Goal: Task Accomplishment & Management: Use online tool/utility

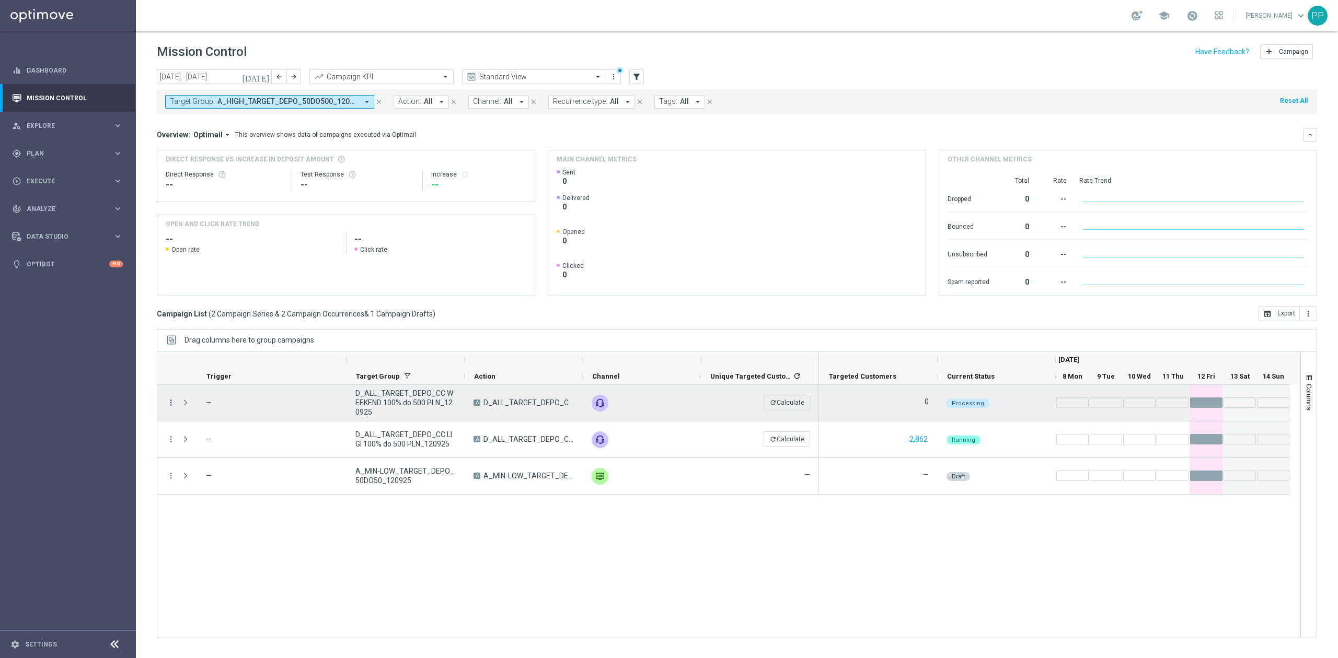
click at [169, 402] on icon "more_vert" at bounding box center [170, 402] width 9 height 9
click at [341, 554] on div "more_vert — D_ALL_TARGET_DEPO_CC WEEKEND 100% do 500 PLN_120925 A D_ALL_TARGET_…" at bounding box center [728, 511] width 1143 height 253
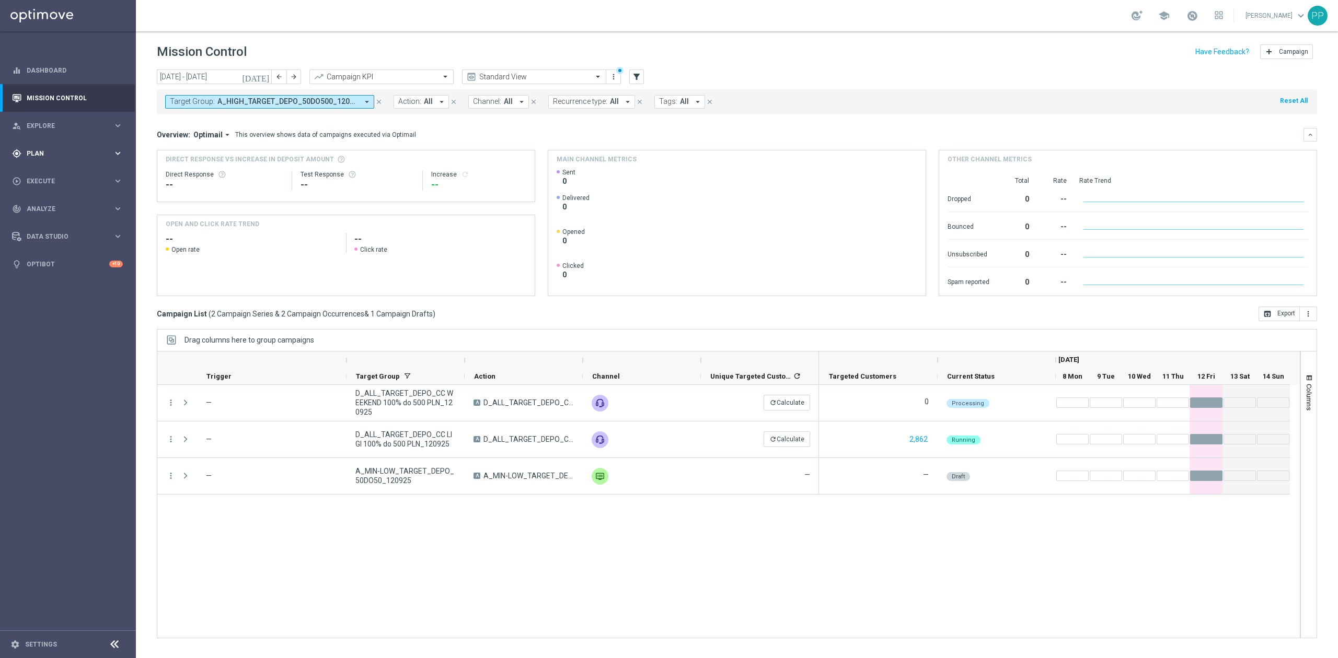
click at [95, 151] on span "Plan" at bounding box center [70, 154] width 86 height 6
click at [82, 175] on link "Target Groups" at bounding box center [68, 175] width 82 height 8
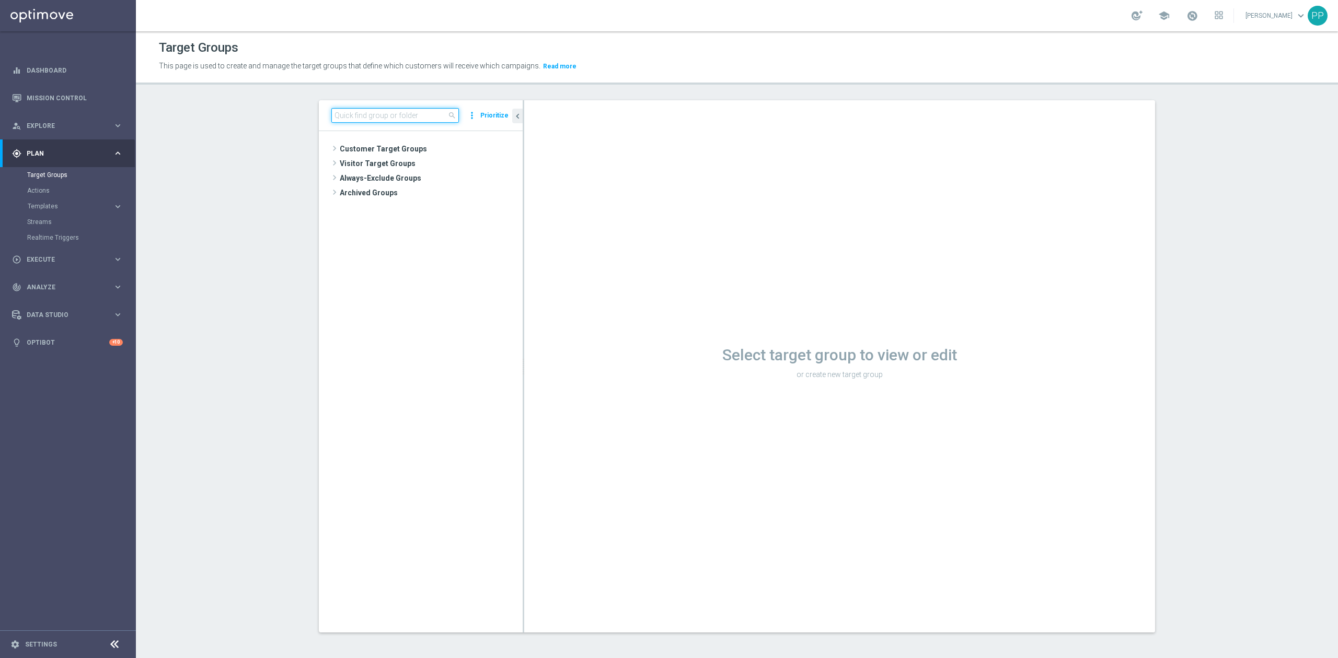
click at [400, 117] on input at bounding box center [395, 115] width 128 height 15
paste input "C_MIN-LOW_TARGET_DEPO_50% do 100 PLN_LW_110925"
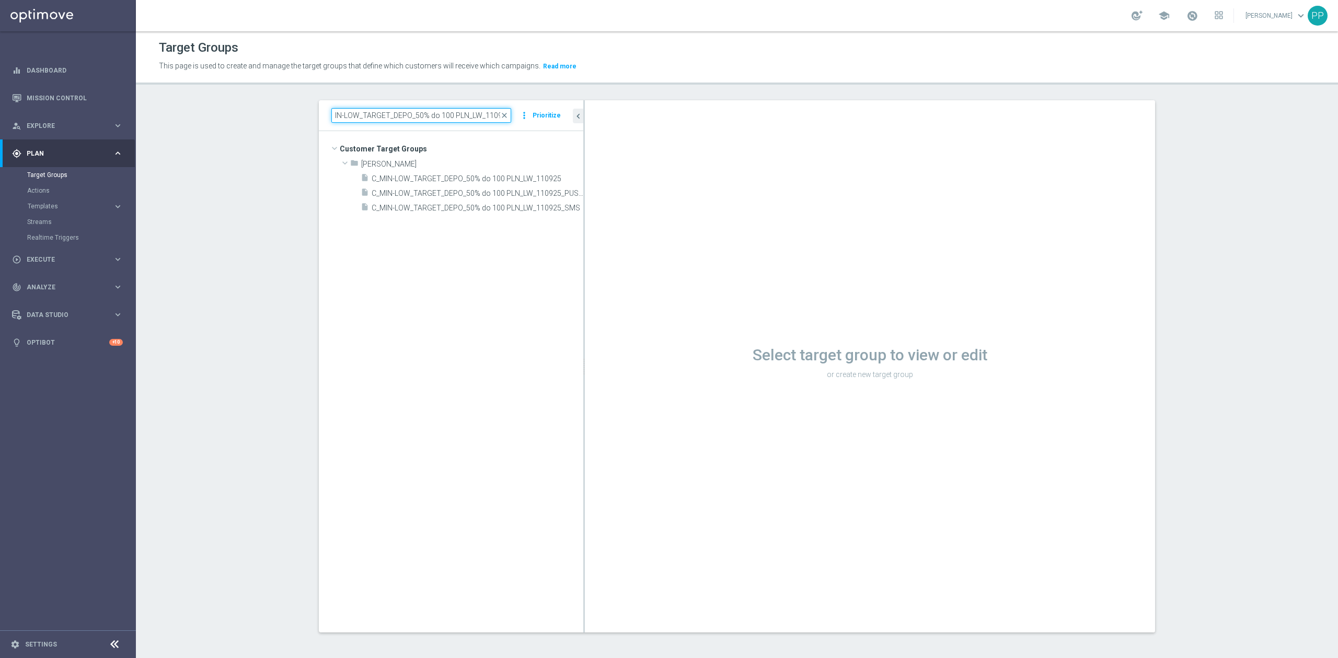
scroll to position [0, 6]
drag, startPoint x: 517, startPoint y: 276, endPoint x: 559, endPoint y: 222, distance: 68.3
click at [616, 277] on as-split "C_MIN-LOW_TARGET_DEPO_50% do 100 PLN_LW_110925 close more_vert Prioritize Custo…" at bounding box center [737, 366] width 836 height 533
type input "C_MIN-LOW_TARGET_DEPO_50% do 100 PLN_LW_110925"
click at [537, 178] on span "C_MIN-LOW_TARGET_DEPO_50% do 100 PLN_LW_110925" at bounding box center [475, 179] width 207 height 9
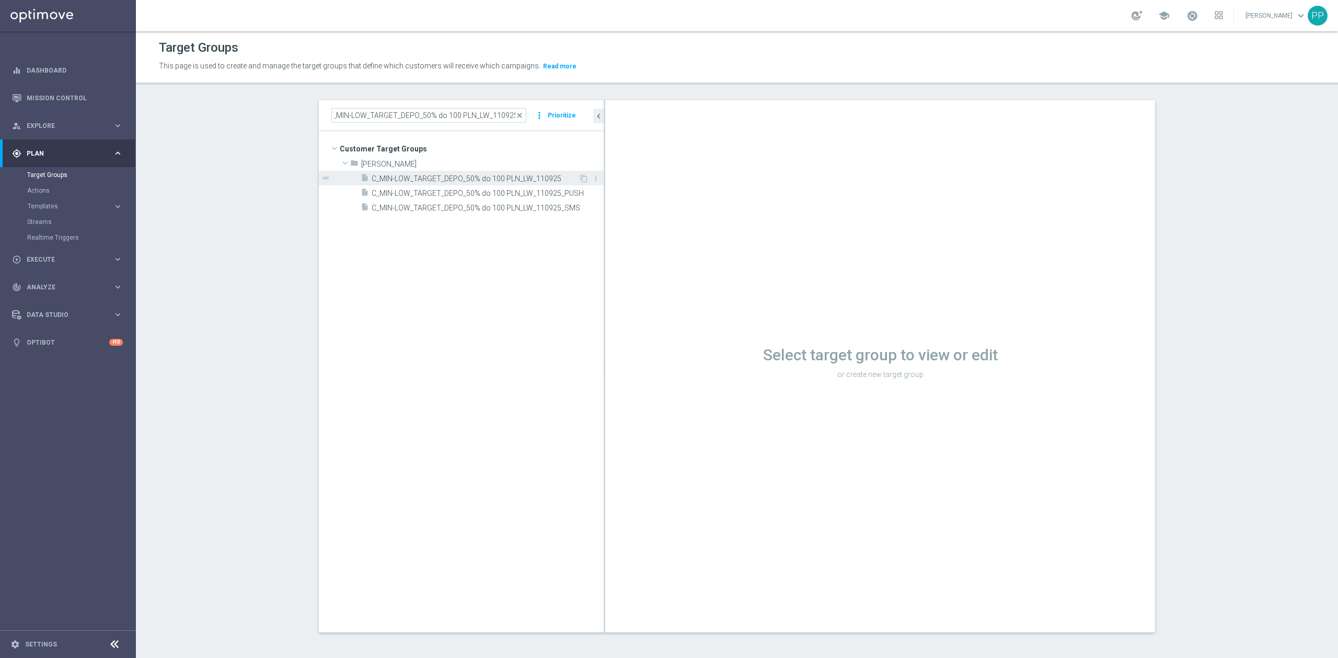
scroll to position [0, 0]
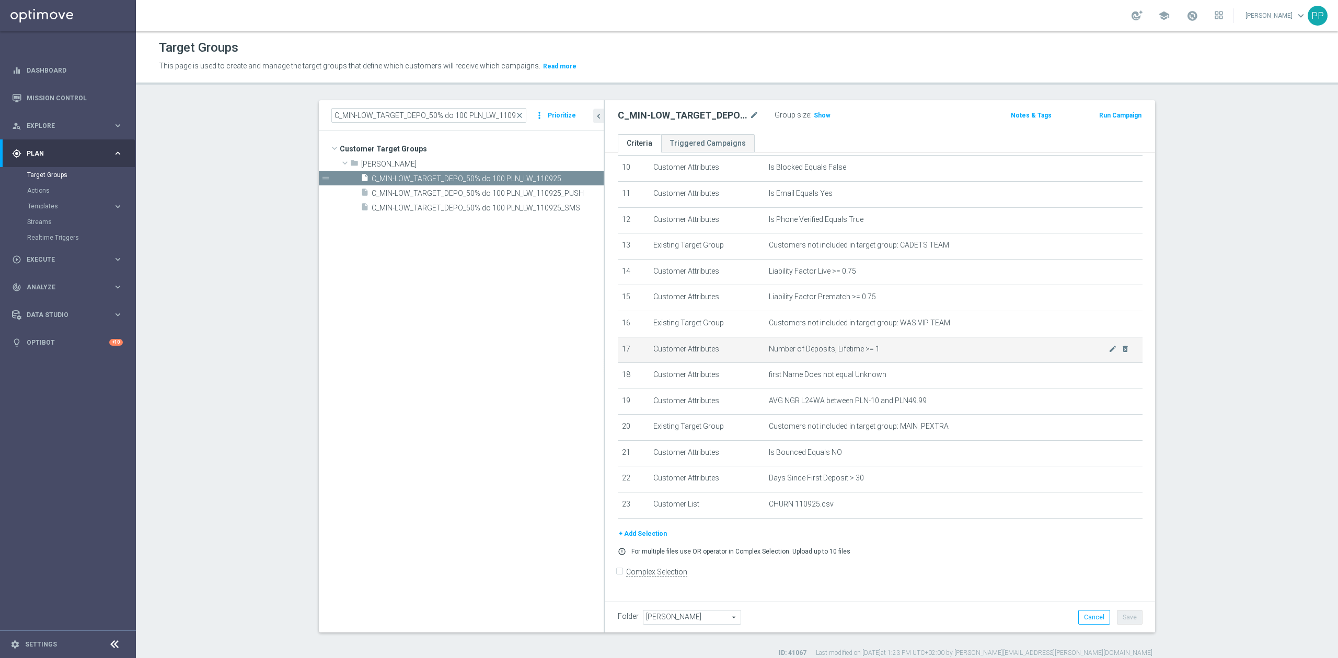
scroll to position [9, 0]
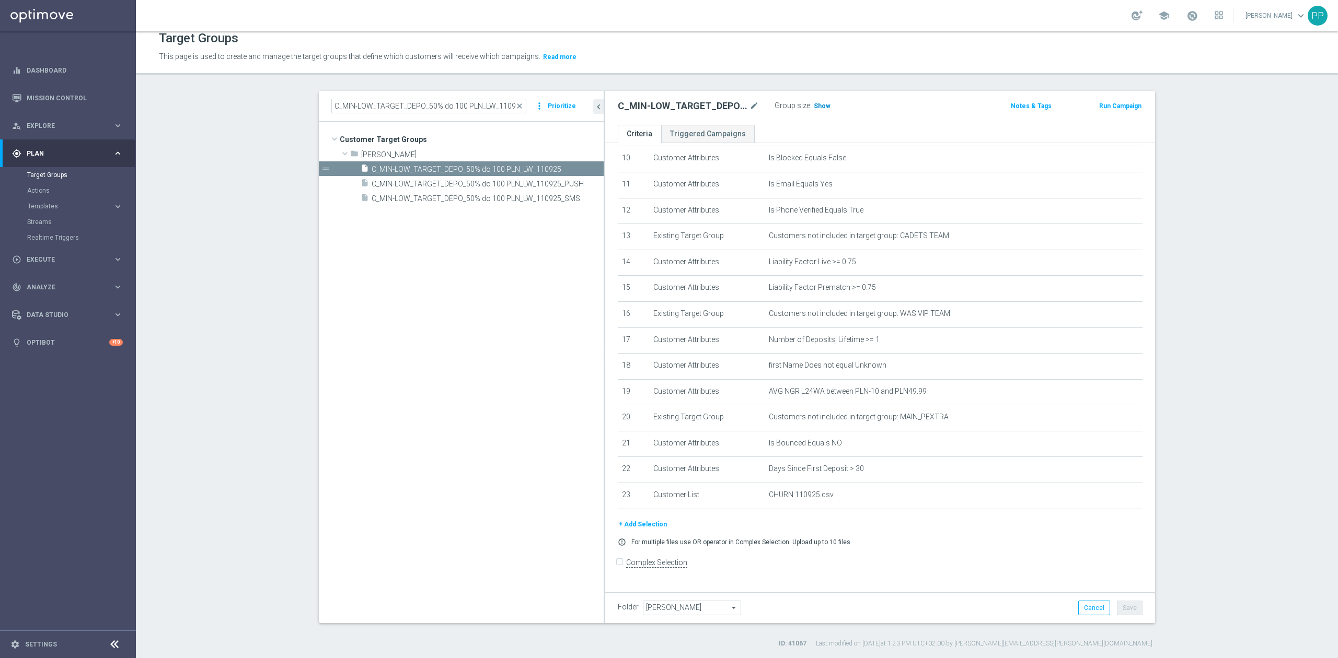
click at [820, 102] on span "Show" at bounding box center [822, 105] width 17 height 7
click at [523, 188] on span "C_MIN-LOW_TARGET_DEPO_50% do 100 PLN_LW_110925_PUSH" at bounding box center [476, 184] width 209 height 9
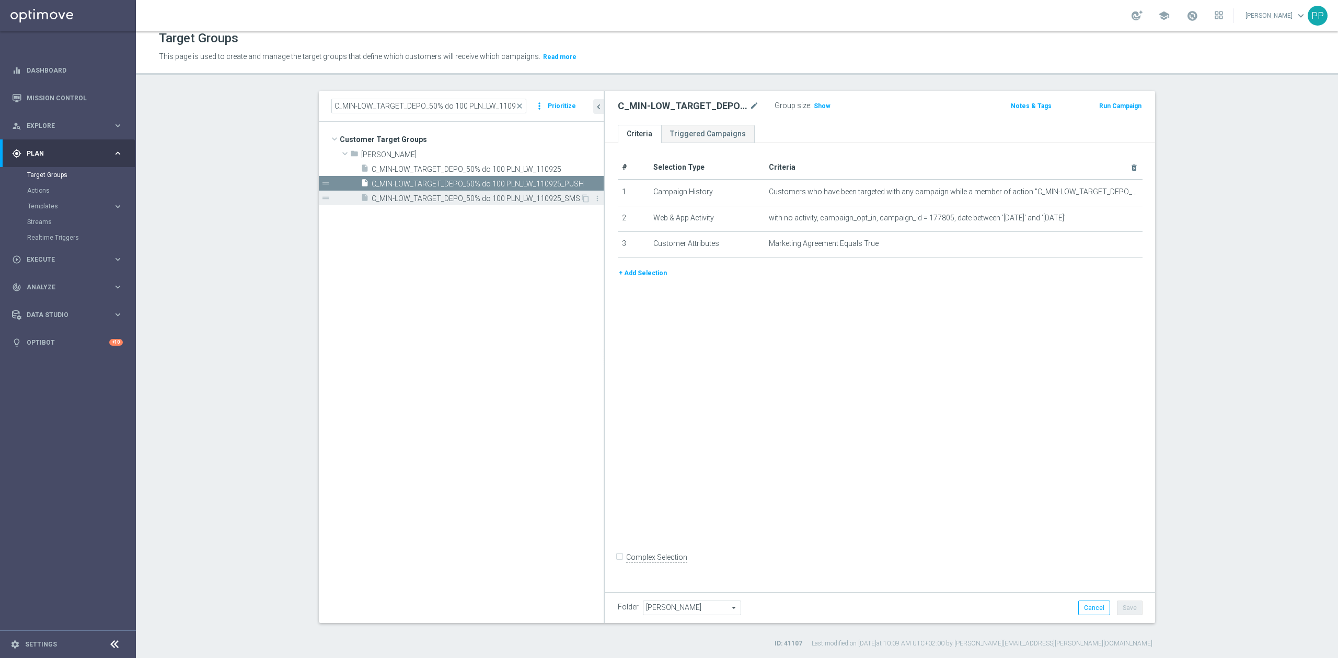
click at [513, 199] on span "C_MIN-LOW_TARGET_DEPO_50% do 100 PLN_LW_110925_SMS" at bounding box center [476, 198] width 209 height 9
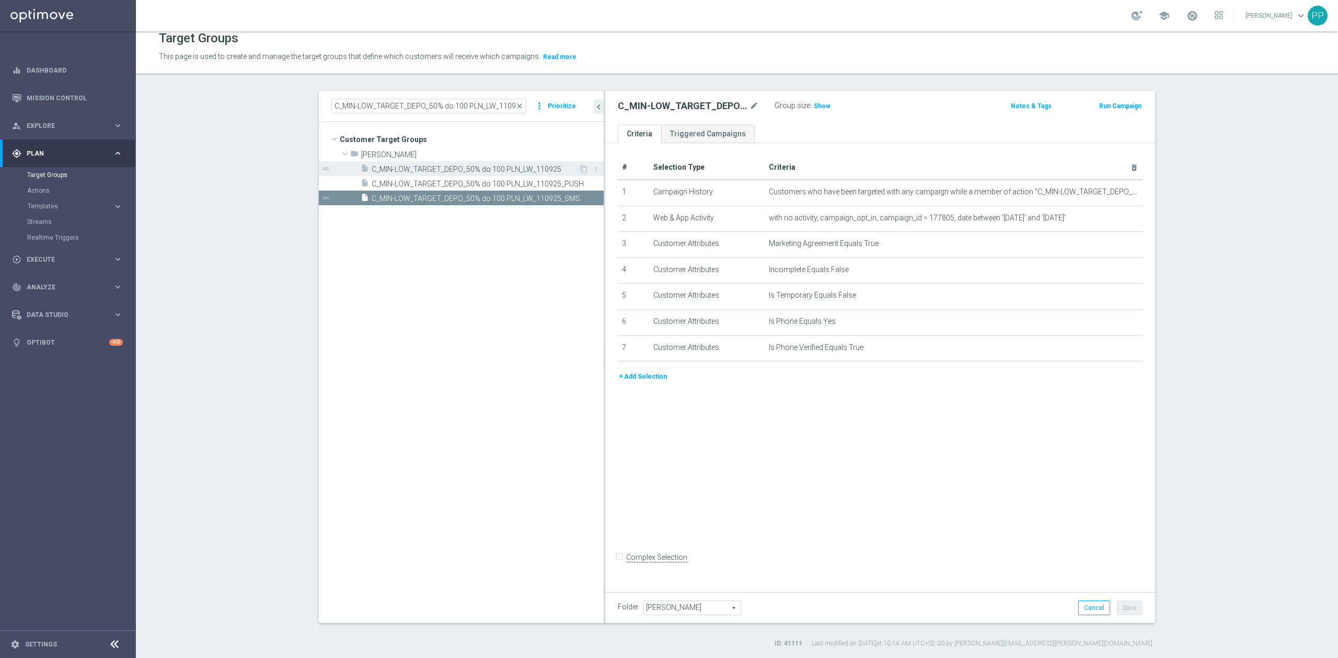
click at [509, 162] on div "insert_drive_file C_MIN-LOW_TARGET_DEPO_50% do 100 PLN_LW_110925" at bounding box center [470, 168] width 218 height 15
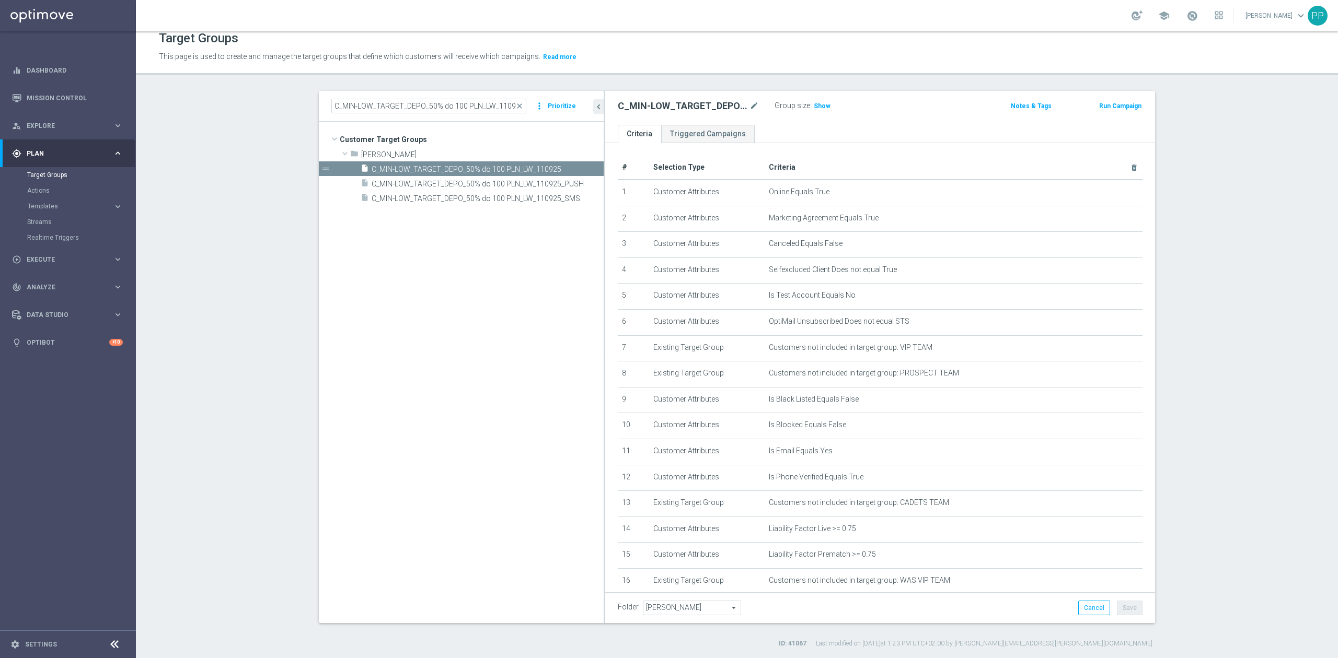
click at [504, 251] on tree-viewport "Customer Target Groups library_add create_new_folder folder" at bounding box center [461, 372] width 285 height 501
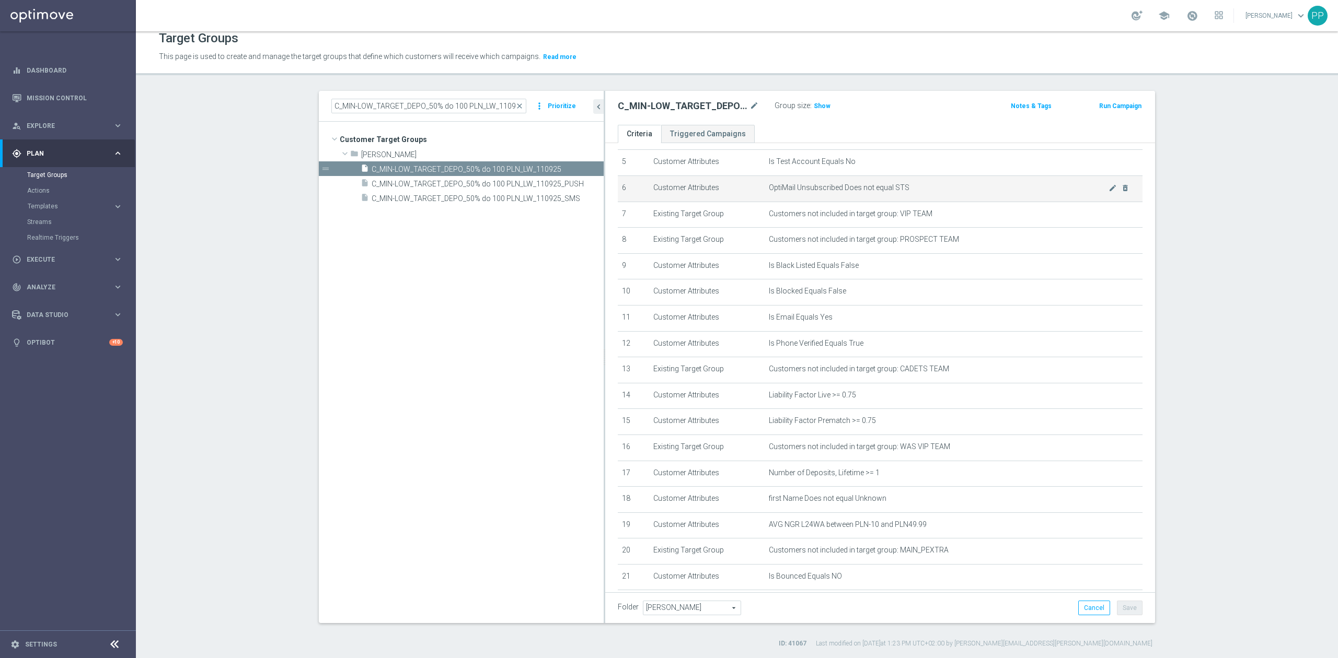
scroll to position [275, 0]
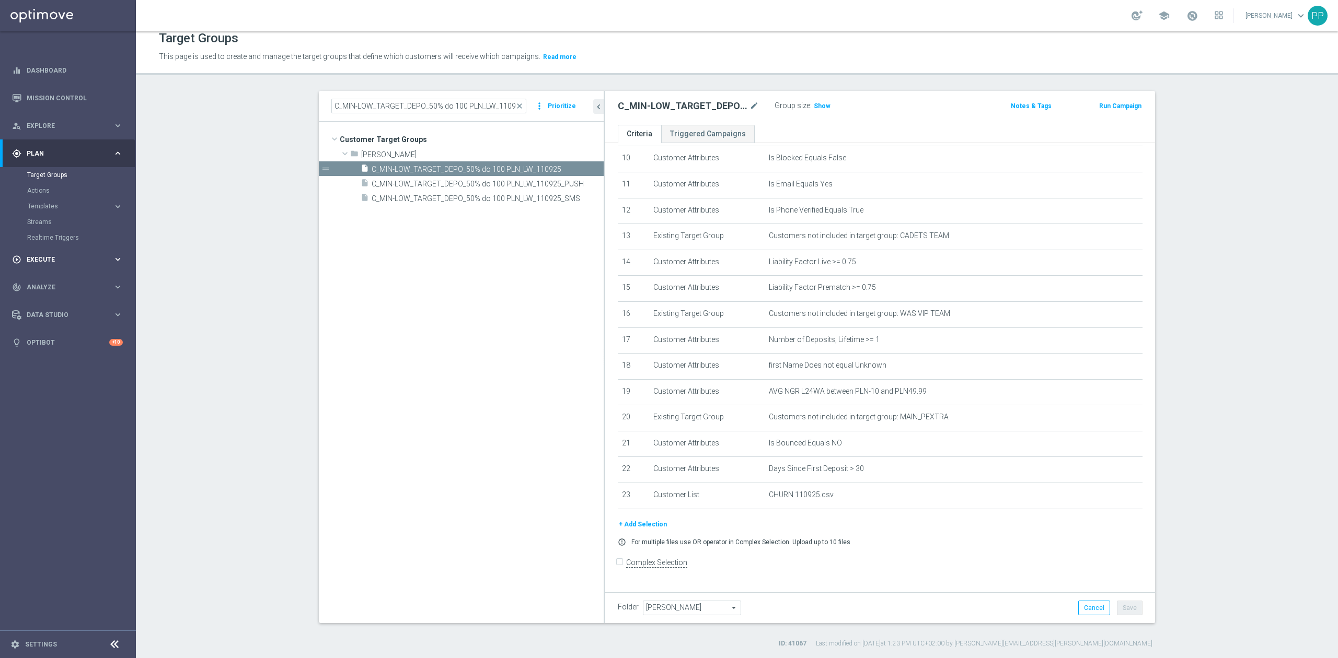
click at [63, 266] on div "play_circle_outline Execute keyboard_arrow_right" at bounding box center [67, 260] width 135 height 28
click at [103, 267] on span "Data Studio" at bounding box center [70, 268] width 86 height 6
click at [63, 391] on nav "equalizer Dashboard Mission Control" at bounding box center [67, 355] width 135 height 599
click at [39, 327] on link "Optibot" at bounding box center [68, 327] width 83 height 28
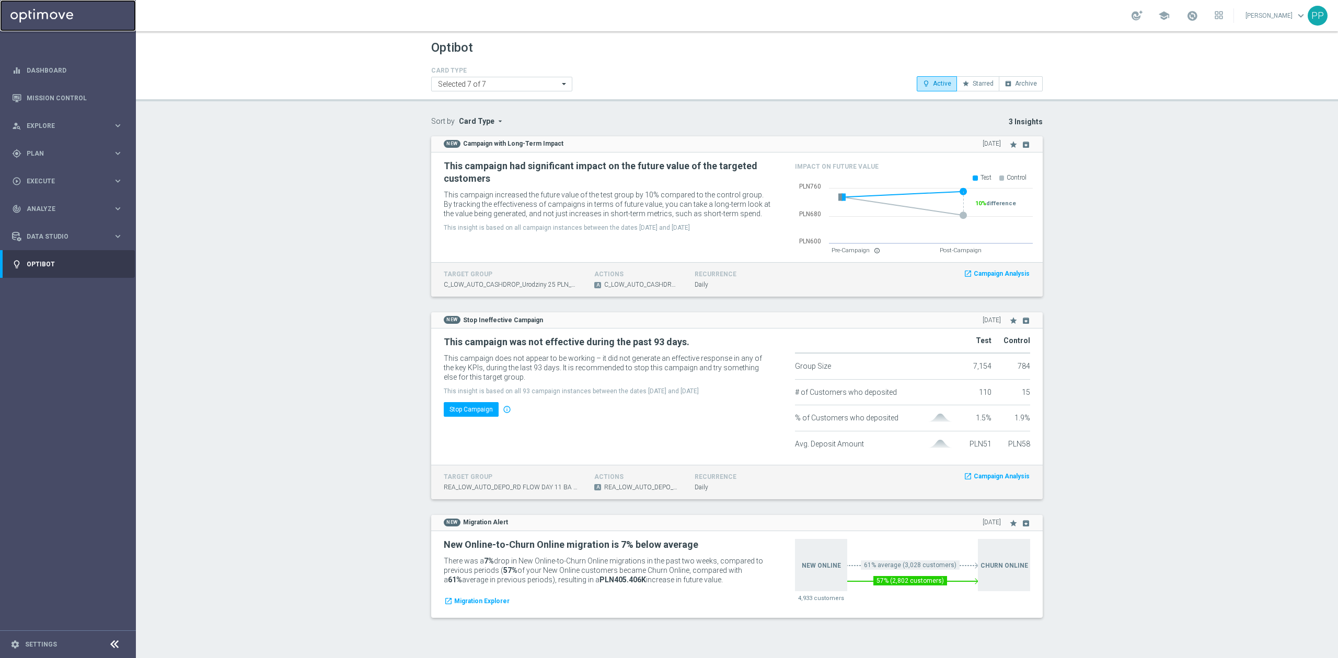
click at [62, 11] on link at bounding box center [68, 15] width 136 height 31
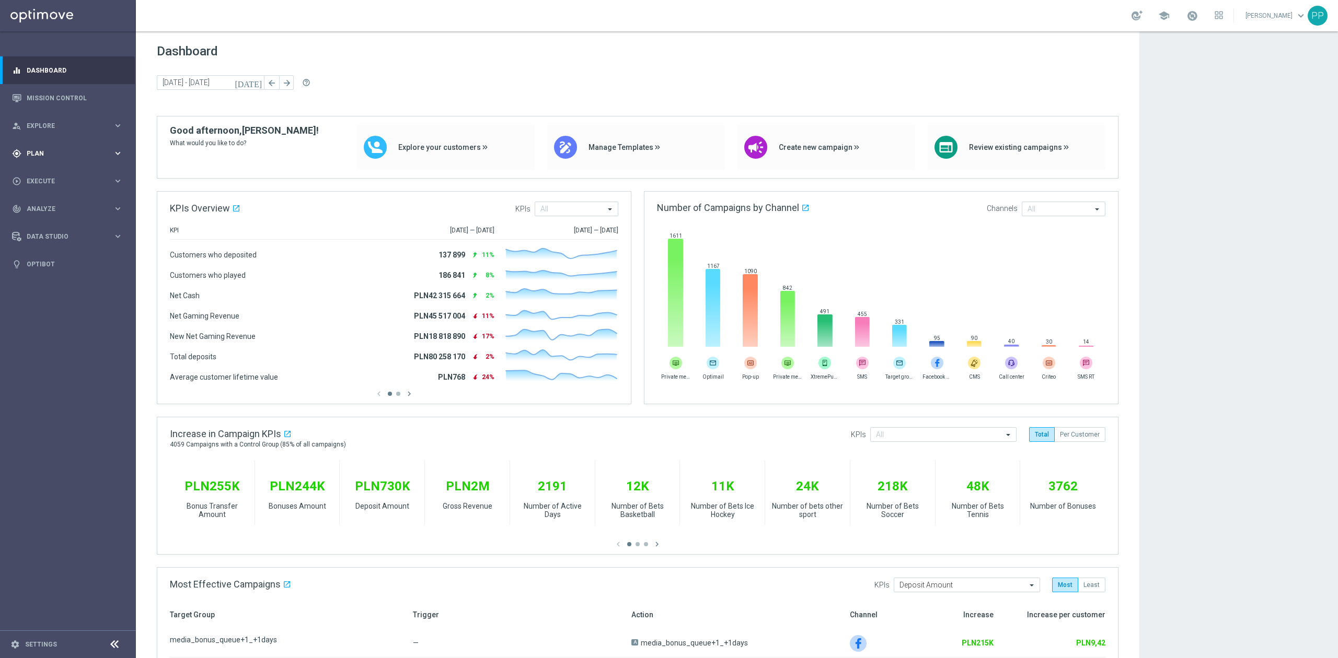
click at [49, 147] on div "gps_fixed Plan keyboard_arrow_right" at bounding box center [67, 154] width 135 height 28
drag, startPoint x: 46, startPoint y: 171, endPoint x: 107, endPoint y: 640, distance: 472.7
click at [46, 171] on link "Target Groups" at bounding box center [68, 175] width 82 height 8
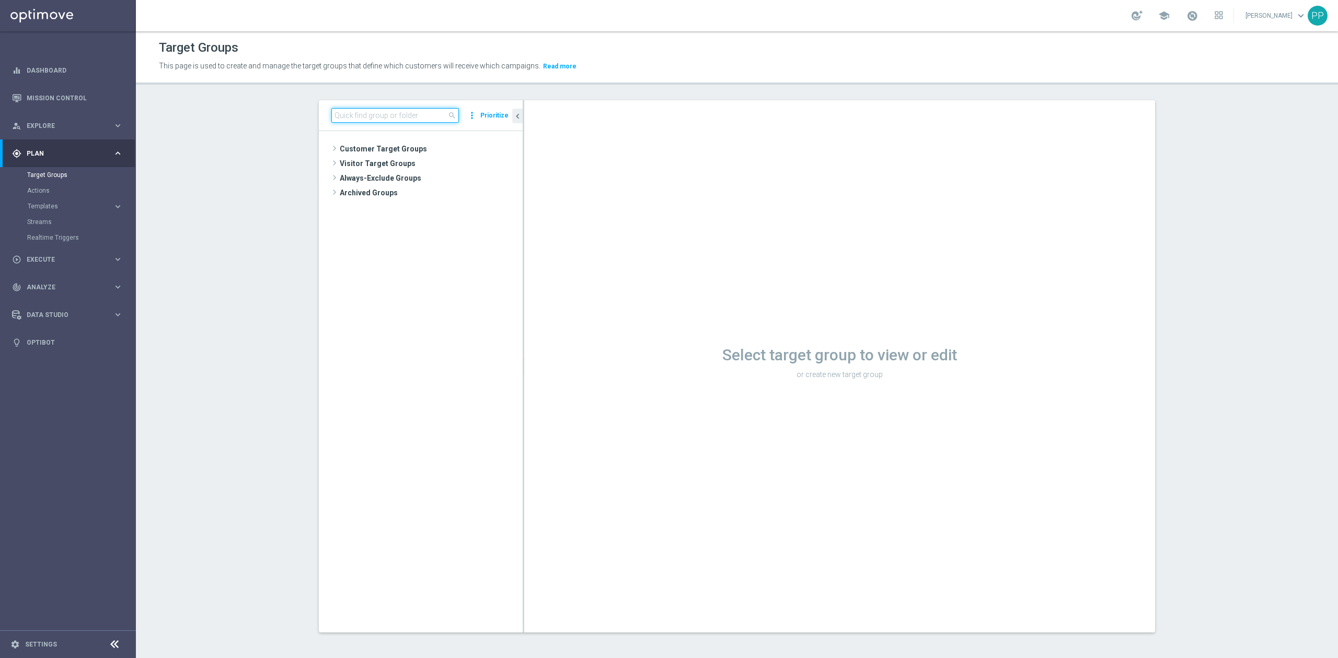
click at [398, 119] on input at bounding box center [395, 115] width 128 height 15
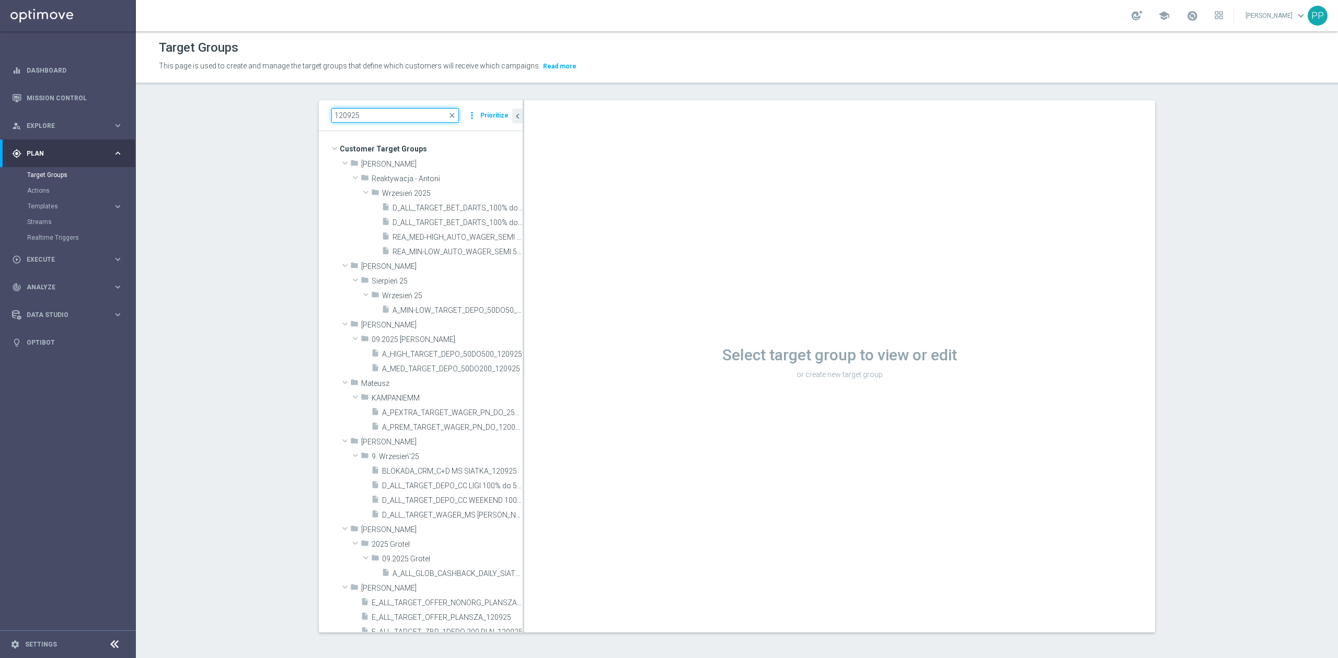
type input "120925"
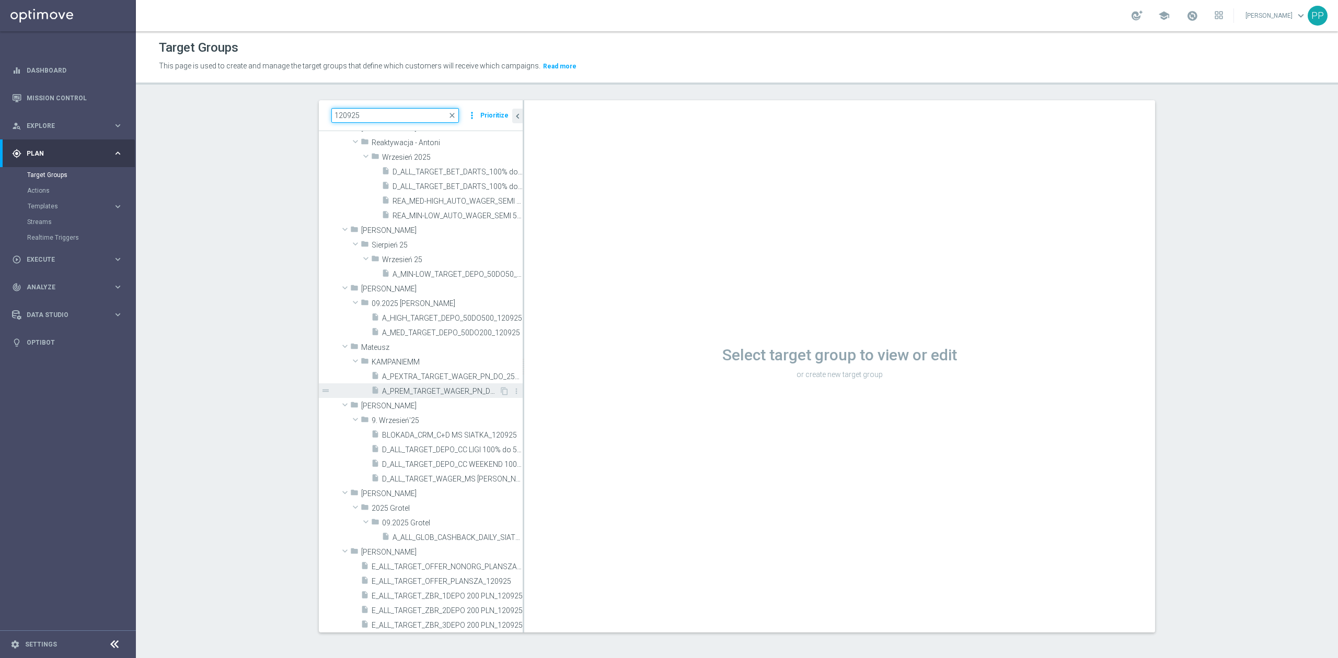
scroll to position [53, 0]
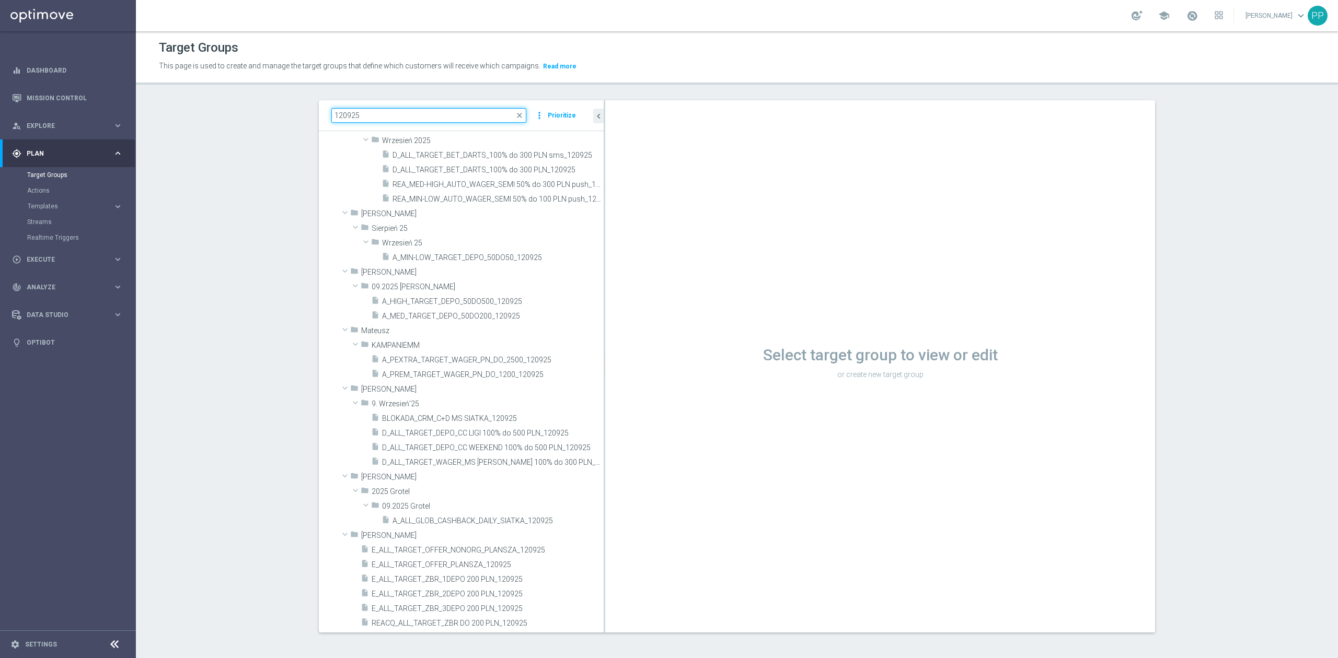
drag, startPoint x: 517, startPoint y: 478, endPoint x: 607, endPoint y: 477, distance: 89.4
click at [607, 477] on as-split "120925 close more_vert Prioritize Customer Target Groups library_add create_new…" at bounding box center [737, 366] width 836 height 533
click at [514, 464] on span "D_ALL_TARGET_WAGER_MS [PERSON_NAME] 100% do 300 PLN_120925" at bounding box center [481, 462] width 198 height 9
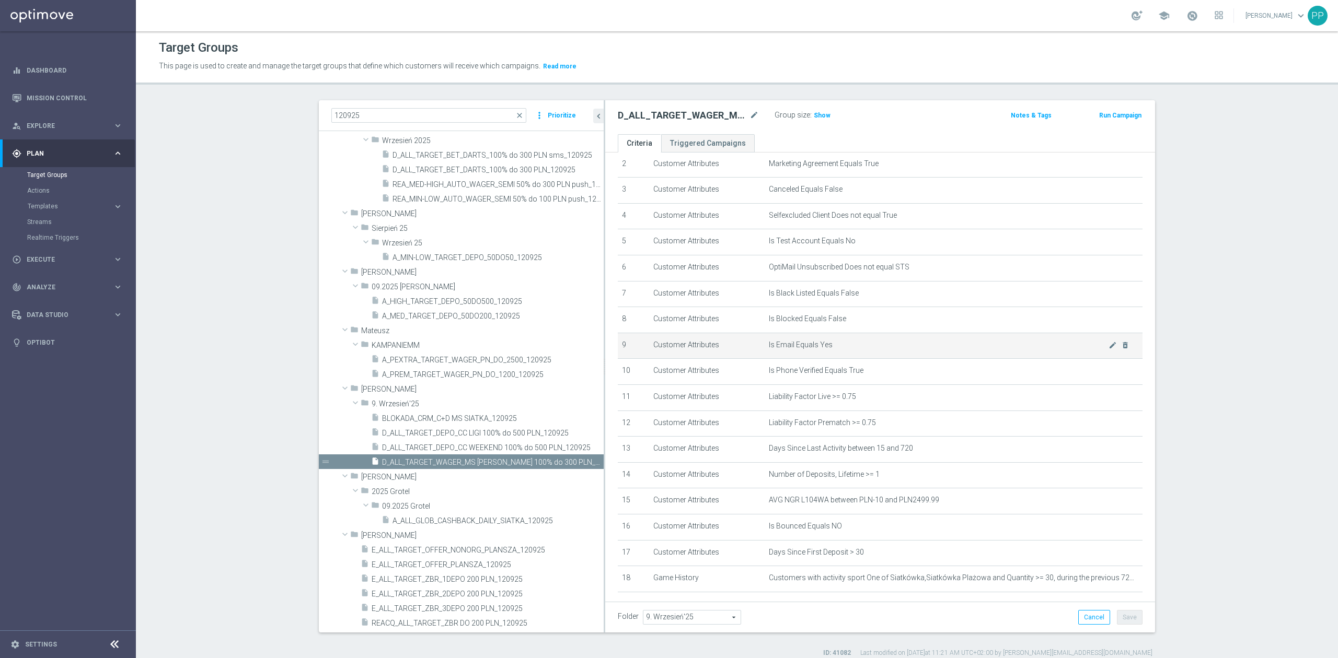
scroll to position [126, 0]
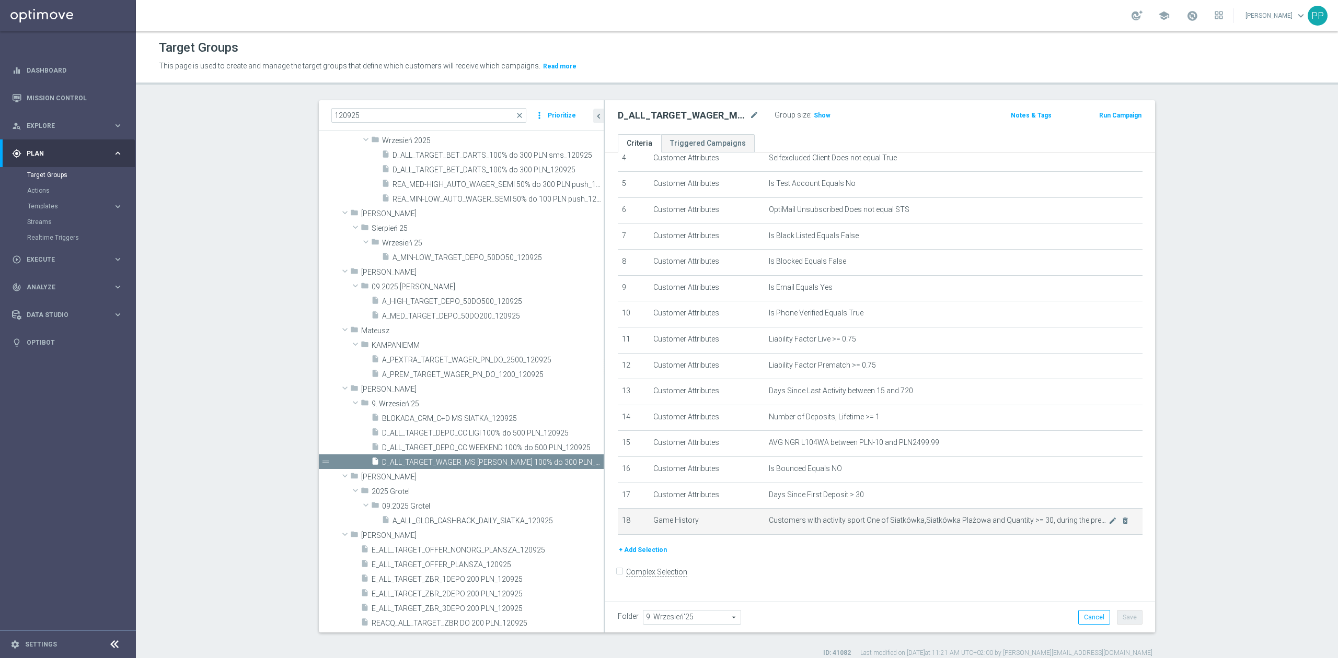
click at [651, 556] on button "+ Add Selection" at bounding box center [643, 550] width 50 height 11
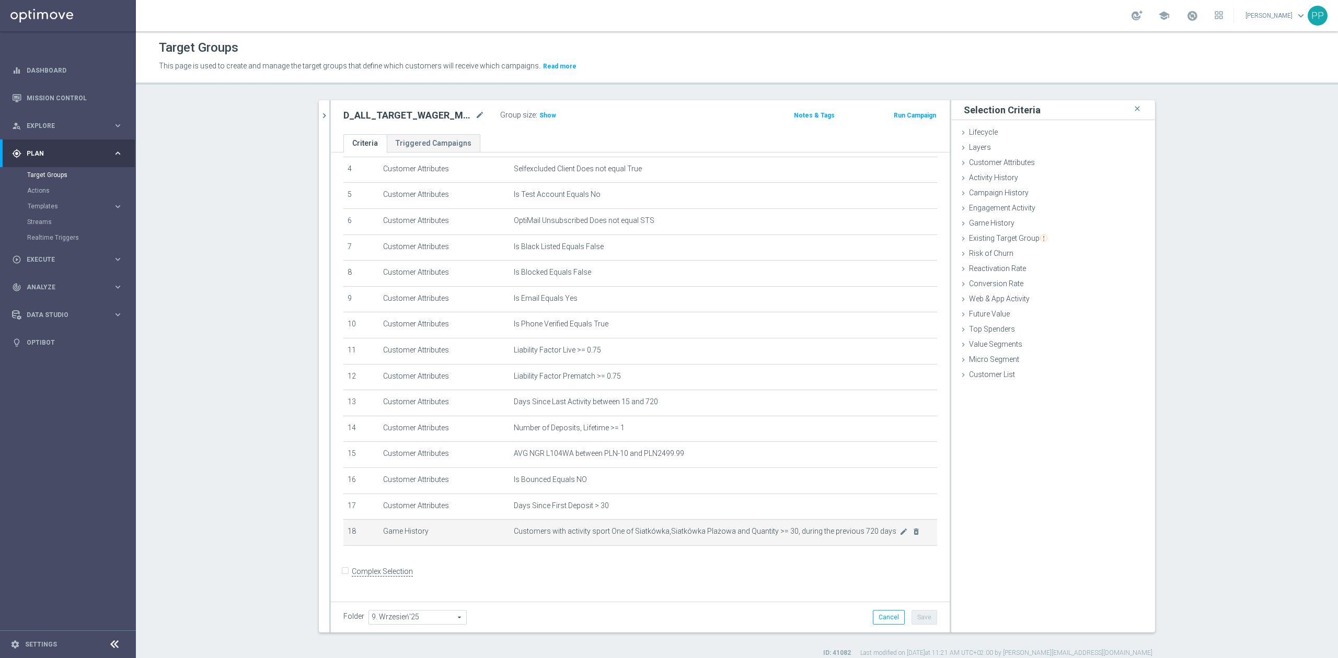
scroll to position [114, 0]
click at [992, 380] on div "Customer List done" at bounding box center [1053, 376] width 204 height 16
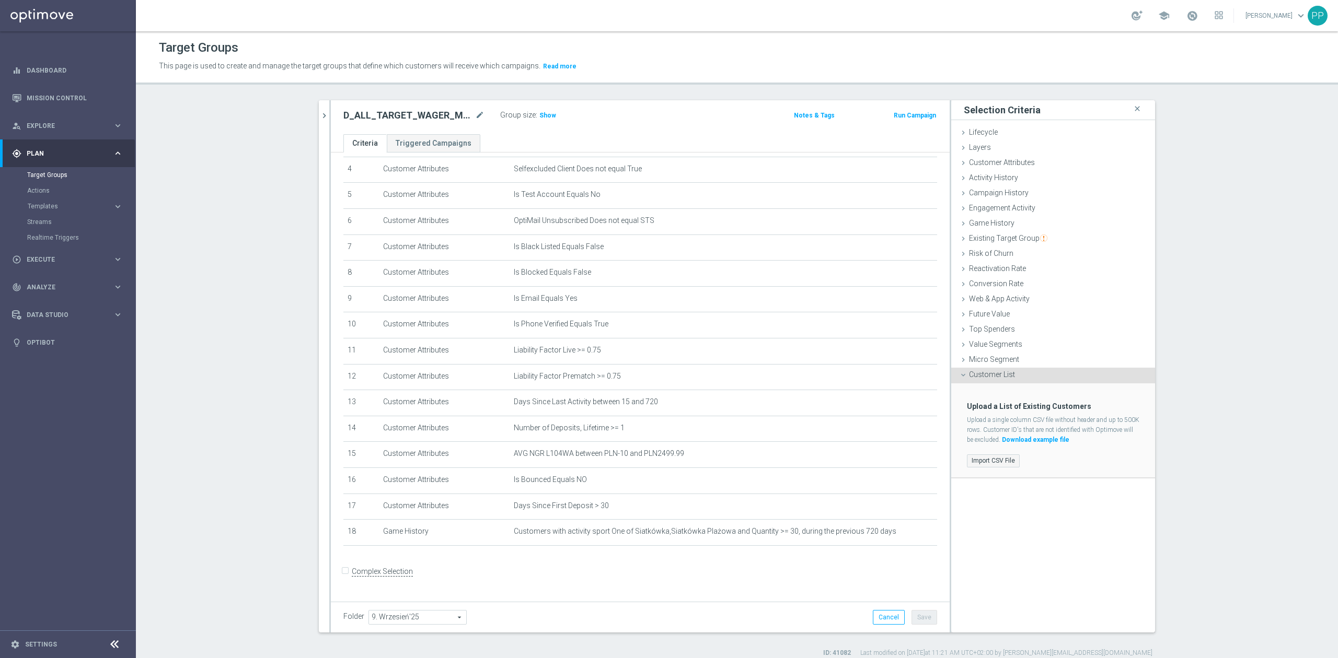
click at [1002, 465] on label "Import CSV File" at bounding box center [993, 461] width 53 height 13
click at [0, 0] on input "Import CSV File" at bounding box center [0, 0] width 0 height 0
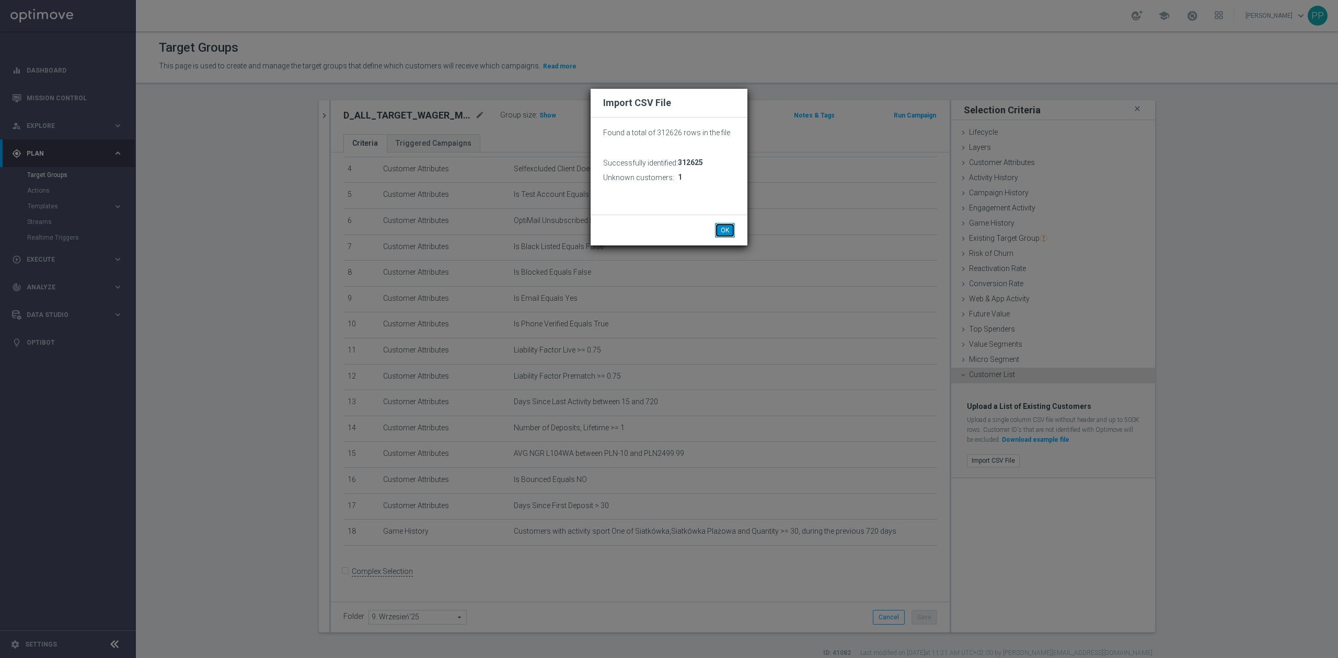
click at [727, 234] on button "OK" at bounding box center [725, 230] width 20 height 15
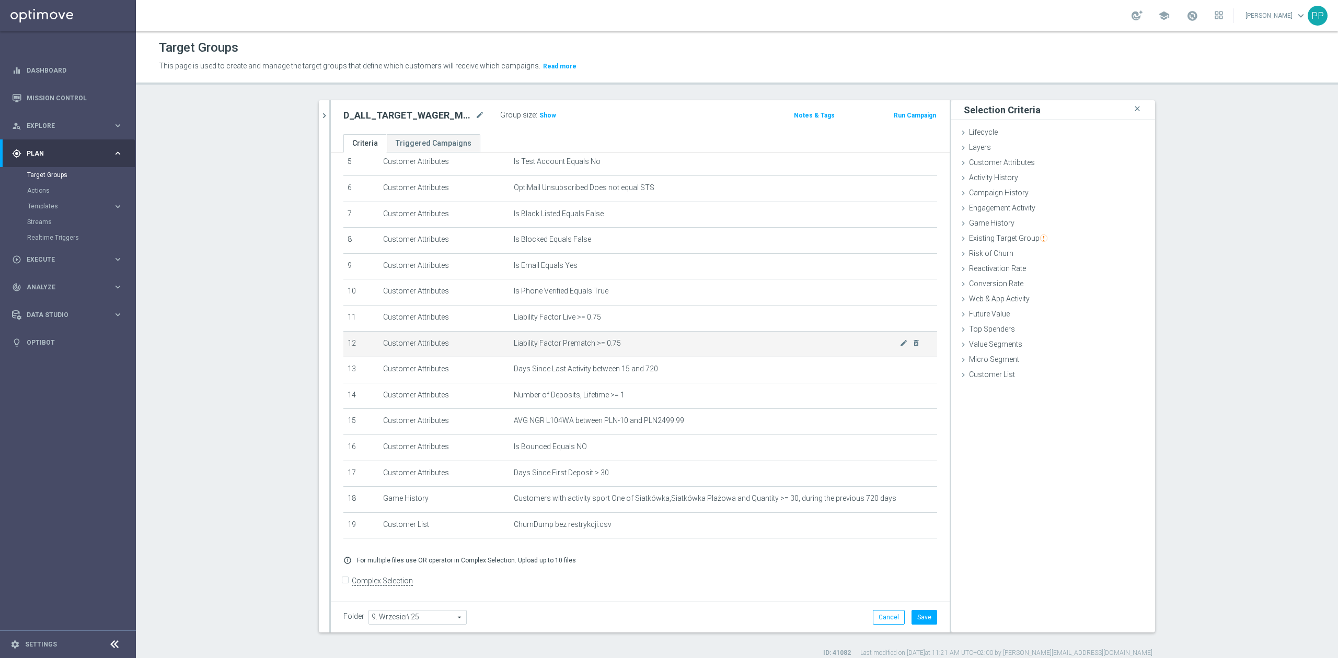
scroll to position [157, 0]
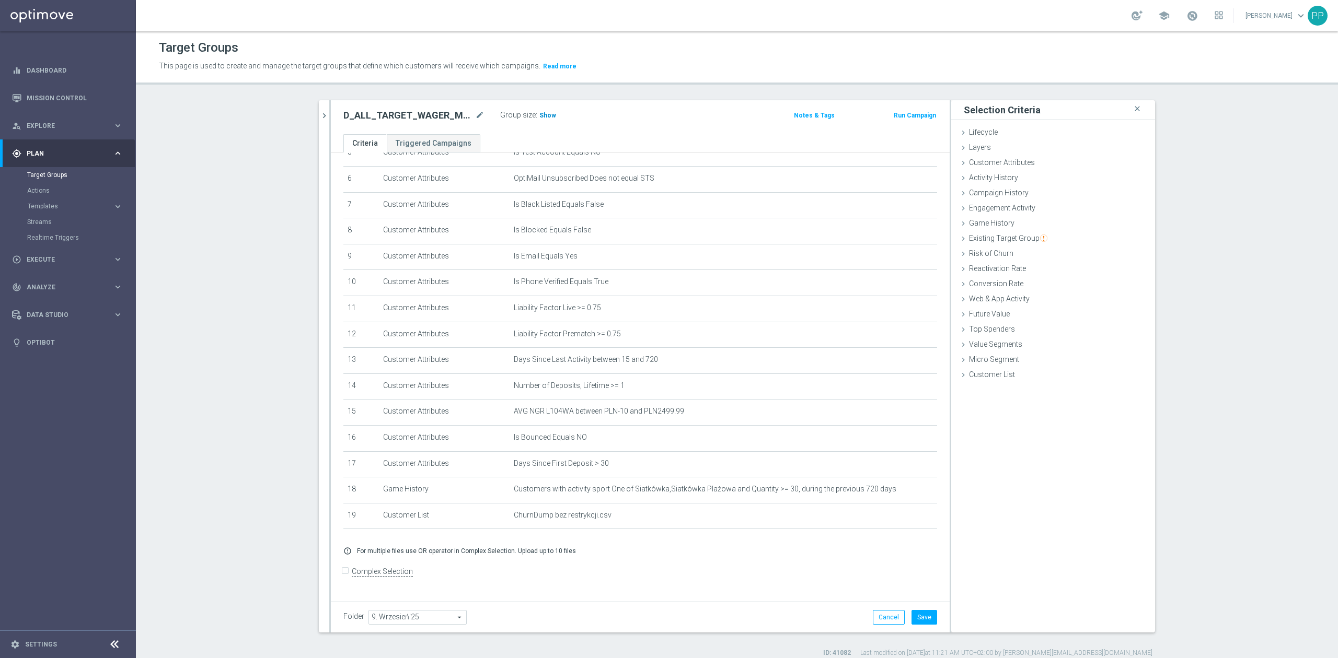
click at [539, 113] on span "Show" at bounding box center [547, 115] width 17 height 7
click at [927, 623] on button "Save" at bounding box center [924, 617] width 26 height 15
click at [475, 114] on icon "mode_edit" at bounding box center [479, 115] width 9 height 13
click at [458, 46] on div "Target Groups" at bounding box center [737, 48] width 1156 height 20
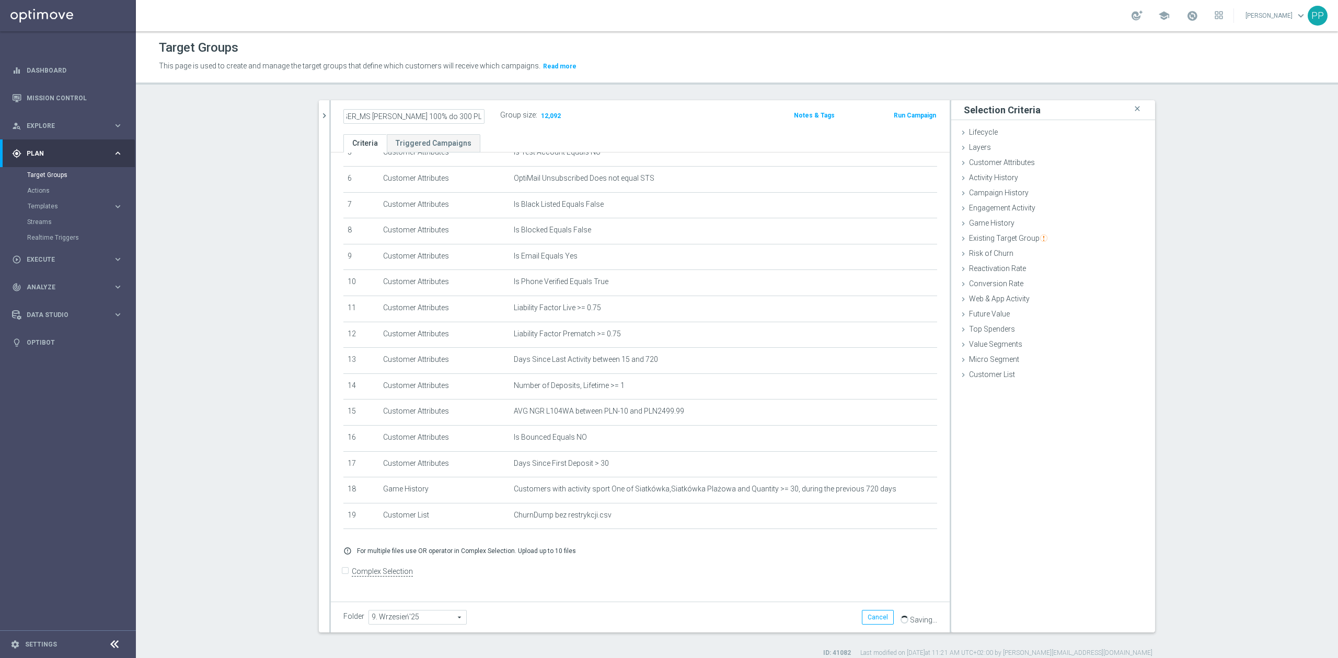
scroll to position [0, 0]
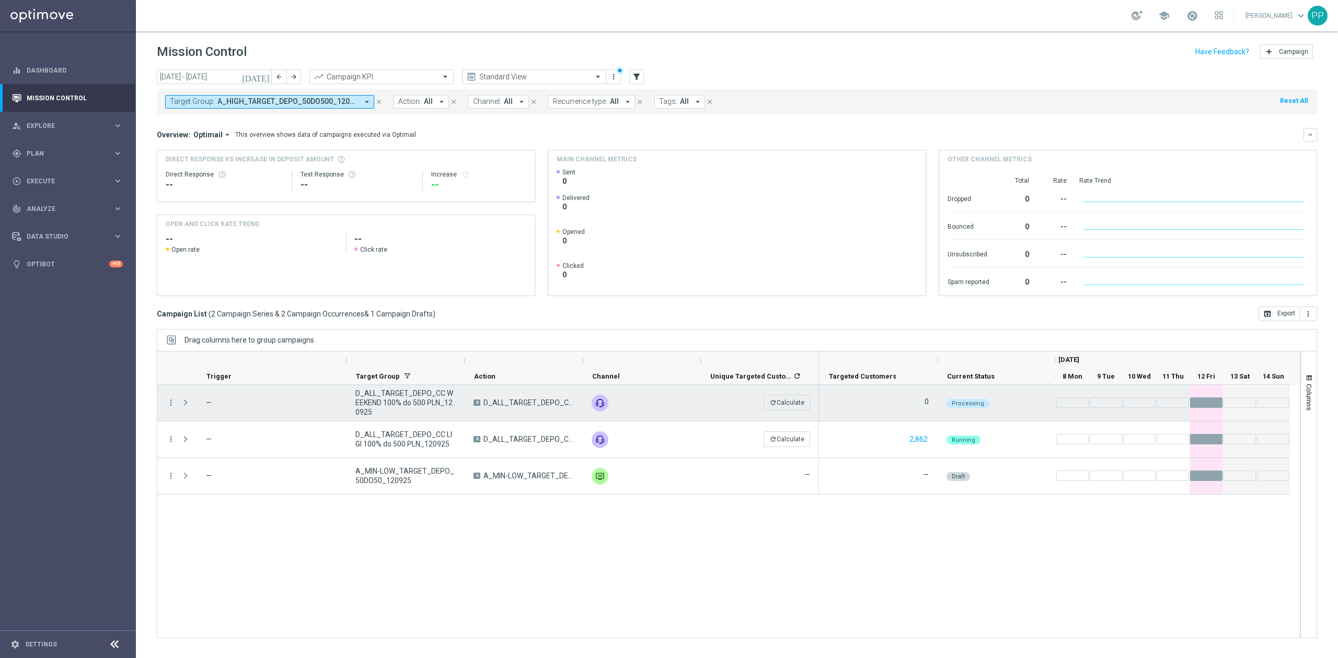
click at [473, 404] on span "A" at bounding box center [476, 403] width 7 height 6
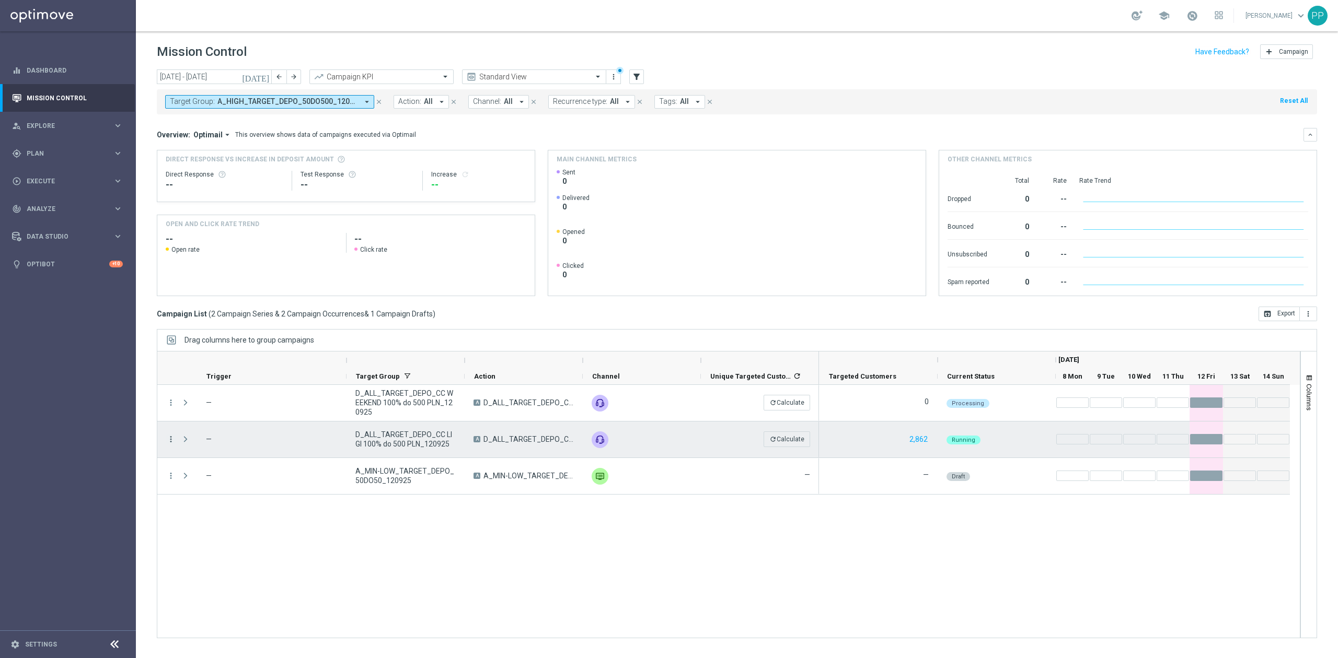
click at [171, 444] on icon "more_vert" at bounding box center [170, 439] width 9 height 9
click at [385, 570] on div "more_vert — D_ALL_TARGET_DEPO_CC WEEKEND 100% do 500 PLN_120925 A D_ALL_TARGET_…" at bounding box center [728, 511] width 1143 height 253
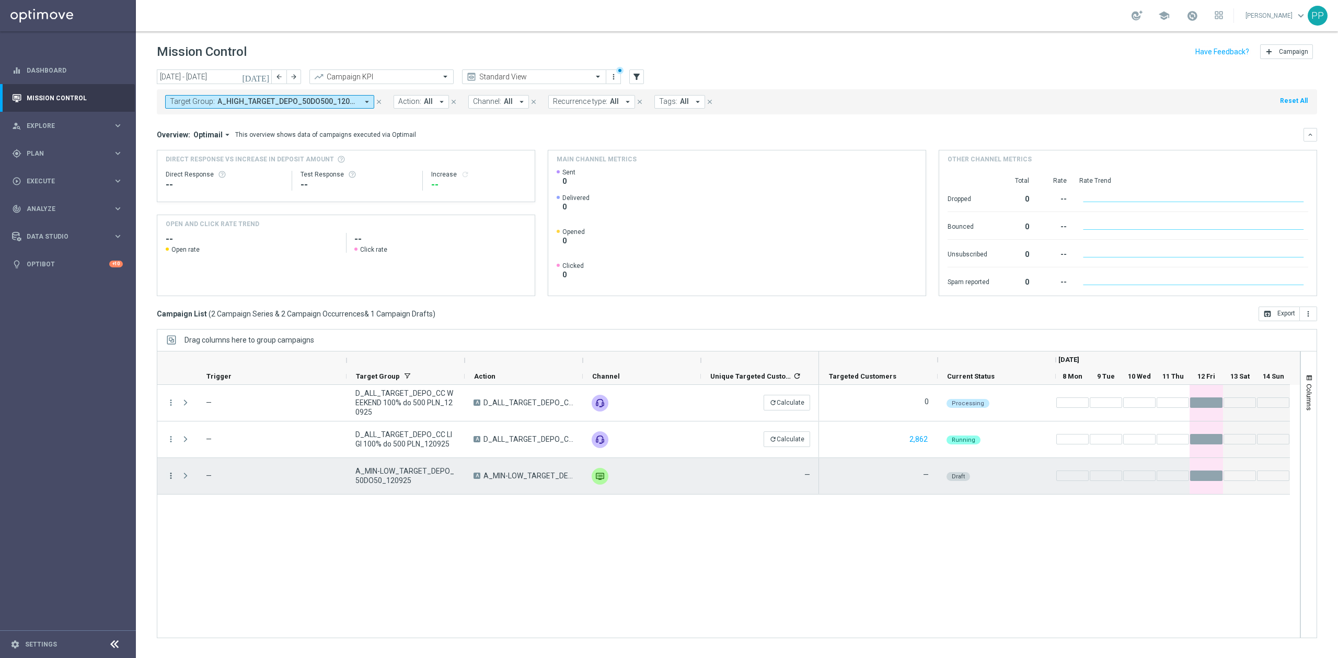
click at [172, 476] on icon "more_vert" at bounding box center [170, 475] width 9 height 9
click at [425, 577] on div "more_vert — D_ALL_TARGET_DEPO_CC WEEKEND 100% do 500 PLN_120925 A D_ALL_TARGET_…" at bounding box center [728, 511] width 1143 height 253
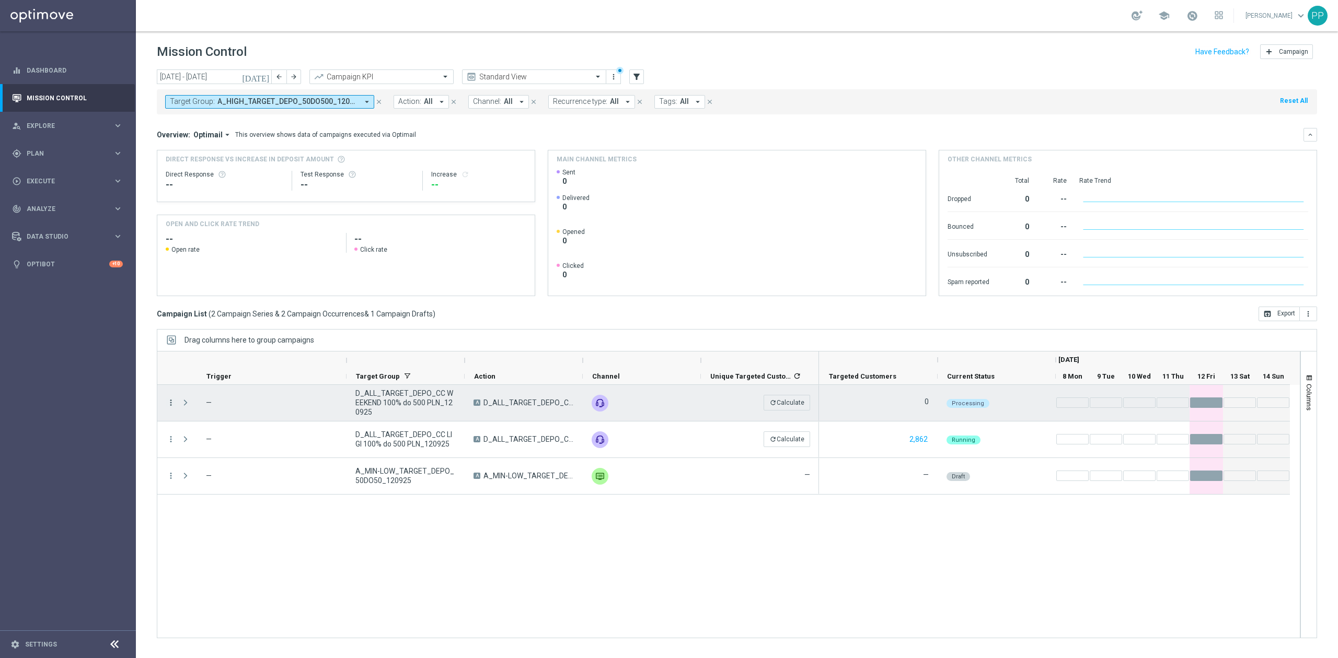
click at [172, 401] on icon "more_vert" at bounding box center [170, 402] width 9 height 9
click at [205, 571] on div "more_vert — D_ALL_TARGET_DEPO_CC WEEKEND 100% do 500 PLN_120925 A D_ALL_TARGET_…" at bounding box center [728, 511] width 1143 height 253
click at [170, 402] on icon "more_vert" at bounding box center [170, 402] width 9 height 9
click at [189, 407] on div "list" at bounding box center [184, 410] width 16 height 7
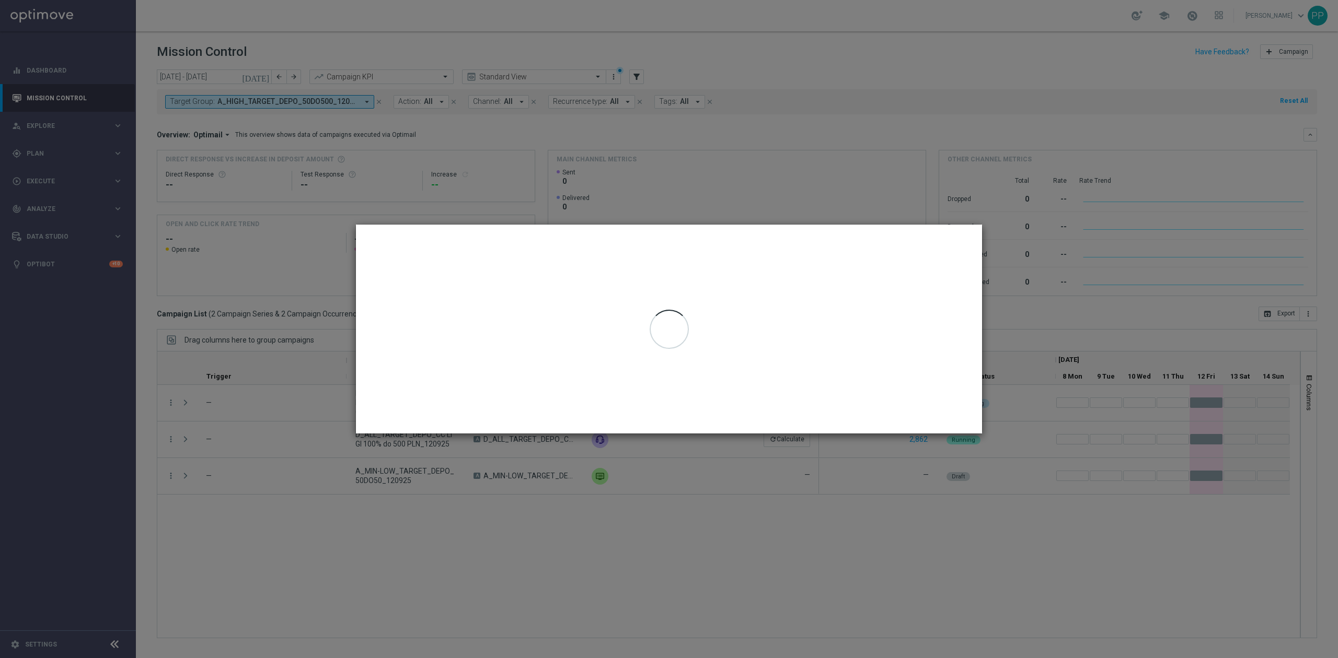
click at [247, 566] on modal-container at bounding box center [669, 329] width 1338 height 658
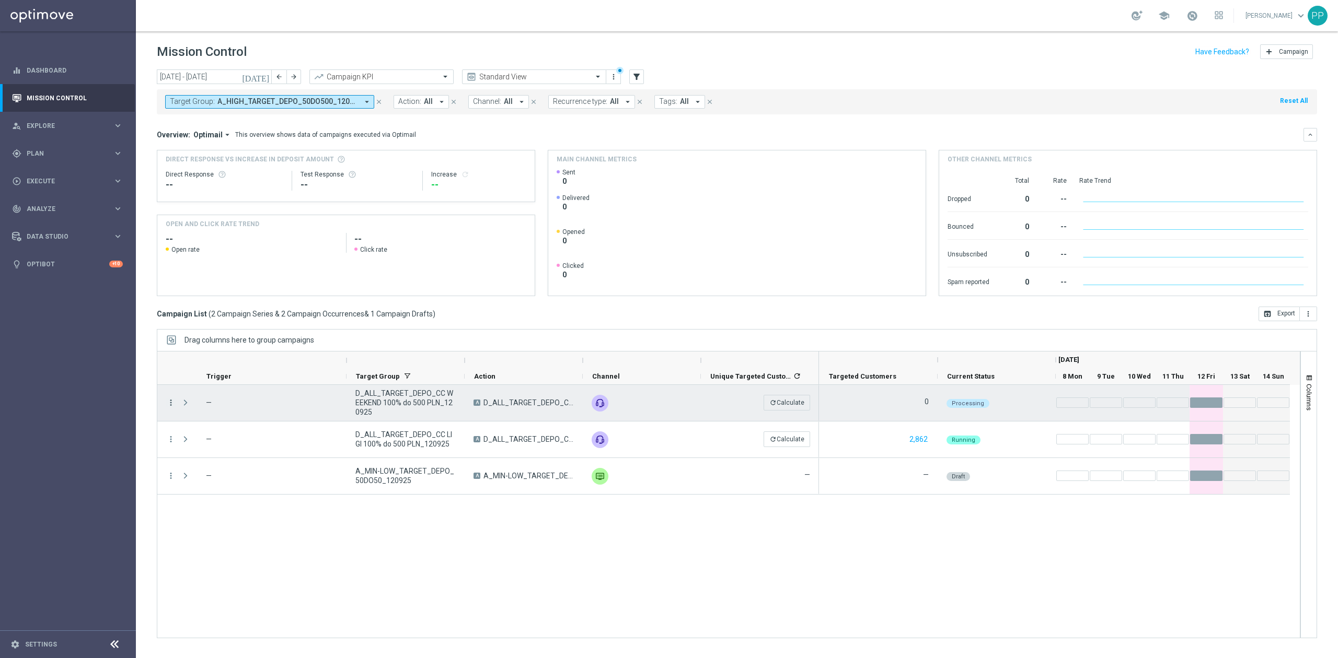
click at [170, 404] on icon "more_vert" at bounding box center [170, 402] width 9 height 9
click at [235, 565] on div "more_vert — D_ALL_TARGET_DEPO_CC WEEKEND 100% do 500 PLN_120925 A D_ALL_TARGET_…" at bounding box center [728, 511] width 1143 height 253
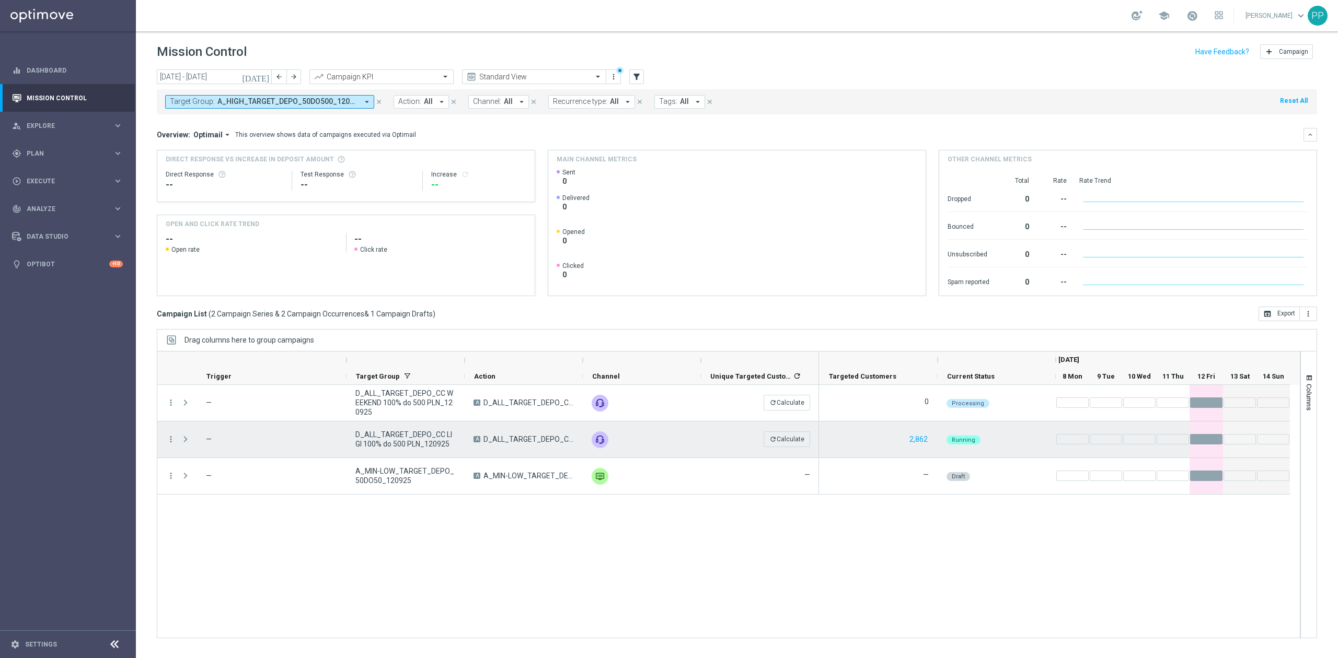
click at [181, 439] on span "Press SPACE to select this row." at bounding box center [185, 439] width 9 height 8
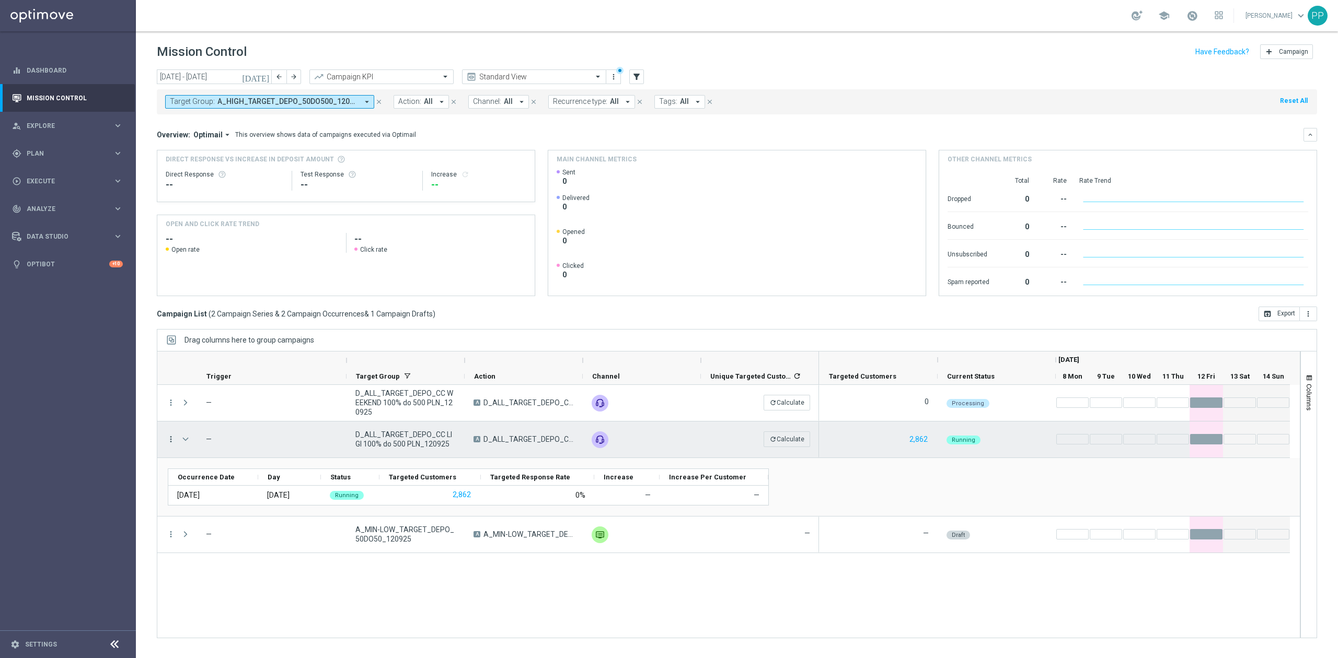
click at [168, 439] on icon "more_vert" at bounding box center [170, 439] width 9 height 9
click at [205, 448] on span "Campaign Details" at bounding box center [218, 446] width 53 height 7
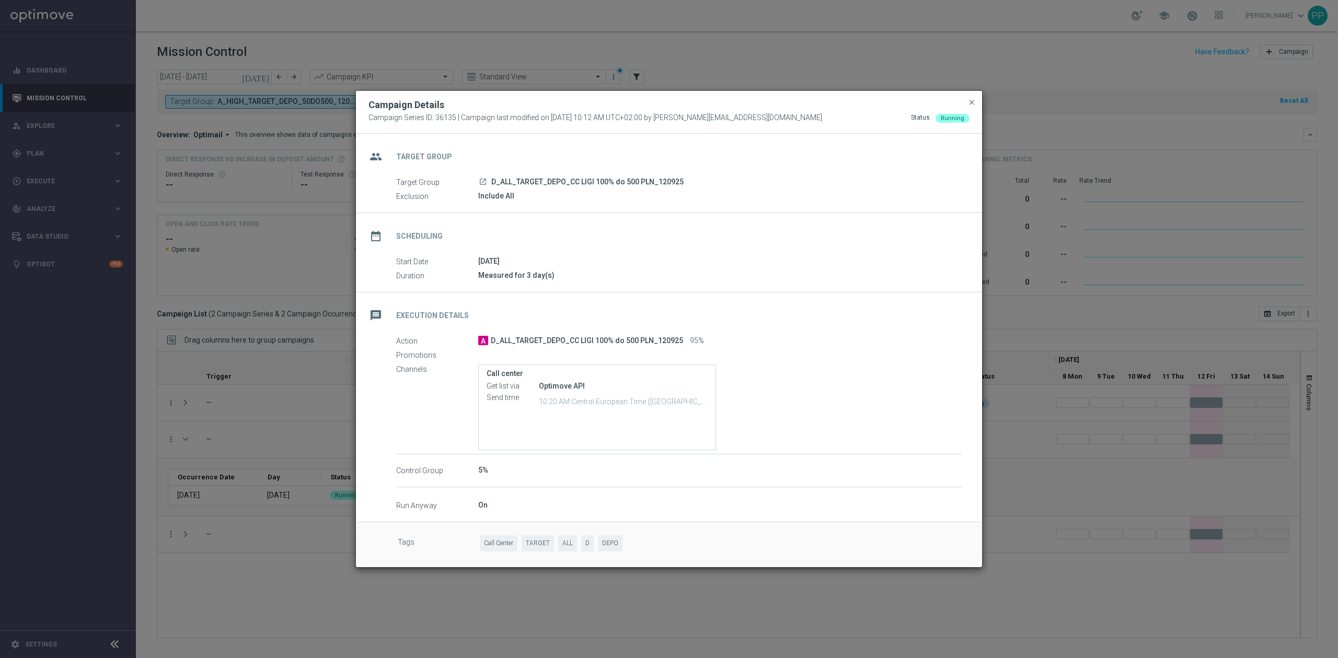
click at [180, 400] on modal-container "Campaign Details Campaign Series ID: 36135 | Campaign last modified on 12 Sep 2…" at bounding box center [669, 329] width 1338 height 658
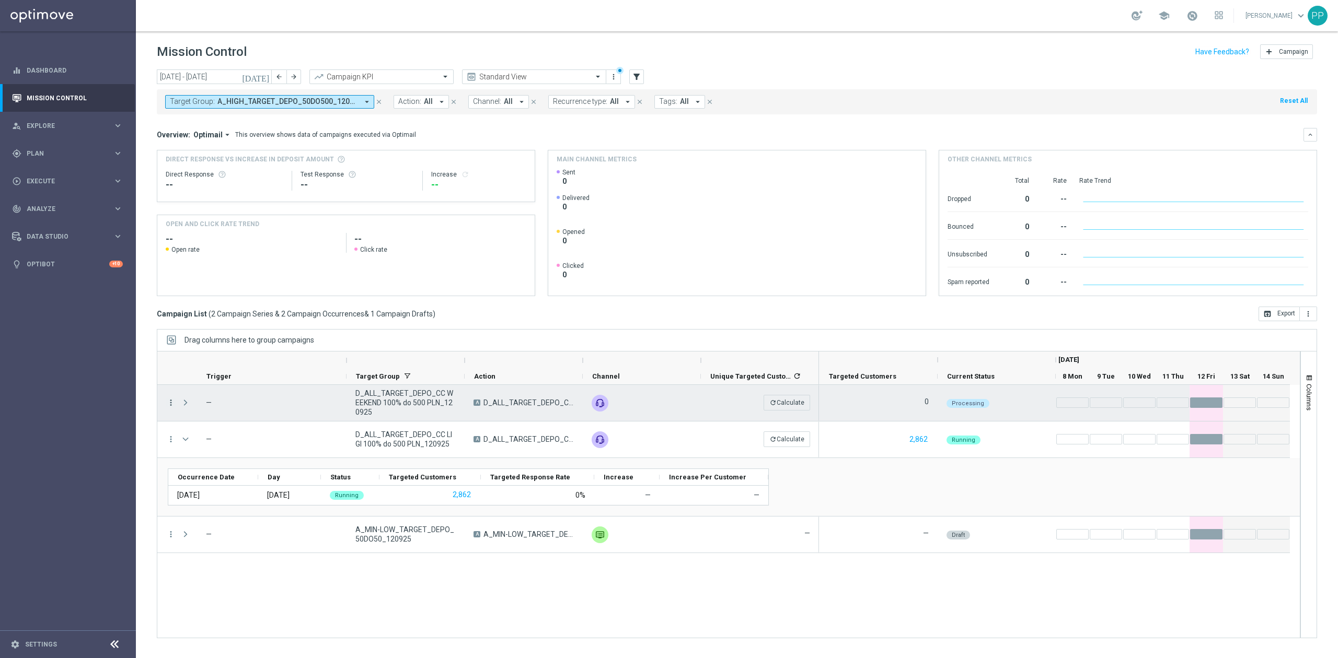
click at [174, 400] on icon "more_vert" at bounding box center [170, 402] width 9 height 9
click at [192, 410] on span "Campaign Details" at bounding box center [218, 410] width 53 height 7
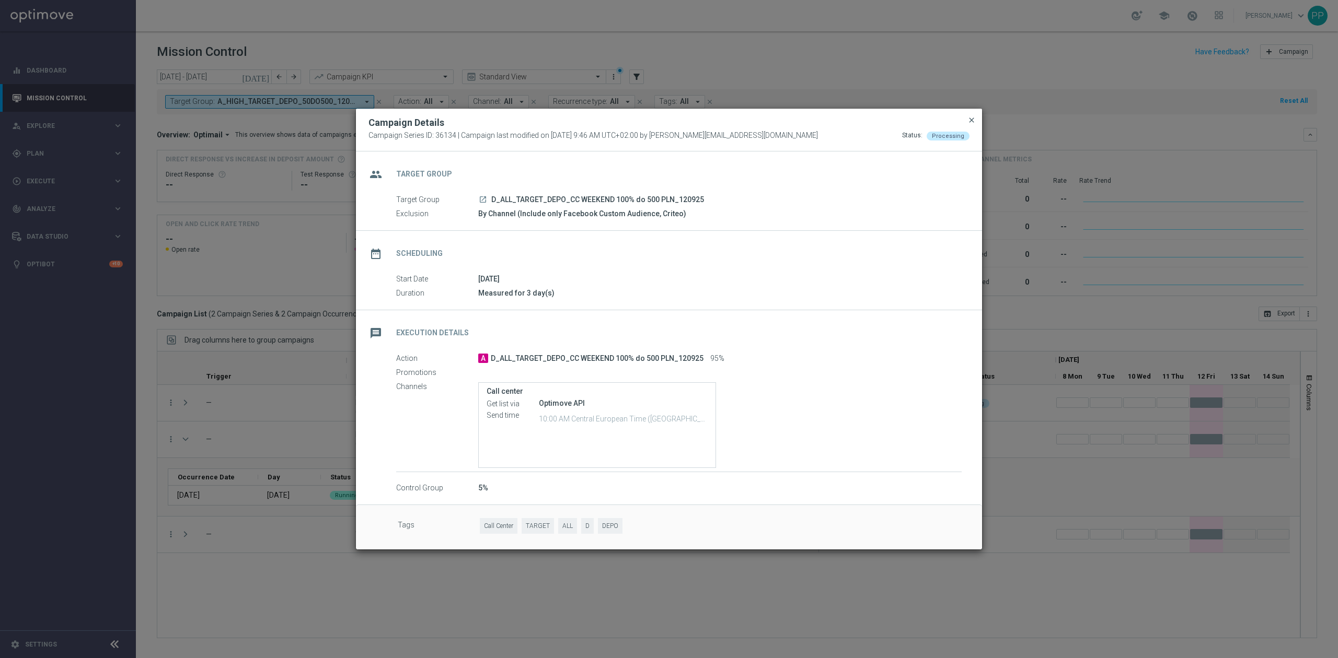
click at [972, 116] on span "close" at bounding box center [971, 120] width 8 height 8
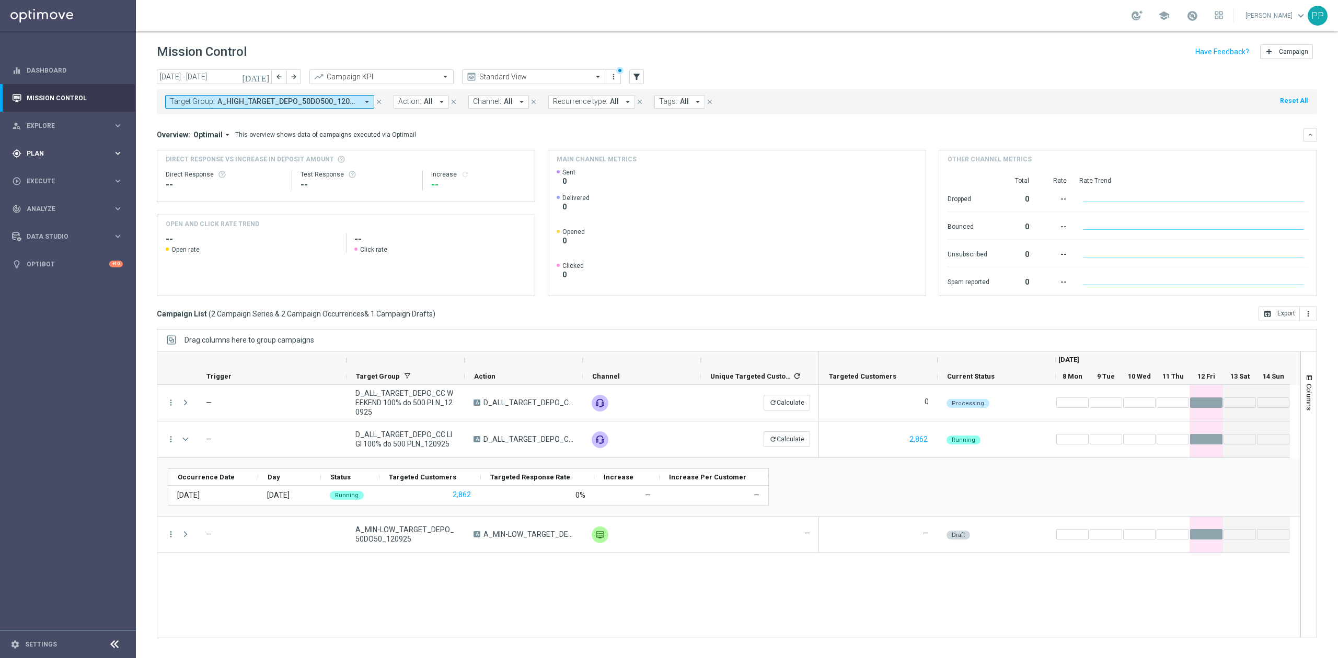
click at [63, 153] on span "Plan" at bounding box center [70, 154] width 86 height 6
click at [42, 258] on span "Execute" at bounding box center [70, 260] width 86 height 6
click at [51, 205] on link "Campaign Builder" at bounding box center [68, 203] width 82 height 8
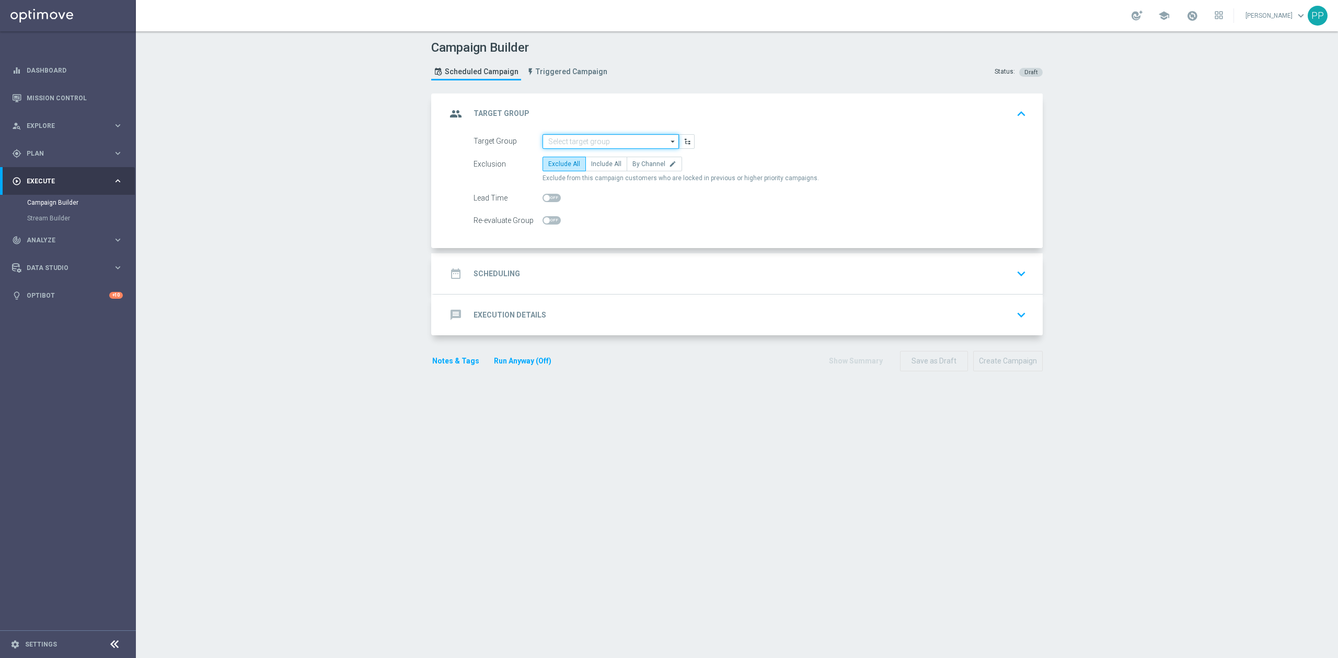
click at [583, 142] on input at bounding box center [610, 141] width 136 height 15
paste input "D_ALL_TARGET_WAGER_MS [PERSON_NAME] 100% do 300 PLN_120925"
click at [581, 163] on div "D_ALL_TARGET_WAGER_MS [PERSON_NAME] 100% do 300 PLN_120925" at bounding box center [611, 161] width 126 height 19
type input "D_ALL_TARGET_WAGER_MS [PERSON_NAME] 100% do 300 PLN_120925"
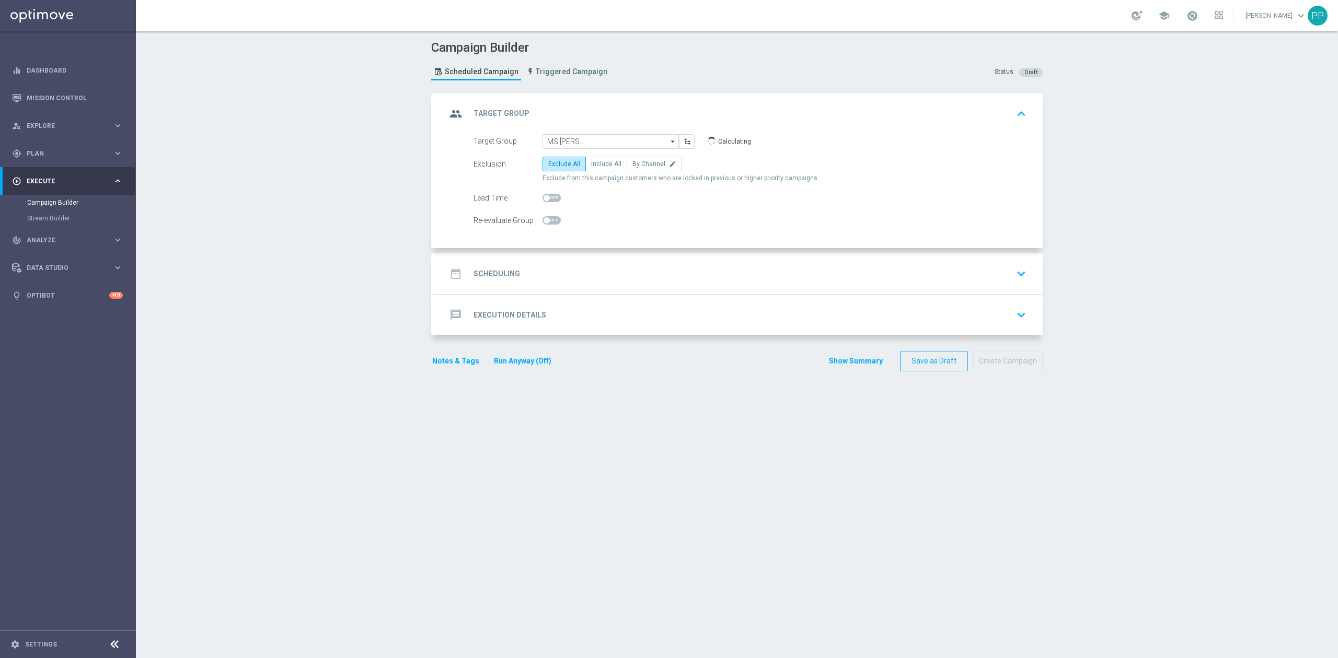
scroll to position [0, 0]
click at [632, 167] on span "By Channel" at bounding box center [648, 163] width 33 height 7
click at [632, 167] on input "By Channel edit" at bounding box center [635, 166] width 7 height 7
radio input "true"
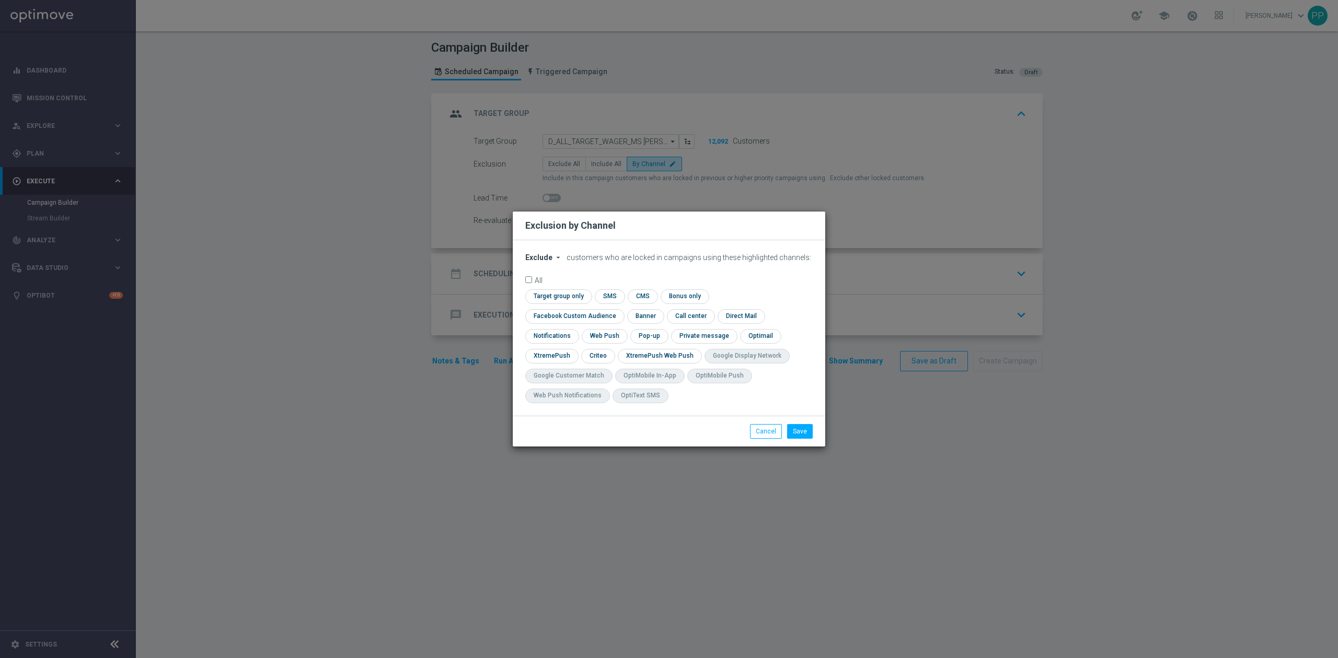
click at [535, 262] on span "Exclude" at bounding box center [538, 257] width 27 height 8
click at [0, 0] on span "Include" at bounding box center [0, 0] width 0 height 0
click at [620, 309] on input "checkbox" at bounding box center [572, 316] width 95 height 14
checkbox input "true"
click at [600, 356] on input "checkbox" at bounding box center [597, 356] width 32 height 14
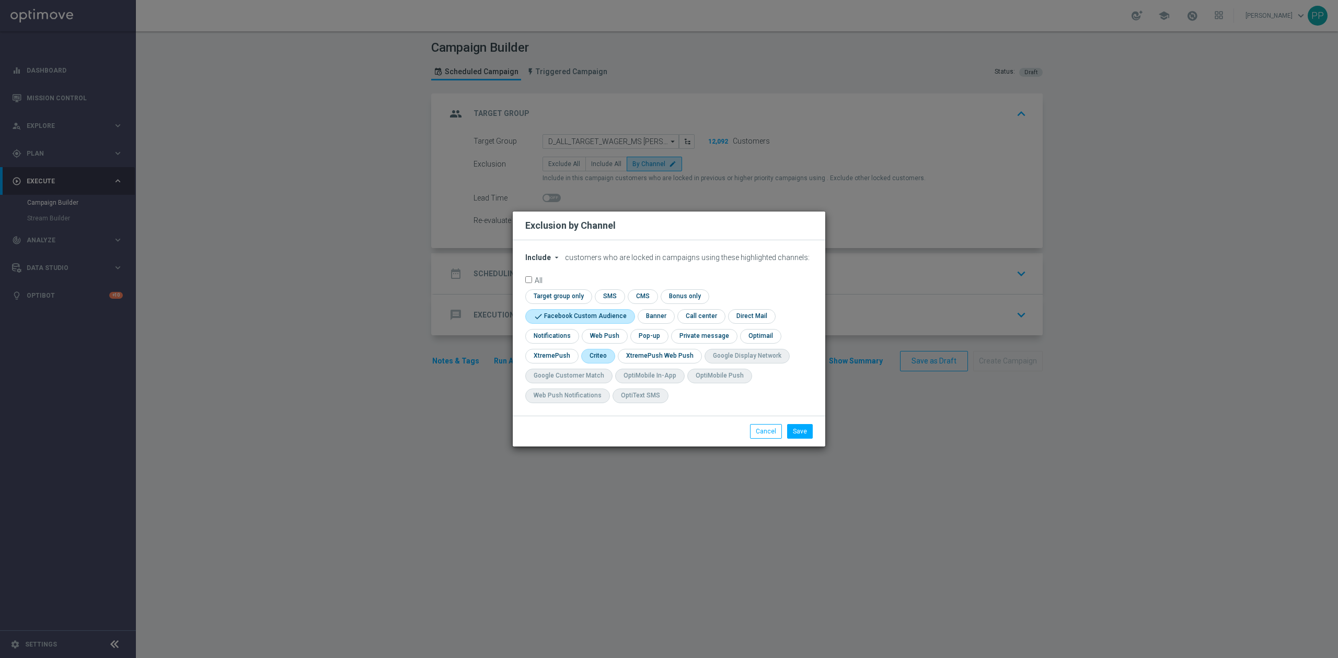
checkbox input "true"
click at [807, 436] on button "Save" at bounding box center [800, 431] width 26 height 15
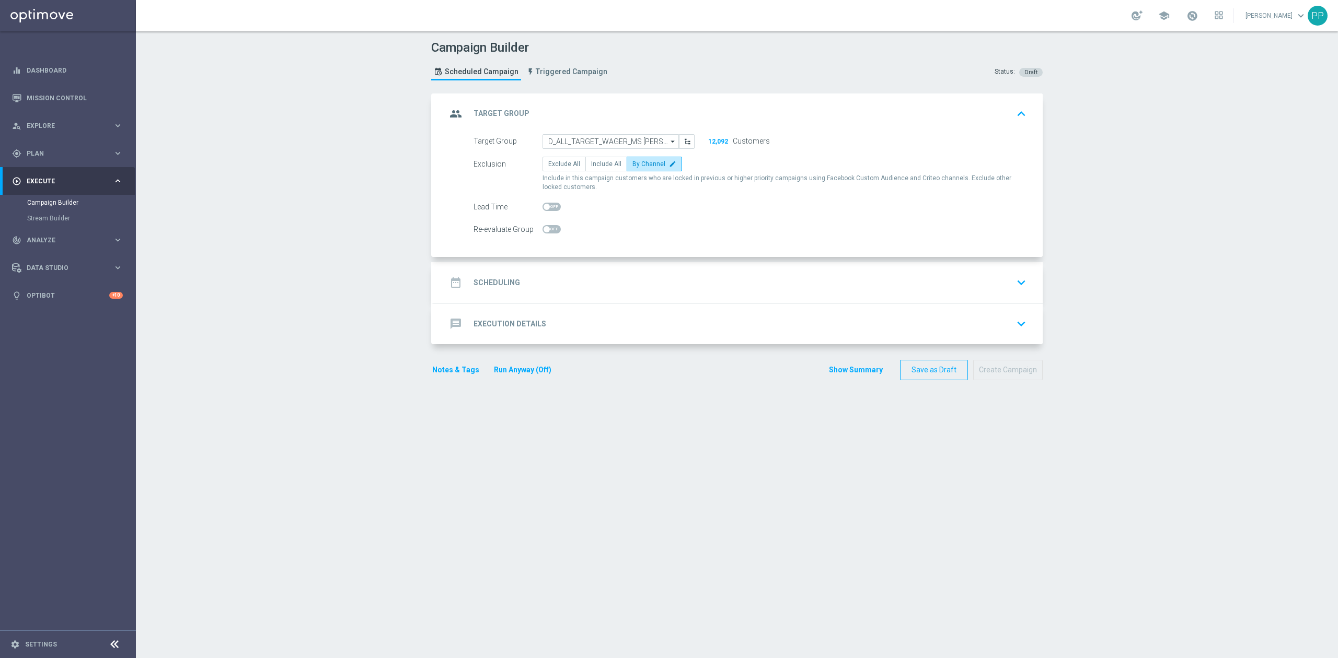
click at [615, 280] on div "date_range Scheduling keyboard_arrow_down" at bounding box center [738, 283] width 584 height 20
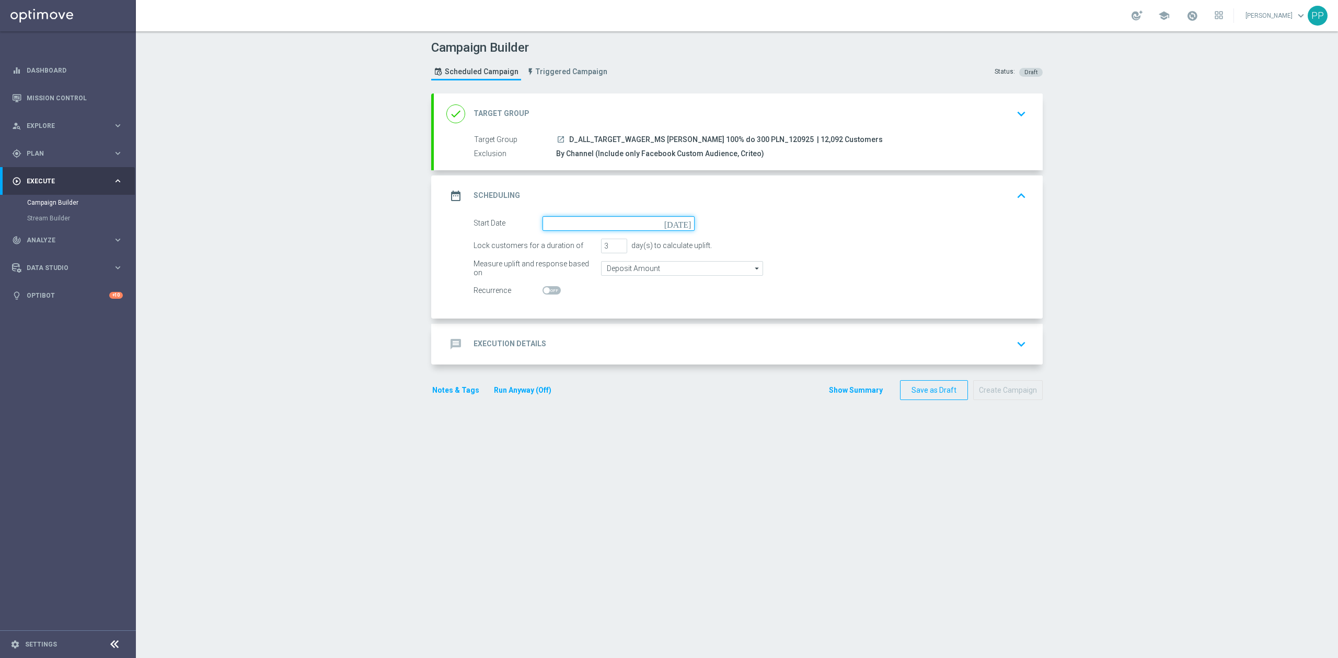
click at [558, 219] on input at bounding box center [618, 223] width 152 height 15
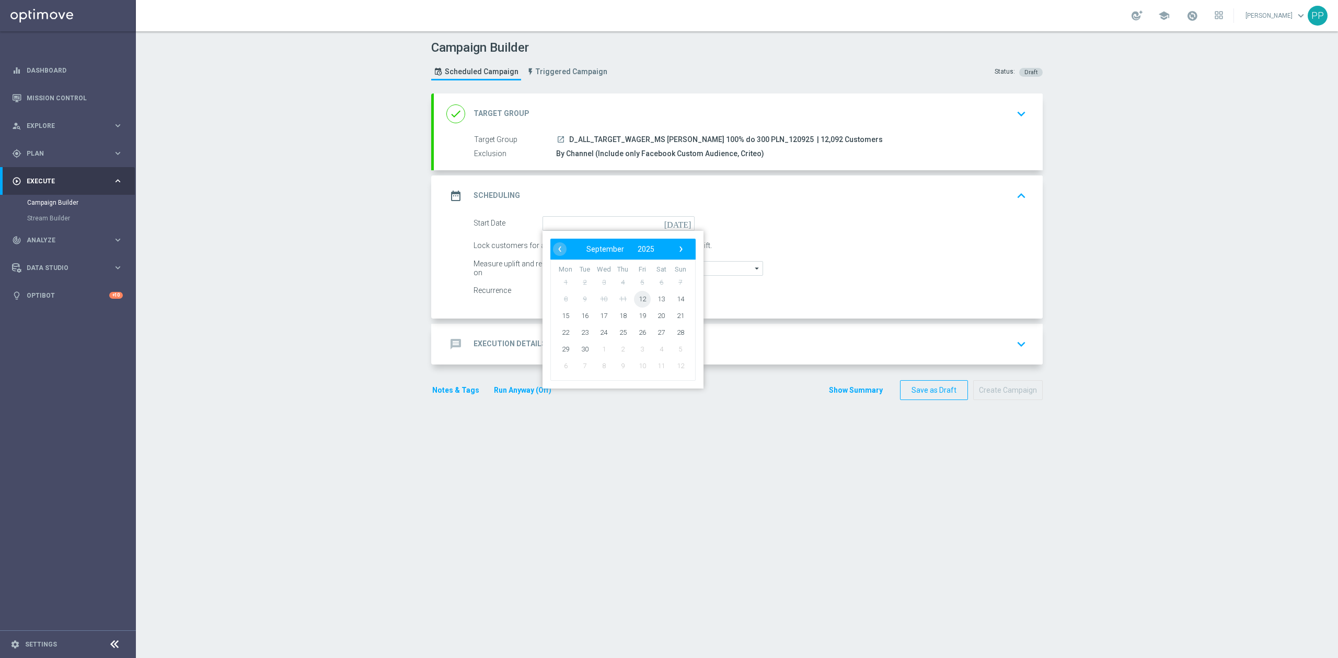
click at [634, 302] on span "12" at bounding box center [642, 299] width 17 height 17
type input "12 Sep 2025"
click at [594, 249] on div "Lock customers for a duration of 3 day(s) to calculate uplift." at bounding box center [750, 246] width 569 height 15
type input "6"
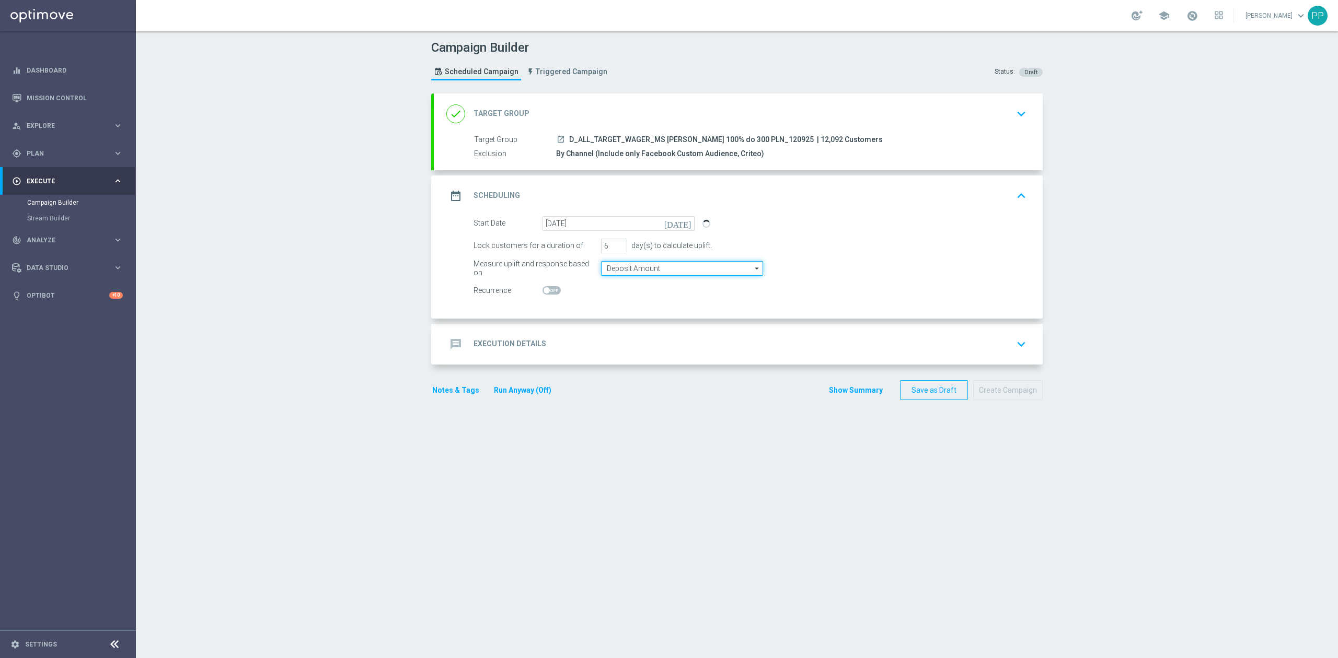
click at [621, 271] on input "Deposit Amount" at bounding box center [682, 268] width 162 height 15
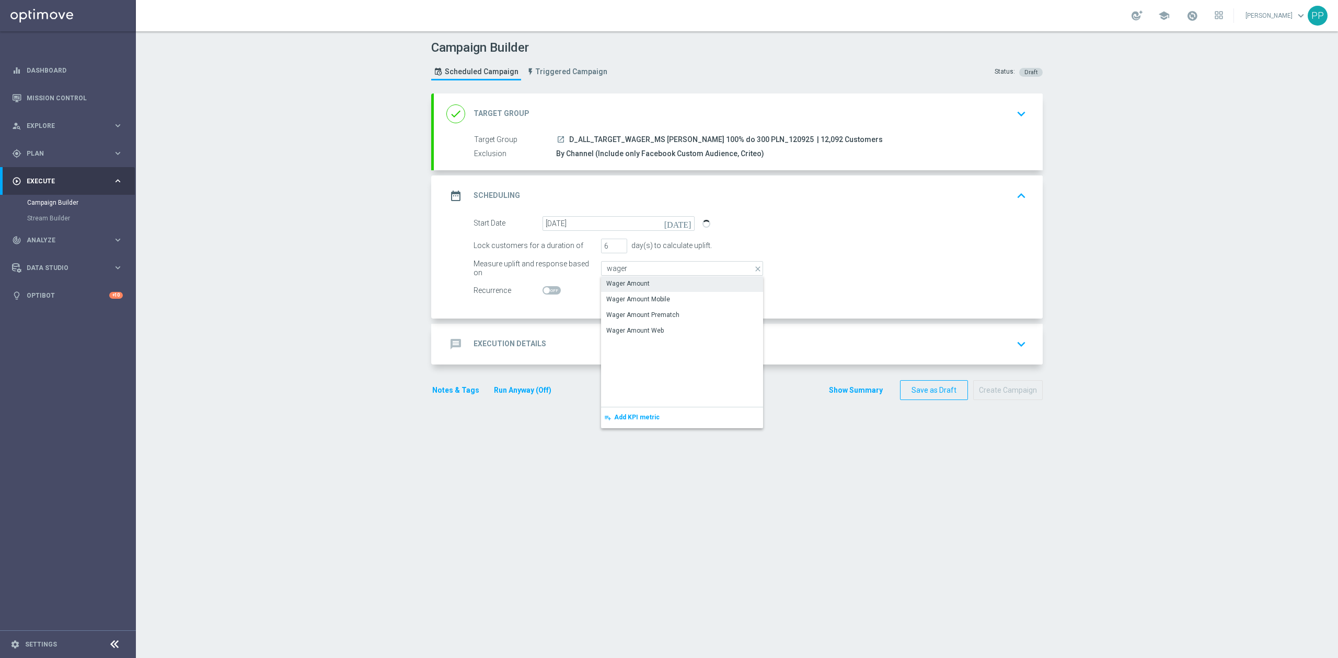
click at [626, 288] on div "Wager Amount" at bounding box center [627, 283] width 43 height 9
type input "Wager Amount"
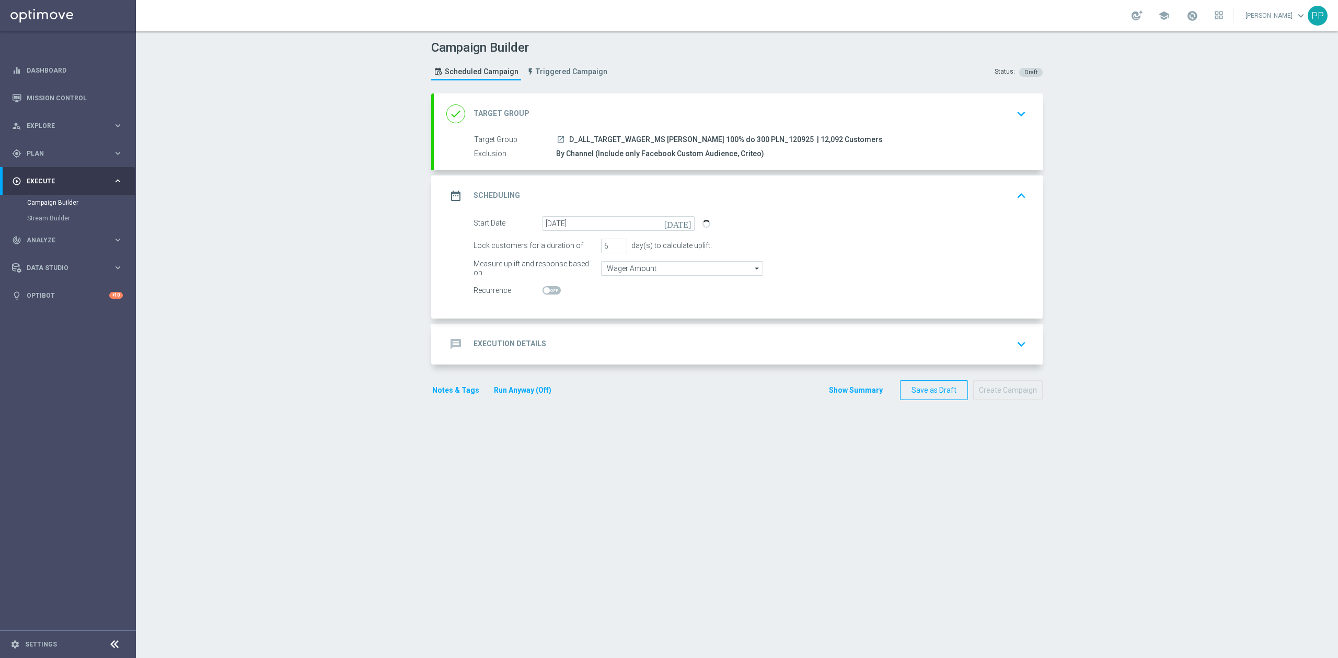
click at [605, 343] on div "message Execution Details keyboard_arrow_down" at bounding box center [738, 344] width 584 height 20
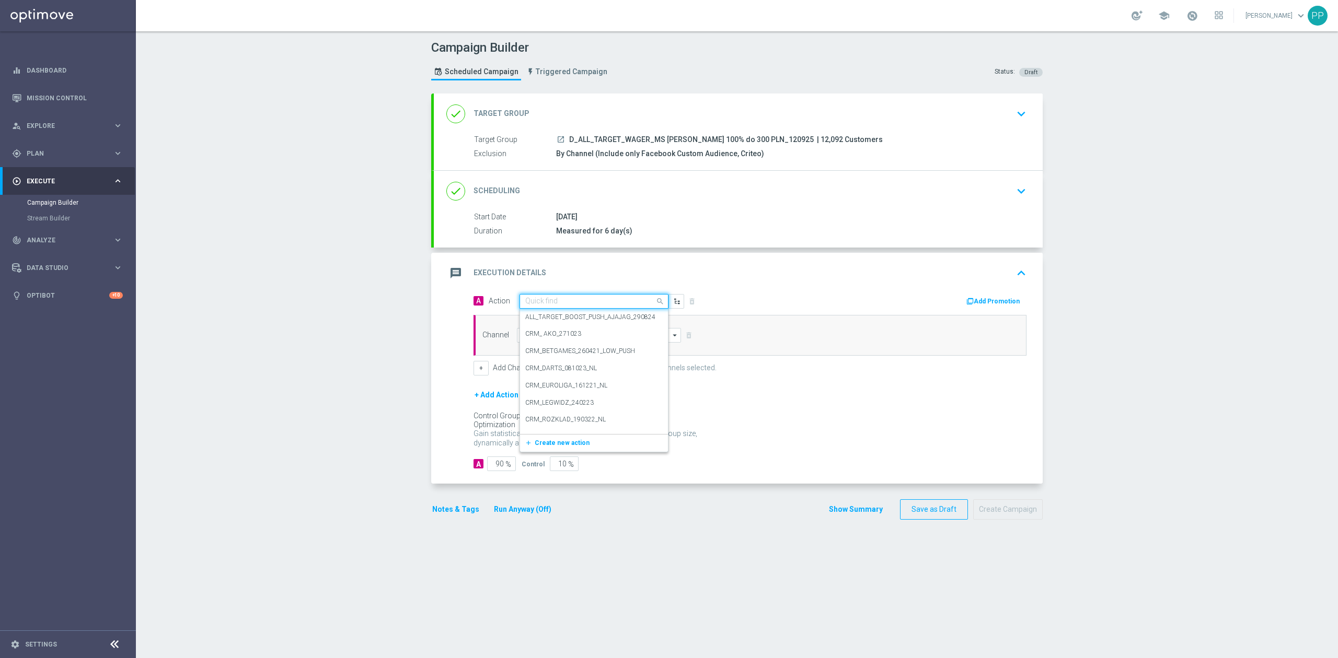
click at [574, 302] on input "text" at bounding box center [583, 301] width 117 height 9
click at [558, 444] on span "Create new action" at bounding box center [562, 442] width 55 height 7
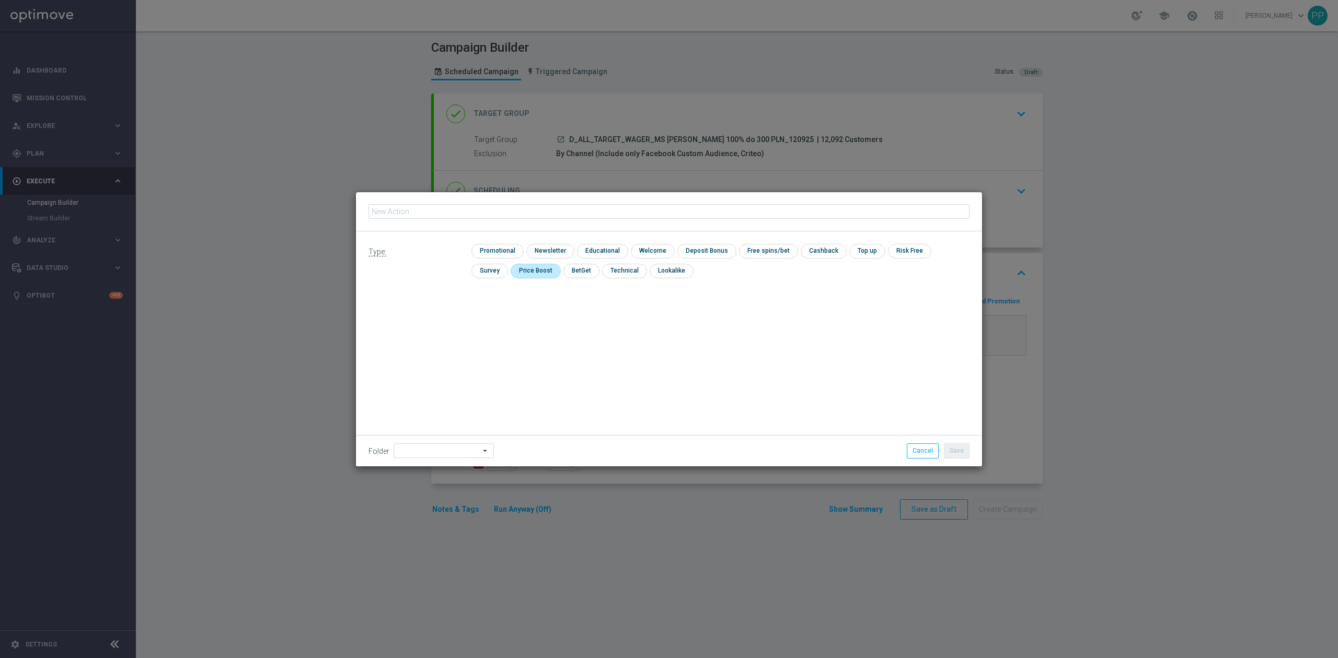
type input "D_ALL_TARGET_WAGER_MS [PERSON_NAME] 100% do 300 PLN_120925"
click at [494, 250] on input "checkbox" at bounding box center [496, 251] width 50 height 14
checkbox input "true"
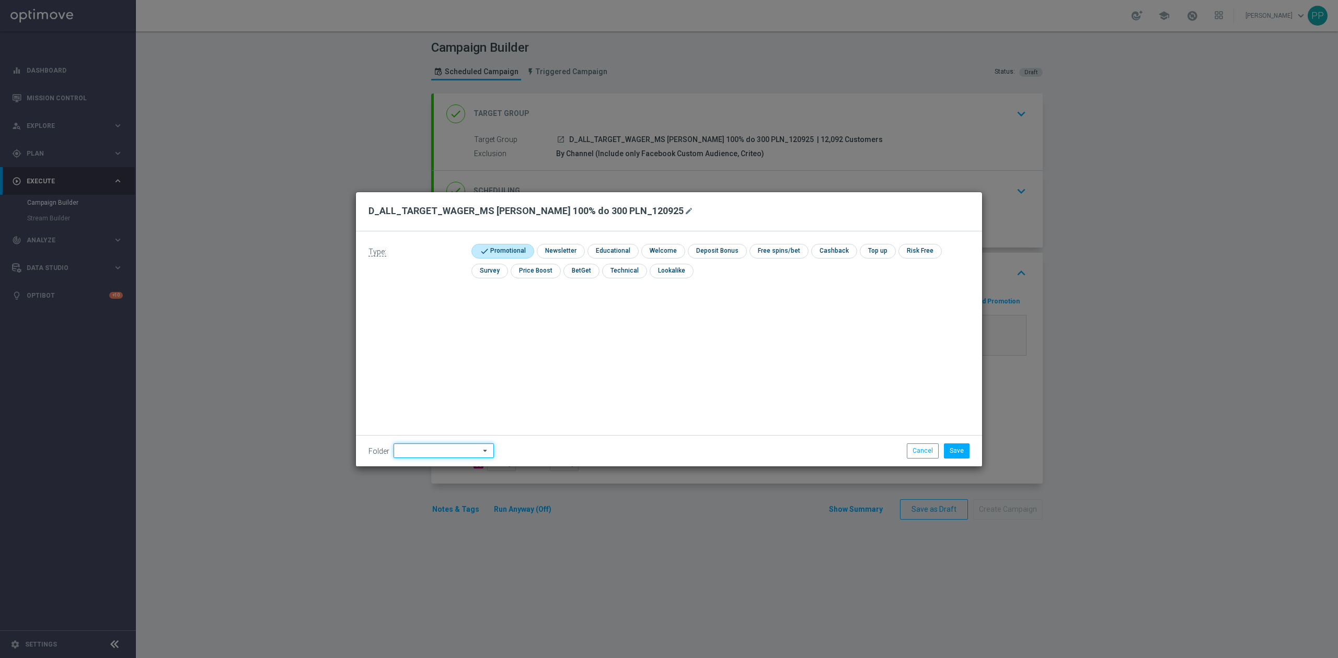
click at [450, 450] on input at bounding box center [444, 451] width 100 height 15
click at [433, 318] on div "9. Wrzesień 2025" at bounding box center [424, 320] width 51 height 9
type input "9. Wrzesień 2025"
click at [661, 362] on div "Type: check Promotional check Newsletter check Educational check Welcome check …" at bounding box center [669, 349] width 626 height 235
click at [963, 452] on button "Save" at bounding box center [957, 451] width 26 height 15
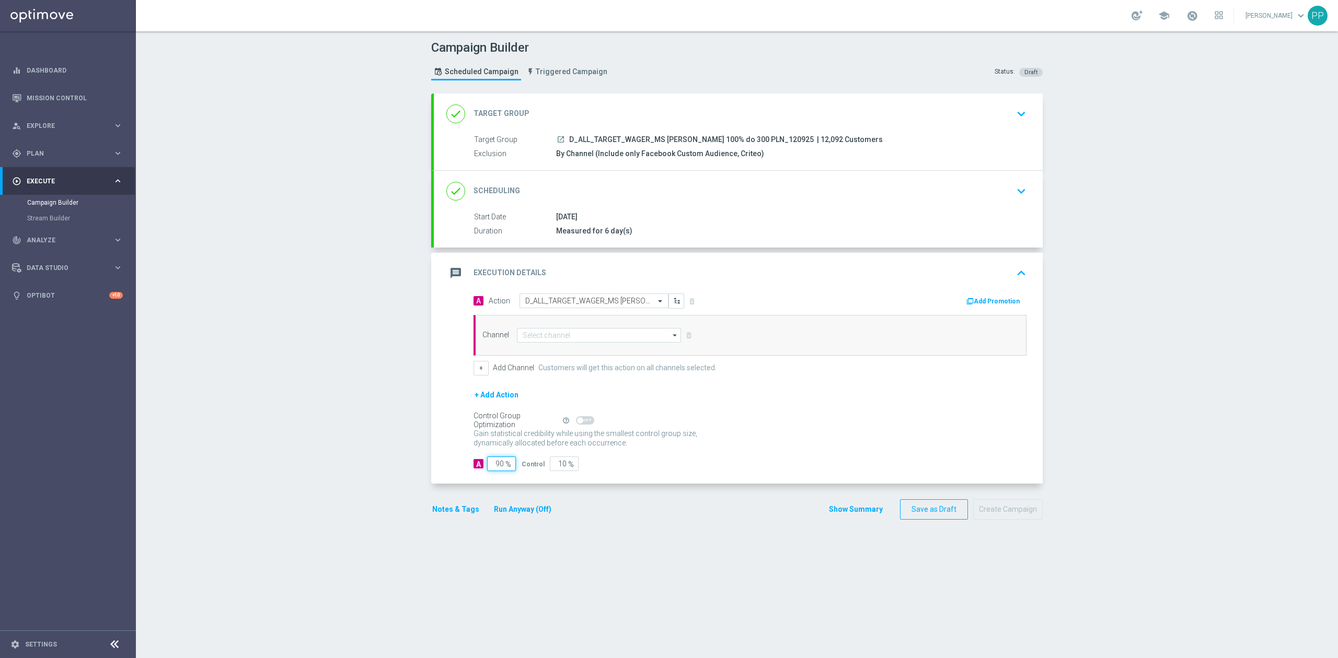
click at [495, 467] on input "90" at bounding box center [501, 464] width 29 height 15
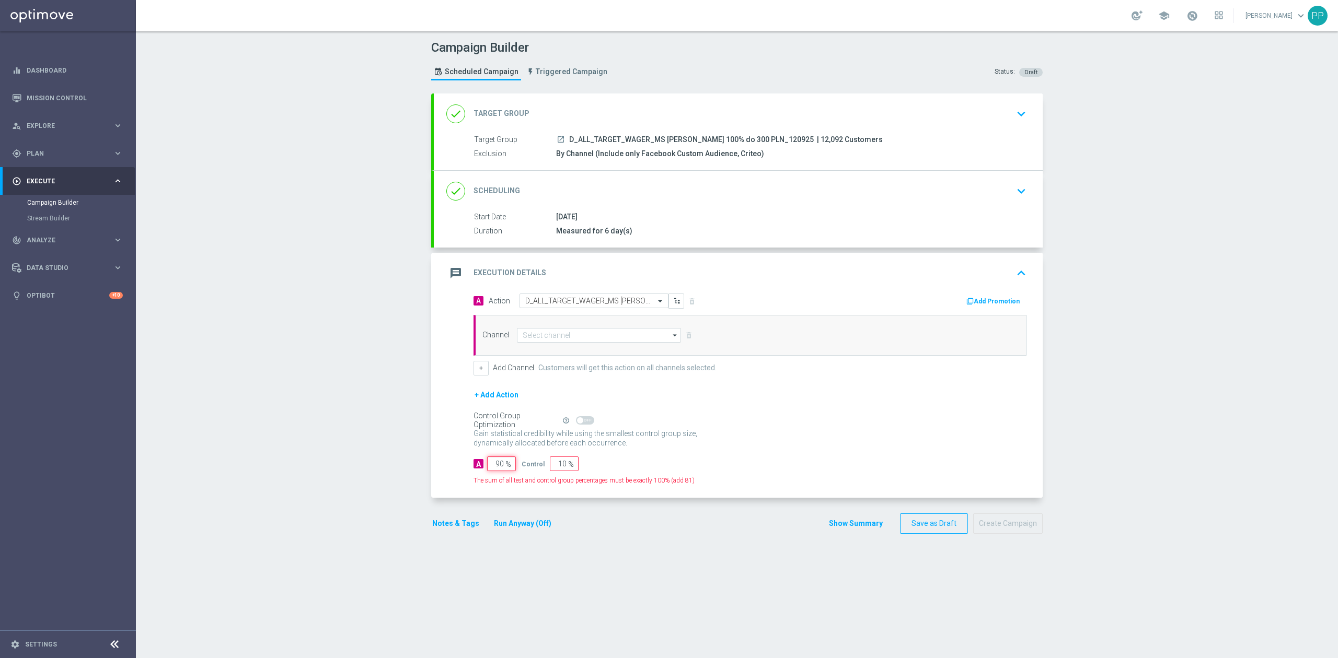
type input "9"
type input "91"
type input "95"
type input "5"
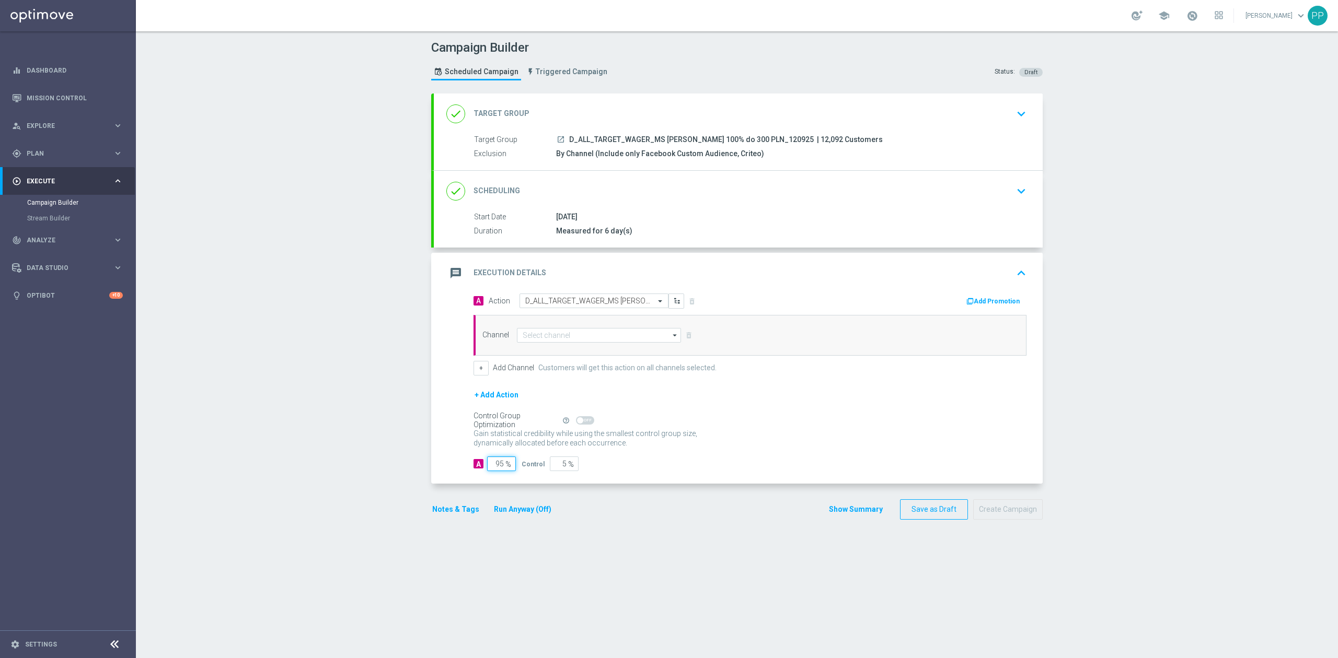
type input "95"
click at [437, 448] on div "A Action Select action D_ALL_TARGET_WAGER_MS SIATKA 100% do 300 PLN_120925 dele…" at bounding box center [738, 389] width 609 height 191
click at [446, 508] on button "Notes & Tags" at bounding box center [455, 509] width 49 height 13
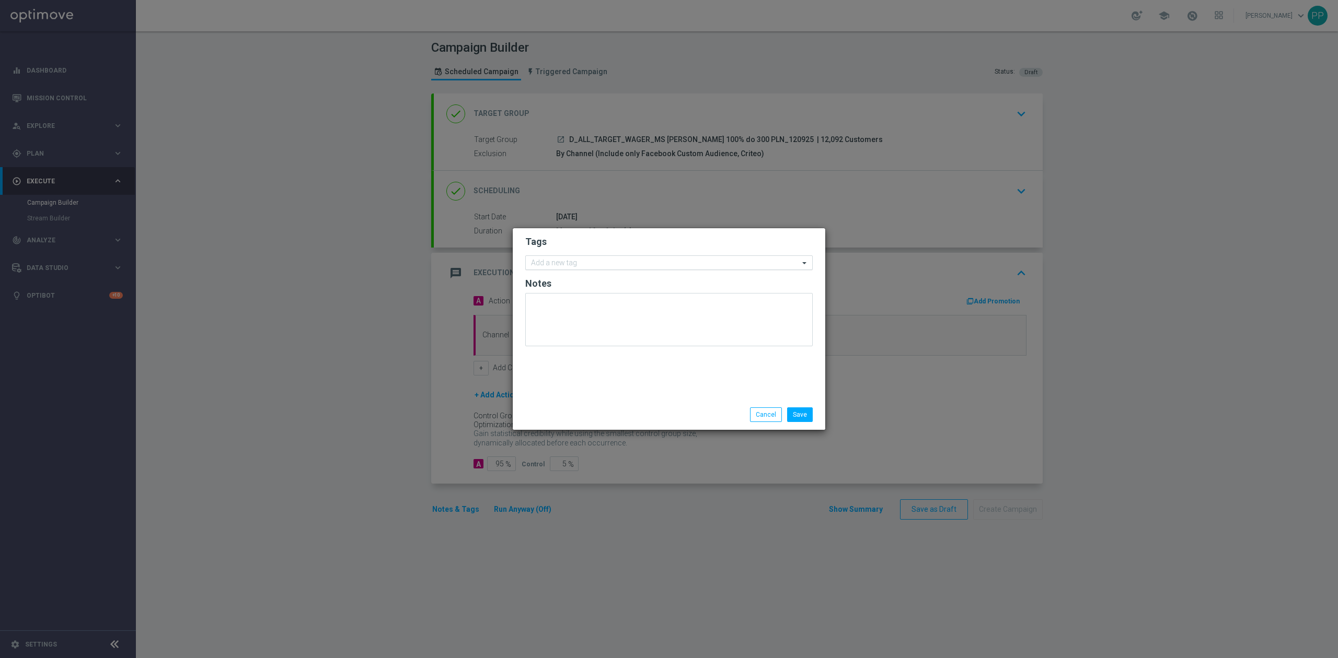
click at [582, 265] on input "text" at bounding box center [665, 263] width 268 height 9
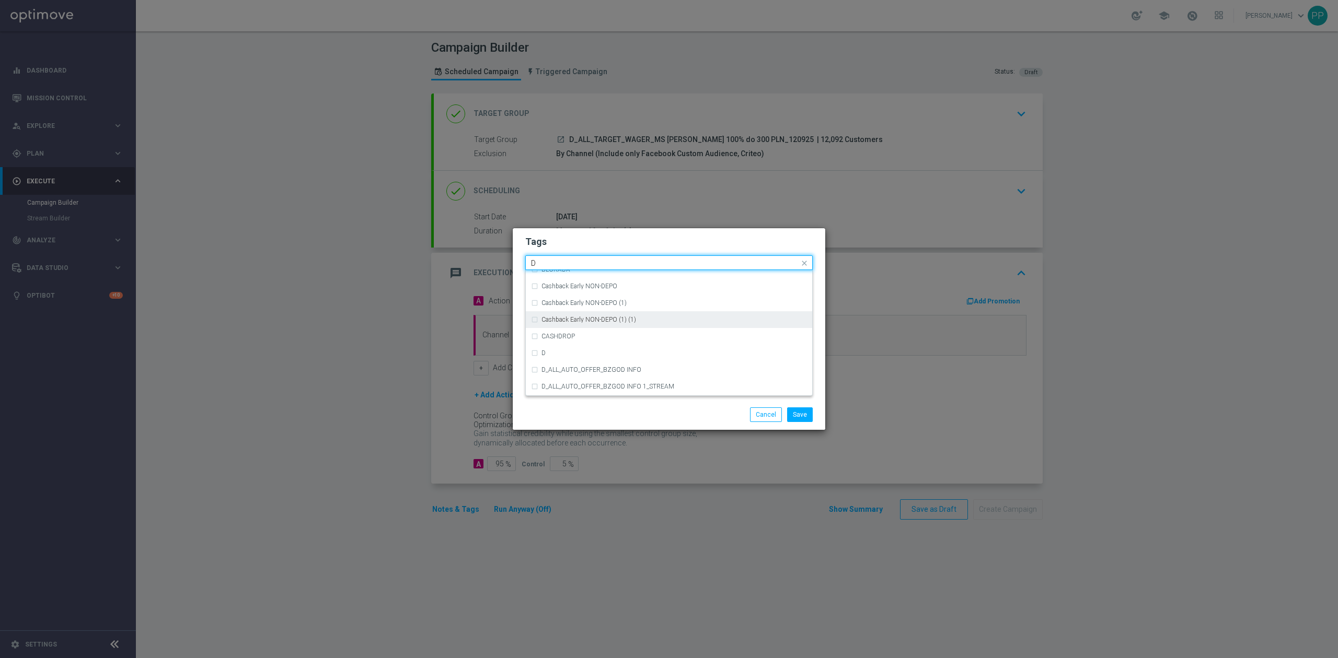
scroll to position [1115, 0]
click at [592, 360] on div "D" at bounding box center [669, 368] width 276 height 17
type input "D"
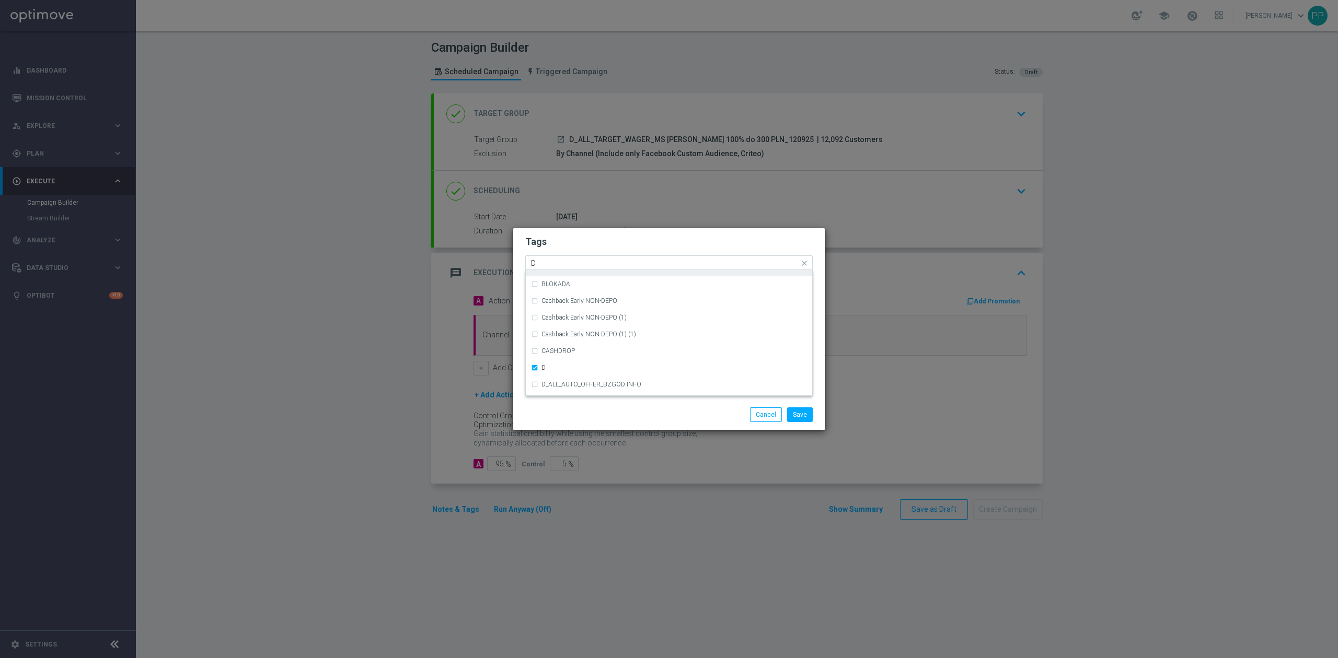
click at [586, 262] on input "D" at bounding box center [665, 263] width 268 height 9
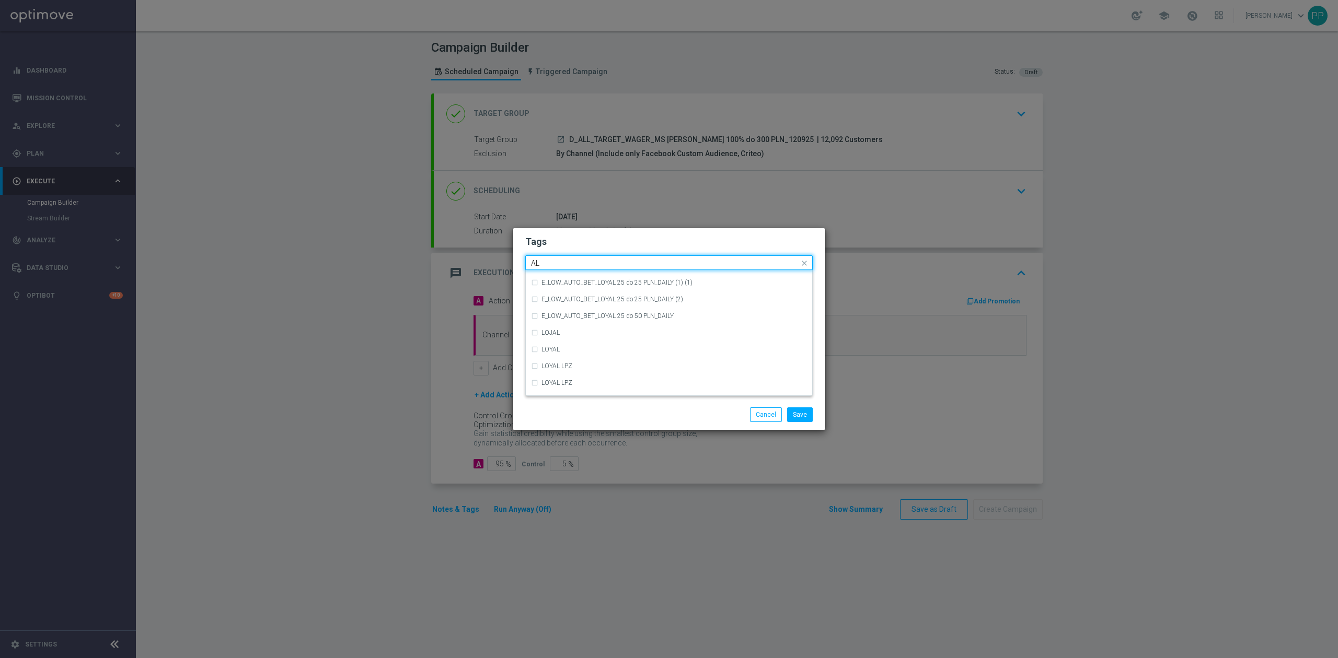
scroll to position [0, 0]
click at [575, 274] on div "ALL" at bounding box center [669, 278] width 276 height 17
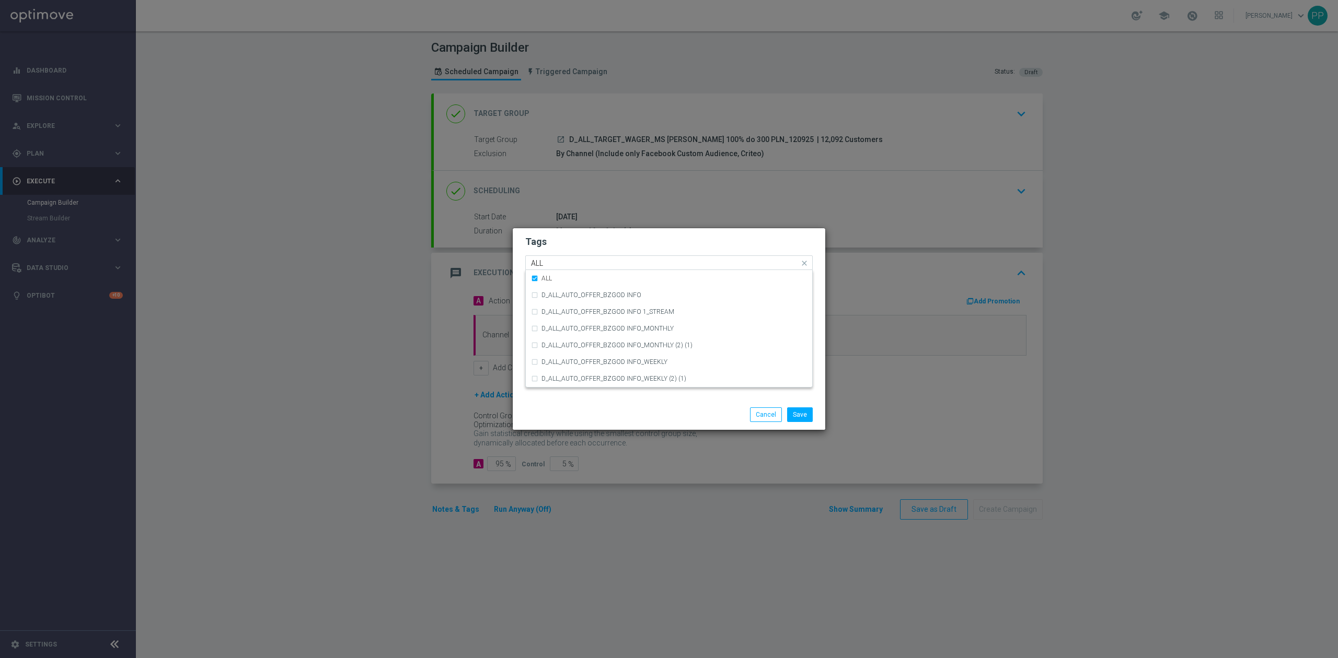
click at [575, 258] on div "Quick find × D × ALL ALL" at bounding box center [662, 263] width 273 height 13
type input "A"
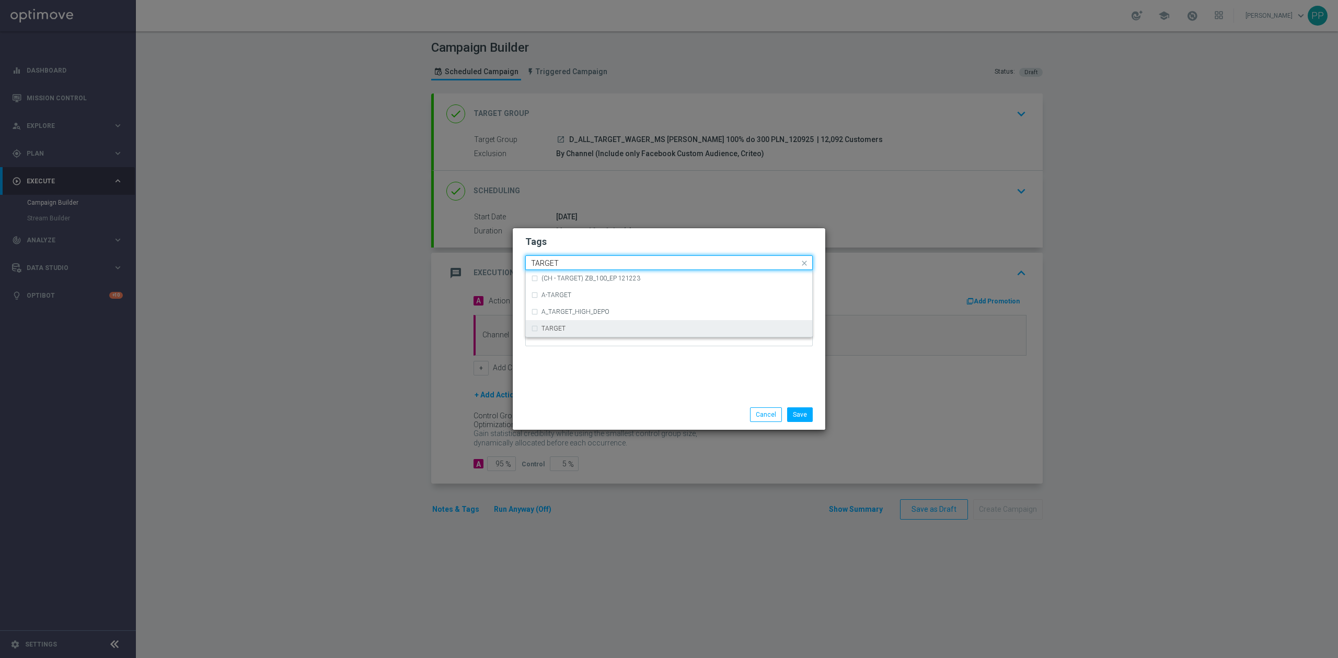
click at [561, 325] on div "TARGET" at bounding box center [669, 328] width 276 height 17
click at [577, 263] on input "TARGET" at bounding box center [665, 263] width 268 height 9
type input "T"
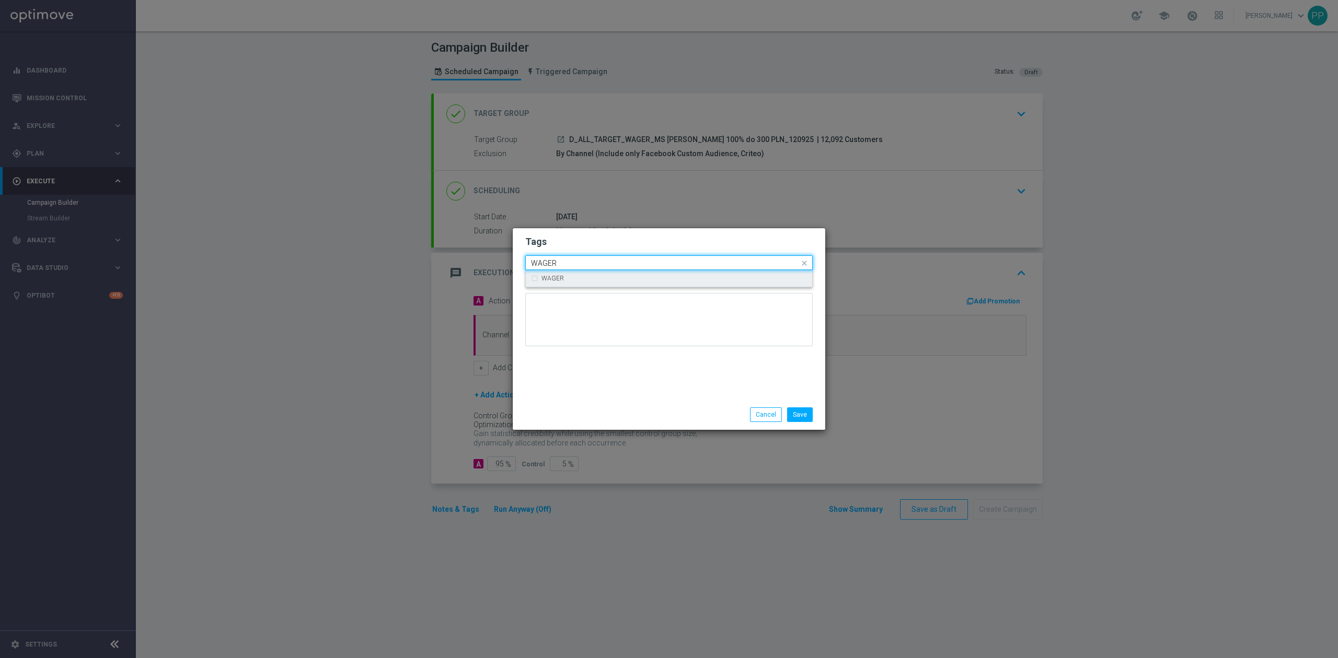
click at [563, 277] on div "WAGER" at bounding box center [673, 278] width 265 height 6
type input "WAGER"
click at [576, 385] on div "Tags Quick find × D × ALL × TARGET × WAGER WAGER Notes" at bounding box center [669, 313] width 313 height 171
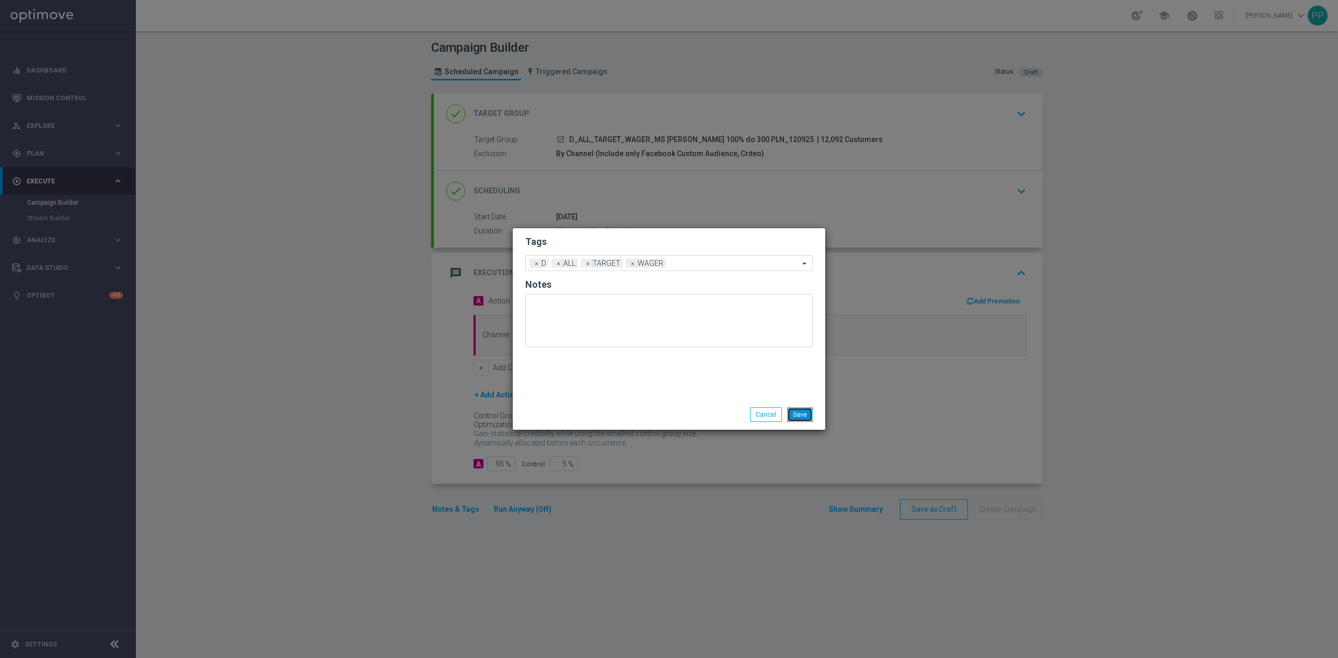
click at [803, 418] on button "Save" at bounding box center [800, 415] width 26 height 15
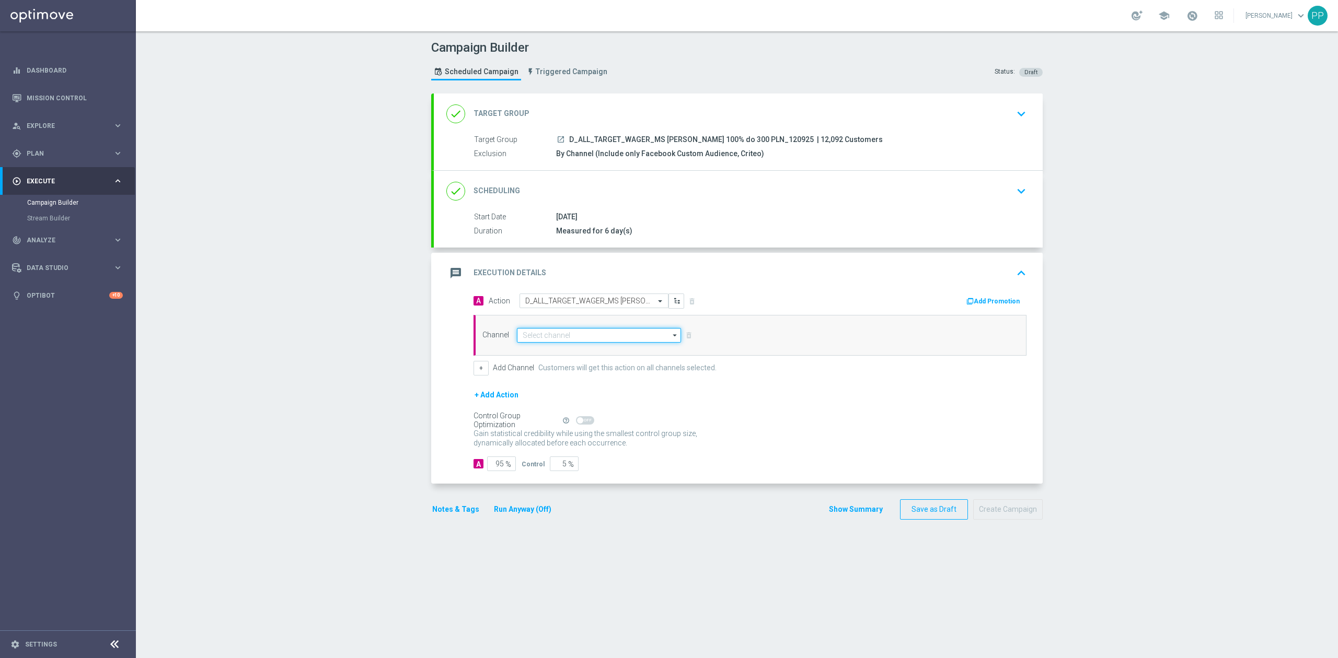
click at [550, 334] on input at bounding box center [599, 335] width 164 height 15
click at [555, 469] on div "Optimail" at bounding box center [594, 469] width 155 height 15
type input "Optimail"
click at [476, 374] on button "+" at bounding box center [480, 368] width 15 height 15
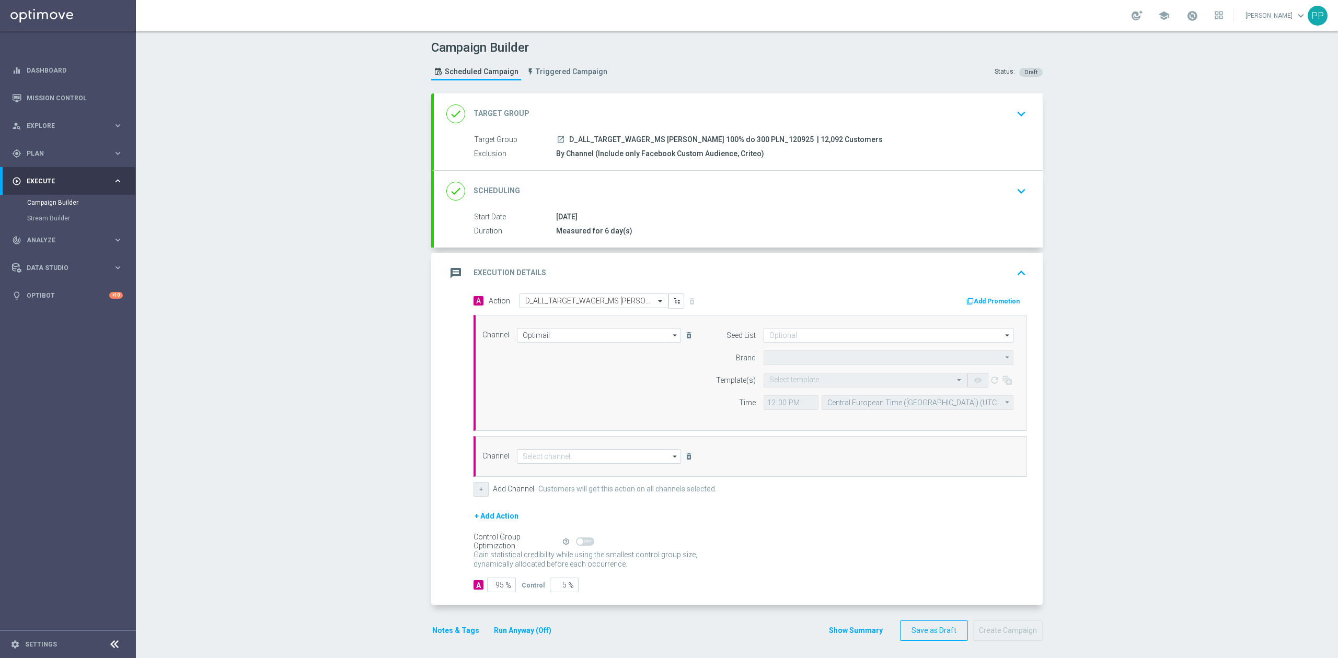
type input "STS"
click at [525, 458] on input at bounding box center [599, 456] width 164 height 15
click at [573, 578] on div "Private message" at bounding box center [594, 575] width 155 height 15
type input "Private message"
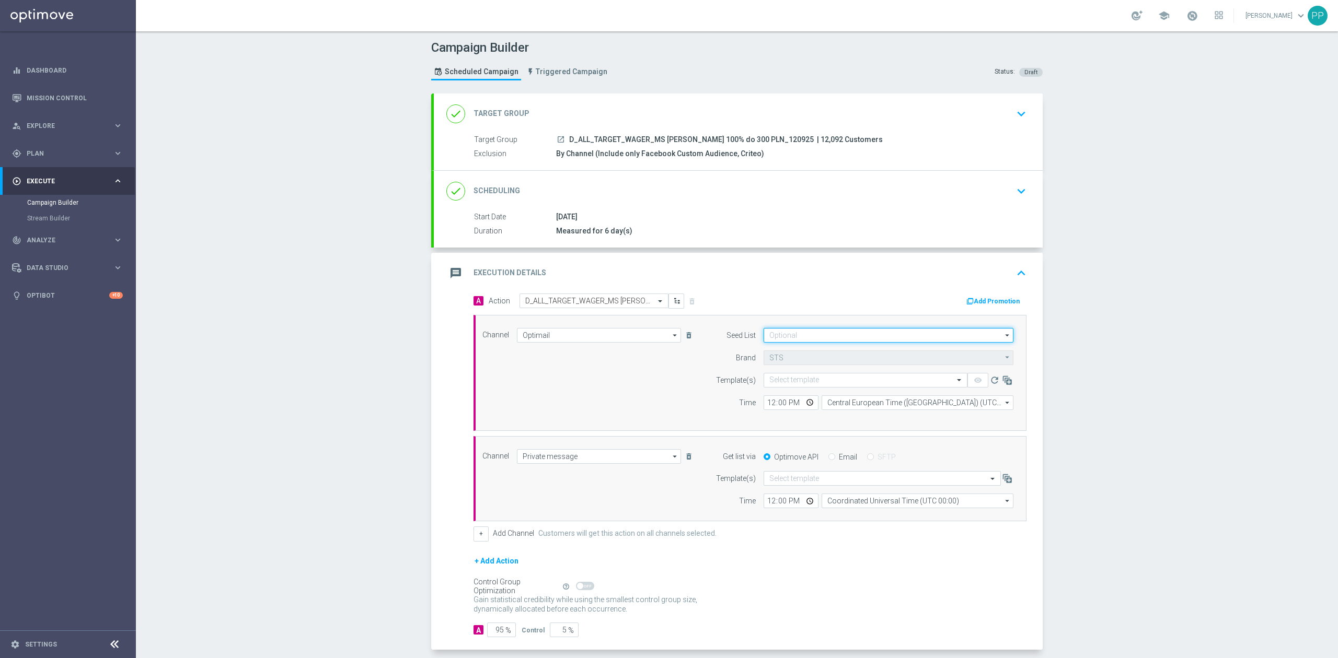
click at [786, 336] on input at bounding box center [889, 335] width 250 height 15
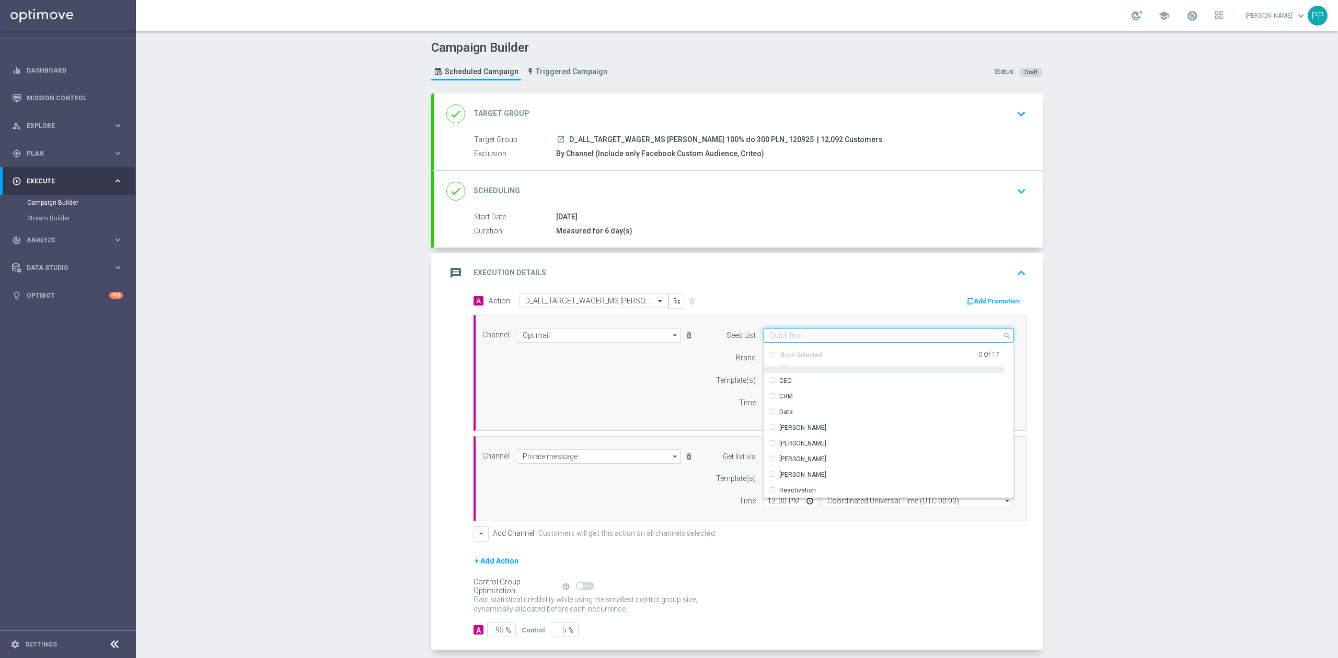
scroll to position [139, 0]
click at [769, 424] on div "Reactivation" at bounding box center [792, 423] width 47 height 9
click at [669, 404] on div "Channel Optimail Optimail arrow_drop_down Drag here to set row groups Drag here…" at bounding box center [748, 373] width 547 height 90
type input "Reactivation"
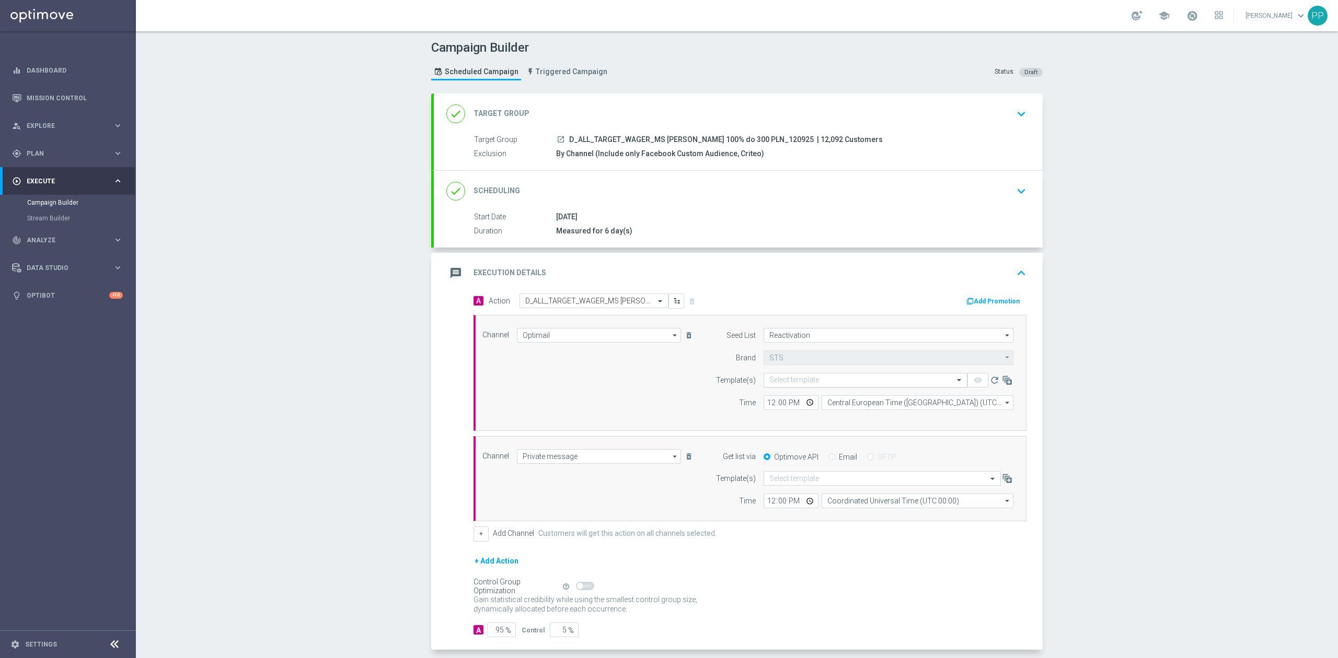
click at [774, 385] on input "text" at bounding box center [854, 380] width 171 height 9
paste input "D_ALL_TARGET_WAGER_MS [PERSON_NAME] 100% do 300 PLN_120925"
click at [797, 399] on label "D_ALL_TARGET_WAGER_MS SIATKA 100% do 300 PLN_120925" at bounding box center [872, 396] width 207 height 9
type input "D_ALL_TARGET_WAGER_MS SIATKA 100% do 300 PLN_120925"
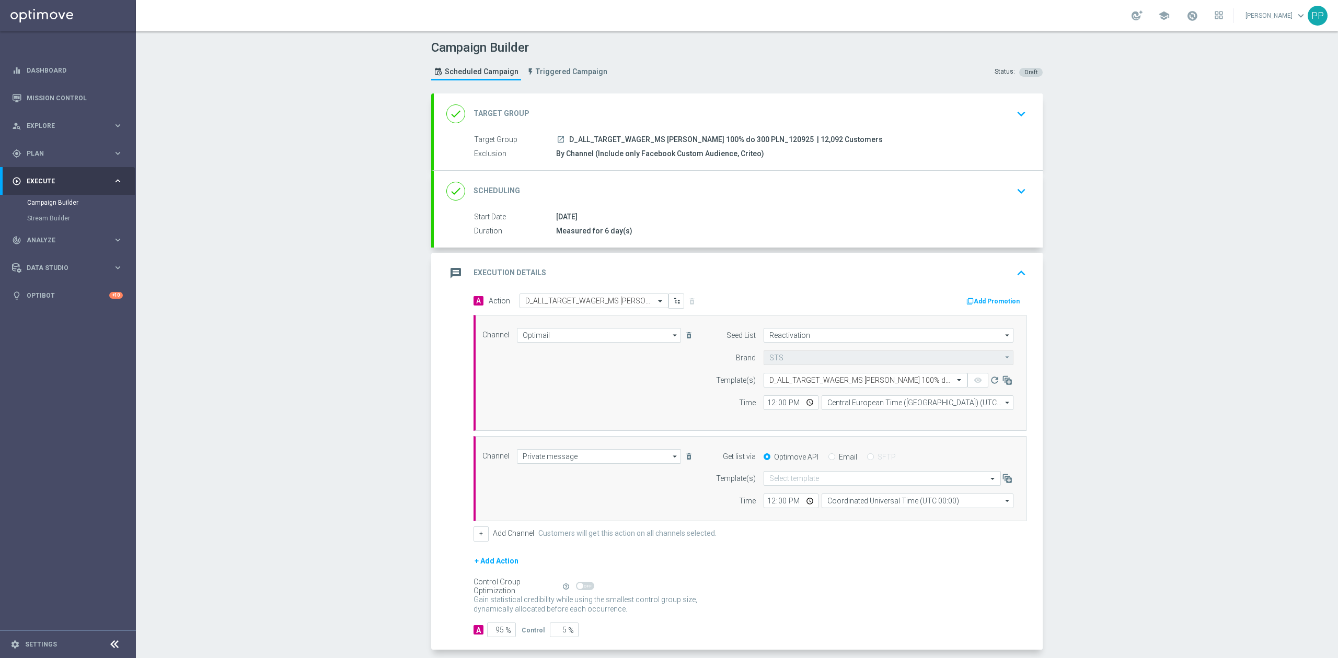
scroll to position [0, 0]
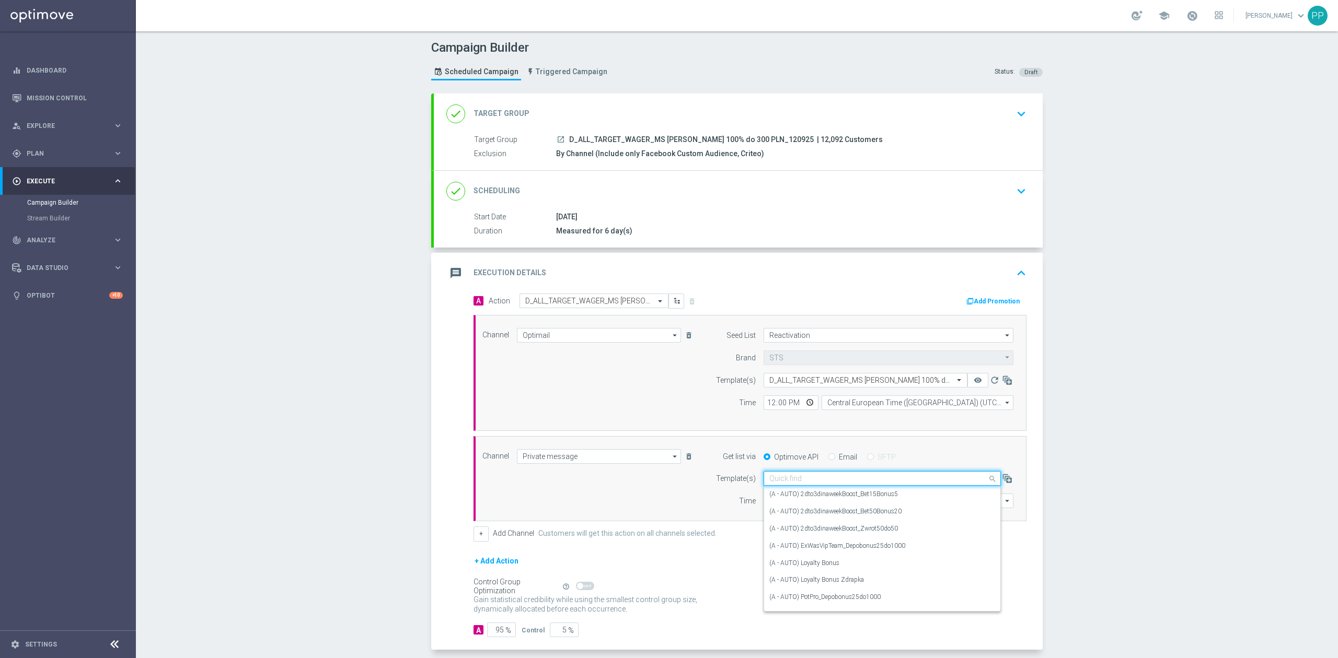
click at [793, 483] on input "text" at bounding box center [871, 479] width 205 height 9
paste input "D_ALL_TARGET_WAGER_MS SIATKA 100% do 300 PLN_120925"
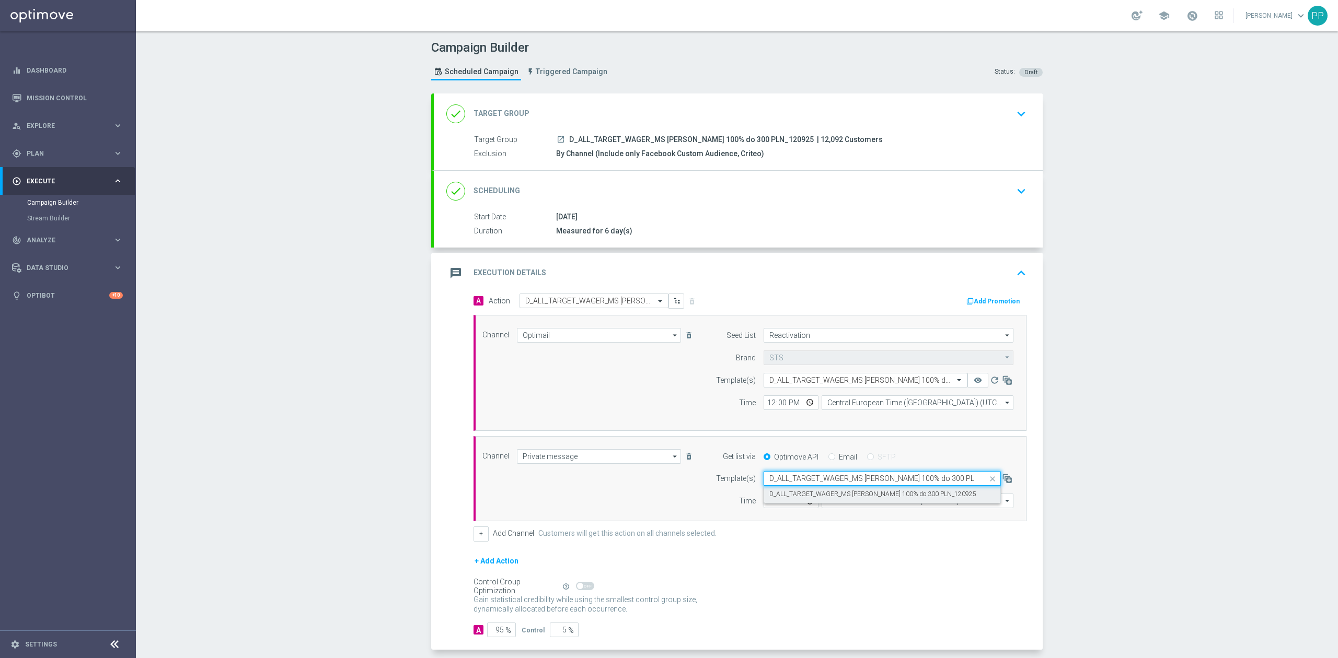
click at [796, 499] on label "D_ALL_TARGET_WAGER_MS SIATKA 100% do 300 PLN_120925" at bounding box center [872, 494] width 207 height 9
type input "D_ALL_TARGET_WAGER_MS SIATKA 100% do 300 PLN_120925"
click at [851, 504] on input "Coordinated Universal Time (UTC 00:00)" at bounding box center [918, 501] width 192 height 15
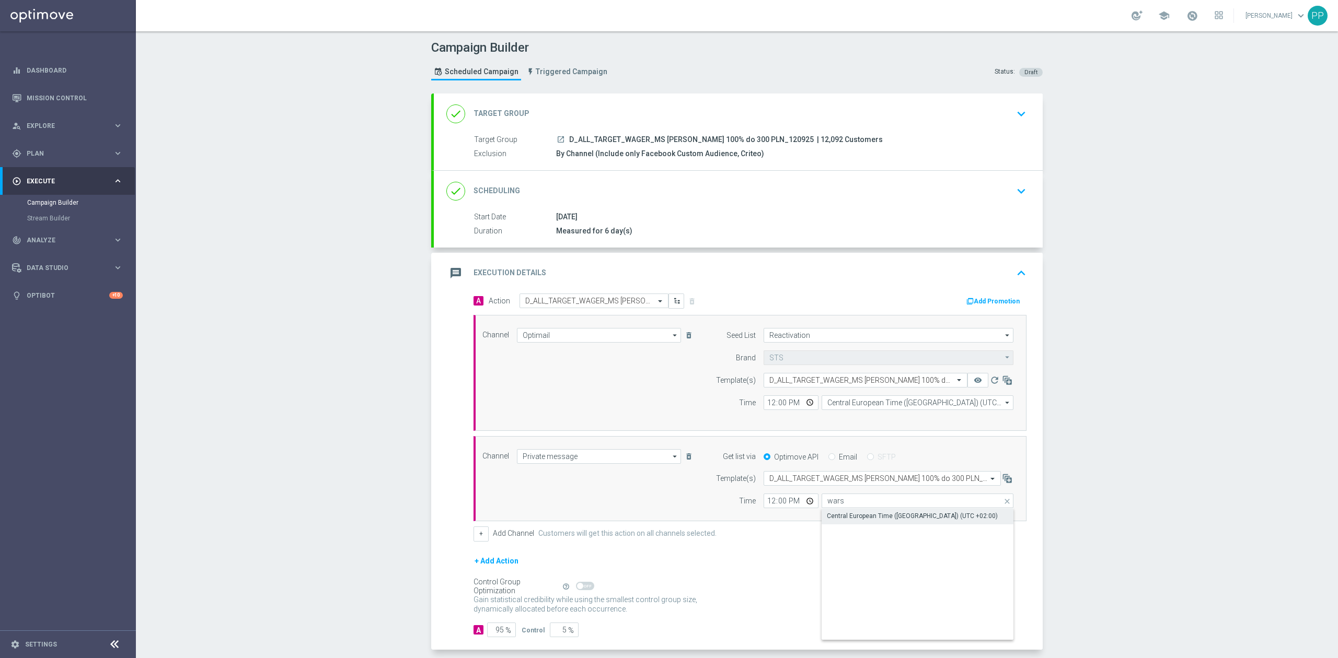
drag, startPoint x: 854, startPoint y: 517, endPoint x: 809, endPoint y: 444, distance: 85.6
click at [854, 517] on div "Central European Time ([GEOGRAPHIC_DATA]) (UTC +02:00)" at bounding box center [912, 516] width 171 height 9
type input "Central European Time ([GEOGRAPHIC_DATA]) (UTC +02:00)"
click at [764, 406] on input "12:00" at bounding box center [791, 403] width 55 height 15
type input "17:01"
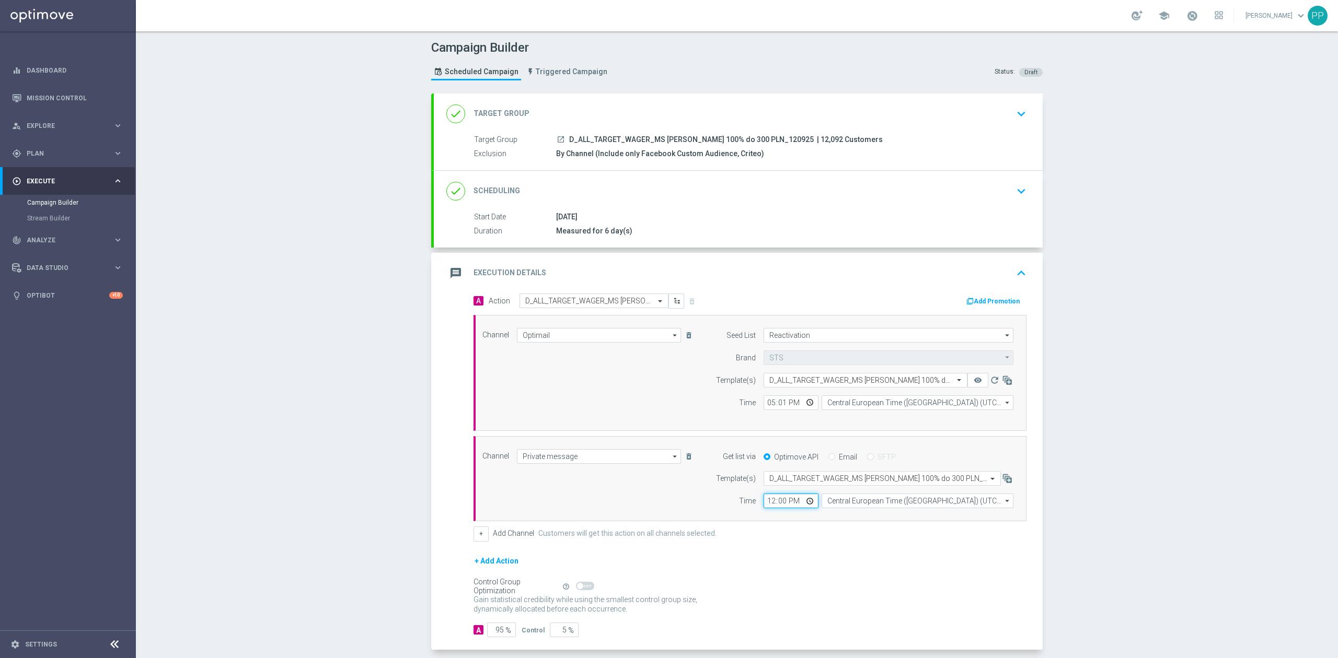
click at [768, 503] on input "12:00" at bounding box center [791, 501] width 55 height 15
type input "17:01"
click at [414, 433] on div "Campaign Builder Scheduled Campaign Triggered Campaign Status: Draft done Targe…" at bounding box center [737, 344] width 1202 height 627
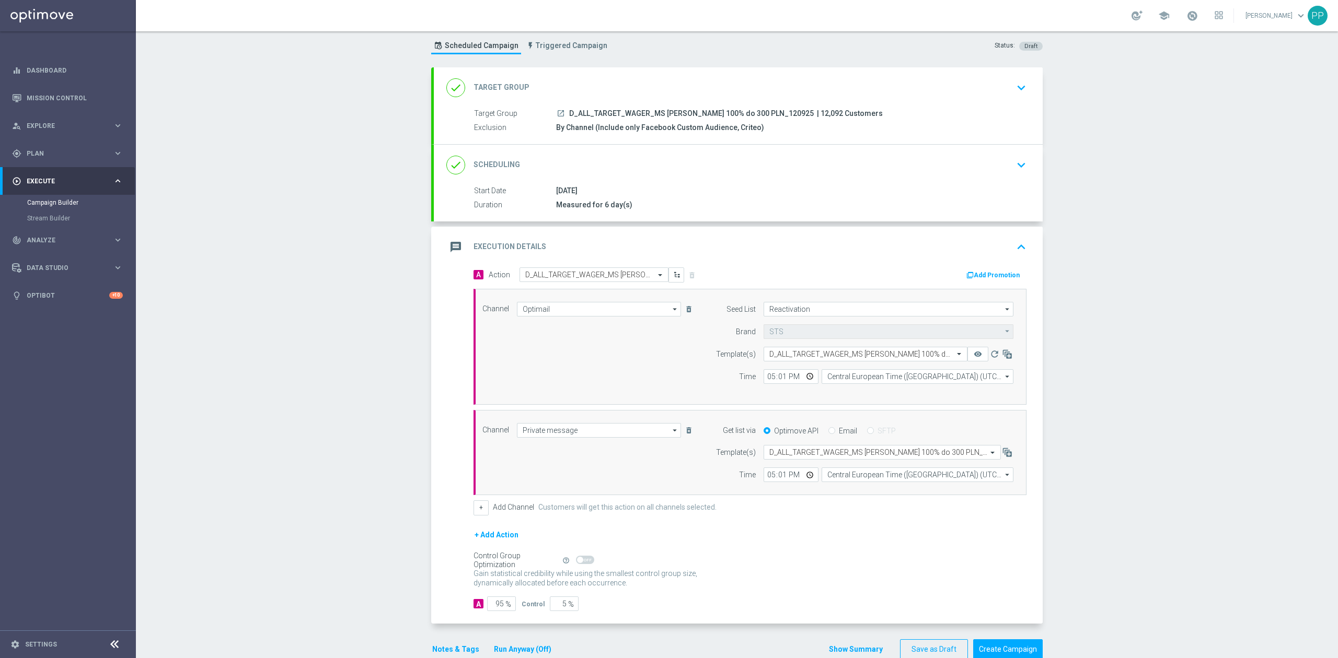
scroll to position [52, 0]
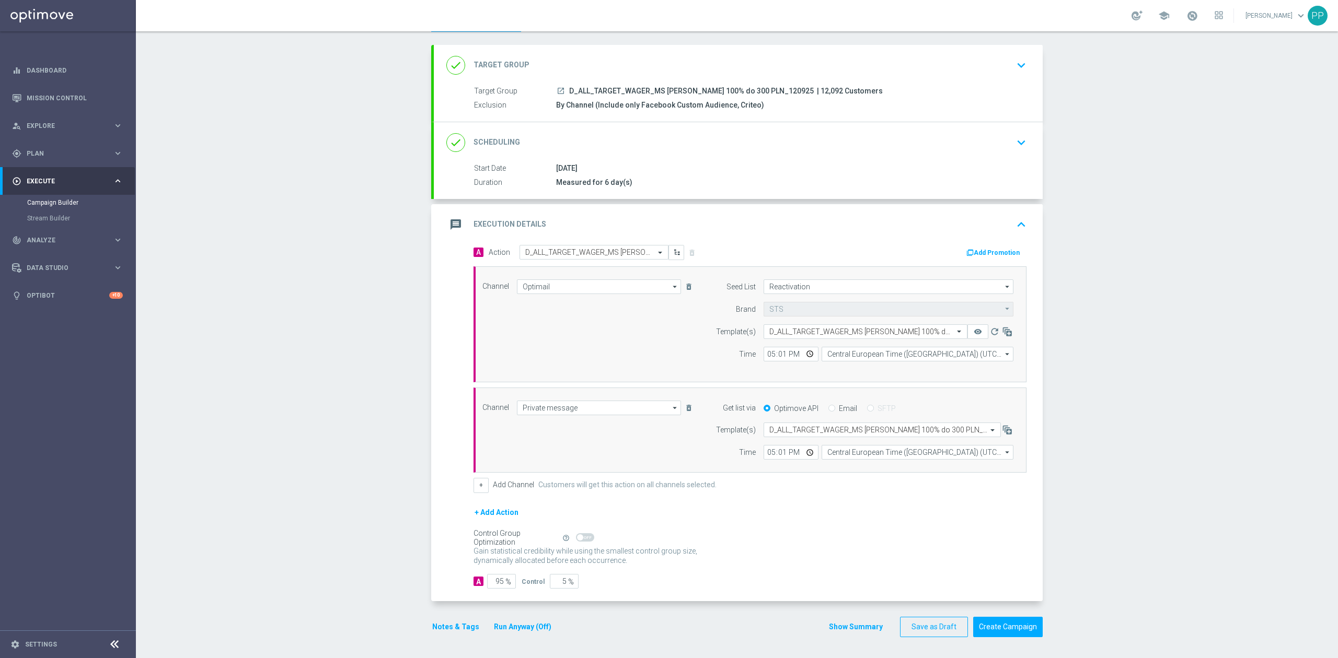
click at [465, 632] on button "Notes & Tags" at bounding box center [455, 627] width 49 height 13
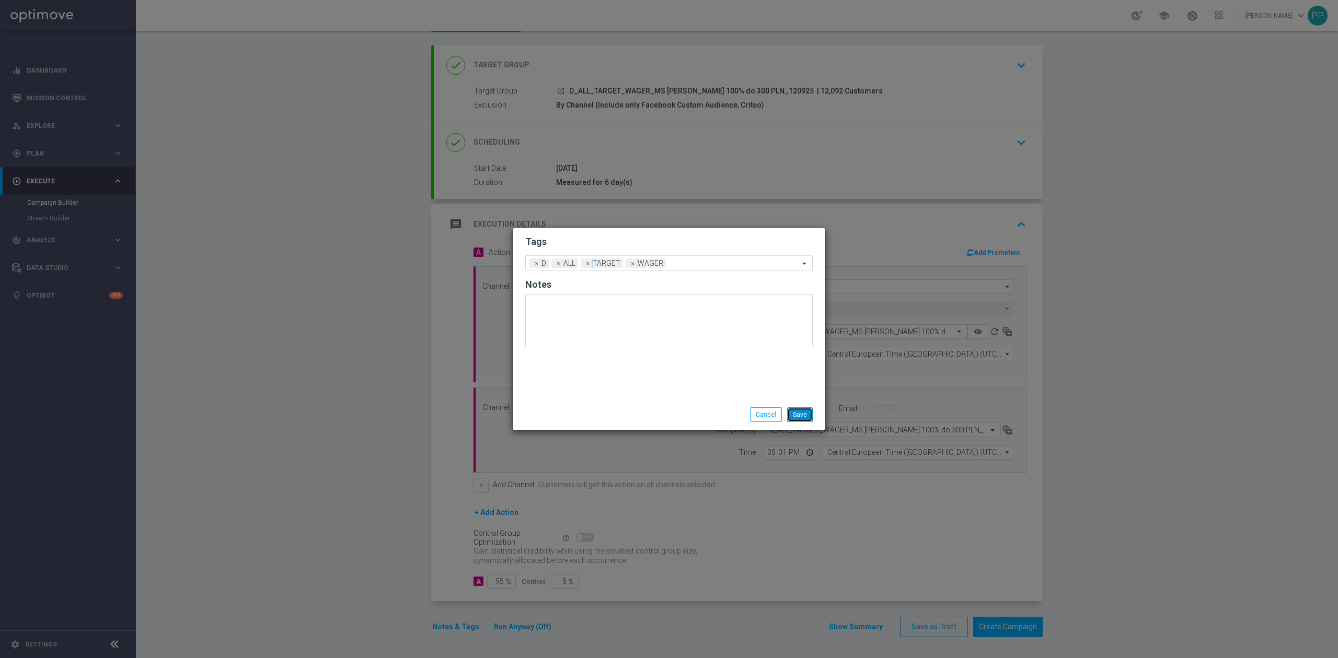
click at [793, 413] on button "Save" at bounding box center [800, 415] width 26 height 15
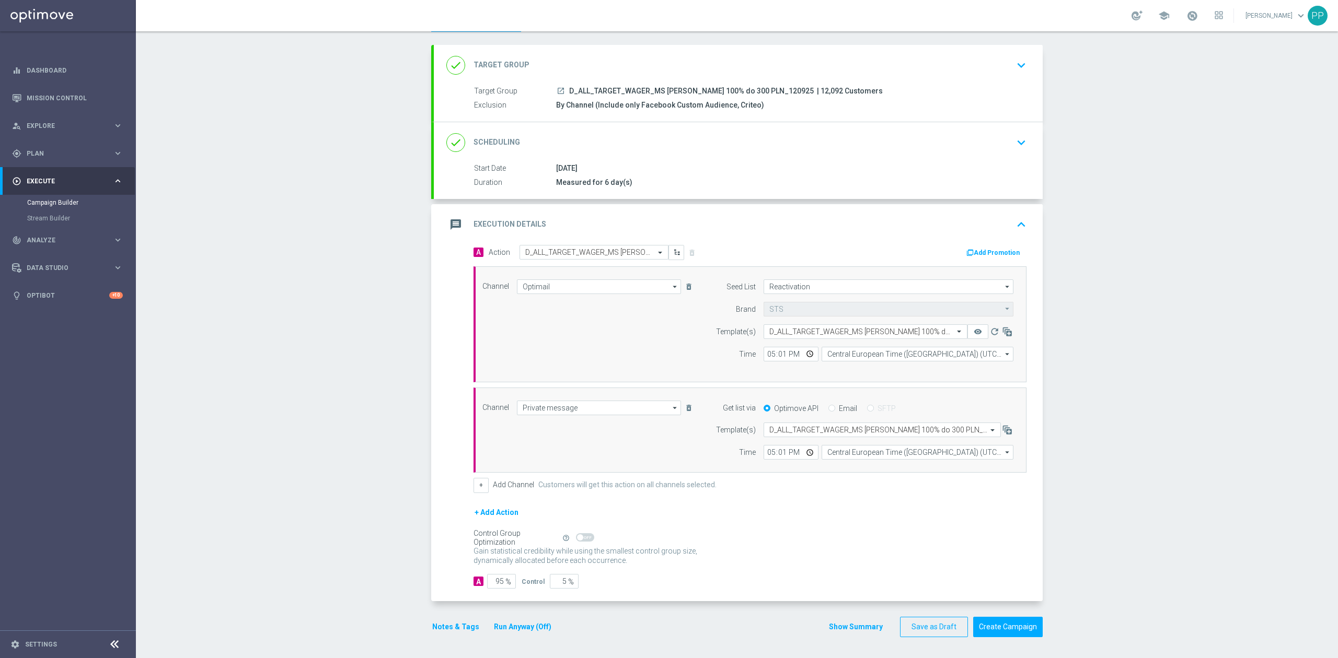
click at [730, 149] on div "done Scheduling keyboard_arrow_down" at bounding box center [738, 143] width 584 height 20
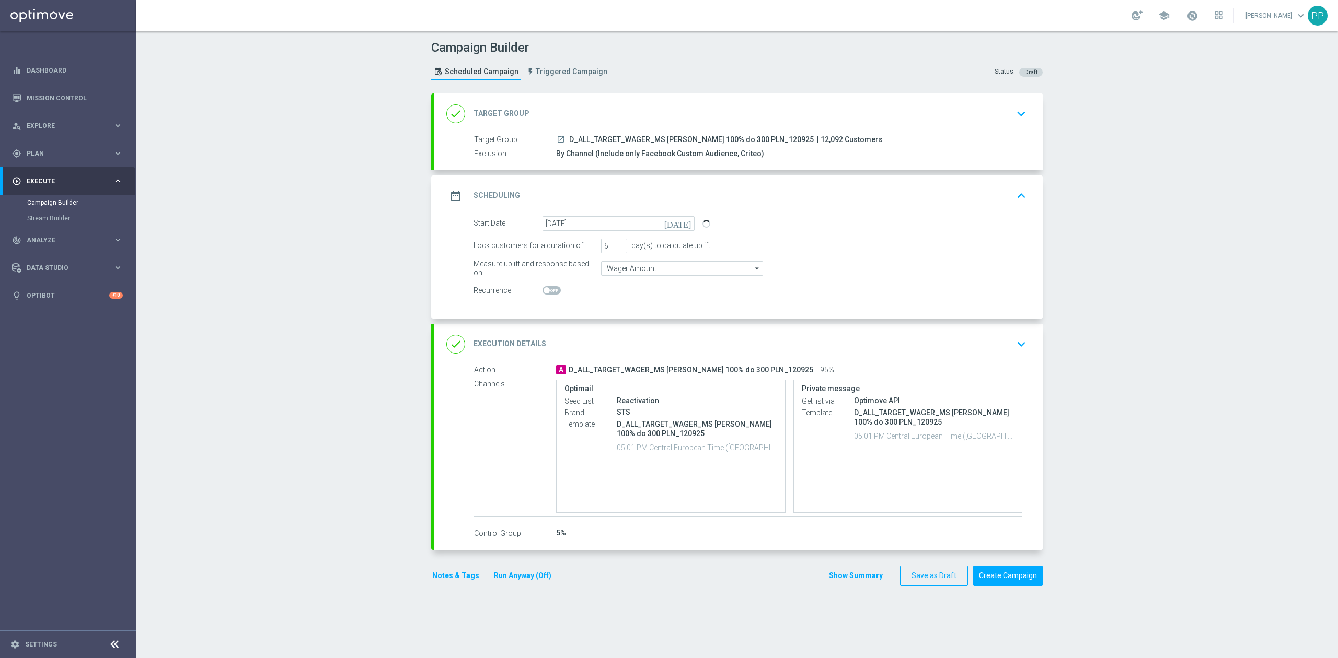
scroll to position [0, 0]
click at [717, 118] on div "done Target Group keyboard_arrow_down" at bounding box center [738, 114] width 584 height 20
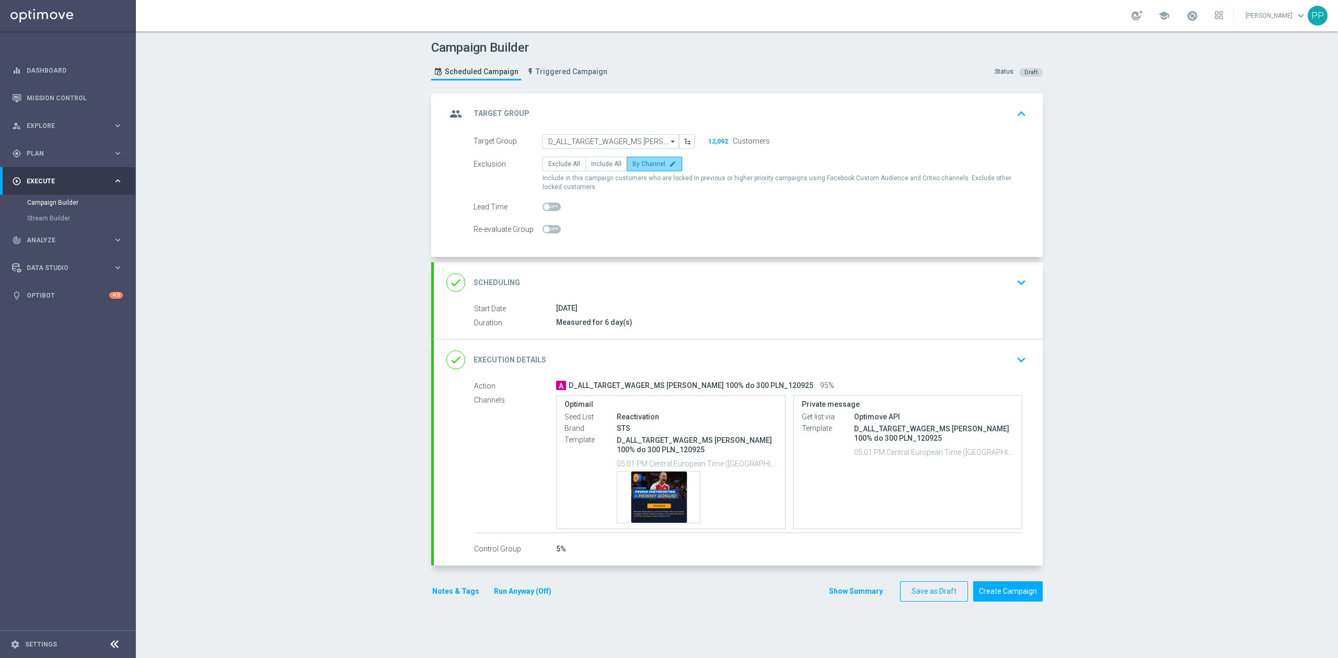
click at [651, 171] on label "By Channel edit" at bounding box center [654, 164] width 55 height 15
click at [639, 169] on input "By Channel edit" at bounding box center [635, 166] width 7 height 7
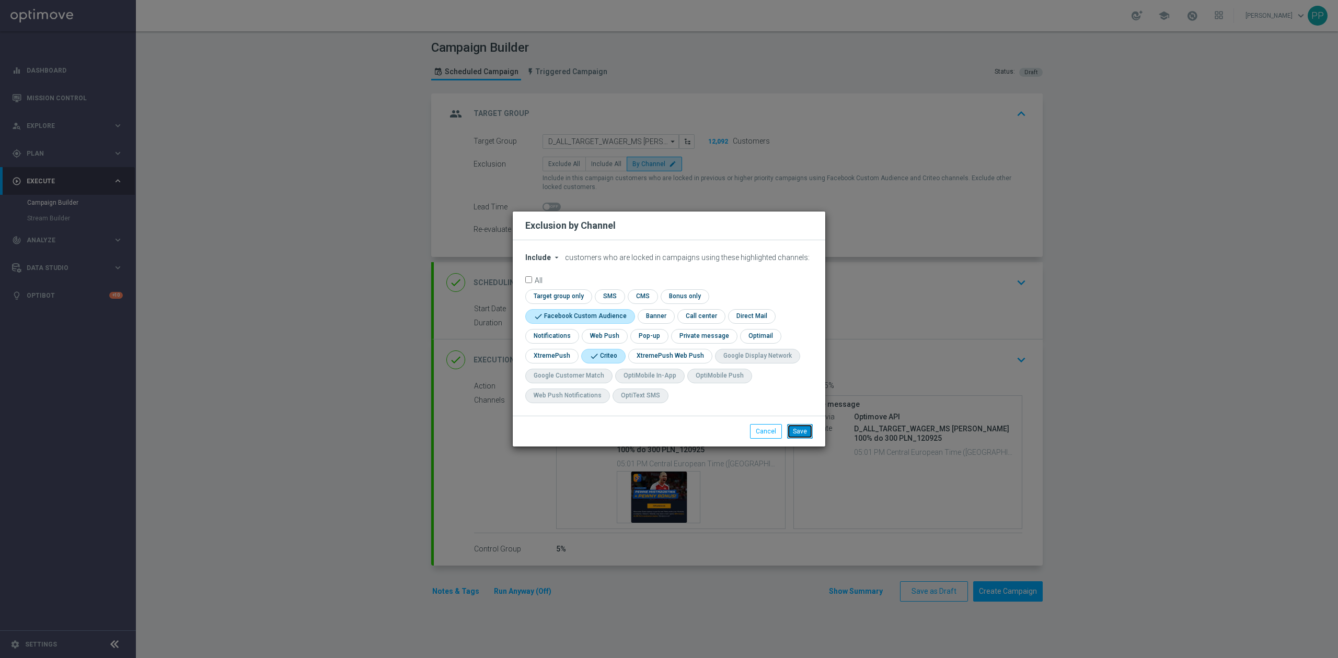
click at [808, 433] on button "Save" at bounding box center [800, 431] width 26 height 15
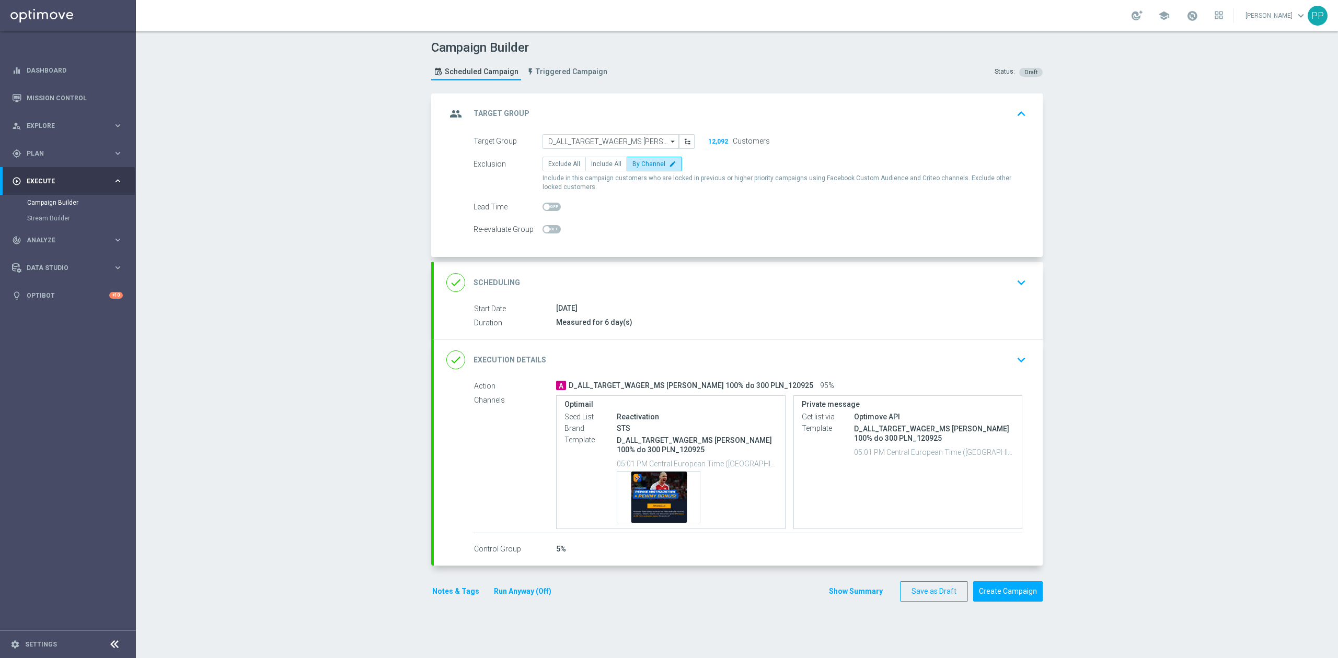
click at [797, 97] on div "group Target Group keyboard_arrow_up" at bounding box center [738, 114] width 609 height 41
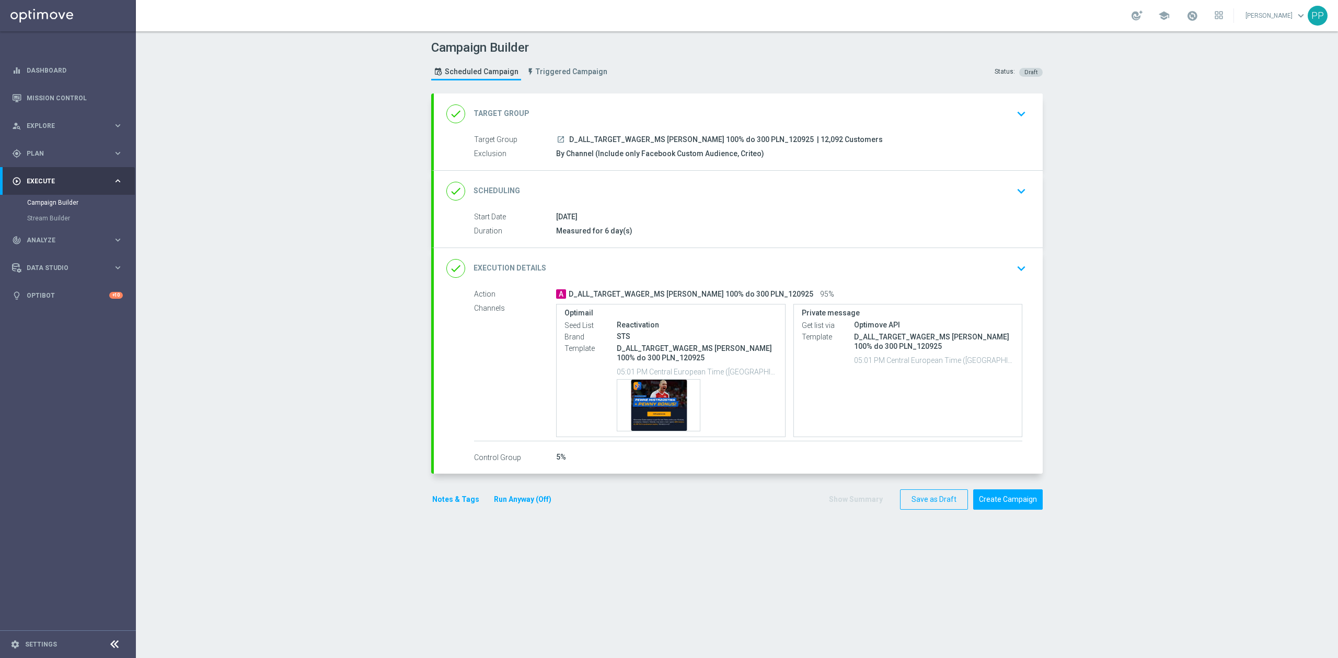
click at [700, 202] on div "done Scheduling keyboard_arrow_down" at bounding box center [738, 191] width 609 height 41
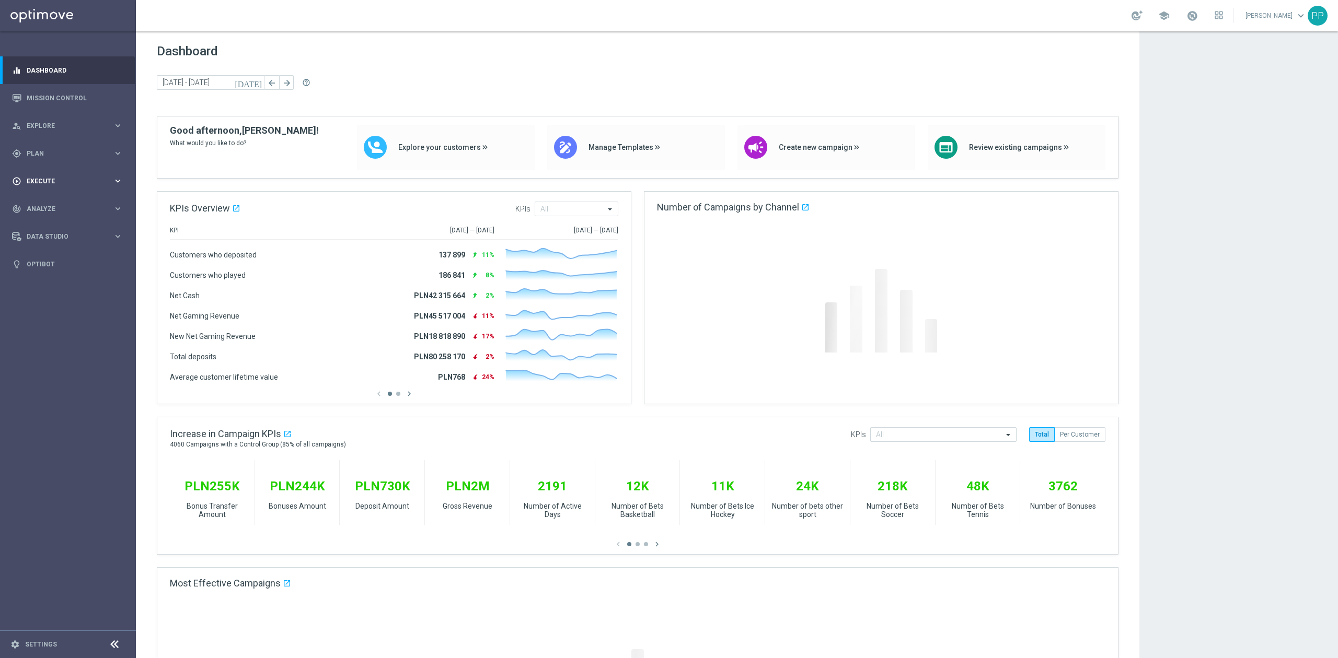
click at [63, 180] on span "Execute" at bounding box center [70, 181] width 86 height 6
click at [74, 199] on link "Campaign Builder" at bounding box center [68, 203] width 82 height 8
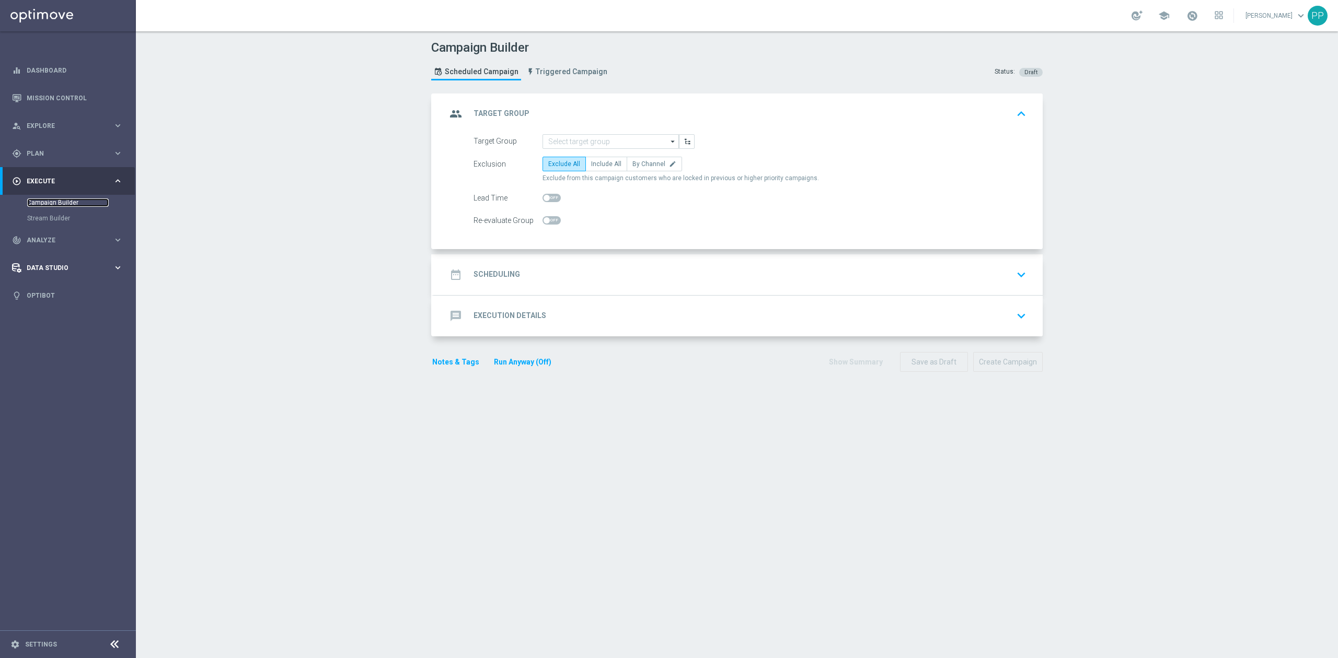
type input "Deposit Amount"
click at [552, 145] on input at bounding box center [610, 141] width 136 height 15
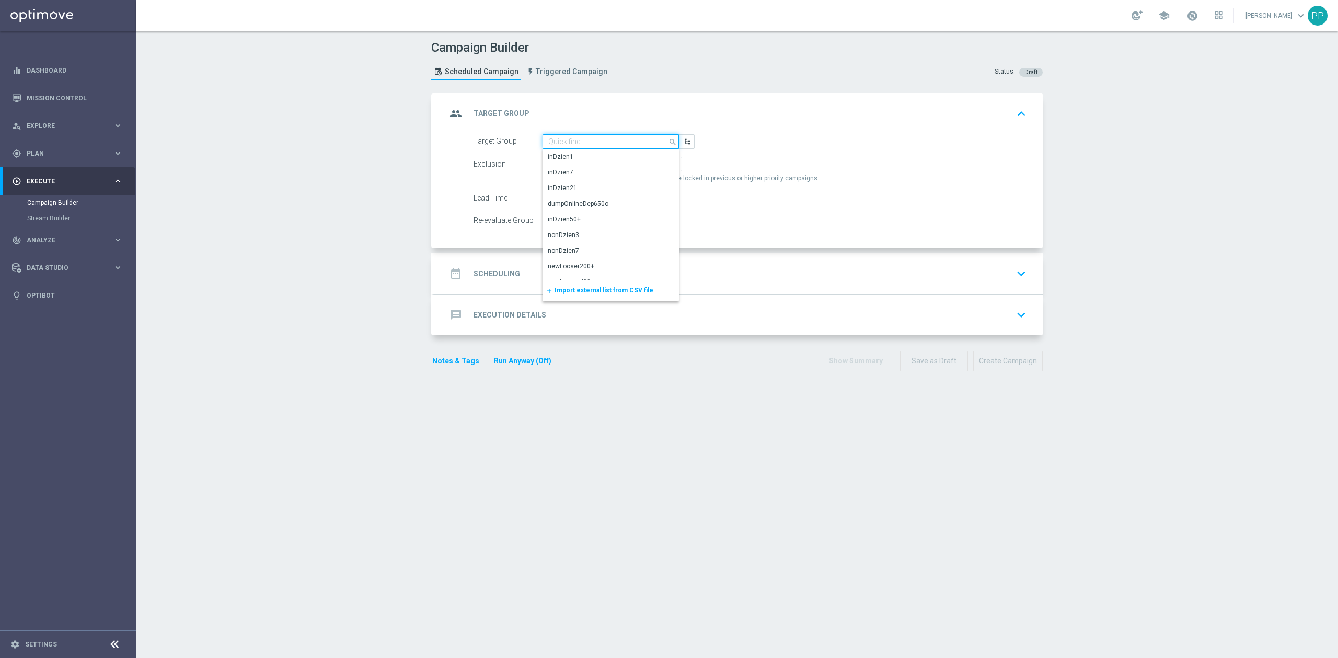
paste input "D_ALL_TARGET_WAGER_MS [PERSON_NAME] 100% do 300 PLN_120925"
click at [559, 153] on div "D_ALL_TARGET_WAGER_MS [PERSON_NAME] 100% do 300 PLN_120925" at bounding box center [611, 161] width 126 height 19
type input "D_ALL_TARGET_WAGER_MS [PERSON_NAME] 100% do 300 PLN_120925"
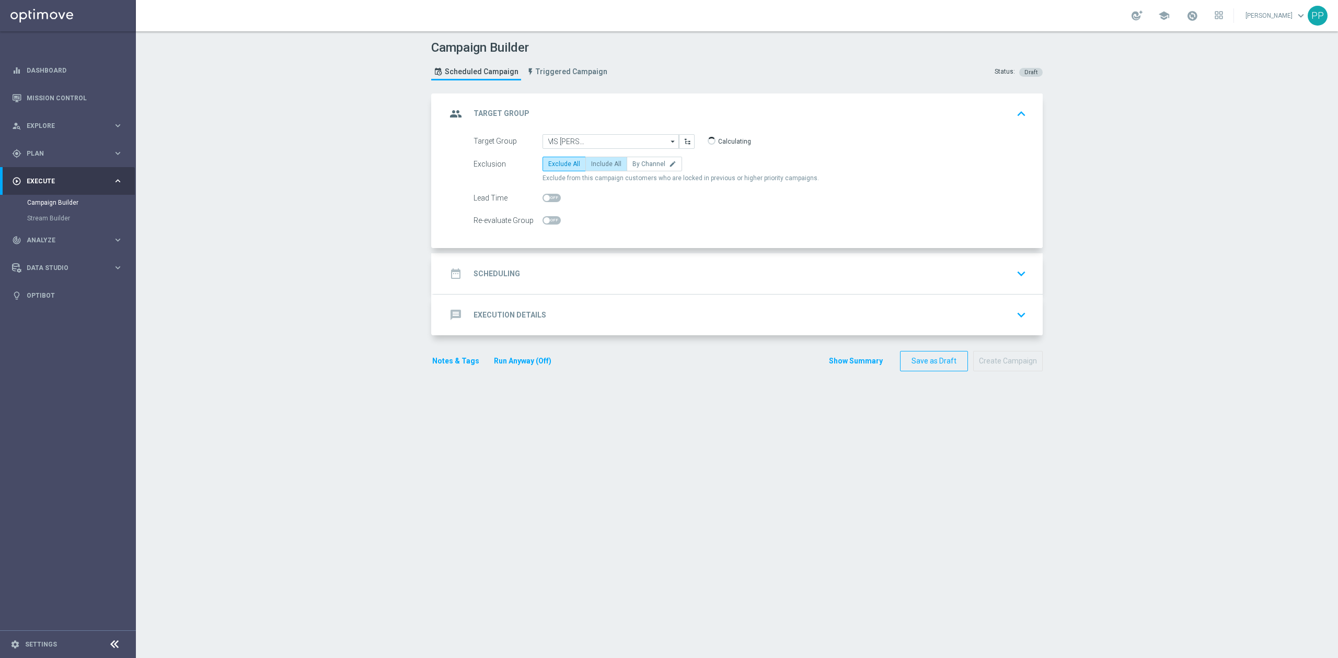
scroll to position [0, 0]
click at [632, 162] on span "By Channel" at bounding box center [648, 163] width 33 height 7
click at [632, 163] on input "By Channel edit" at bounding box center [635, 166] width 7 height 7
radio input "true"
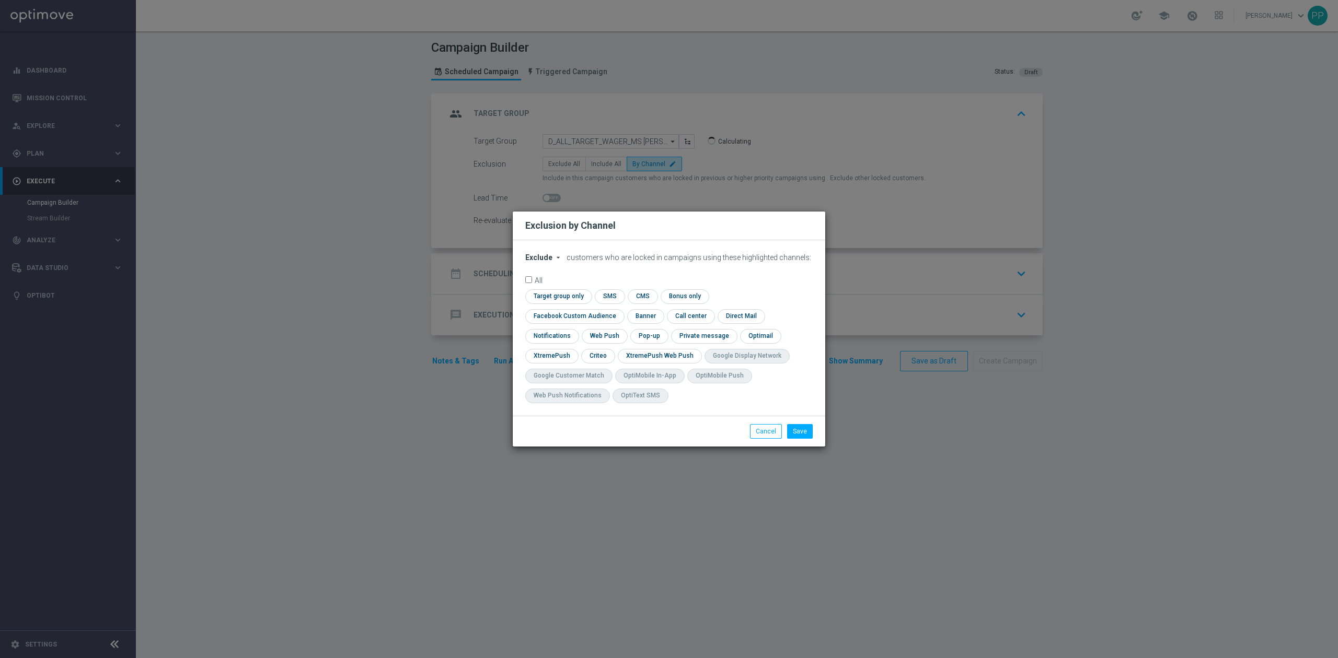
click at [541, 262] on span "Exclude" at bounding box center [538, 257] width 27 height 8
click at [0, 0] on span "Include" at bounding box center [0, 0] width 0 height 0
click at [620, 309] on input "checkbox" at bounding box center [572, 316] width 95 height 14
checkbox input "true"
click at [611, 354] on input "checkbox" at bounding box center [597, 356] width 32 height 14
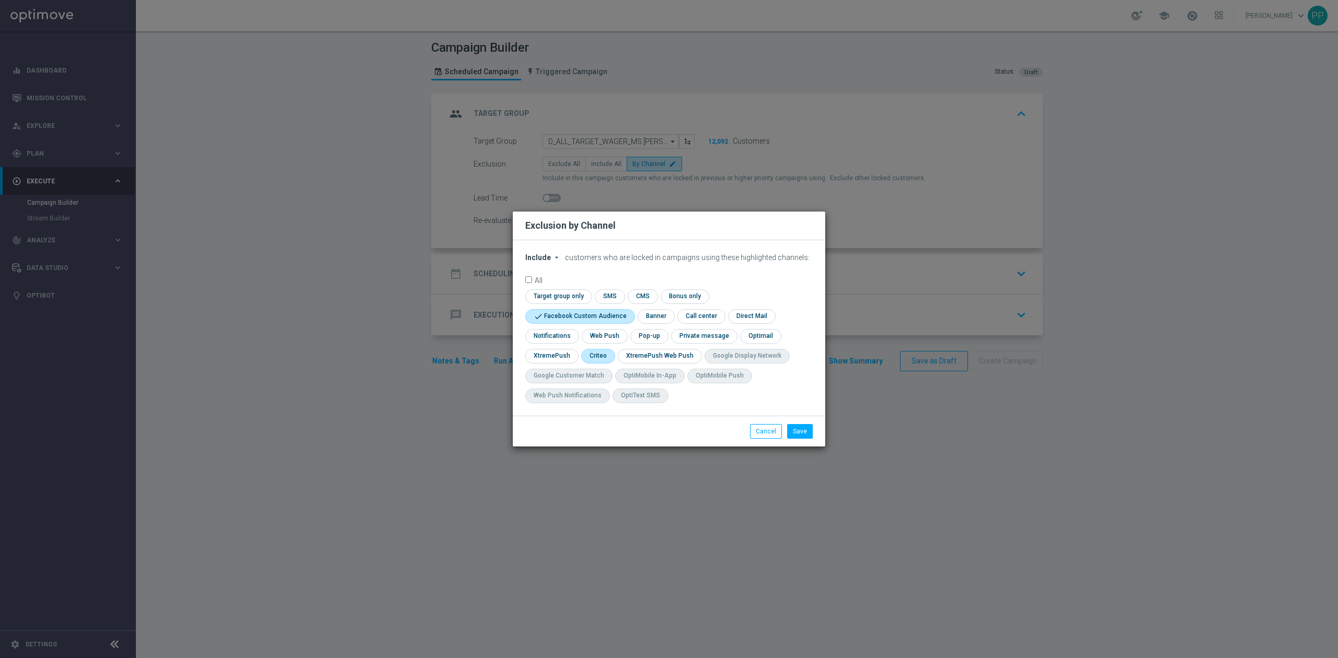
checkbox input "true"
click at [797, 433] on button "Save" at bounding box center [800, 431] width 26 height 15
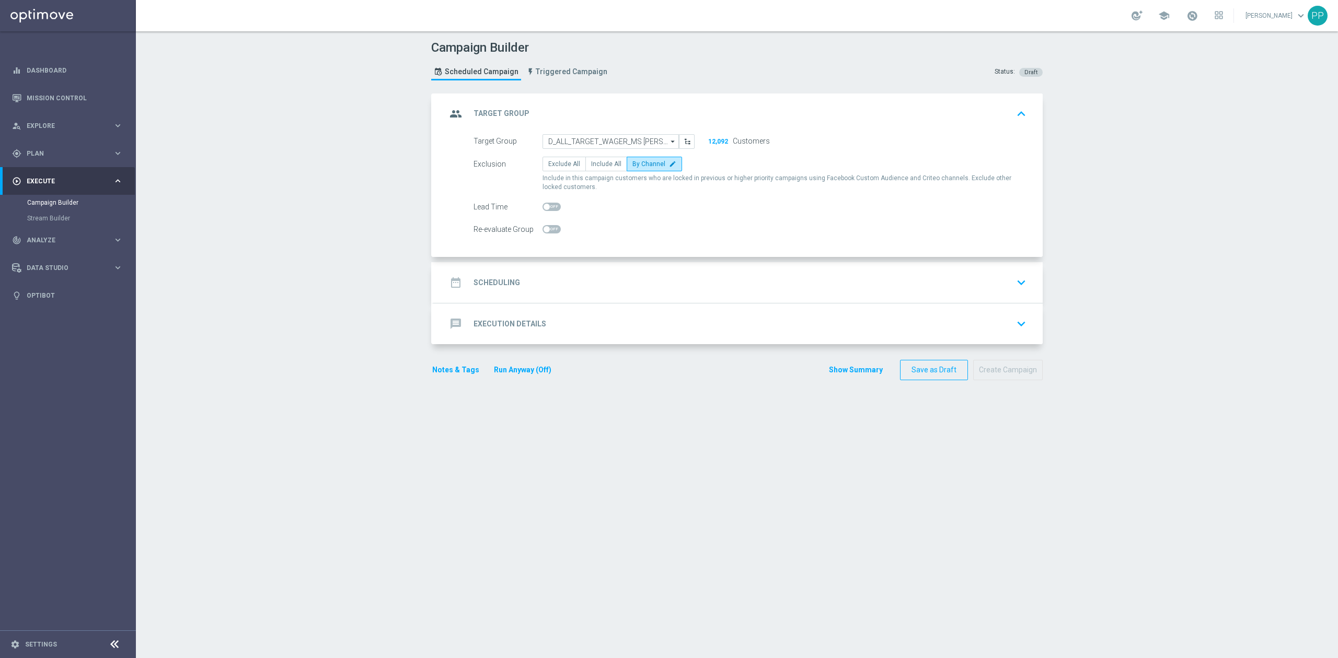
click at [559, 282] on div "date_range Scheduling keyboard_arrow_down" at bounding box center [738, 283] width 584 height 20
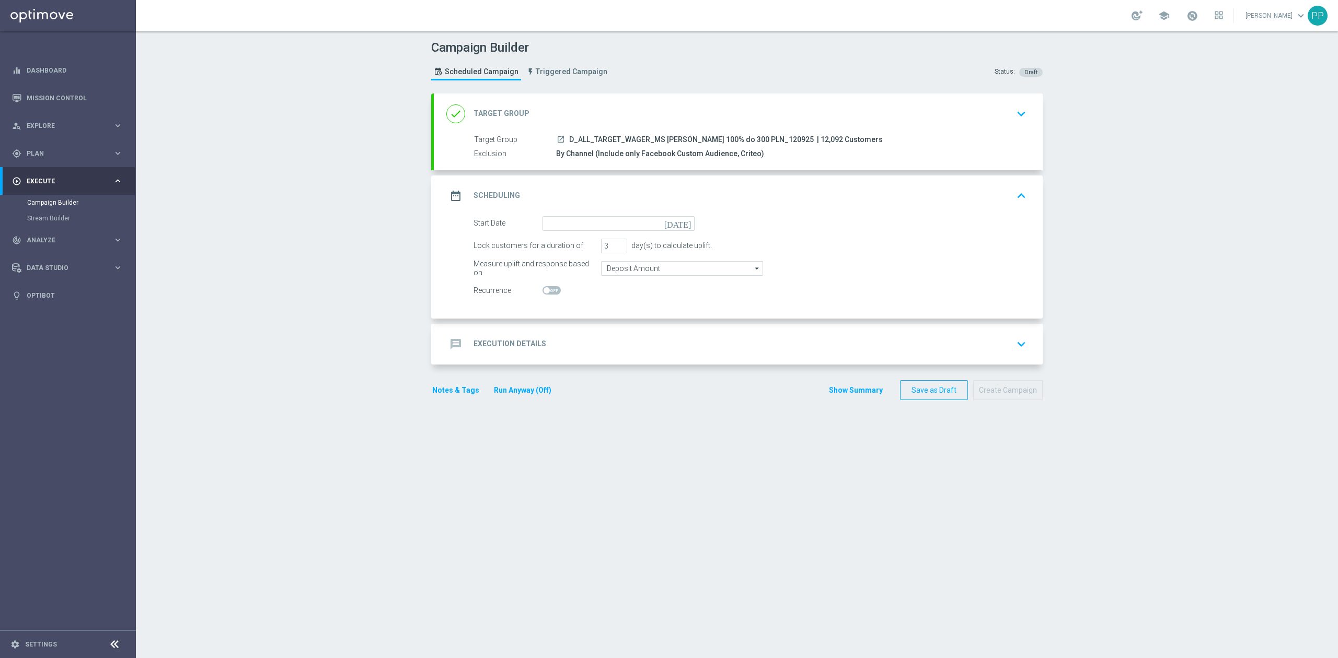
click at [571, 235] on form "Start Date today Lock customers for a duration of 3 day(s) to calculate uplift.…" at bounding box center [749, 257] width 553 height 82
click at [573, 222] on input at bounding box center [618, 223] width 152 height 15
click at [640, 301] on span "12" at bounding box center [642, 299] width 17 height 17
type input "12 Sep 2025"
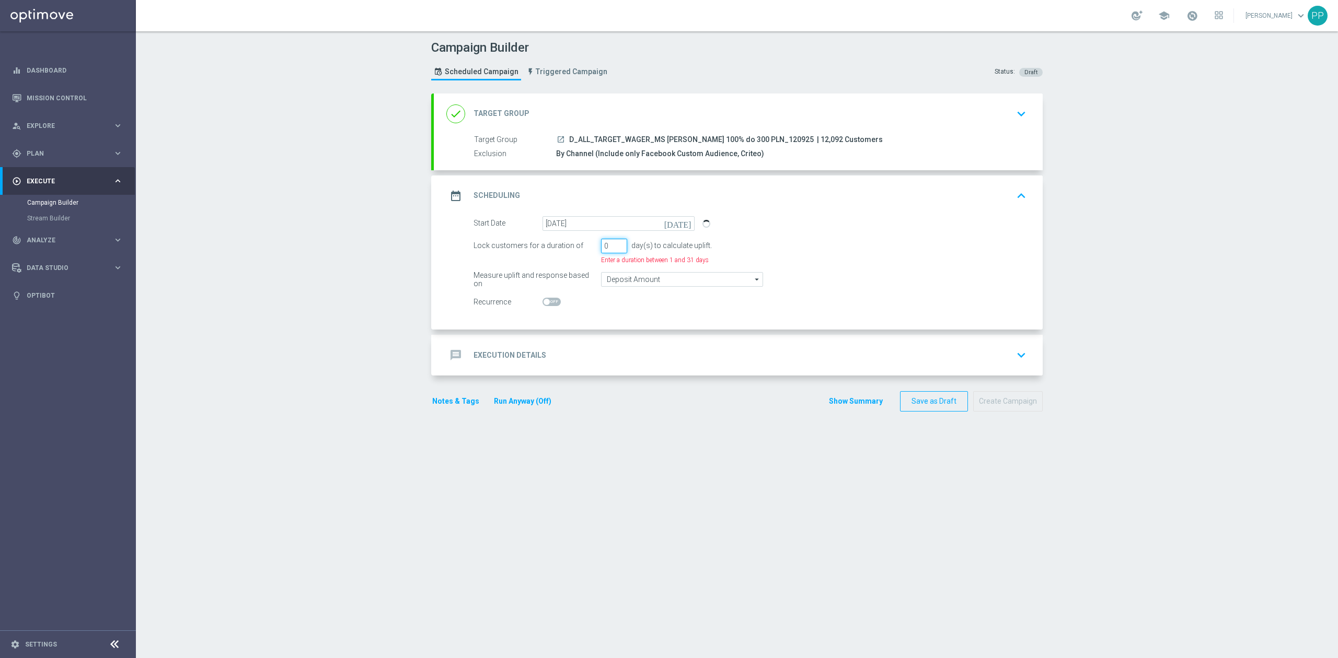
click at [609, 247] on input "0" at bounding box center [614, 246] width 26 height 15
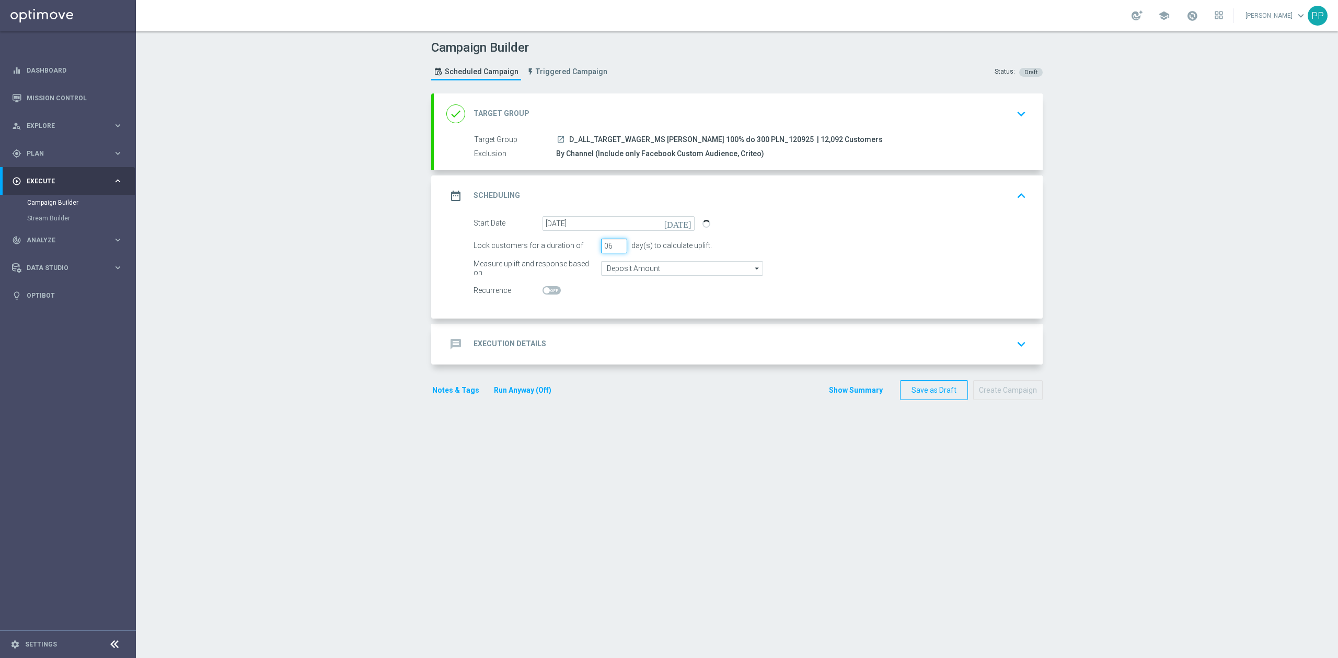
type input "06"
click at [624, 267] on input "Deposit Amount" at bounding box center [682, 268] width 162 height 15
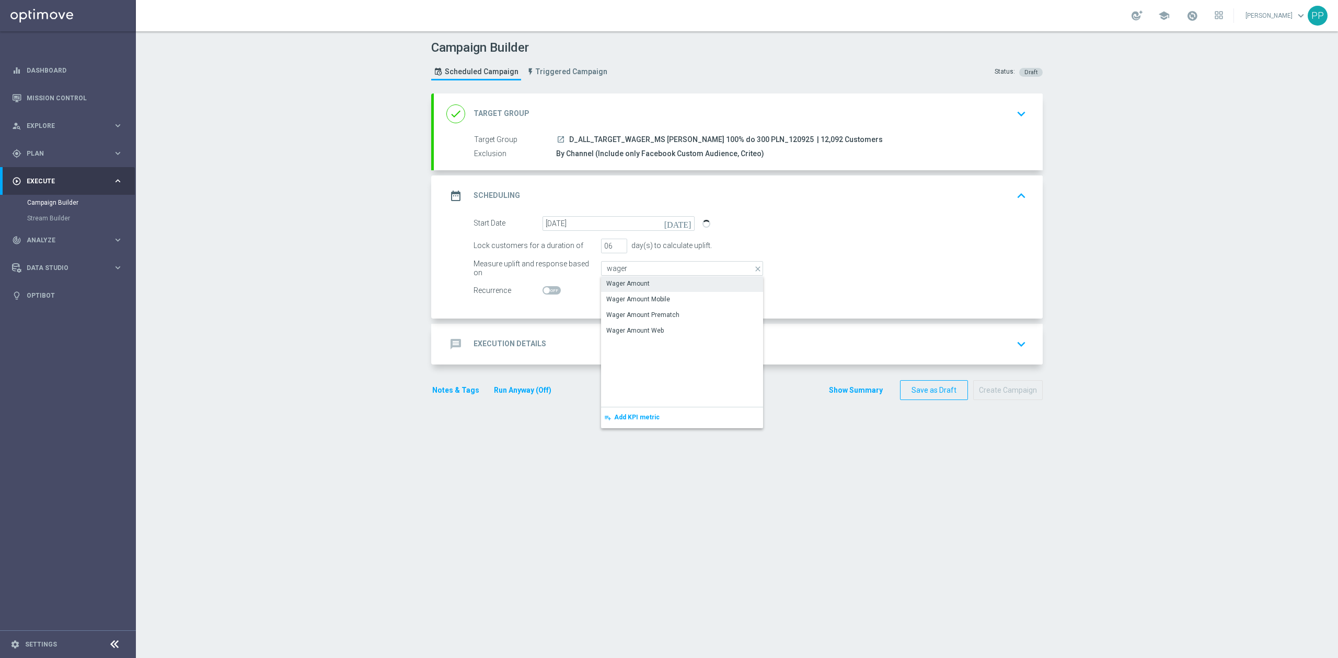
click at [628, 282] on div "Wager Amount" at bounding box center [627, 283] width 43 height 9
type input "Wager Amount"
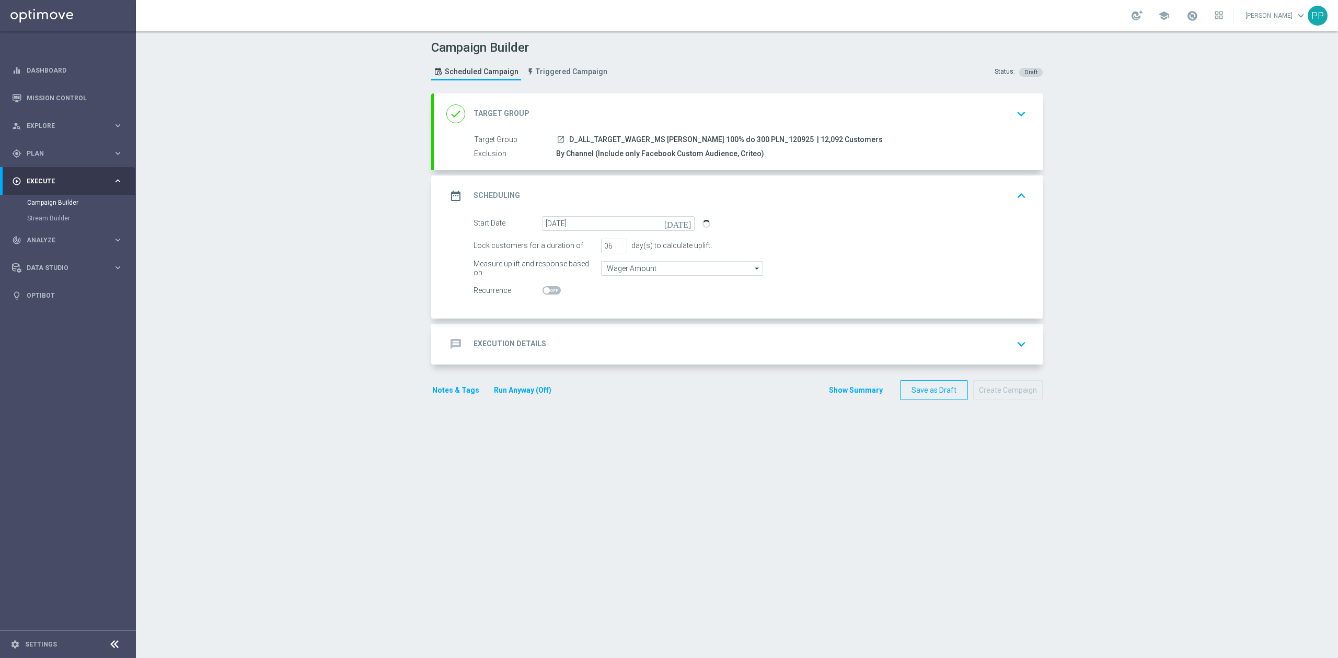
click at [634, 347] on div "message Execution Details keyboard_arrow_down" at bounding box center [738, 344] width 584 height 20
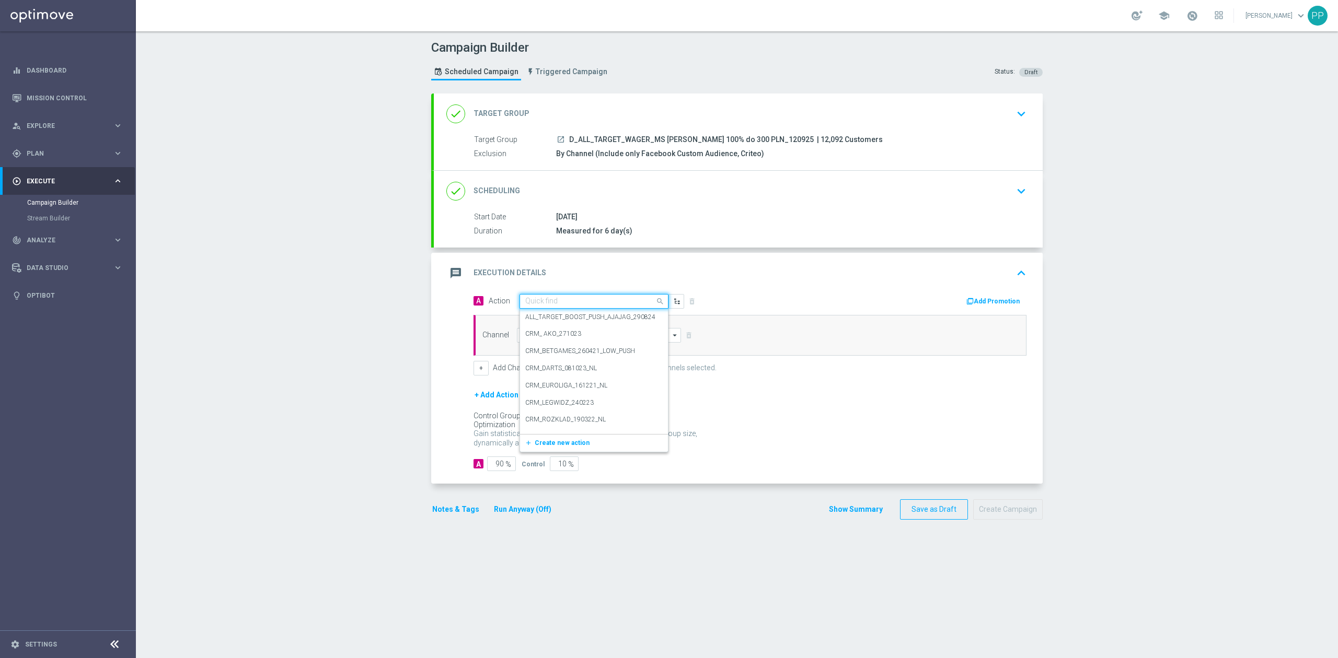
click at [615, 304] on input "text" at bounding box center [583, 301] width 117 height 9
paste input "D_ALL_TARGET_WAGER_MS [PERSON_NAME] 100% do 300 PLN_120925"
type input "D_ALL_TARGET_WAGER_MS [PERSON_NAME] 100% do 300 PLN_120925"
click at [605, 316] on label "D_ALL_TARGET_WAGER_MS [PERSON_NAME] 100% do 300 PLN_120925" at bounding box center [628, 319] width 207 height 9
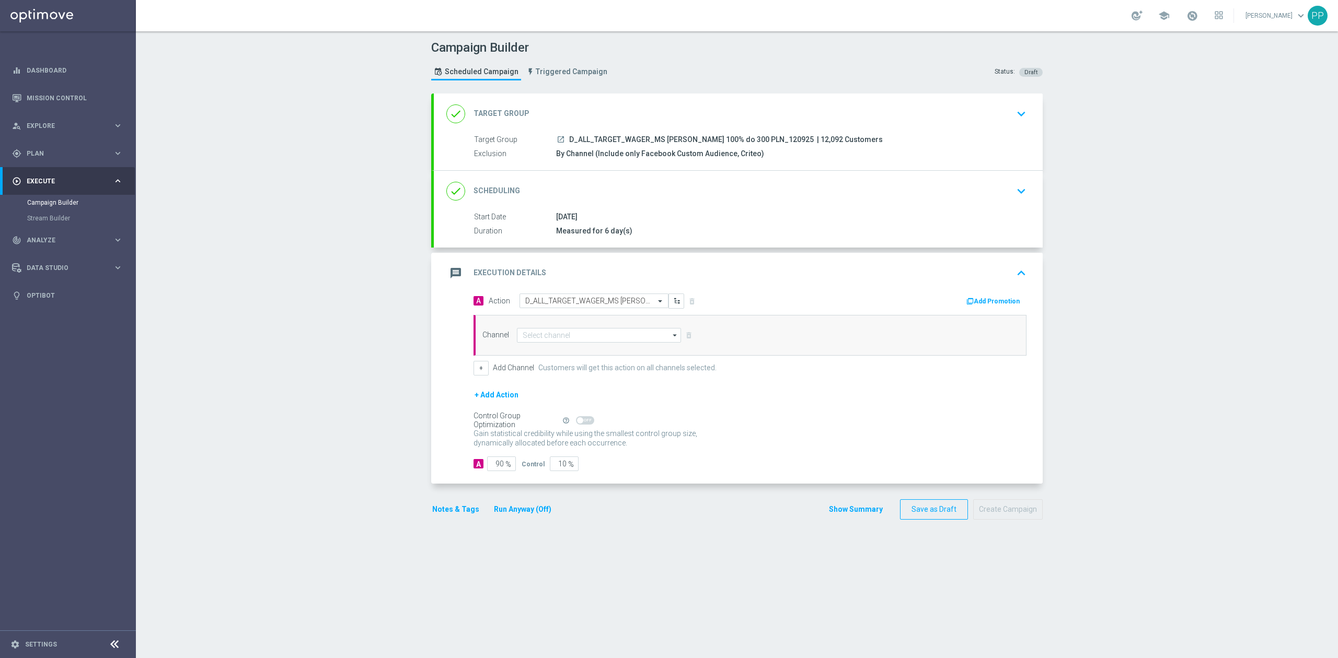
scroll to position [0, 0]
click at [590, 339] on input at bounding box center [599, 335] width 164 height 15
click at [552, 396] on div "Optimail" at bounding box center [594, 400] width 155 height 16
type input "Optimail"
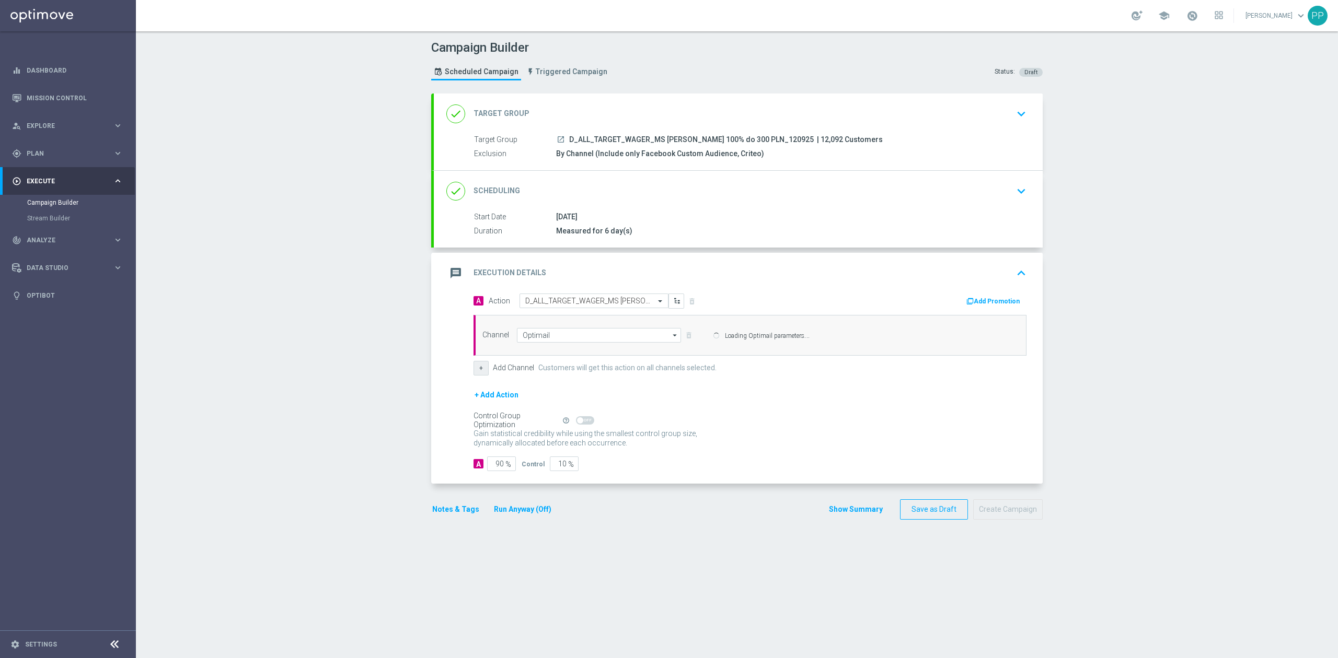
click at [480, 375] on button "+" at bounding box center [480, 368] width 15 height 15
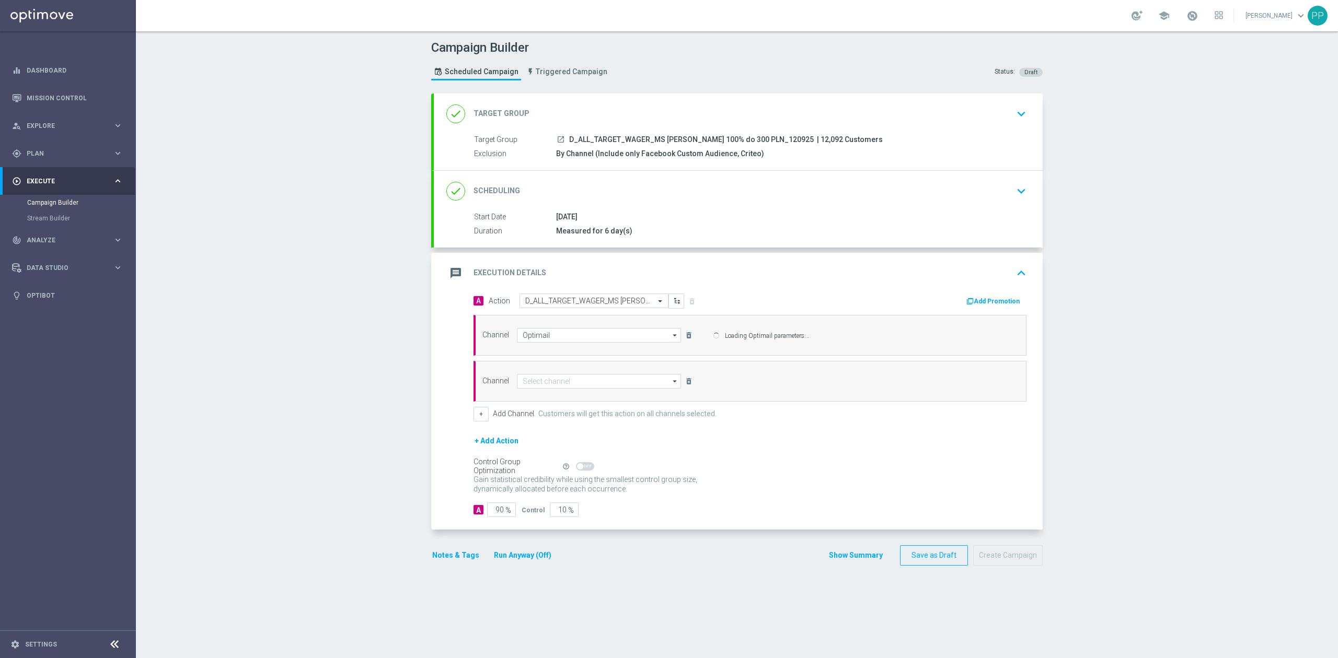
click at [546, 343] on div "Channel Optimail Optimail arrow_drop_down Show Selected 1 of 22 Target group on…" at bounding box center [748, 335] width 547 height 15
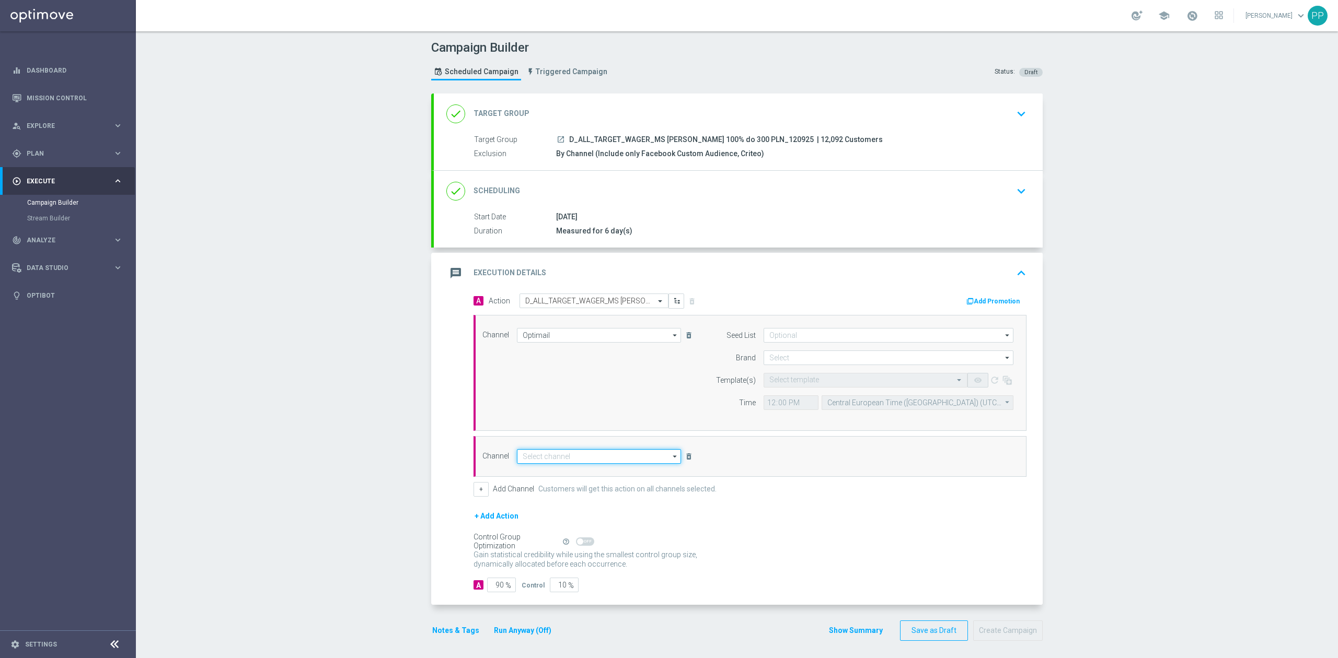
click at [535, 452] on input at bounding box center [599, 456] width 164 height 15
type input "STS"
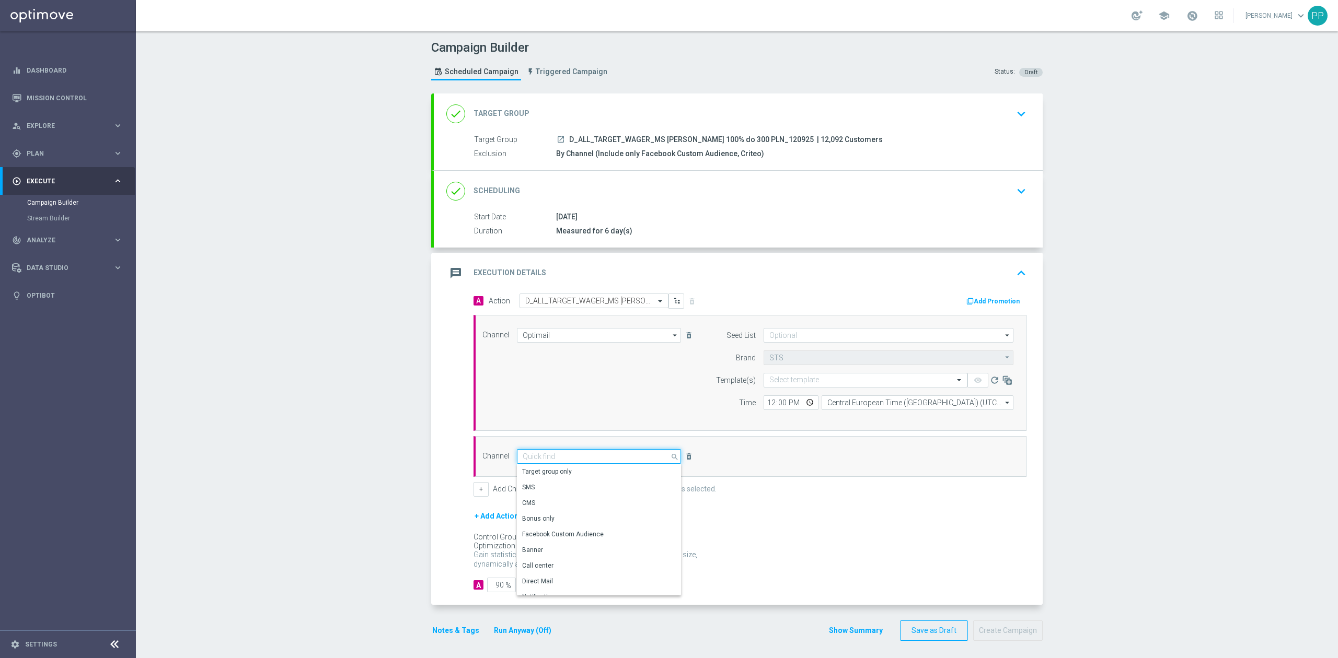
scroll to position [70, 0]
click at [564, 576] on div "Private message" at bounding box center [594, 575] width 155 height 15
type input "Private message"
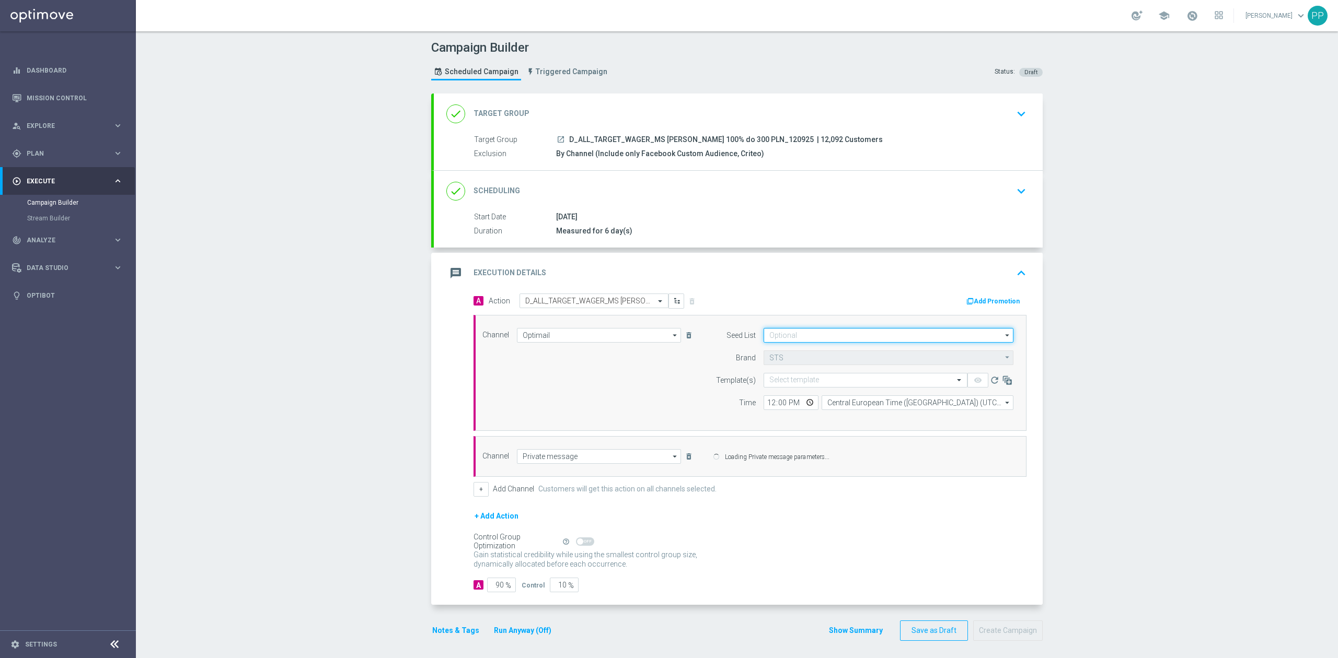
click at [803, 341] on input at bounding box center [889, 335] width 250 height 15
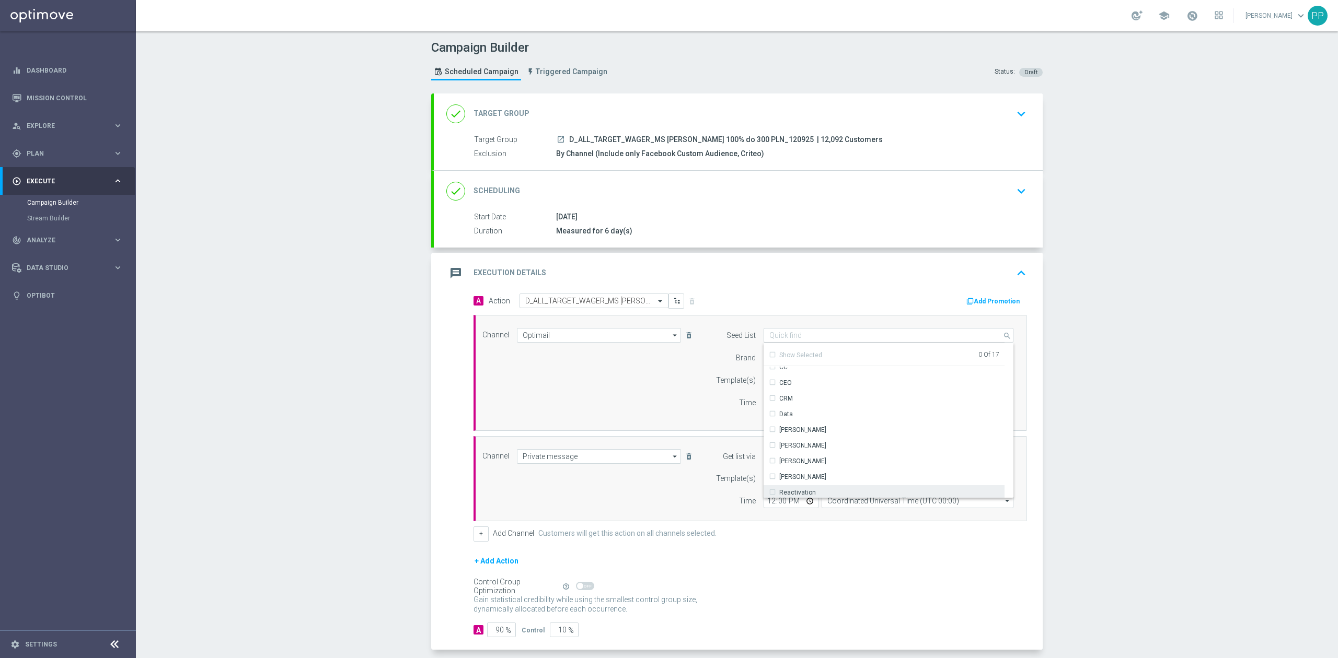
click at [807, 492] on div "Reactivation" at bounding box center [797, 492] width 37 height 9
click at [667, 407] on div "Channel Optimail Optimail arrow_drop_down Show Selected 1 of 22 Target group on…" at bounding box center [748, 373] width 547 height 90
type input "Reactivation"
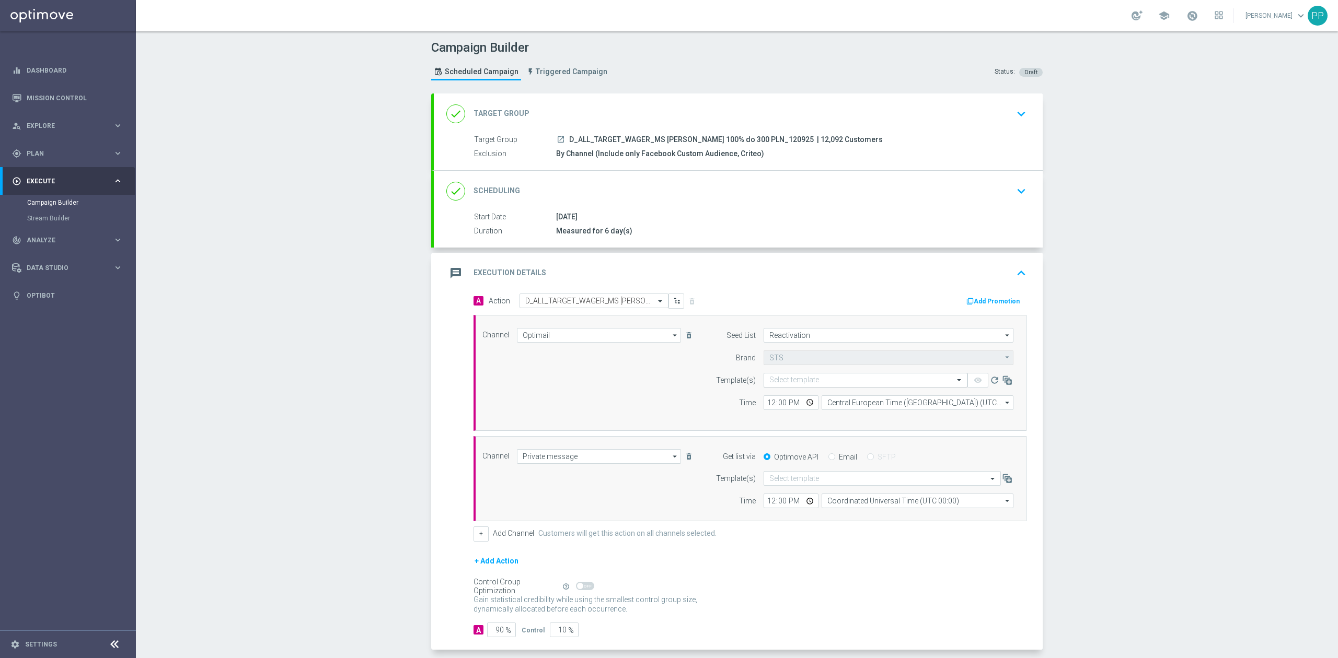
click at [818, 385] on input "text" at bounding box center [854, 380] width 171 height 9
paste input "D_ALL_TARGET_WAGER_MS [PERSON_NAME] 100% do 300 PLN_120925"
click at [814, 401] on label "D_ALL_TARGET_WAGER_MS [PERSON_NAME] 100% do 300 PLN_120925" at bounding box center [872, 396] width 207 height 9
type input "D_ALL_TARGET_WAGER_MS [PERSON_NAME] 100% do 300 PLN_120925"
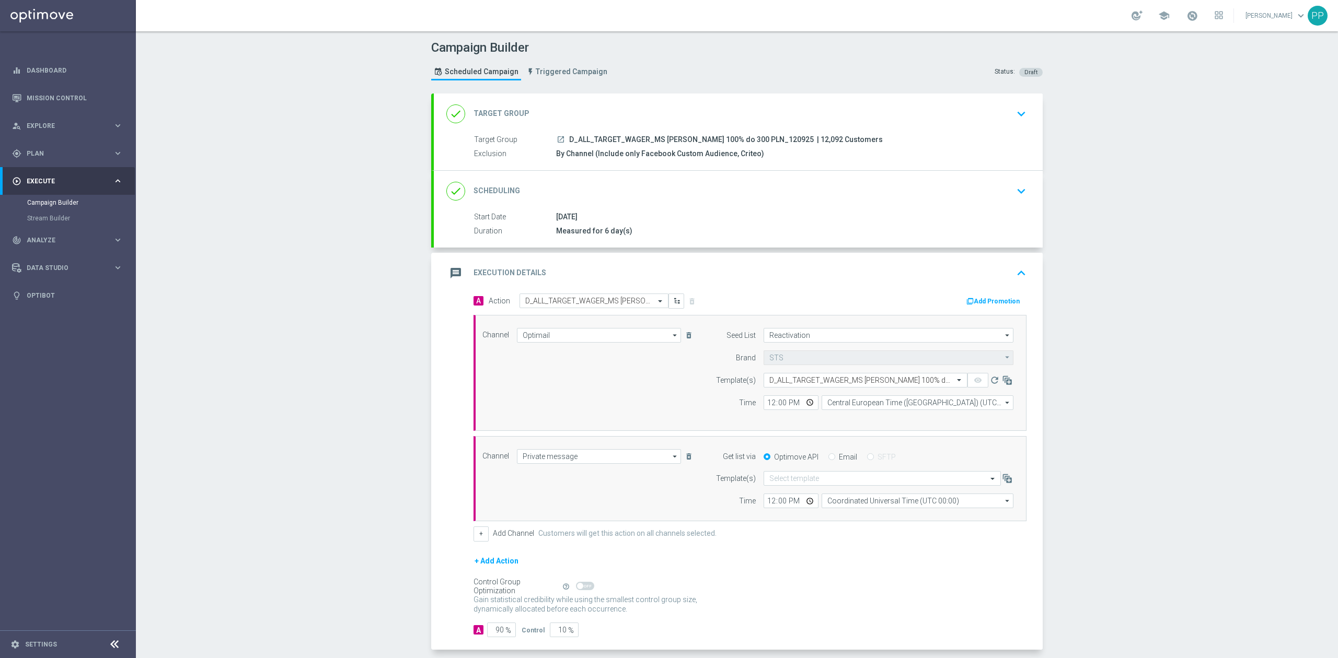
scroll to position [0, 0]
click at [766, 409] on input "12:00" at bounding box center [791, 403] width 55 height 15
type input "17:01"
click at [851, 505] on input "Coordinated Universal Time (UTC 00:00)" at bounding box center [918, 501] width 192 height 15
click at [869, 521] on div "Central European Time ([GEOGRAPHIC_DATA]) (UTC +02:00)" at bounding box center [912, 516] width 171 height 9
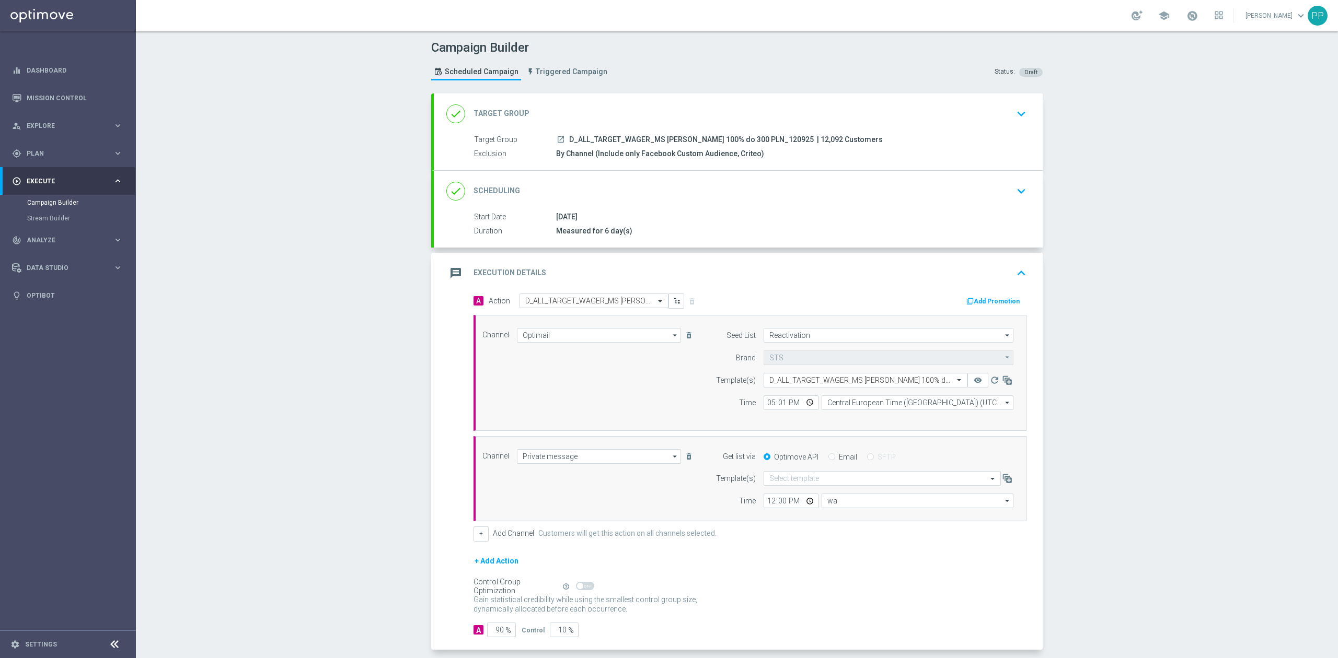
type input "Central European Time ([GEOGRAPHIC_DATA]) (UTC +02:00)"
click at [764, 504] on input "12:00" at bounding box center [791, 501] width 55 height 15
type input "17:01"
click at [772, 480] on input "text" at bounding box center [871, 479] width 205 height 9
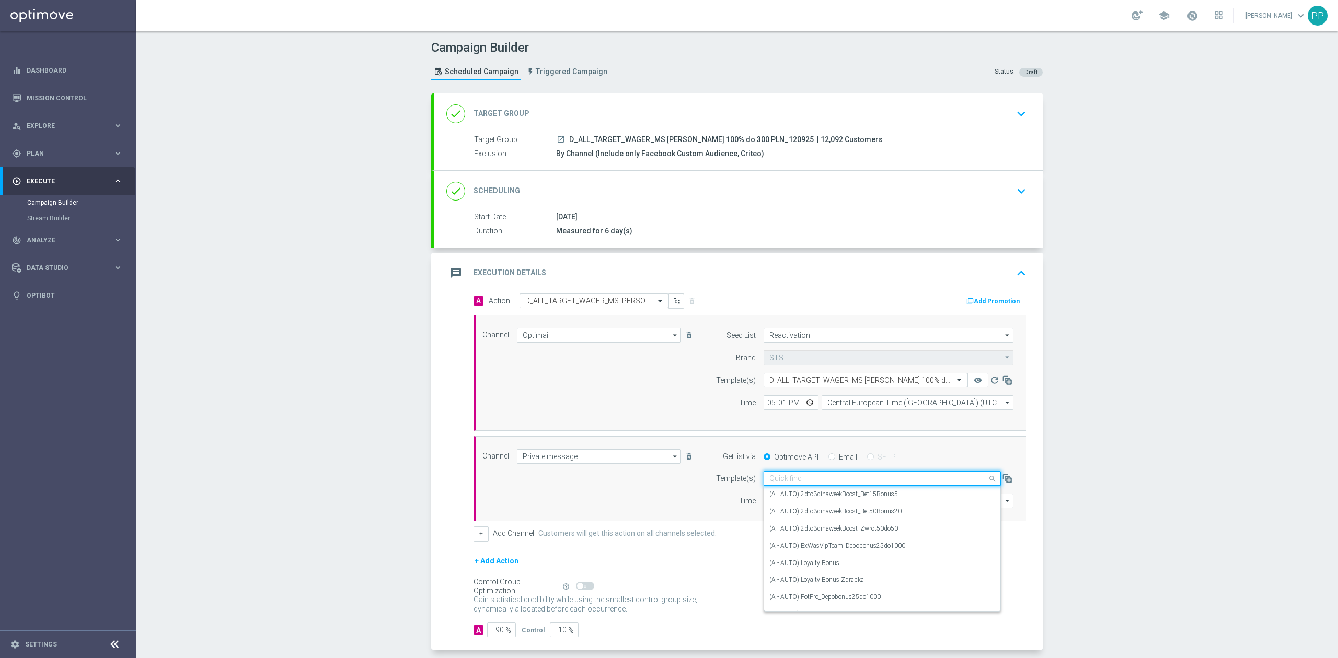
paste input "D_ALL_TARGET_WAGER_MS SIATKA 100% do 300 PLN_120925"
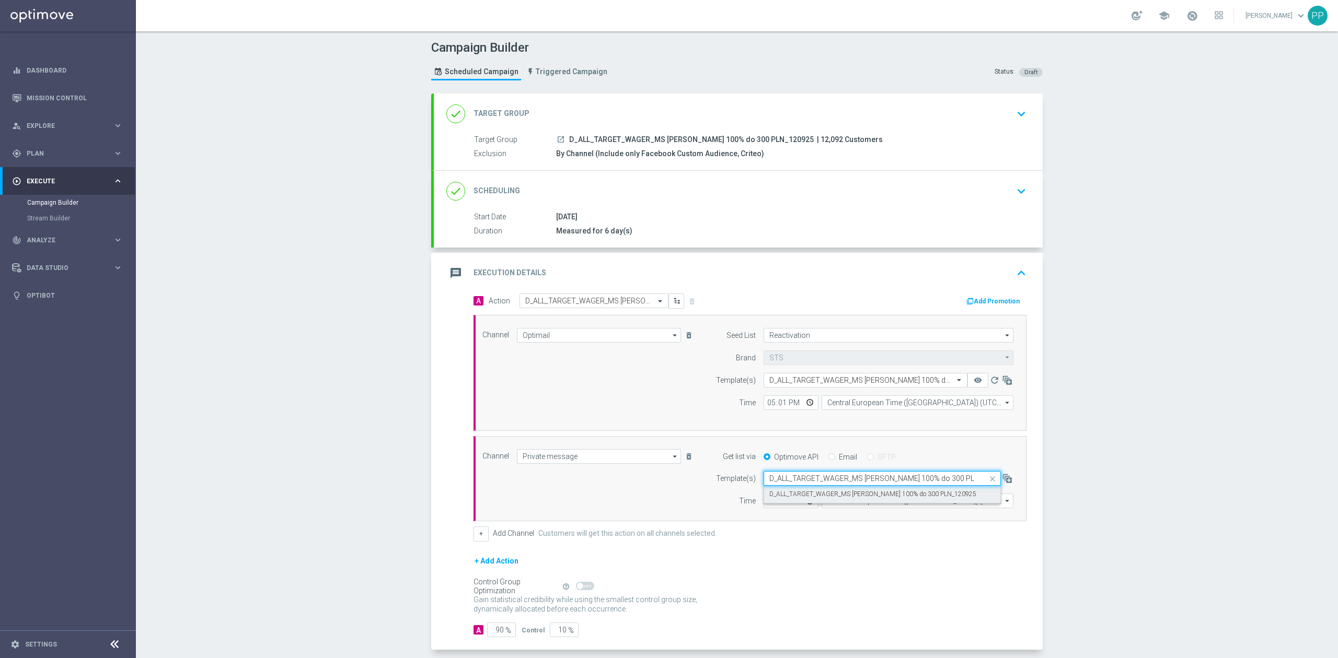
click at [784, 495] on label "D_ALL_TARGET_WAGER_MS SIATKA 100% do 300 PLN_120925" at bounding box center [872, 494] width 207 height 9
type input "D_ALL_TARGET_WAGER_MS SIATKA 100% do 300 PLN_120925"
click at [369, 471] on div "Campaign Builder Scheduled Campaign Triggered Campaign Status: Draft done Targe…" at bounding box center [737, 344] width 1202 height 627
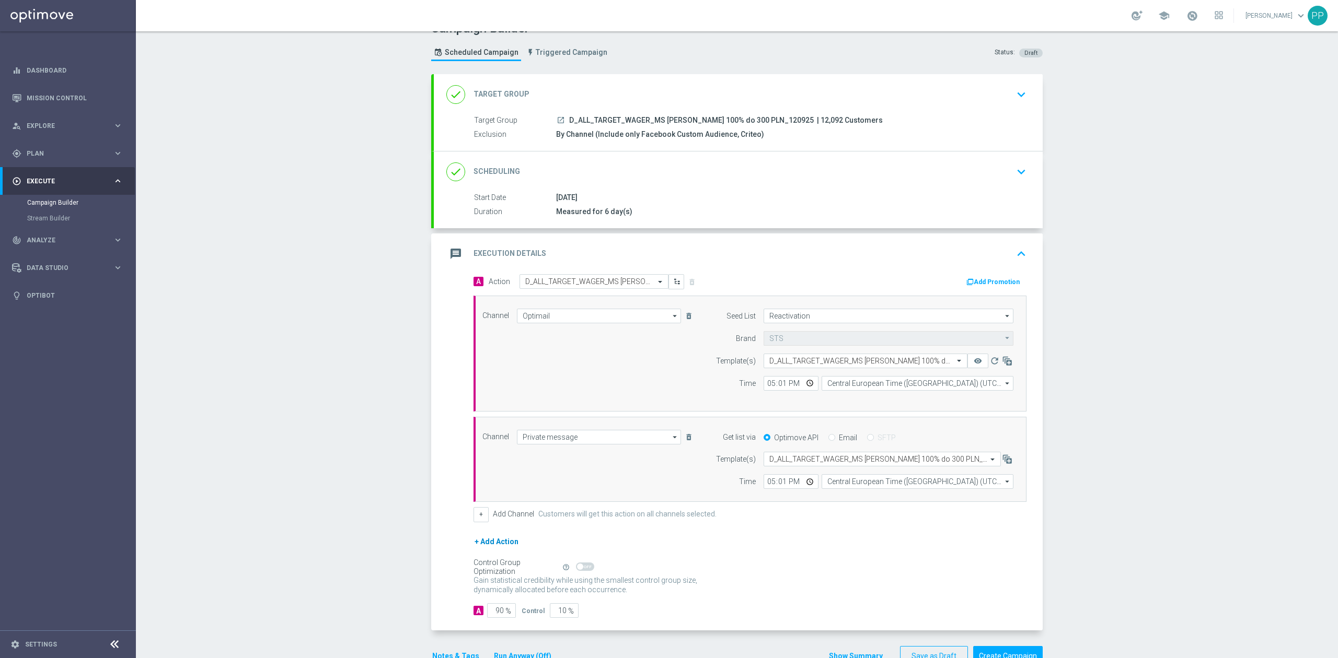
scroll to position [52, 0]
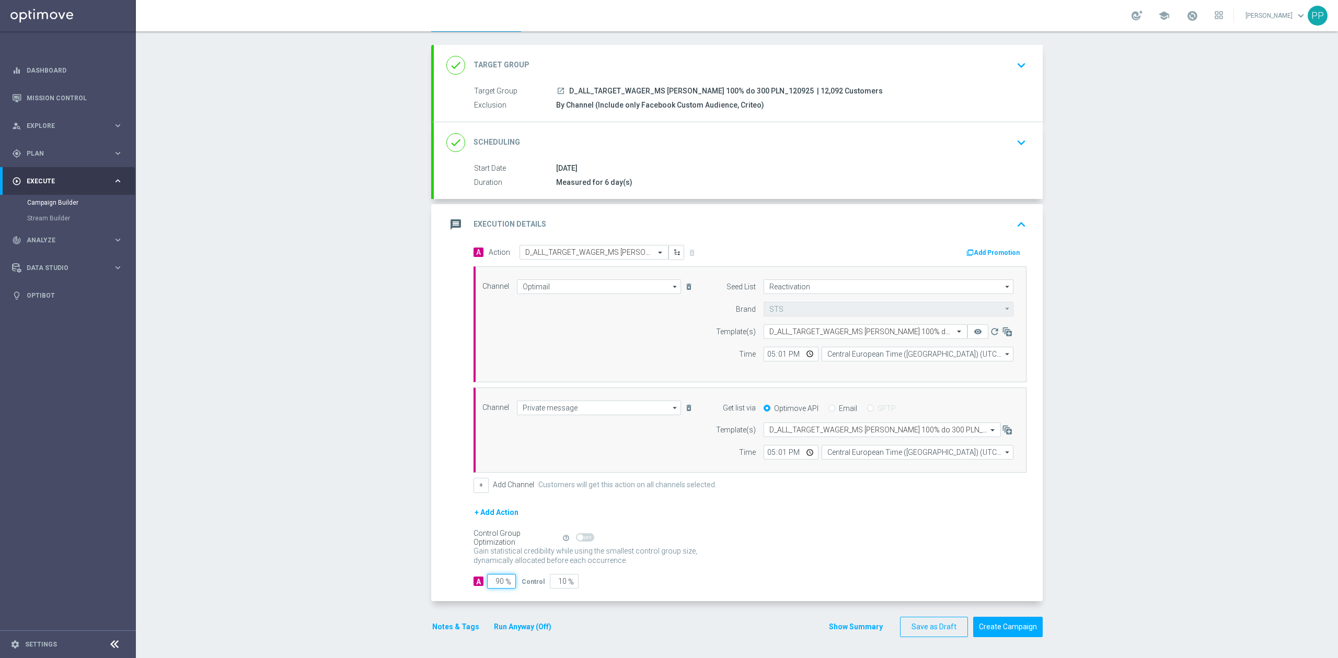
click at [496, 586] on input "90" at bounding box center [501, 581] width 29 height 15
type input "9"
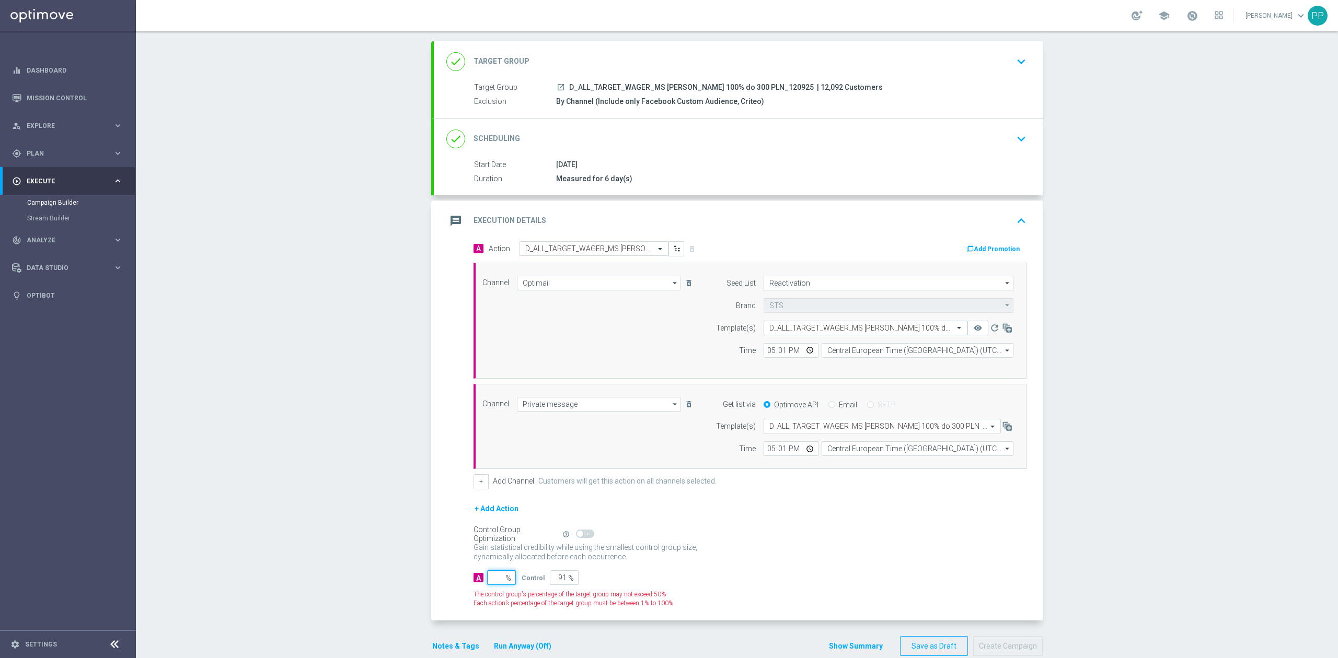
type input "100"
type input "9"
type input "91"
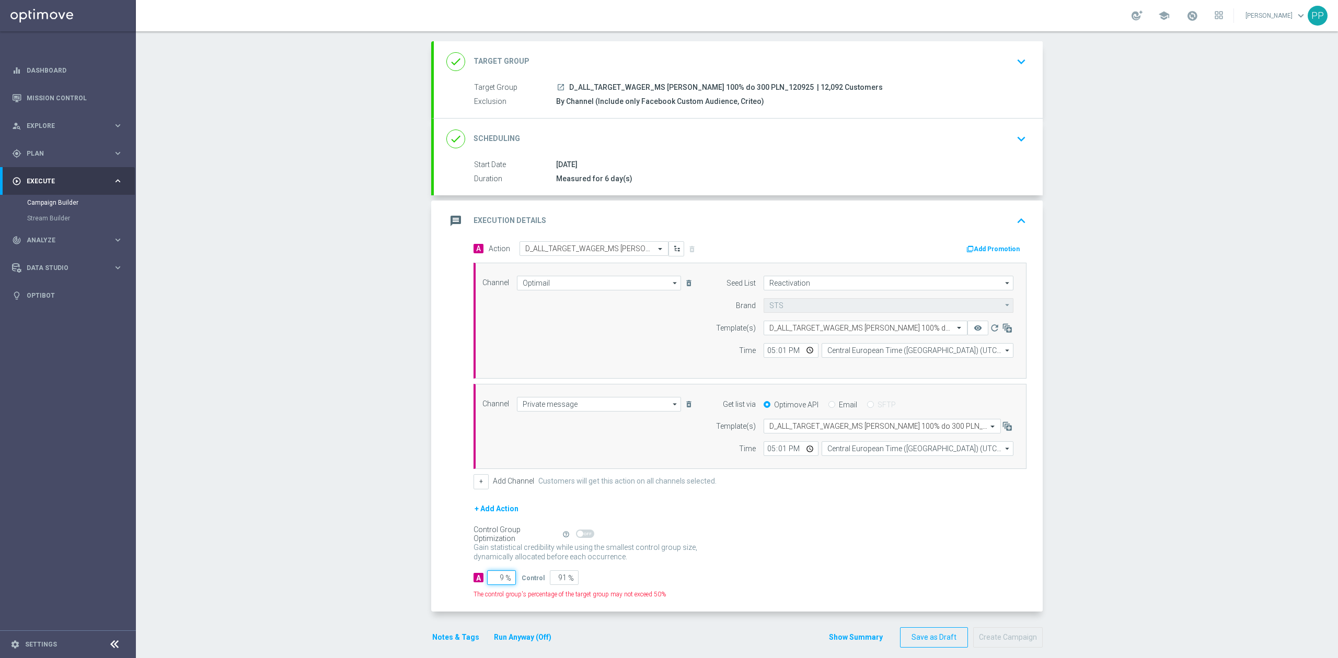
type input "95"
type input "5"
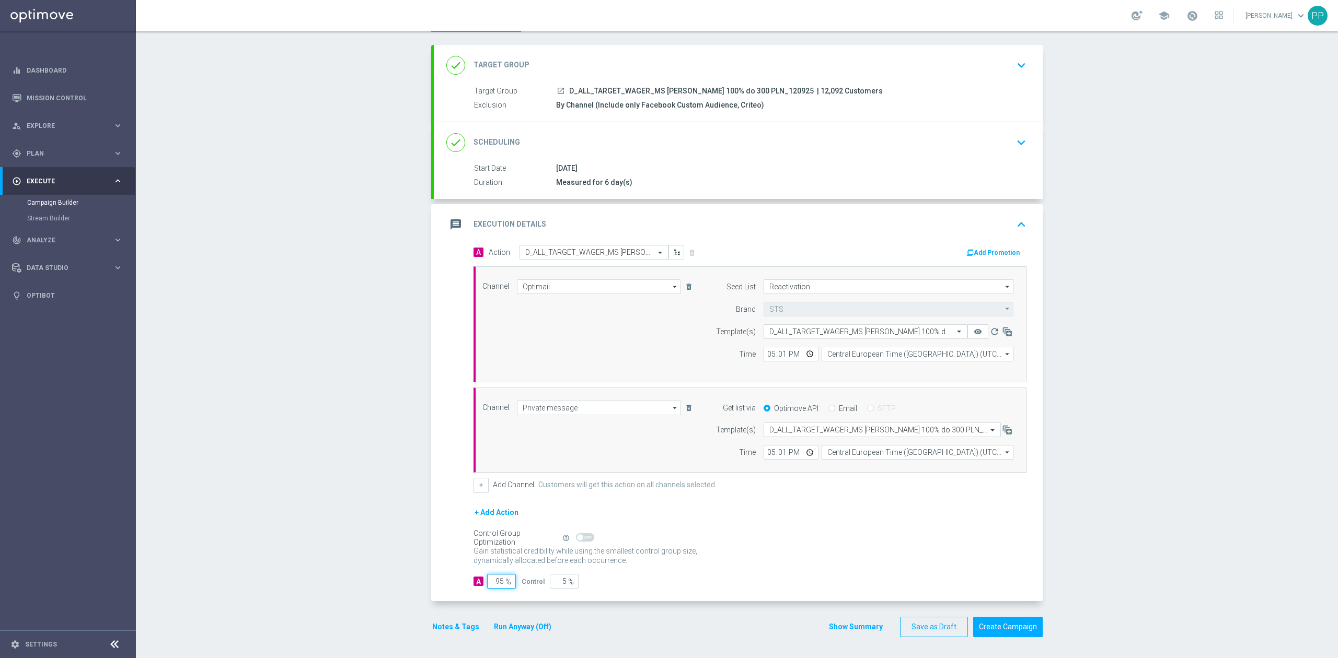
type input "95"
click at [377, 514] on div "Campaign Builder Scheduled Campaign Triggered Campaign Status: Draft done Targe…" at bounding box center [737, 344] width 1202 height 627
click at [432, 628] on button "Notes & Tags" at bounding box center [455, 627] width 49 height 13
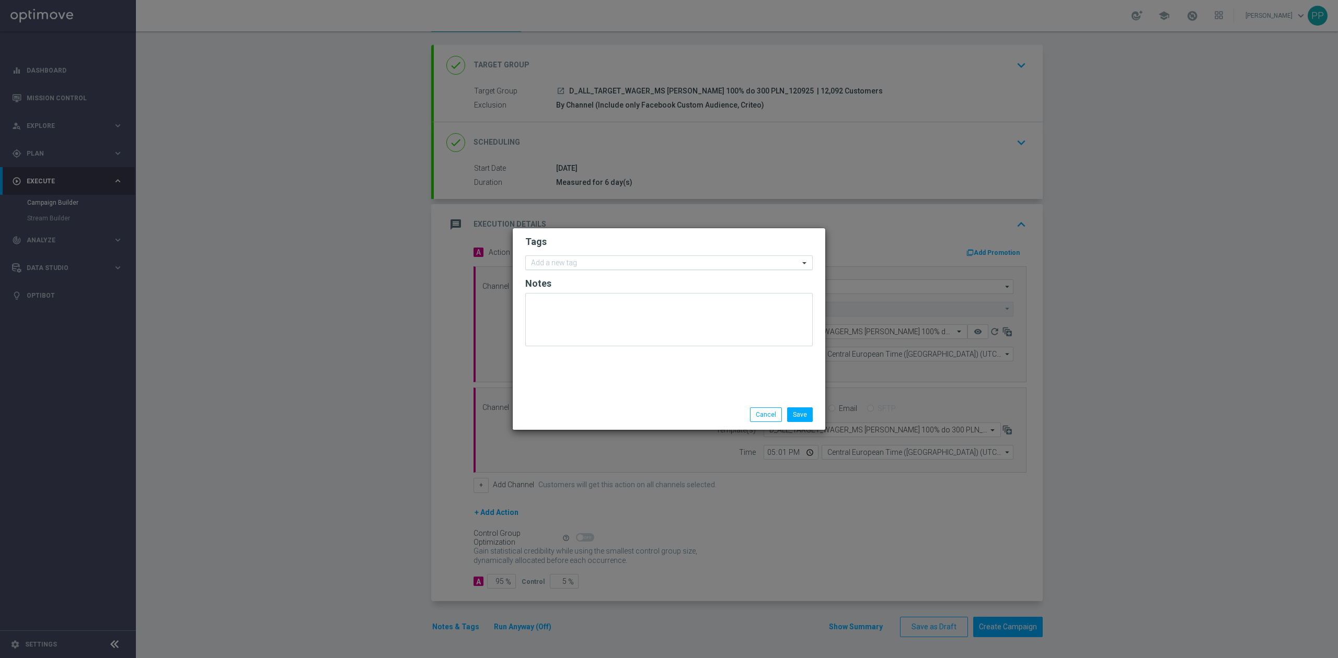
click at [539, 260] on input "text" at bounding box center [665, 263] width 268 height 9
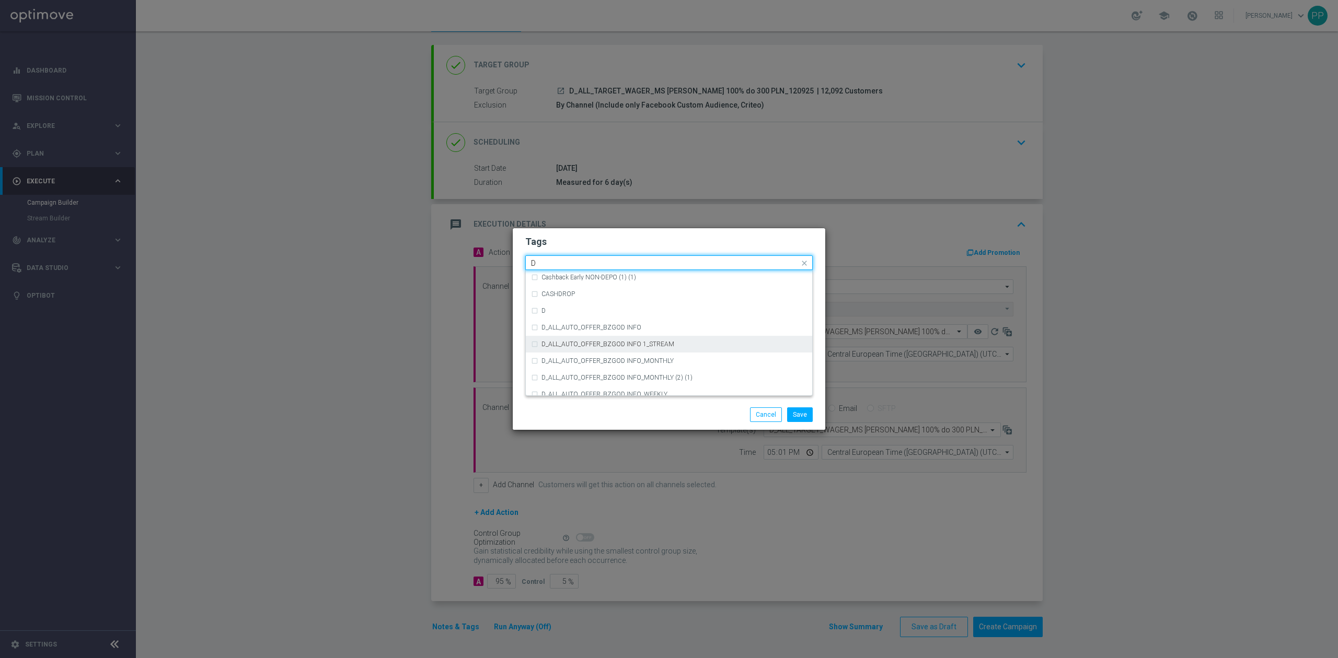
scroll to position [1184, 0]
click at [561, 302] on div "D" at bounding box center [669, 298] width 276 height 17
type input "D"
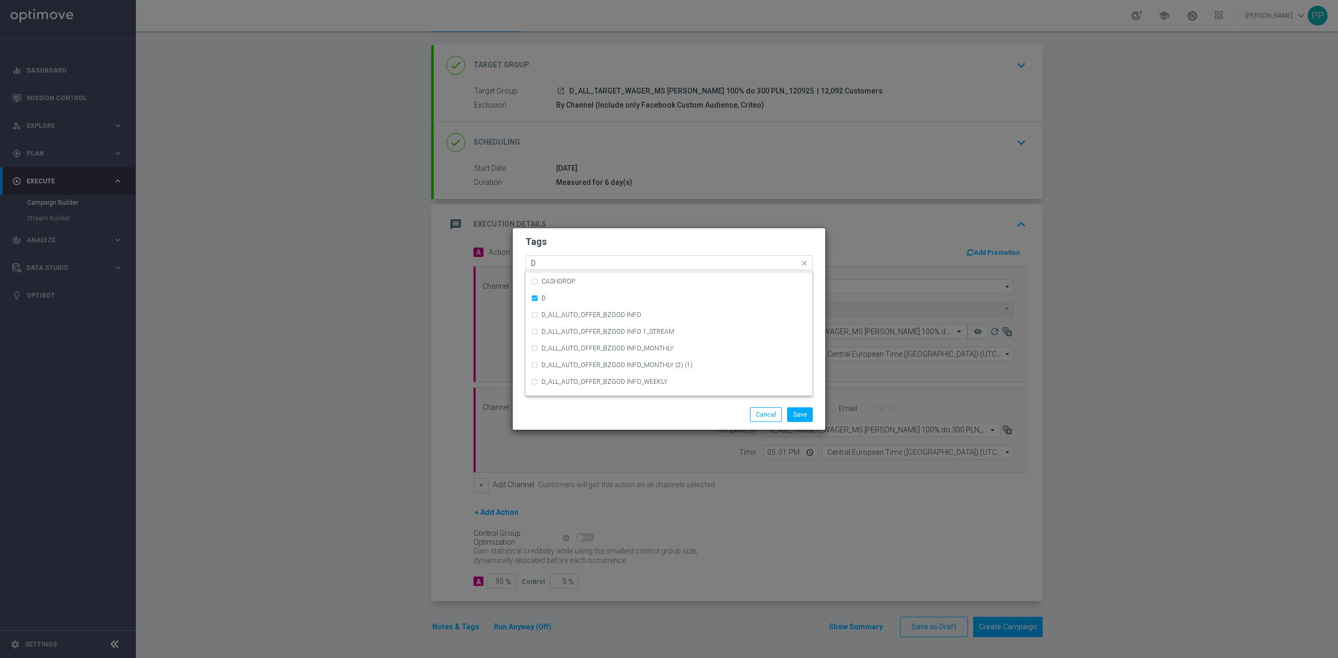
click at [552, 265] on input "D" at bounding box center [665, 263] width 268 height 9
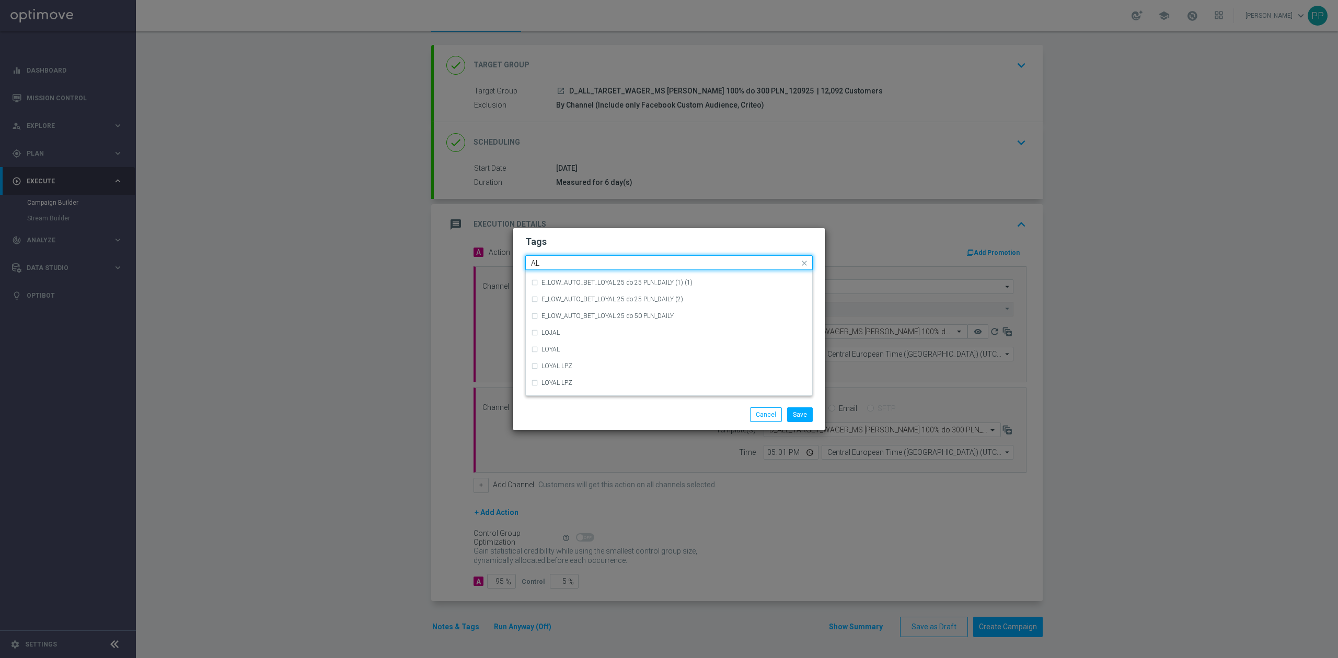
scroll to position [0, 0]
click at [550, 276] on label "ALL" at bounding box center [546, 278] width 10 height 6
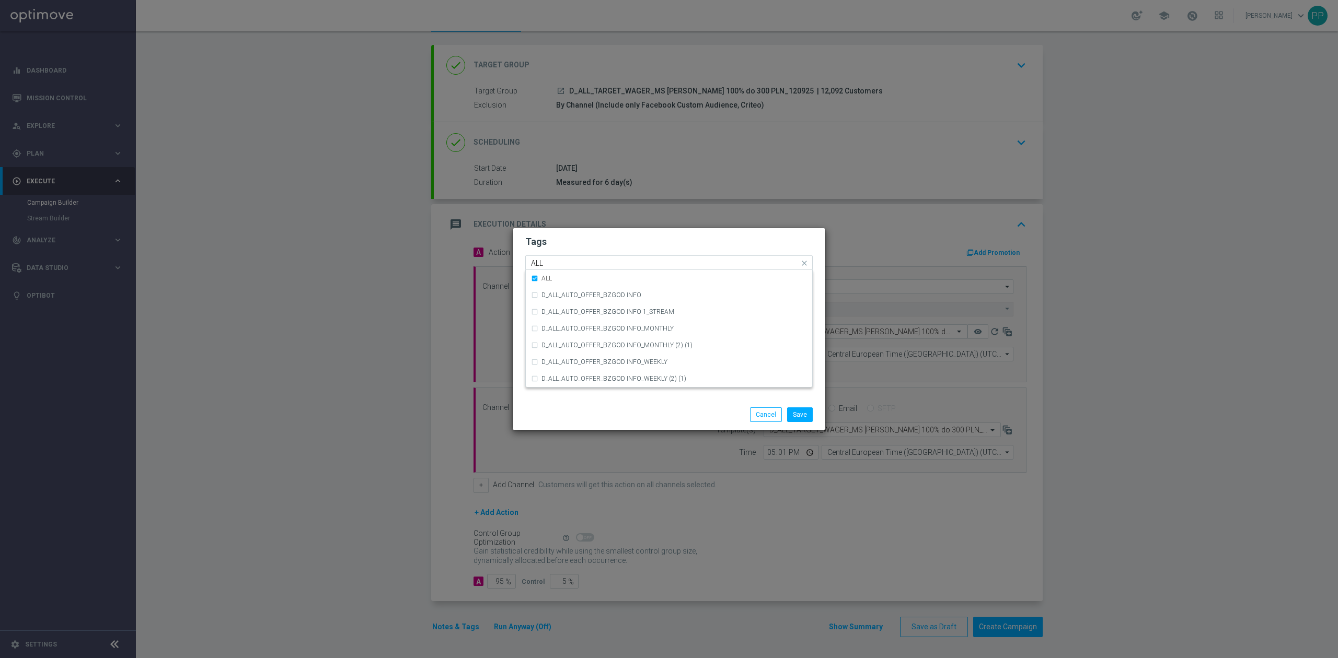
click at [553, 260] on input "ALL" at bounding box center [665, 263] width 268 height 9
type input "A"
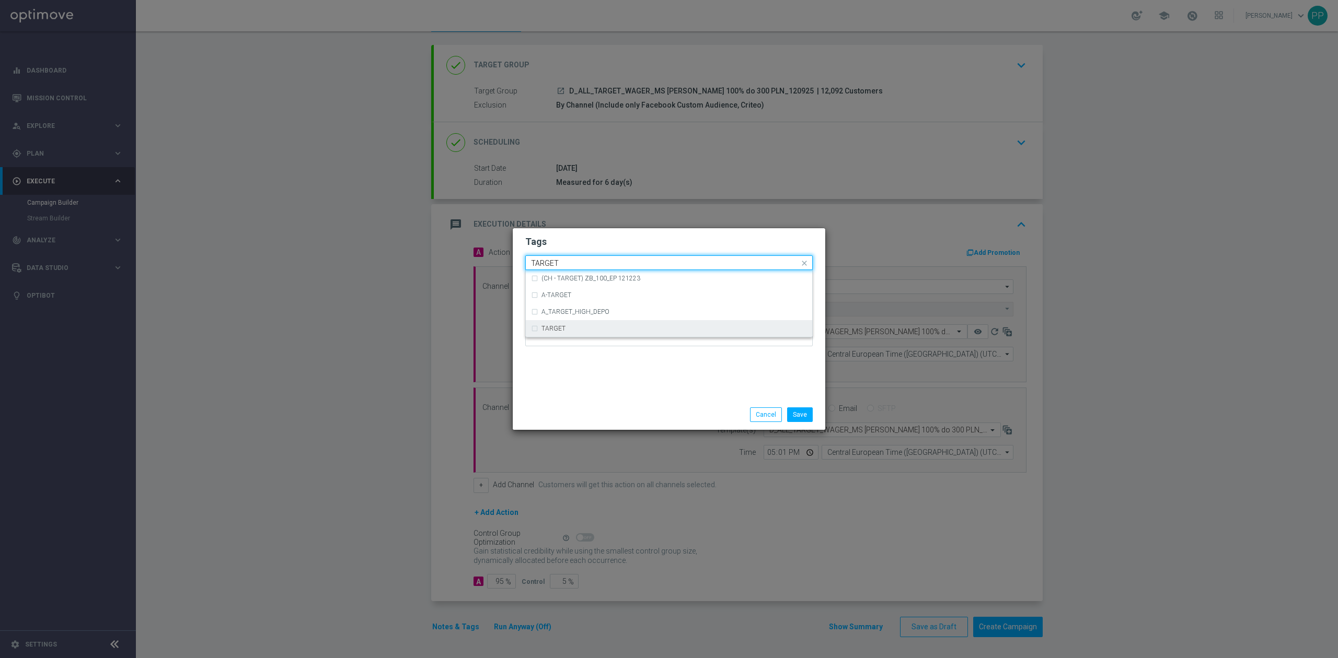
click at [586, 329] on div "TARGET" at bounding box center [673, 329] width 265 height 6
type input "TARGET"
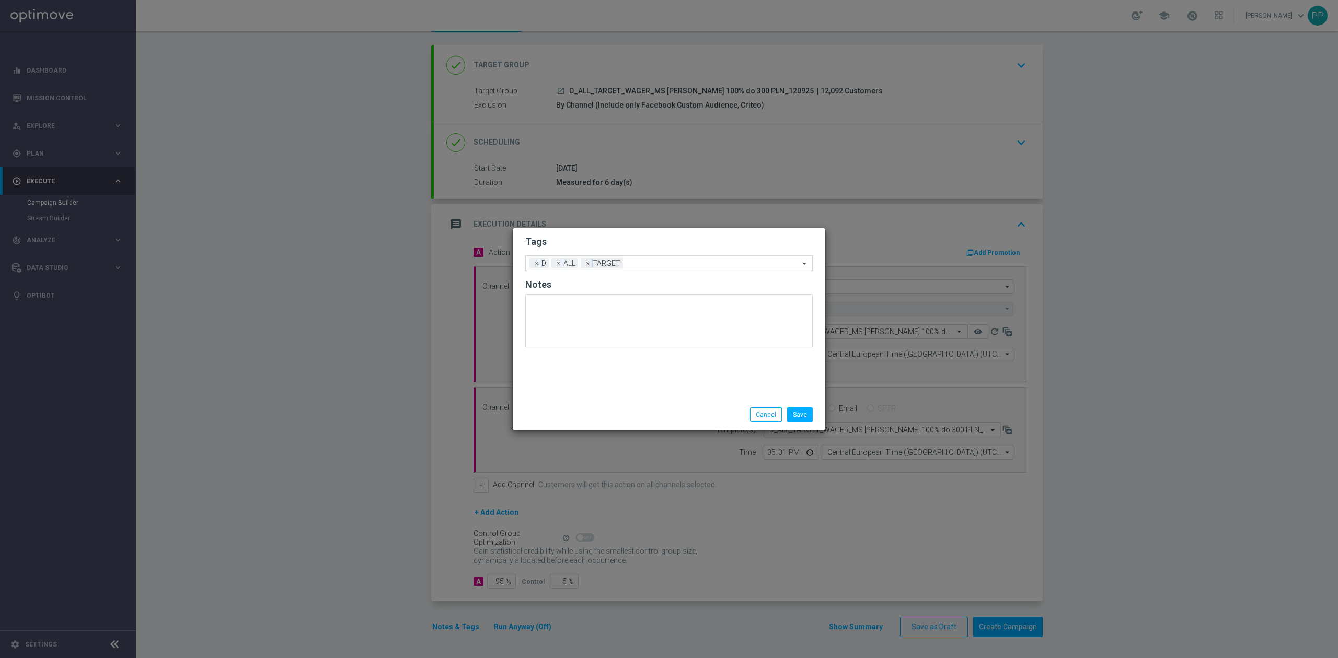
click at [584, 368] on div "Tags Add a new tag × D × ALL × TARGET Notes" at bounding box center [669, 313] width 313 height 171
click at [654, 261] on input "text" at bounding box center [713, 264] width 172 height 9
click at [650, 274] on div "WAGER" at bounding box center [669, 278] width 276 height 17
type input "WAGER"
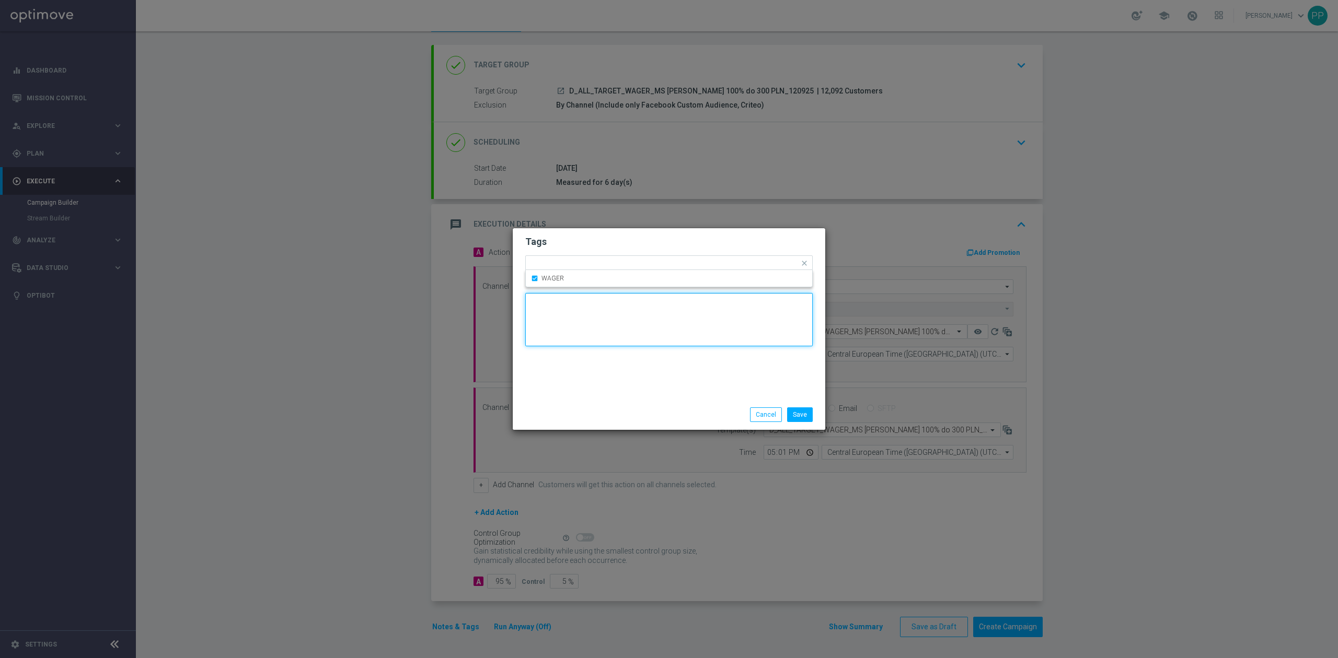
click at [634, 343] on textarea at bounding box center [668, 319] width 287 height 53
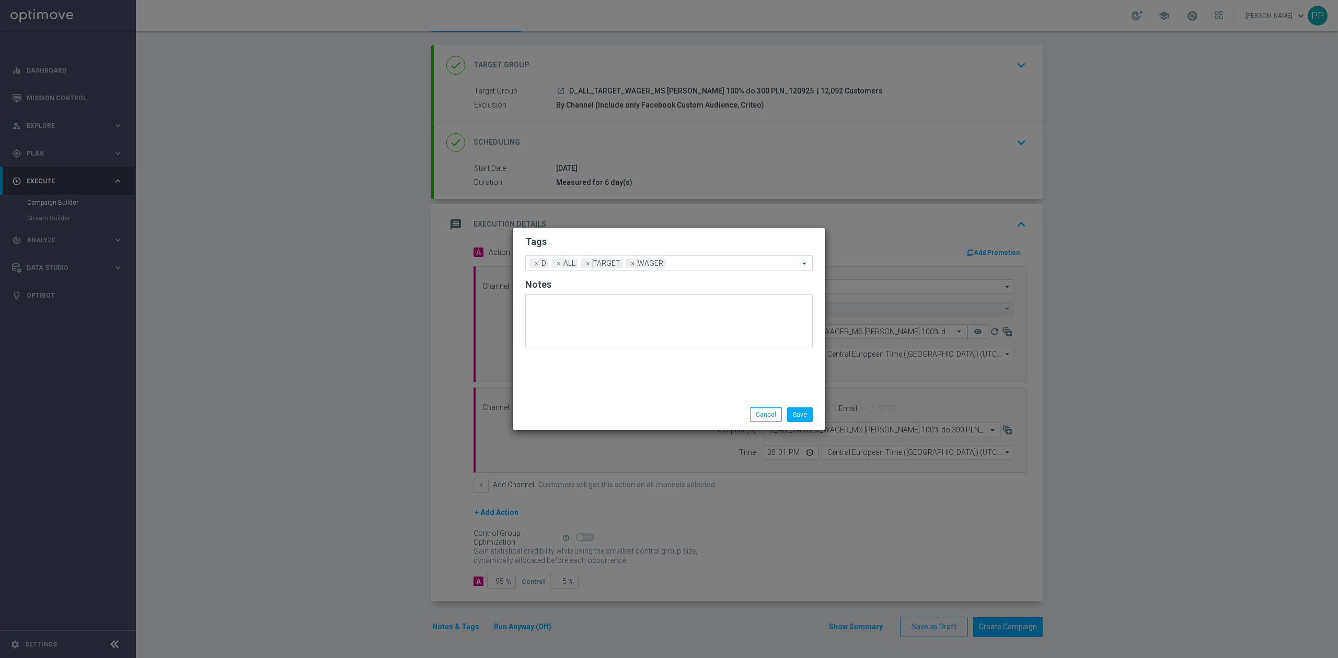
click at [630, 370] on div "Tags Add a new tag × D × ALL × TARGET × WAGER Notes" at bounding box center [669, 313] width 313 height 171
click at [794, 411] on button "Save" at bounding box center [800, 415] width 26 height 15
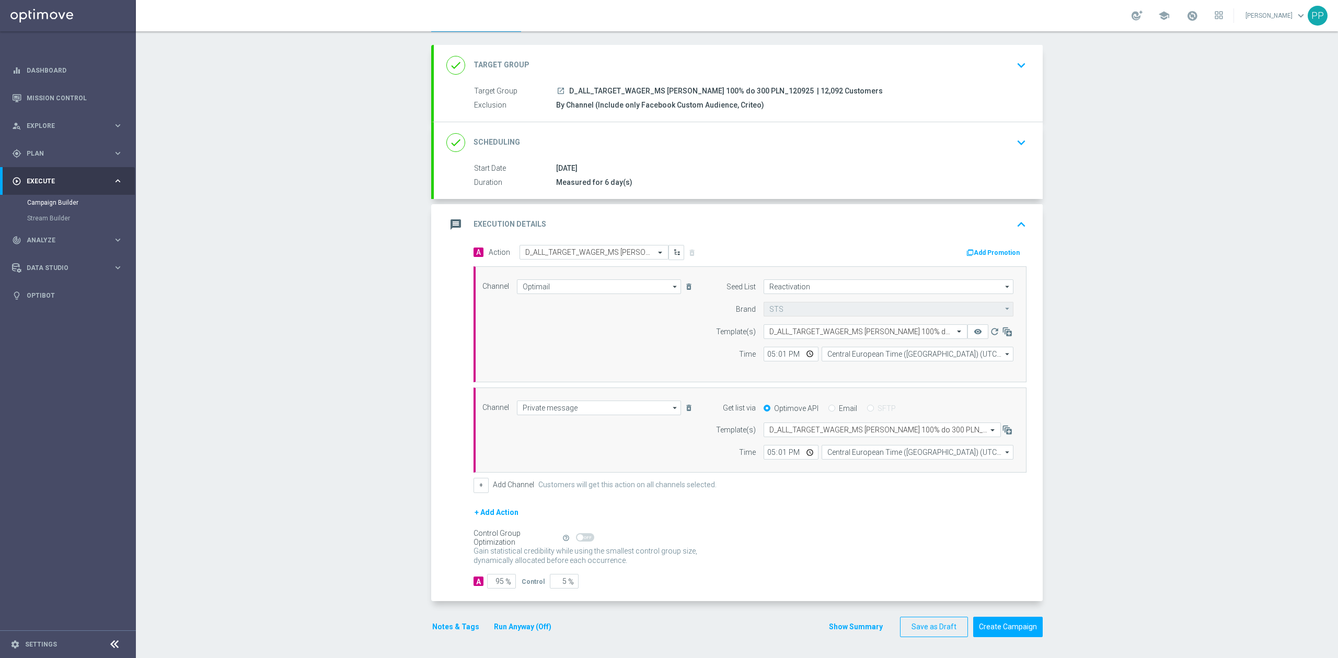
click at [498, 625] on button "Run Anyway (Off)" at bounding box center [523, 627] width 60 height 13
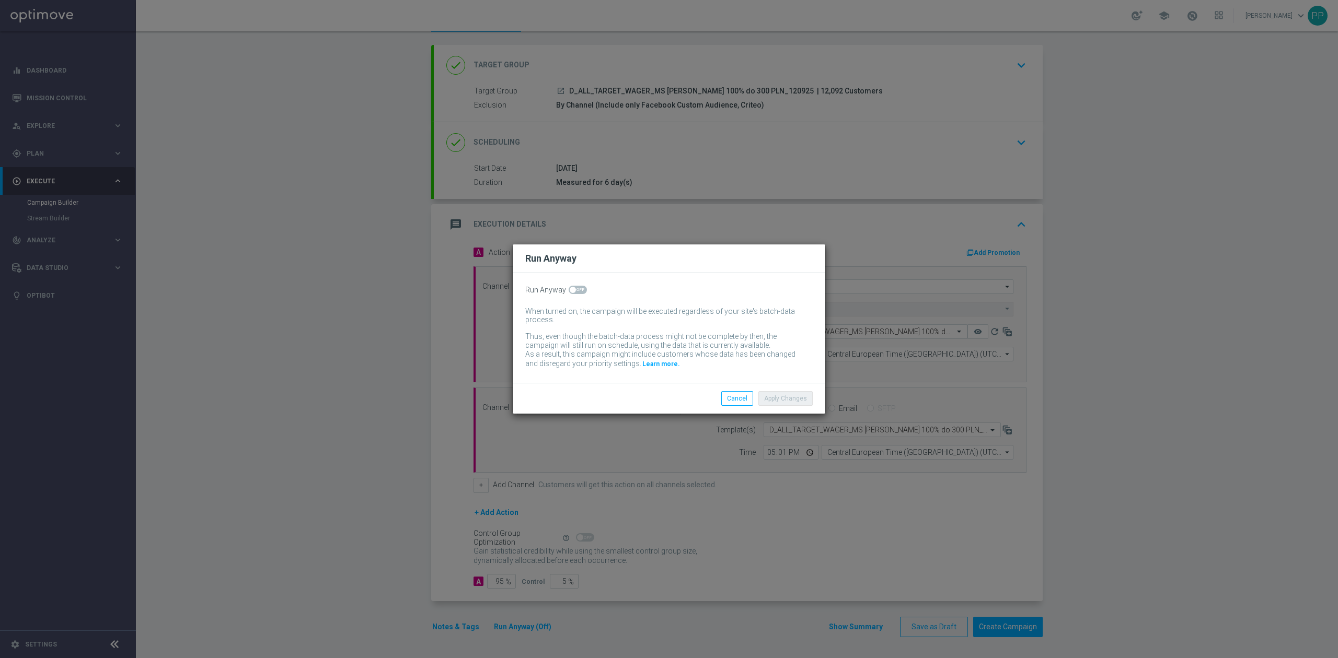
click at [579, 293] on span at bounding box center [578, 290] width 18 height 8
click at [579, 293] on input "checkbox" at bounding box center [578, 290] width 18 height 8
checkbox input "true"
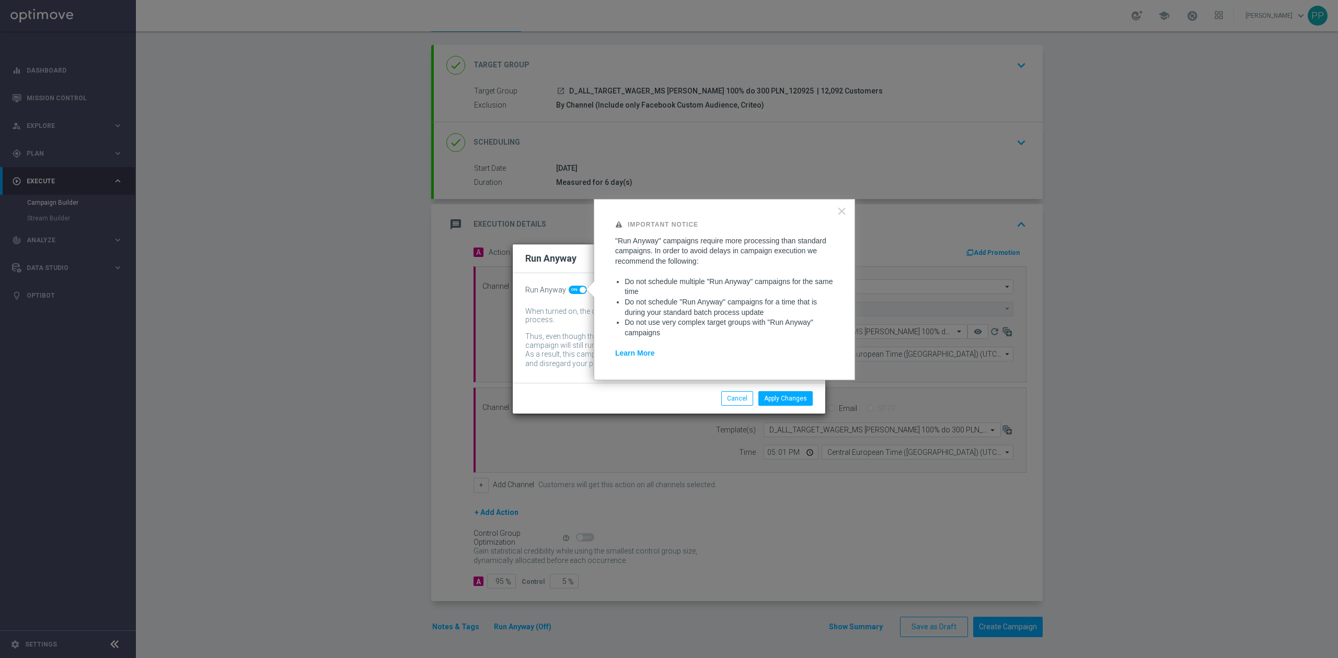
click at [637, 392] on div "Apply Changes Cancel" at bounding box center [719, 398] width 202 height 15
click at [789, 399] on button "Apply Changes" at bounding box center [785, 398] width 54 height 15
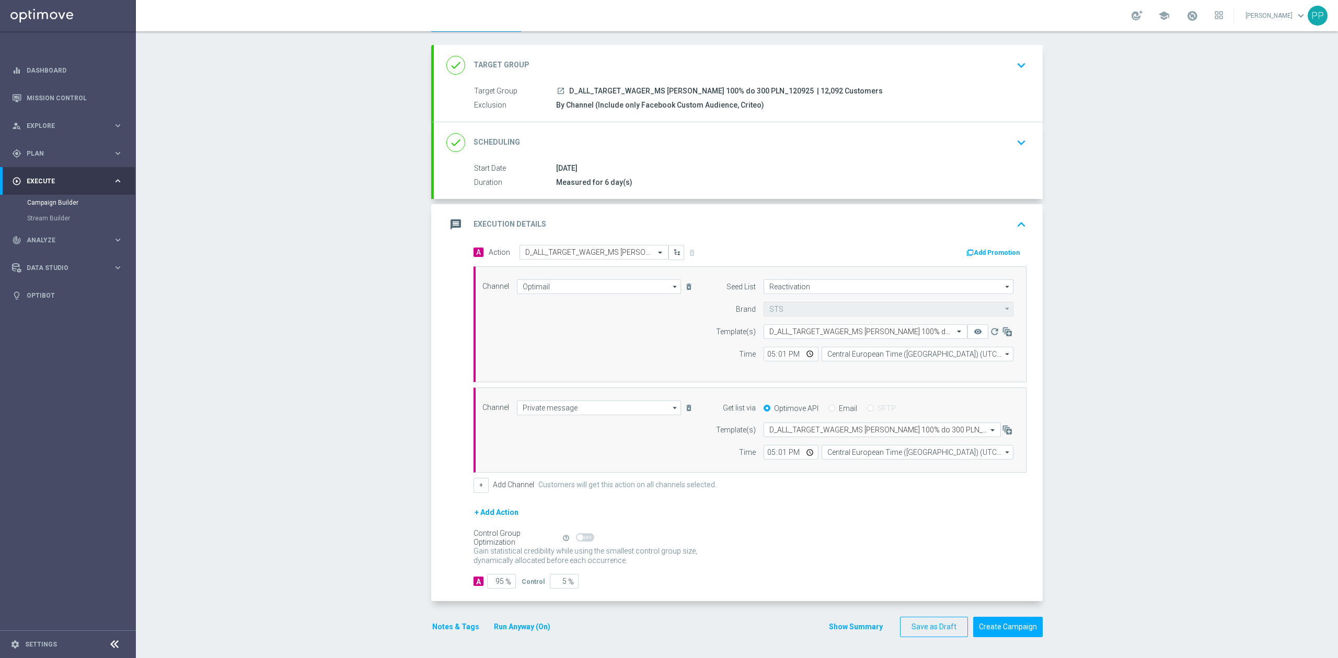
click at [527, 630] on button "Run Anyway (On)" at bounding box center [522, 627] width 59 height 13
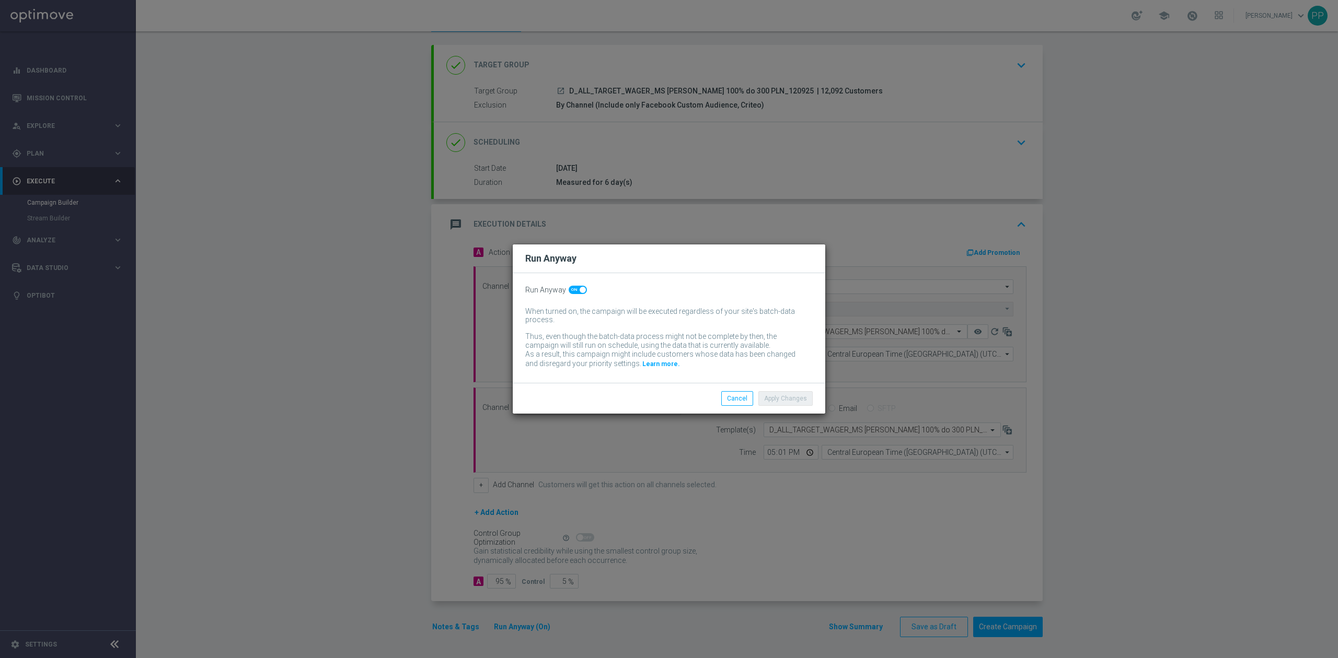
click at [757, 400] on li "Apply Changes" at bounding box center [786, 398] width 60 height 15
click at [743, 396] on button "Cancel" at bounding box center [737, 398] width 32 height 15
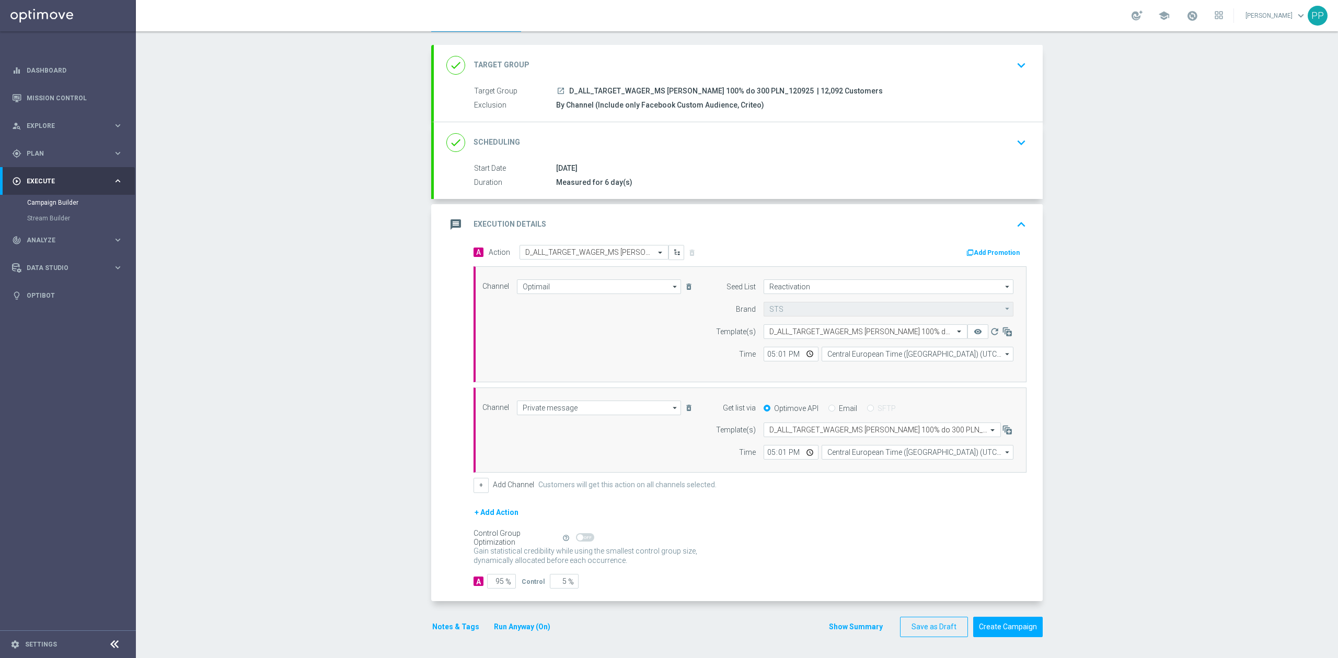
click at [772, 517] on div "+ Add Action" at bounding box center [749, 519] width 553 height 26
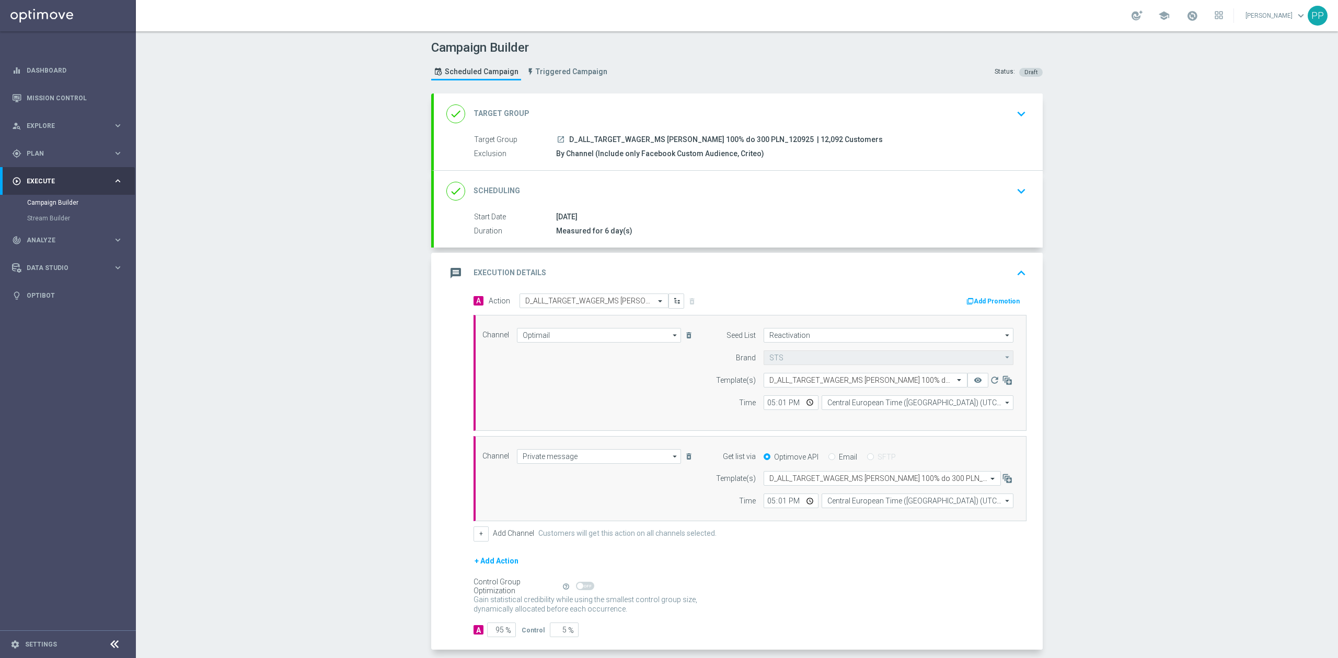
click at [711, 199] on div "done Scheduling keyboard_arrow_down" at bounding box center [738, 191] width 584 height 20
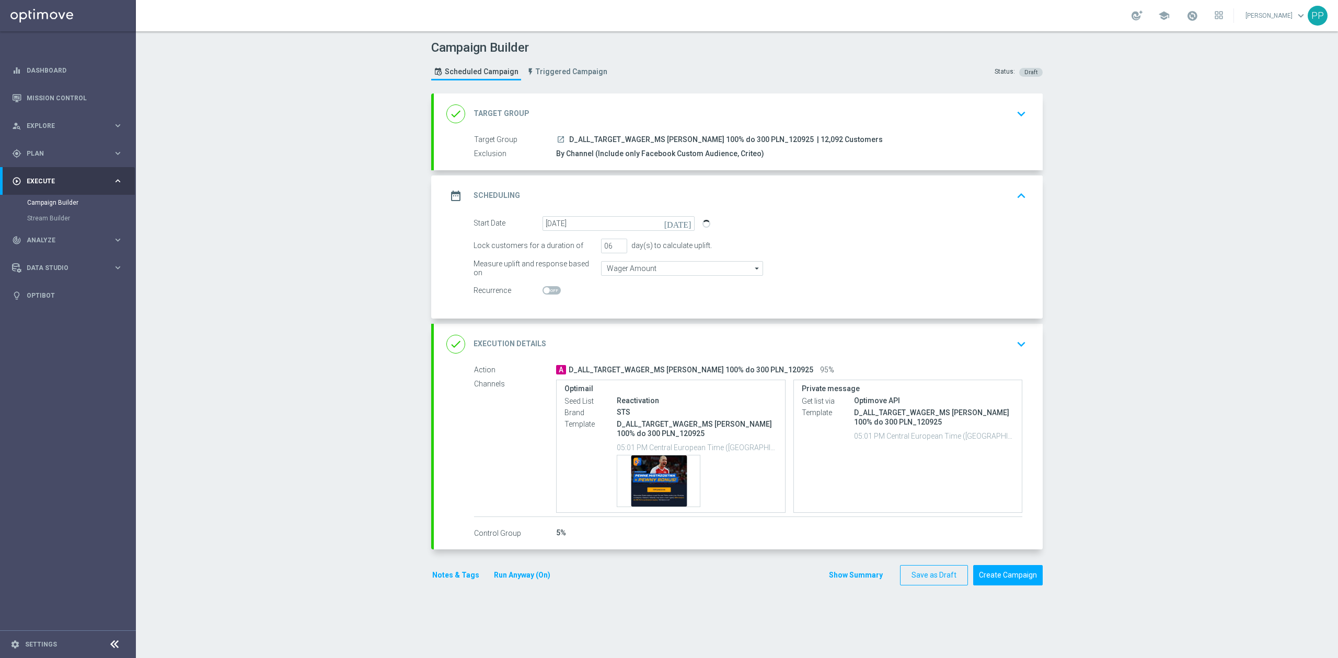
click at [172, 235] on div "Campaign Builder Scheduled Campaign Triggered Campaign Status: Draft done Targe…" at bounding box center [737, 344] width 1202 height 627
click at [248, 379] on div "Campaign Builder Scheduled Campaign Triggered Campaign Status: Draft done Targe…" at bounding box center [737, 344] width 1202 height 627
click at [610, 247] on input "5" at bounding box center [614, 246] width 26 height 15
type input "6"
click at [616, 245] on input "6" at bounding box center [614, 246] width 26 height 15
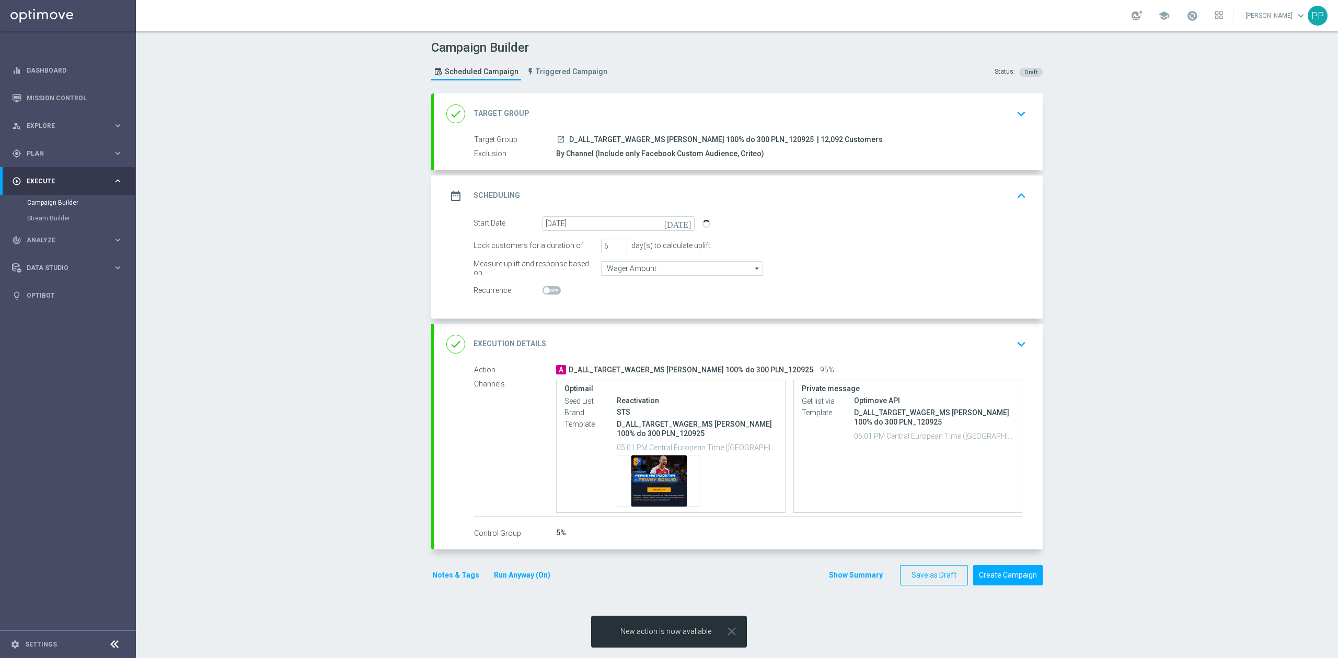
click at [376, 247] on div "Campaign Builder Scheduled Campaign Triggered Campaign Status: Draft done Targe…" at bounding box center [737, 344] width 1202 height 627
click at [313, 374] on div "Campaign Builder Scheduled Campaign Triggered Campaign Status: Draft done Targe…" at bounding box center [737, 344] width 1202 height 627
click at [1225, 387] on div "Campaign Builder Scheduled Campaign Triggered Campaign Status: Draft done Targe…" at bounding box center [737, 344] width 1202 height 627
click at [518, 577] on button "Run Anyway (On)" at bounding box center [522, 575] width 59 height 13
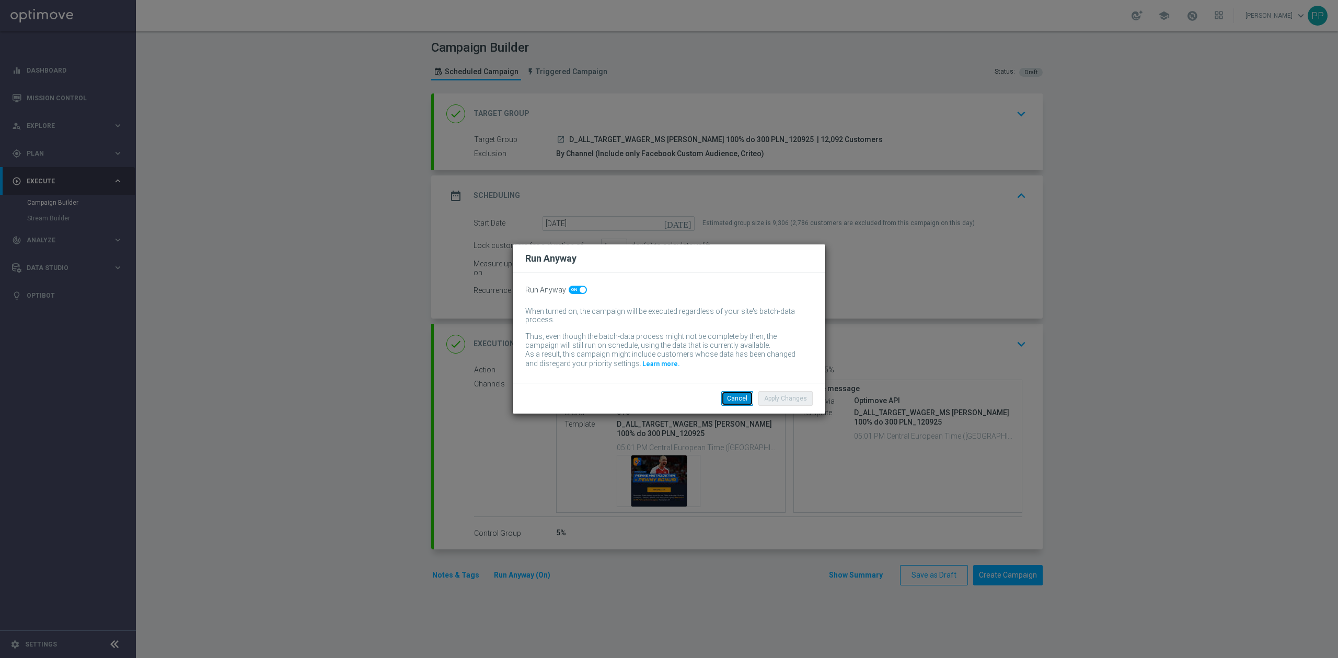
click at [736, 404] on button "Cancel" at bounding box center [737, 398] width 32 height 15
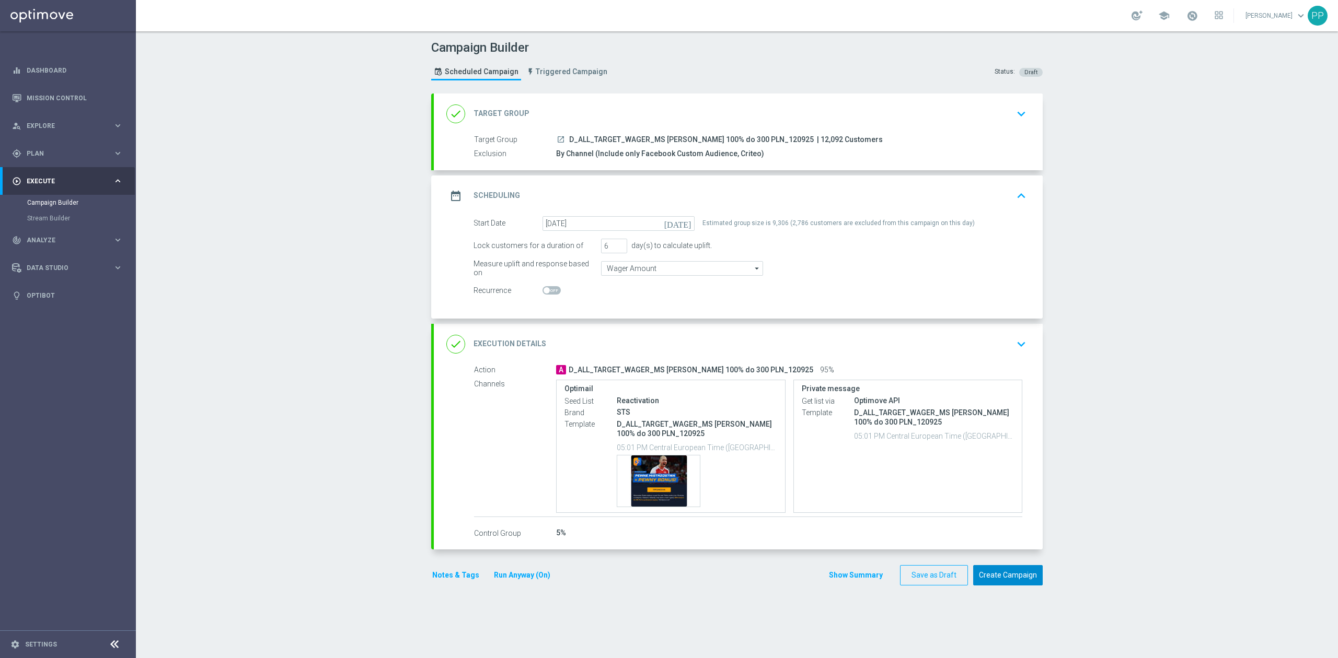
click at [998, 573] on button "Create Campaign" at bounding box center [1008, 575] width 70 height 20
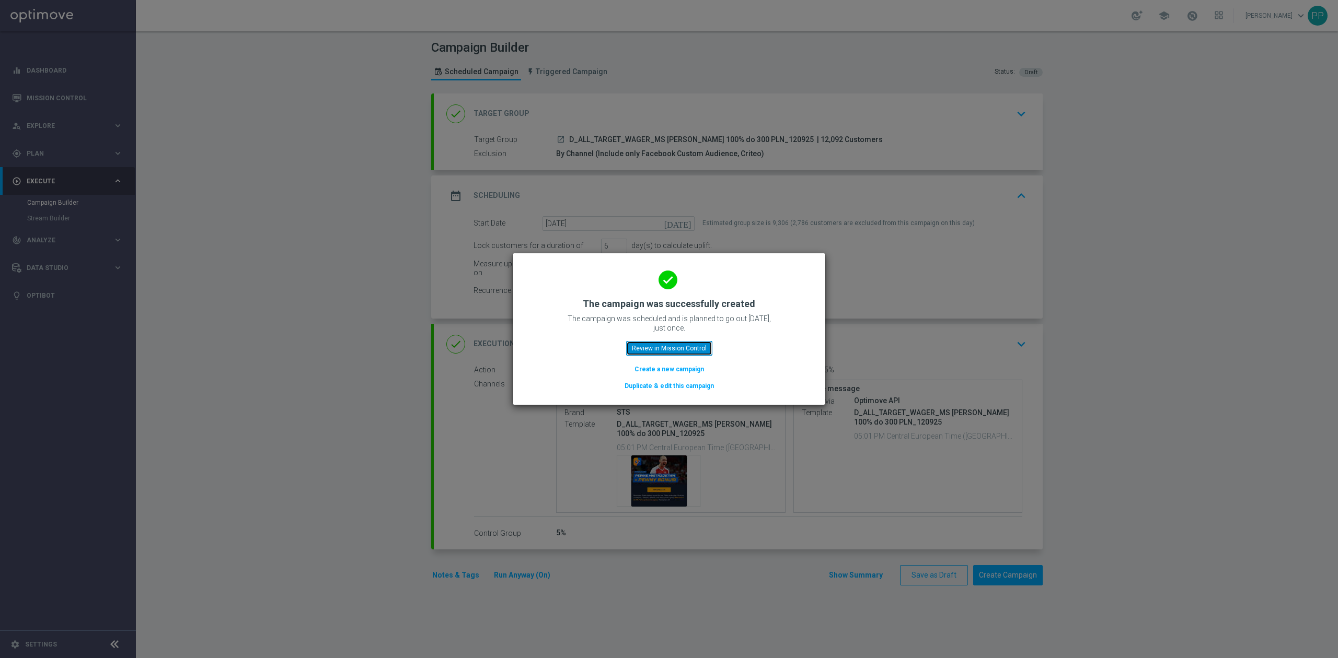
click at [690, 346] on button "Review in Mission Control" at bounding box center [669, 348] width 86 height 15
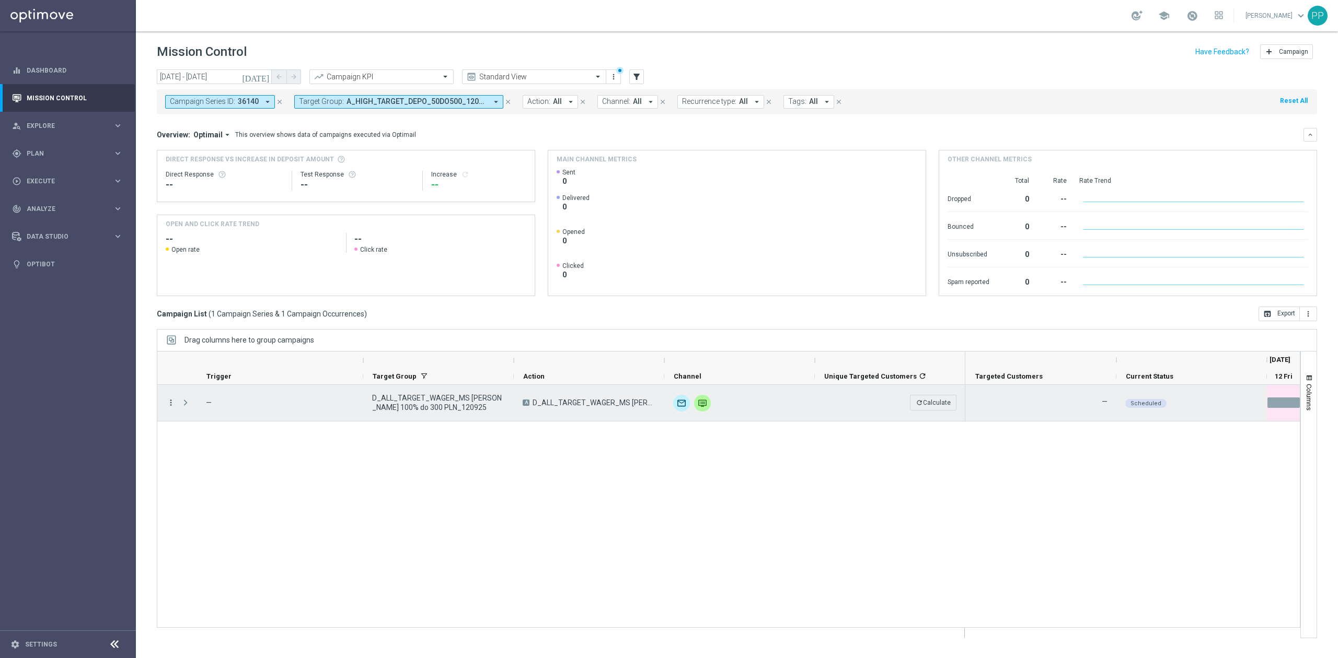
click at [171, 404] on icon "more_vert" at bounding box center [170, 402] width 9 height 9
click at [235, 491] on span "Run Today’s Occurrence" at bounding box center [227, 487] width 70 height 7
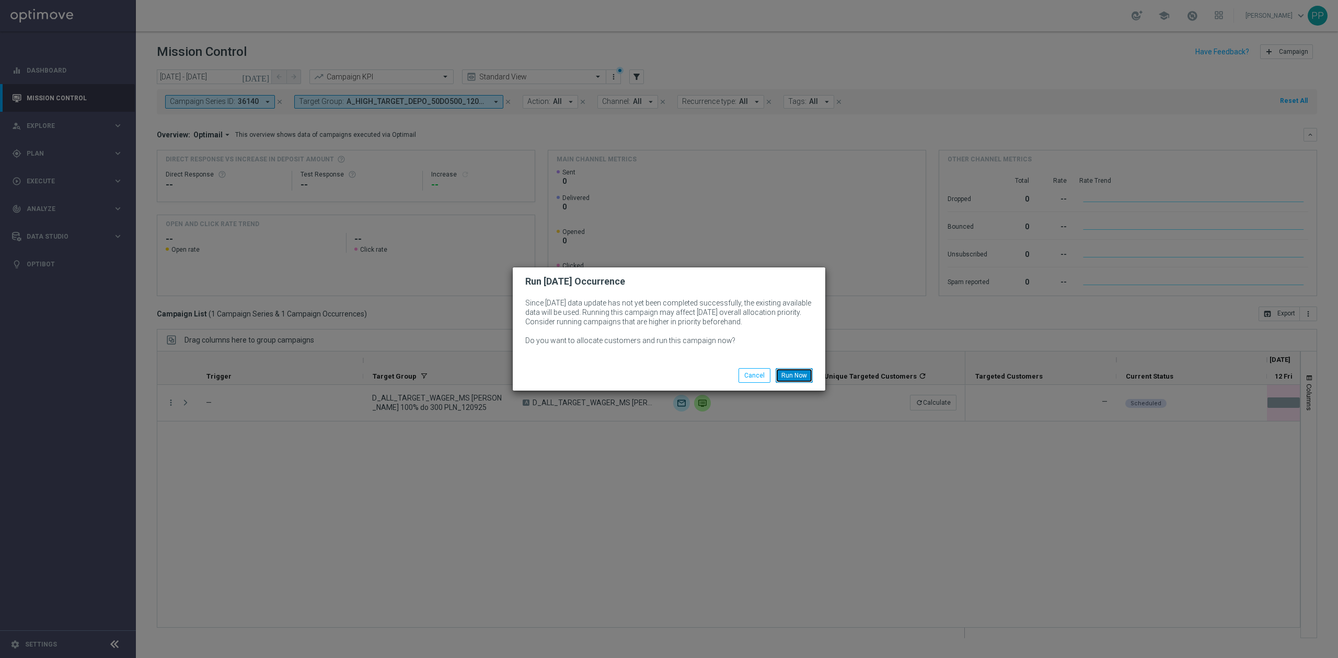
click at [783, 379] on button "Run Now" at bounding box center [794, 375] width 37 height 15
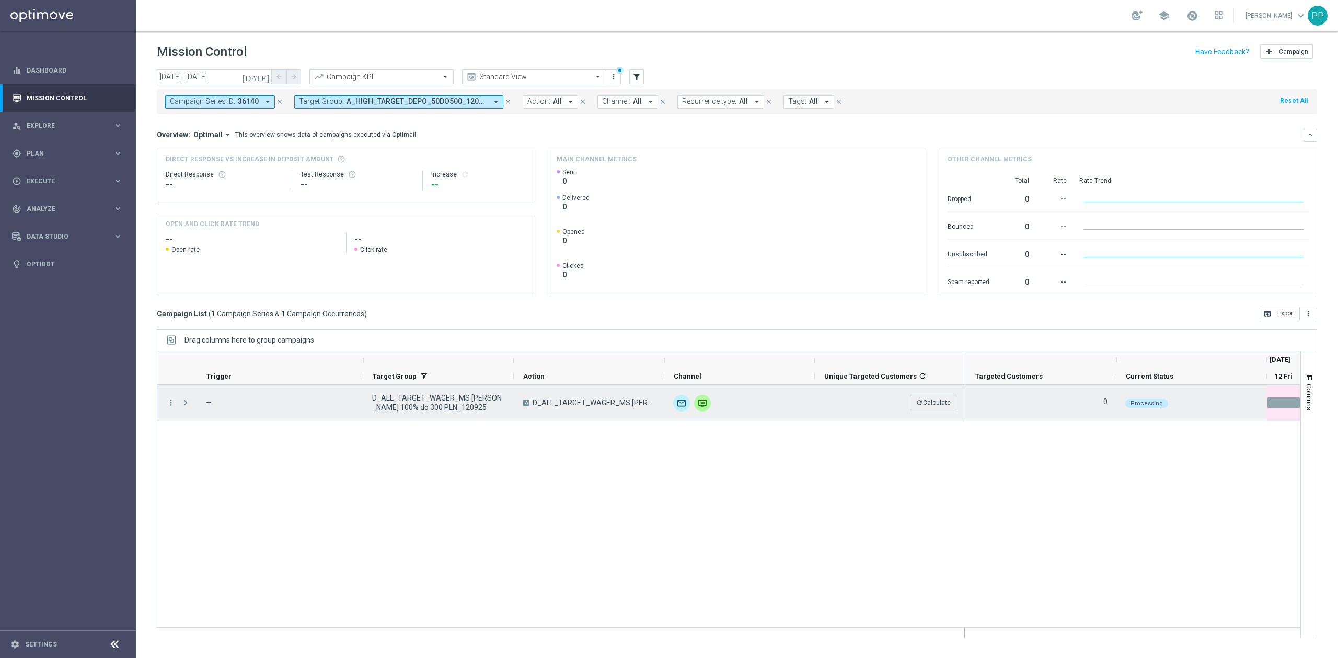
click at [183, 404] on span "Press SPACE to select this row." at bounding box center [185, 403] width 9 height 8
click at [175, 406] on icon "more_vert" at bounding box center [170, 402] width 9 height 9
click at [797, 523] on div "more_vert — D_ALL_TARGET_WAGER_MS SIATKA 100% do 300 PLN_120925 A D_ALL_TARGET_…" at bounding box center [728, 506] width 1143 height 243
click at [185, 404] on span "Press SPACE to select this row." at bounding box center [185, 403] width 9 height 8
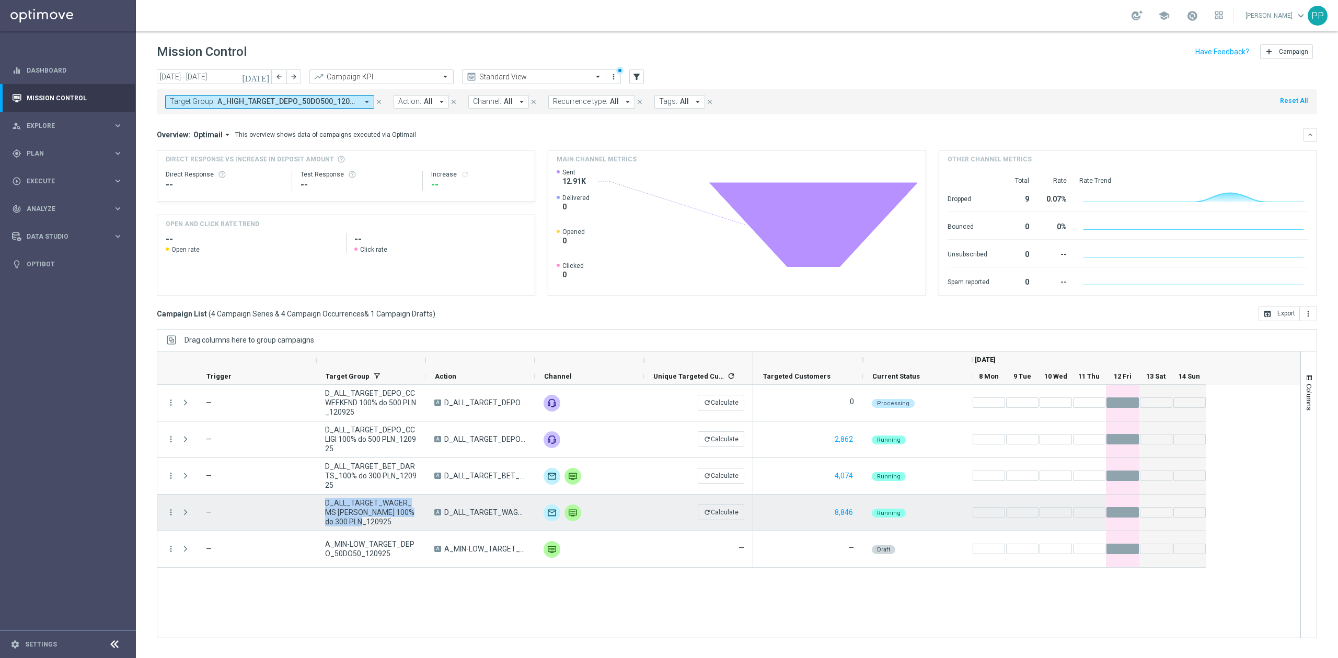
drag, startPoint x: 360, startPoint y: 524, endPoint x: 325, endPoint y: 504, distance: 40.0
click at [325, 504] on span "D_ALL_TARGET_WAGER_MS [PERSON_NAME] 100% do 300 PLN_120925" at bounding box center [370, 513] width 91 height 28
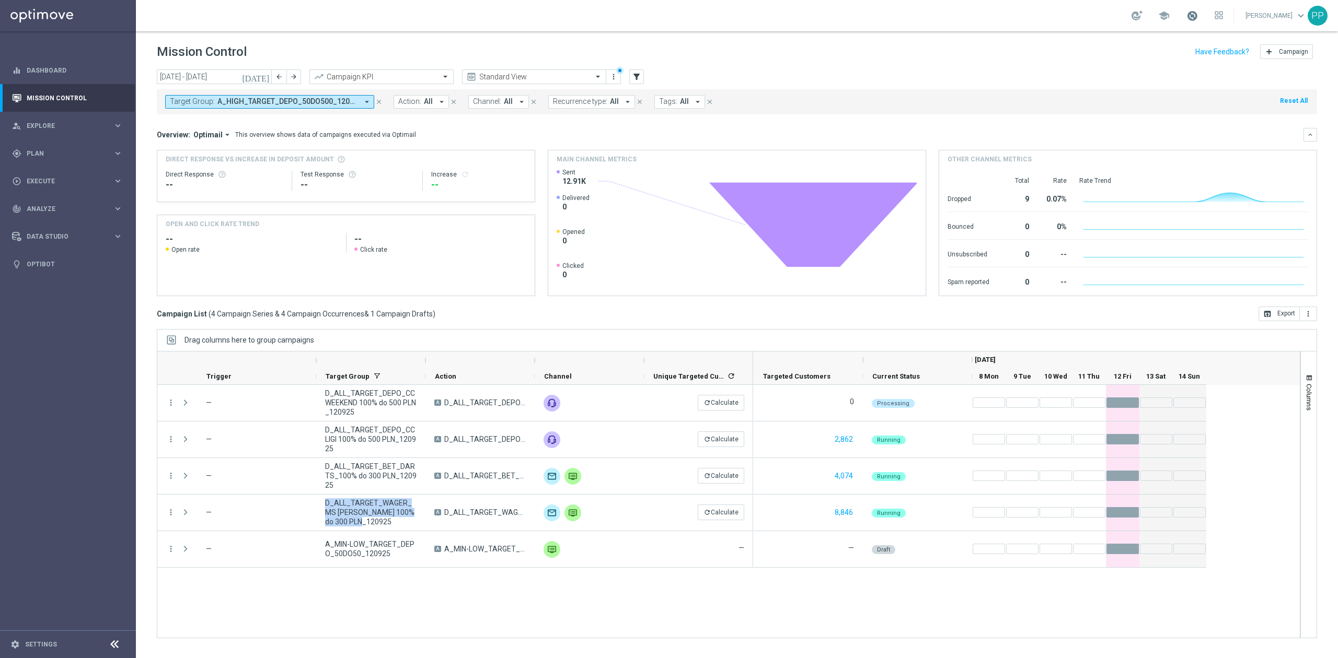
click at [1186, 14] on span at bounding box center [1191, 15] width 11 height 11
click at [1052, 20] on div "school Last available data: [DATE] Batch process is scheduled to occur within t…" at bounding box center [737, 15] width 1202 height 31
click at [61, 180] on span "Execute" at bounding box center [70, 181] width 86 height 6
click at [49, 149] on div "gps_fixed Plan" at bounding box center [62, 153] width 101 height 9
click at [72, 197] on div "Actions" at bounding box center [81, 191] width 108 height 16
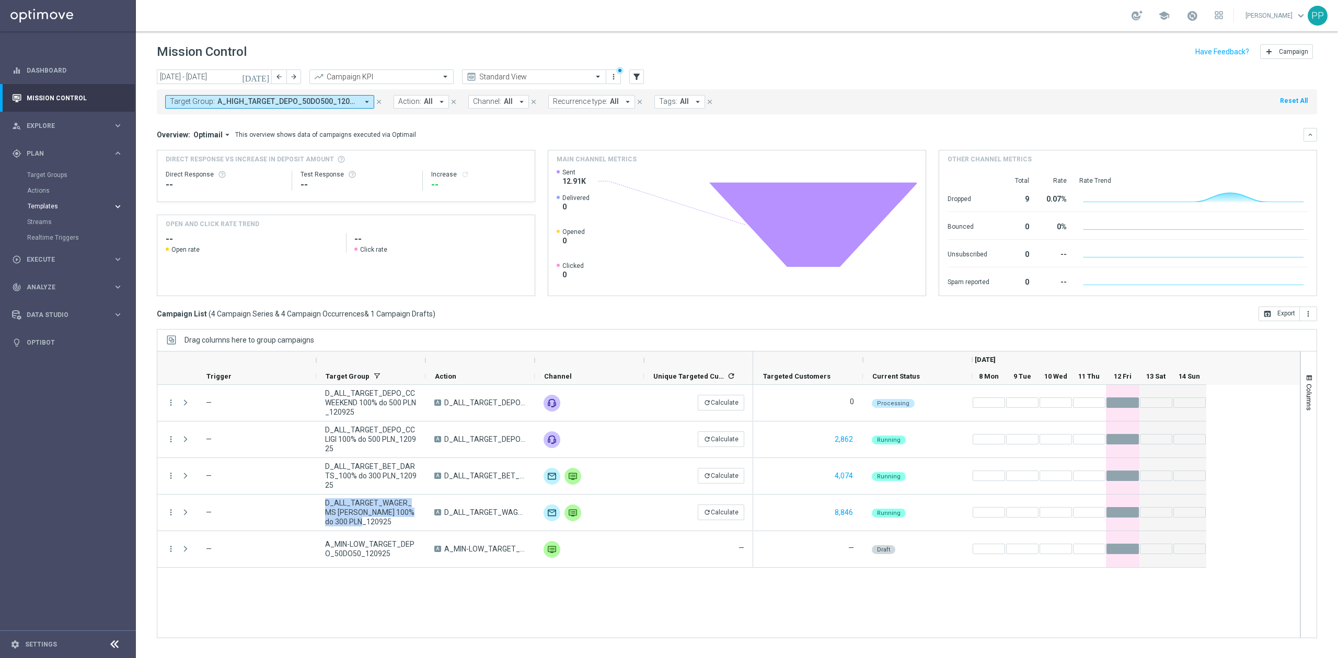
click at [67, 203] on span "Templates" at bounding box center [65, 206] width 75 height 6
copy span "D_ALL_TARGET_WAGER_MS [PERSON_NAME] 100% do 300 PLN_120925"
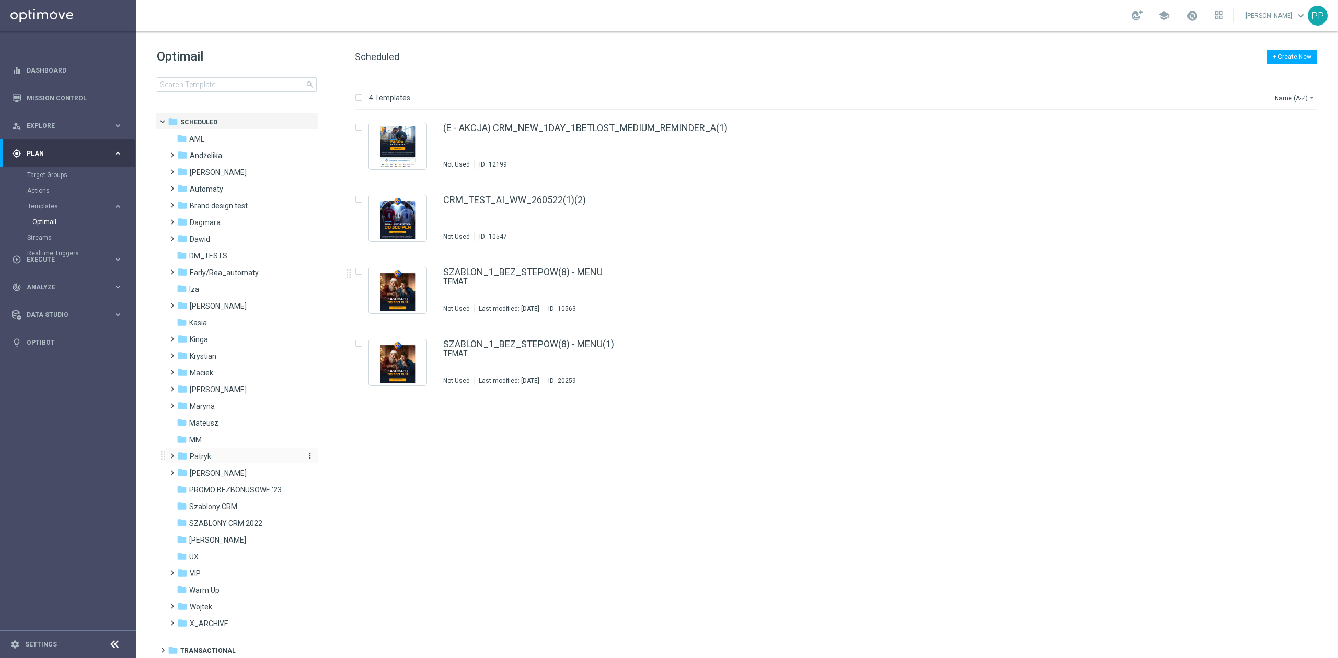
click at [222, 460] on div "folder Patryk" at bounding box center [237, 457] width 120 height 12
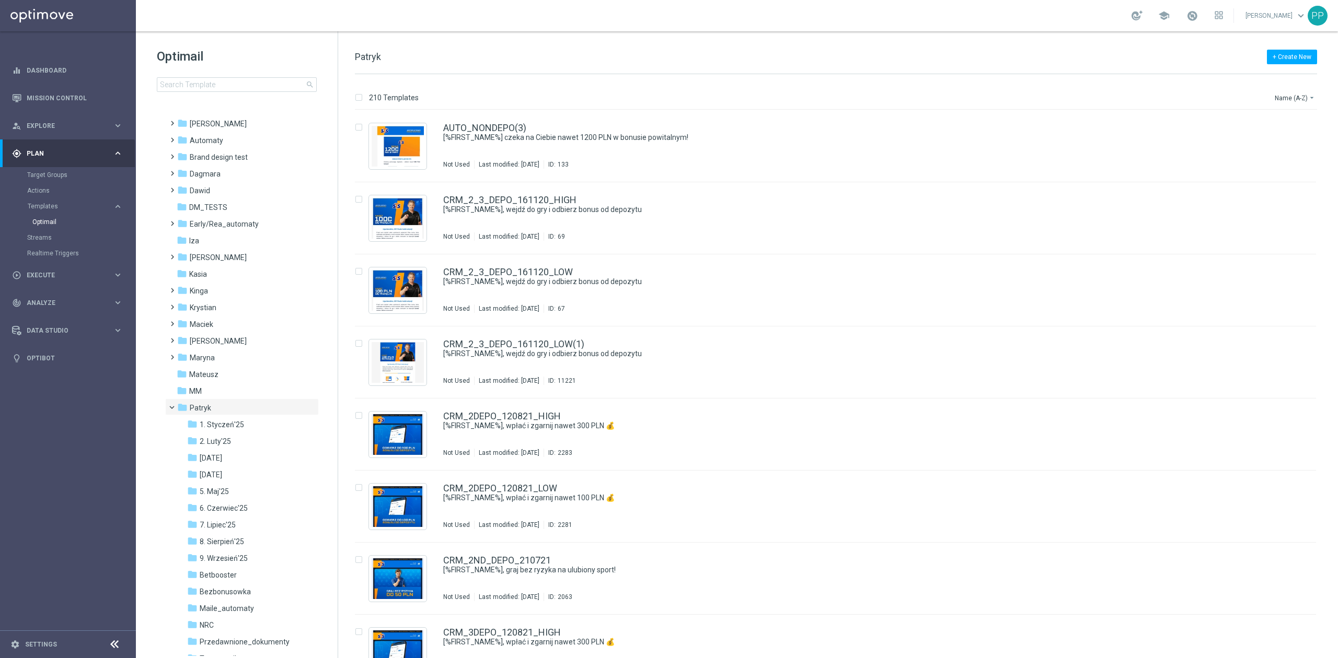
scroll to position [70, 0]
click at [241, 542] on span "9. Wrzesień'25" at bounding box center [224, 537] width 48 height 9
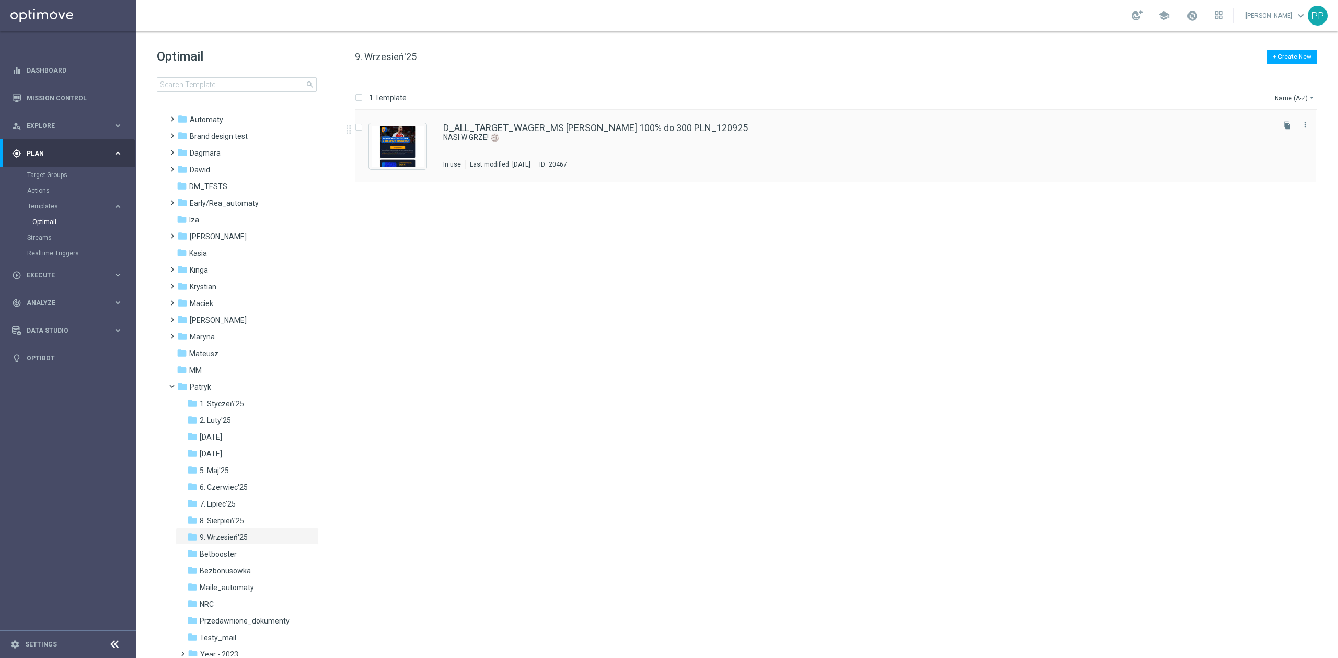
click at [685, 143] on div "D_ALL_TARGET_WAGER_MS [PERSON_NAME] 100% do 300 PLN_120925 NASI W GRZE! 🏐 In us…" at bounding box center [857, 145] width 829 height 45
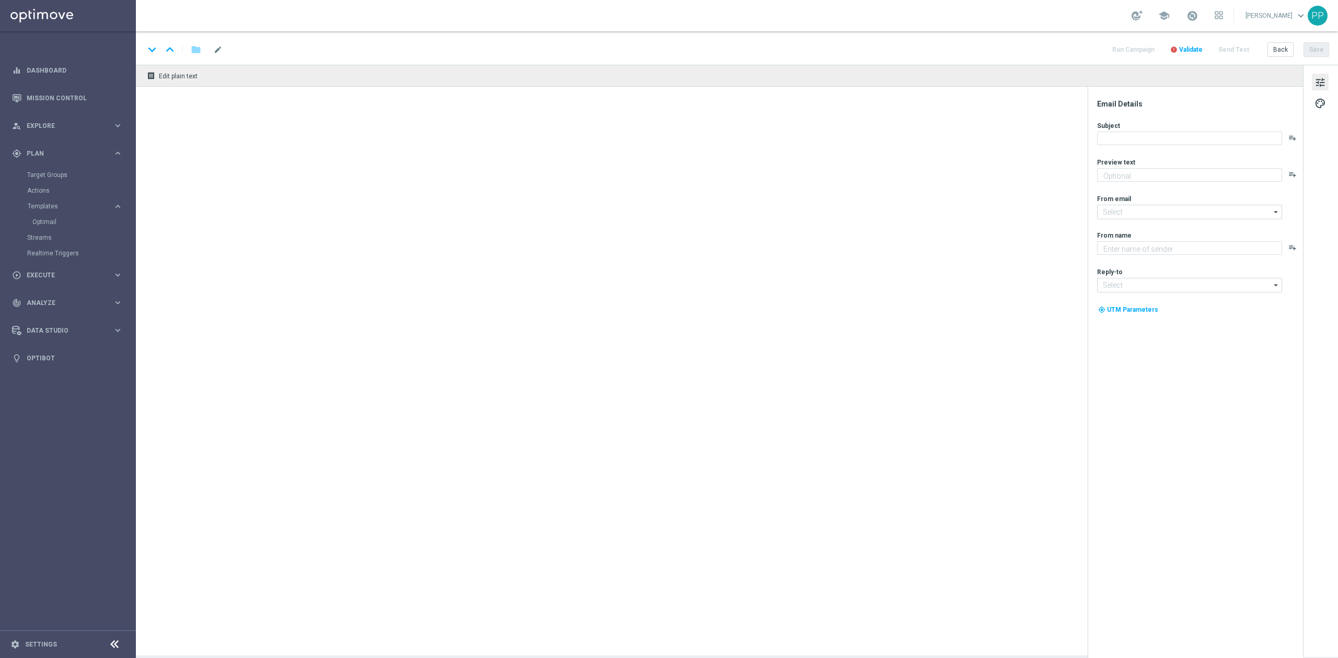
type textarea "A na Ciebie czeka do 300 PLN bonusu"
type textarea "STS"
type input "[EMAIL_ADDRESS][DOMAIN_NAME]"
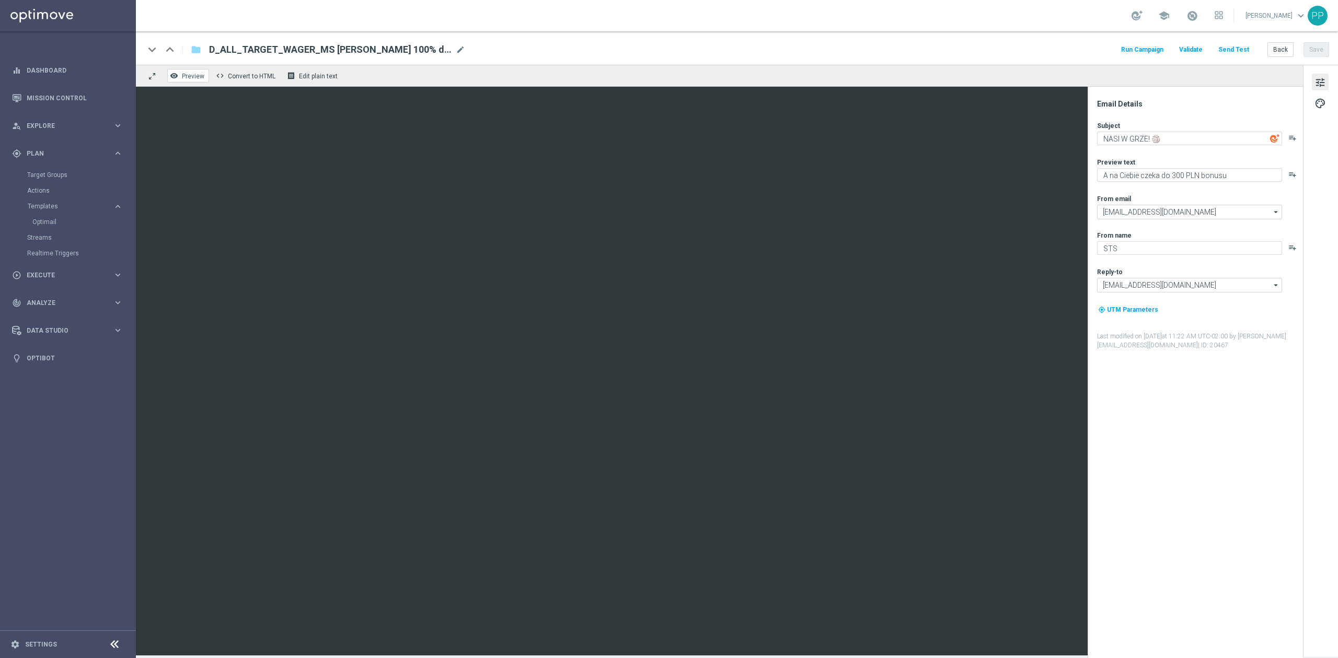
click at [193, 80] on button "remove_red_eye Preview" at bounding box center [188, 76] width 42 height 14
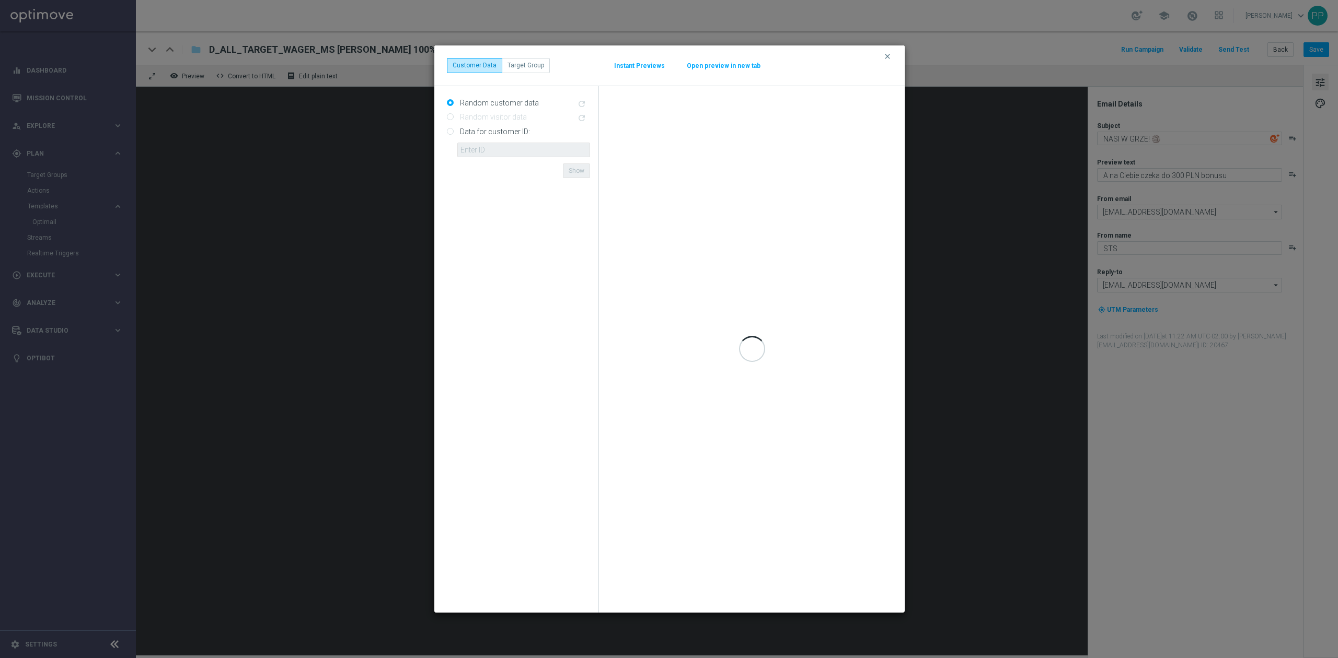
click at [719, 65] on button "Open preview in new tab" at bounding box center [723, 66] width 75 height 8
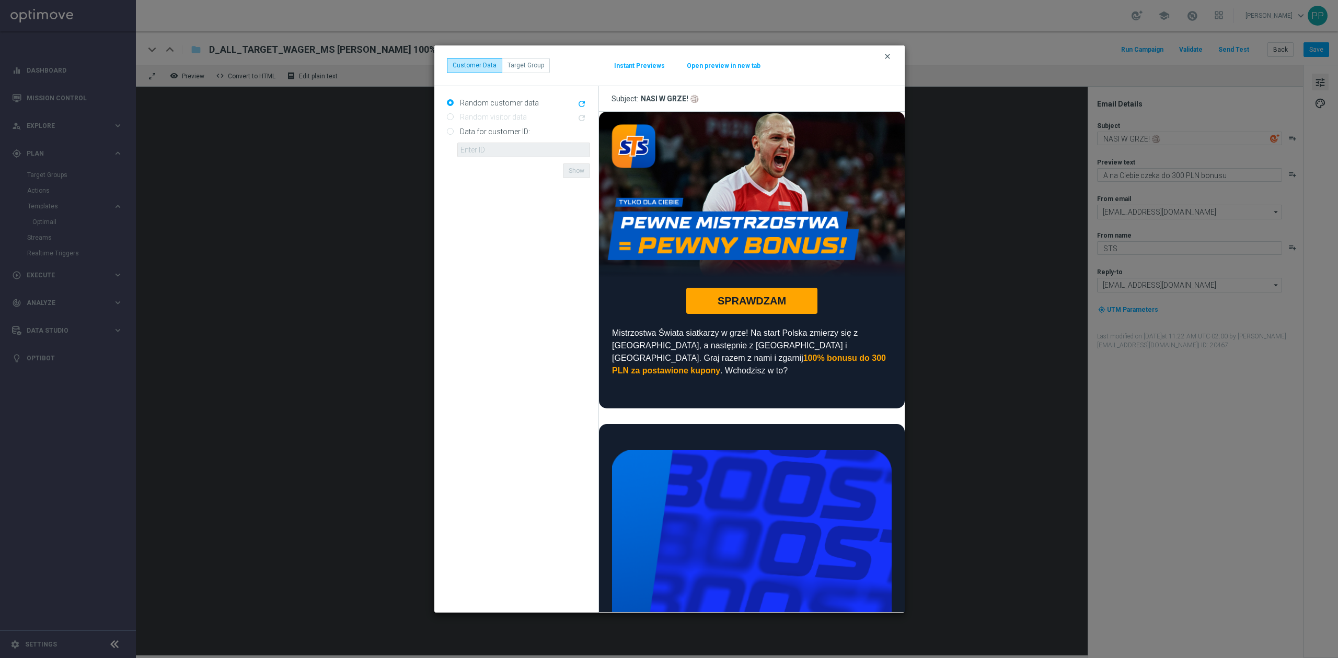
click at [885, 56] on icon "clear" at bounding box center [887, 56] width 8 height 8
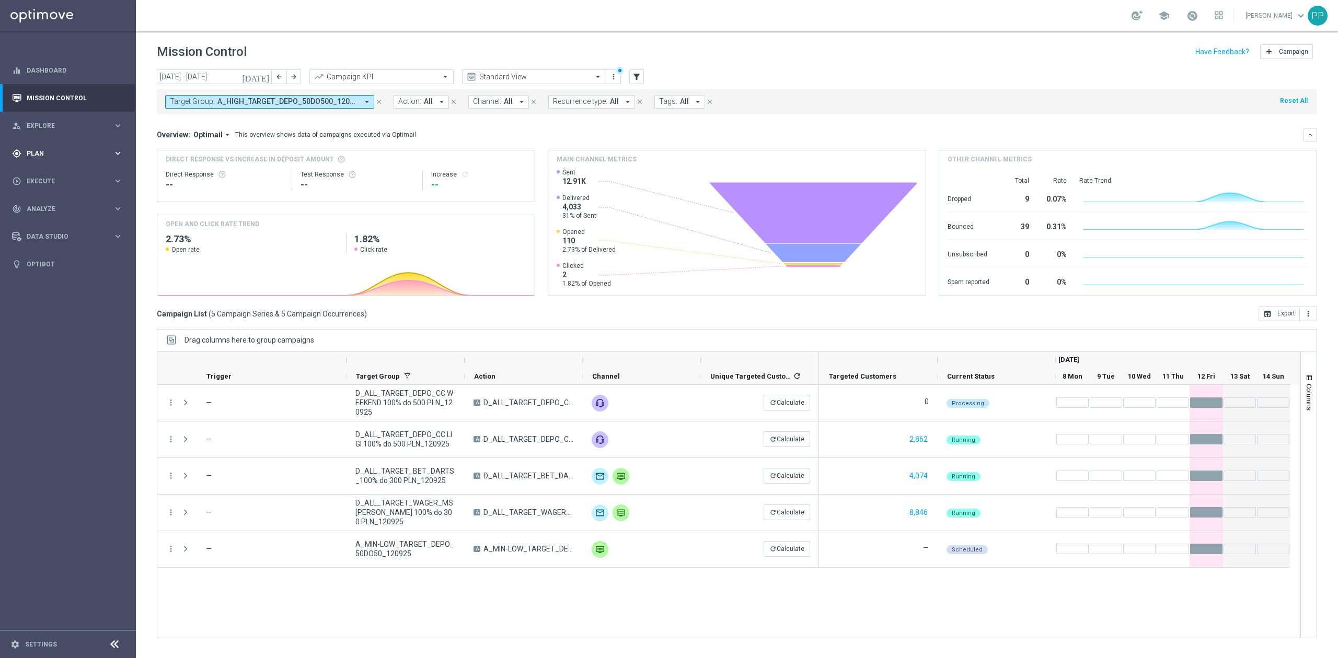
click at [74, 157] on div "gps_fixed Plan" at bounding box center [62, 153] width 101 height 9
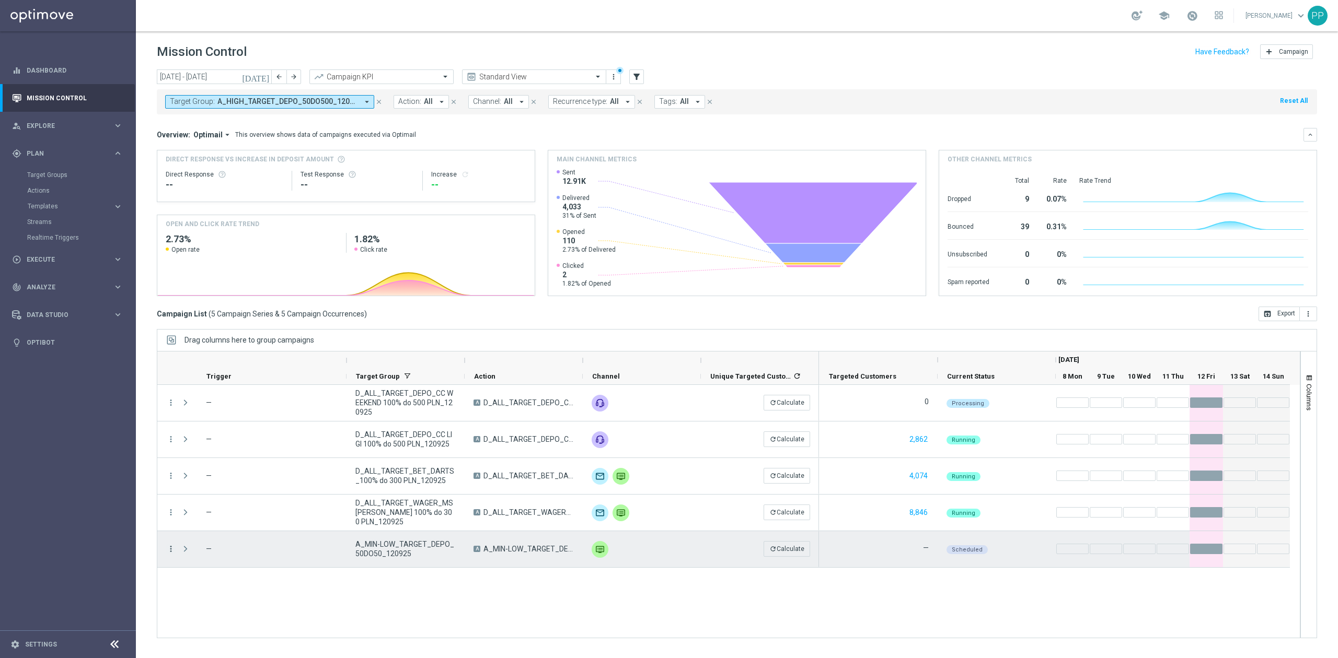
click at [172, 551] on icon "more_vert" at bounding box center [170, 549] width 9 height 9
click at [218, 412] on span "Campaign Details" at bounding box center [218, 411] width 53 height 7
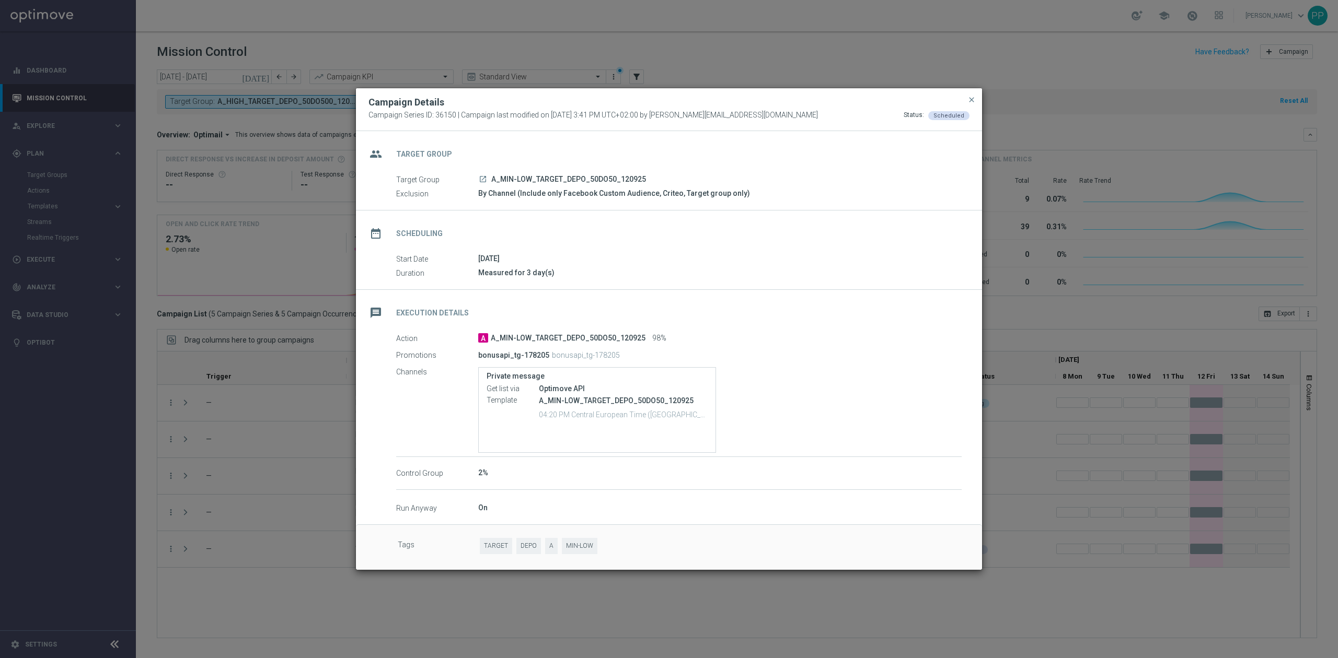
click at [231, 592] on modal-container "Campaign Details Campaign Series ID: 36150 | Campaign last modified on [DATE] 3…" at bounding box center [669, 329] width 1338 height 658
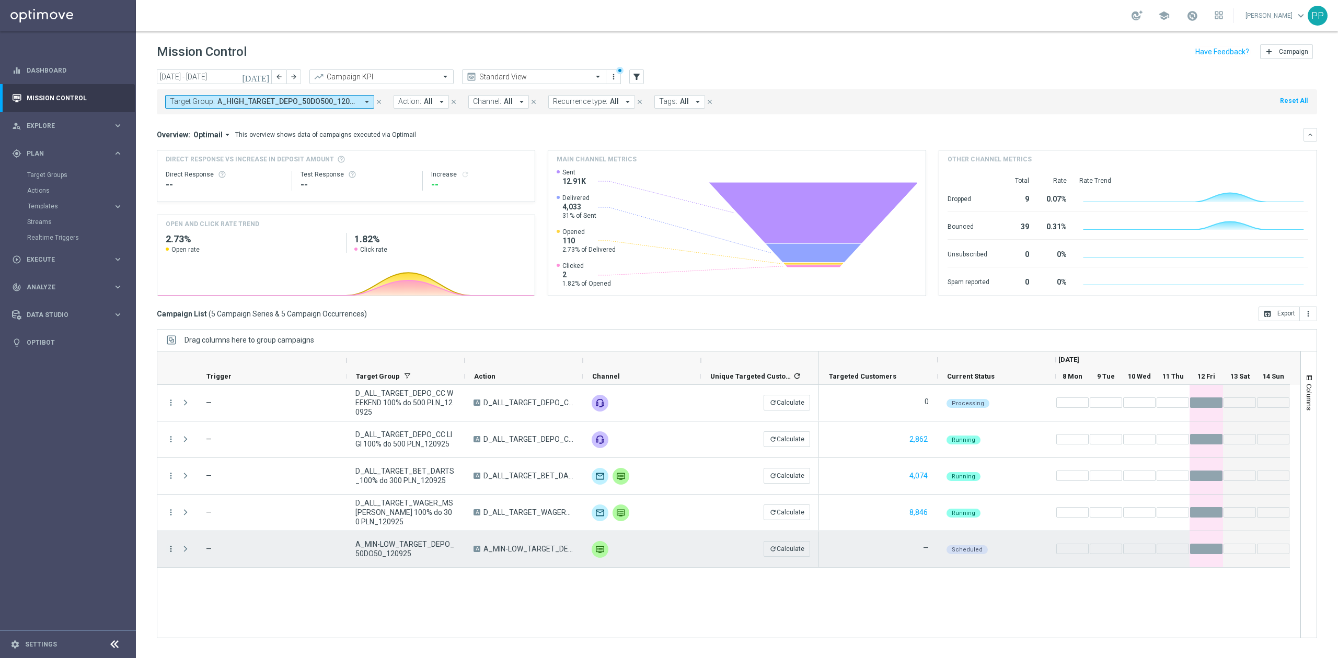
click at [167, 552] on icon "more_vert" at bounding box center [170, 549] width 9 height 9
click at [245, 410] on div "Campaign Details" at bounding box center [240, 411] width 97 height 7
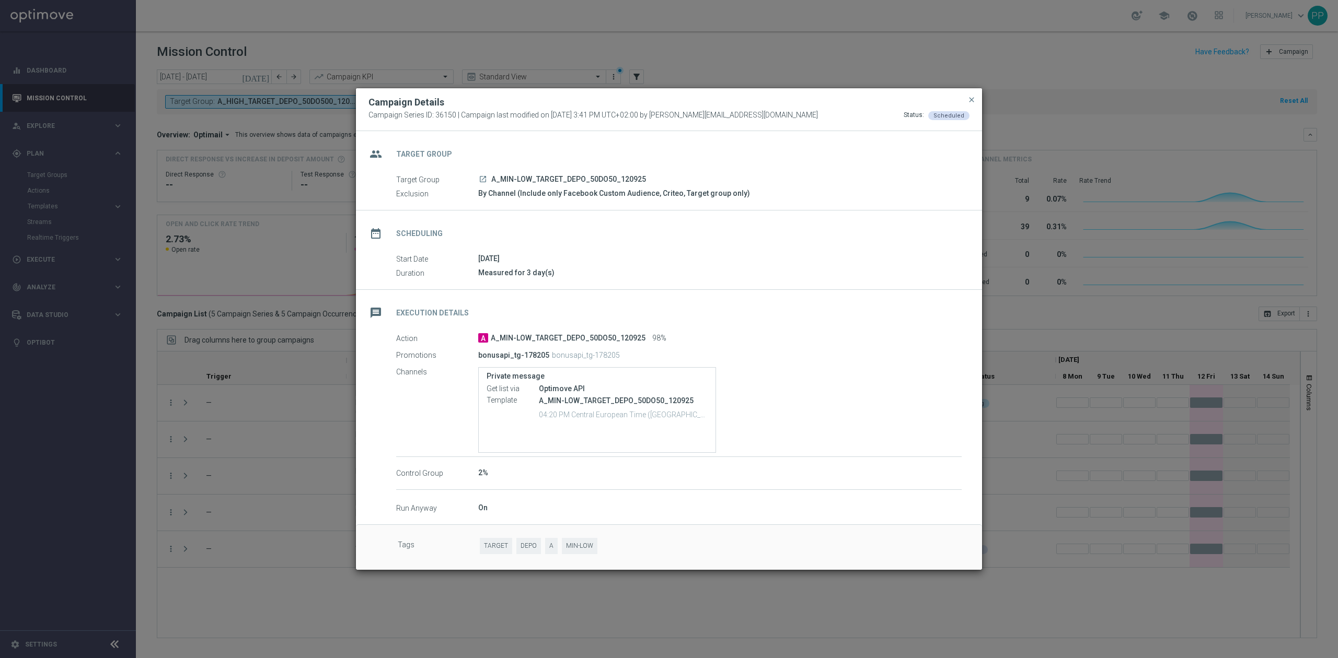
click at [975, 97] on button "close" at bounding box center [971, 100] width 10 height 13
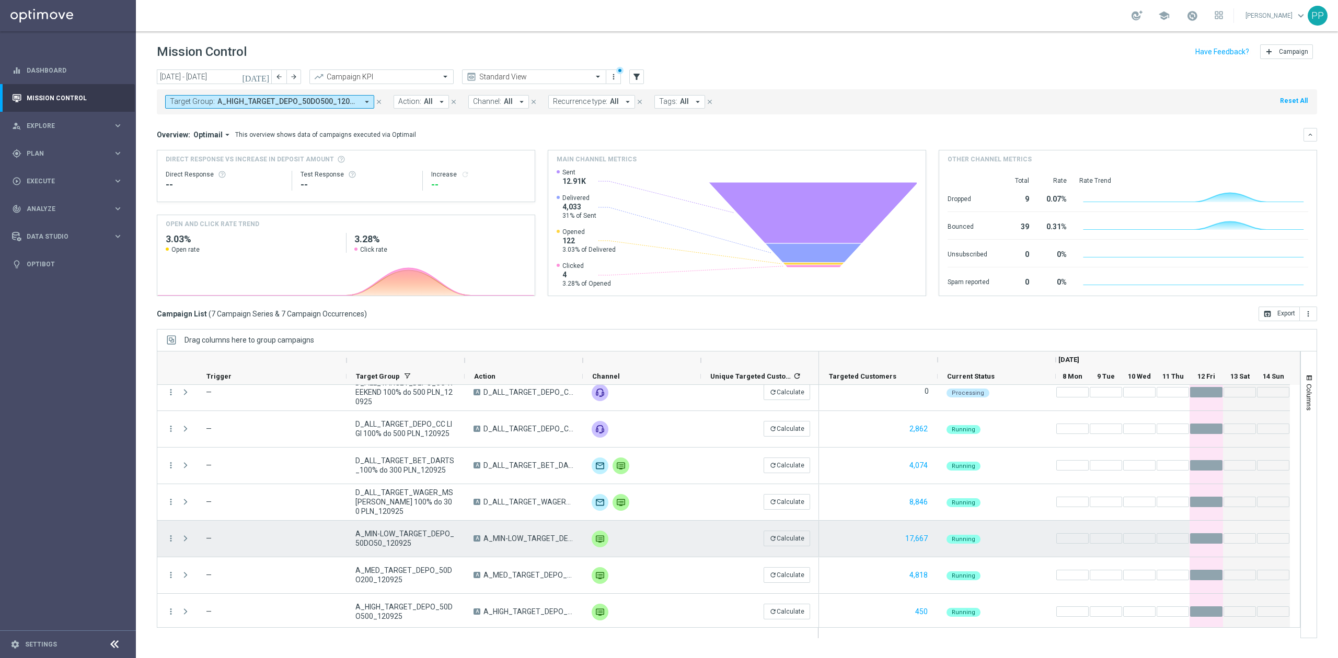
scroll to position [15, 0]
click at [175, 534] on icon "more_vert" at bounding box center [170, 535] width 9 height 9
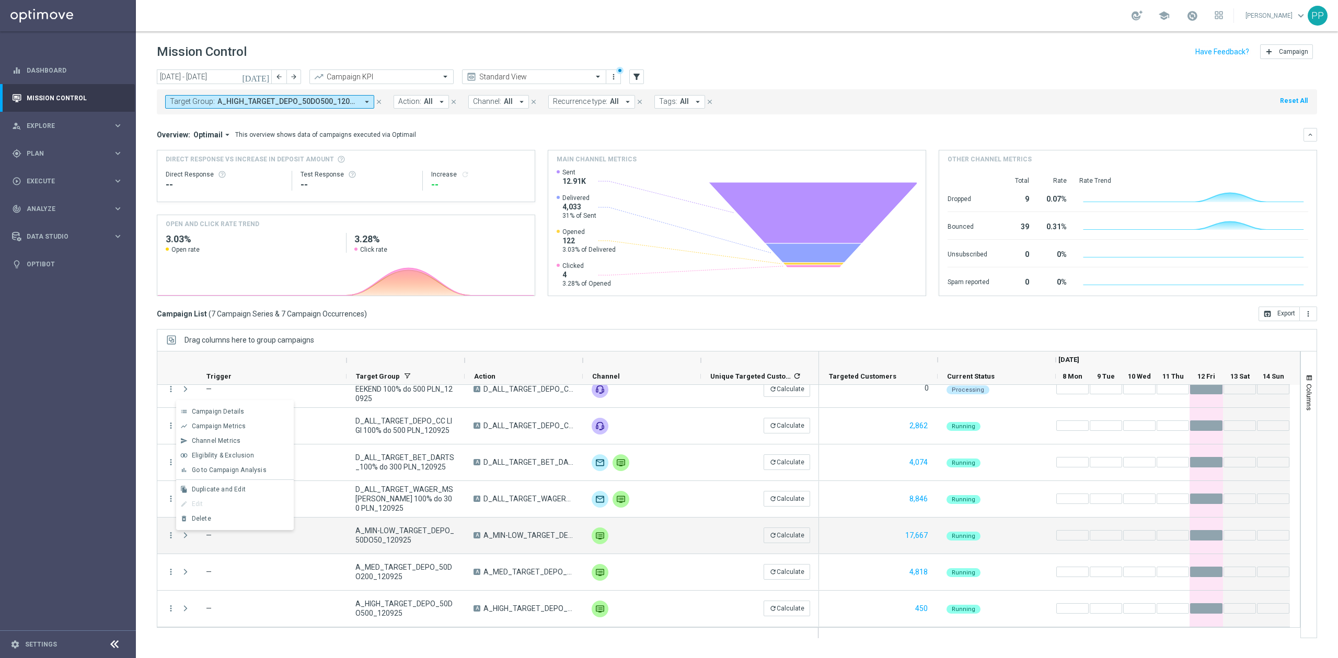
click at [103, 529] on sidenavbar "equalizer Dashboard Mission Control" at bounding box center [68, 329] width 136 height 658
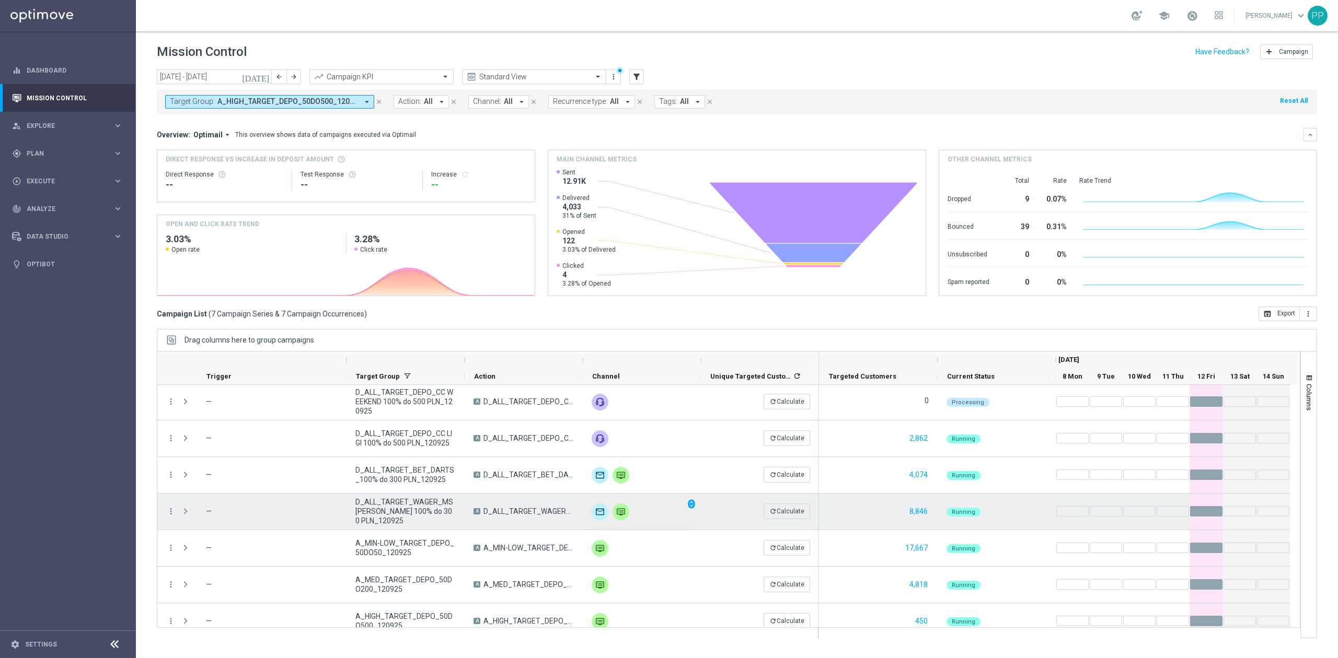
scroll to position [0, 0]
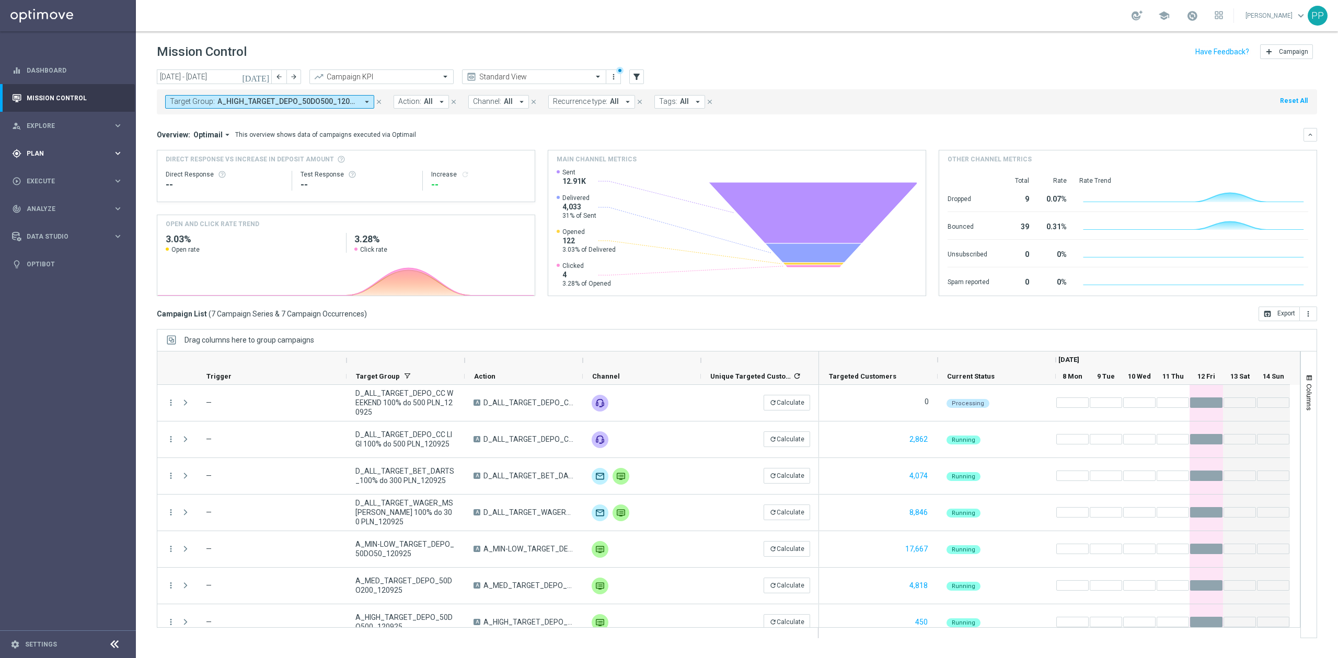
click at [88, 156] on span "Plan" at bounding box center [70, 154] width 86 height 6
click at [82, 174] on link "Target Groups" at bounding box center [68, 175] width 82 height 8
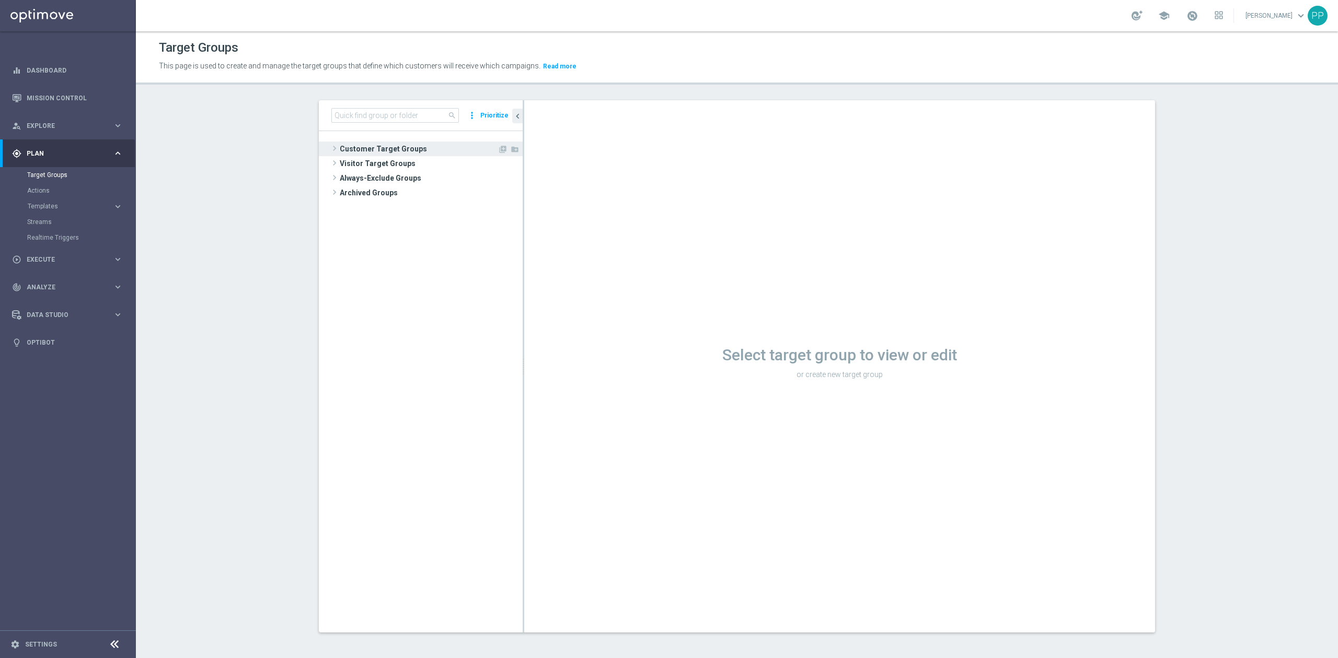
click at [345, 156] on span "Customer Target Groups" at bounding box center [419, 149] width 158 height 15
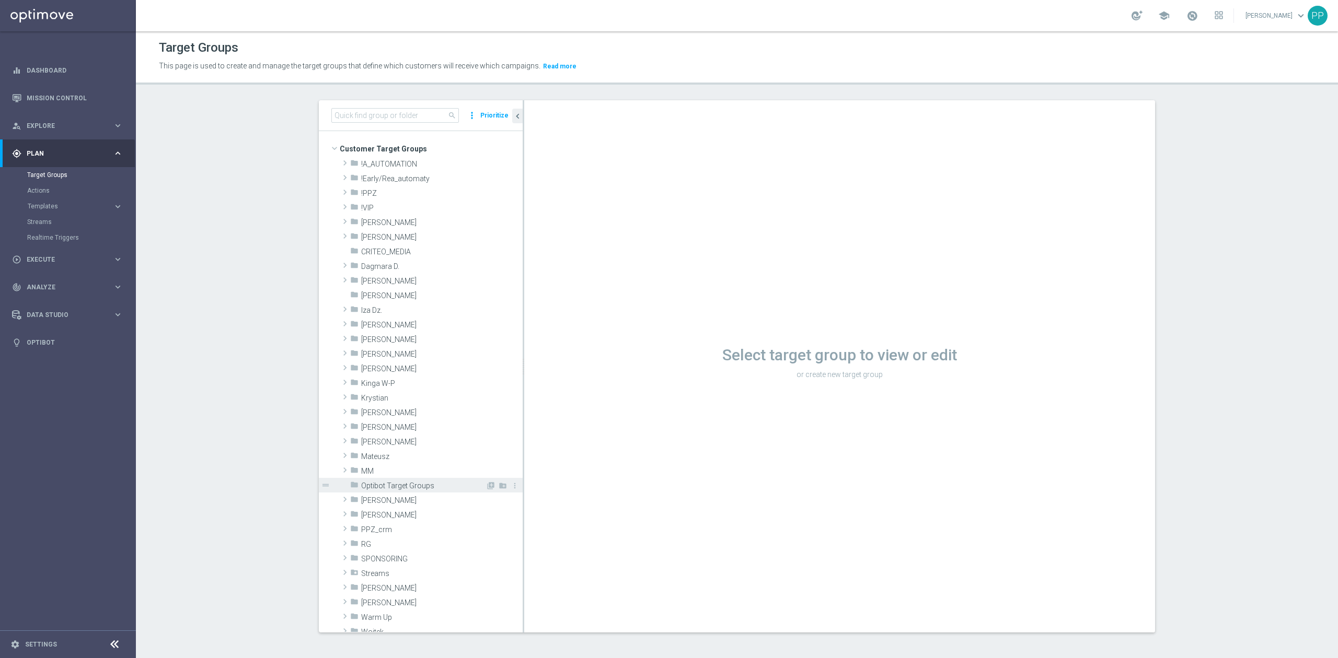
click at [394, 489] on span "Optibot Target Groups" at bounding box center [417, 486] width 113 height 9
click at [391, 495] on div "folder [PERSON_NAME]" at bounding box center [411, 500] width 123 height 15
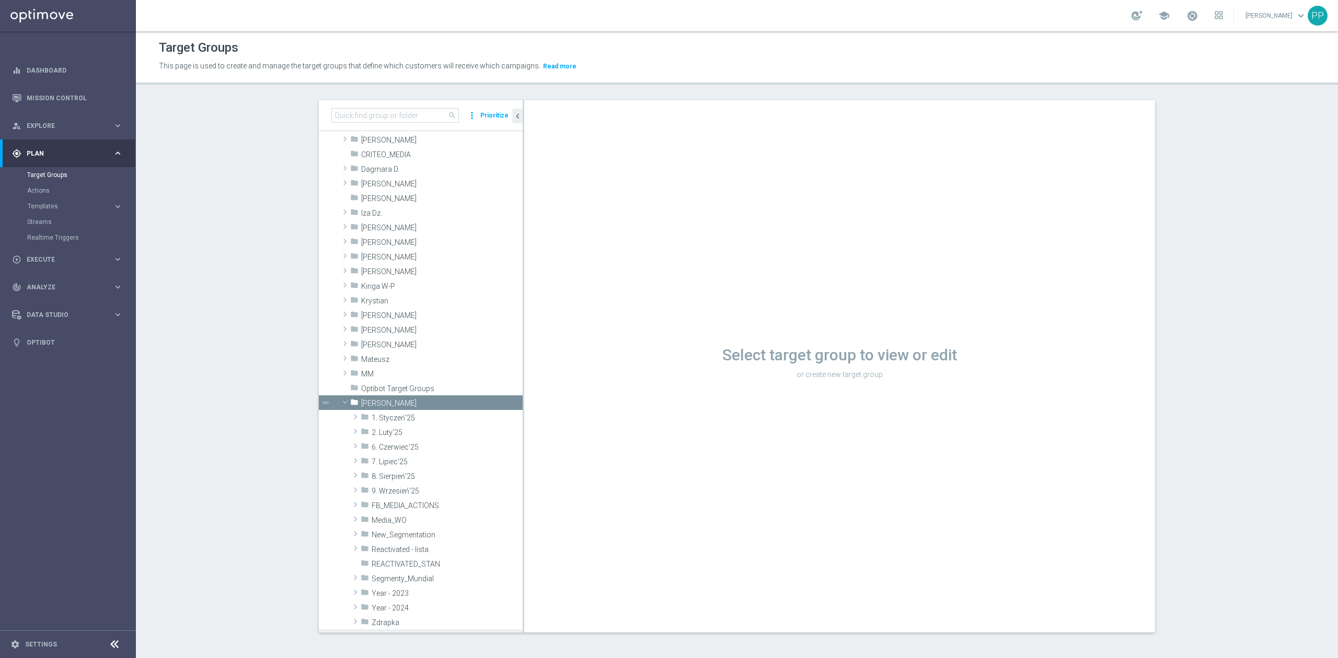
scroll to position [209, 0]
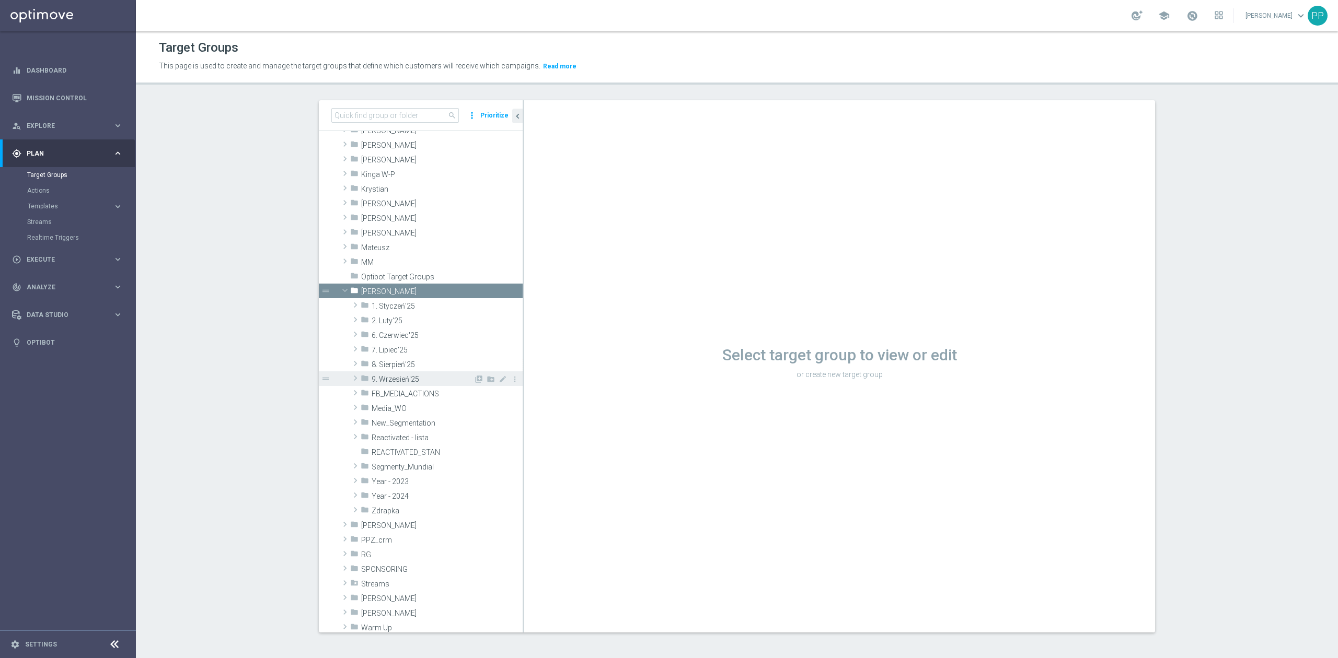
click at [415, 383] on span "9. Wrzesień'25" at bounding box center [423, 379] width 102 height 9
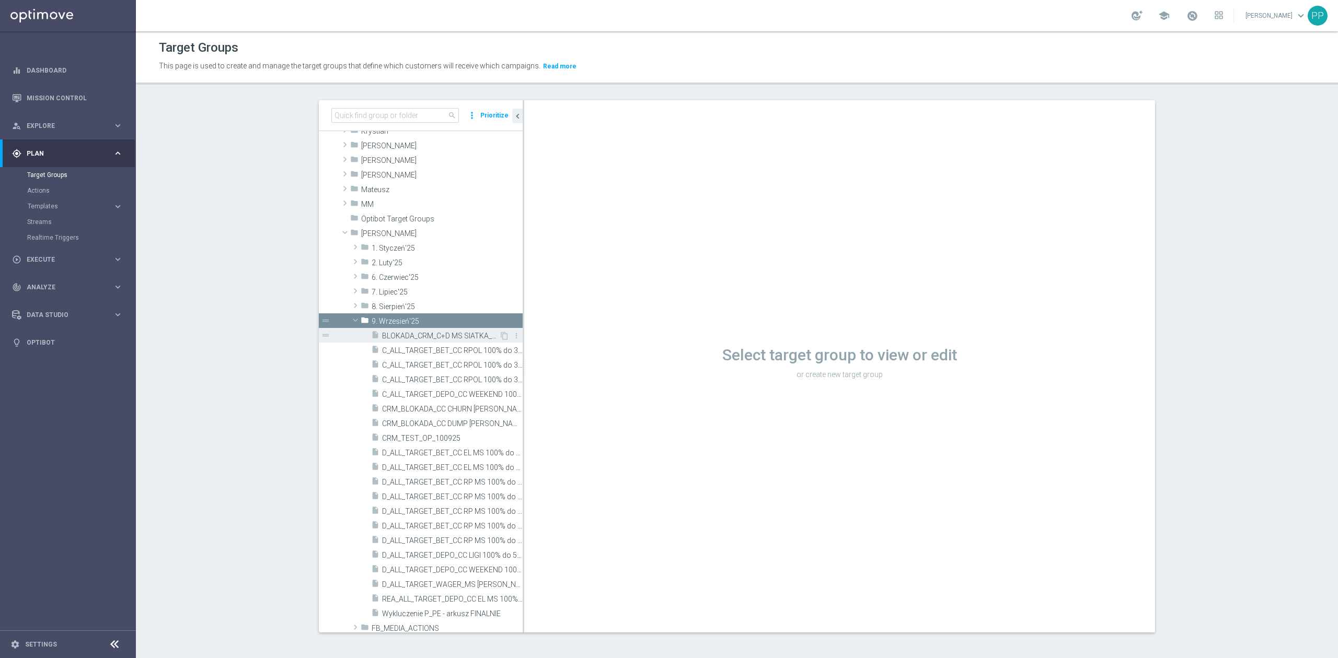
scroll to position [418, 0]
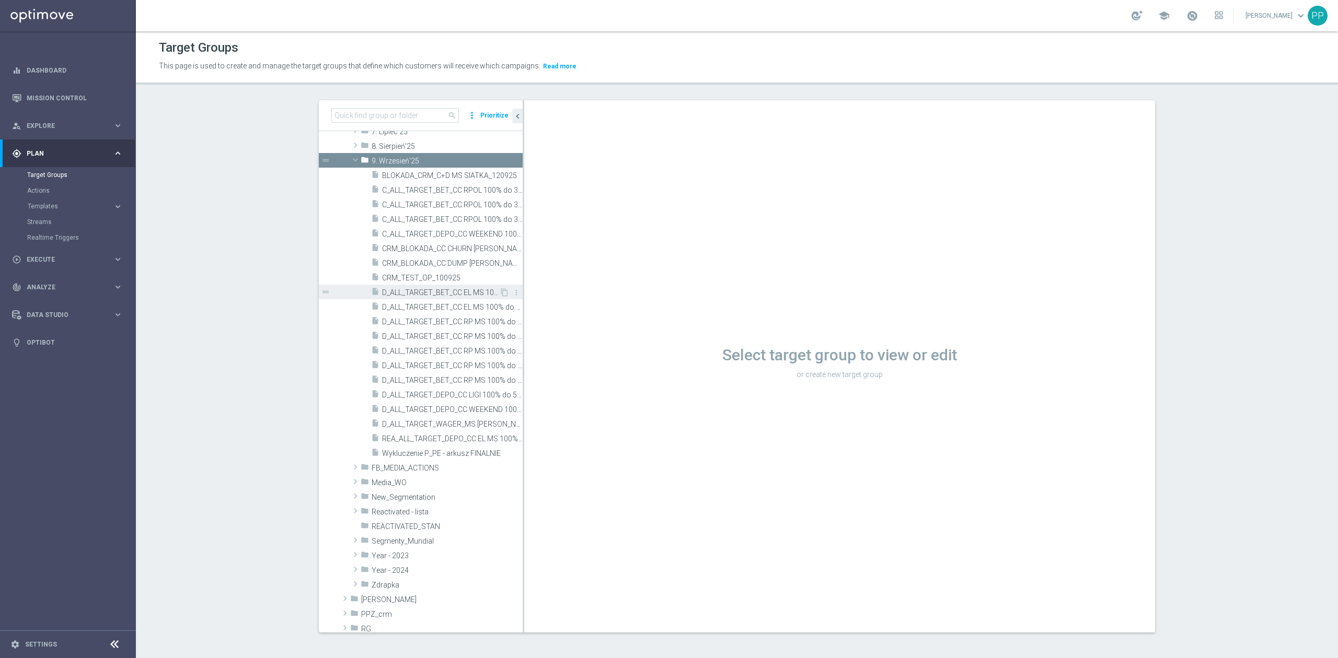
click at [471, 294] on span "D_ALL_TARGET_BET_CC EL MS 100% do 500 PLN ND SMS_040925" at bounding box center [440, 292] width 117 height 9
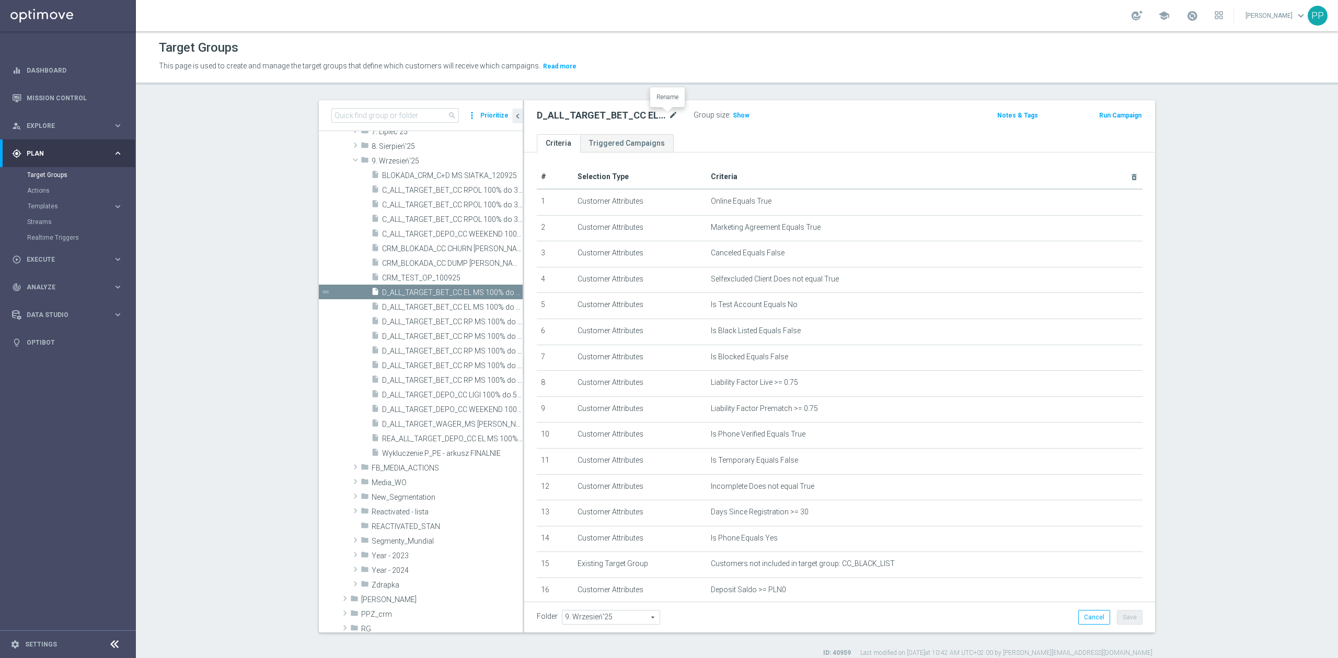
click at [671, 115] on icon "mode_edit" at bounding box center [672, 115] width 9 height 13
click at [667, 47] on div "Target Groups" at bounding box center [737, 48] width 1156 height 20
click at [500, 293] on icon "content_copy" at bounding box center [504, 292] width 8 height 8
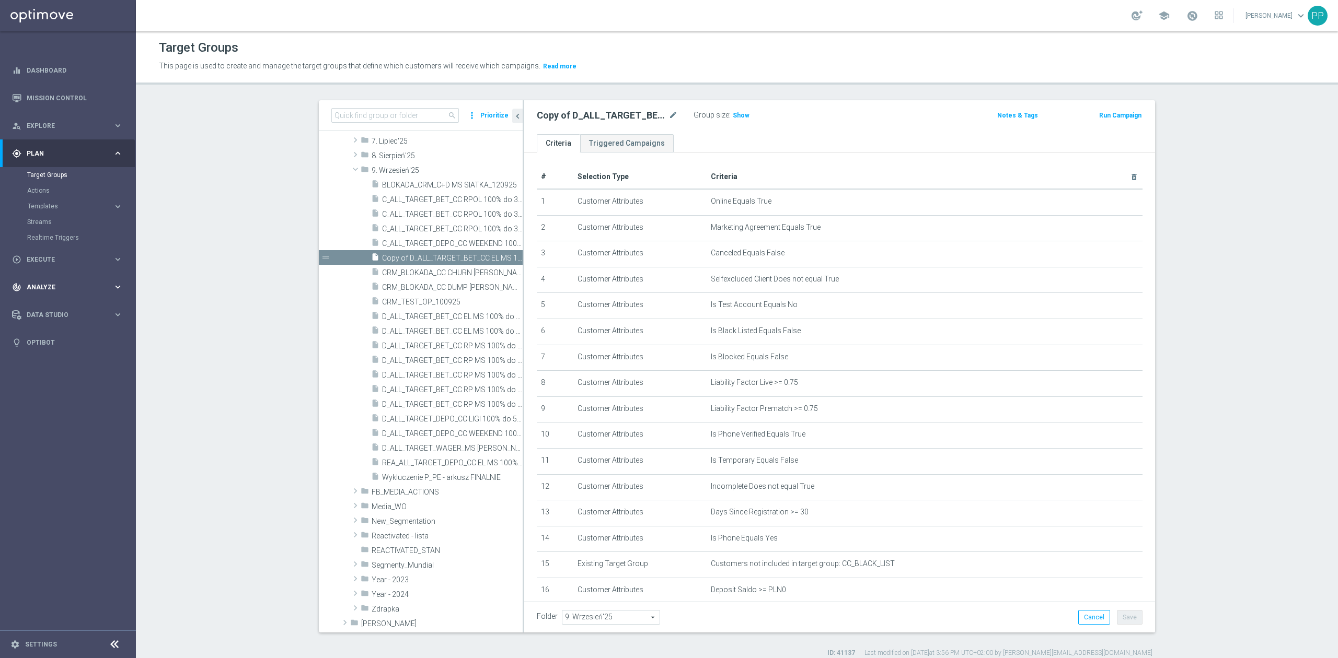
scroll to position [238, 0]
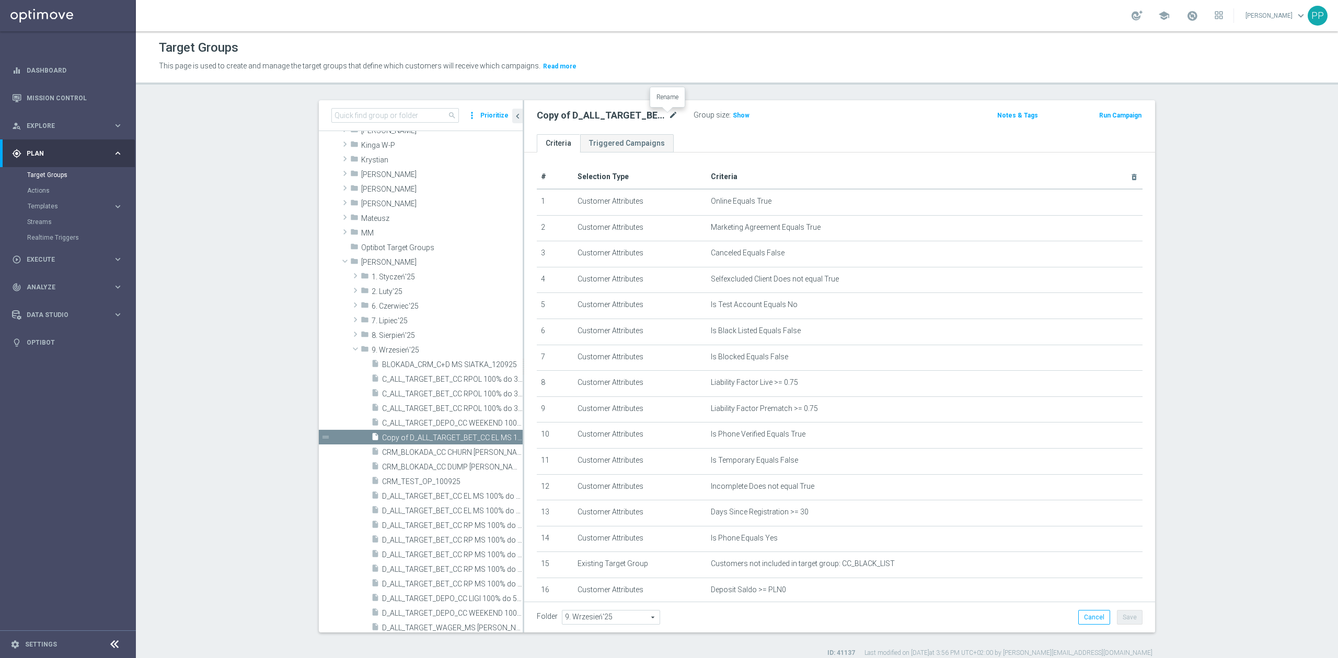
click at [669, 118] on icon "mode_edit" at bounding box center [672, 115] width 9 height 13
click at [642, 115] on input "D_ALL_TARGET_DEPO_CC LIGI 100% do 500 PLN_120925" at bounding box center [607, 116] width 141 height 15
type input "D_ALL_TARGET_DEPO_CC LIGI 100% do 500 PLN SB PUSH_120925"
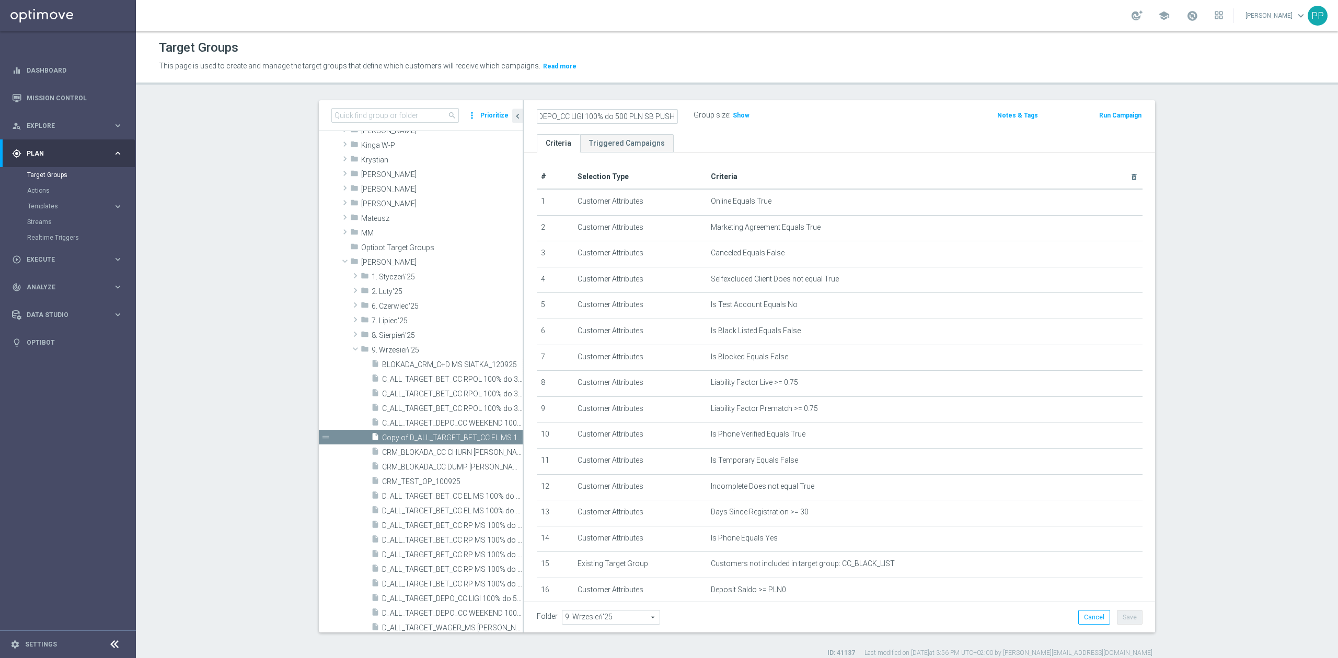
scroll to position [0, 0]
click at [1132, 620] on button "Save" at bounding box center [1130, 617] width 26 height 15
click at [500, 439] on icon "content_copy" at bounding box center [504, 438] width 8 height 8
click at [668, 116] on icon "mode_edit" at bounding box center [672, 115] width 9 height 13
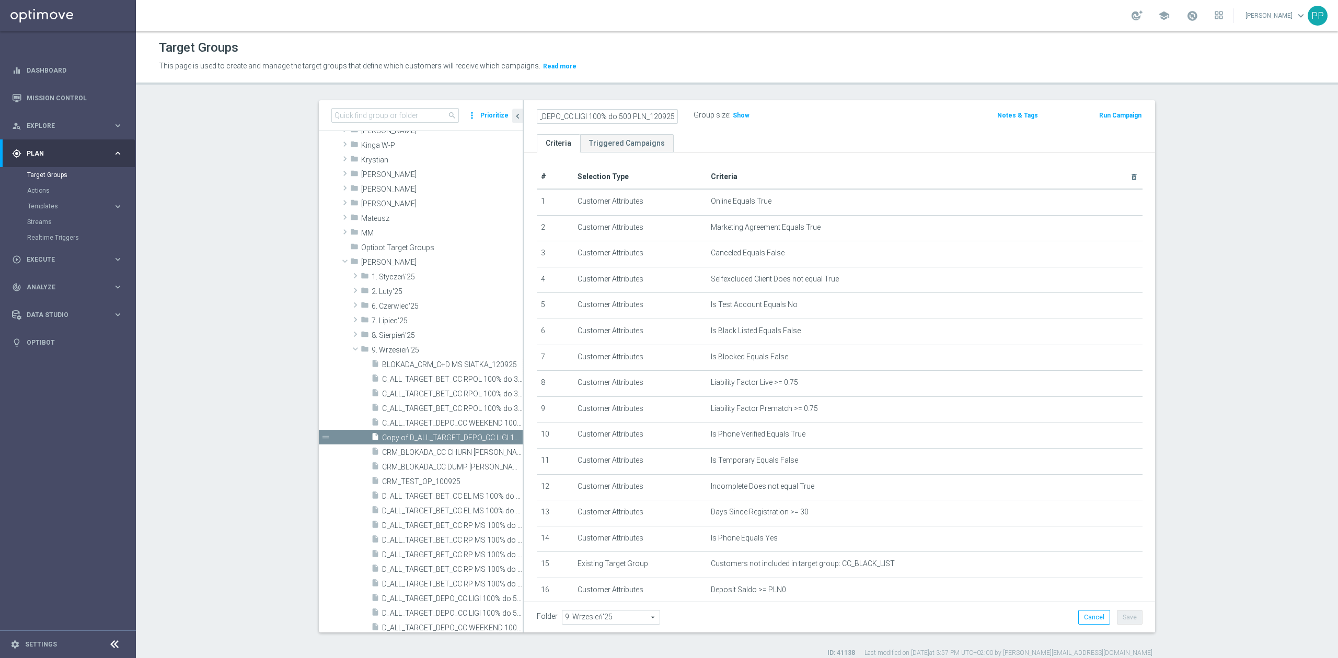
scroll to position [0, 51]
click at [642, 117] on input "D_ALL_TARGET_DEPO_CC LIGI 100% do 500 PLN_120925" at bounding box center [607, 116] width 141 height 15
type input "D_ALL_TARGET_DEPO_CC LIGI 100% do 500 PLN ND SMS_120925"
click at [689, 61] on p "This page is used to create and manage the target groups that define which cust…" at bounding box center [590, 66] width 863 height 11
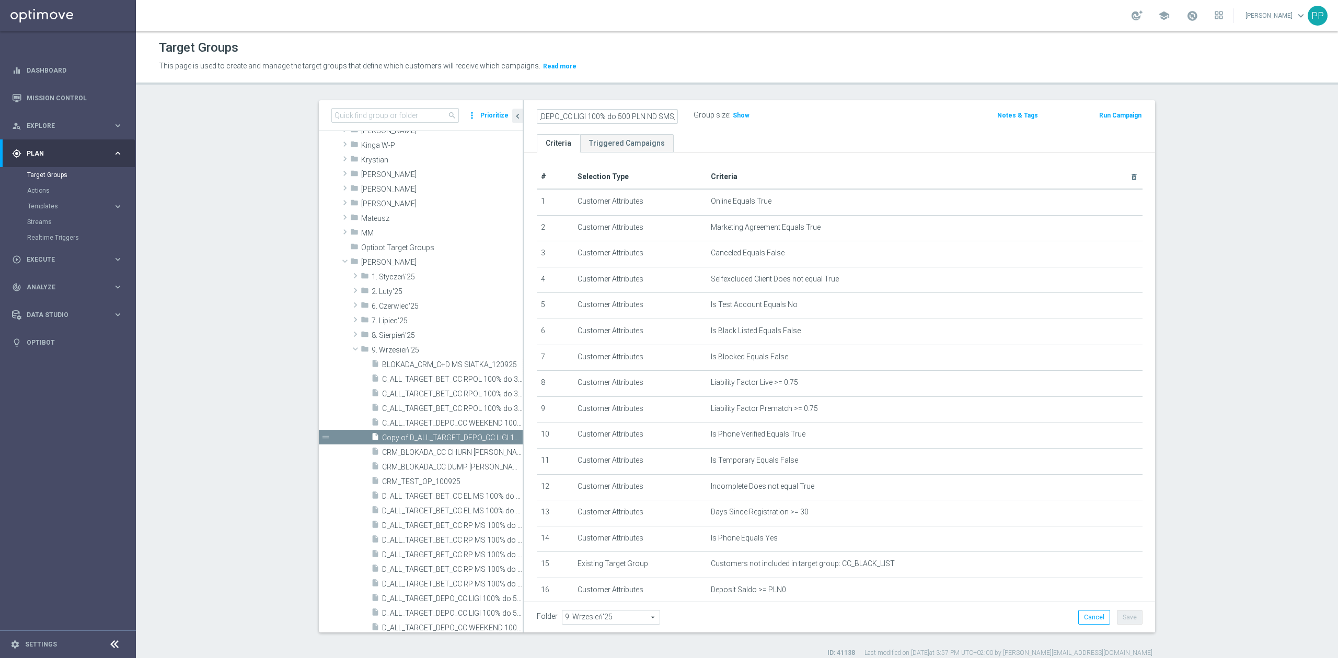
scroll to position [0, 0]
click at [1123, 623] on button "Save" at bounding box center [1130, 617] width 26 height 15
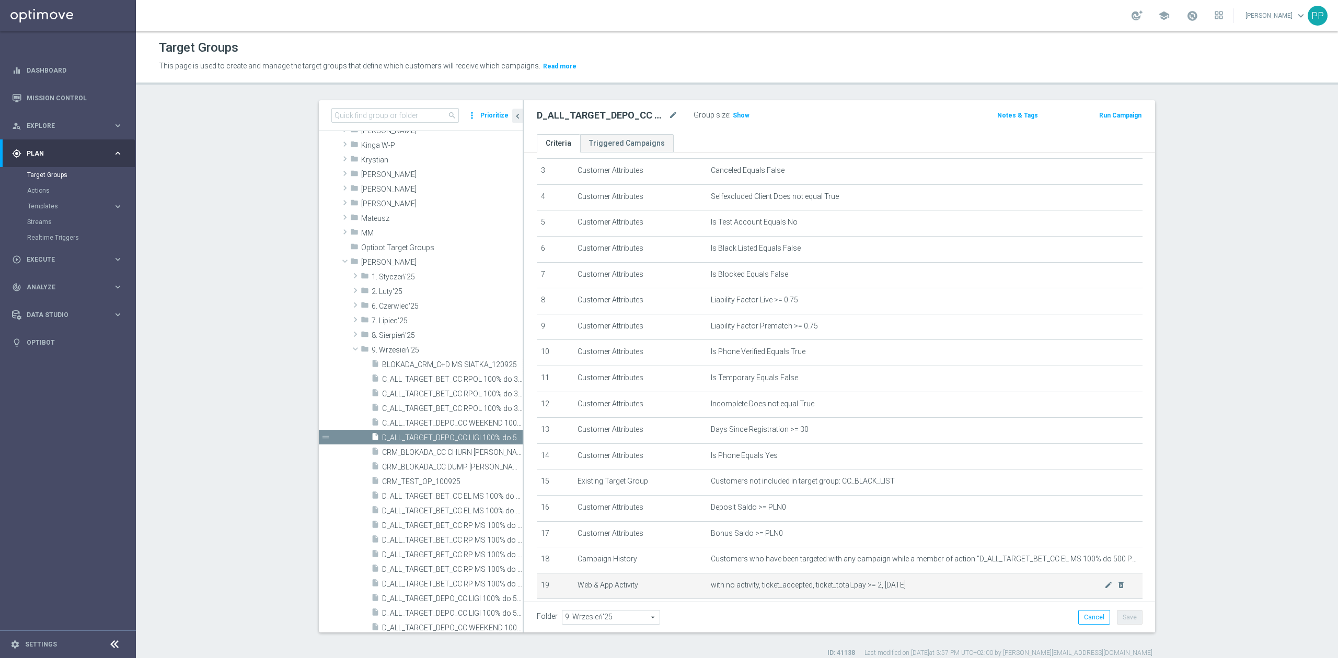
scroll to position [224, 0]
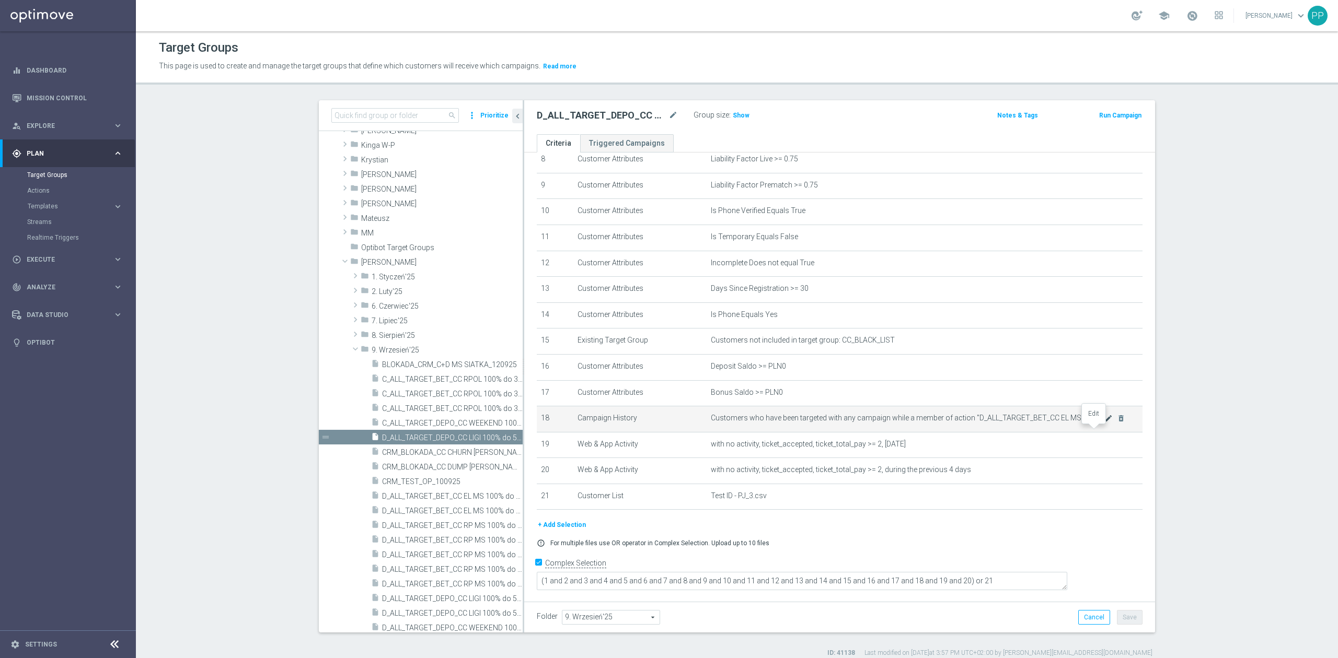
click at [1104, 423] on icon "mode_edit" at bounding box center [1108, 418] width 8 height 8
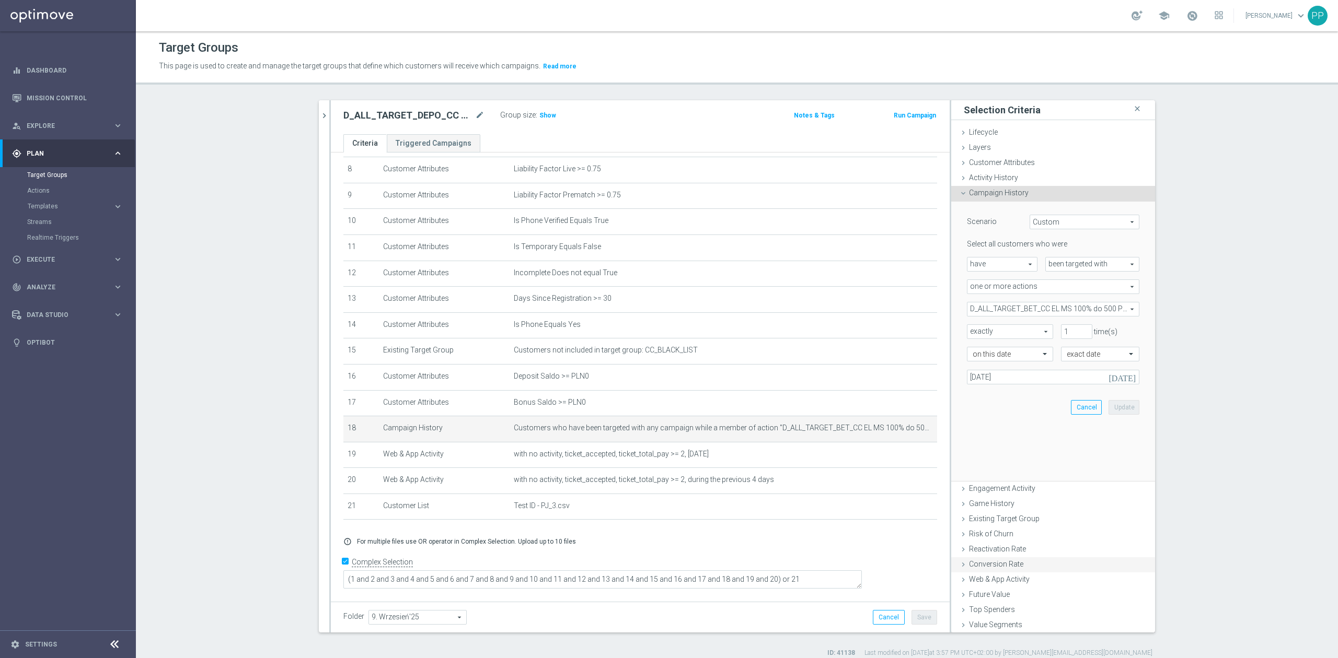
scroll to position [212, 0]
click at [1017, 308] on span "D_ALL_TARGET_BET_CC EL MS 100% do 500 PLN_040925" at bounding box center [1052, 310] width 171 height 14
click at [971, 331] on input "Show Selected" at bounding box center [974, 332] width 7 height 7
checkbox input "true"
click at [981, 350] on label "(All)" at bounding box center [1060, 349] width 158 height 14
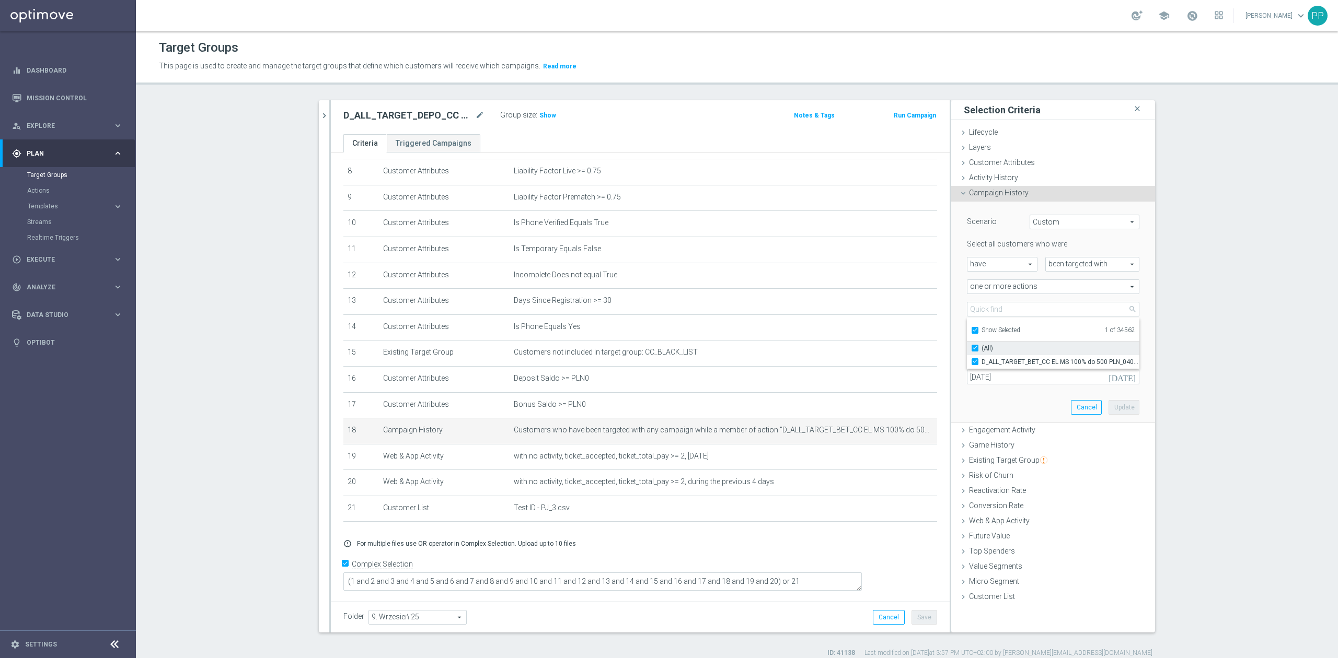
click at [975, 350] on input "(All)" at bounding box center [978, 348] width 7 height 7
checkbox input "false"
type input "Select Action"
checkbox input "false"
click at [971, 333] on input "Show Selected" at bounding box center [974, 332] width 7 height 7
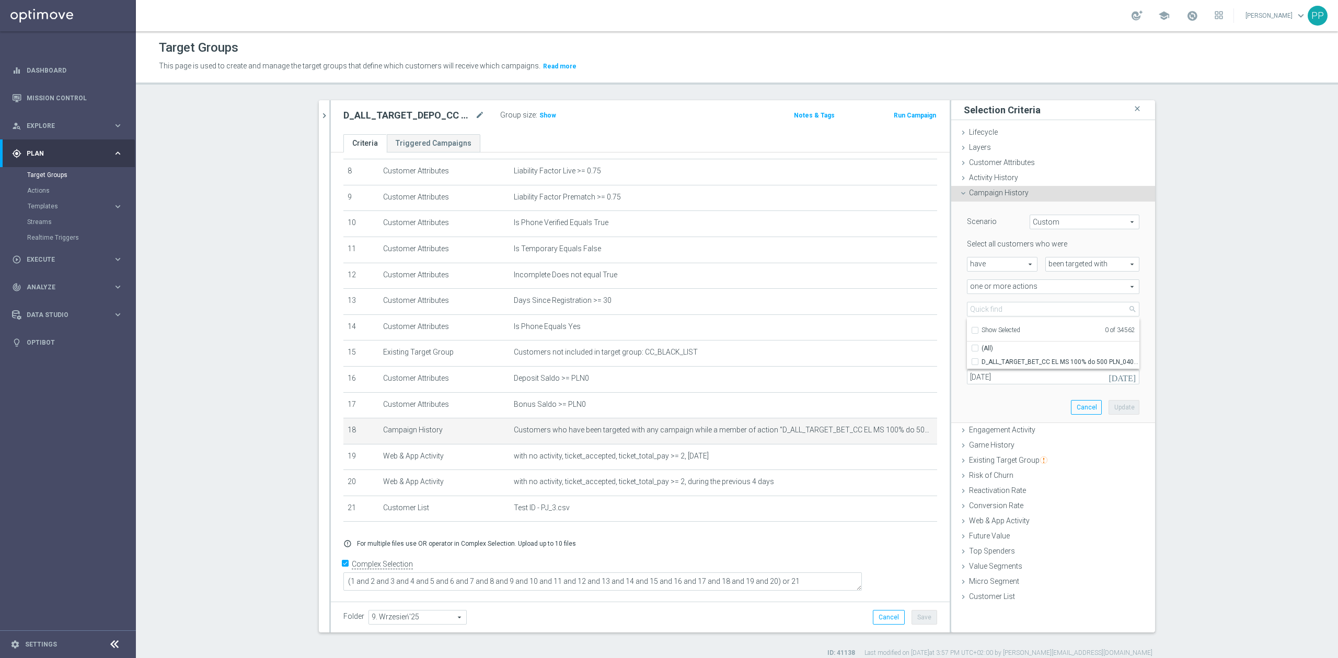
checkbox input "false"
click at [975, 312] on input "search" at bounding box center [1053, 309] width 172 height 15
paste input "D_ALL_TARGET_DEPO_CC LIGI 100% do 500 PLN_120925"
type input "D_ALL_TARGET_DEPO_CC LIGI 100% do 500 PLN_120925"
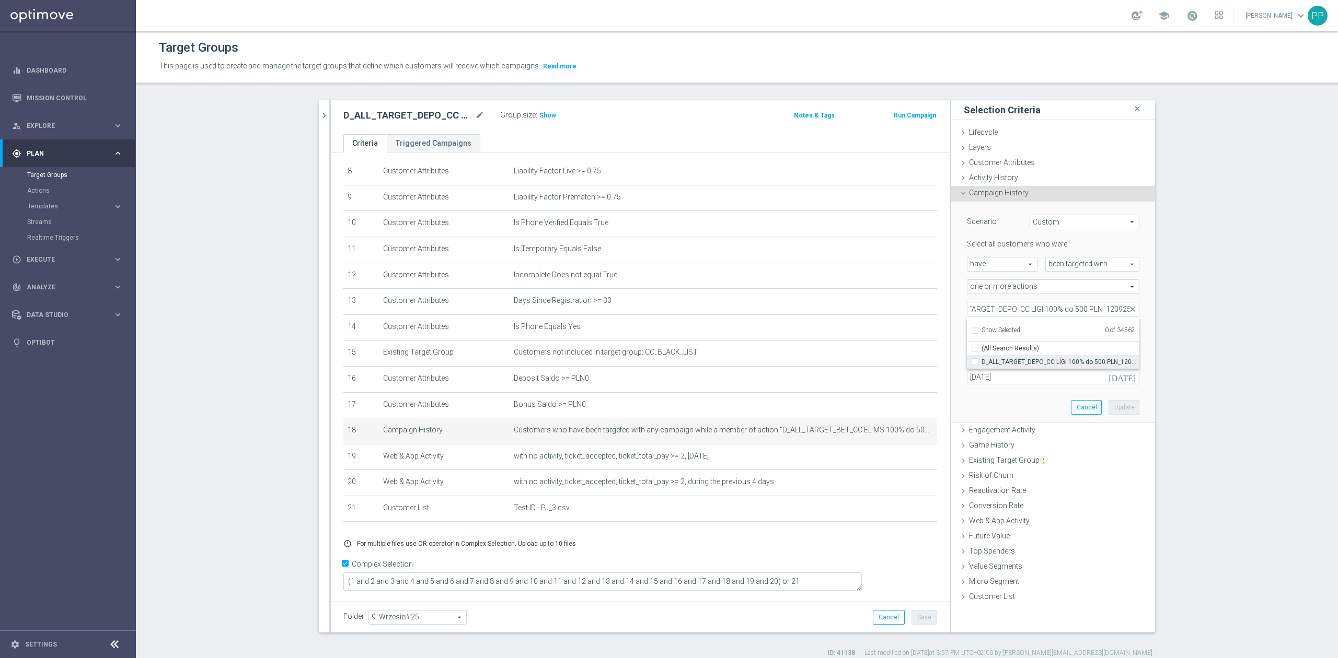
scroll to position [0, 0]
click at [996, 362] on span "D_ALL_TARGET_DEPO_CC LIGI 100% do 500 PLN_120925" at bounding box center [1060, 362] width 158 height 8
click at [981, 362] on input "D_ALL_TARGET_DEPO_CC LIGI 100% do 500 PLN_120925" at bounding box center [978, 361] width 7 height 7
checkbox input "true"
type input "D_ALL_TARGET_DEPO_CC LIGI 100% do 500 PLN_120925"
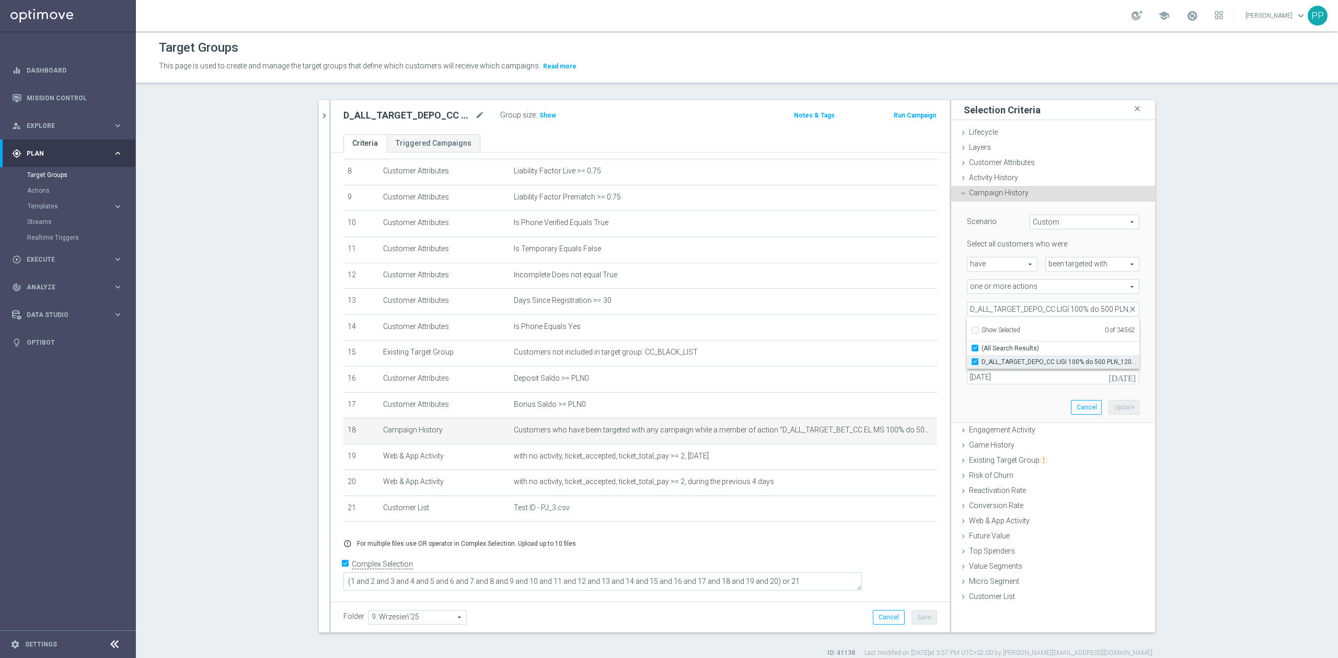
checkbox input "true"
click at [959, 285] on div "one or more actions one or more actions arrow_drop_down search" at bounding box center [1053, 287] width 188 height 15
click at [984, 373] on input "04 Sep 2025" at bounding box center [1053, 377] width 172 height 15
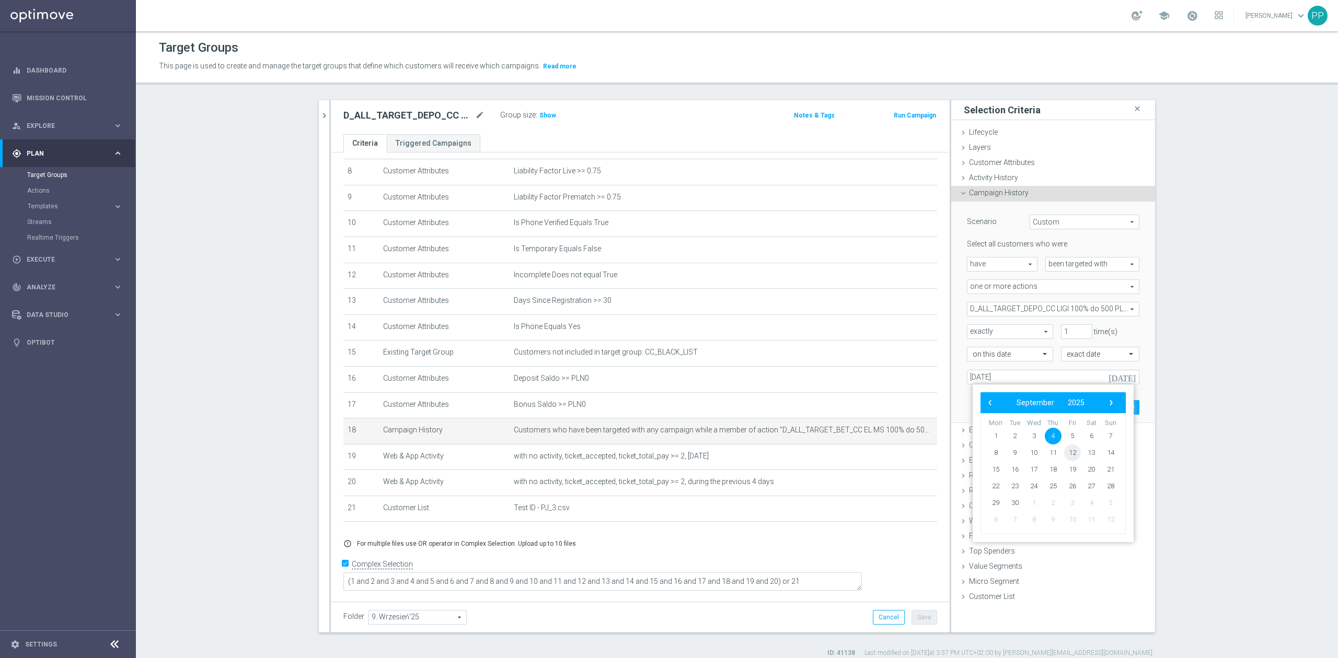
click at [1065, 454] on span "12" at bounding box center [1072, 453] width 17 height 17
type input "12 Sep 2025"
click at [1113, 404] on button "Update" at bounding box center [1123, 407] width 31 height 15
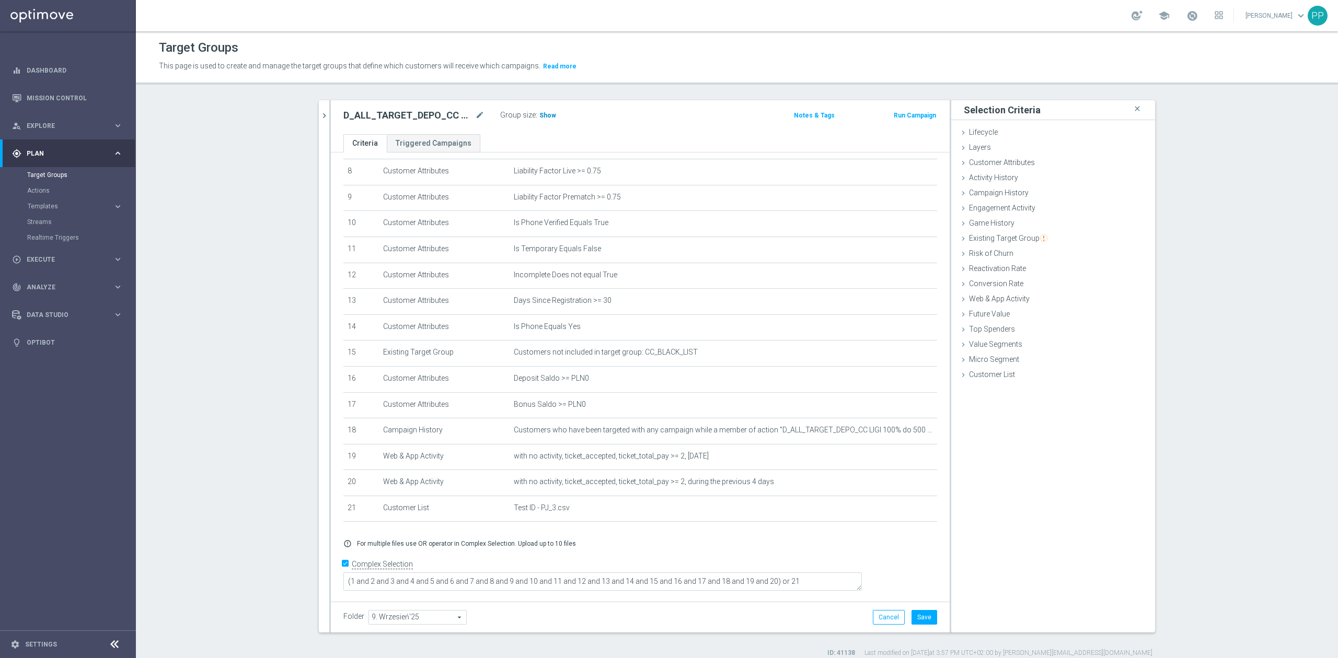
click at [539, 112] on span "Show" at bounding box center [547, 115] width 17 height 7
click at [918, 618] on button "Save" at bounding box center [924, 617] width 26 height 15
click at [321, 122] on button "chevron_right" at bounding box center [324, 115] width 10 height 31
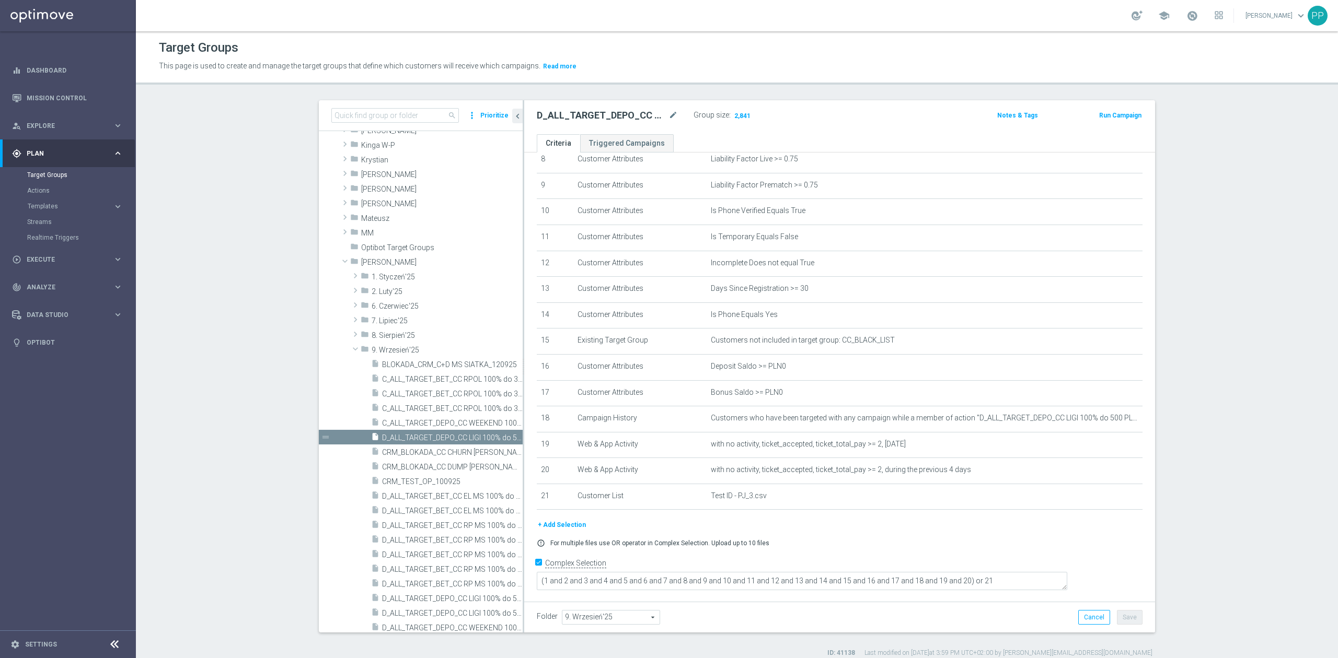
scroll to position [224, 0]
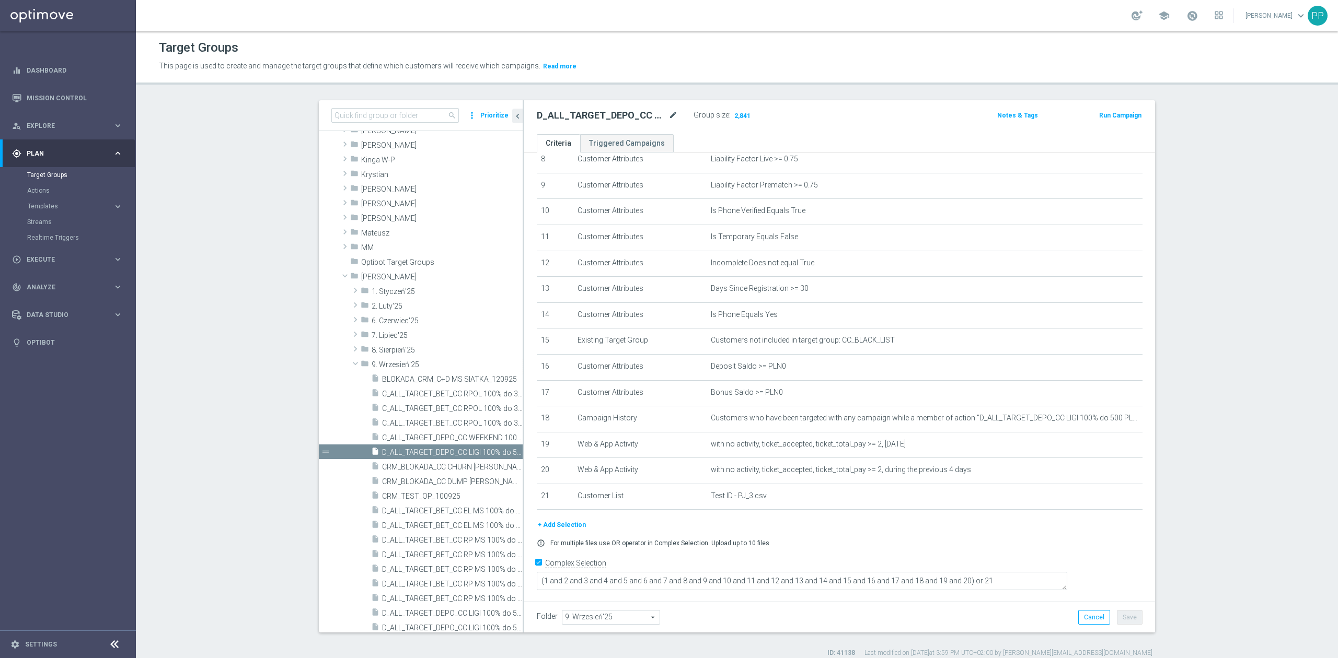
click at [670, 117] on icon "mode_edit" at bounding box center [672, 115] width 9 height 13
click at [678, 70] on p "This page is used to create and manage the target groups that define which cust…" at bounding box center [590, 66] width 863 height 11
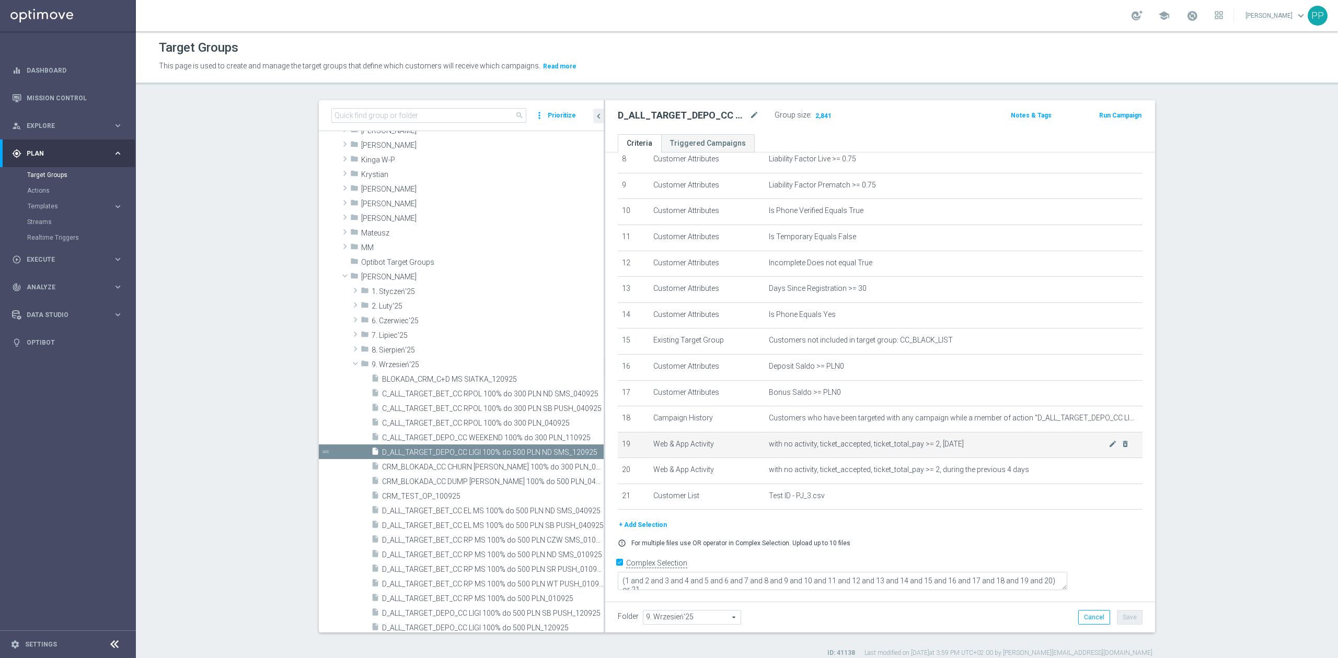
drag, startPoint x: 517, startPoint y: 446, endPoint x: 622, endPoint y: 448, distance: 104.5
click at [622, 448] on as-split "search more_vert Prioritize Customer Target Groups library_add create_new_folder" at bounding box center [737, 366] width 836 height 533
click at [749, 114] on icon "mode_edit" at bounding box center [753, 115] width 9 height 13
click at [723, 119] on input "D_ALL_TARGET_DEPO_CC LIGI 100% do 500 PLN ND SMS_120925" at bounding box center [688, 116] width 141 height 15
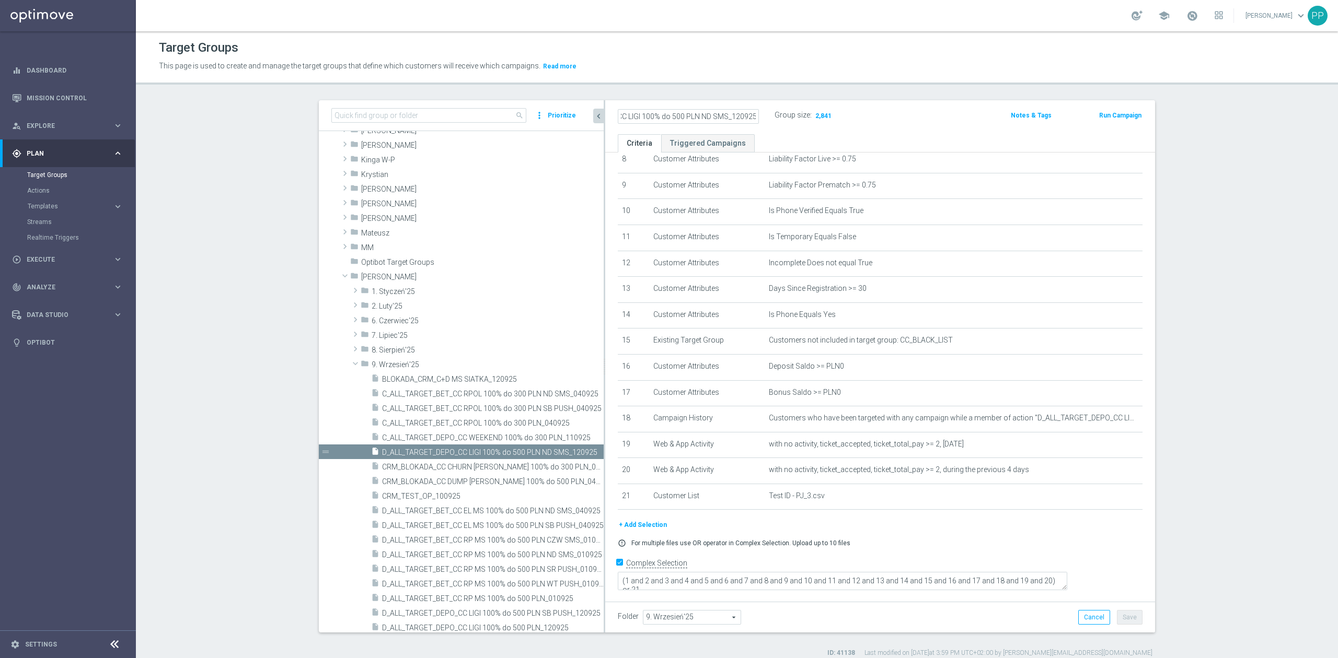
scroll to position [0, 0]
drag, startPoint x: 696, startPoint y: 115, endPoint x: 579, endPoint y: 116, distance: 117.1
click at [579, 116] on as-split "search more_vert Prioritize Customer Target Groups library_add create_new_folder" at bounding box center [737, 366] width 836 height 533
drag, startPoint x: 734, startPoint y: 62, endPoint x: 542, endPoint y: 97, distance: 195.5
click at [734, 62] on p "This page is used to create and manage the target groups that define which cust…" at bounding box center [590, 66] width 863 height 11
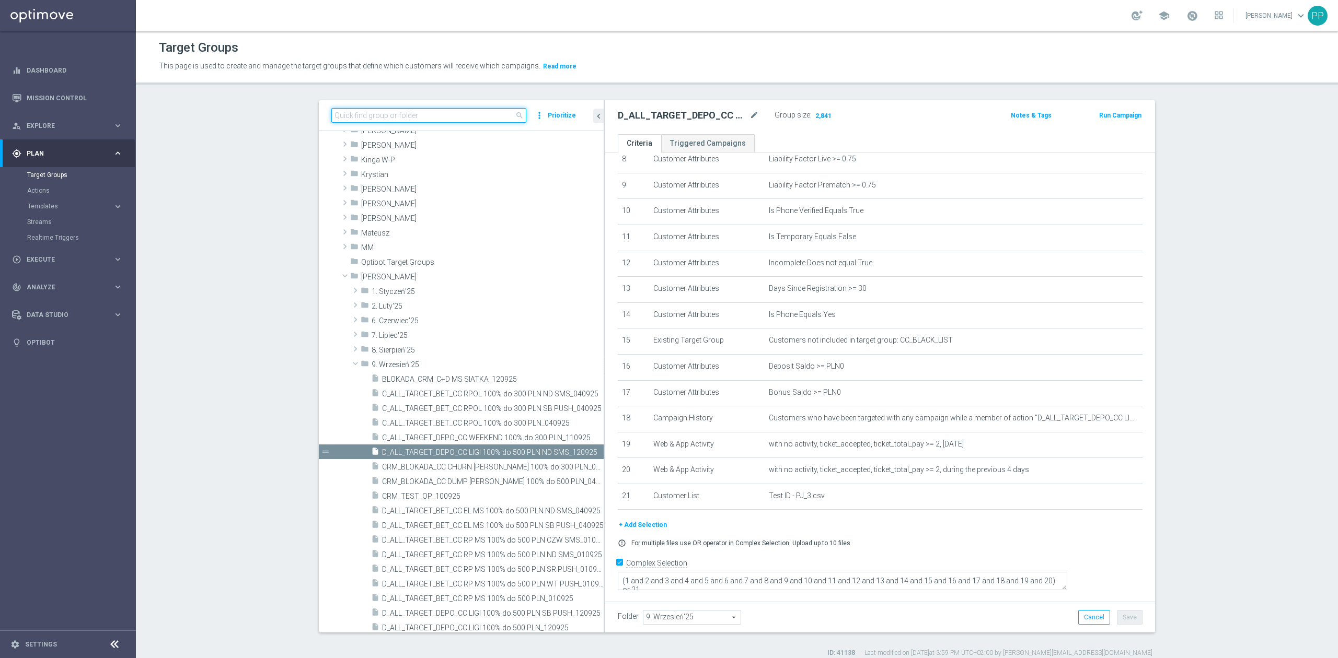
click at [486, 112] on input at bounding box center [428, 115] width 195 height 15
paste input "D_ALL_TARGET_DEPO_CC LIGI 100% do 500 PLN"
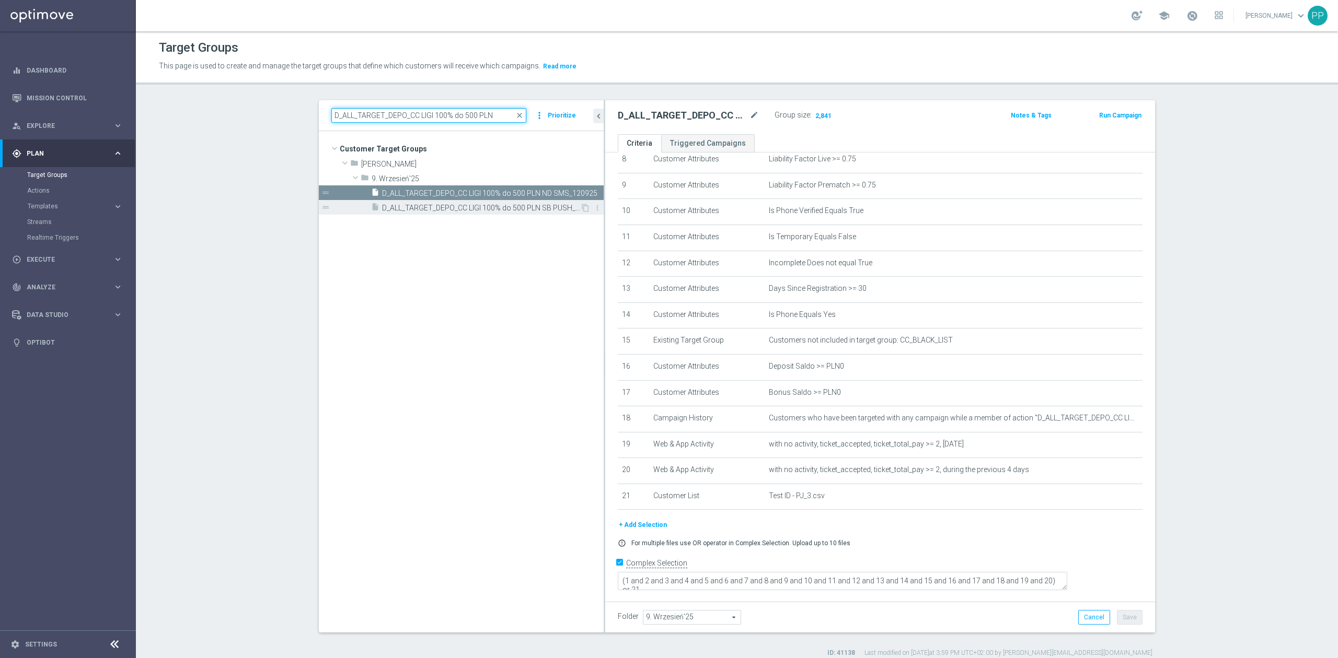
type input "D_ALL_TARGET_DEPO_CC LIGI 100% do 500 PLN"
click at [517, 207] on span "D_ALL_TARGET_DEPO_CC LIGI 100% do 500 PLN SB PUSH_120925" at bounding box center [481, 208] width 198 height 9
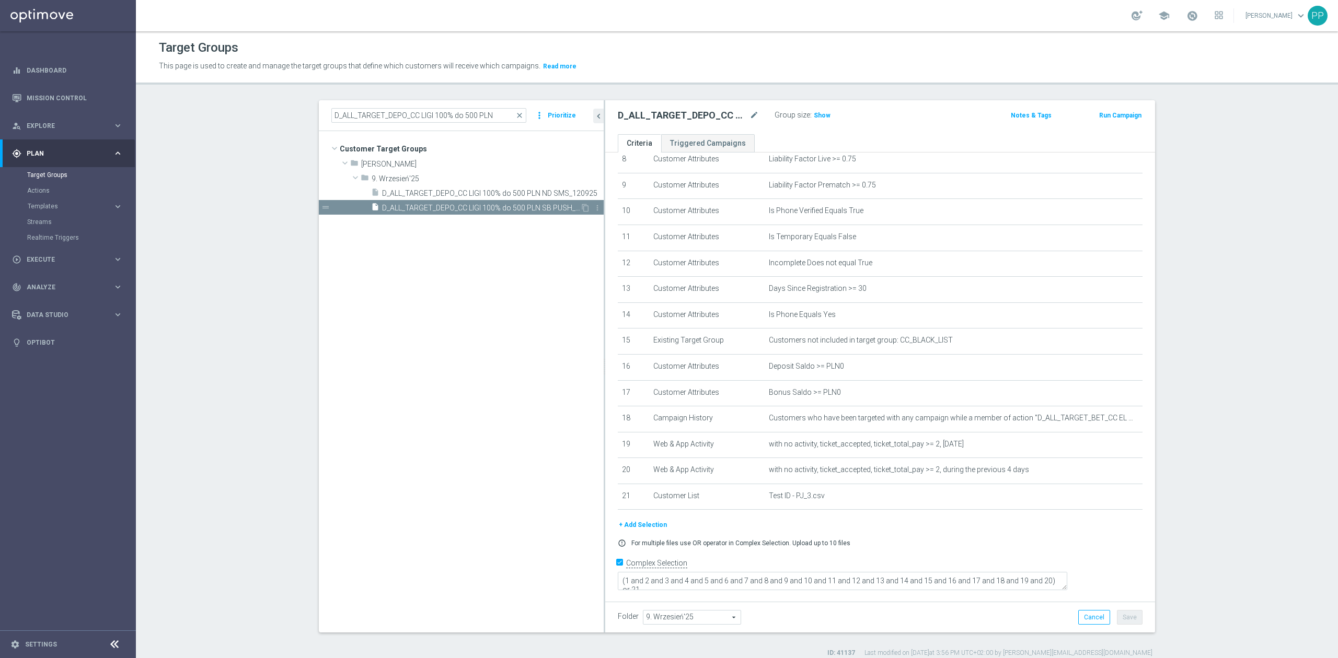
click at [517, 207] on span "D_ALL_TARGET_DEPO_CC LIGI 100% do 500 PLN SB PUSH_120925" at bounding box center [481, 208] width 198 height 9
click at [1108, 423] on icon "mode_edit" at bounding box center [1112, 418] width 8 height 8
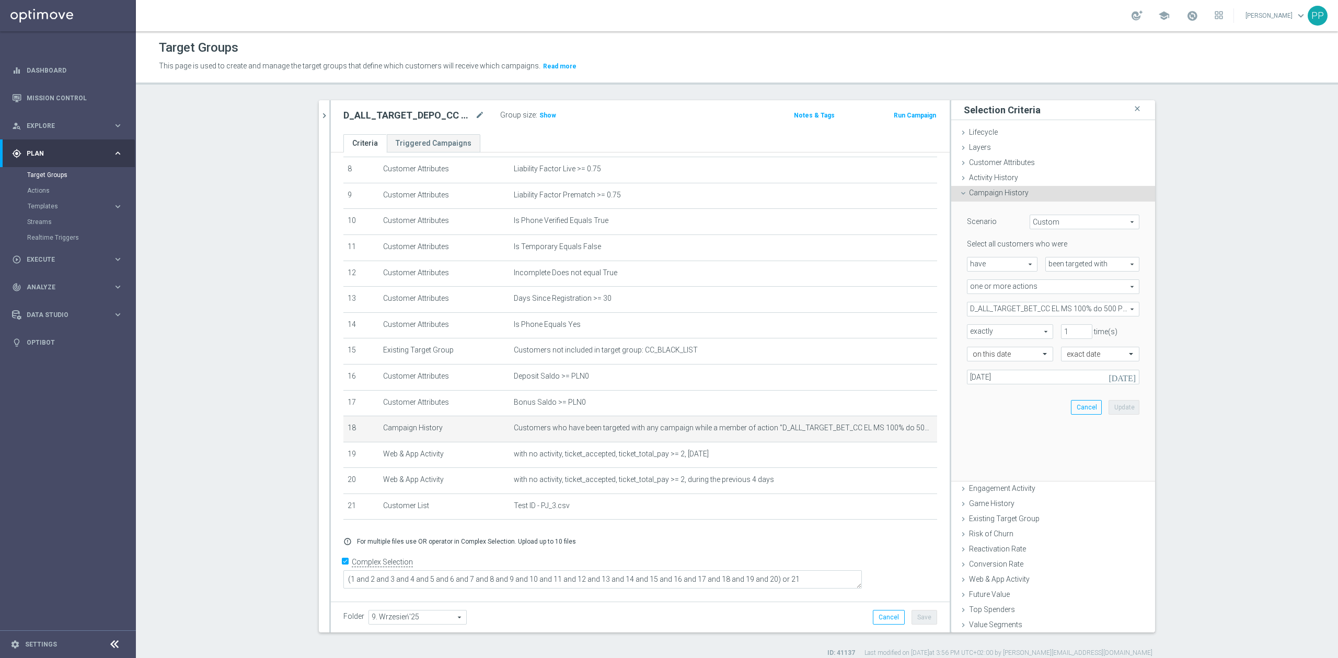
scroll to position [212, 0]
click at [1026, 306] on span "D_ALL_TARGET_BET_CC EL MS 100% do 500 PLN_040925" at bounding box center [1052, 310] width 171 height 14
click at [981, 328] on label "Show Selected" at bounding box center [1000, 331] width 39 height 9
click at [973, 329] on input "Show Selected" at bounding box center [974, 332] width 7 height 7
checkbox input "true"
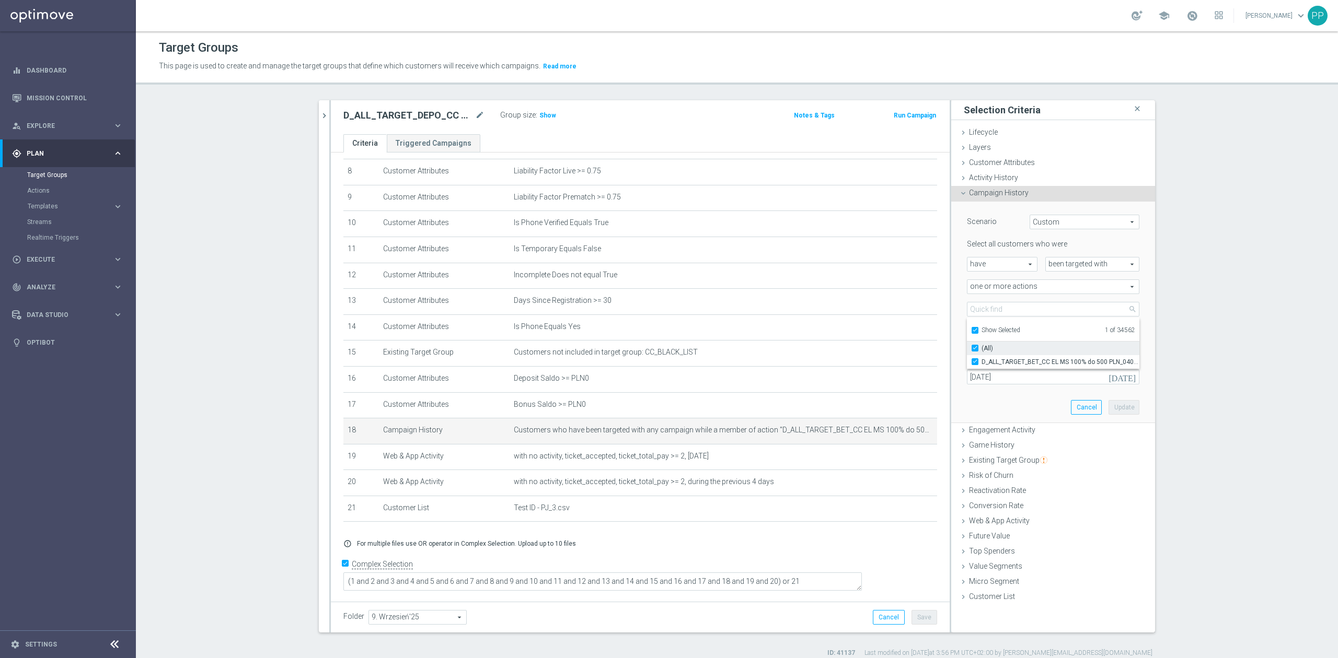
click at [975, 345] on input "(All)" at bounding box center [978, 348] width 7 height 7
checkbox input "false"
type input "Select Action"
checkbox input "false"
drag, startPoint x: 970, startPoint y: 334, endPoint x: 974, endPoint y: 320, distance: 14.6
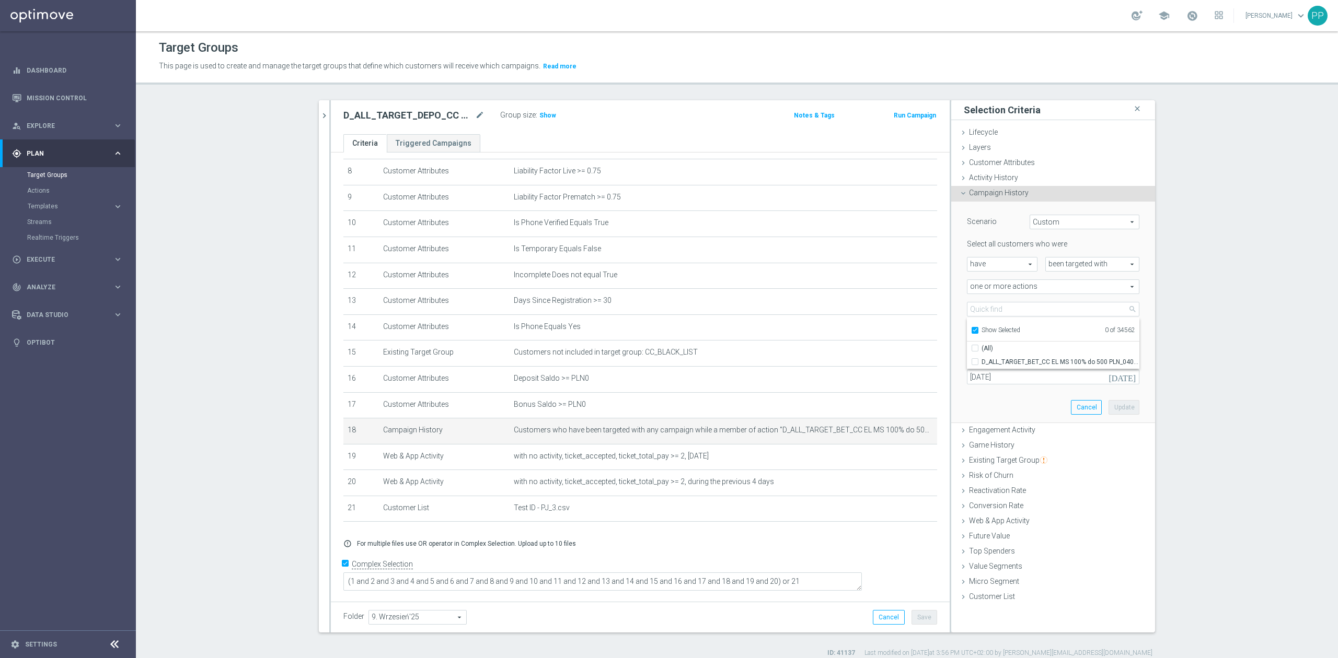
click at [971, 333] on input "Show Selected" at bounding box center [974, 332] width 7 height 7
checkbox input "false"
click at [976, 315] on input "search" at bounding box center [1053, 309] width 172 height 15
paste input "D_ALL_TARGET_DEPO_CC LIGI 100% do 500 PLN_120925"
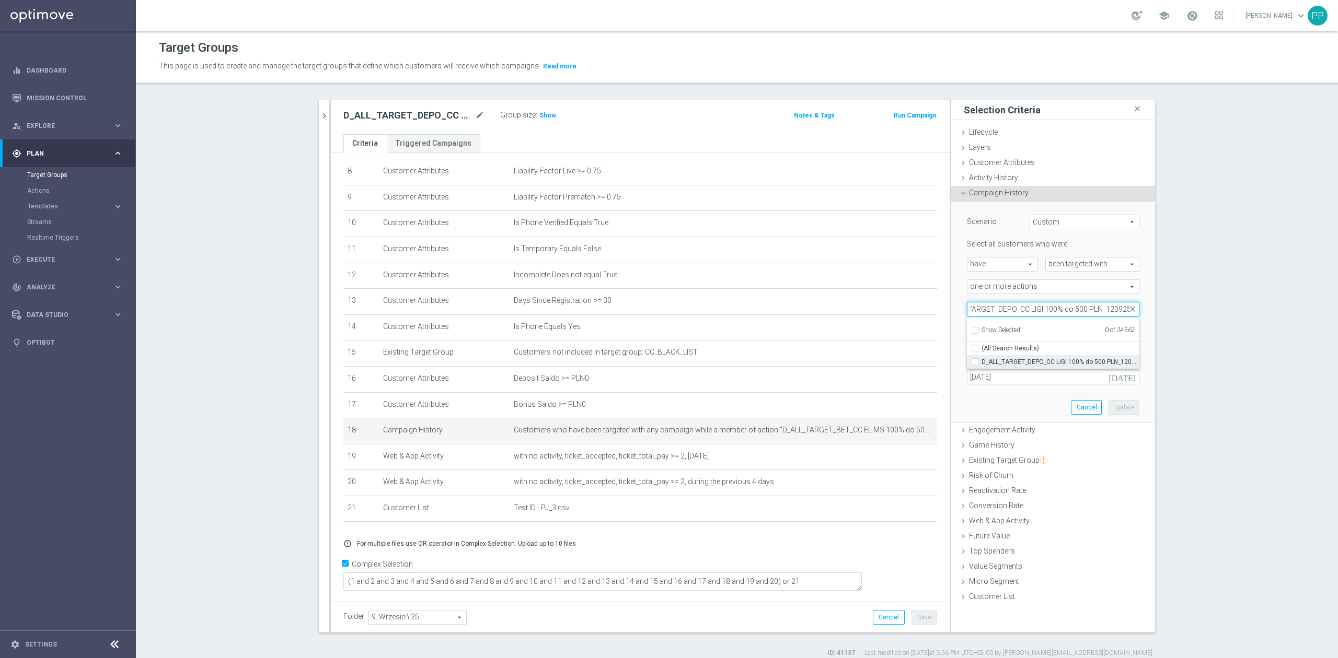
type input "D_ALL_TARGET_DEPO_CC LIGI 100% do 500 PLN_120925"
click at [1012, 357] on label "D_ALL_TARGET_DEPO_CC LIGI 100% do 500 PLN_120925" at bounding box center [1060, 362] width 158 height 14
click at [981, 358] on input "D_ALL_TARGET_DEPO_CC LIGI 100% do 500 PLN_120925" at bounding box center [978, 361] width 7 height 7
checkbox input "true"
type input "D_ALL_TARGET_DEPO_CC LIGI 100% do 500 PLN_120925"
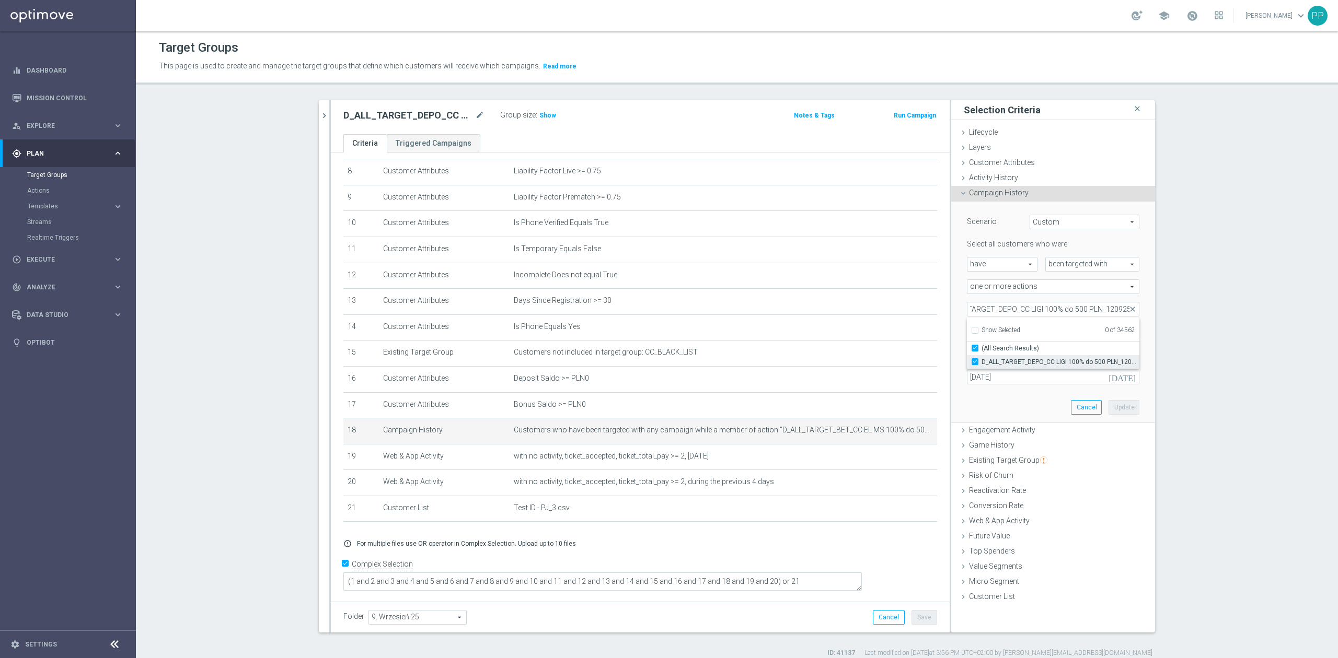
checkbox input "true"
click at [959, 314] on div "D_ALL_TARGET_DEPO_CC LIGI 100% do 500 PLN_120925 D_ALL_TARGET_DEPO_CC LIGI 100%…" at bounding box center [1053, 309] width 188 height 15
click at [1002, 375] on input "04 Sep 2025" at bounding box center [1053, 377] width 172 height 15
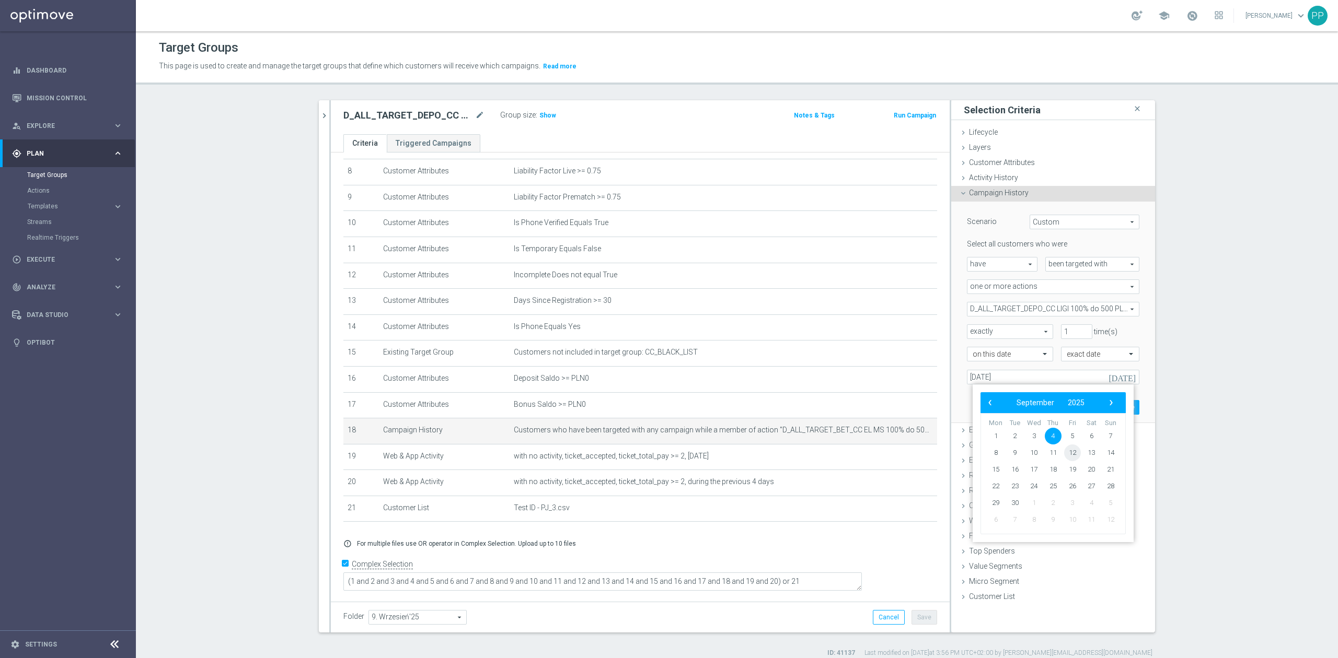
click at [1068, 448] on span "12" at bounding box center [1072, 453] width 17 height 17
type input "12 Sep 2025"
click at [1111, 411] on button "Update" at bounding box center [1123, 407] width 31 height 15
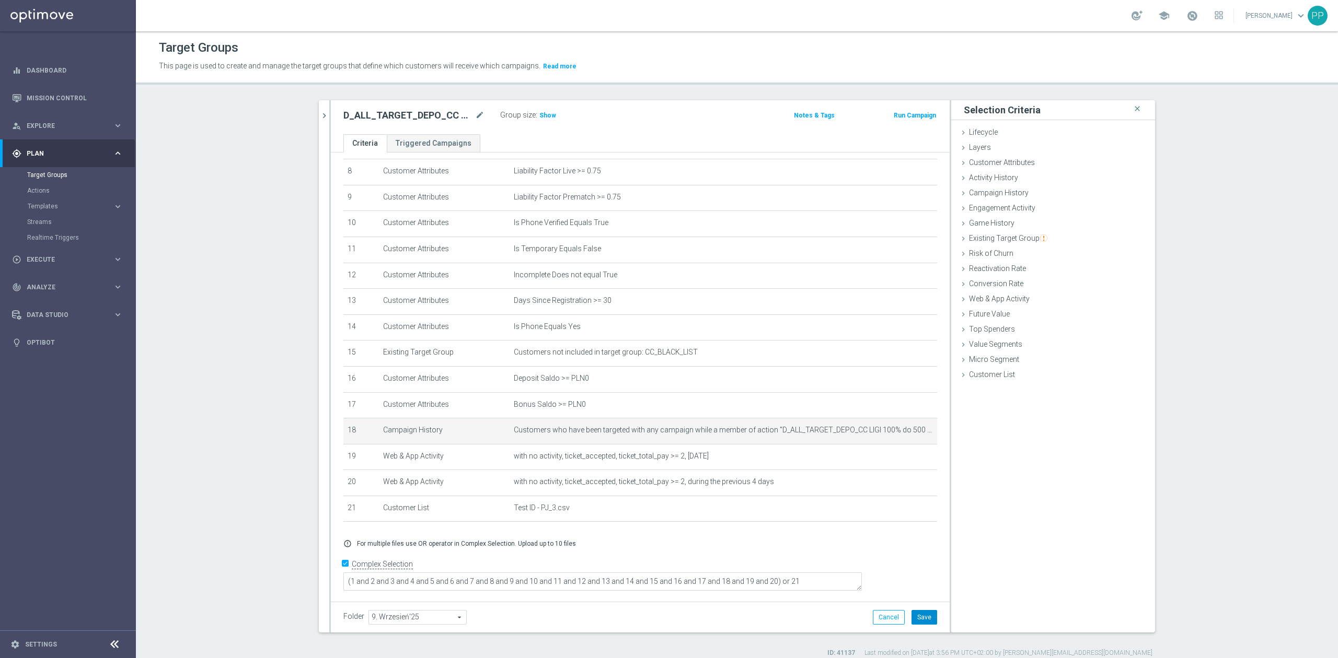
click at [924, 618] on button "Save" at bounding box center [924, 617] width 26 height 15
click at [540, 114] on span "Show" at bounding box center [547, 115] width 17 height 7
click at [319, 118] on icon "chevron_right" at bounding box center [324, 116] width 10 height 10
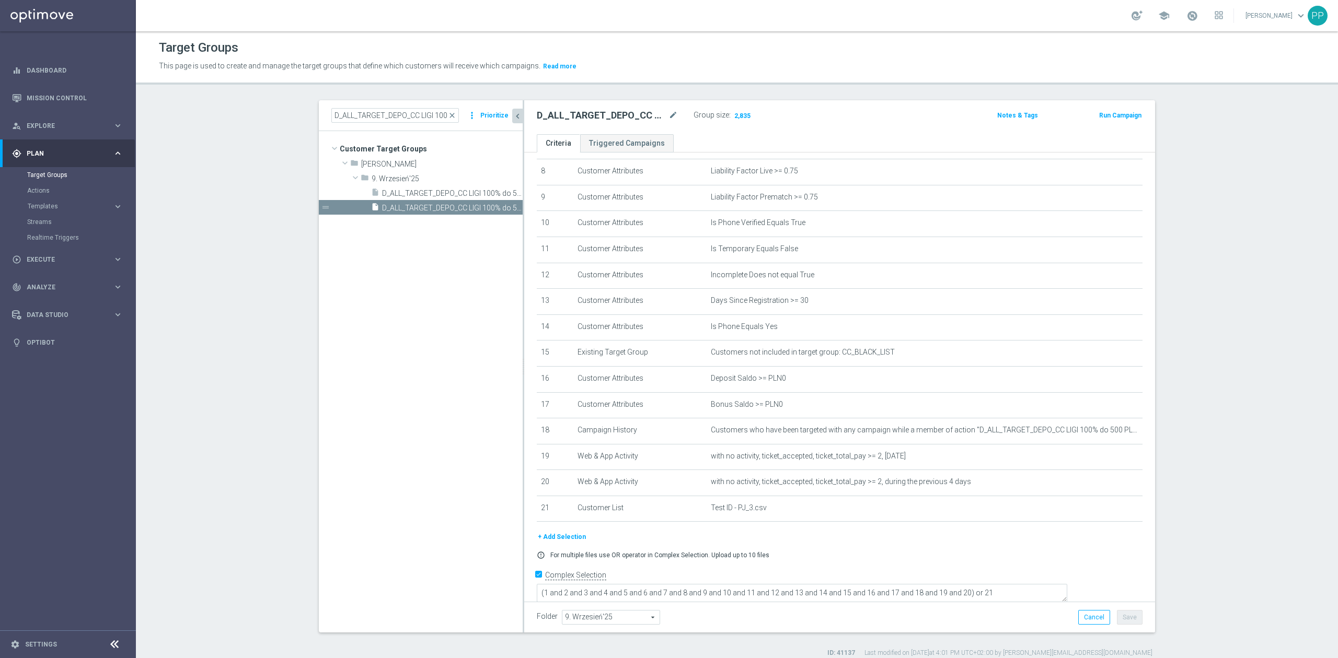
scroll to position [224, 0]
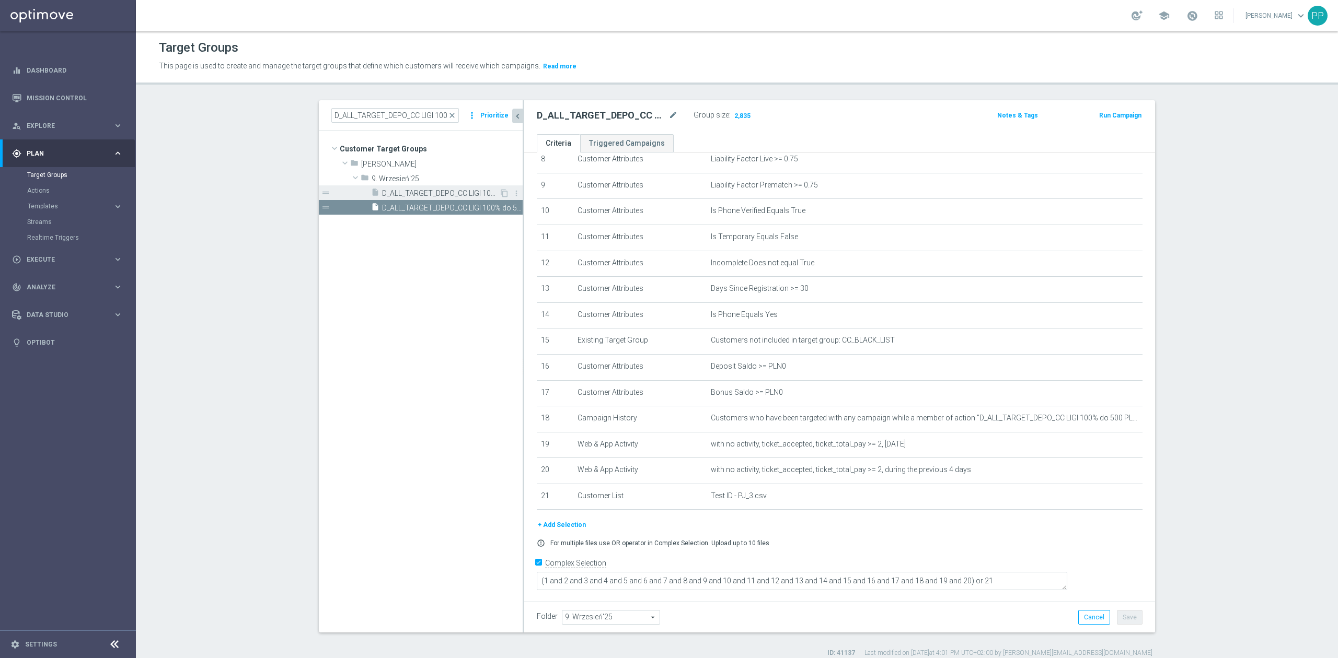
click at [432, 191] on span "D_ALL_TARGET_DEPO_CC LIGI 100% do 500 PLN ND SMS_120925" at bounding box center [440, 193] width 117 height 9
click at [733, 119] on span "Show" at bounding box center [741, 115] width 17 height 7
click at [388, 397] on tree-viewport "Customer Target Groups library_add create_new_folder folder" at bounding box center [421, 381] width 204 height 501
click at [455, 212] on span "D_ALL_TARGET_DEPO_CC LIGI 100% do 500 PLN SB PUSH_120925" at bounding box center [440, 208] width 117 height 9
click at [366, 347] on tree-viewport "Customer Target Groups library_add create_new_folder folder" at bounding box center [421, 381] width 204 height 501
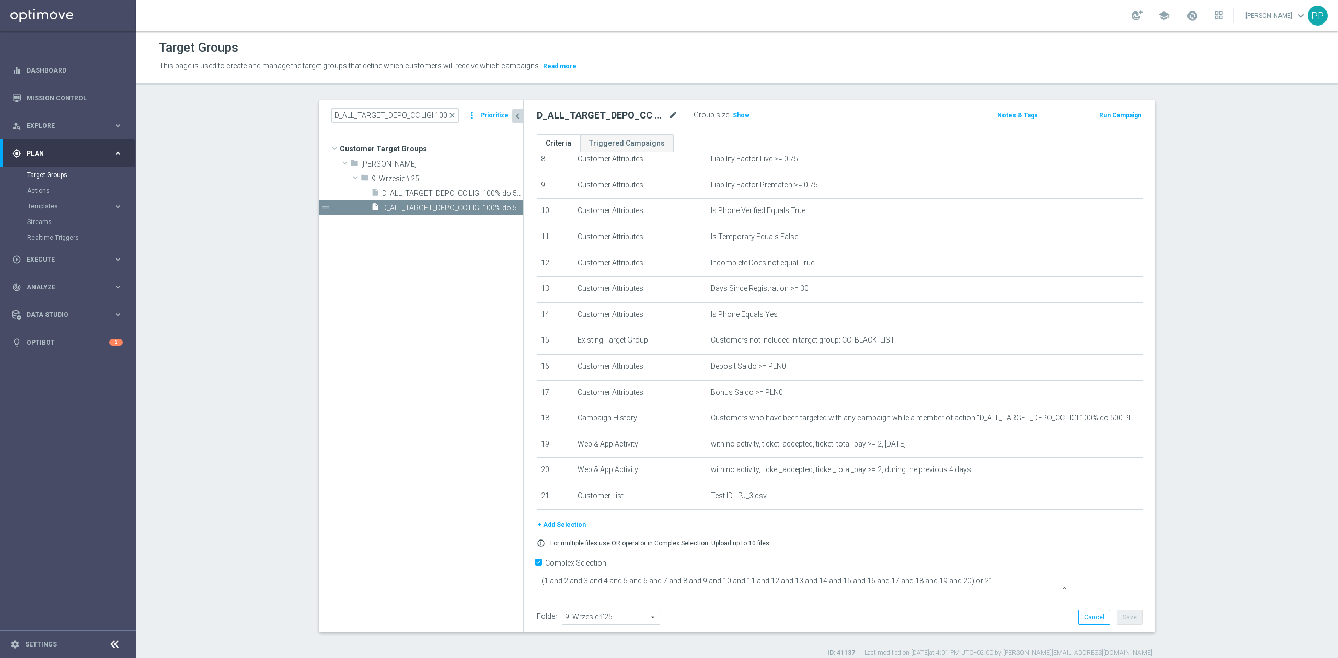
click at [663, 118] on div "D_ALL_TARGET_DEPO_CC LIGI 100% do 500 PLN SB PUSH_120925 mode_edit" at bounding box center [607, 115] width 141 height 13
click at [668, 116] on icon "mode_edit" at bounding box center [672, 115] width 9 height 13
drag, startPoint x: 685, startPoint y: 72, endPoint x: 690, endPoint y: 15, distance: 56.7
click at [685, 71] on p "This page is used to create and manage the target groups that define which cust…" at bounding box center [590, 66] width 863 height 11
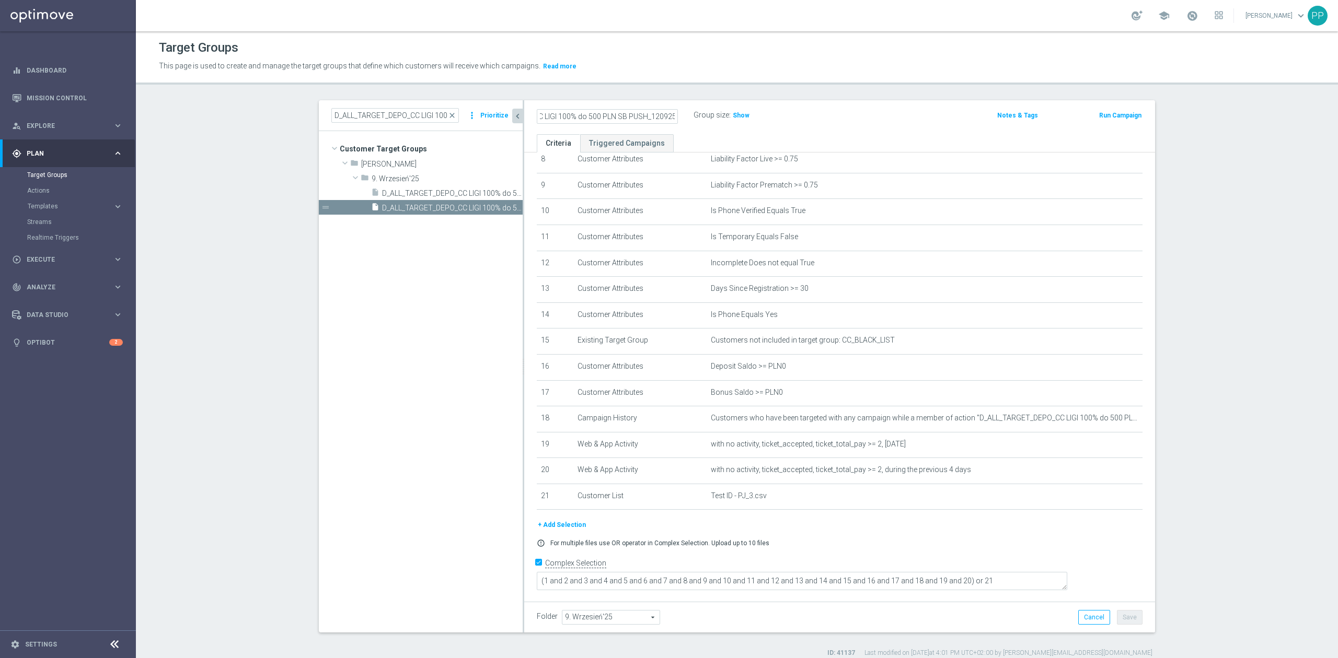
scroll to position [0, 0]
drag, startPoint x: 53, startPoint y: 258, endPoint x: 55, endPoint y: 252, distance: 6.1
click at [53, 258] on span "Execute" at bounding box center [70, 260] width 86 height 6
click at [444, 189] on div "insert_drive_file D_ALL_TARGET_DEPO_CC LIGI 100% do 500 PLN ND SMS_120925" at bounding box center [435, 193] width 128 height 15
click at [493, 201] on div "insert_drive_file D_ALL_TARGET_DEPO_CC LIGI 100% do 500 PLN SB PUSH_120925" at bounding box center [435, 207] width 128 height 15
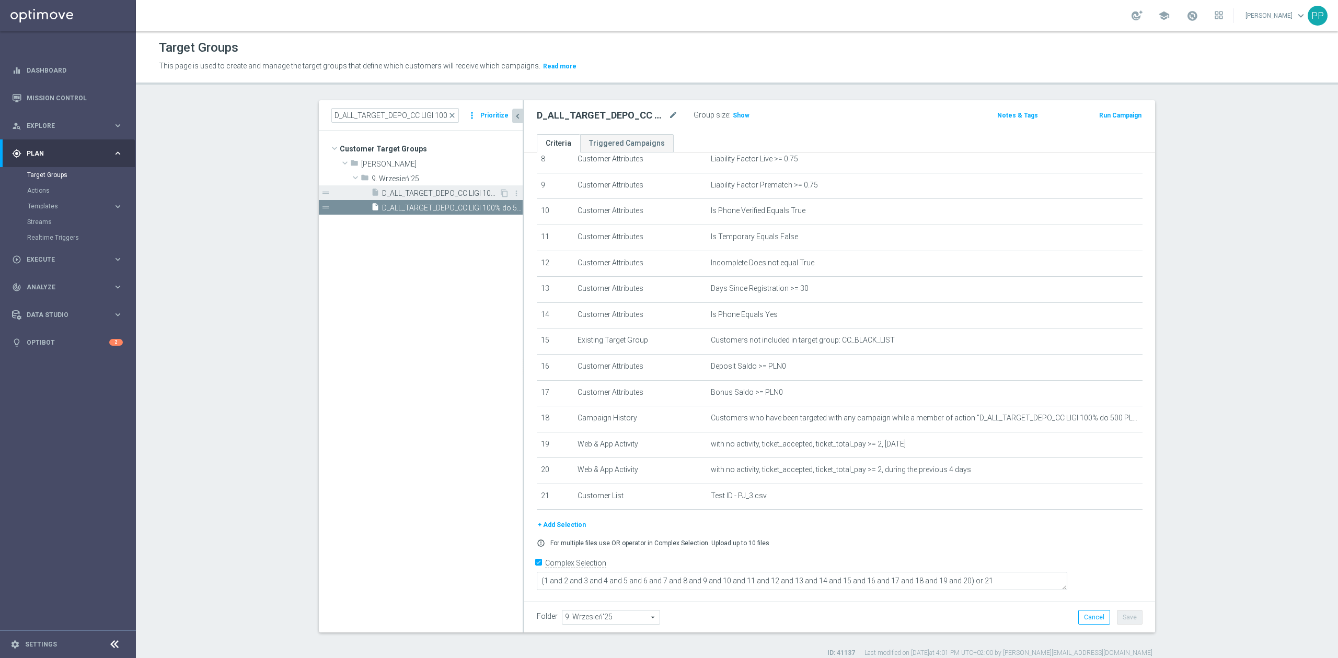
click at [460, 198] on span "D_ALL_TARGET_DEPO_CC LIGI 100% do 500 PLN ND SMS_120925" at bounding box center [440, 193] width 117 height 9
click at [452, 113] on span "close" at bounding box center [452, 115] width 8 height 8
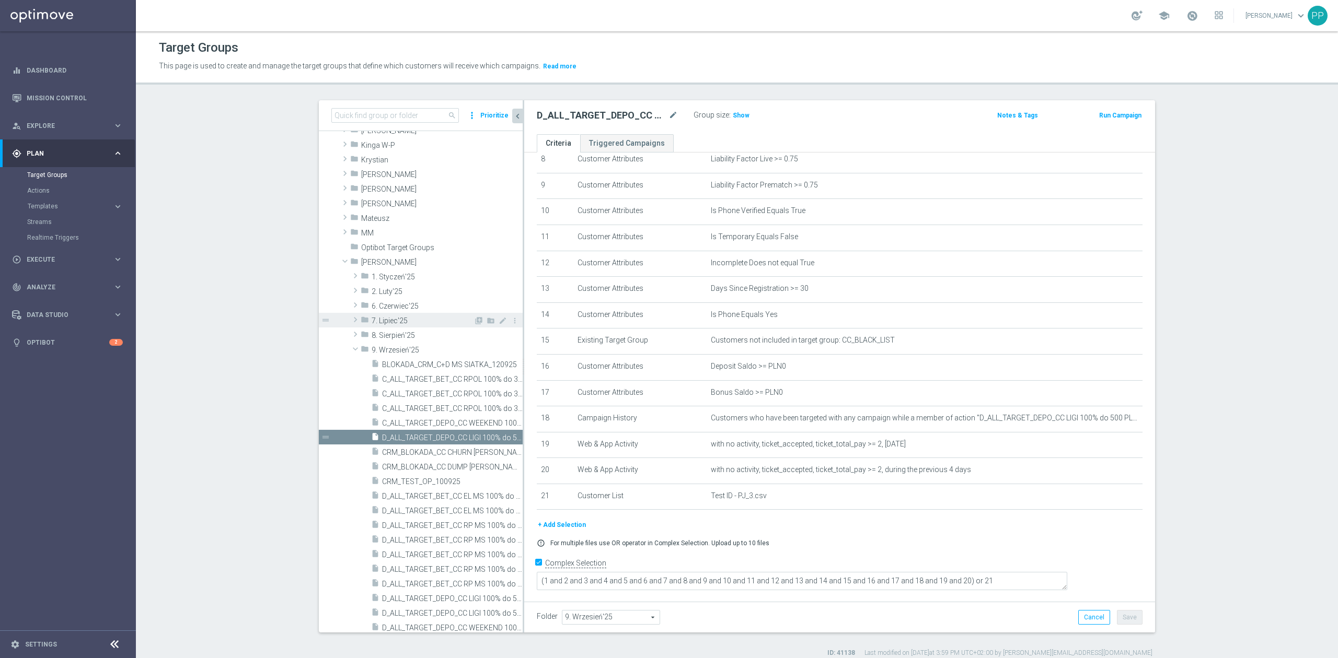
scroll to position [377, 0]
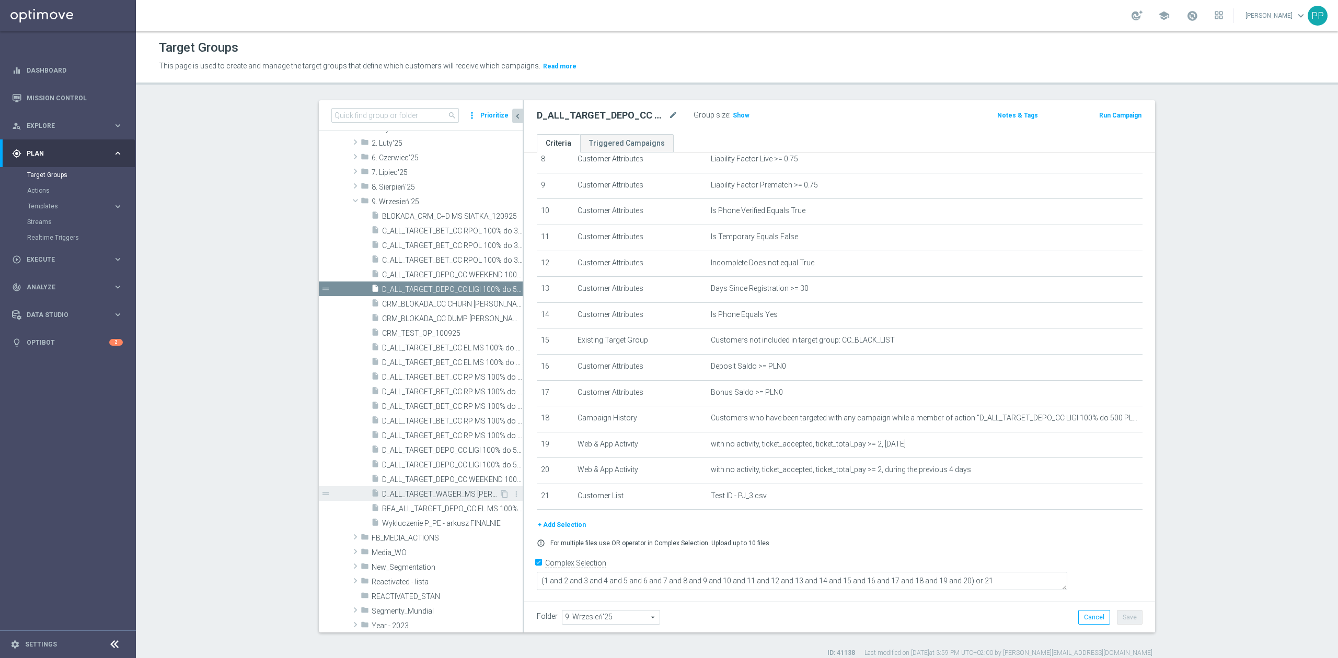
click at [462, 494] on span "D_ALL_TARGET_WAGER_MS SIATKA 100% do 300 PLN_120925" at bounding box center [440, 494] width 117 height 9
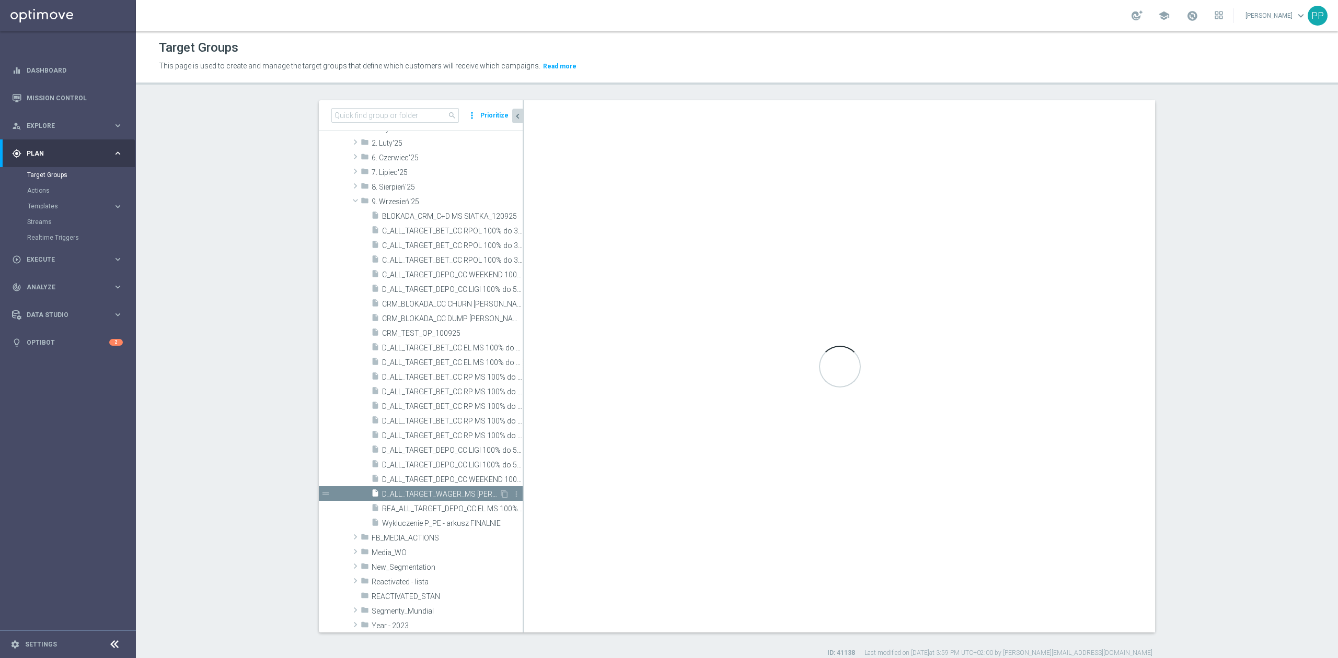
checkbox input "false"
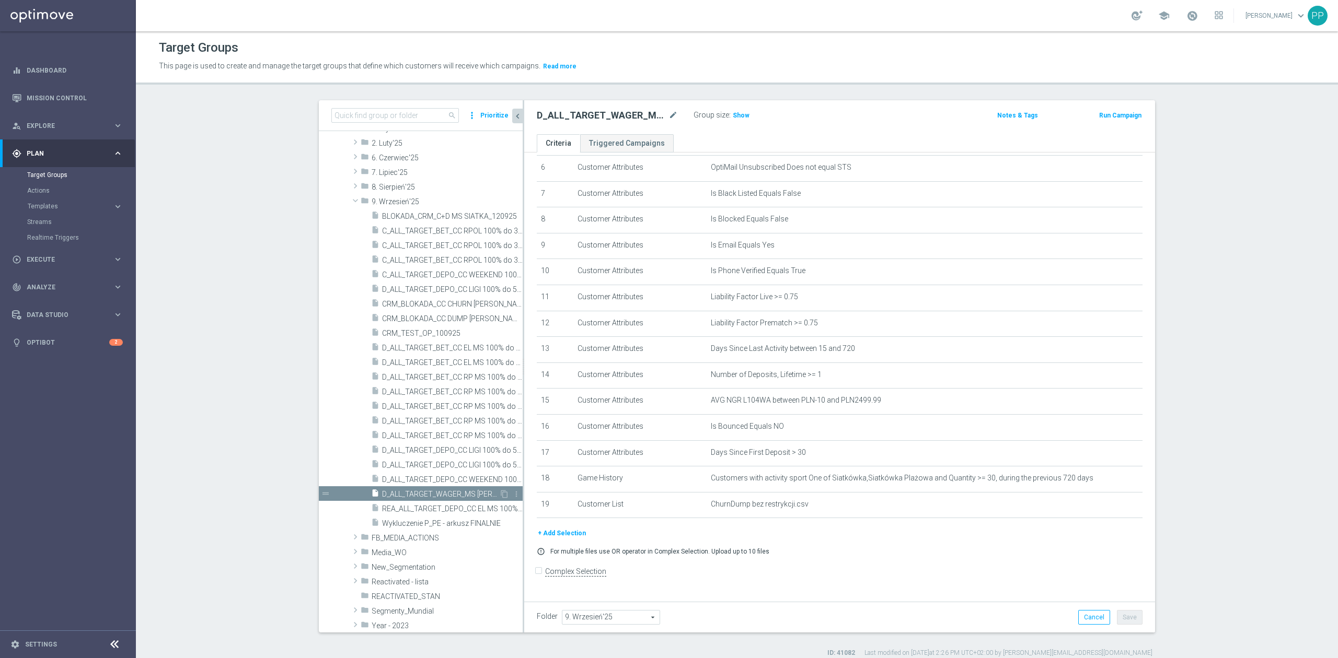
scroll to position [168, 0]
click at [668, 115] on icon "mode_edit" at bounding box center [672, 115] width 9 height 13
click at [676, 65] on p "This page is used to create and manage the target groups that define which cust…" at bounding box center [590, 66] width 863 height 11
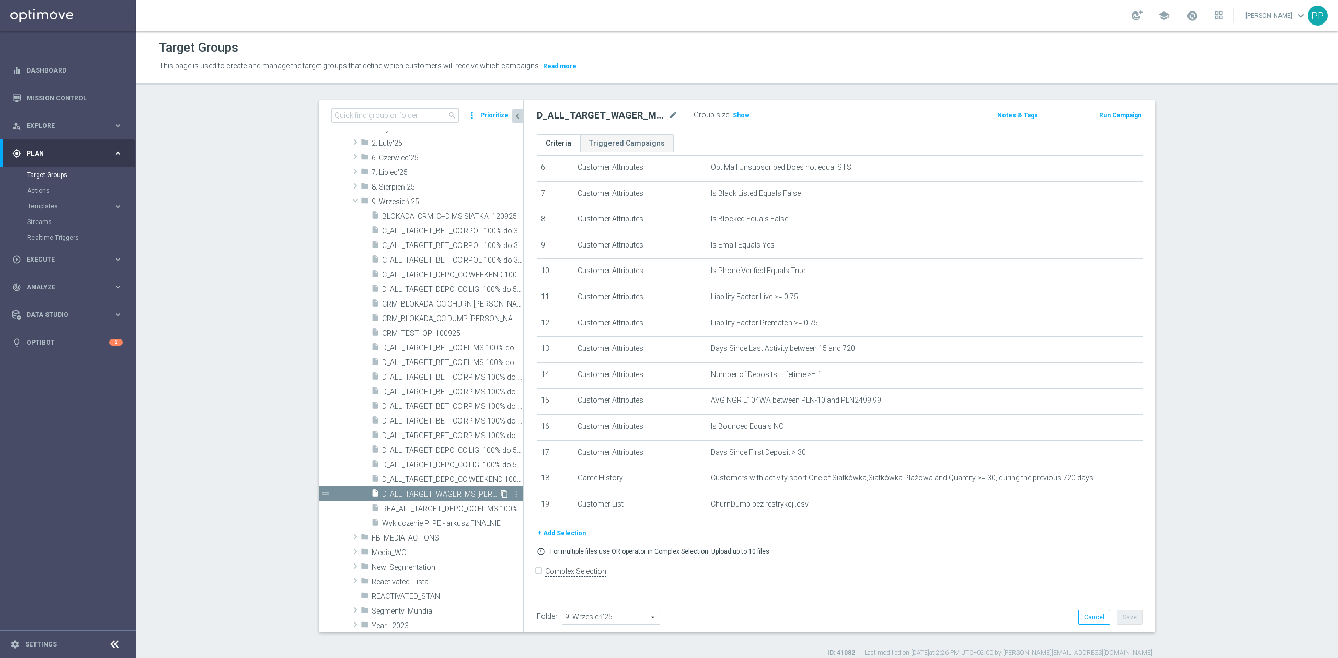
click at [500, 496] on icon "content_copy" at bounding box center [504, 494] width 8 height 8
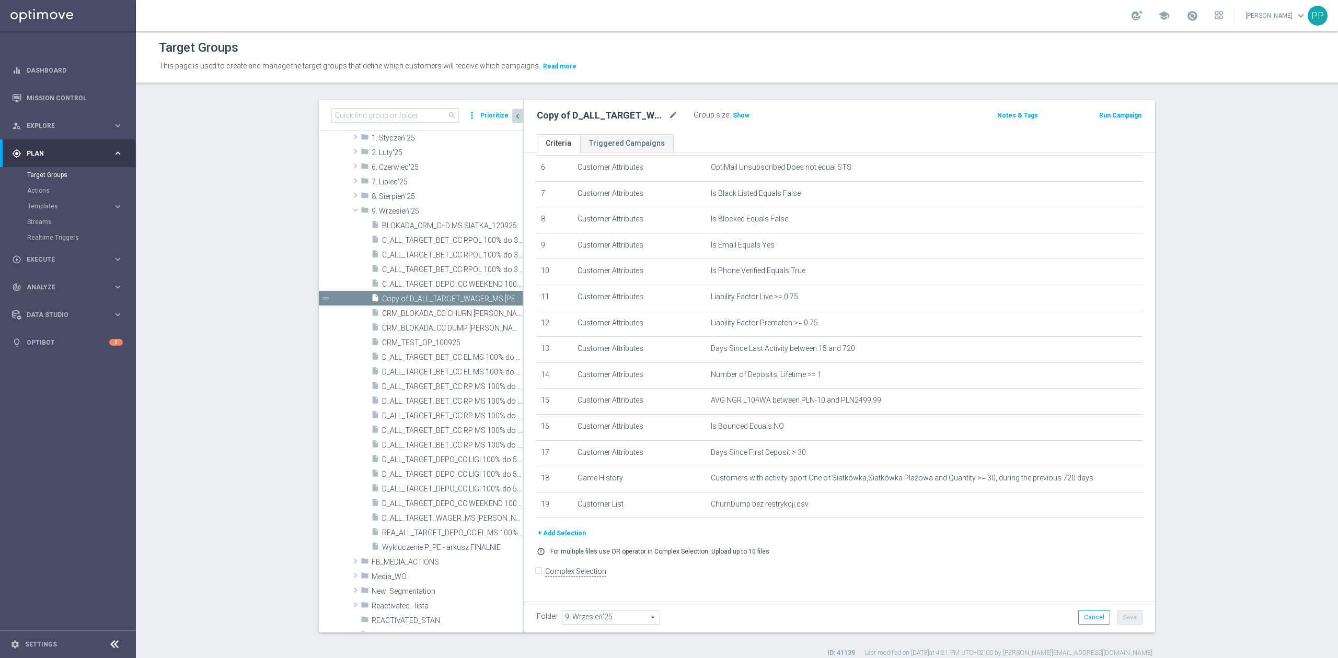
scroll to position [238, 0]
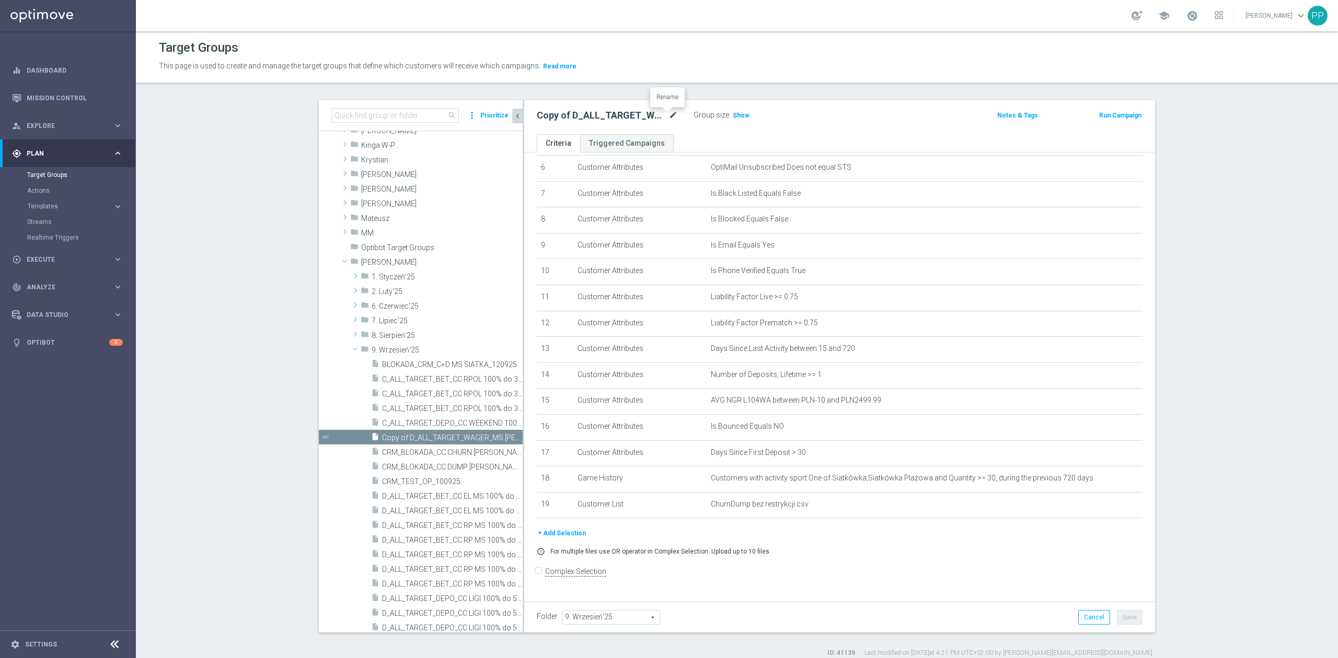
click at [668, 115] on icon "mode_edit" at bounding box center [672, 115] width 9 height 13
click at [618, 108] on div "Copy of D_ALL_TARGET_WAGER_MS SIATKA 100% do 300 PLN_120925 mode_edit" at bounding box center [615, 115] width 157 height 15
click at [615, 113] on h2 "Copy of D_ALL_TARGET_WAGER_MS SIATKA 100% do 300 PLN_120925" at bounding box center [602, 115] width 130 height 13
click at [668, 114] on icon "mode_edit" at bounding box center [672, 115] width 9 height 13
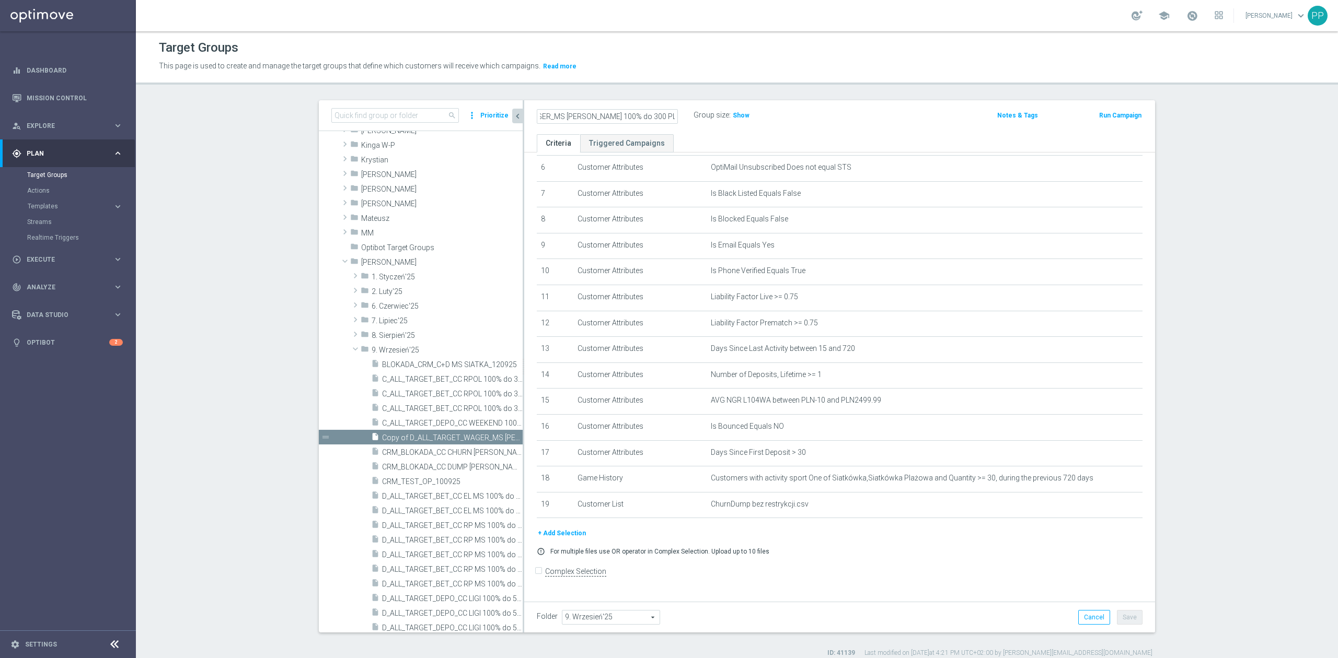
click at [631, 115] on input "Copy of D_ALL_TARGET_WAGER_MS SIATKA 100% do 300 PLN_120925" at bounding box center [607, 116] width 141 height 15
drag, startPoint x: 636, startPoint y: 118, endPoint x: 526, endPoint y: 121, distance: 110.3
click at [529, 121] on div "Copy of D_ALL_TARGET_WAGER_MS SIATKA 100% do 300 PLN_120925" at bounding box center [607, 116] width 157 height 15
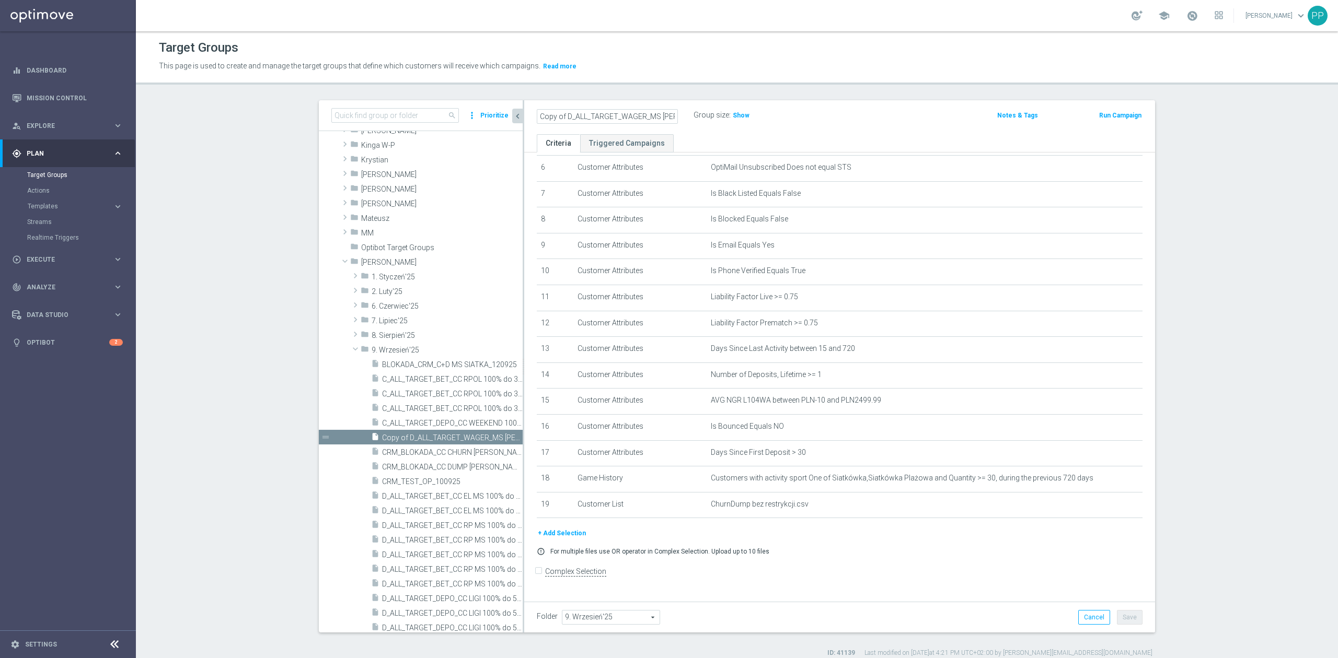
click at [567, 117] on input "Copy of D_ALL_TARGET_WAGER_MS SIATKA 100% do 300 PLN_120925" at bounding box center [607, 116] width 141 height 15
click at [560, 118] on input "Copy of D_ALL_TARGET_WAGER_MS SIATKA 100% do 300 PLN_120925" at bounding box center [607, 116] width 141 height 15
drag, startPoint x: 562, startPoint y: 115, endPoint x: 504, endPoint y: 117, distance: 58.0
click at [504, 117] on as-split "search more_vert Prioritize Customer Target Groups library_add create_new_folder" at bounding box center [737, 366] width 836 height 533
drag, startPoint x: 609, startPoint y: 112, endPoint x: 666, endPoint y: 111, distance: 57.0
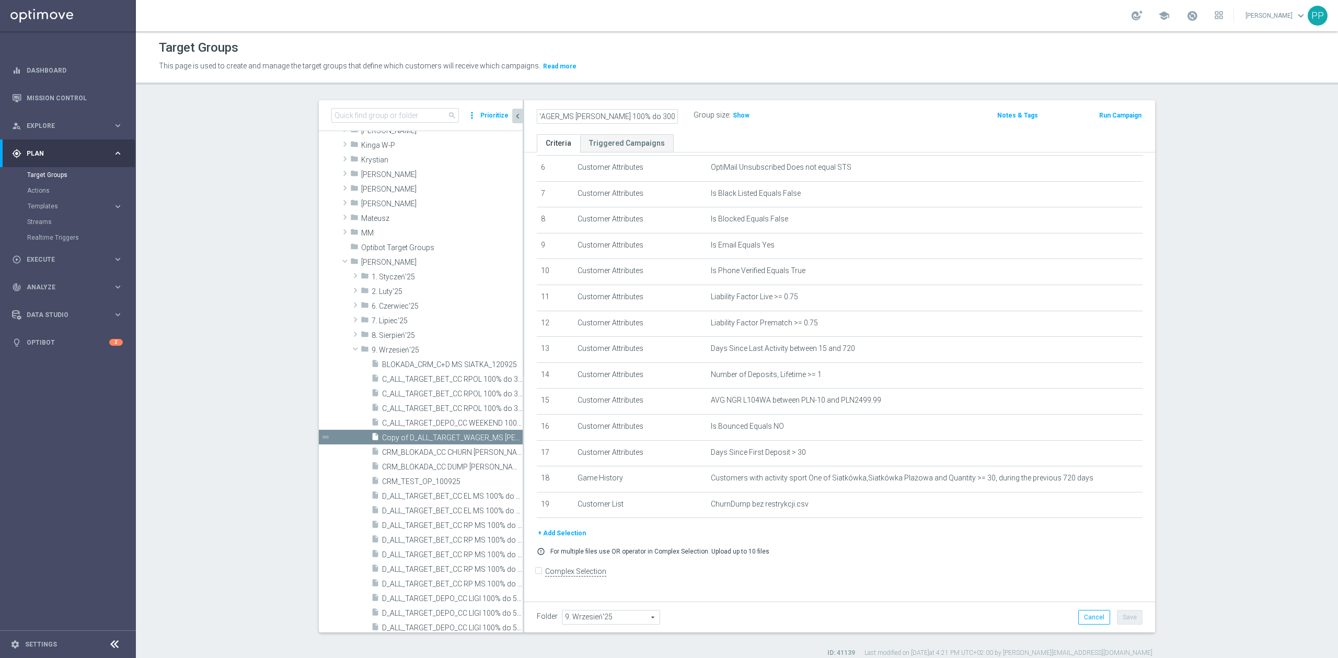
click at [666, 111] on input "D_ALL_TARGET_WAGER_MS SIATKA 100% do 300 PLN_120925" at bounding box center [607, 116] width 141 height 15
click at [642, 117] on input "D_ALL_TARGET_WAGER_MS SIATKA 100% do 300 PLN_120925" at bounding box center [607, 116] width 141 height 15
type input "D_ALL_TARGET_WAGER_MS [PERSON_NAME] 100% do 300 PLN SB PUSH_120925"
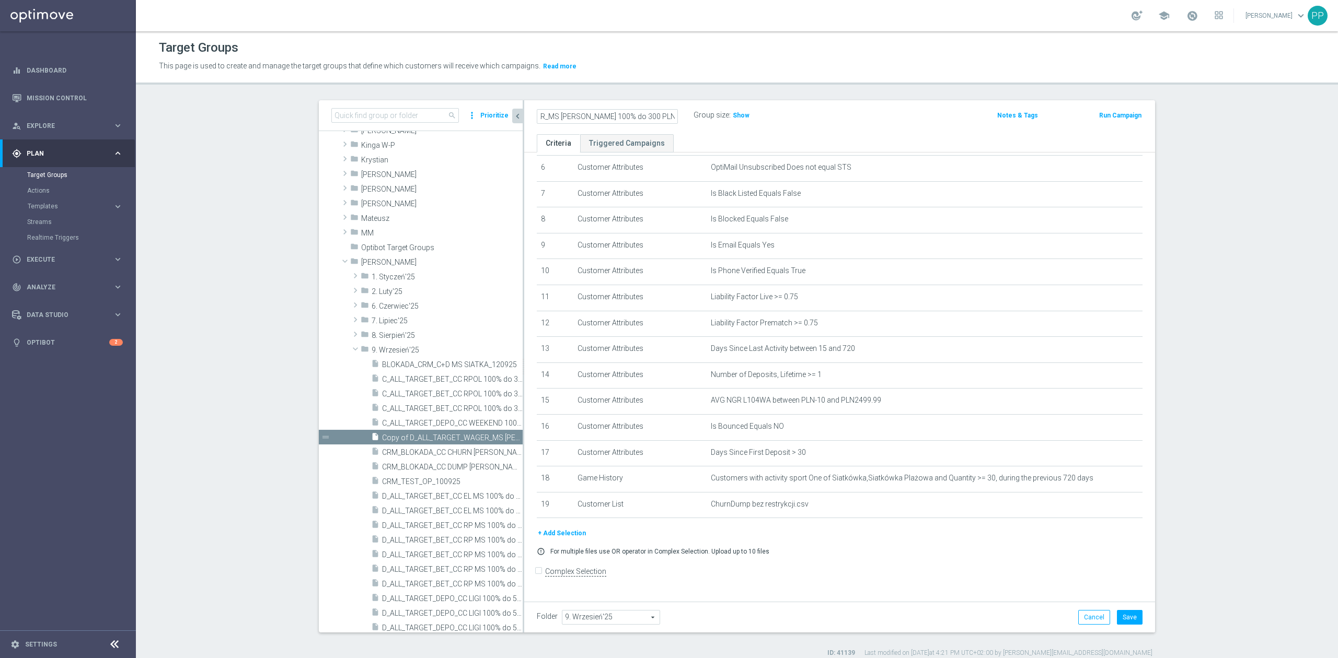
click at [695, 86] on div "Target Groups This page is used to create and manage the target groups that def…" at bounding box center [737, 344] width 1202 height 627
click at [1117, 619] on button "Save" at bounding box center [1130, 617] width 26 height 15
click at [1117, 508] on icon "delete_forever" at bounding box center [1121, 504] width 8 height 8
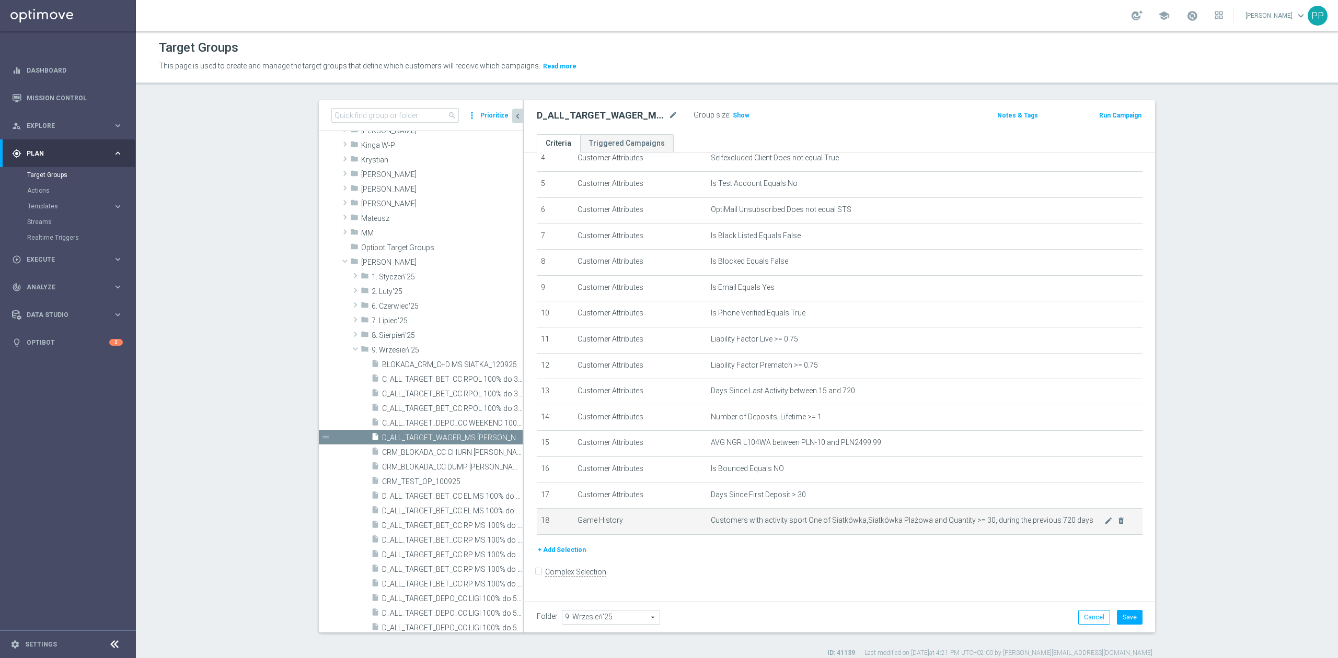
scroll to position [126, 0]
click at [559, 556] on button "+ Add Selection" at bounding box center [562, 550] width 50 height 11
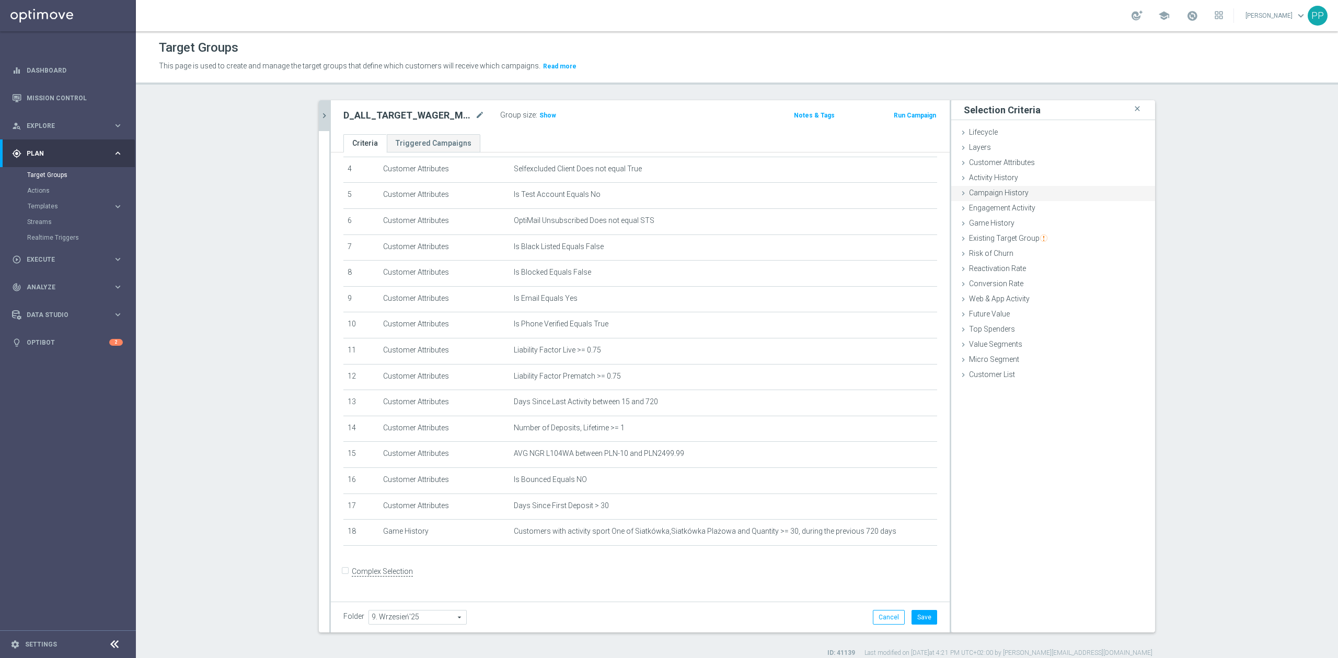
click at [1004, 193] on span "Campaign History" at bounding box center [999, 193] width 60 height 8
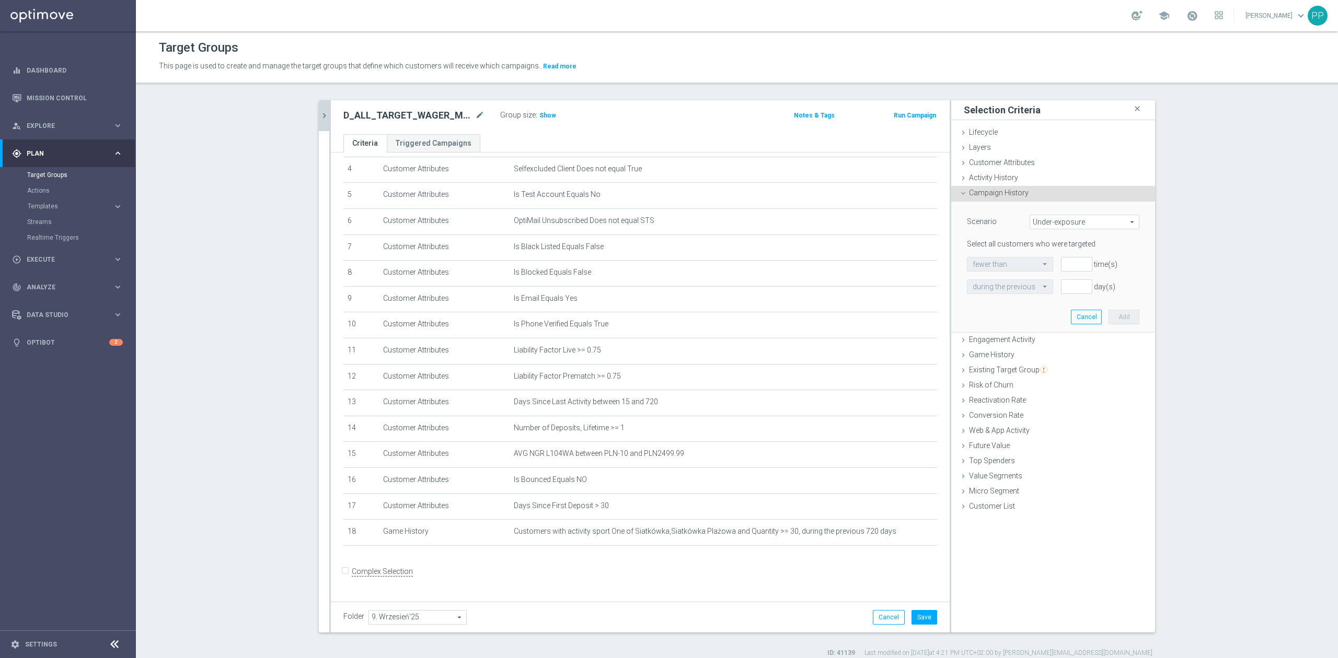
click at [1044, 224] on span "Under-exposure" at bounding box center [1084, 222] width 109 height 14
click at [1041, 291] on span "Custom" at bounding box center [1084, 291] width 98 height 8
type input "Custom"
click at [1051, 268] on span "responded to" at bounding box center [1092, 265] width 93 height 14
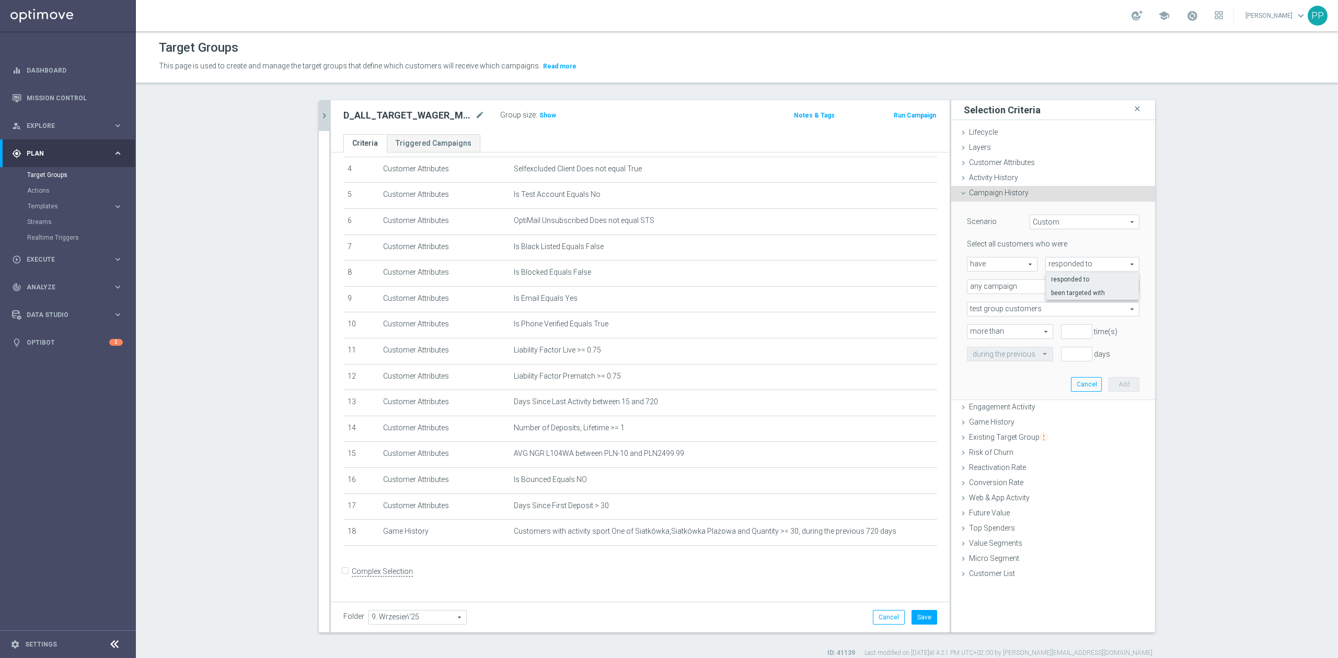
click at [1054, 295] on span "been targeted with" at bounding box center [1092, 293] width 83 height 8
type input "been targeted with"
click at [1008, 284] on span "any campaign" at bounding box center [1052, 287] width 171 height 14
click at [1004, 326] on span "one or more actions" at bounding box center [1053, 329] width 161 height 8
type input "one or more actions"
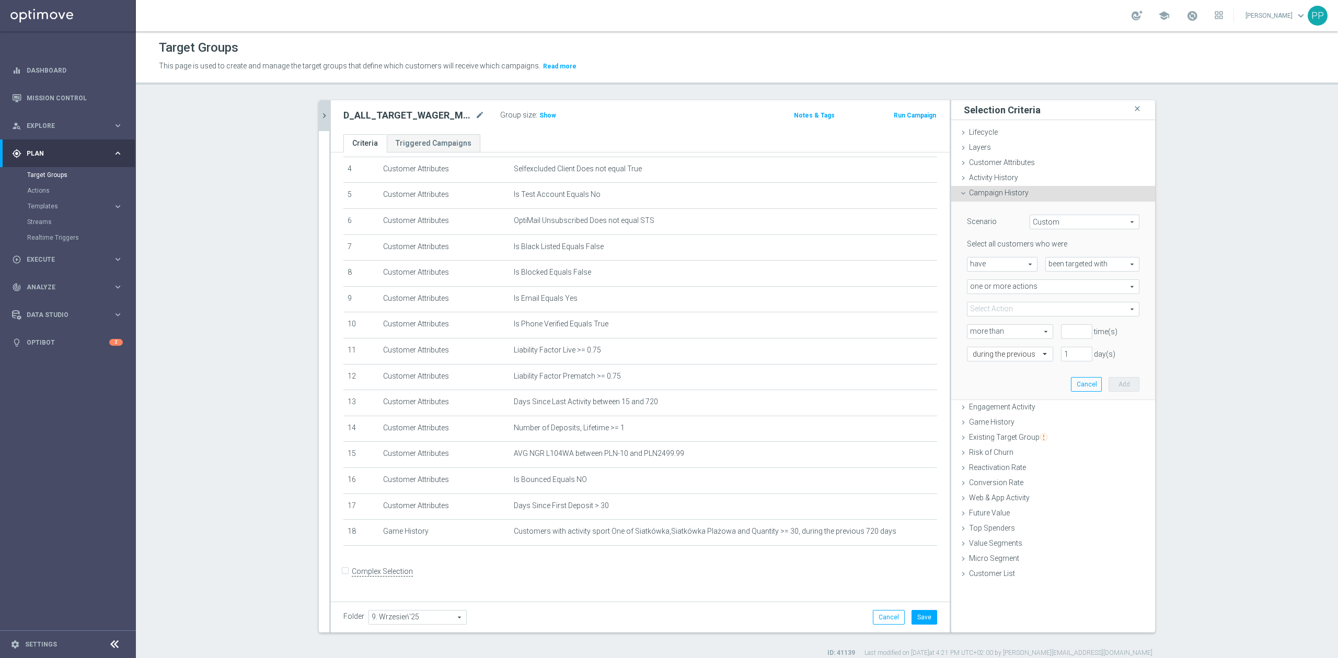
click at [1024, 313] on span at bounding box center [1052, 310] width 171 height 14
click at [1016, 308] on input "search" at bounding box center [1053, 309] width 172 height 15
paste input "D_ALL_TARGET_WAGER_MS SIATKA 100% do 300 PLN_120925"
type input "D_ALL_TARGET_WAGER_MS SIATKA 100% do 300 PLN_120925"
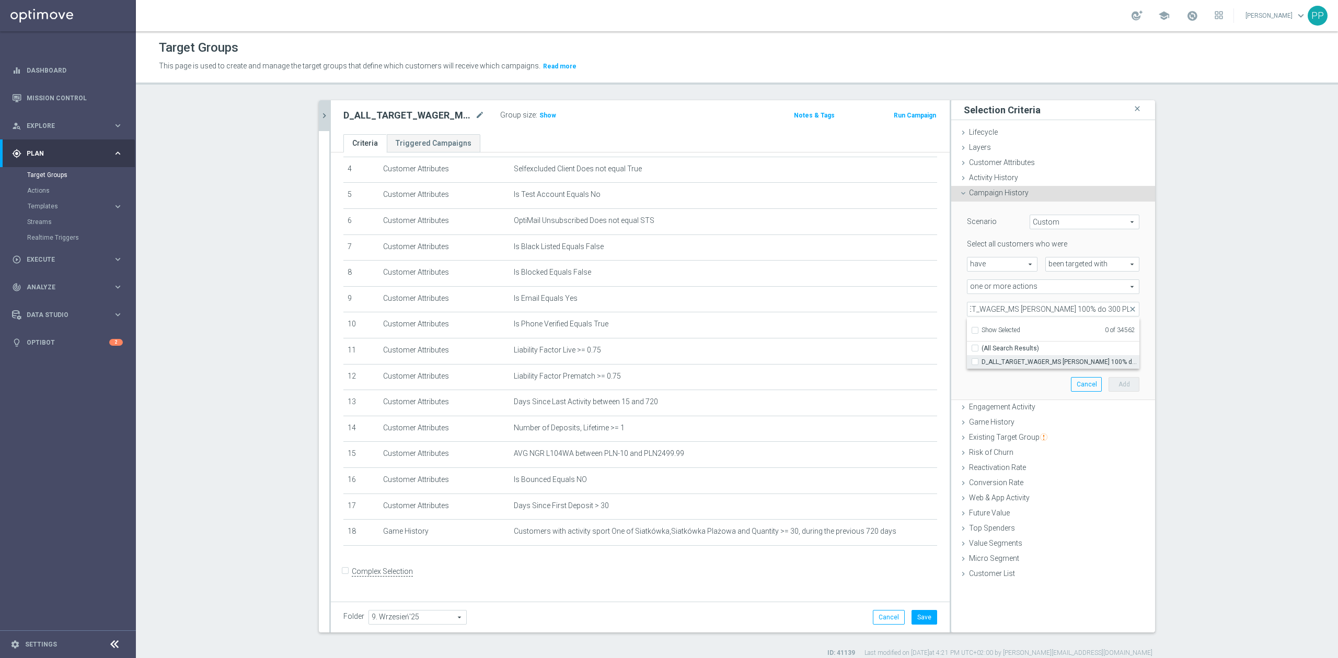
click at [1006, 361] on span "D_ALL_TARGET_WAGER_MS SIATKA 100% do 300 PLN_120925" at bounding box center [1060, 362] width 158 height 8
click at [981, 361] on input "D_ALL_TARGET_WAGER_MS SIATKA 100% do 300 PLN_120925" at bounding box center [978, 361] width 7 height 7
checkbox input "true"
type input "D_ALL_TARGET_WAGER_MS SIATKA 100% do 300 PLN_120925"
checkbox input "true"
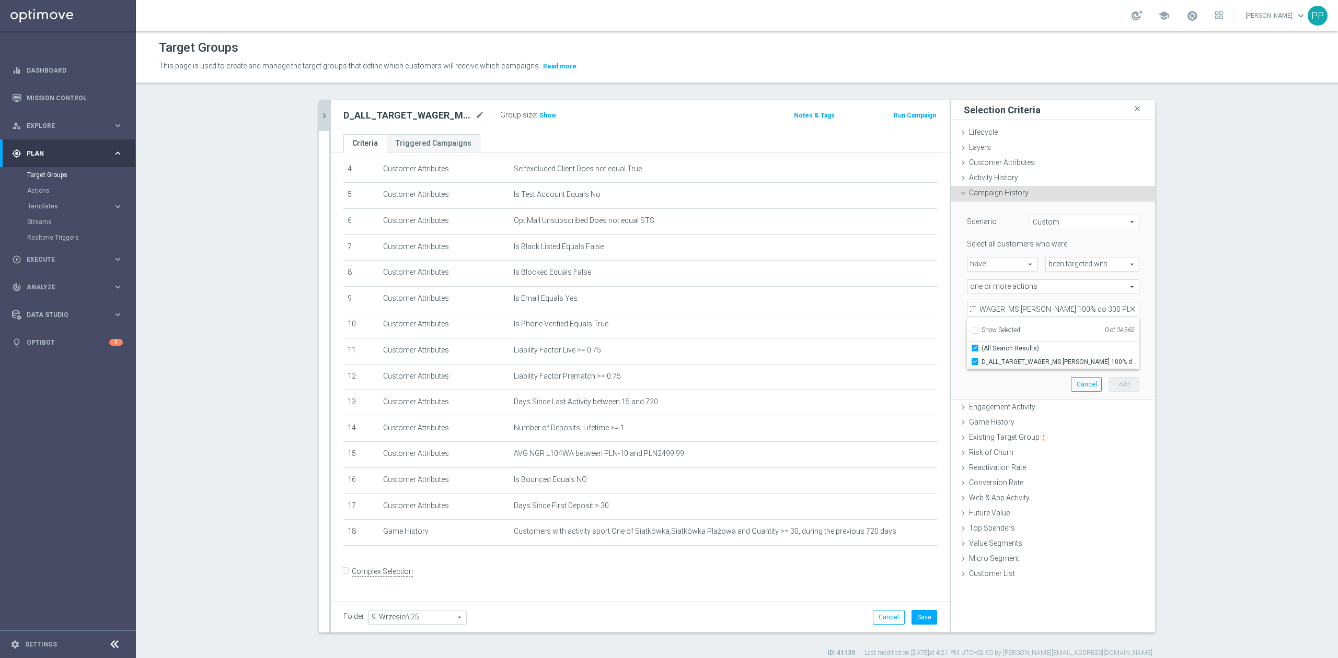
scroll to position [0, 0]
click at [959, 331] on div "more than more than arrow_drop_down search" at bounding box center [1006, 332] width 94 height 15
click at [1022, 331] on span "more than" at bounding box center [1009, 332] width 85 height 14
click at [1000, 371] on span "exactly" at bounding box center [1010, 374] width 75 height 8
type input "exactly"
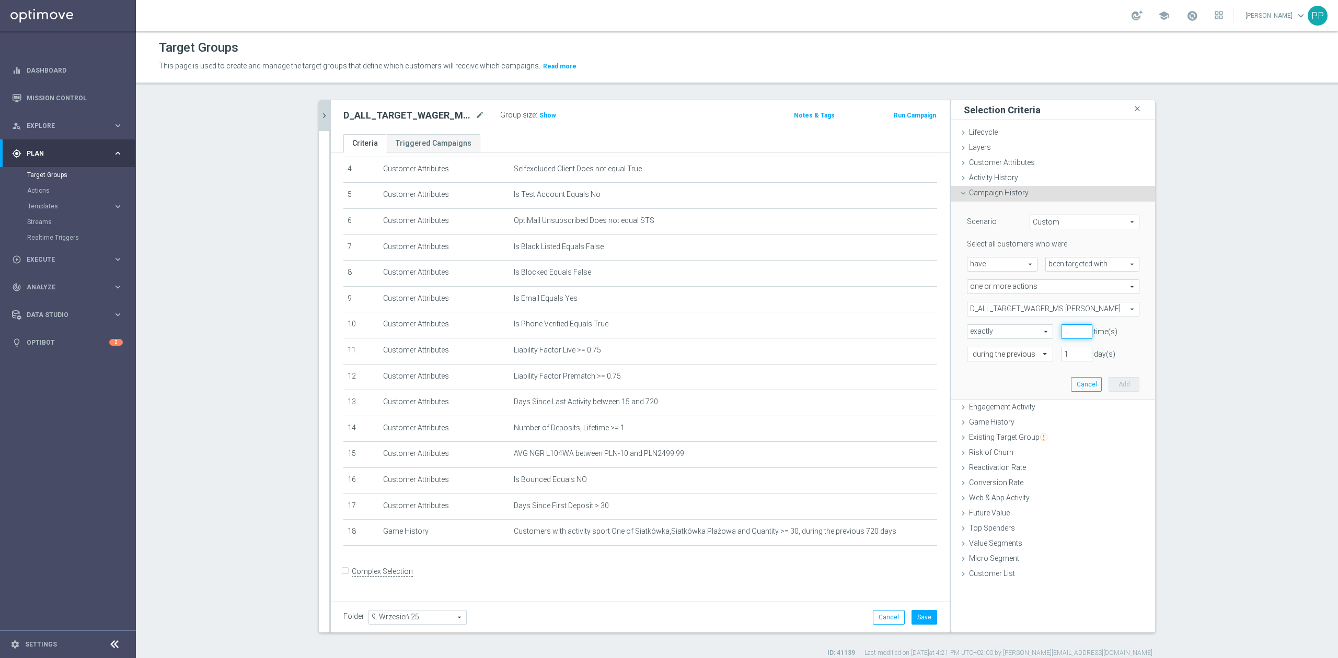
click at [1065, 333] on input "number" at bounding box center [1076, 332] width 31 height 15
type input "1"
click at [1015, 358] on input "text" at bounding box center [1000, 354] width 54 height 9
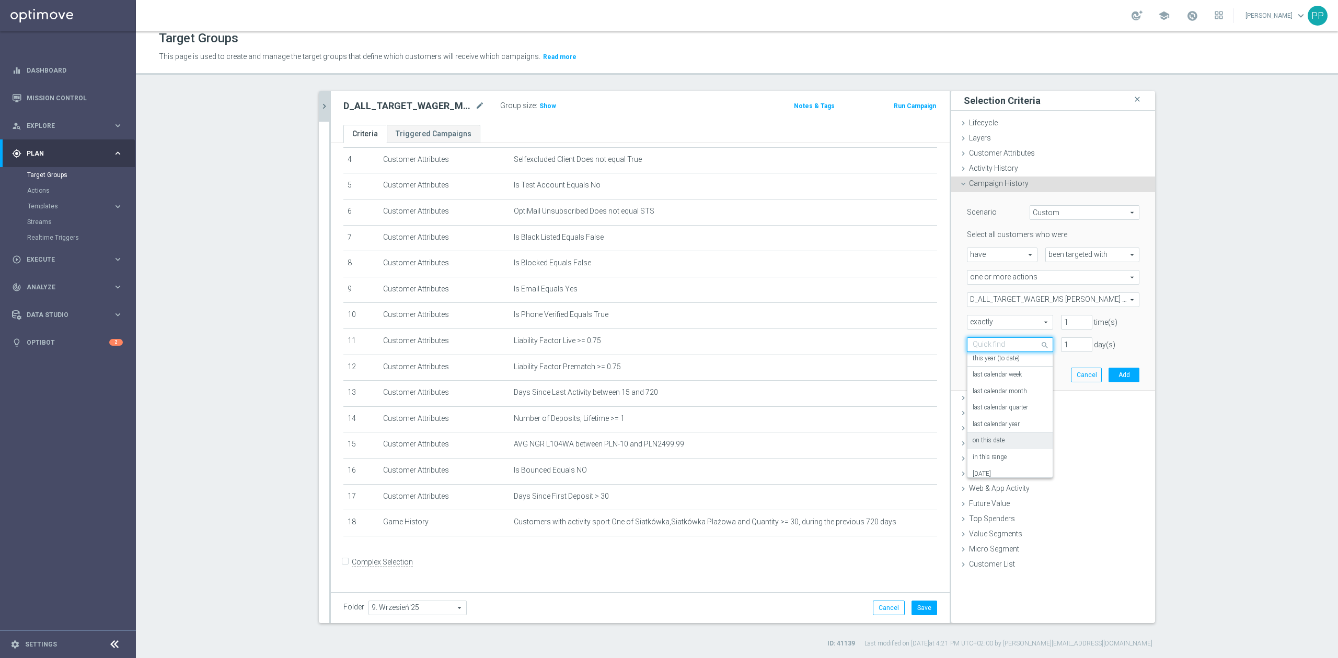
scroll to position [92, 0]
click at [996, 439] on div "on this date" at bounding box center [1010, 433] width 75 height 17
click at [1003, 370] on input at bounding box center [1053, 368] width 172 height 15
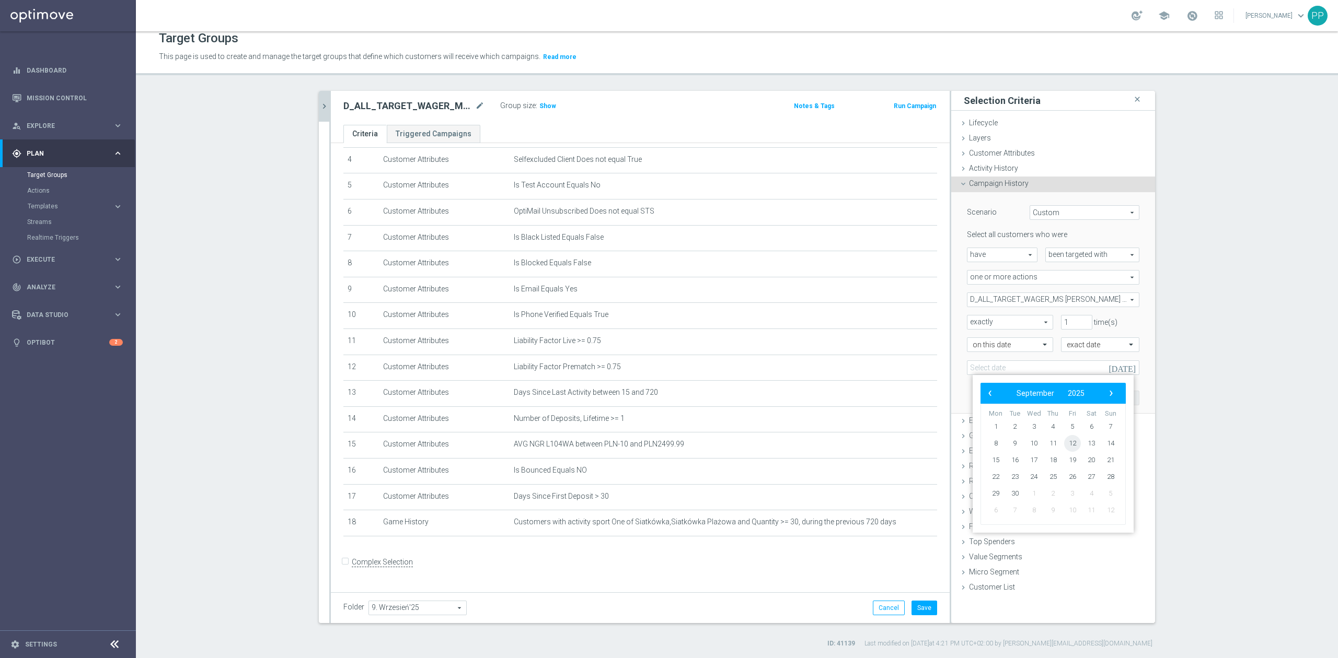
click at [1075, 448] on span "12" at bounding box center [1072, 443] width 17 height 17
type input "12 Sep 2025"
click at [1113, 396] on button "Add" at bounding box center [1123, 398] width 31 height 15
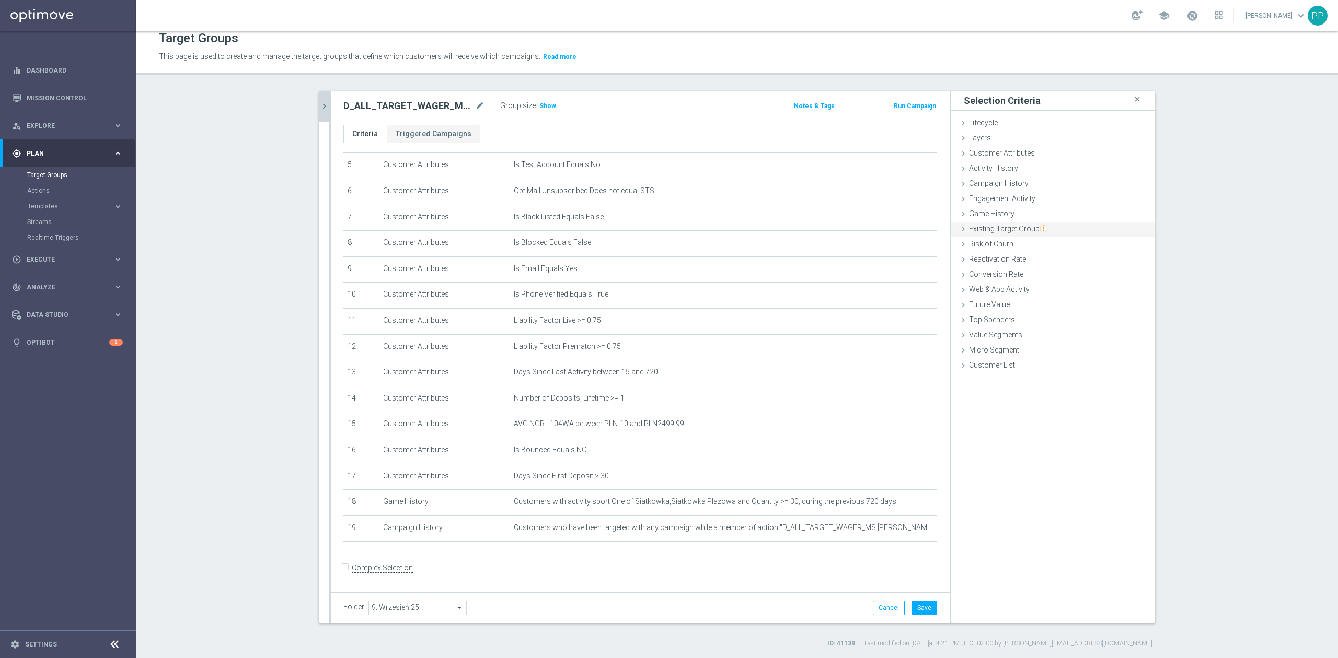
scroll to position [141, 0]
click at [1003, 283] on div "Web & App Activity done" at bounding box center [1053, 291] width 204 height 16
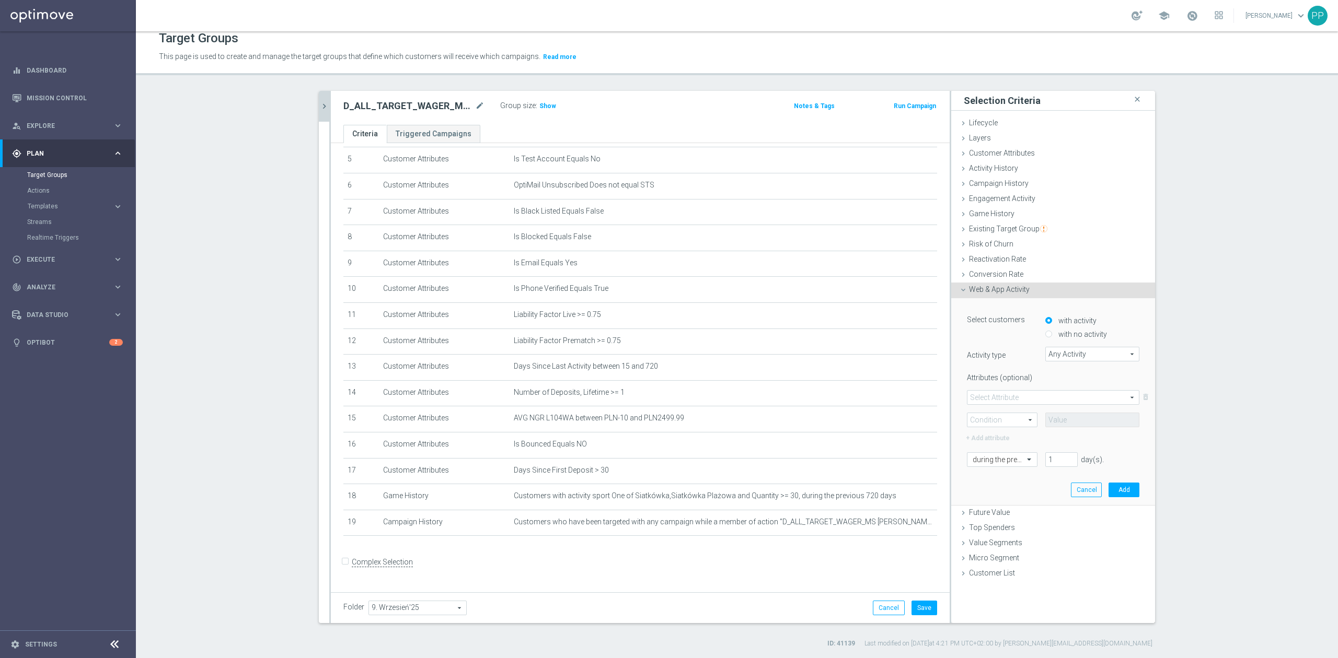
click at [1049, 327] on div "with no activity" at bounding box center [1092, 333] width 94 height 14
click at [1056, 332] on label "with no activity" at bounding box center [1081, 334] width 51 height 9
click at [1050, 332] on input "with no activity" at bounding box center [1048, 334] width 7 height 7
radio input "true"
click at [1054, 353] on span "Any Activity" at bounding box center [1092, 355] width 93 height 14
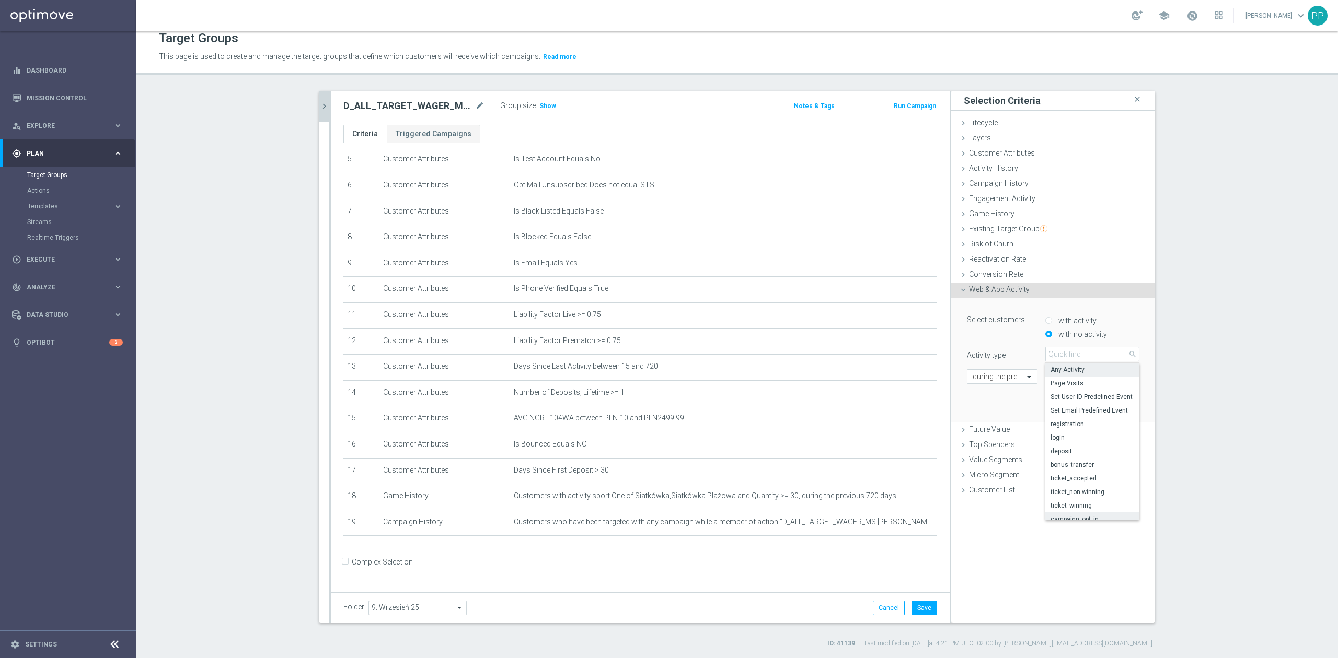
click at [1070, 517] on span "campaign_opt_in" at bounding box center [1092, 519] width 84 height 8
type input "campaign_opt_in"
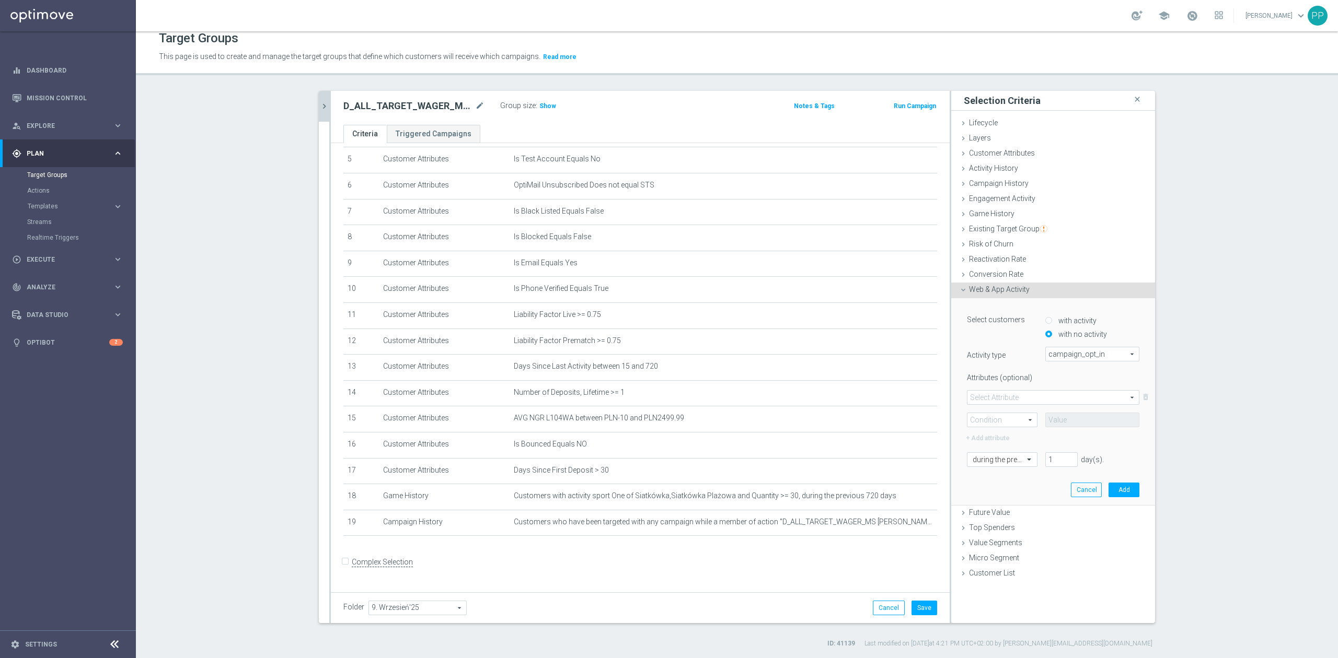
click at [1021, 392] on span at bounding box center [1052, 398] width 171 height 14
click at [1009, 414] on span "campaign_id" at bounding box center [1053, 413] width 161 height 8
type input "campaign_id"
click at [994, 421] on span at bounding box center [1002, 420] width 70 height 14
click at [991, 435] on span "=" at bounding box center [1002, 435] width 59 height 8
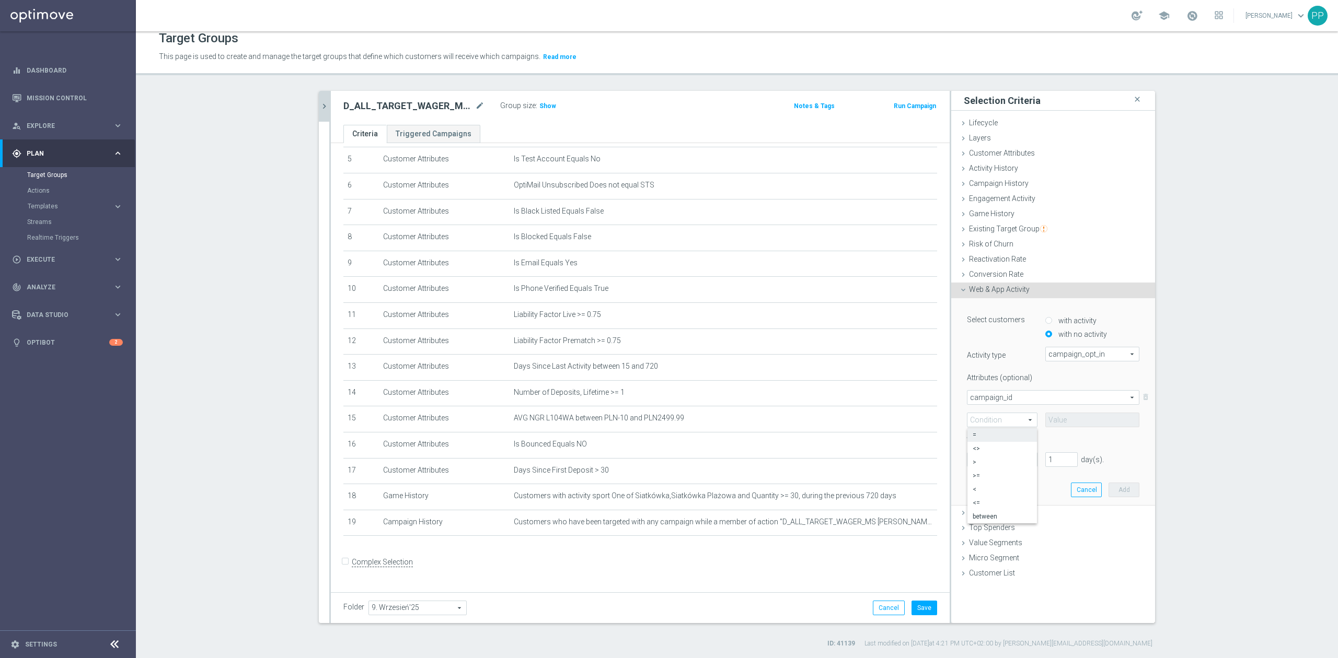
type input "="
click at [1045, 415] on input at bounding box center [1092, 420] width 94 height 15
paste input "178592"
type input "178592"
click at [993, 459] on input "text" at bounding box center [992, 459] width 38 height 9
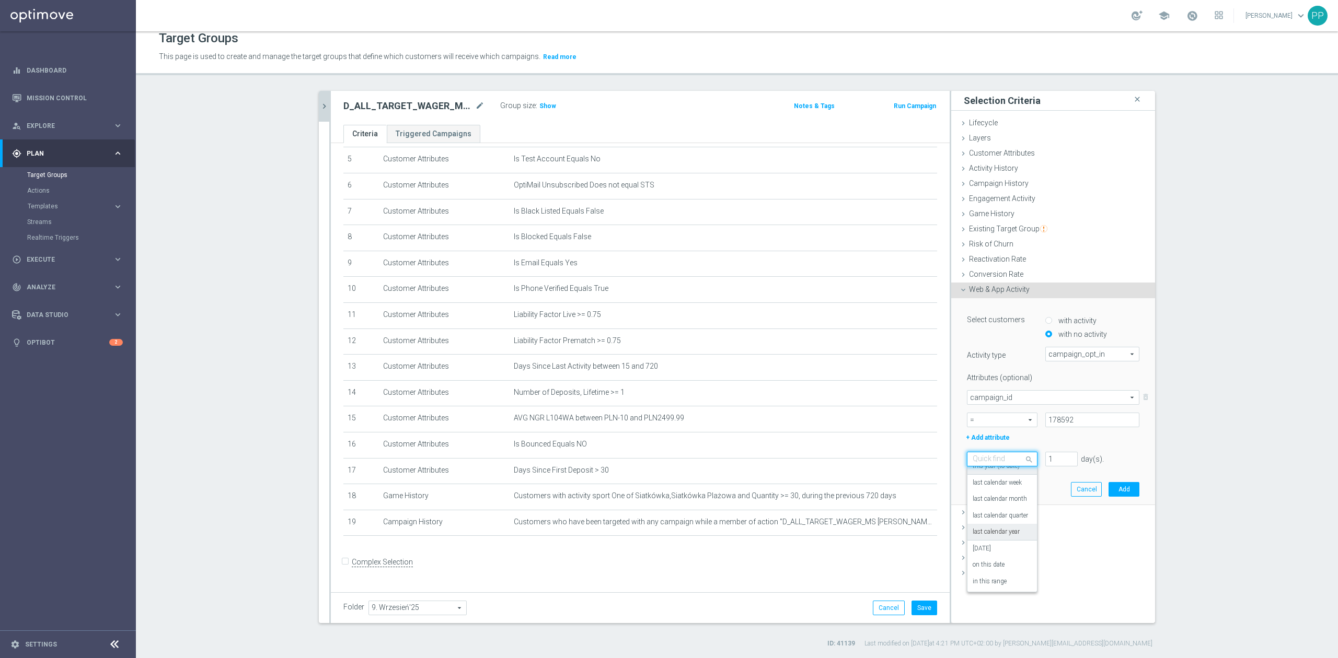
scroll to position [92, 0]
click at [996, 581] on label "in this range" at bounding box center [990, 581] width 34 height 8
click at [1014, 475] on input at bounding box center [1053, 482] width 172 height 15
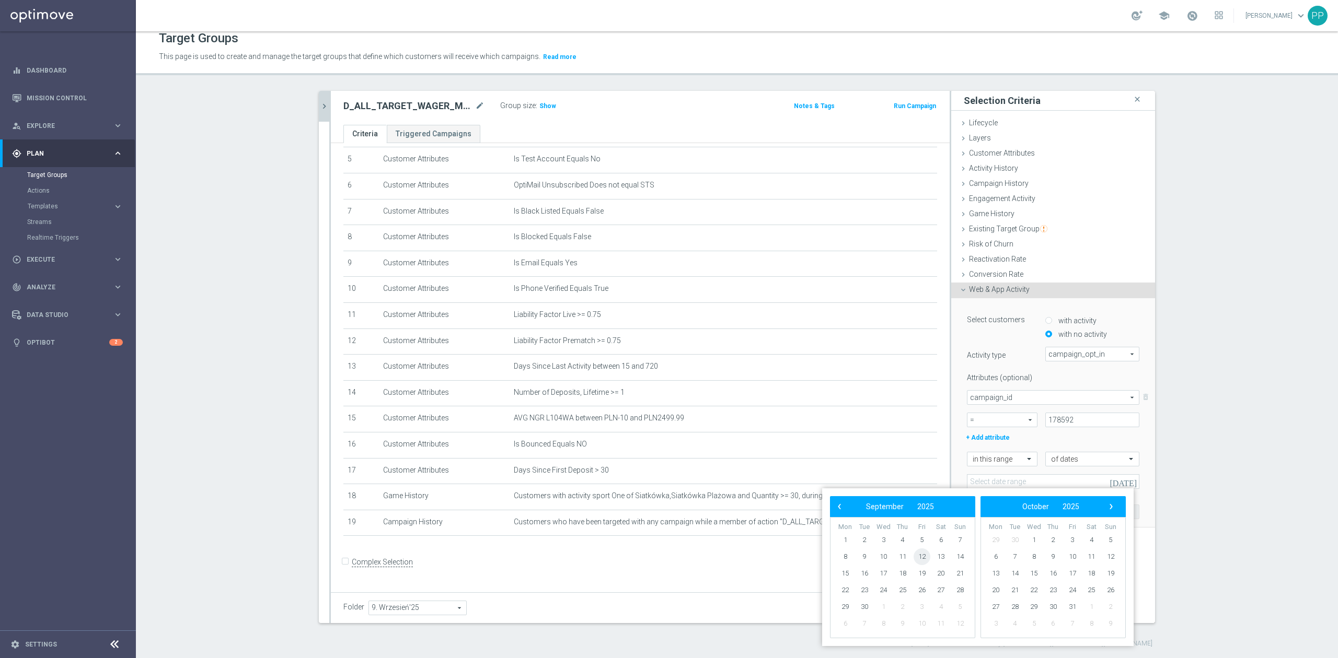
click at [924, 561] on span "12" at bounding box center [921, 557] width 17 height 17
click at [886, 573] on span "17" at bounding box center [883, 573] width 17 height 17
type input "12 Sep 2025 - 17 Sep 2025"
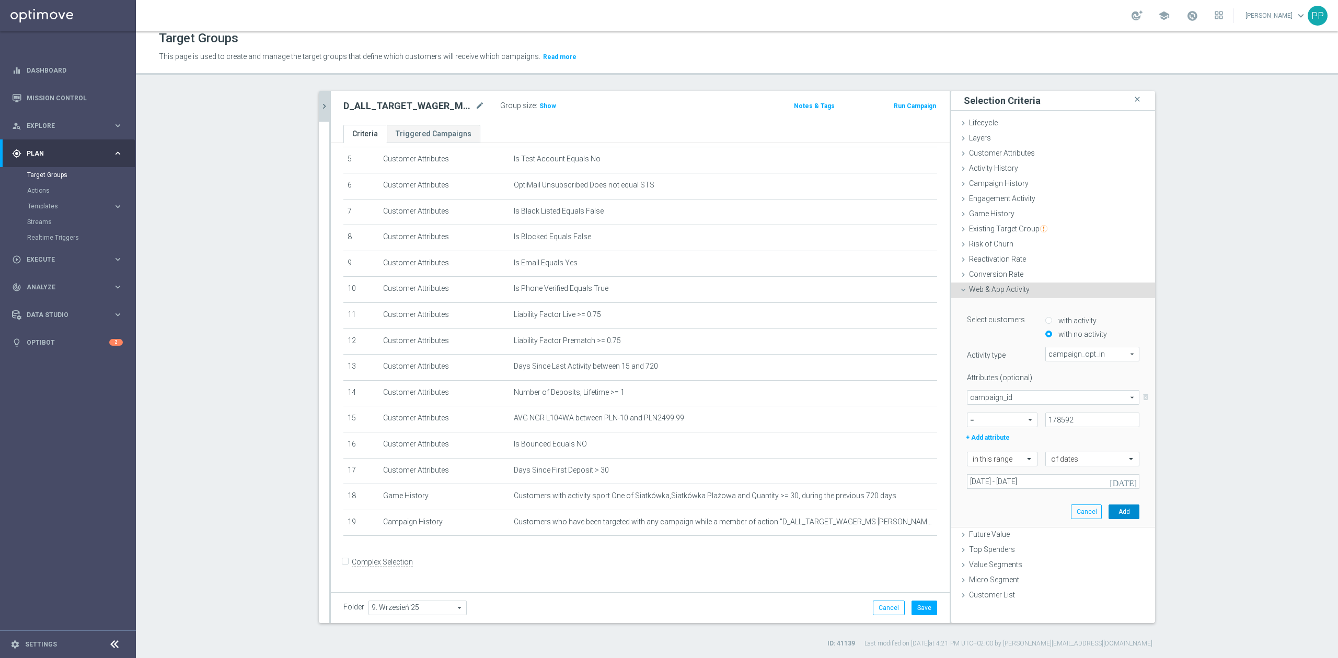
click at [1113, 514] on button "Add" at bounding box center [1123, 512] width 31 height 15
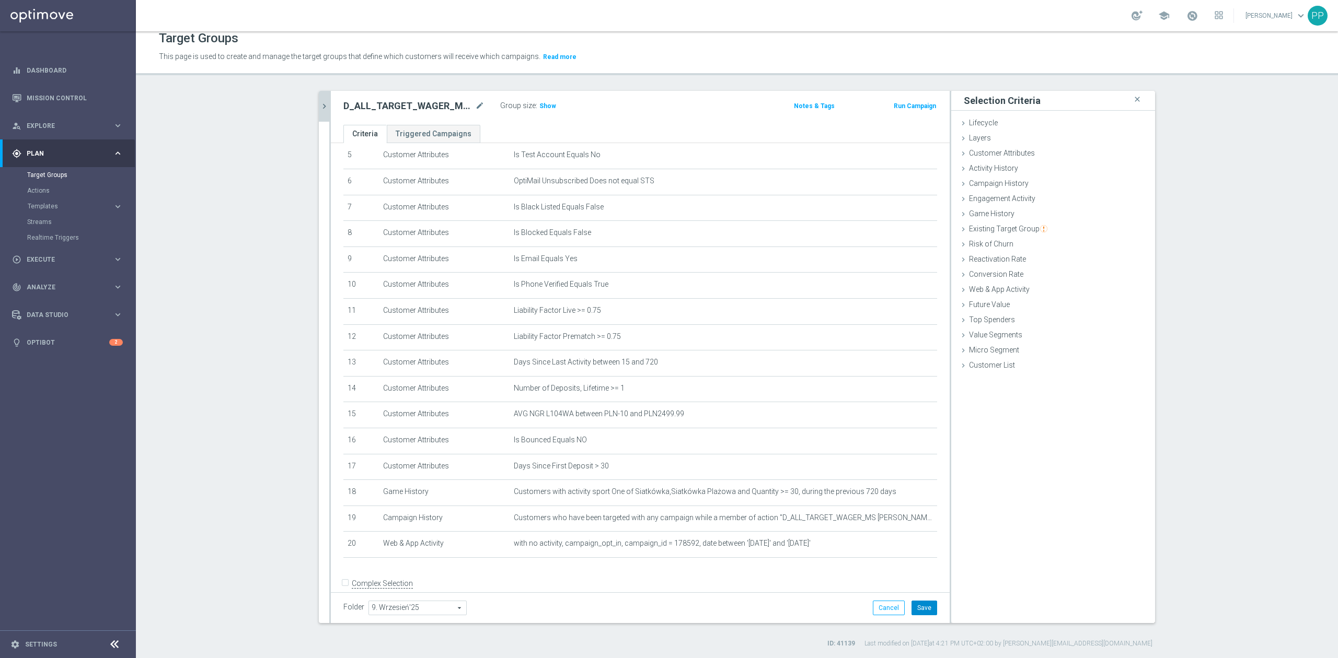
click at [919, 610] on button "Save" at bounding box center [924, 608] width 26 height 15
click at [539, 105] on span "Show" at bounding box center [547, 105] width 17 height 7
click at [275, 337] on section "search more_vert Prioritize Customer Target Groups library_add create_new_folder" at bounding box center [737, 370] width 1202 height 558
click at [475, 107] on icon "mode_edit" at bounding box center [479, 106] width 9 height 13
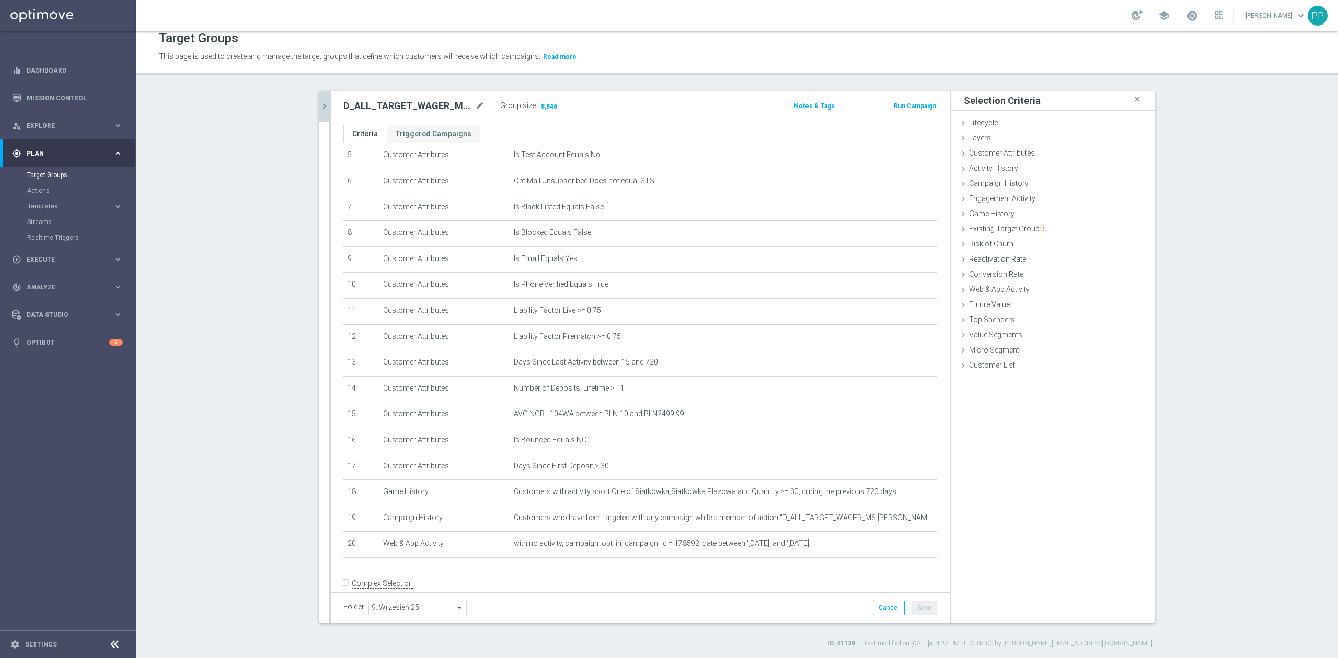
drag, startPoint x: 473, startPoint y: 91, endPoint x: 481, endPoint y: 43, distance: 48.8
click at [473, 90] on div "Target Groups This page is used to create and manage the target groups that def…" at bounding box center [737, 344] width 1202 height 627
click at [476, 105] on icon "mode_edit" at bounding box center [479, 106] width 9 height 13
click at [485, 69] on header "Target Groups This page is used to create and manage the target groups that def…" at bounding box center [737, 48] width 1202 height 53
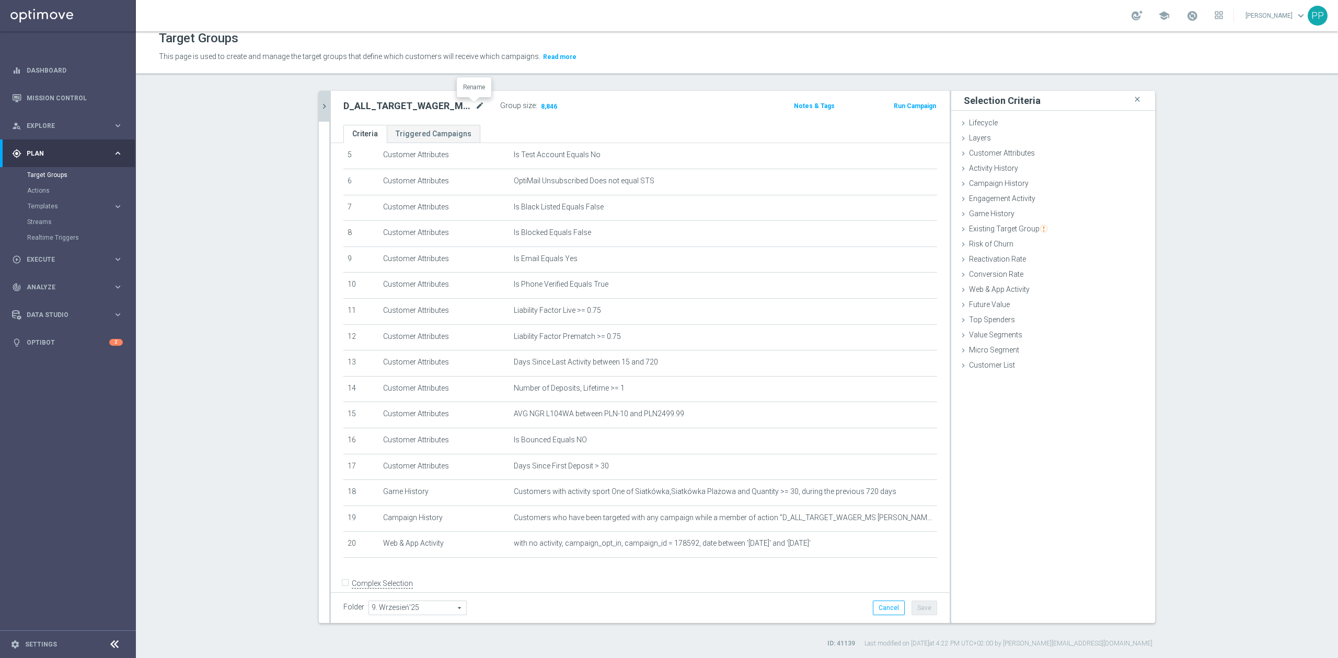
click at [475, 106] on icon "mode_edit" at bounding box center [479, 106] width 9 height 13
click at [455, 71] on header "Target Groups This page is used to create and manage the target groups that def…" at bounding box center [737, 48] width 1202 height 53
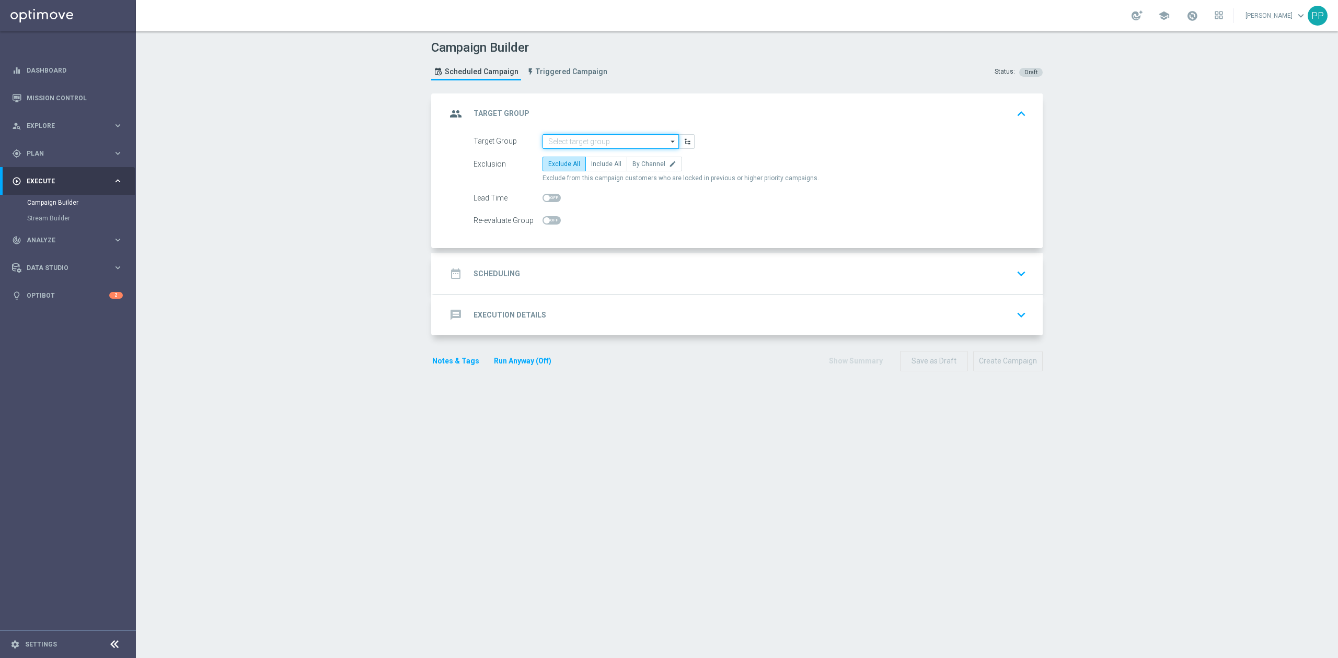
click at [563, 138] on input at bounding box center [610, 141] width 136 height 15
paste input "D_ALL_TARGET_DEPO_CC LIGI 100% do 500 PLN SB PUSH_120925"
click at [563, 170] on div "D_ALL_TARGET_DEPO_CC LIGI 100% do 500 PLN SB PUSH_120925" at bounding box center [610, 161] width 137 height 24
type input "D_ALL_TARGET_DEPO_CC LIGI 100% do 500 PLN SB PUSH_120925"
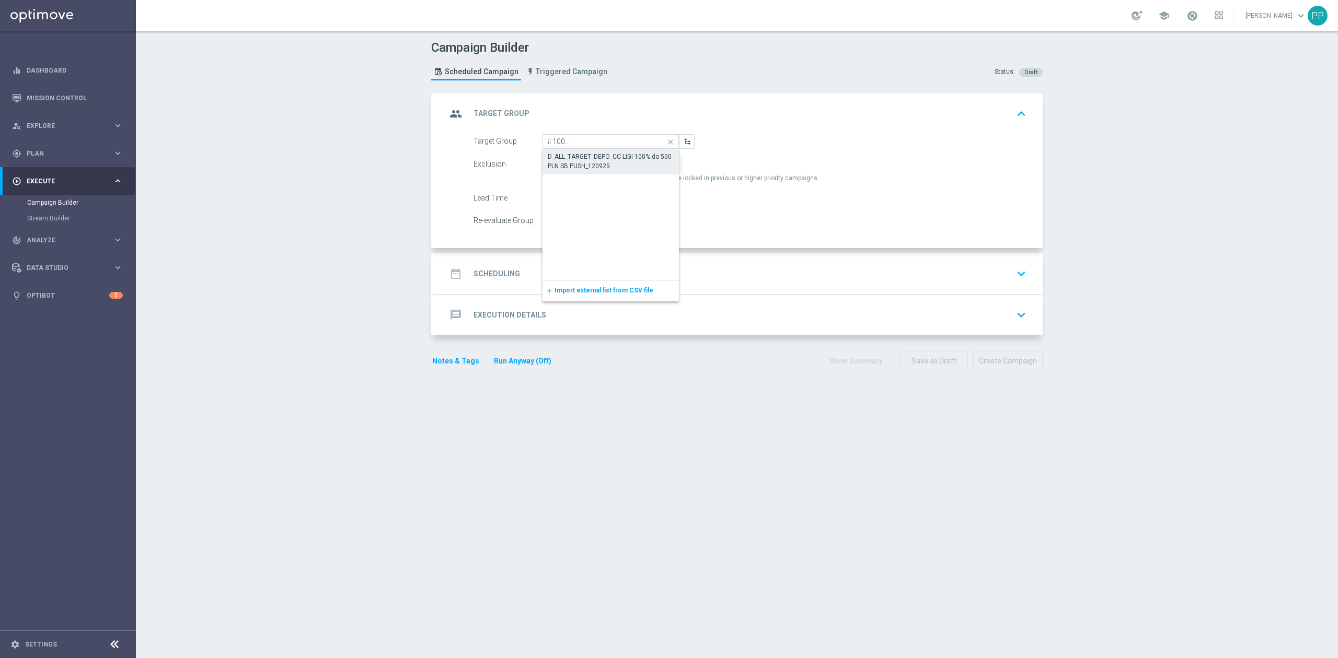
scroll to position [0, 0]
checkbox input "true"
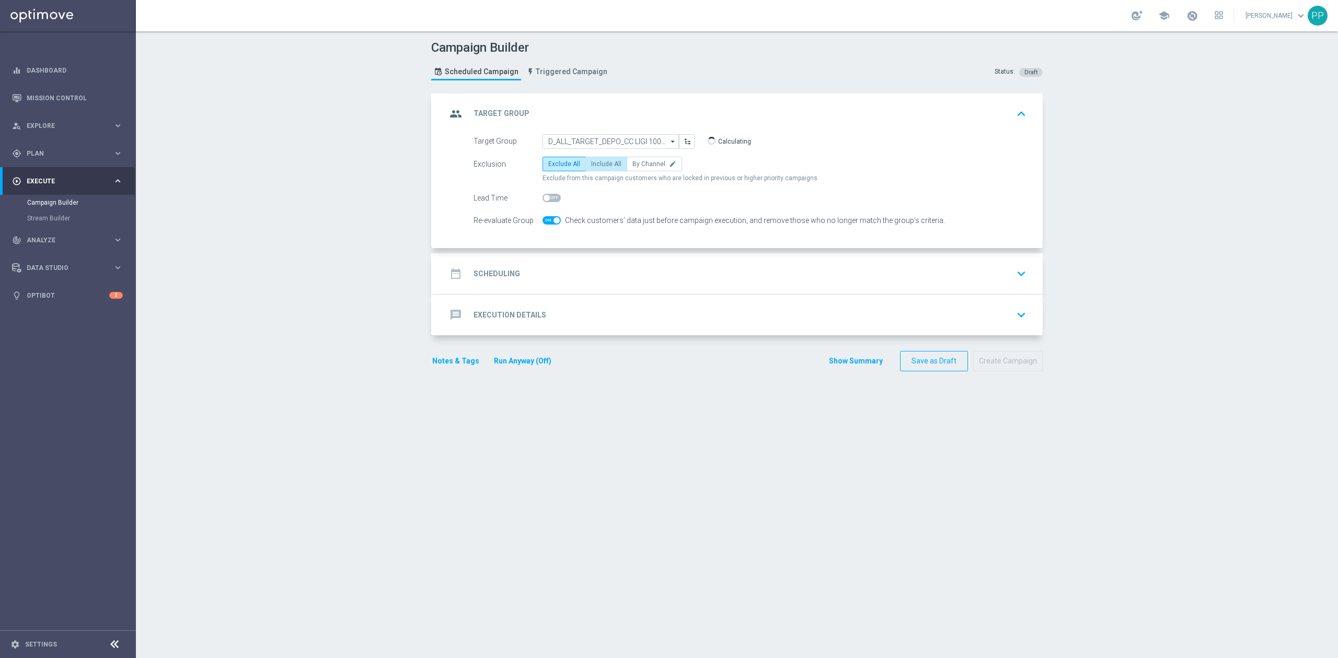
click at [605, 166] on span "Include All" at bounding box center [606, 163] width 30 height 7
click at [598, 166] on input "Include All" at bounding box center [594, 166] width 7 height 7
radio input "true"
click at [607, 264] on div "date_range Scheduling keyboard_arrow_down" at bounding box center [738, 274] width 584 height 20
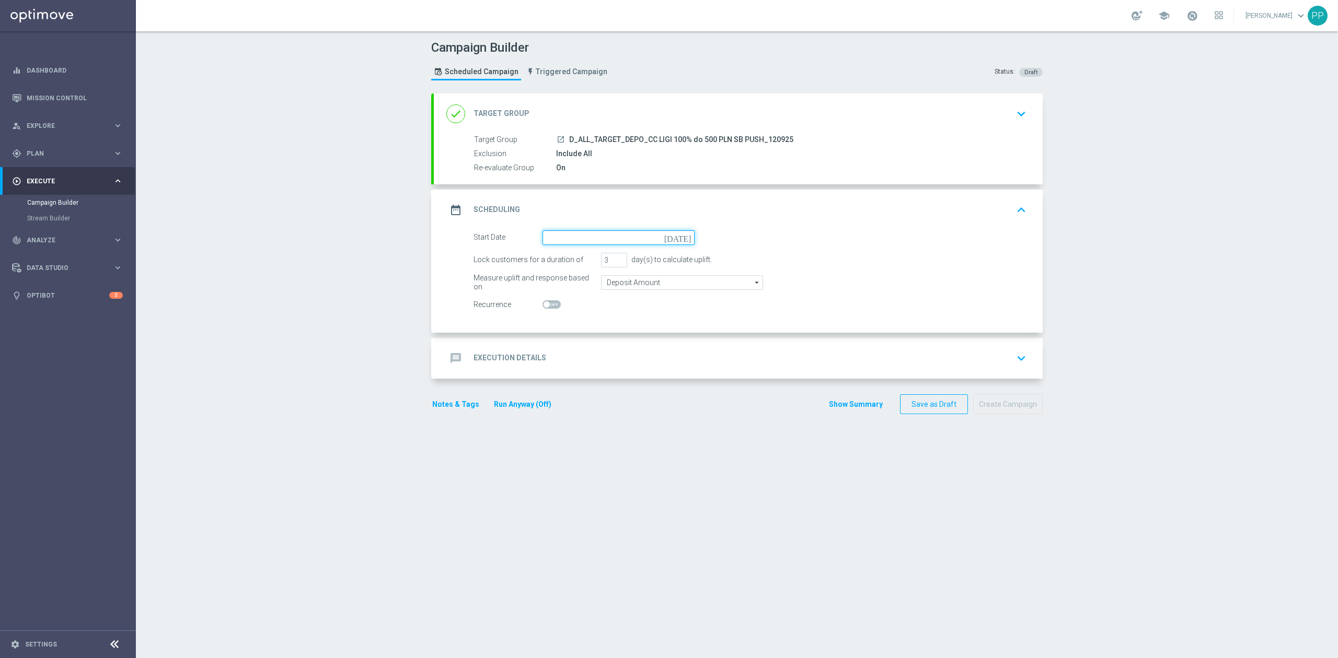
click at [595, 240] on input at bounding box center [618, 237] width 152 height 15
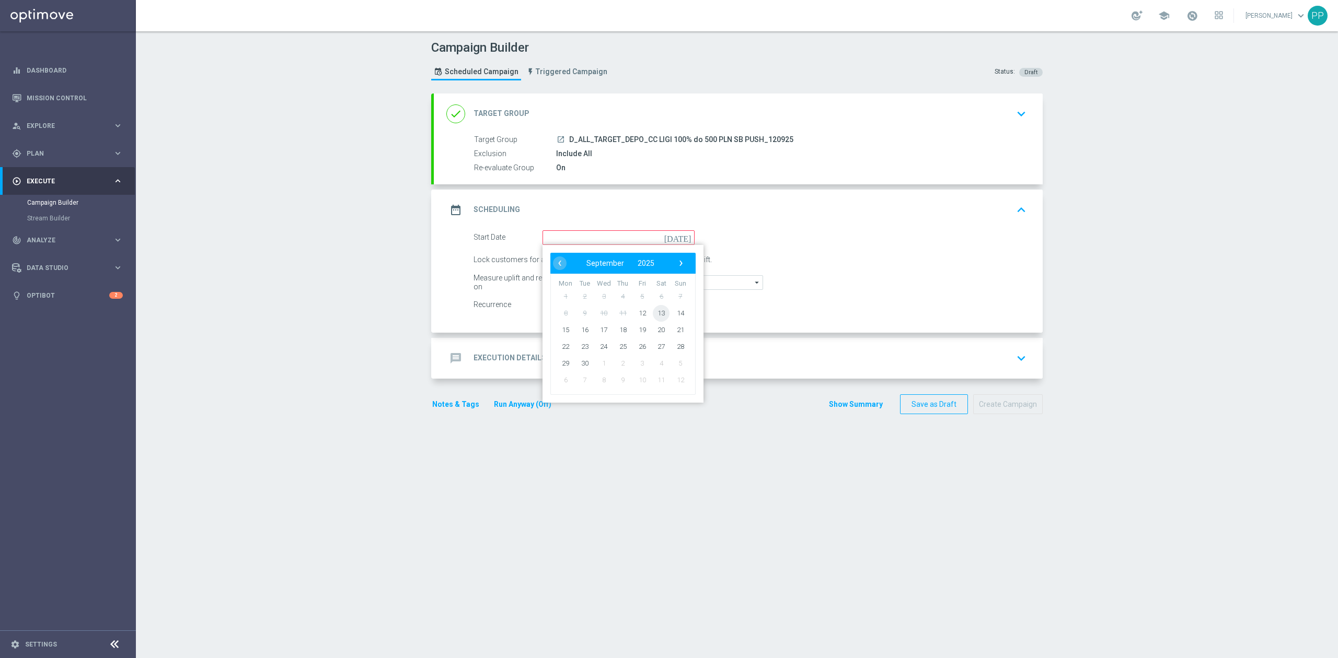
click at [653, 312] on span "13" at bounding box center [661, 313] width 17 height 17
type input "[DATE]"
drag, startPoint x: 605, startPoint y: 264, endPoint x: 591, endPoint y: 262, distance: 14.7
click at [591, 262] on div "Lock customers for a duration of 3 day(s) to calculate uplift." at bounding box center [750, 260] width 569 height 15
type input "1"
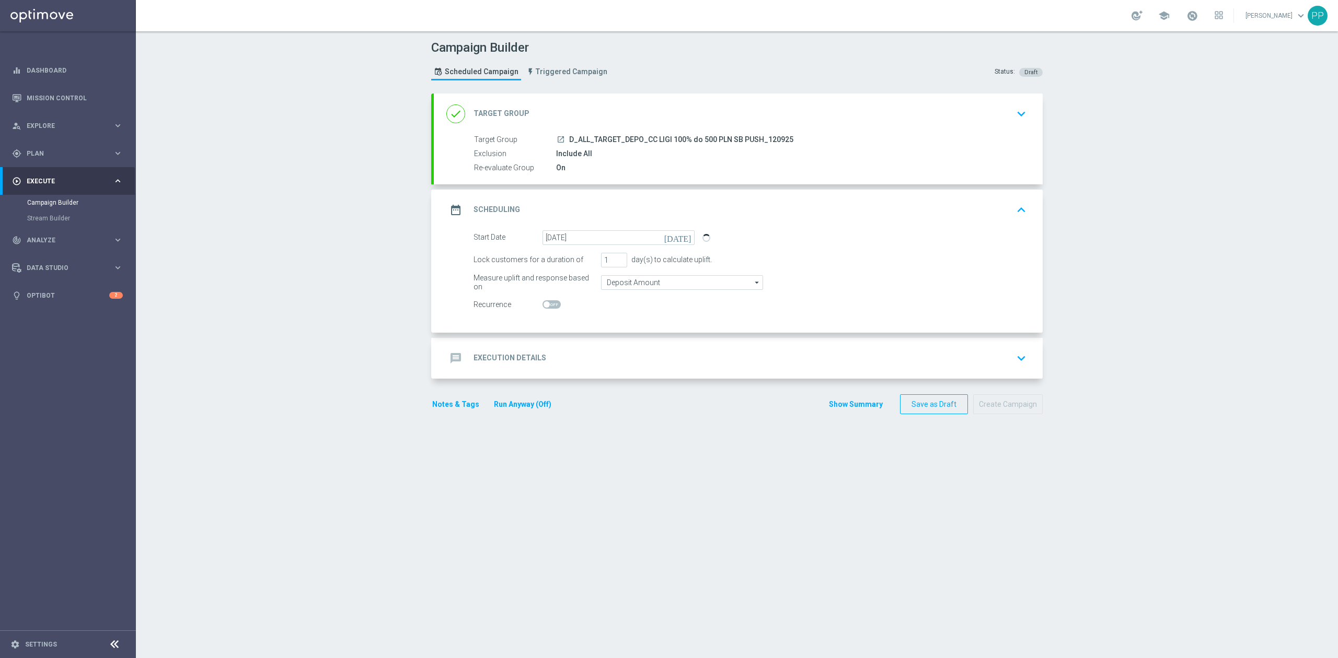
click at [592, 352] on div "message Execution Details keyboard_arrow_down" at bounding box center [738, 359] width 584 height 20
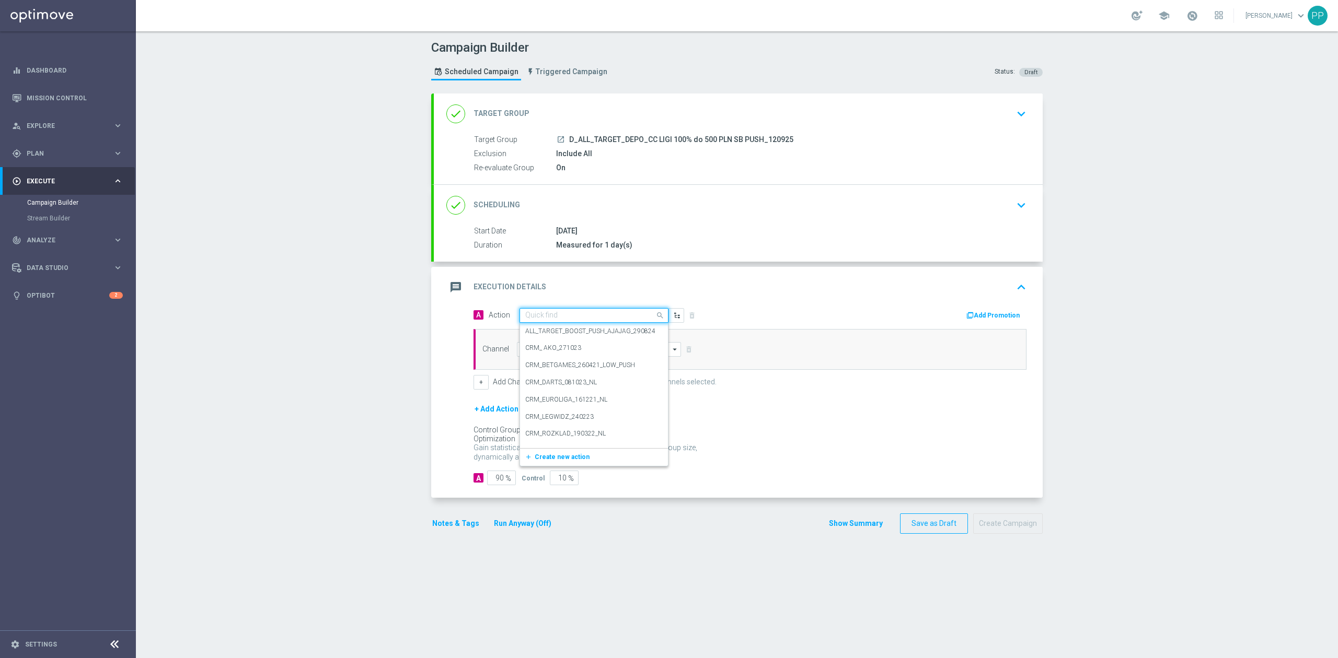
click at [574, 318] on input "text" at bounding box center [583, 315] width 117 height 9
click at [561, 453] on button "add_new Create new action" at bounding box center [592, 458] width 144 height 12
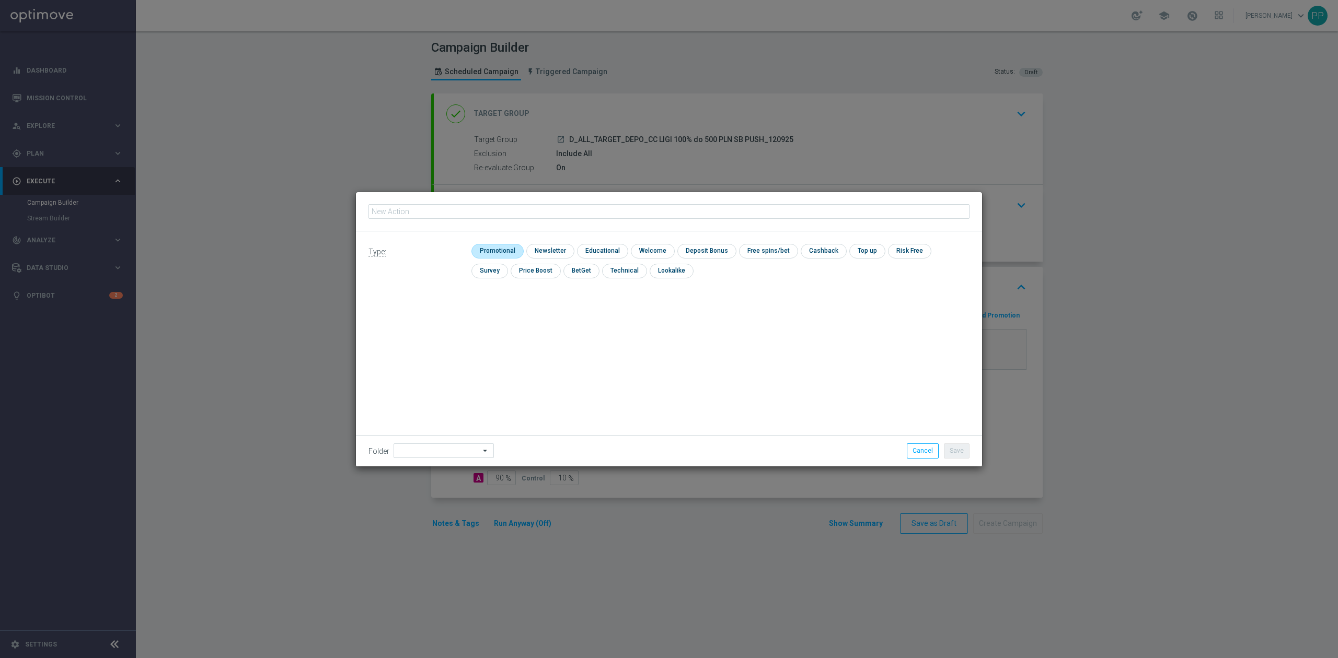
click at [513, 251] on input "checkbox" at bounding box center [496, 251] width 50 height 14
checkbox input "true"
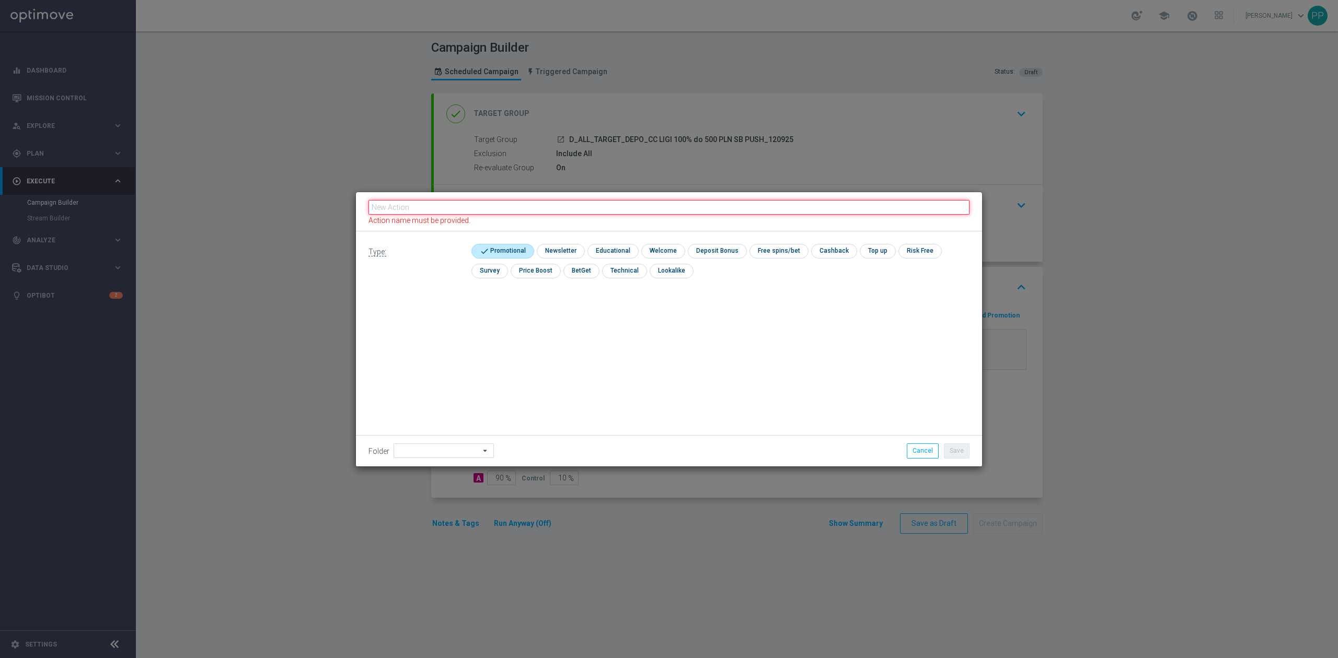
click at [498, 208] on input "text" at bounding box center [668, 207] width 601 height 15
paste input "D_ALL_TARGET_DEPO_CC LIGI 100% do 500 PLN SB PUSH_120925"
type input "D_ALL_TARGET_DEPO_CC LIGI 100% do 500 PLN SB PUSH_120925"
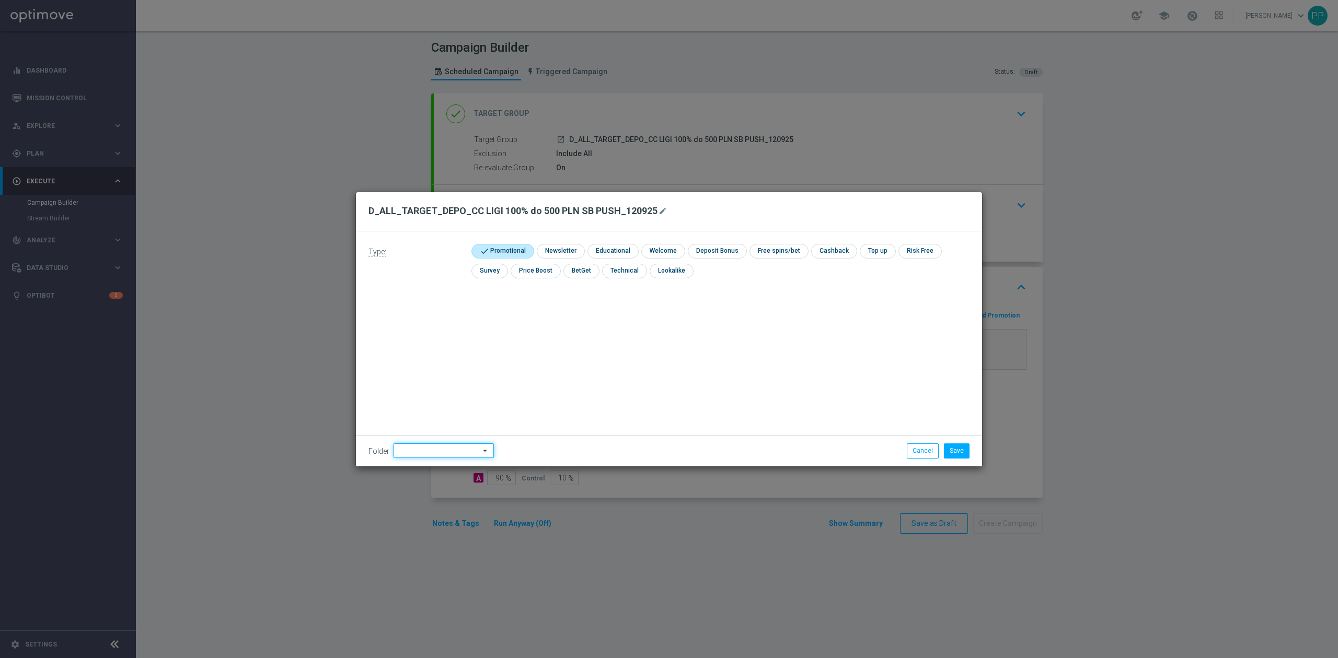
click at [437, 450] on input at bounding box center [444, 451] width 100 height 15
click at [437, 319] on div "9. Wrzesień 2025" at bounding box center [424, 320] width 51 height 9
type input "9. Wrzesień 2025"
click at [966, 455] on button "Save" at bounding box center [957, 451] width 26 height 15
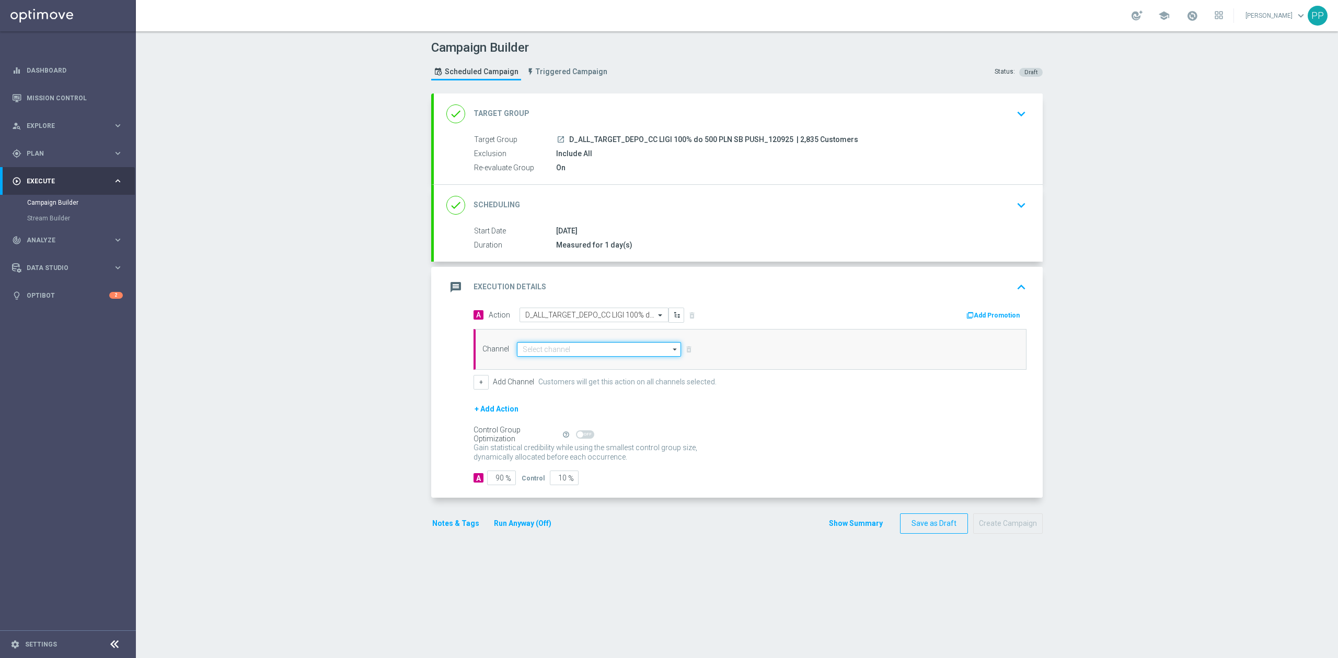
click at [630, 353] on input at bounding box center [599, 349] width 164 height 15
click at [584, 389] on div "XtremePush" at bounding box center [594, 387] width 155 height 16
type input "XtremePush"
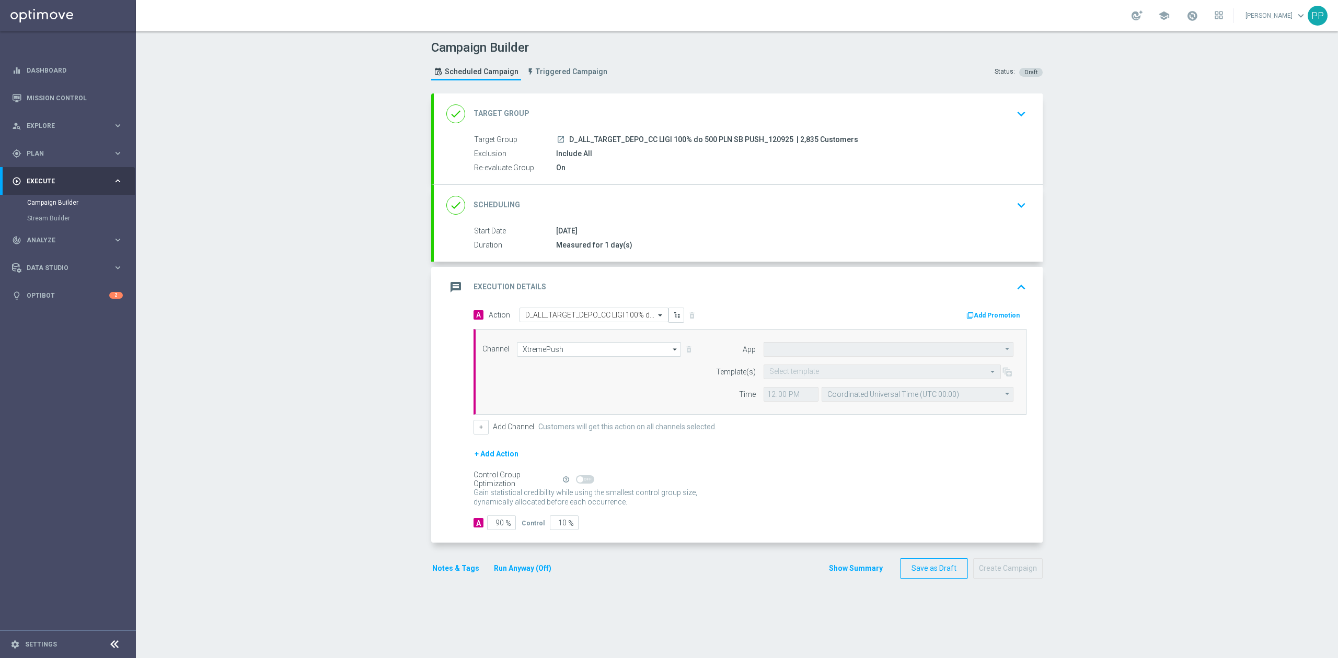
type input "STS_PL"
click at [847, 400] on input "Coordinated Universal Time (UTC 00:00)" at bounding box center [918, 394] width 192 height 15
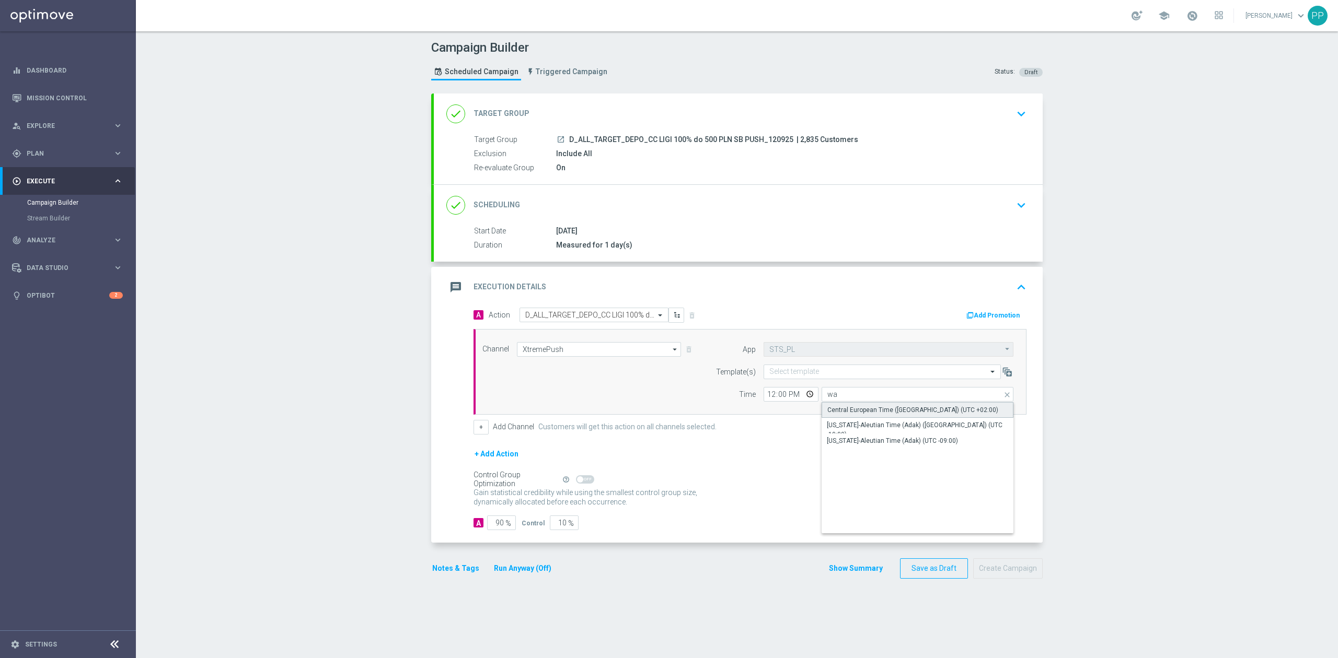
click at [920, 414] on div "Central European Time ([GEOGRAPHIC_DATA]) (UTC +02:00)" at bounding box center [912, 410] width 171 height 9
type input "Central European Time ([GEOGRAPHIC_DATA]) (UTC +02:00)"
click at [864, 376] on input "text" at bounding box center [871, 372] width 205 height 9
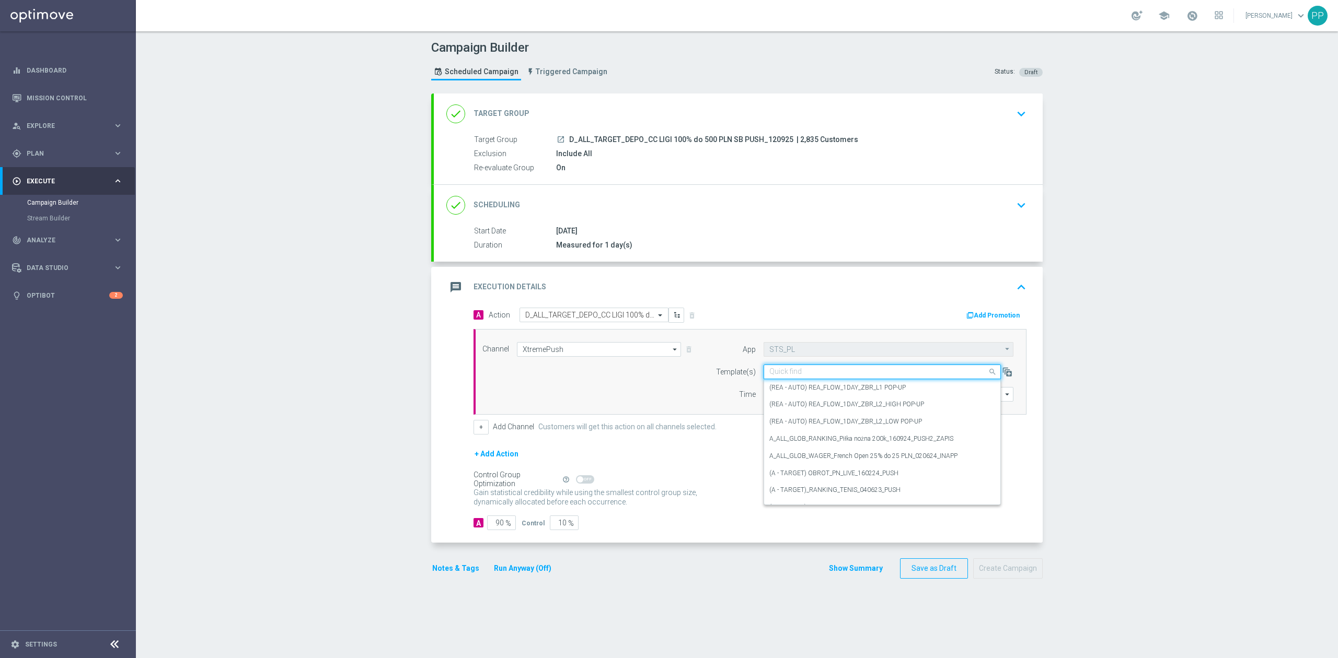
paste input "D_ALL_TARGET_DEPO_CC LIGI 100% do 500 PLN SB PUSH_120925"
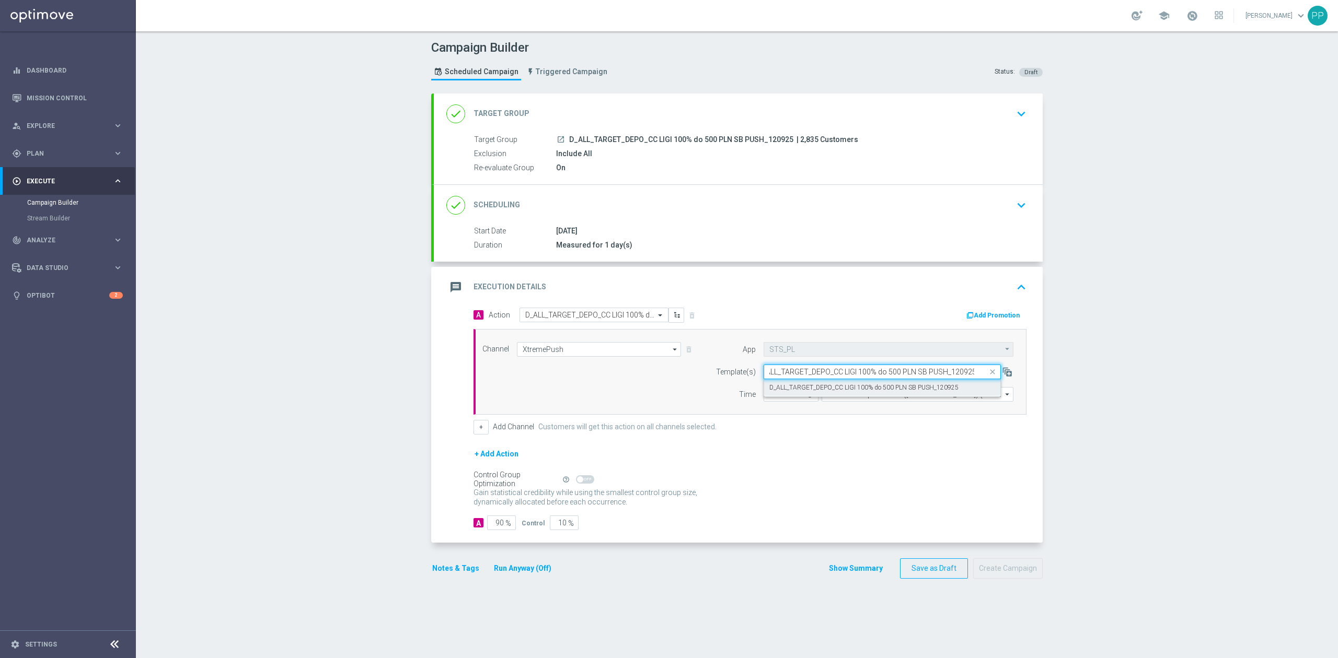
click at [863, 385] on label "D_ALL_TARGET_DEPO_CC LIGI 100% do 500 PLN SB PUSH_120925" at bounding box center [863, 388] width 189 height 9
type input "D_ALL_TARGET_DEPO_CC LIGI 100% do 500 PLN SB PUSH_120925"
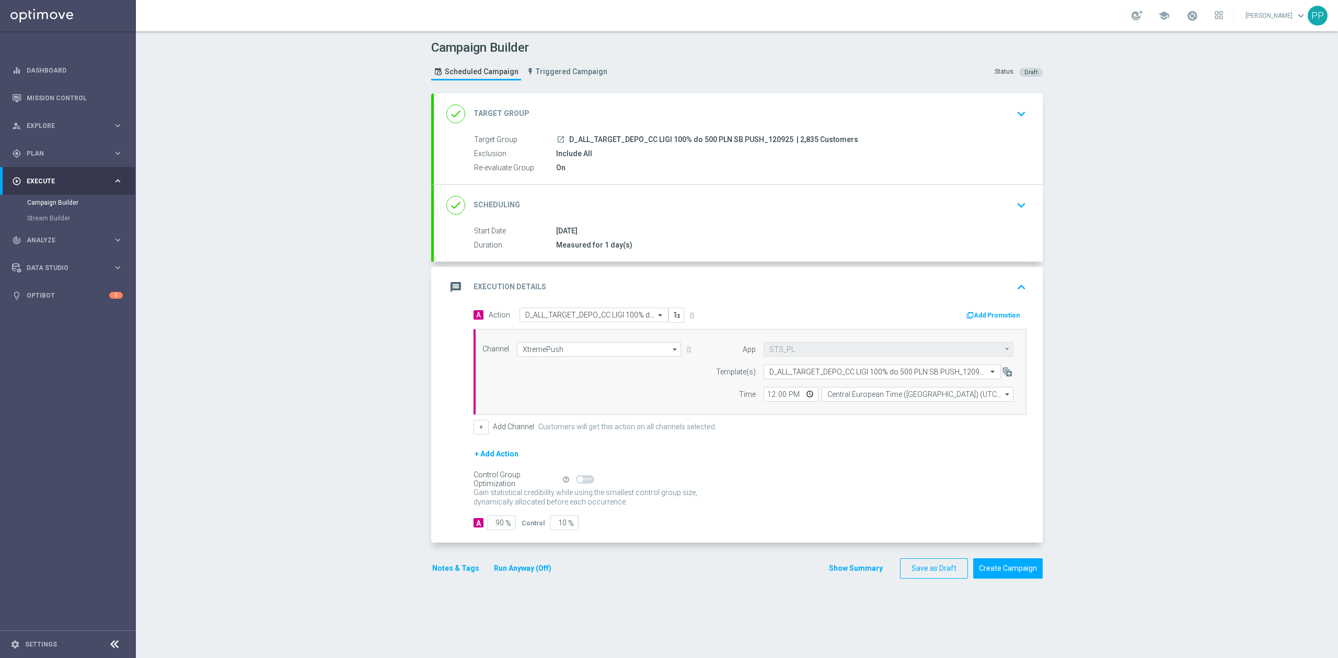
scroll to position [0, 0]
click at [494, 525] on input "90" at bounding box center [501, 523] width 29 height 15
type input "9"
type input "91"
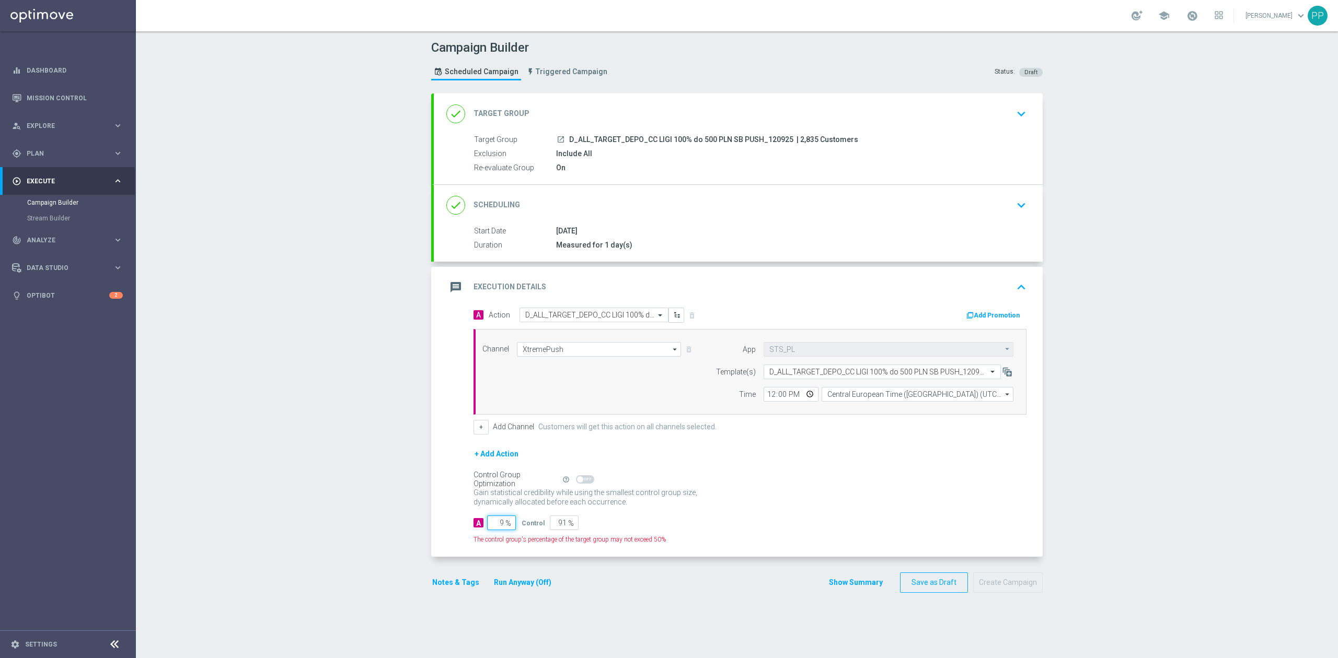
type input "95"
type input "5"
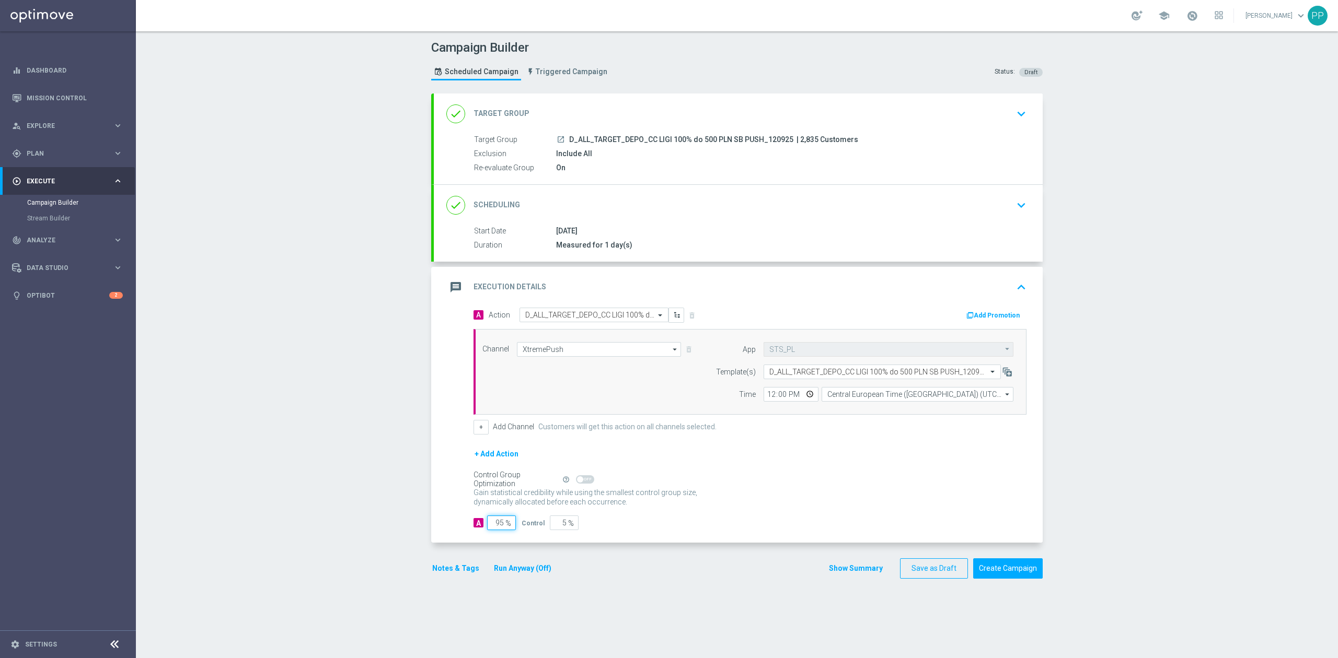
type input "95"
click at [358, 534] on div "Campaign Builder Scheduled Campaign Triggered Campaign Status: Draft done Targe…" at bounding box center [737, 344] width 1202 height 627
click at [448, 569] on button "Notes & Tags" at bounding box center [455, 568] width 49 height 13
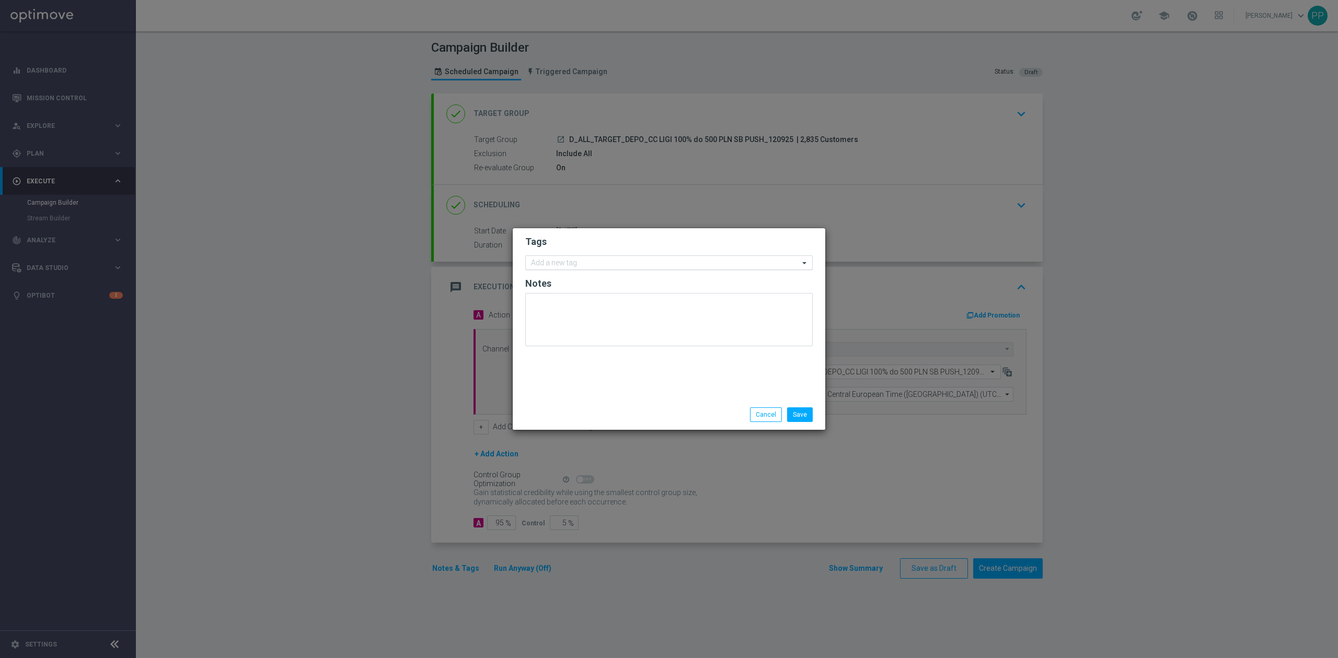
click at [574, 268] on div at bounding box center [664, 264] width 270 height 10
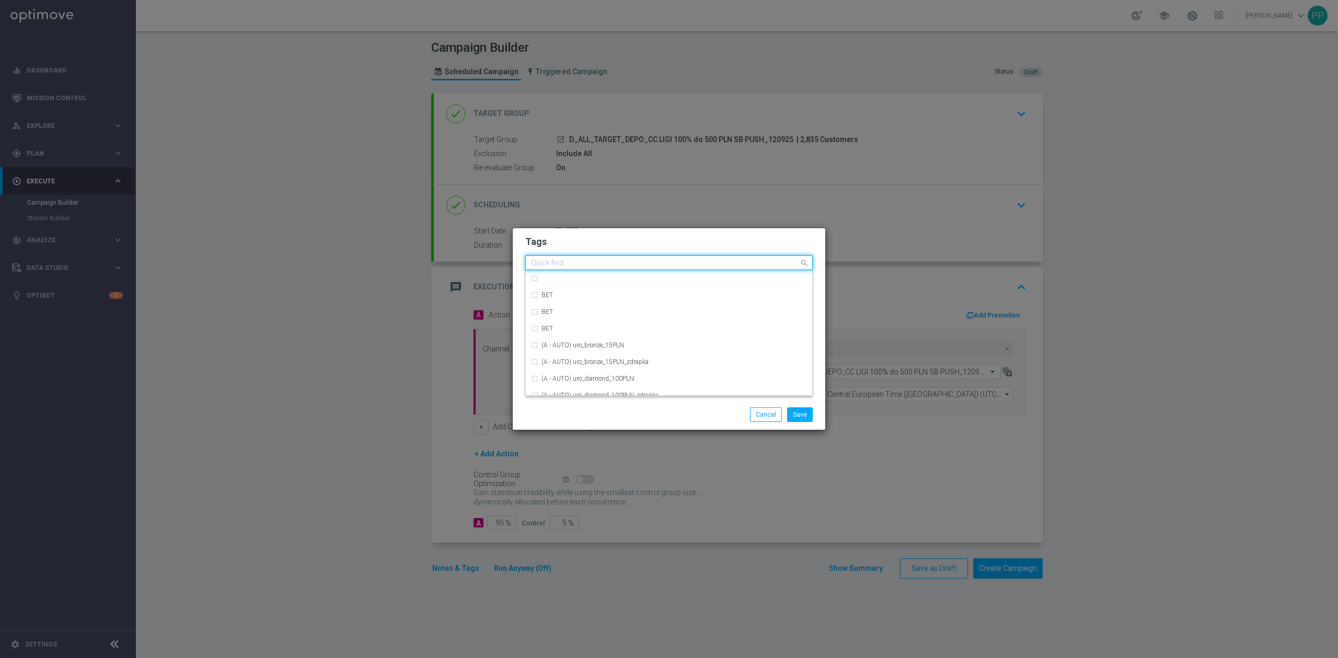
type input "C"
click at [582, 369] on div "D" at bounding box center [673, 368] width 265 height 6
type input "D"
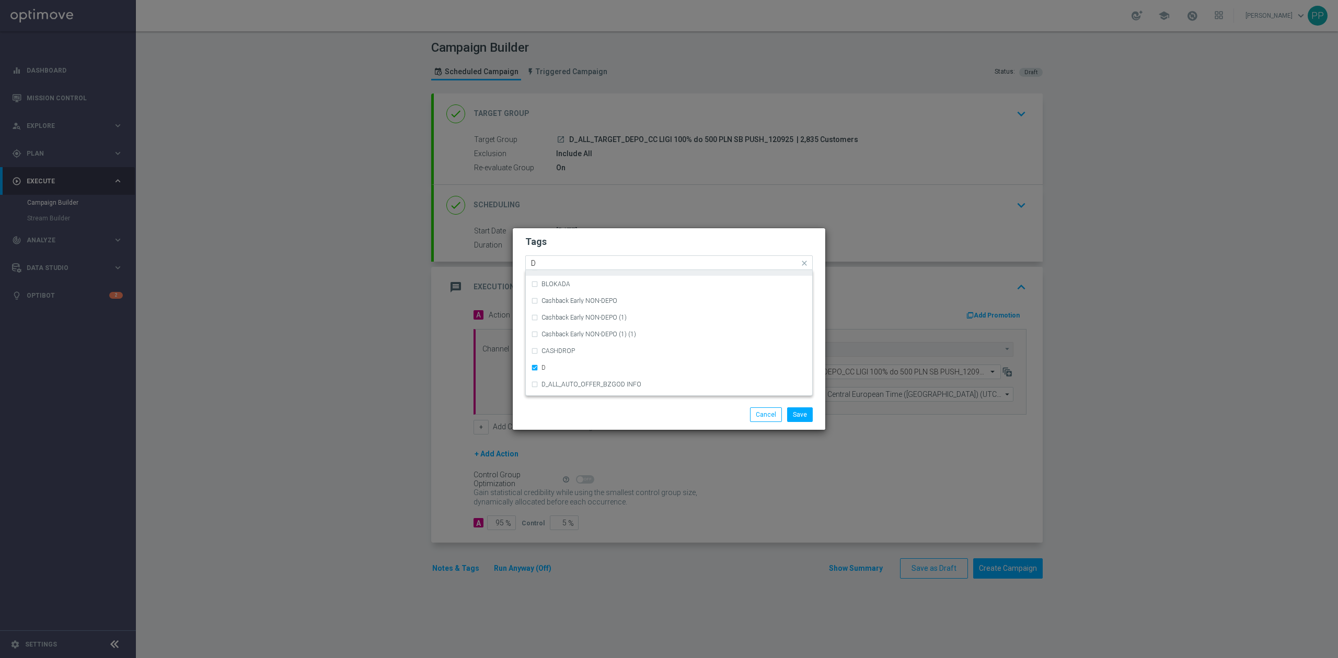
click at [561, 263] on input "D" at bounding box center [665, 263] width 268 height 9
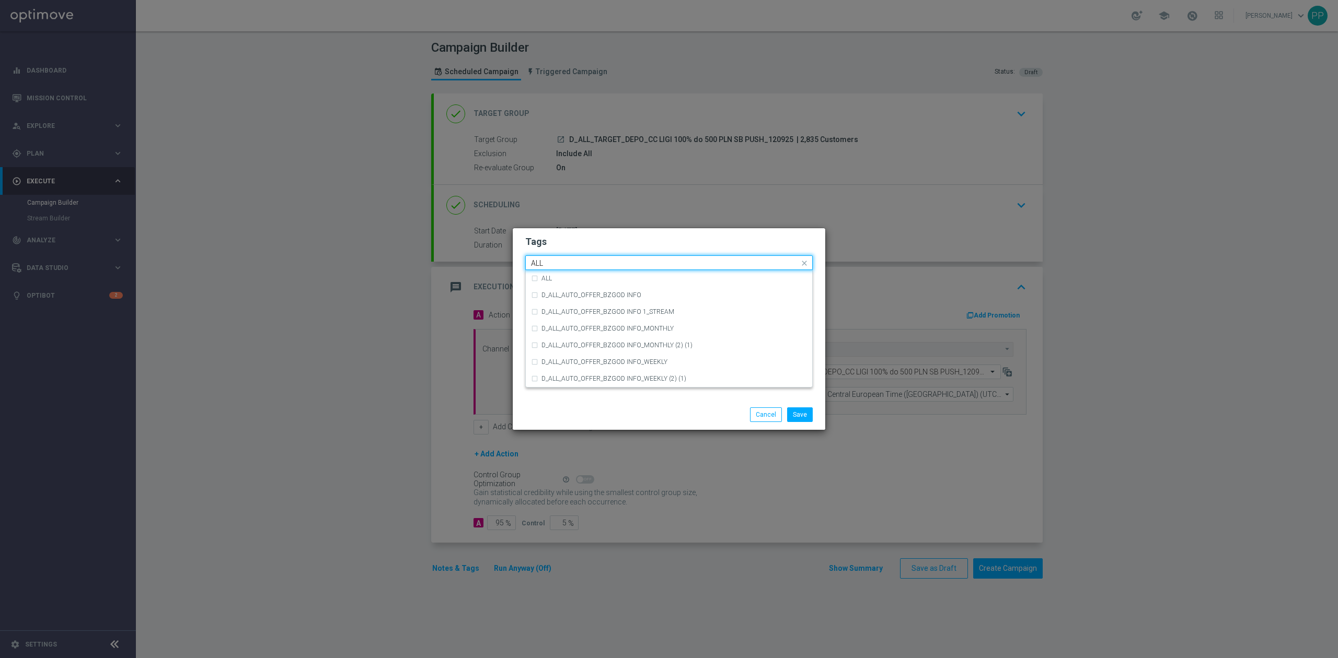
scroll to position [0, 0]
click at [541, 271] on div "ALL" at bounding box center [669, 278] width 276 height 17
click at [552, 262] on input "ALL" at bounding box center [665, 263] width 268 height 9
type input "A"
click at [548, 331] on label "TARGET" at bounding box center [553, 329] width 24 height 6
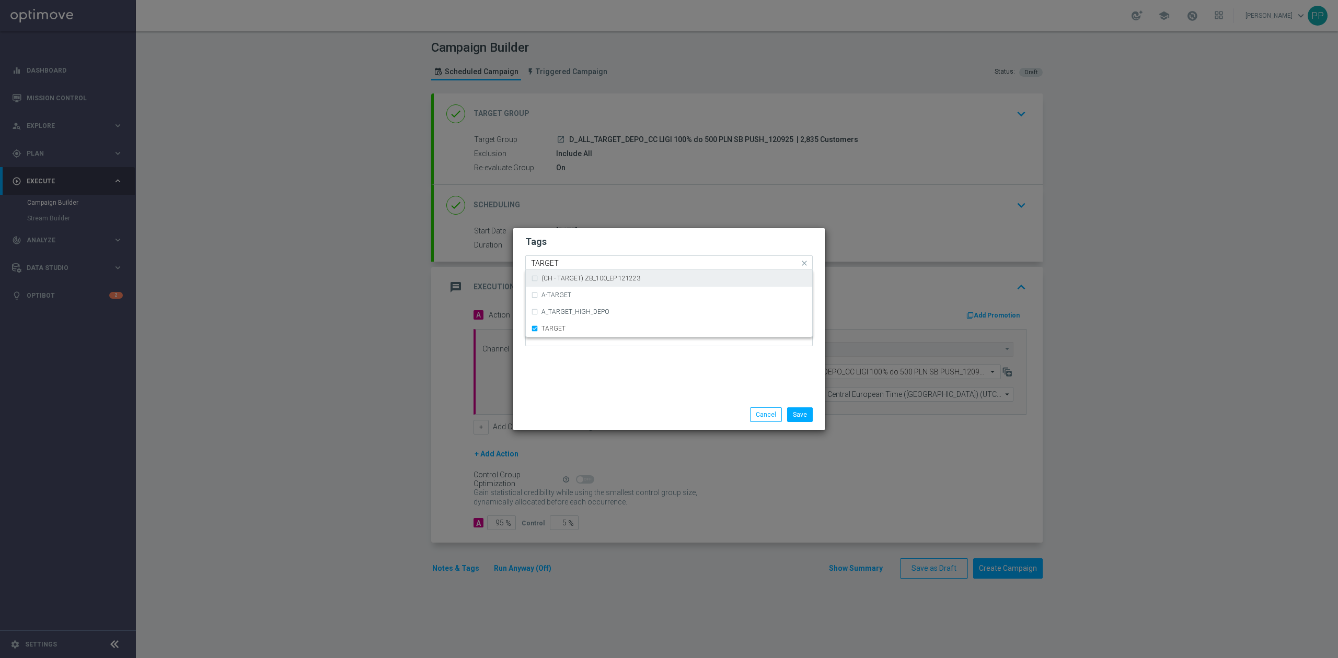
click at [570, 260] on input "TARGET" at bounding box center [665, 263] width 268 height 9
type input "T"
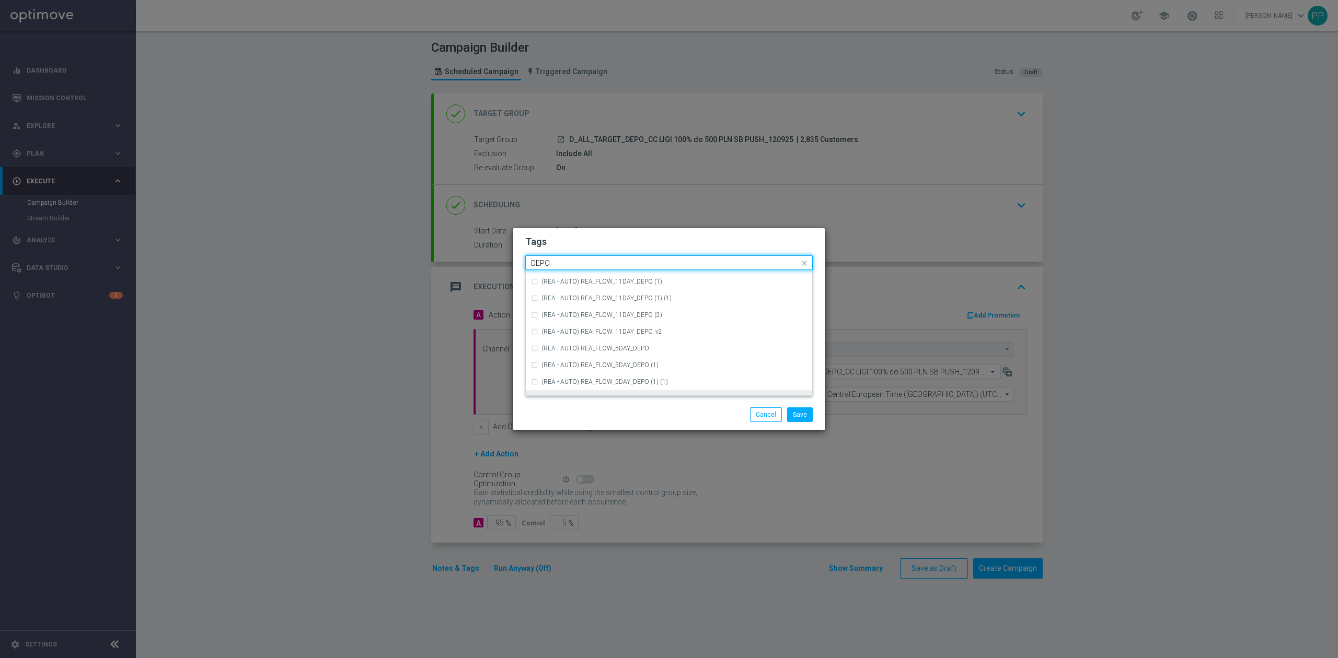
scroll to position [404, 0]
click at [609, 339] on div "DEPO" at bounding box center [669, 342] width 276 height 17
click at [588, 262] on input "DEPO" at bounding box center [665, 263] width 268 height 9
type input "D"
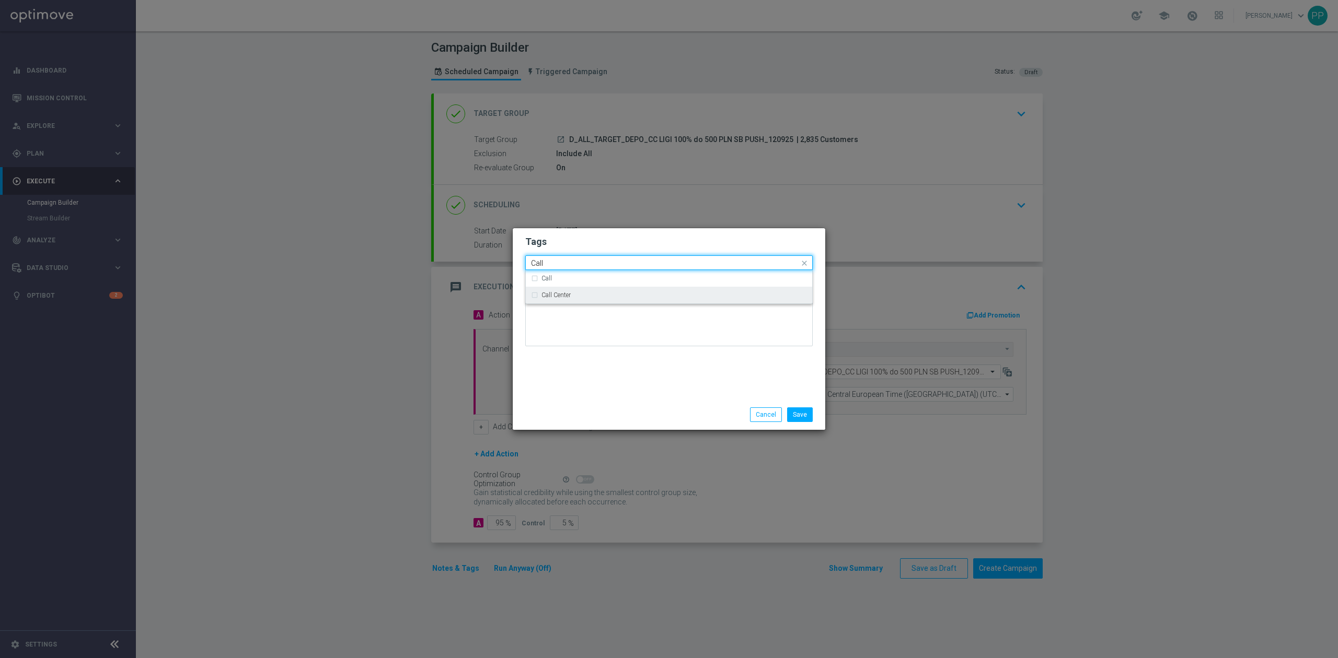
click at [580, 294] on div "Call Center" at bounding box center [673, 295] width 265 height 6
type input "Call"
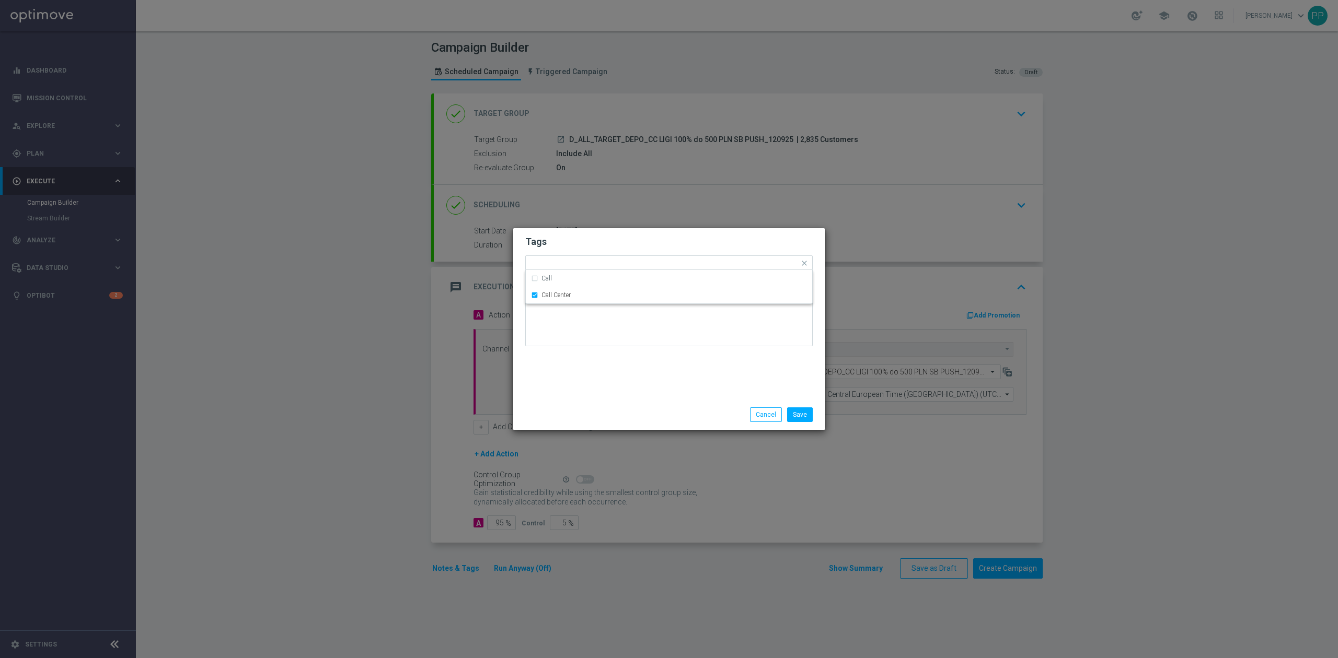
click at [582, 364] on div "Tags Quick find × D × ALL × TARGET × DEPO × Call Center Call Call Center Notes" at bounding box center [669, 313] width 313 height 171
click at [792, 417] on button "Save" at bounding box center [800, 415] width 26 height 15
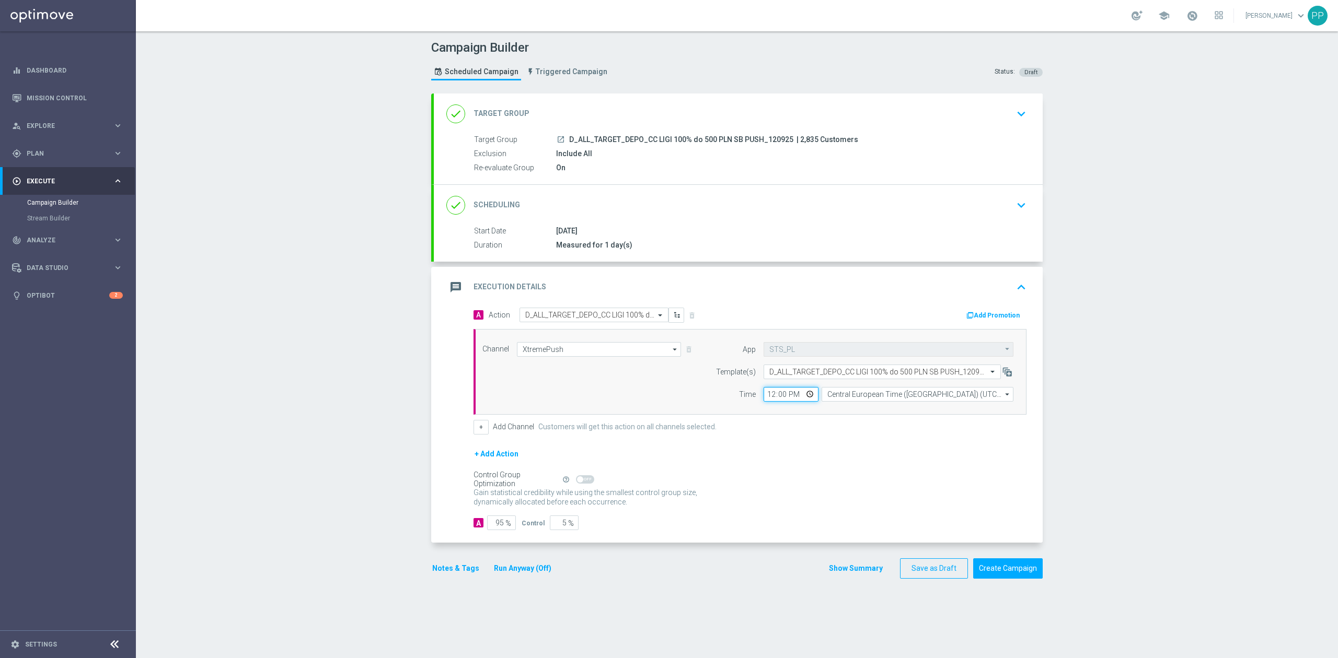
click at [764, 396] on input "12:00" at bounding box center [791, 394] width 55 height 15
type input "18:31"
click at [373, 389] on div "Campaign Builder Scheduled Campaign Triggered Campaign Status: Draft done Targe…" at bounding box center [737, 344] width 1202 height 627
click at [584, 288] on div "message Execution Details keyboard_arrow_up" at bounding box center [738, 287] width 584 height 20
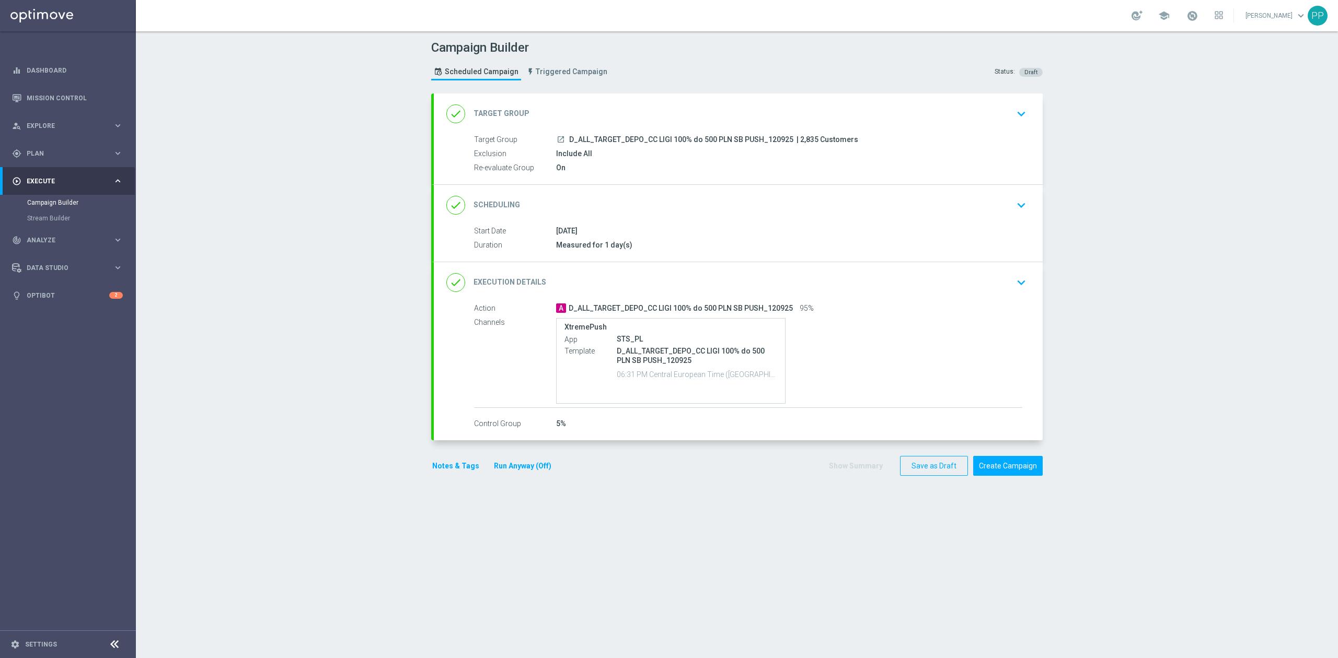
drag, startPoint x: 351, startPoint y: 295, endPoint x: 368, endPoint y: 302, distance: 18.3
click at [351, 295] on div "Campaign Builder Scheduled Campaign Triggered Campaign Status: Draft done Targe…" at bounding box center [737, 344] width 1202 height 627
click at [981, 464] on button "Create Campaign" at bounding box center [1008, 466] width 70 height 20
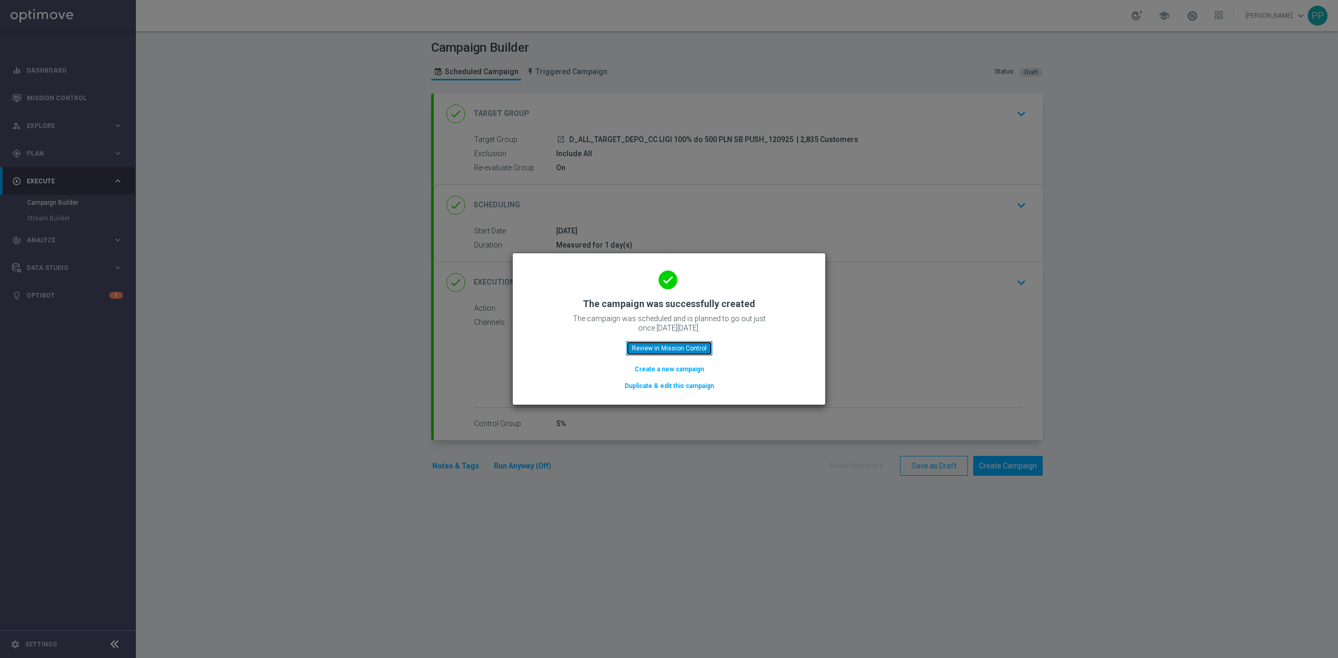
click at [693, 353] on button "Review in Mission Control" at bounding box center [669, 348] width 86 height 15
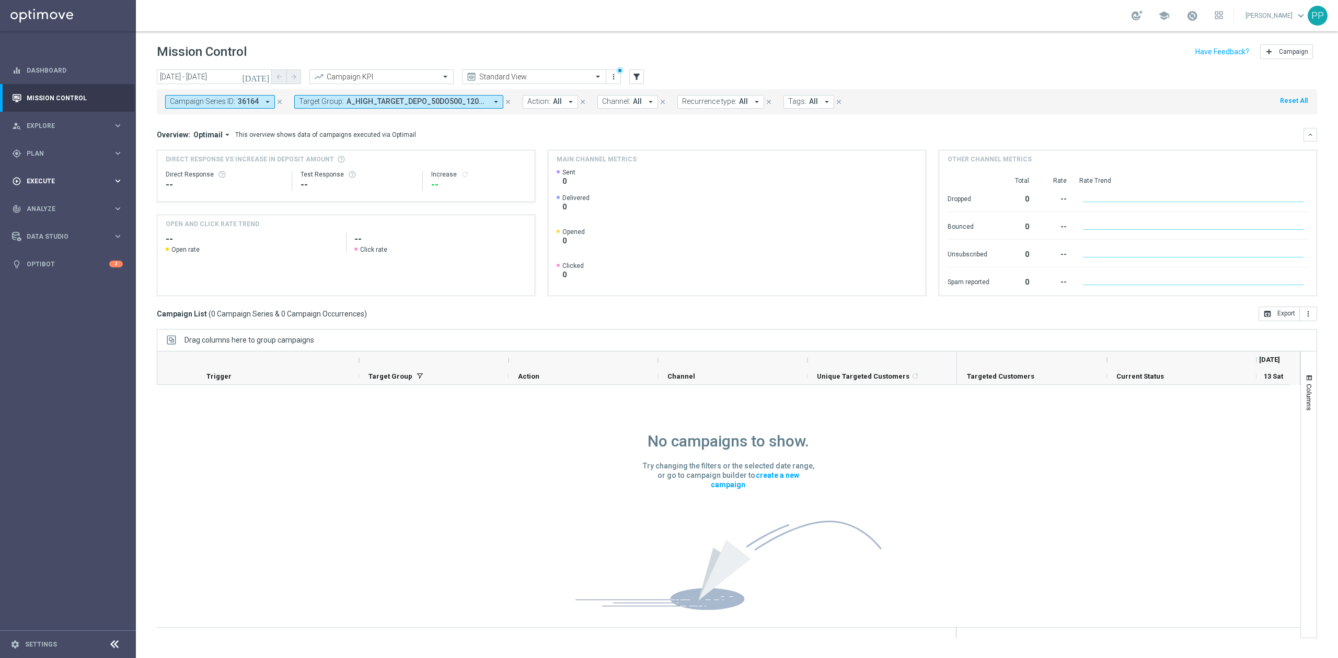
click at [74, 179] on span "Execute" at bounding box center [70, 181] width 86 height 6
click at [62, 202] on link "Campaign Builder" at bounding box center [68, 203] width 82 height 8
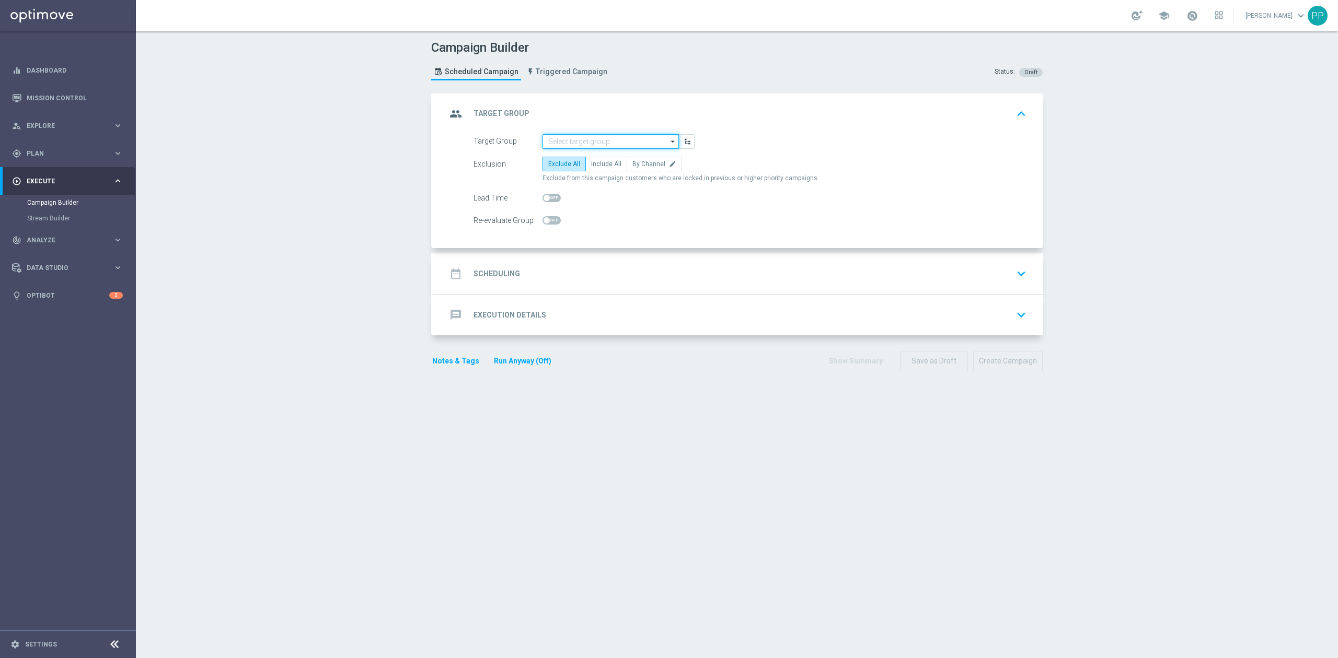
click at [542, 141] on input at bounding box center [610, 141] width 136 height 15
paste input "D_ALL_TARGET_DEPO_CC LIGI 100% do 500 PLN ND SMS_120925"
click at [557, 170] on div "D_ALL_TARGET_DEPO_CC LIGI 100% do 500 PLN ND SMS_120925" at bounding box center [610, 161] width 137 height 24
type input "D_ALL_TARGET_DEPO_CC LIGI 100% do 500 PLN ND SMS_120925"
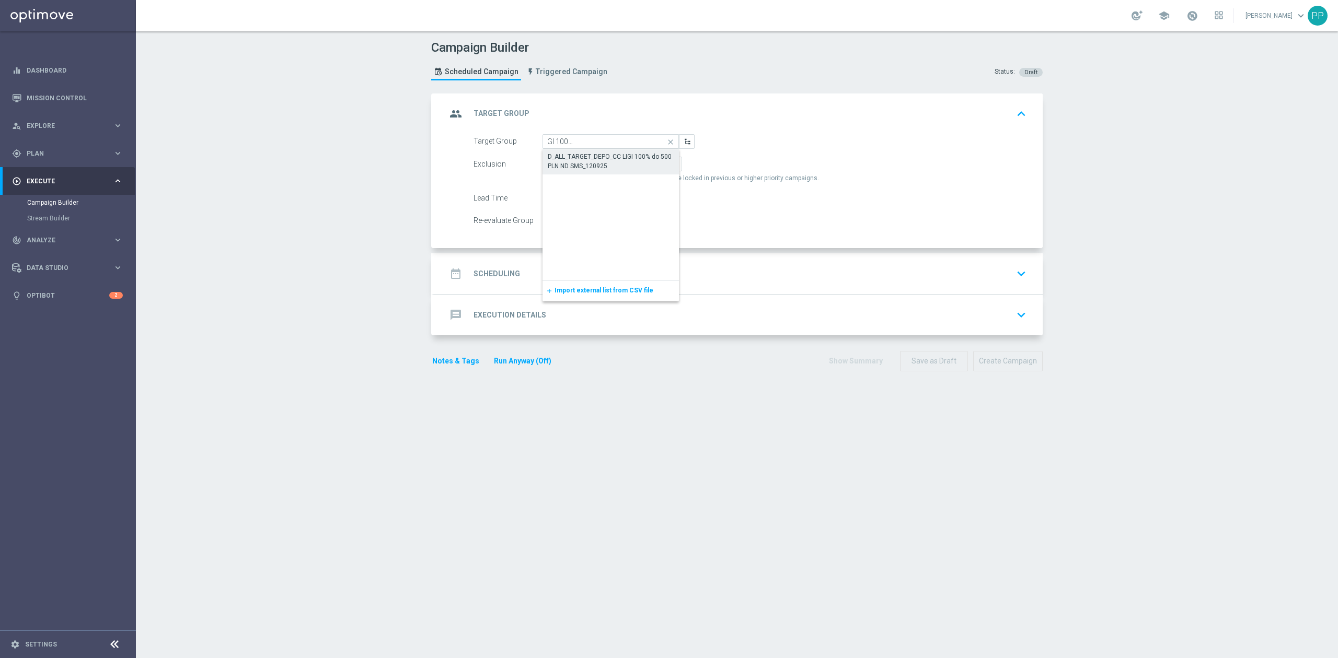
scroll to position [0, 0]
checkbox input "true"
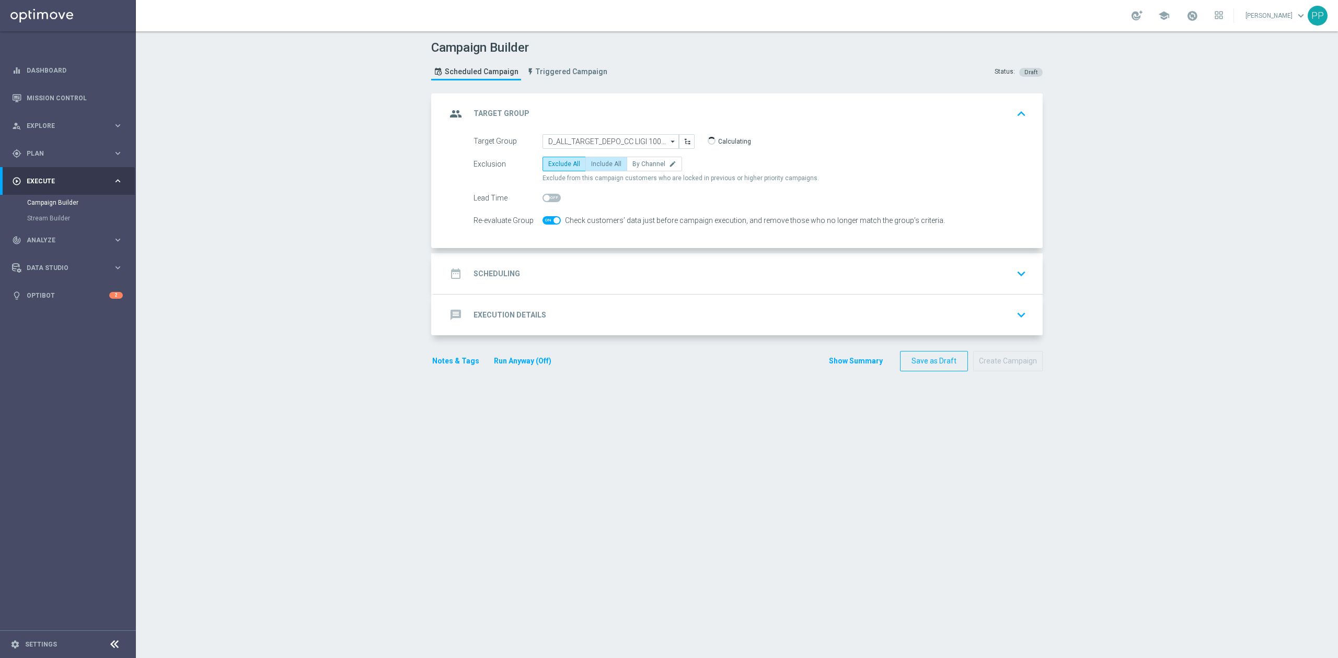
click at [591, 168] on label "Include All" at bounding box center [606, 164] width 42 height 15
click at [591, 168] on input "Include All" at bounding box center [594, 166] width 7 height 7
radio input "true"
click at [566, 283] on div "date_range Scheduling keyboard_arrow_down" at bounding box center [738, 274] width 584 height 20
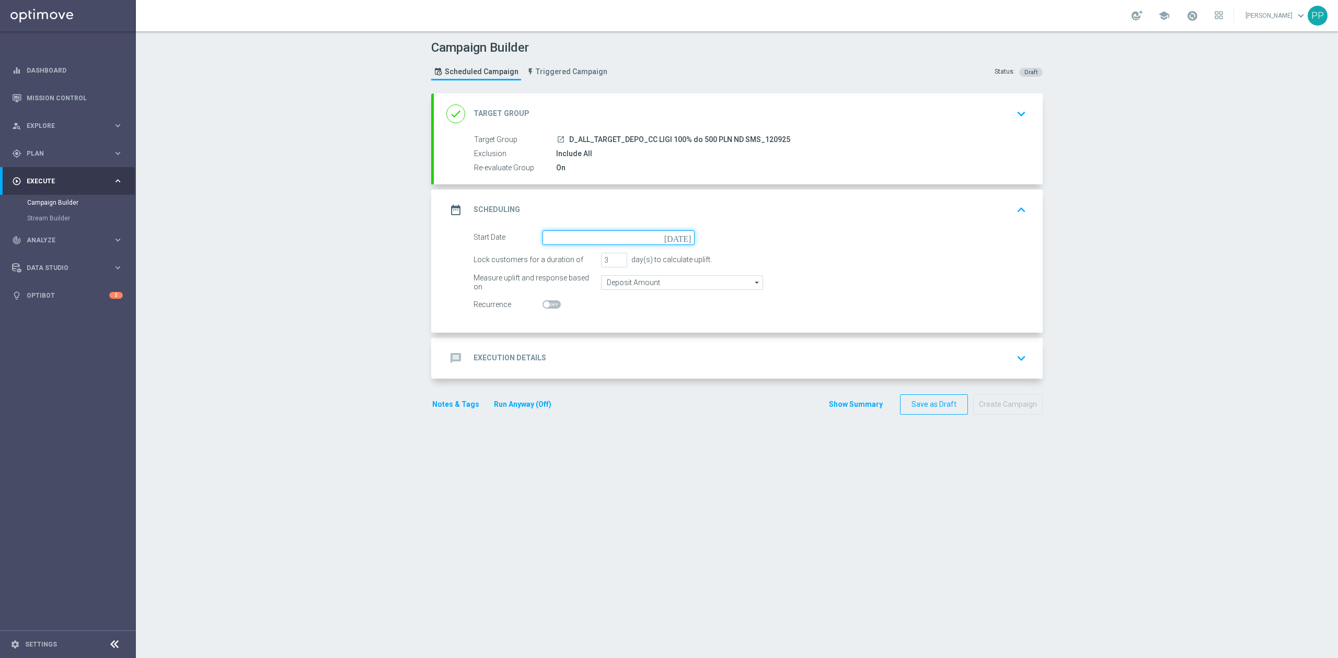
click at [567, 230] on input at bounding box center [618, 237] width 152 height 15
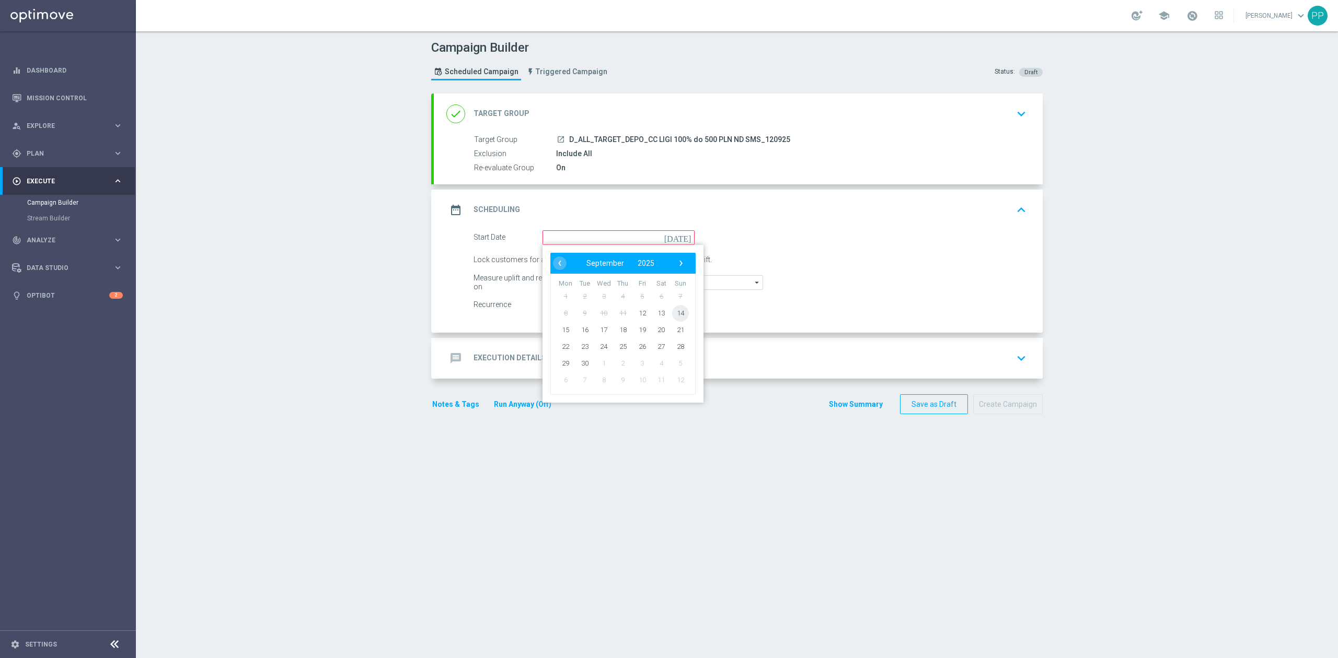
click at [672, 314] on span "14" at bounding box center [680, 313] width 17 height 17
type input "[DATE]"
drag, startPoint x: 605, startPoint y: 263, endPoint x: 593, endPoint y: 263, distance: 12.0
click at [593, 263] on div "Lock customers for a duration of 3 day(s) to calculate uplift." at bounding box center [750, 260] width 569 height 15
type input "1"
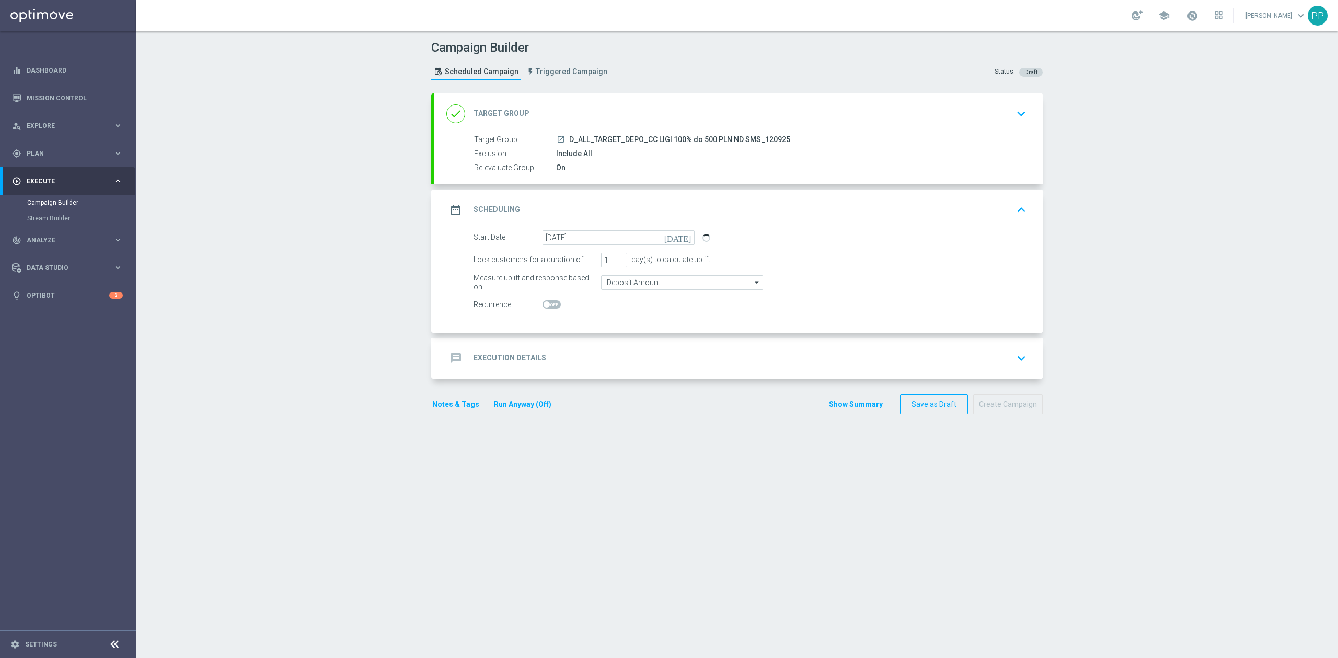
click at [600, 348] on div "message Execution Details keyboard_arrow_down" at bounding box center [738, 358] width 609 height 41
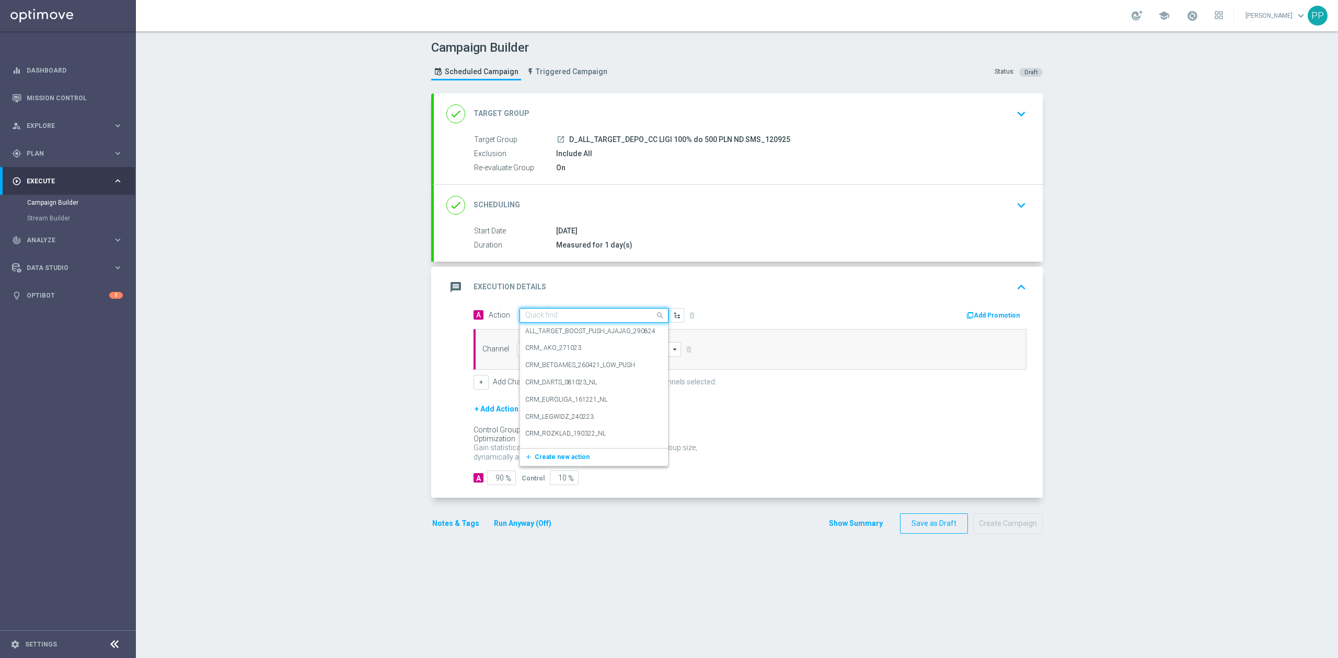
click at [546, 309] on div "Quick find" at bounding box center [593, 315] width 149 height 15
click at [553, 457] on span "Create new action" at bounding box center [562, 457] width 55 height 7
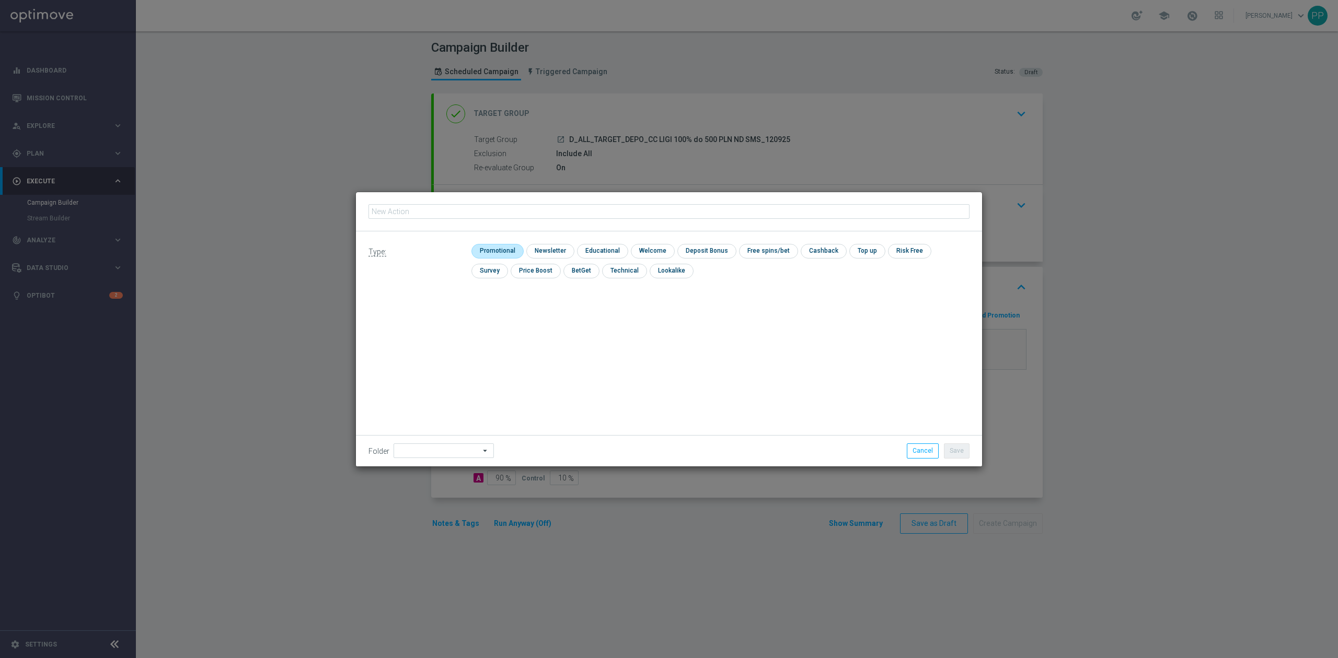
type input "D_ALL_TARGET_DEPO_CC LIGI 100% do 500 PLN ND SMS_120925"
click at [506, 256] on input "checkbox" at bounding box center [496, 251] width 50 height 14
checkbox input "true"
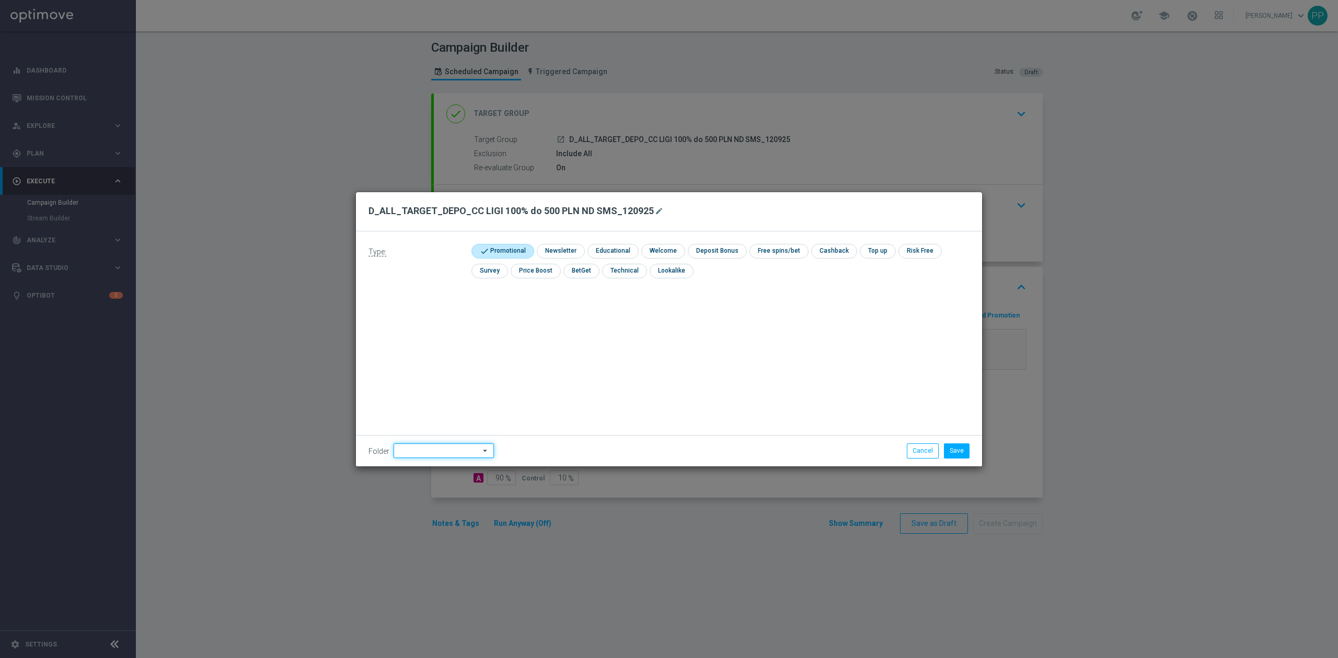
click at [459, 455] on input at bounding box center [444, 451] width 100 height 15
click at [446, 319] on div "9. Wrzesień 2025" at bounding box center [424, 319] width 51 height 9
type input "9. Wrzesień 2025"
click at [958, 456] on button "Save" at bounding box center [957, 451] width 26 height 15
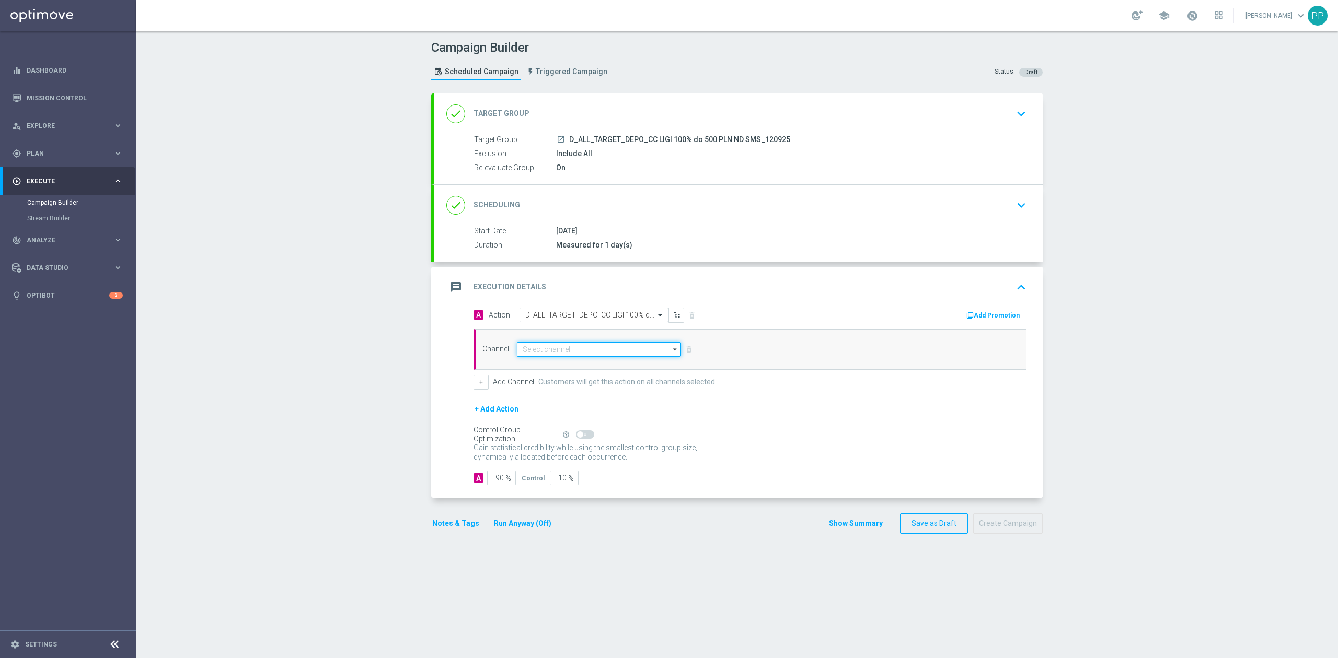
click at [542, 354] on input at bounding box center [599, 349] width 164 height 15
click at [538, 386] on div "SMS" at bounding box center [594, 380] width 155 height 15
type input "SMS"
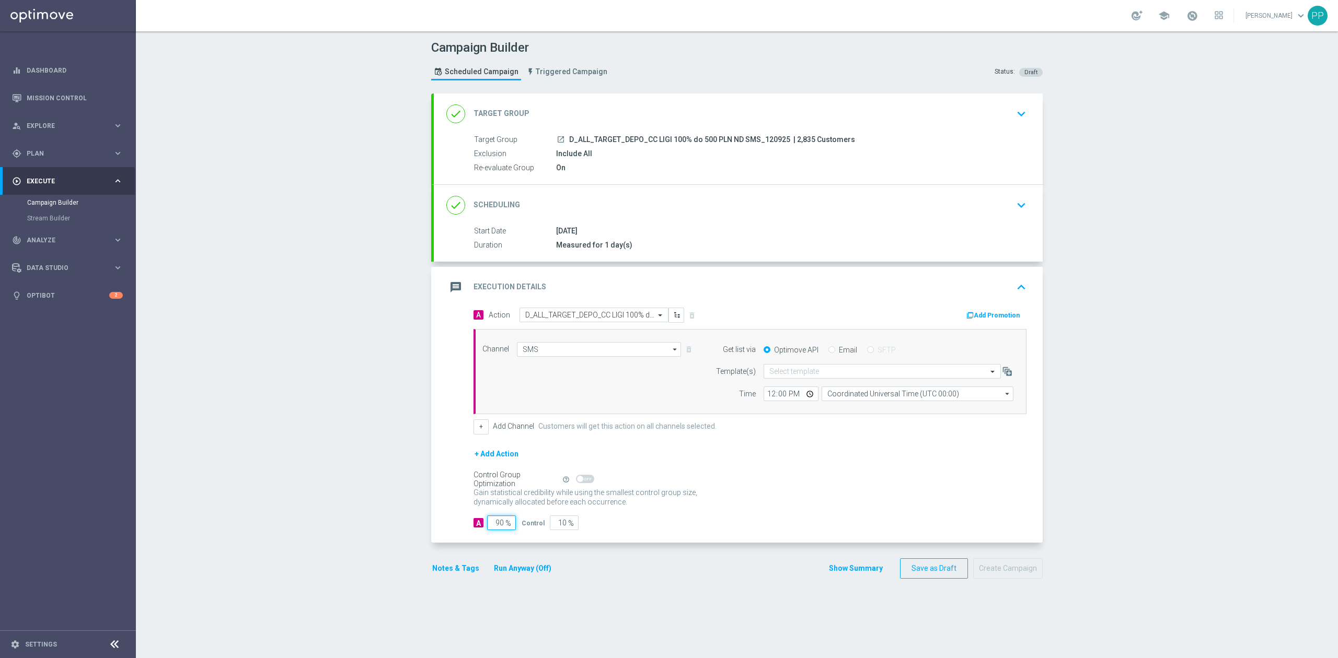
click at [492, 526] on input "90" at bounding box center [501, 523] width 29 height 15
type input "9"
type input "91"
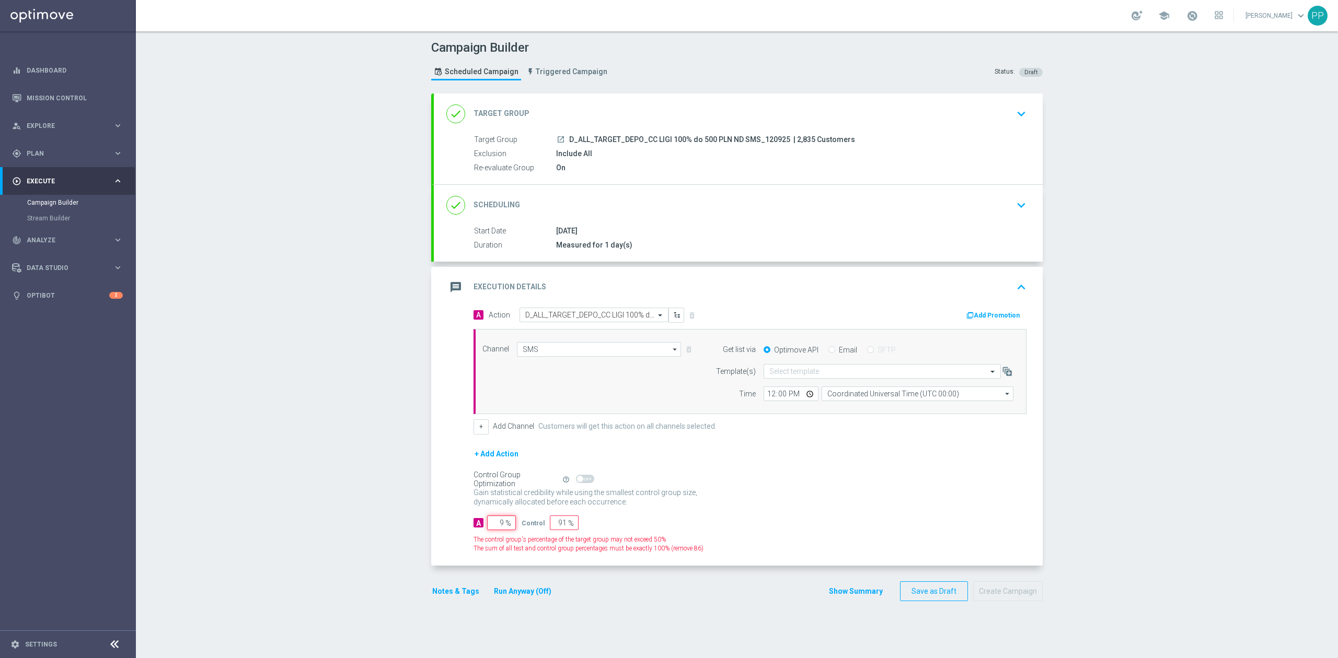
type input "95"
type input "5"
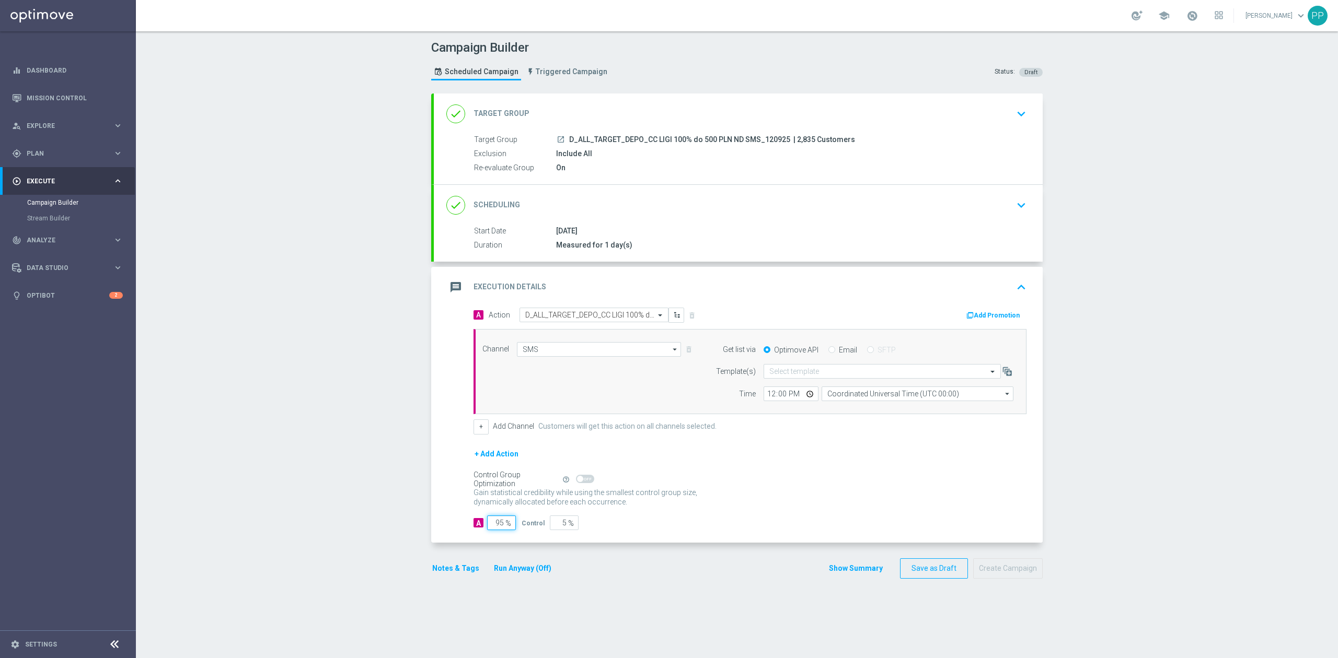
type input "95"
drag, startPoint x: 803, startPoint y: 469, endPoint x: 804, endPoint y: 413, distance: 55.9
click at [803, 467] on div "+ Add Action" at bounding box center [749, 461] width 553 height 26
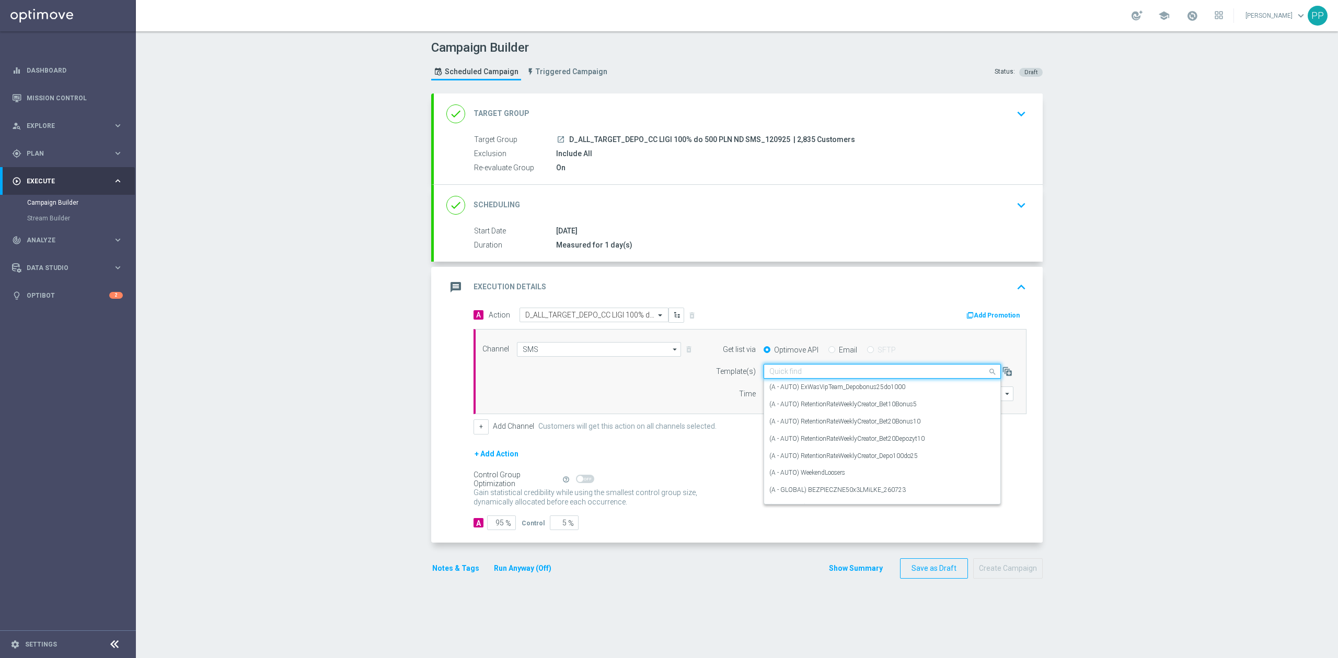
click at [802, 371] on input "text" at bounding box center [871, 371] width 205 height 9
paste input "D_ALL_TARGET_DEPO_CC LIGI 100% do 500 PLN ND SMS_120925"
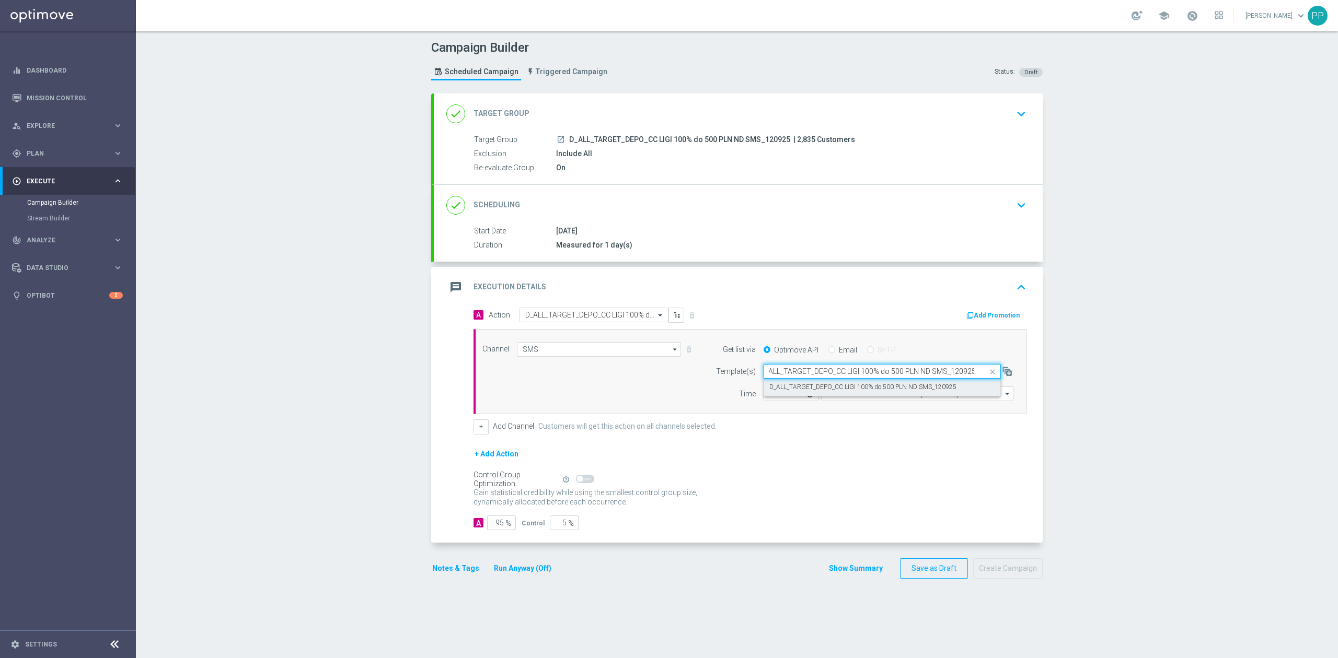
click at [809, 385] on label "D_ALL_TARGET_DEPO_CC LIGI 100% do 500 PLN ND SMS_120925" at bounding box center [862, 387] width 187 height 9
type input "D_ALL_TARGET_DEPO_CC LIGI 100% do 500 PLN ND SMS_120925"
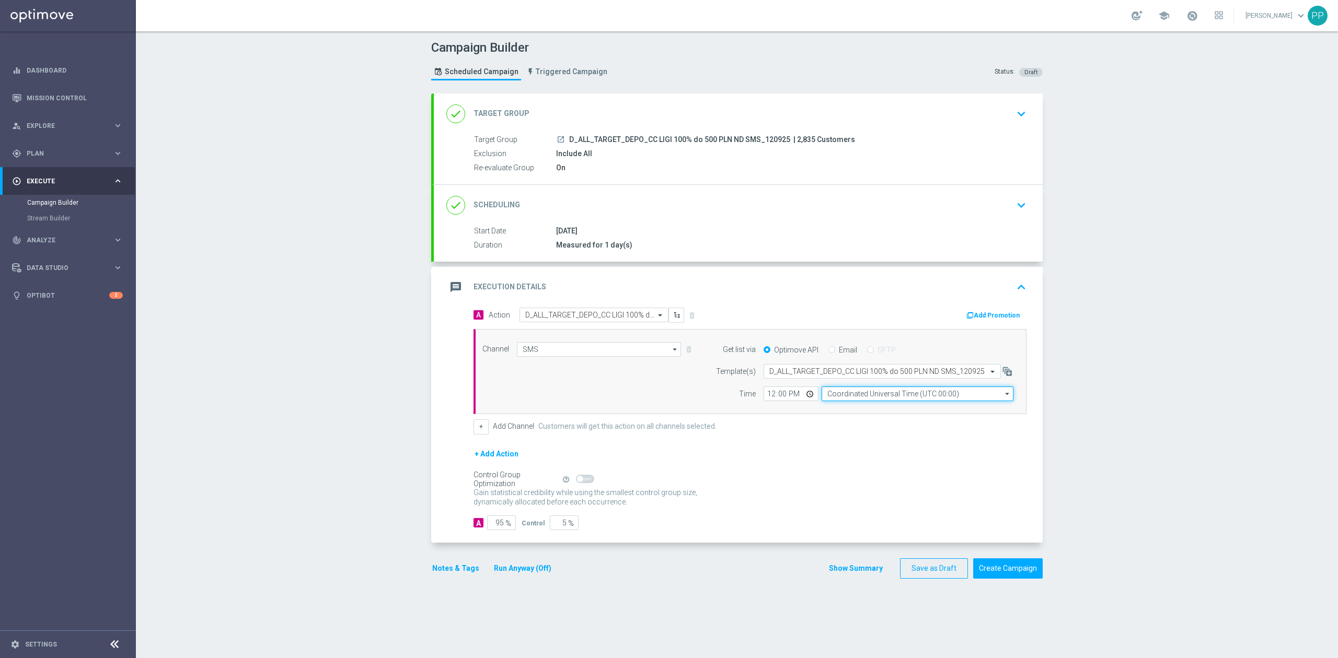
click at [845, 395] on input "Coordinated Universal Time (UTC 00:00)" at bounding box center [918, 394] width 192 height 15
click at [859, 410] on div "Central European Time ([GEOGRAPHIC_DATA]) (UTC +02:00)" at bounding box center [912, 408] width 171 height 9
type input "Central European Time ([GEOGRAPHIC_DATA]) (UTC +02:00)"
click at [764, 397] on input "12:00" at bounding box center [791, 394] width 55 height 15
type input "15:01"
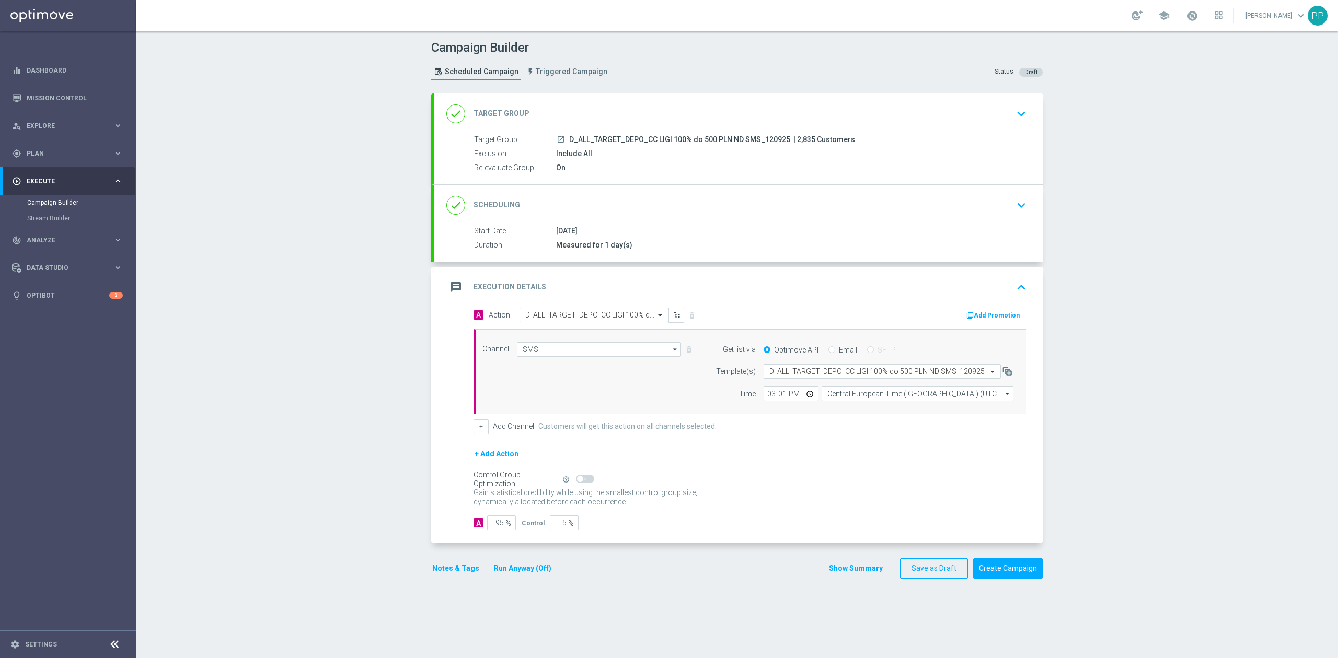
drag, startPoint x: 425, startPoint y: 373, endPoint x: 427, endPoint y: 404, distance: 31.5
click at [425, 373] on section "done Target Group keyboard_arrow_down Target Group launch D_ALL_TARGET_DEPO_CC …" at bounding box center [736, 371] width 627 height 554
click at [438, 565] on button "Notes & Tags" at bounding box center [455, 568] width 49 height 13
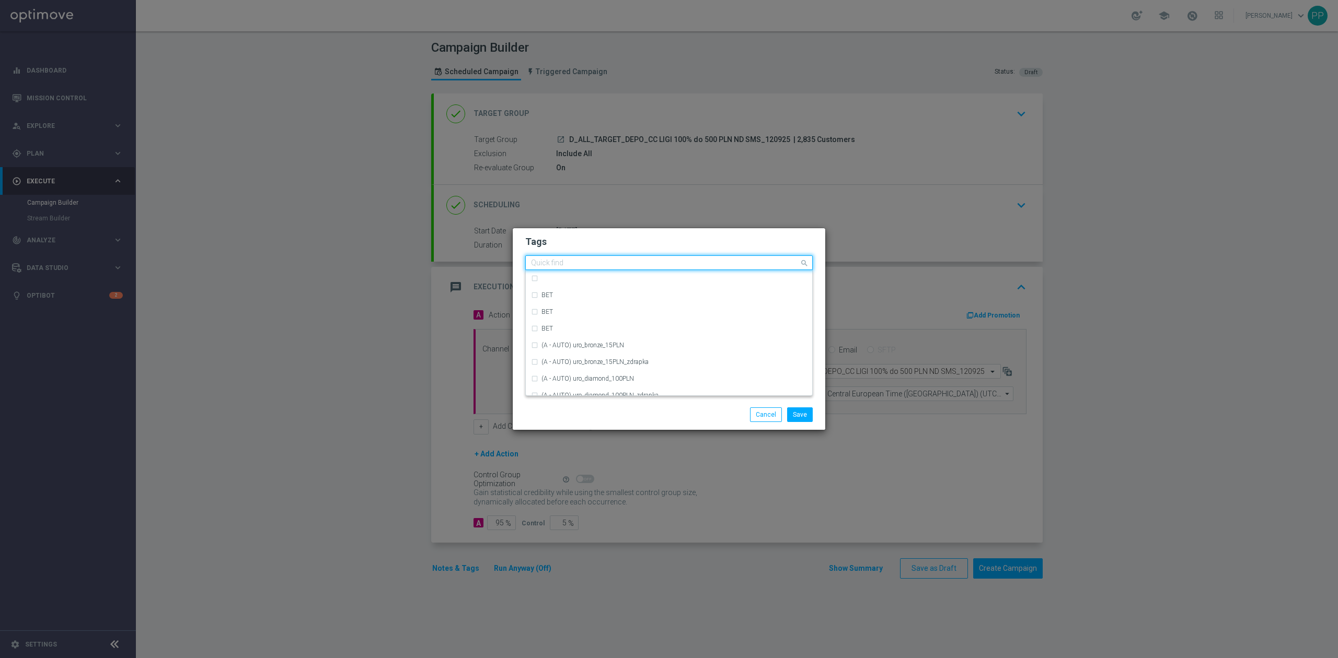
click at [559, 264] on input "text" at bounding box center [665, 263] width 268 height 9
click at [620, 365] on div "D" at bounding box center [673, 368] width 265 height 6
type input "D"
click at [568, 265] on input "D" at bounding box center [665, 263] width 268 height 9
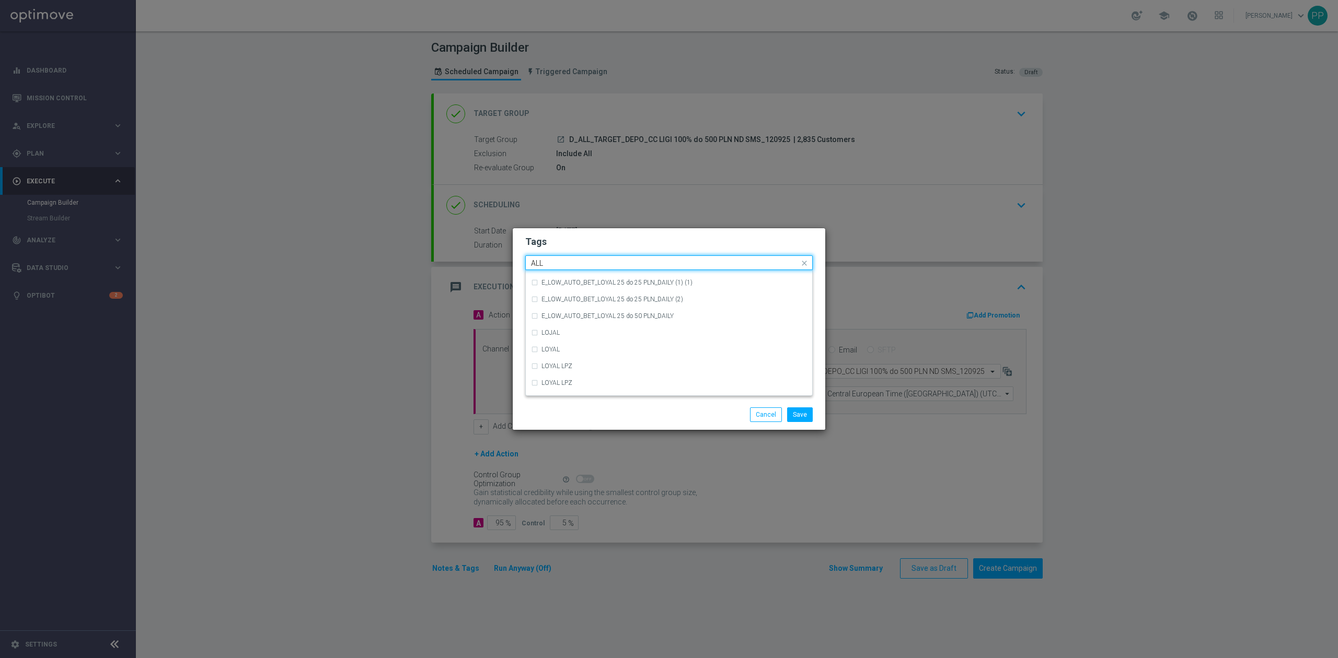
scroll to position [0, 0]
click at [568, 277] on div "ALL" at bounding box center [673, 278] width 265 height 6
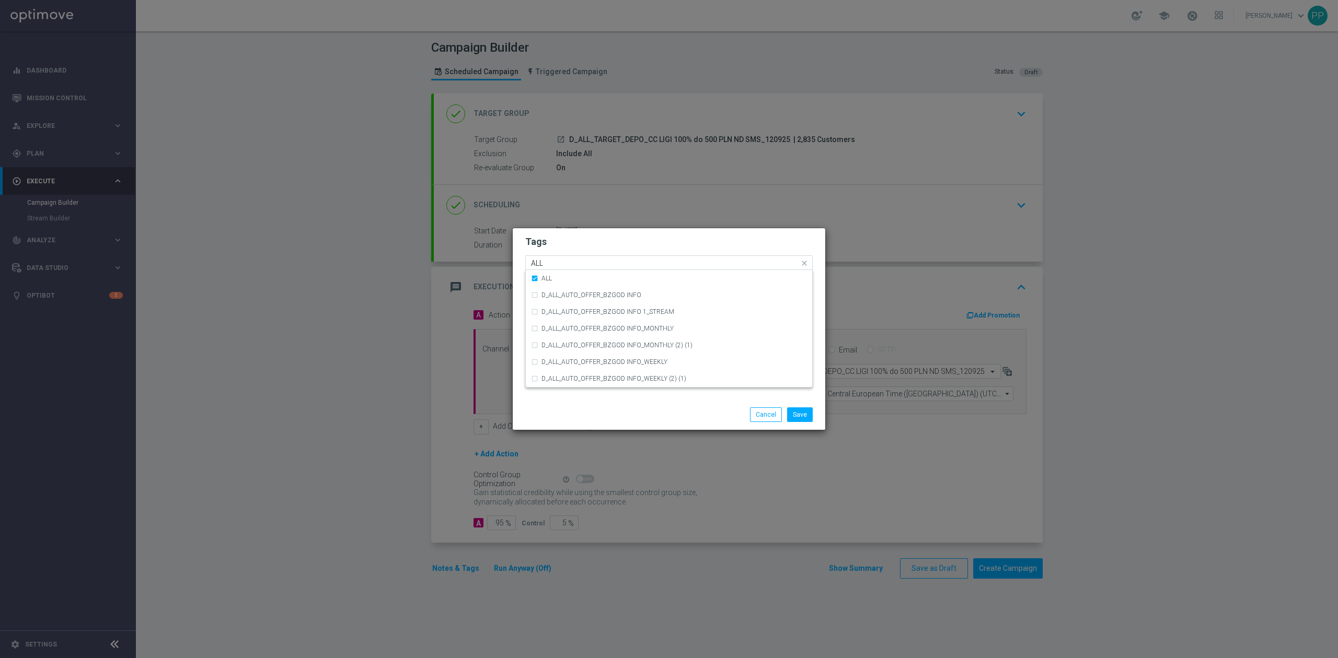
click at [566, 262] on input "ALL" at bounding box center [665, 263] width 268 height 9
type input "A"
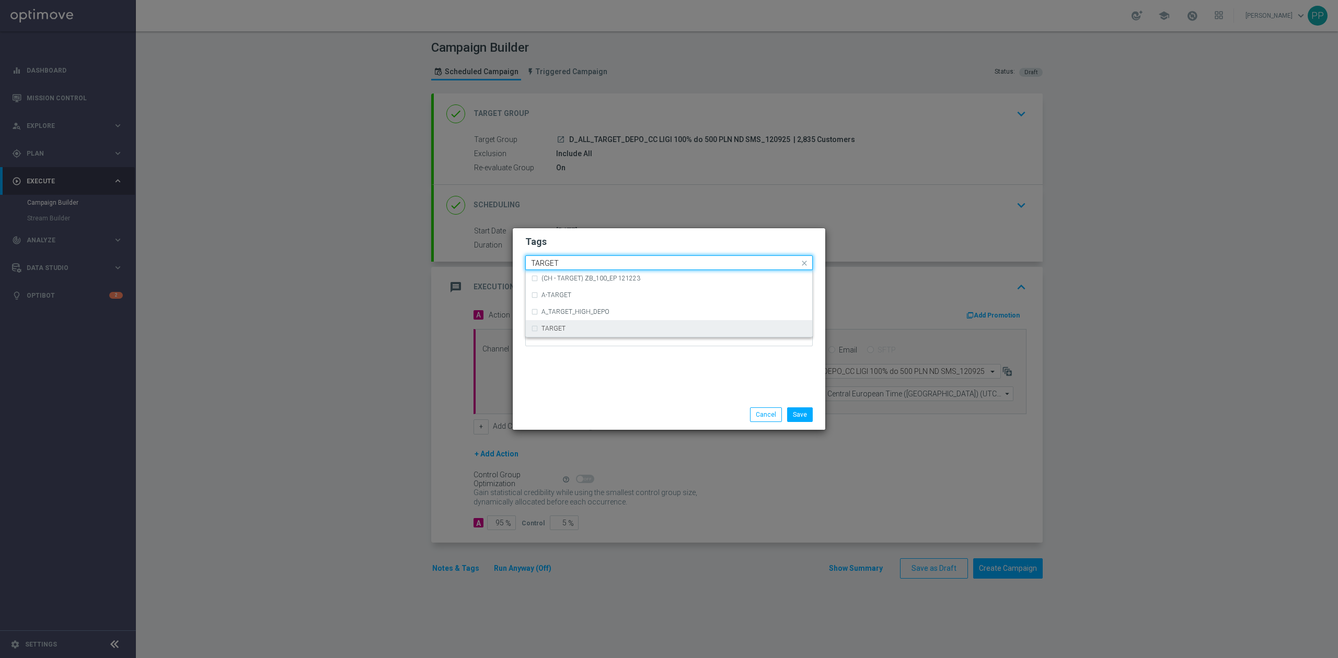
click at [563, 323] on div "TARGET" at bounding box center [669, 328] width 276 height 17
click at [569, 262] on input "TARGET" at bounding box center [665, 263] width 268 height 9
type input "T"
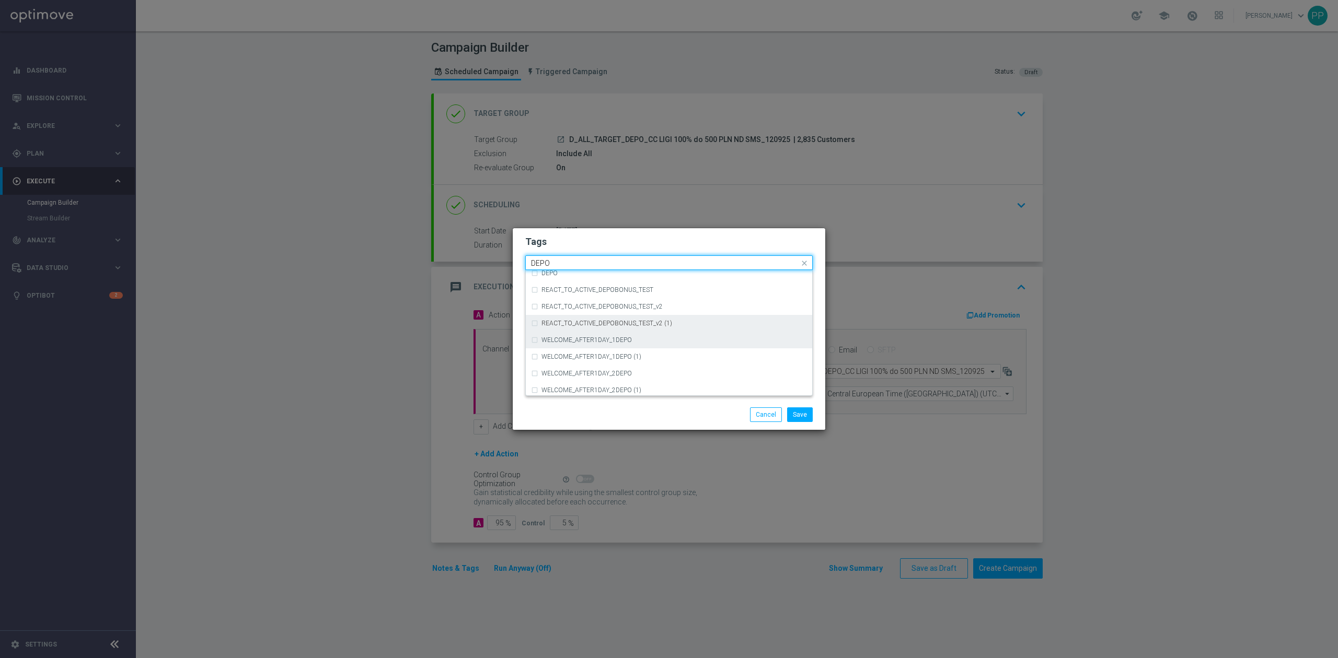
scroll to position [404, 0]
click at [585, 340] on div "DEPO" at bounding box center [673, 343] width 265 height 6
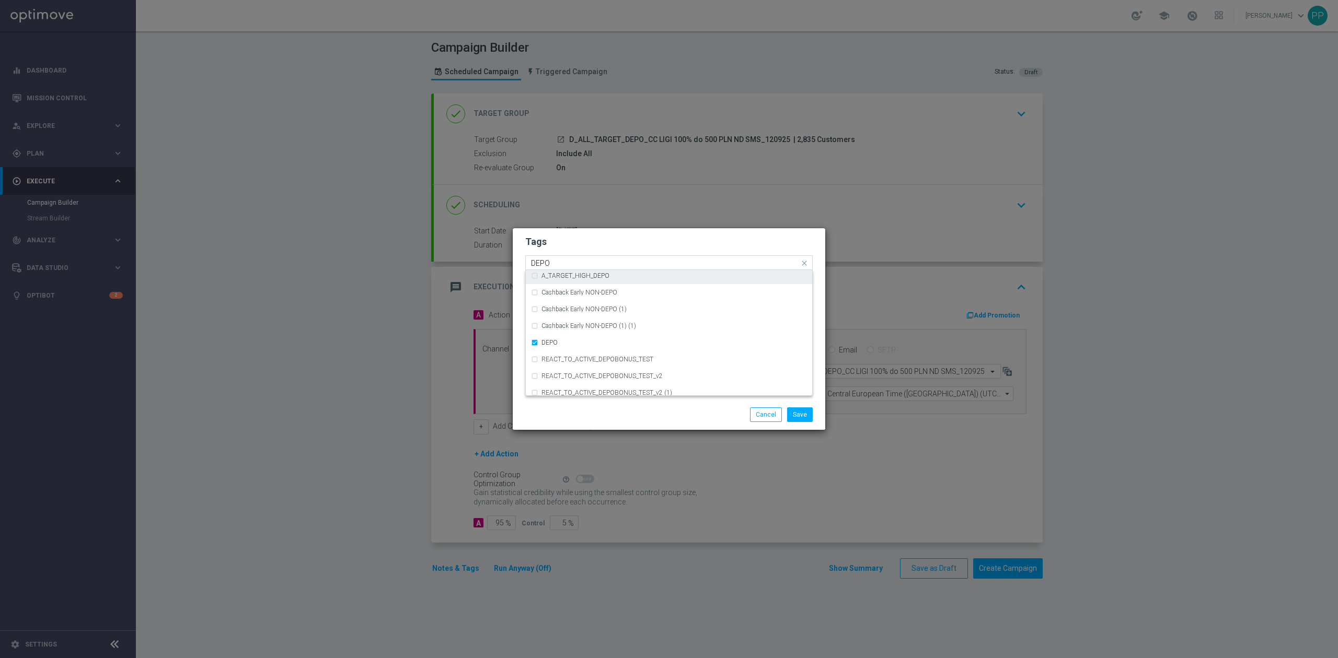
click at [583, 262] on input "DEPO" at bounding box center [665, 263] width 268 height 9
type input "D"
type input "A"
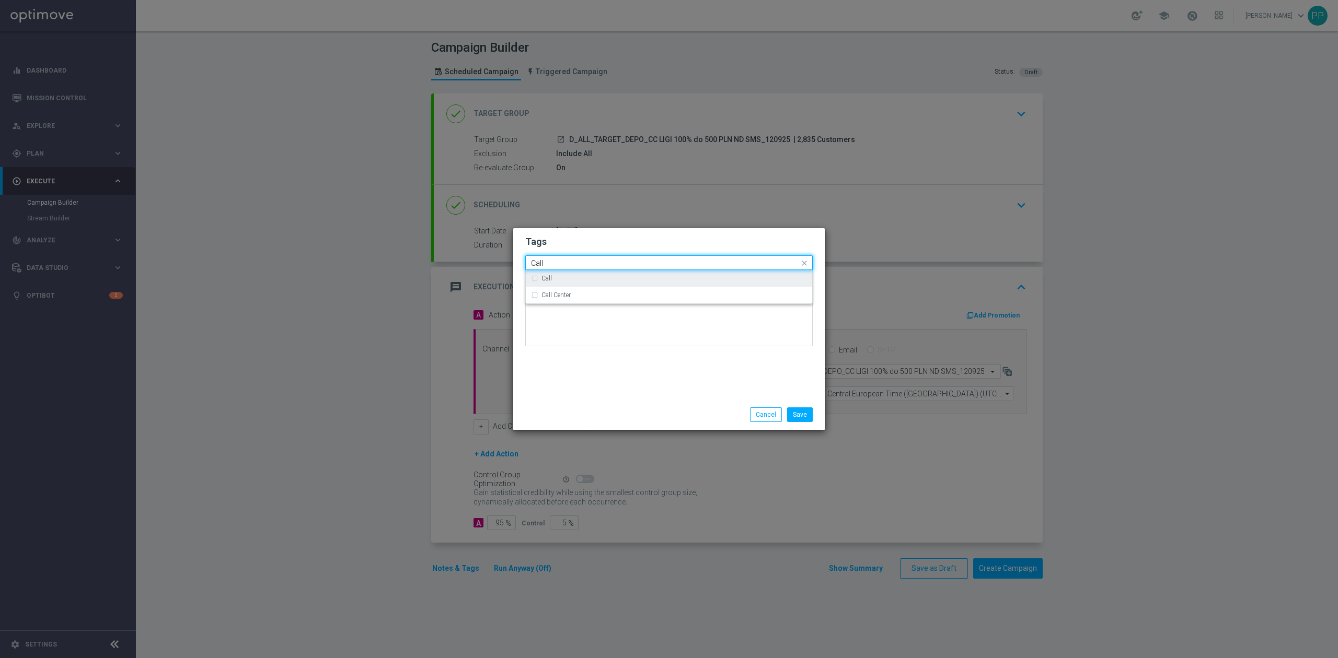
click at [583, 277] on div "Call" at bounding box center [673, 278] width 265 height 6
type input "Call"
click at [582, 279] on div "Call" at bounding box center [673, 278] width 265 height 6
click at [572, 295] on div "Call Center" at bounding box center [673, 295] width 265 height 6
click at [566, 355] on div "Tags Quick find × D × ALL × TARGET × DEPO × Call Center Call Call Center Notes" at bounding box center [669, 313] width 313 height 171
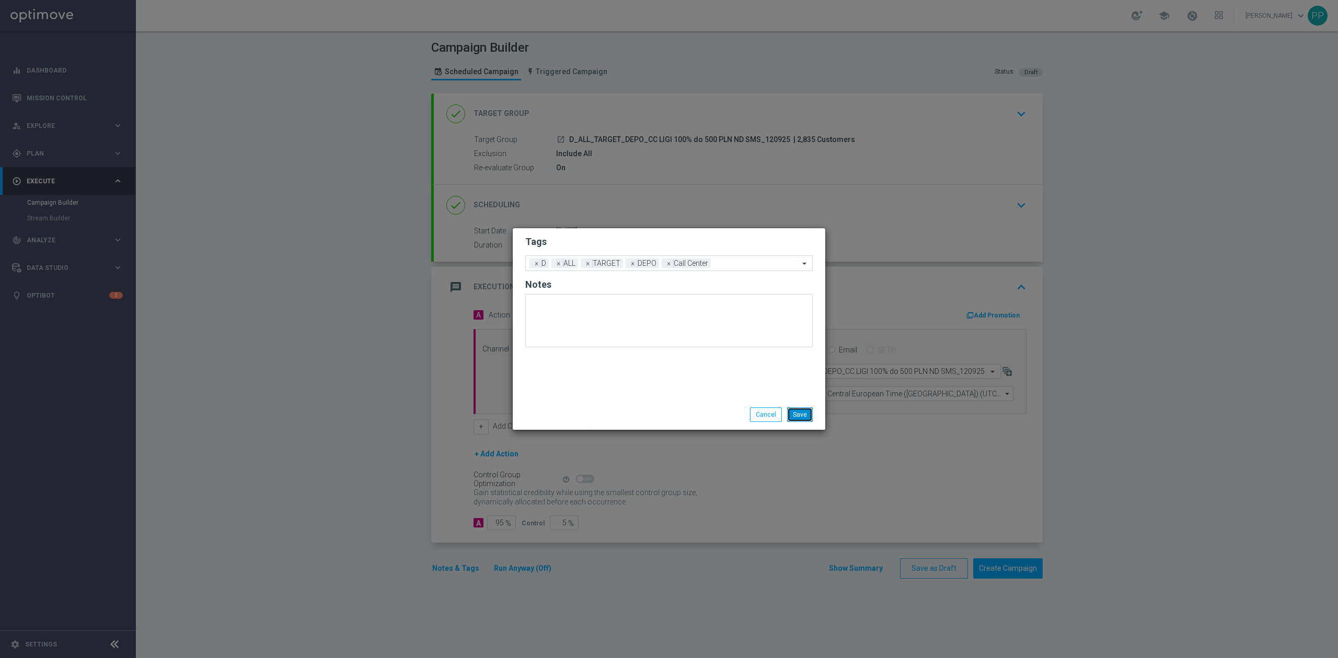
click at [793, 421] on button "Save" at bounding box center [800, 415] width 26 height 15
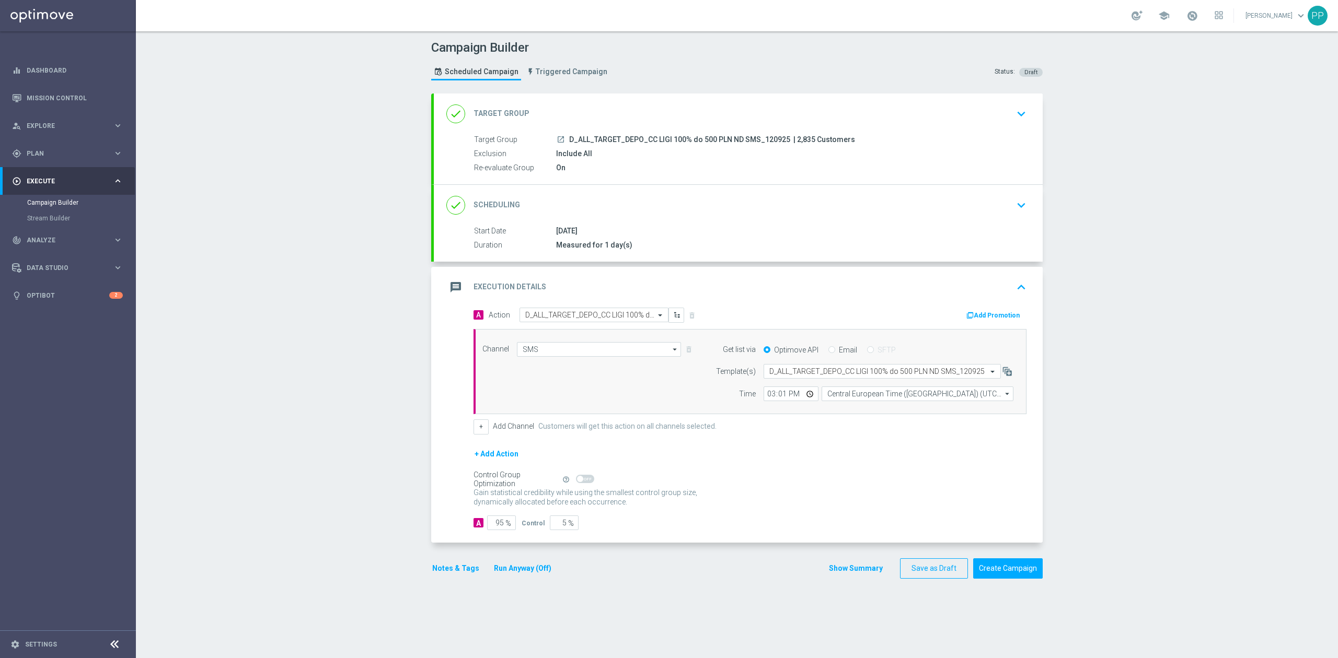
click at [776, 293] on div "message Execution Details keyboard_arrow_up" at bounding box center [738, 287] width 584 height 20
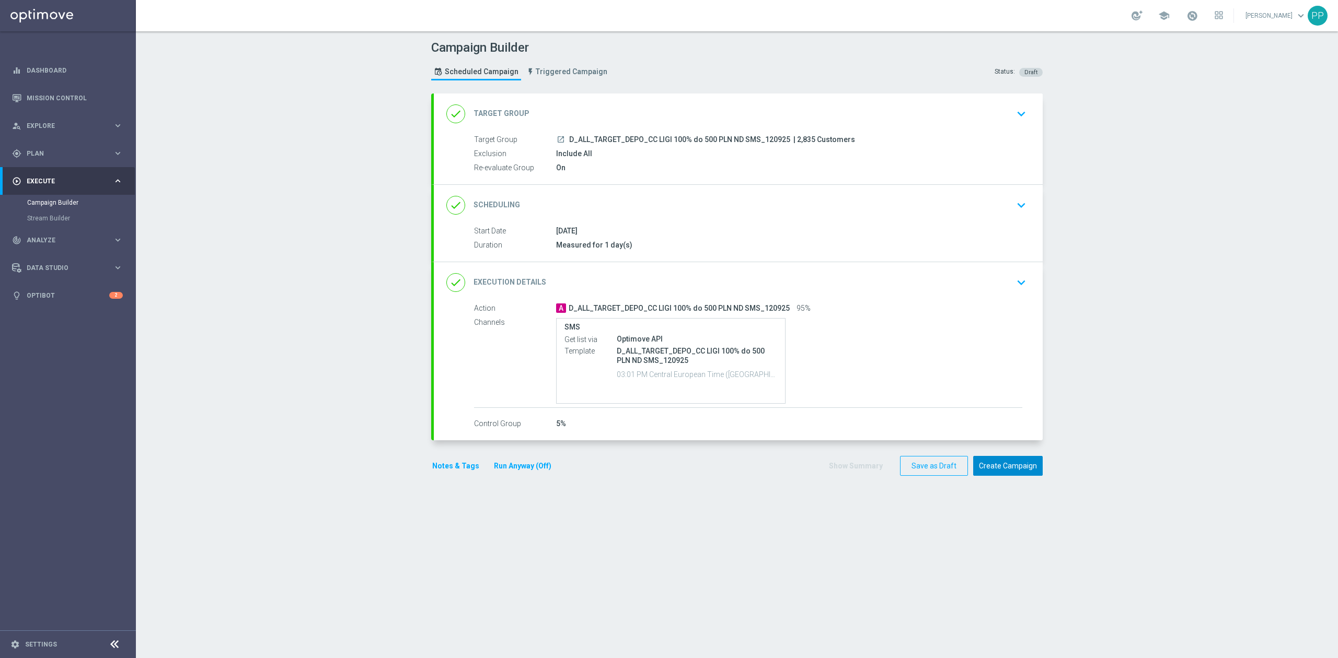
click at [1000, 470] on button "Create Campaign" at bounding box center [1008, 466] width 70 height 20
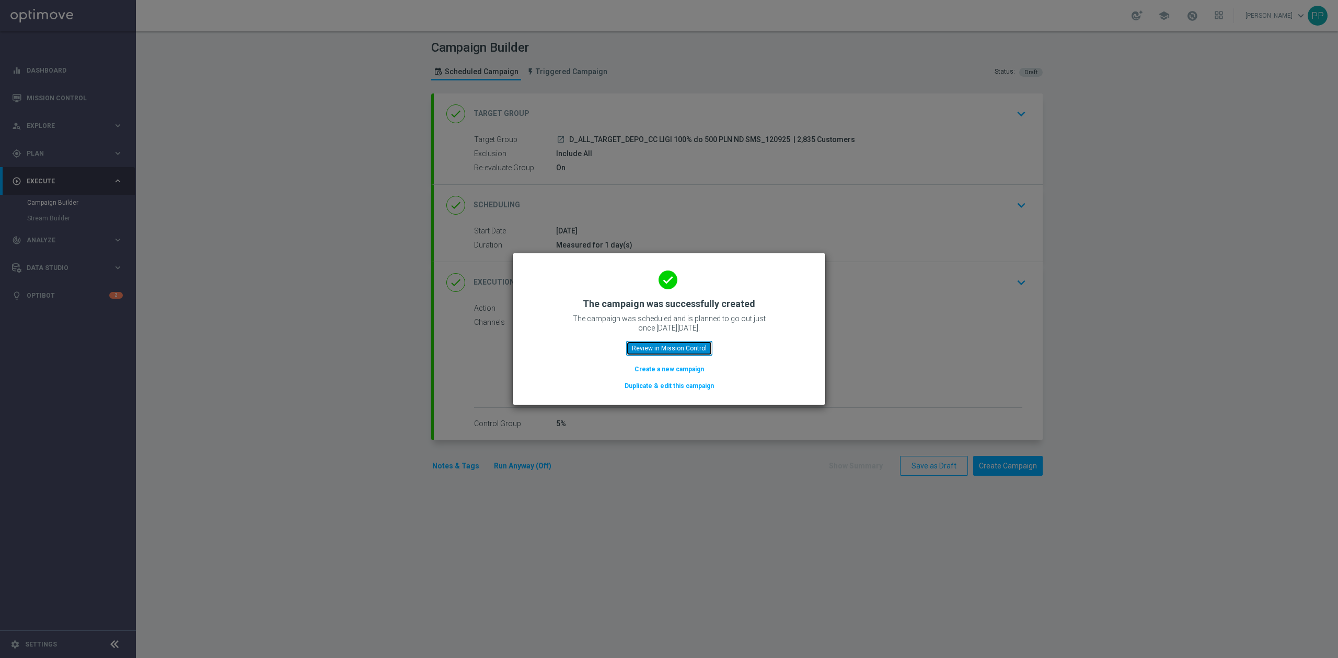
click at [704, 351] on button "Review in Mission Control" at bounding box center [669, 348] width 86 height 15
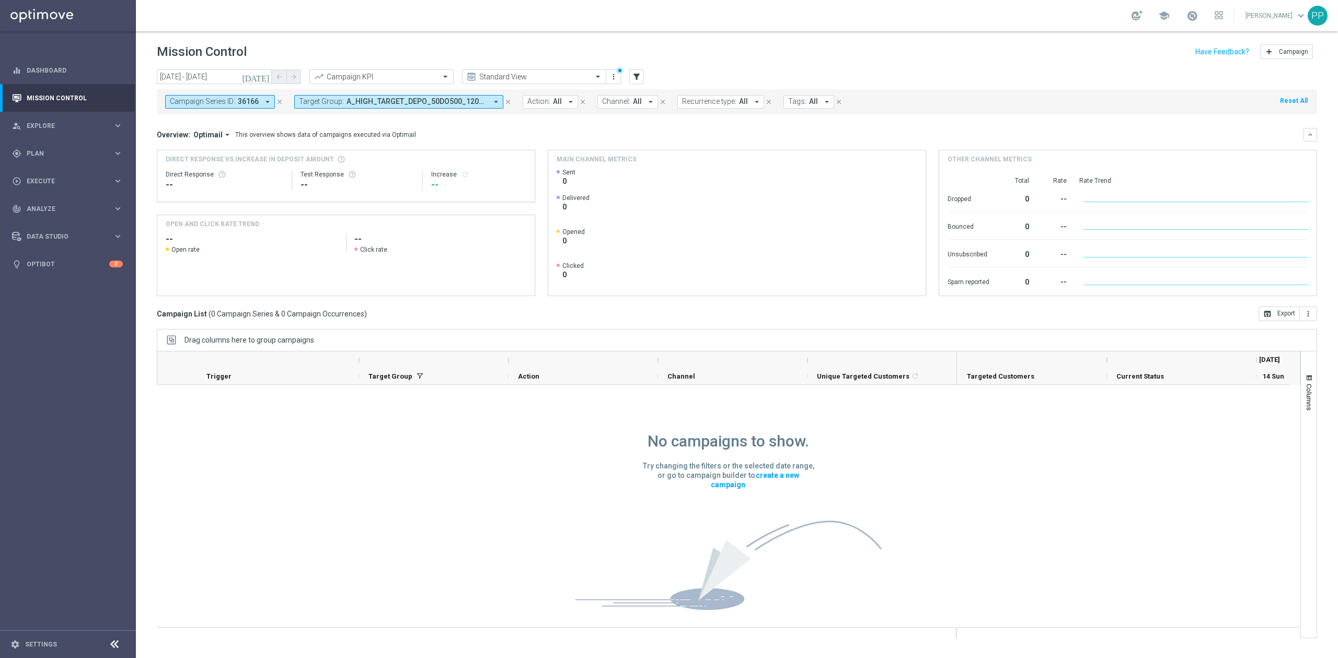
click at [469, 101] on span "A_HIGH_TARGET_DEPO_50DO500_120925, A_MED_TARGET_DEPO_50DO200_120925, A_MIN-LOW_…" at bounding box center [416, 101] width 141 height 9
click at [0, 0] on div "Clear" at bounding box center [0, 0] width 0 height 0
click at [527, 130] on div "Overview: Optimail arrow_drop_down This overview shows data of campaigns execut…" at bounding box center [737, 135] width 1160 height 14
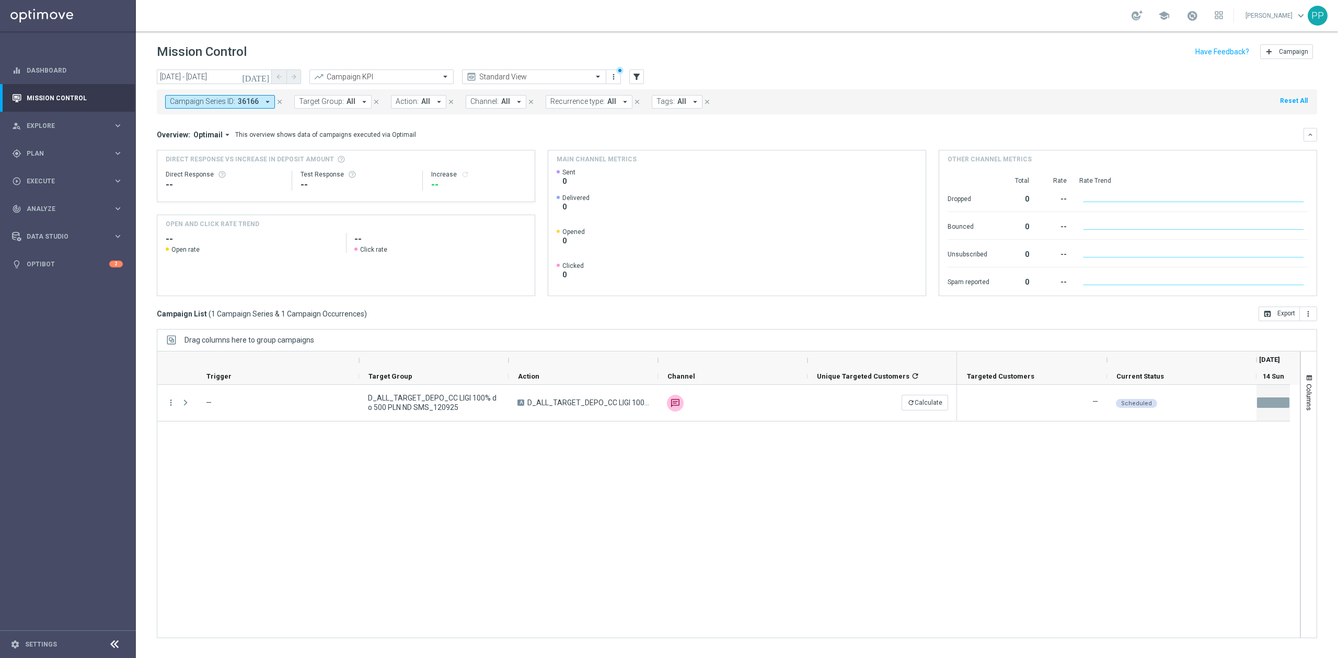
click at [242, 105] on span "36166" at bounding box center [248, 101] width 21 height 9
click at [0, 0] on div "Clear" at bounding box center [0, 0] width 0 height 0
click at [459, 130] on div "Overview: Optimail arrow_drop_down This overview shows data of campaigns execut…" at bounding box center [730, 134] width 1147 height 9
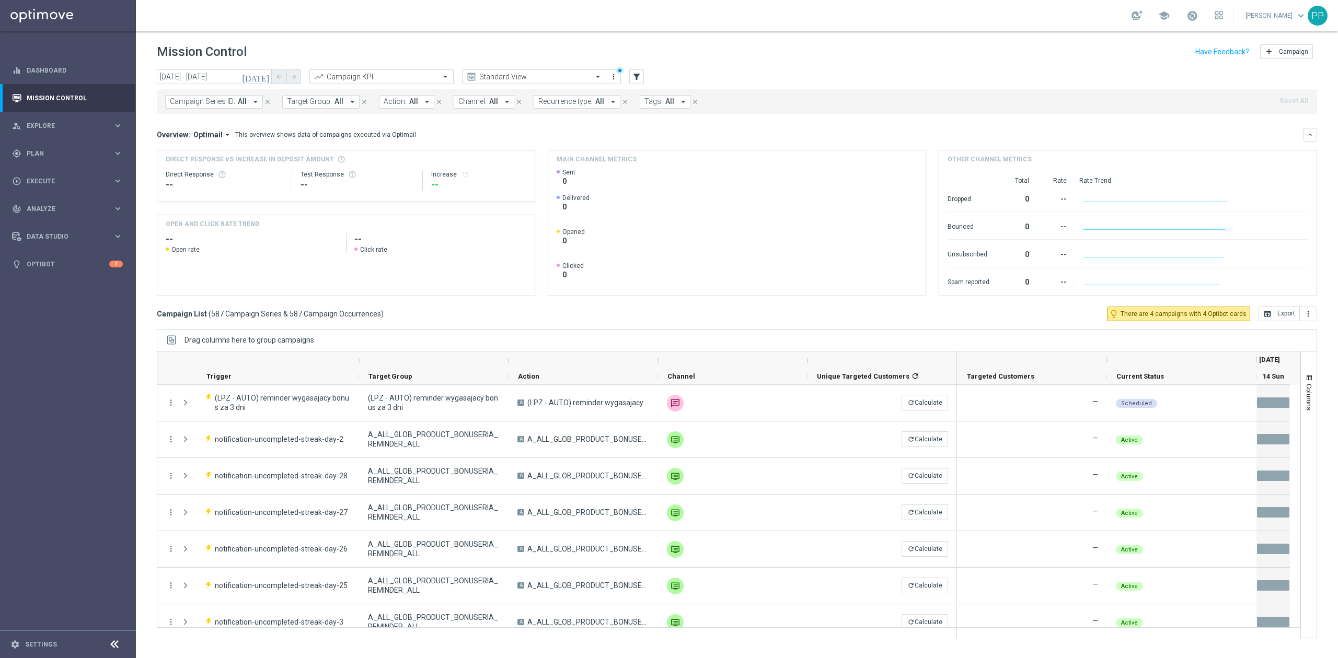
click at [222, 101] on span "Campaign Series ID:" at bounding box center [202, 101] width 65 height 9
click at [214, 71] on input "[DATE] - [DATE]" at bounding box center [214, 77] width 115 height 15
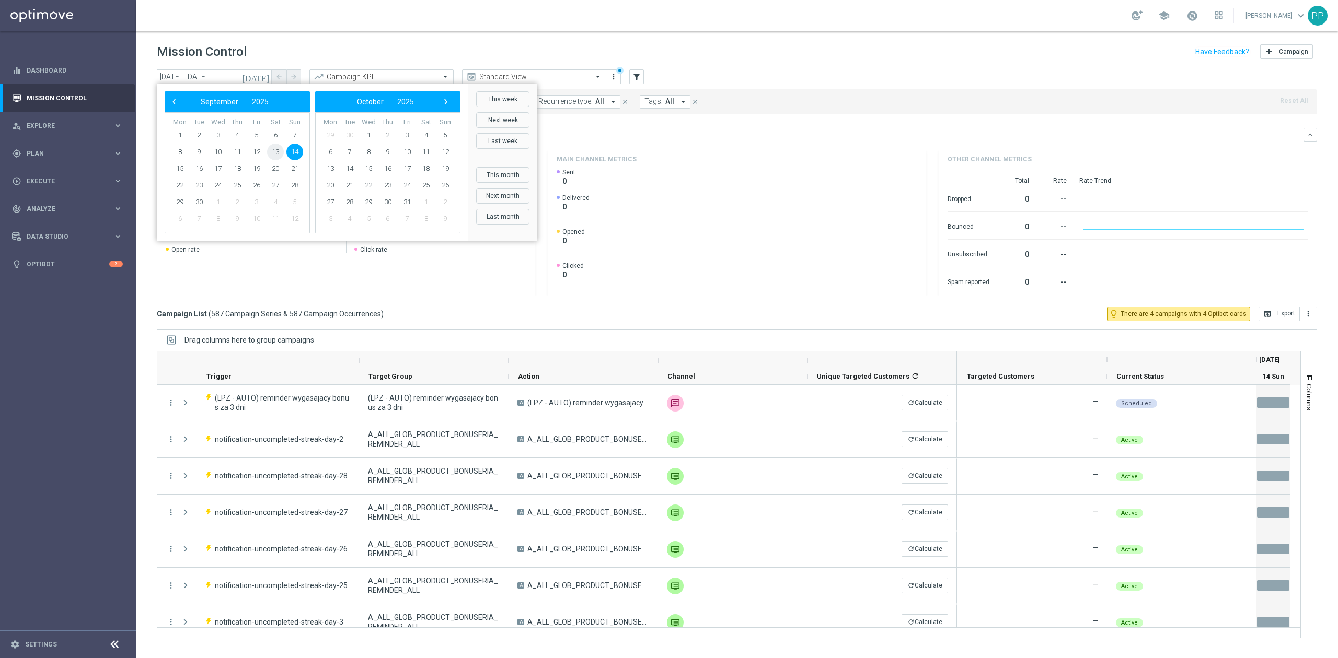
click at [279, 153] on span "13" at bounding box center [275, 152] width 17 height 17
drag, startPoint x: 291, startPoint y: 153, endPoint x: 652, endPoint y: 107, distance: 364.0
click at [292, 153] on span "14" at bounding box center [294, 152] width 17 height 17
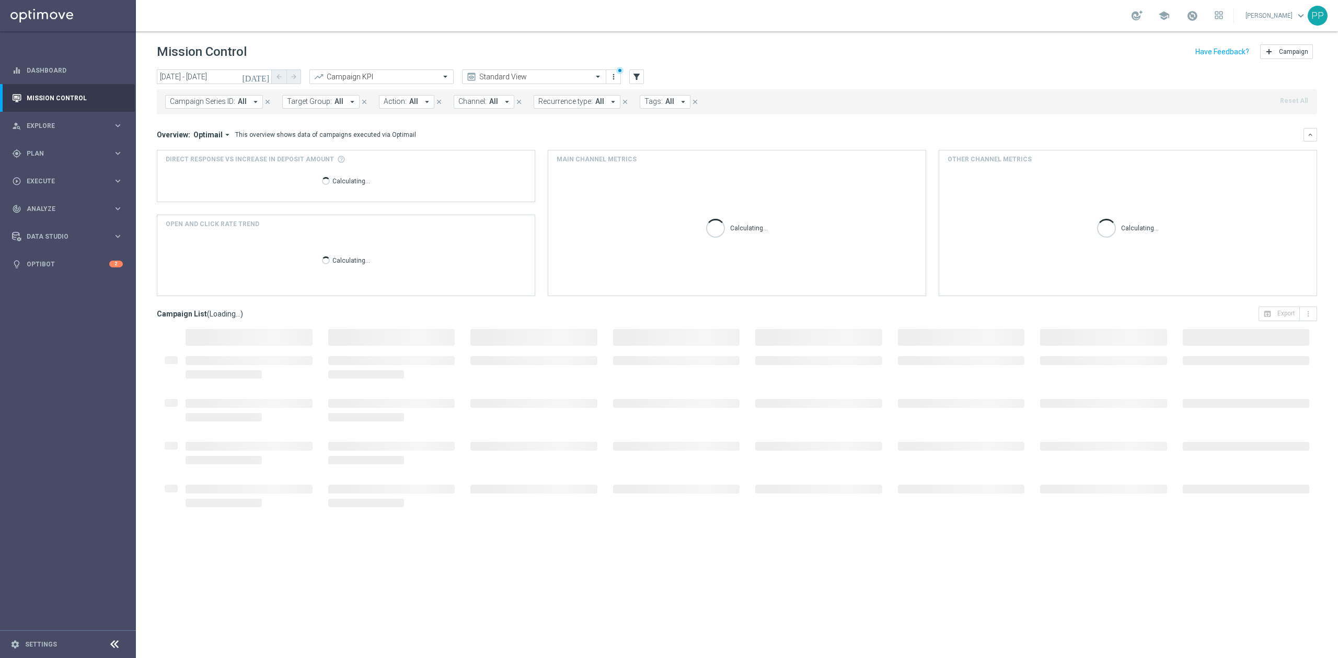
type input "[DATE] - [DATE]"
click at [655, 105] on span "Tags:" at bounding box center [653, 101] width 18 height 9
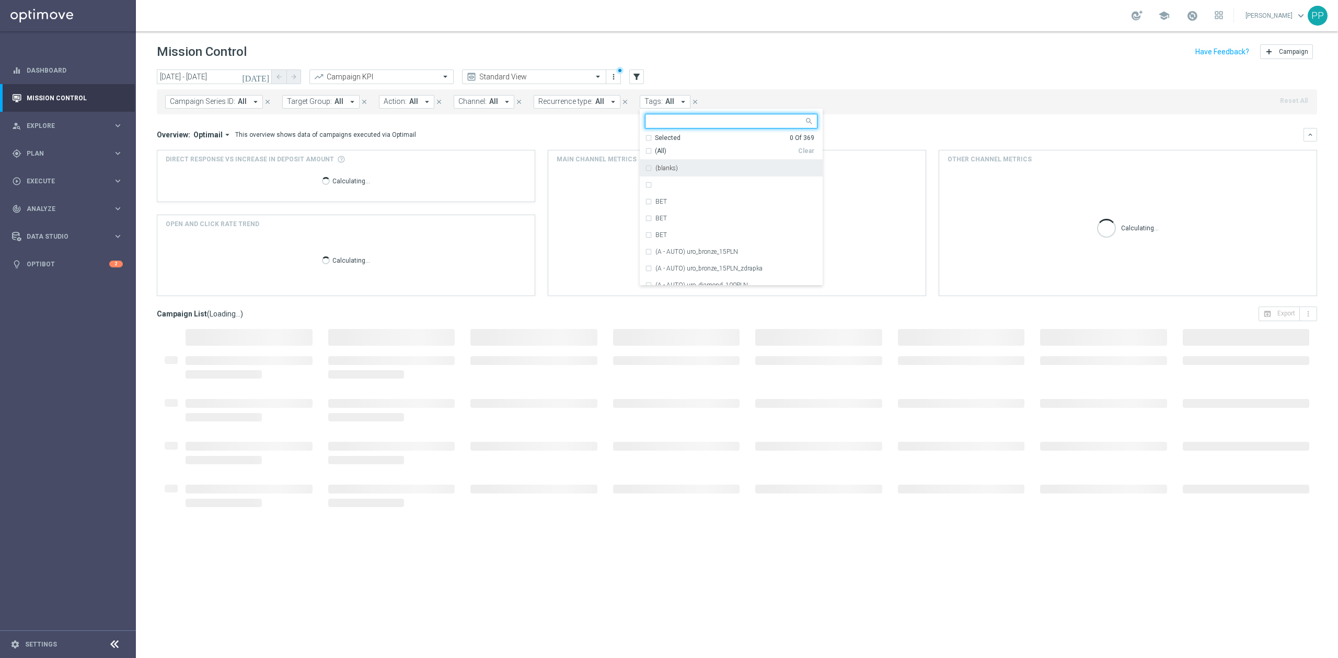
click at [645, 77] on div "[DATE] [DATE] - [DATE] arrow_back arrow_forward Campaign KPI trending_up Standa…" at bounding box center [737, 78] width 1160 height 16
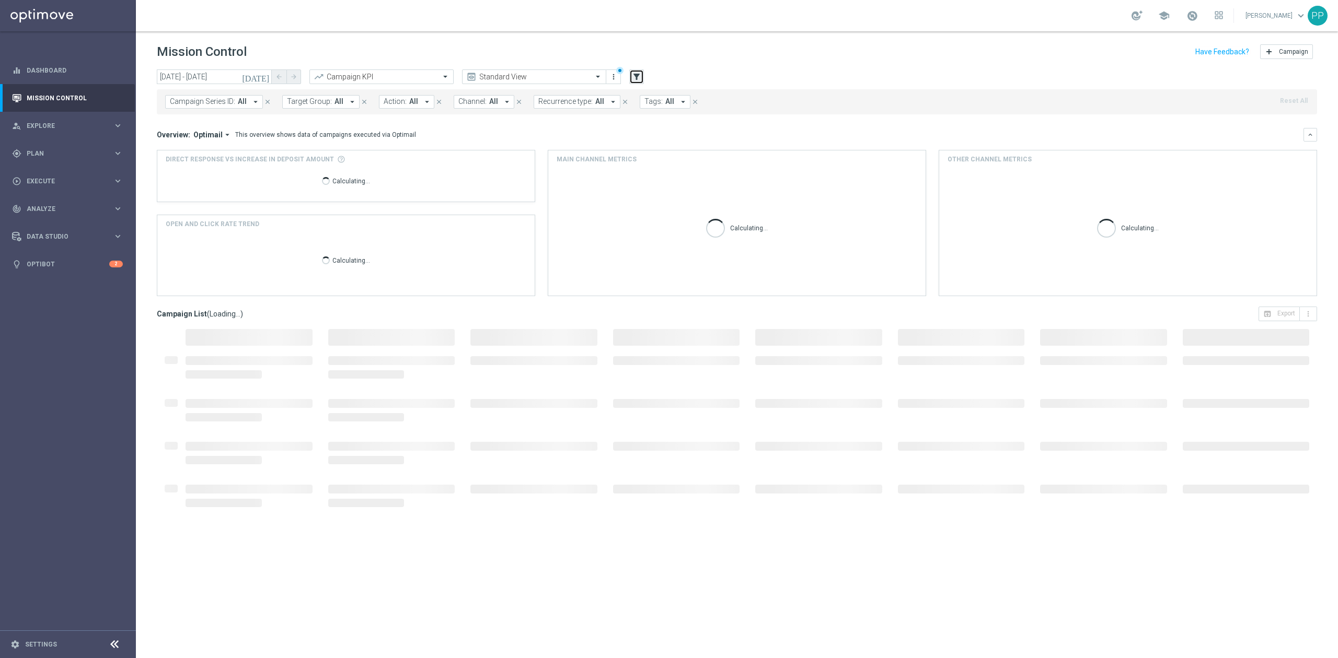
click at [641, 75] on icon "filter_alt" at bounding box center [636, 76] width 9 height 9
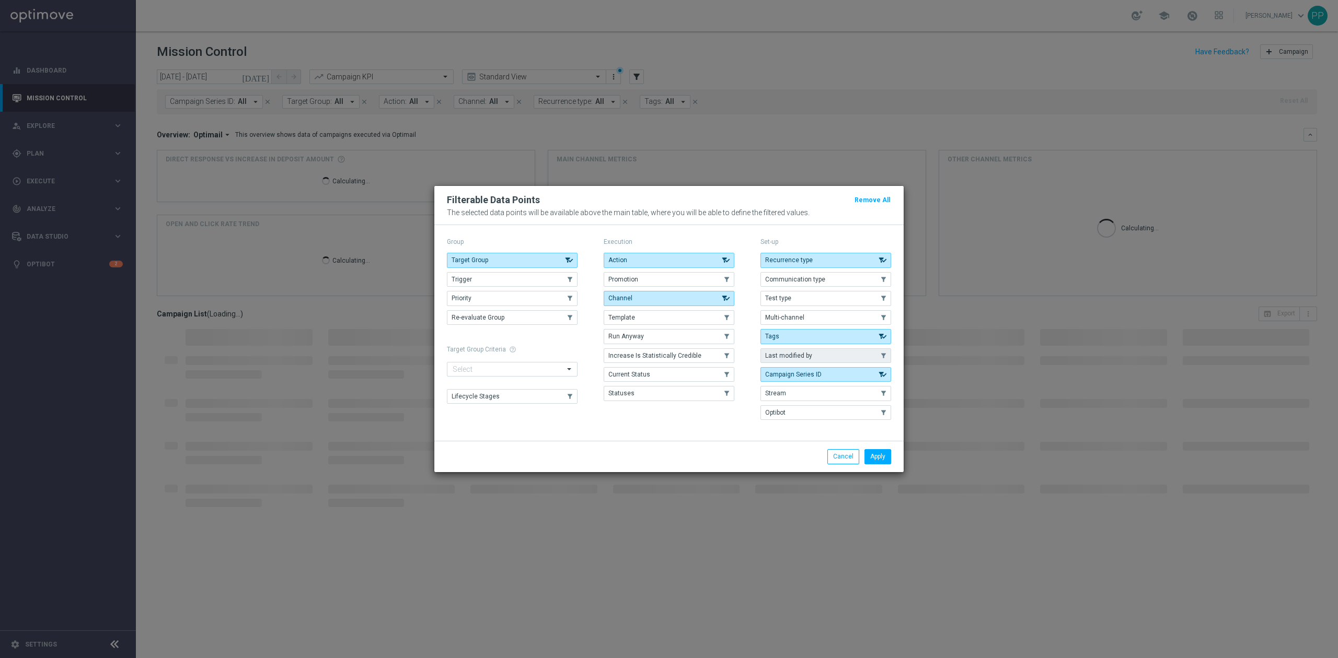
click at [793, 349] on button "Last modified by" at bounding box center [825, 356] width 131 height 15
click at [880, 456] on button "Apply" at bounding box center [877, 456] width 27 height 15
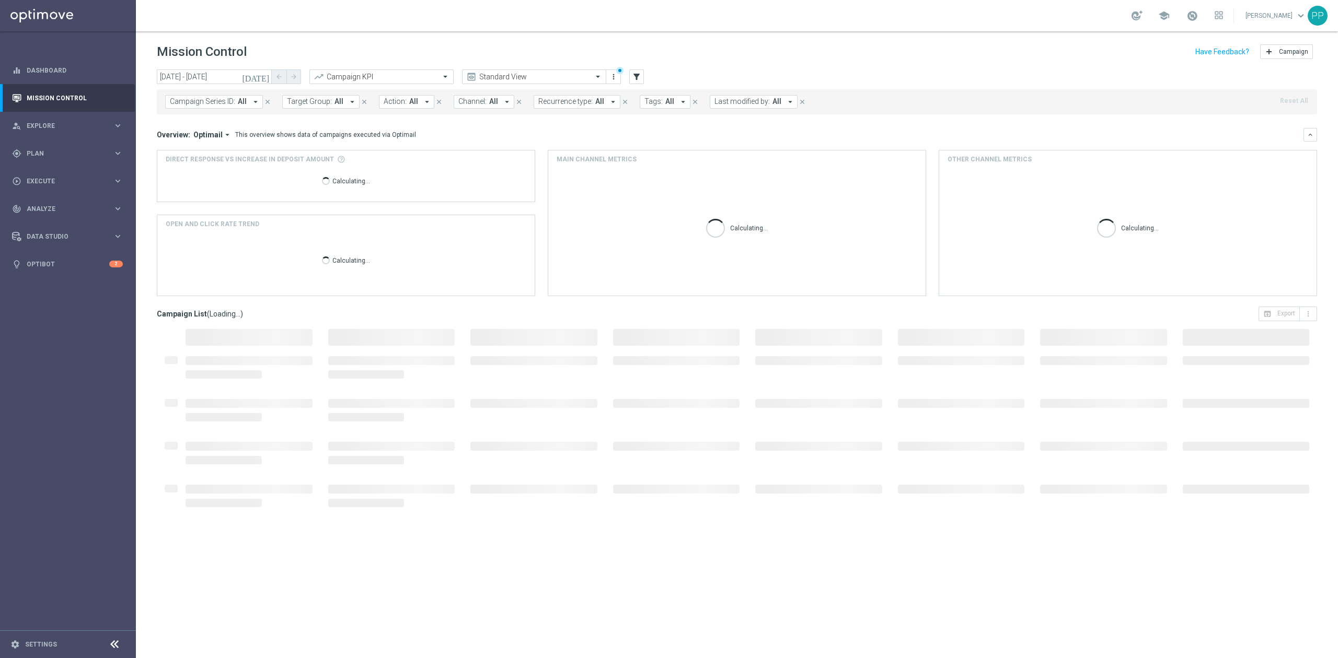
click at [724, 97] on span "Last modified by:" at bounding box center [741, 101] width 55 height 9
click at [747, 206] on div "[PERSON_NAME]" at bounding box center [801, 201] width 172 height 17
type input "patryk"
click at [749, 47] on div "Mission Control add Campaign" at bounding box center [737, 52] width 1160 height 20
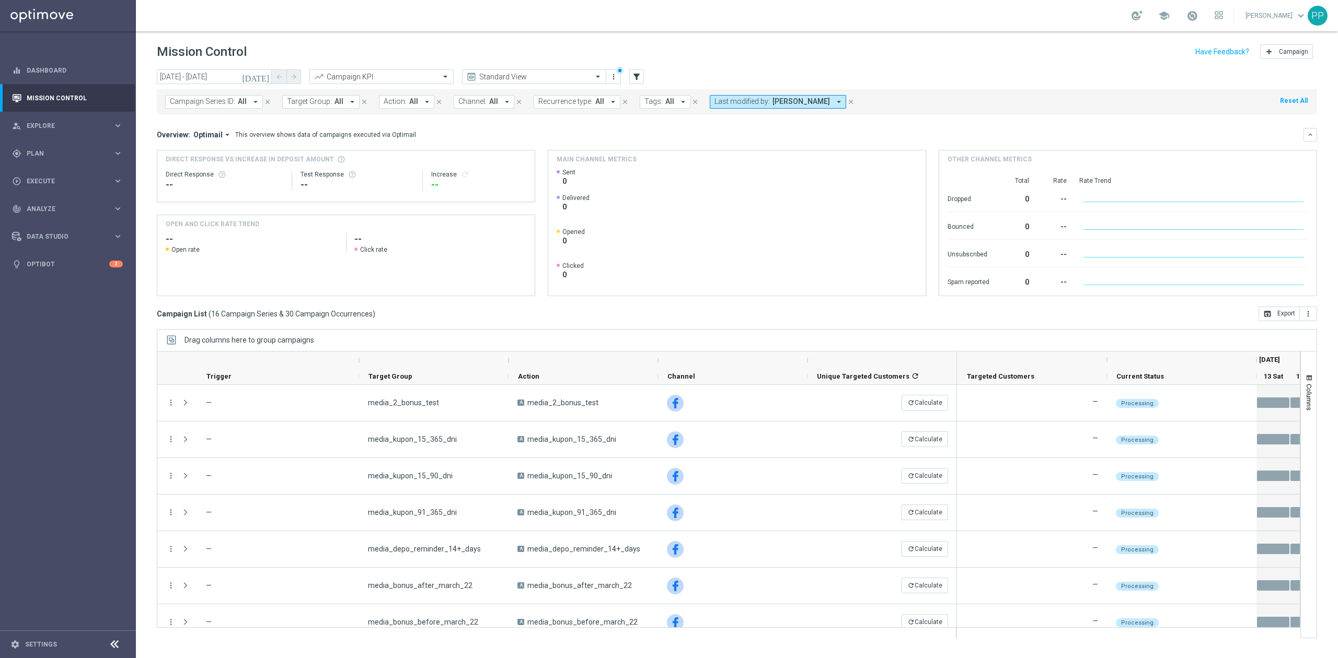
click at [341, 102] on button "Target Group: All arrow_drop_down" at bounding box center [320, 102] width 77 height 14
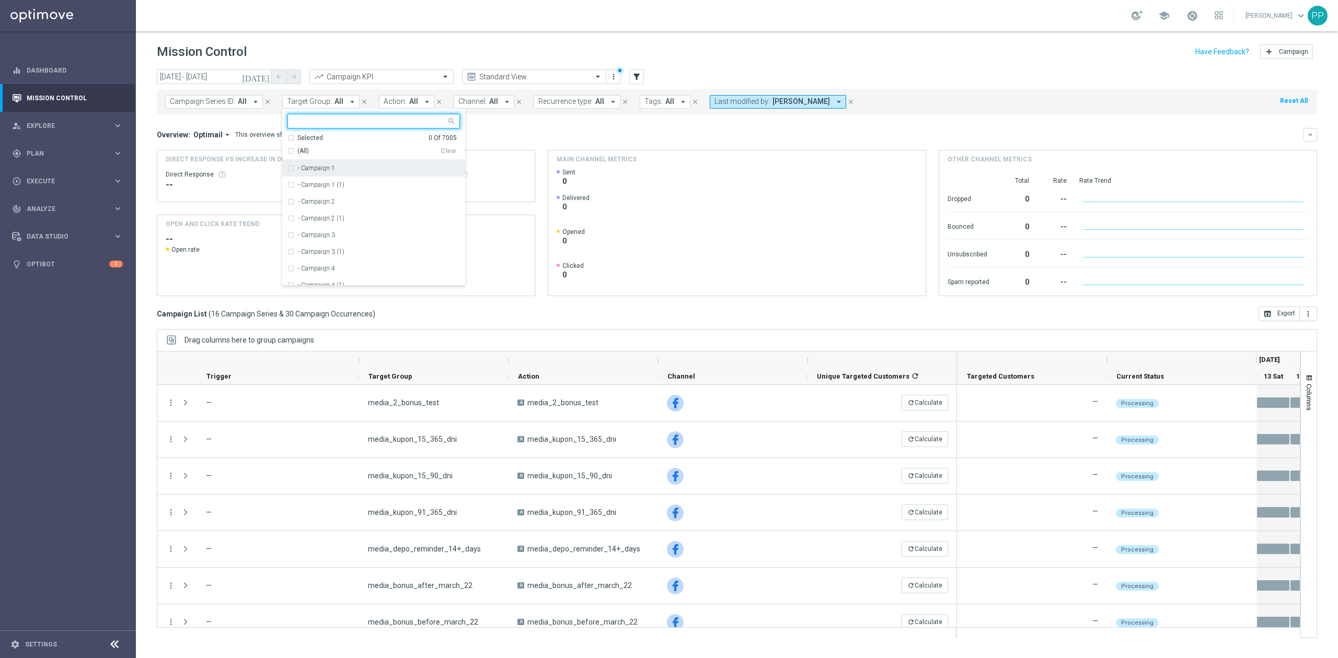
click at [398, 99] on span "Action:" at bounding box center [395, 101] width 23 height 9
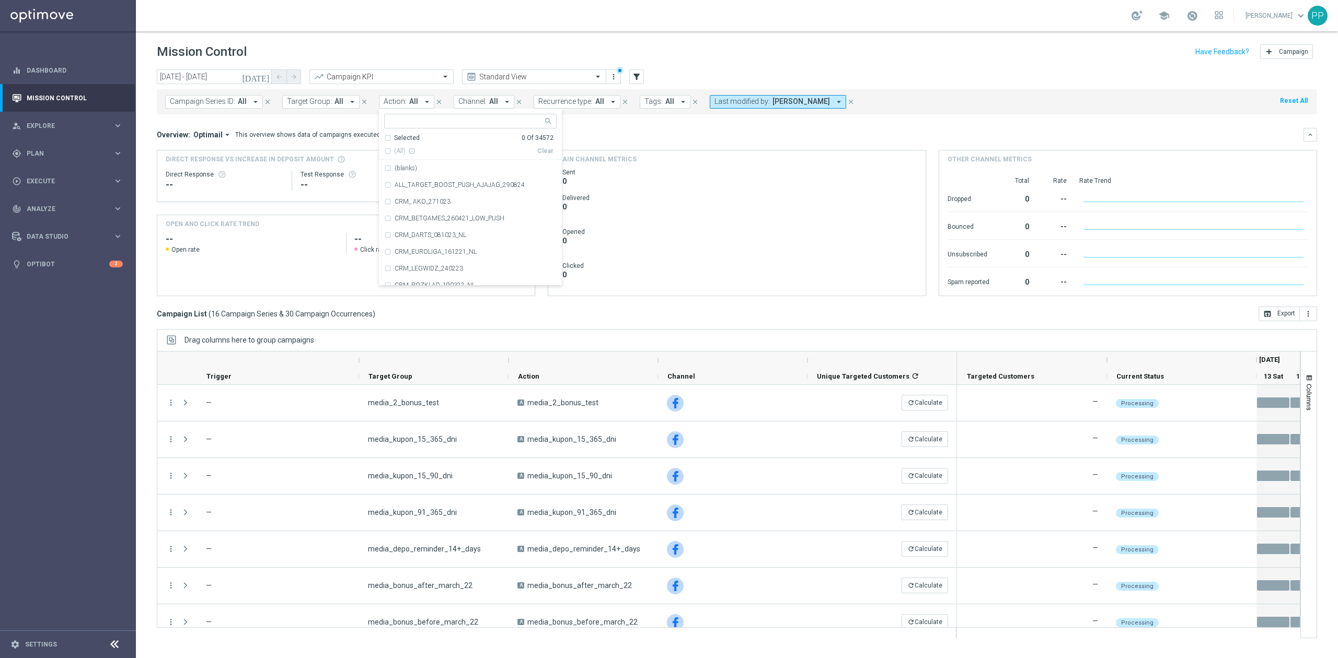
click at [479, 99] on span "Channel:" at bounding box center [472, 101] width 28 height 9
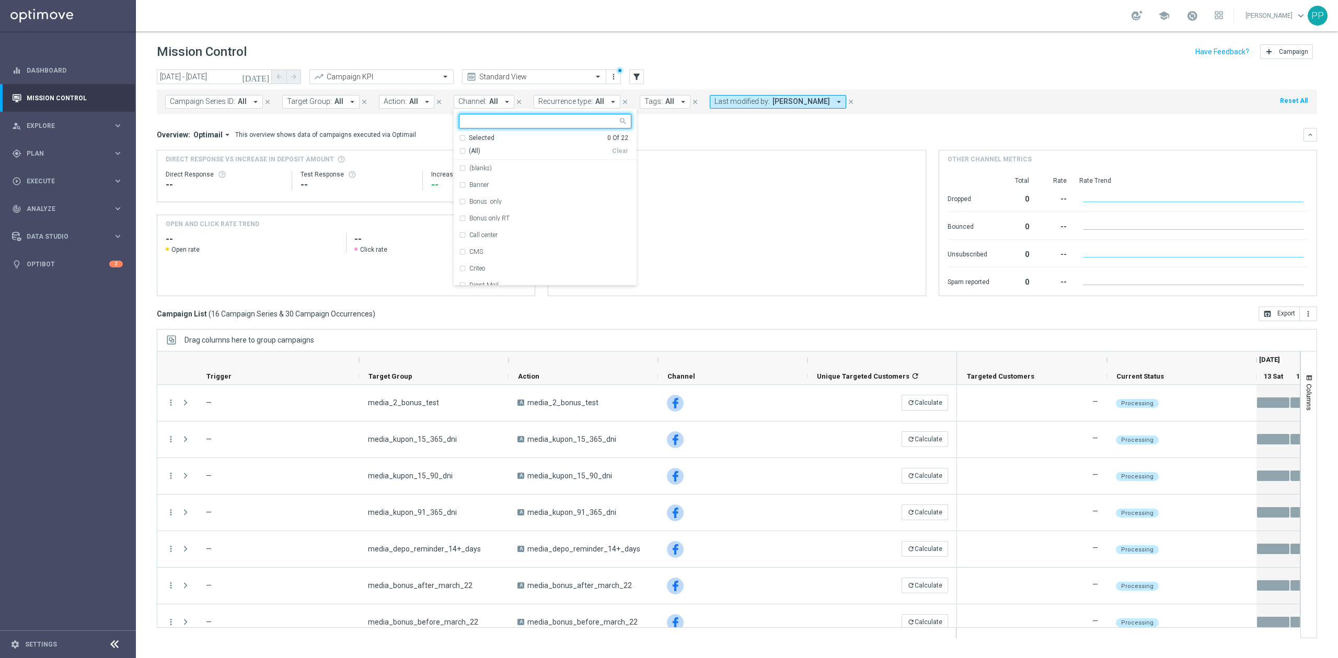
click at [460, 137] on div "Selected 0 Of 22" at bounding box center [543, 138] width 169 height 9
click at [460, 140] on div "Selected 0 Of 22" at bounding box center [543, 138] width 169 height 9
click at [460, 153] on div "(All)" at bounding box center [535, 151] width 153 height 9
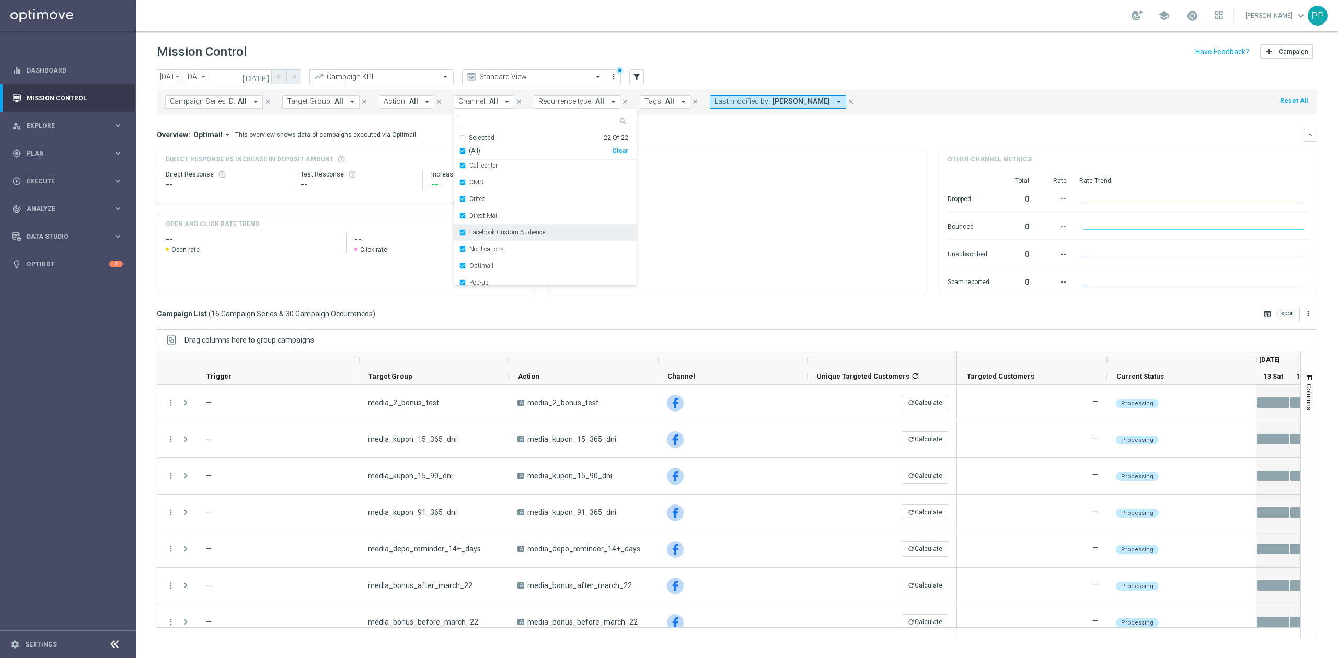
click at [492, 228] on div "Facebook Custom Audience" at bounding box center [545, 232] width 172 height 17
click at [435, 145] on div "Overview: Optimail arrow_drop_down This overview shows data of campaigns execut…" at bounding box center [737, 212] width 1160 height 168
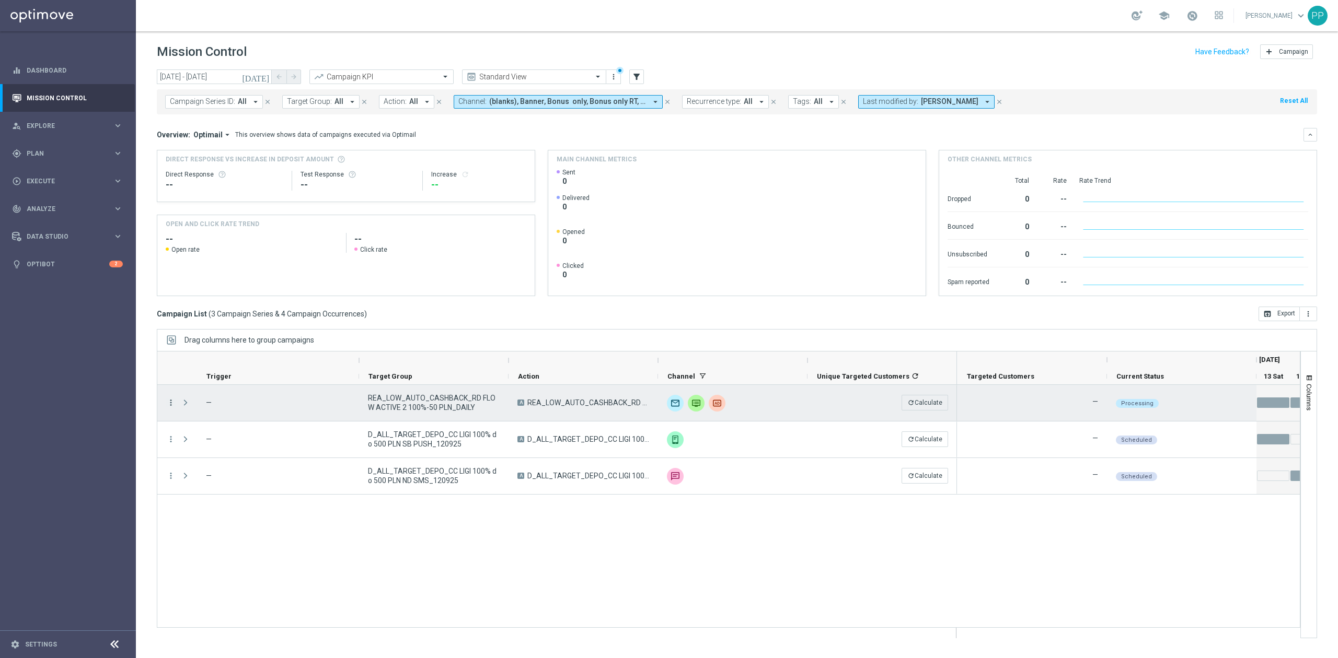
click at [171, 404] on icon "more_vert" at bounding box center [170, 402] width 9 height 9
click at [217, 409] on span "Campaign Details" at bounding box center [218, 410] width 53 height 7
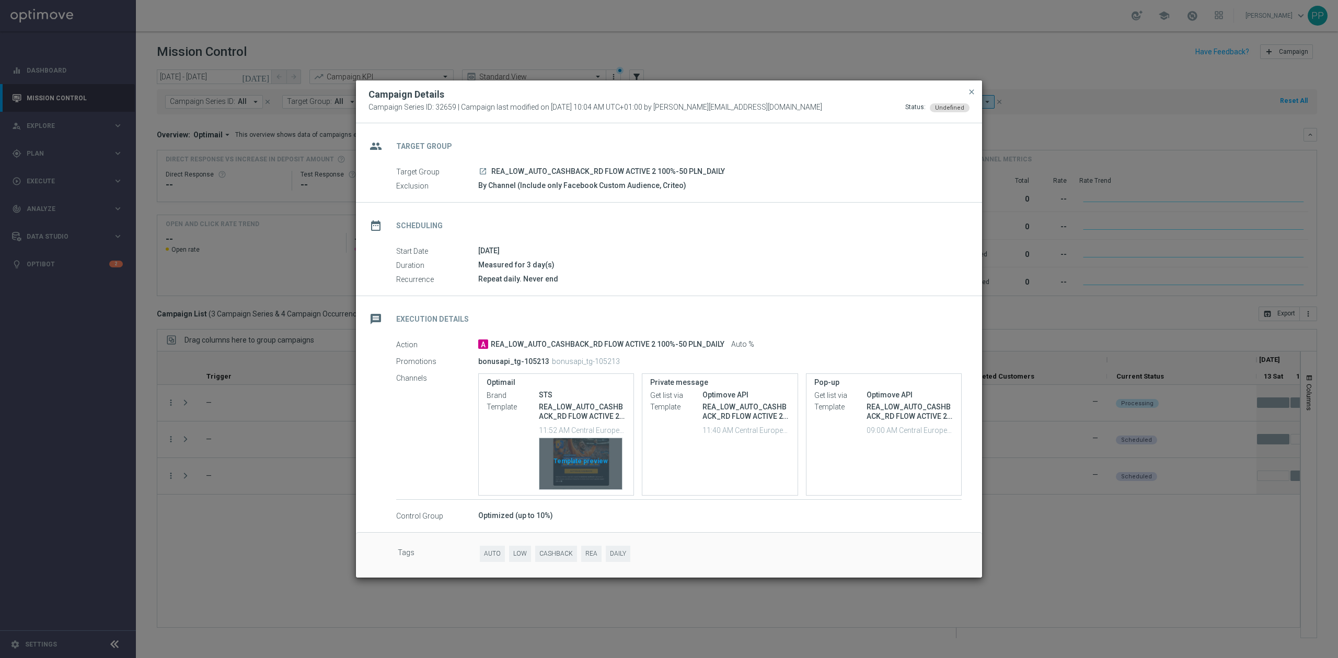
click at [573, 456] on div "Template preview" at bounding box center [580, 463] width 83 height 51
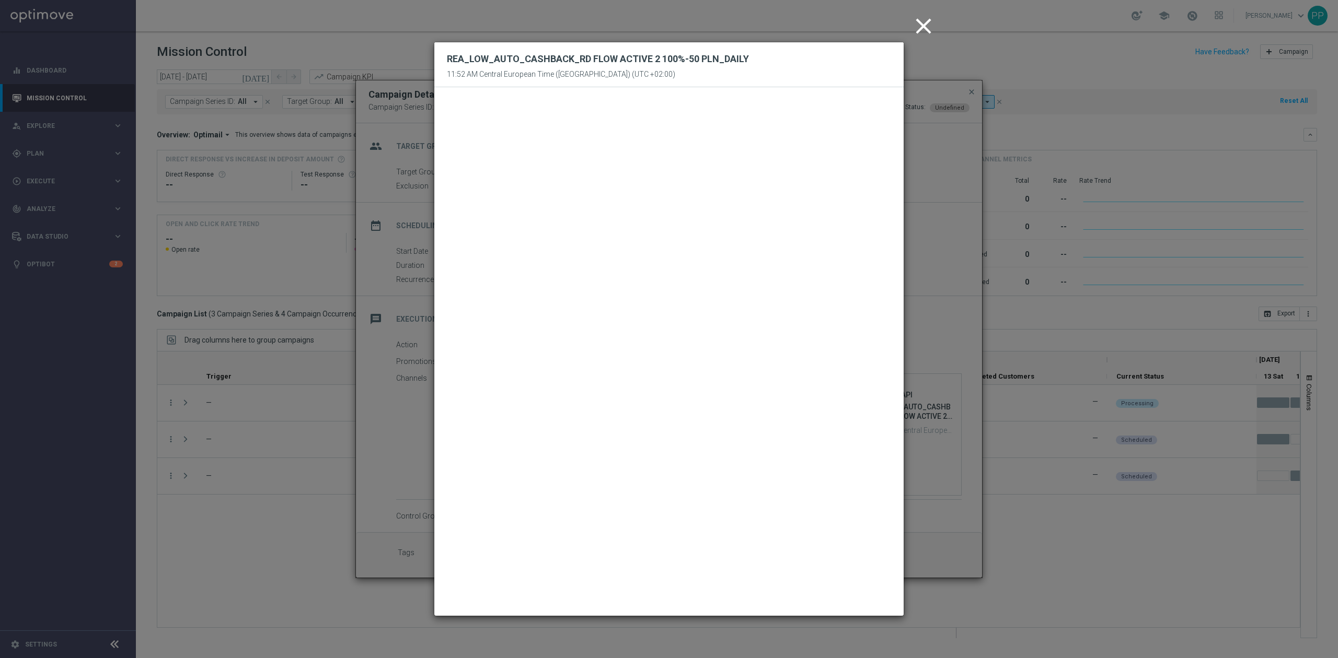
click at [929, 24] on icon "close" at bounding box center [923, 26] width 26 height 26
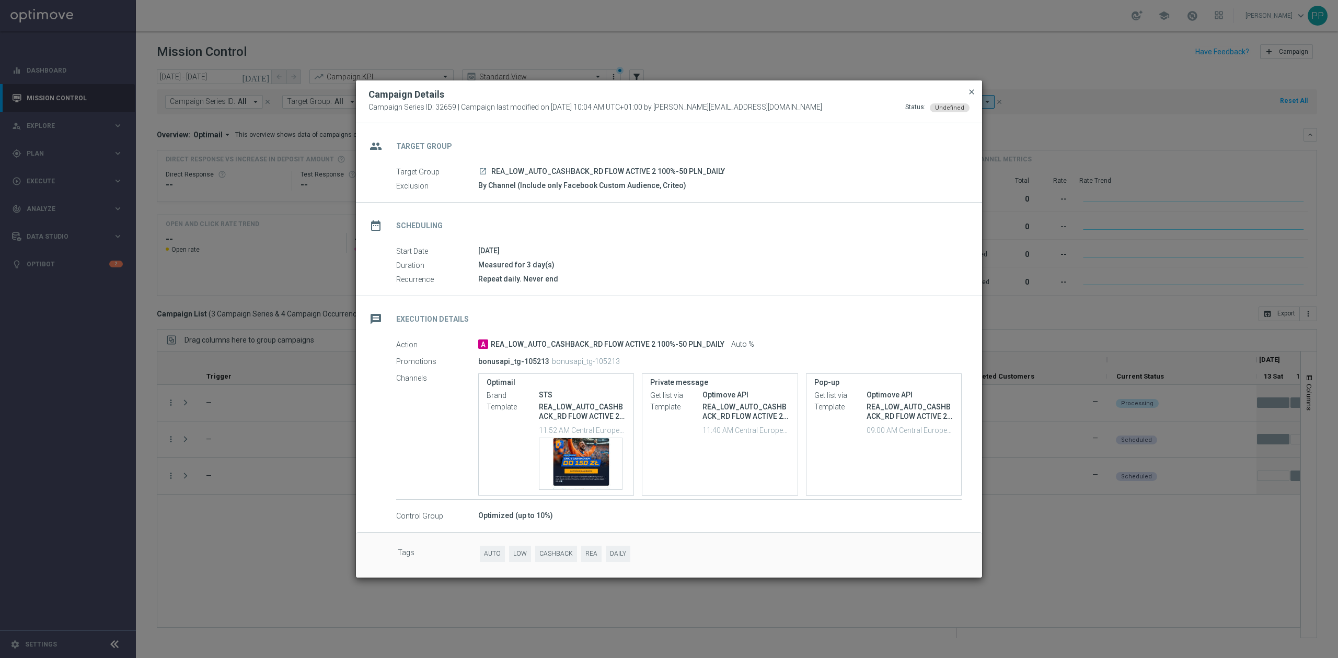
click at [973, 89] on span "close" at bounding box center [971, 92] width 8 height 8
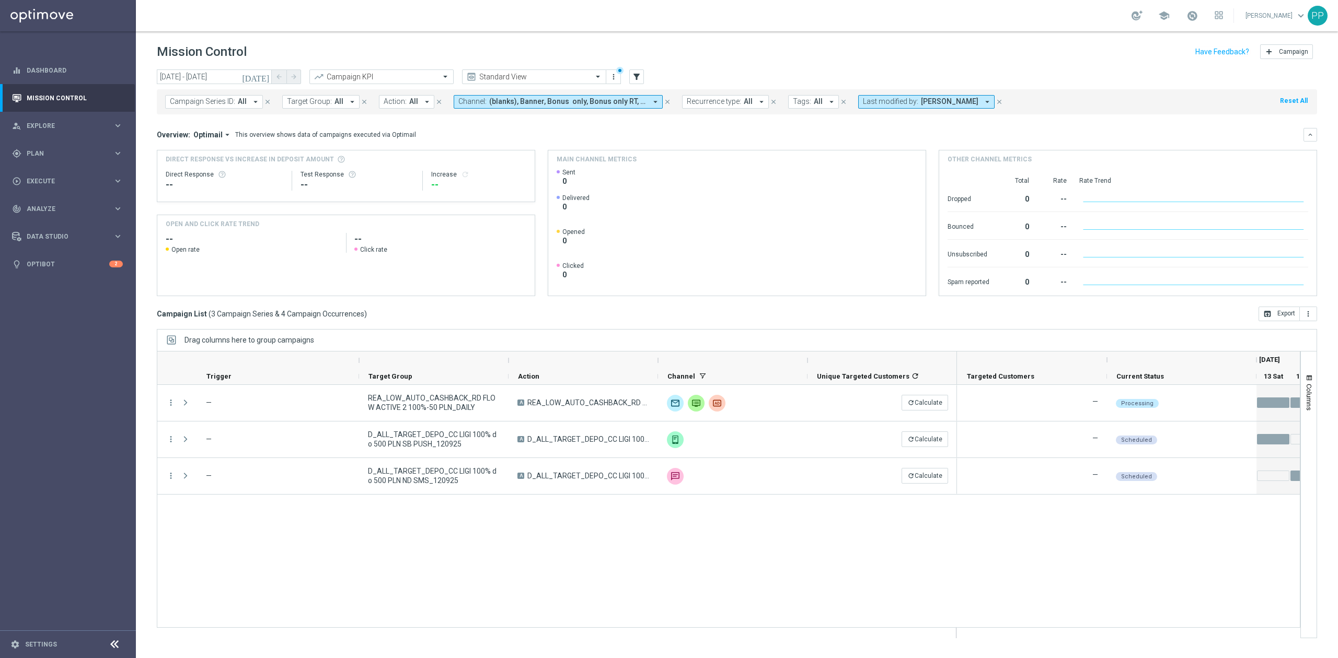
click at [784, 535] on div "more_vert — REA_LOW_AUTO_CASHBACK_RD FLOW ACTIVE 2 100%-50 PLN_DAILY A REA_LOW_…" at bounding box center [728, 506] width 1143 height 243
click at [80, 172] on div "play_circle_outline Execute keyboard_arrow_right" at bounding box center [67, 181] width 135 height 28
click at [63, 205] on link "Campaign Builder" at bounding box center [68, 203] width 82 height 8
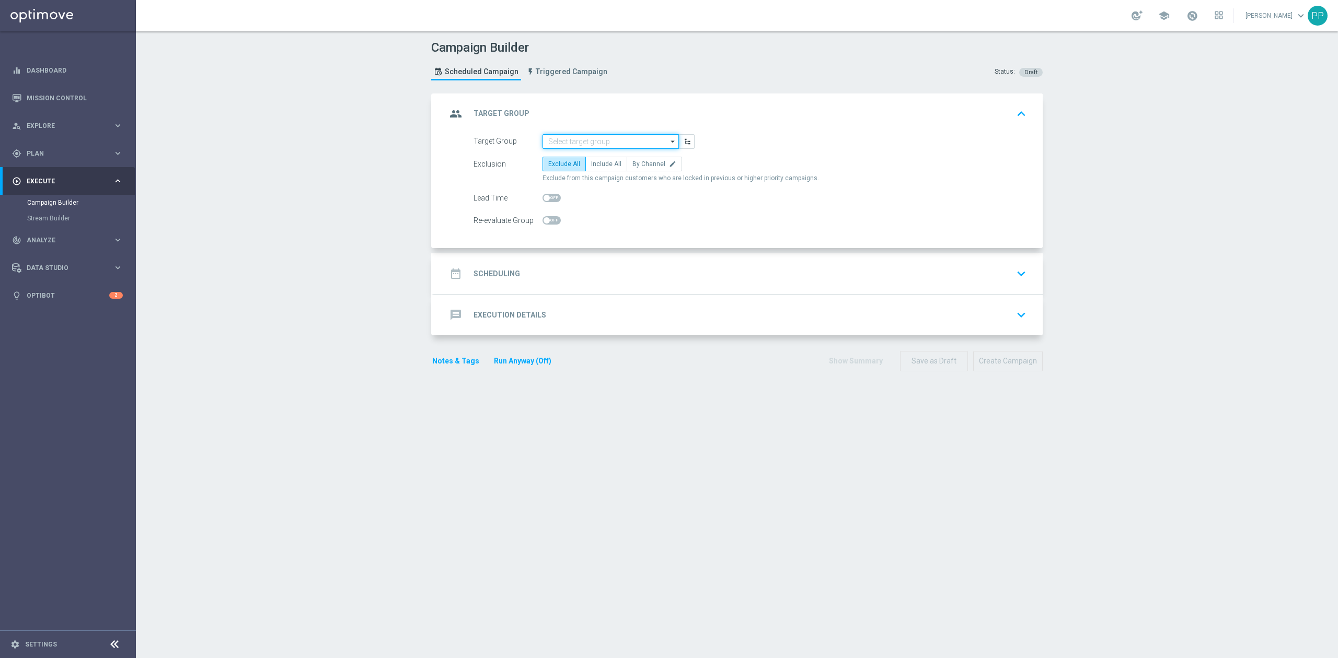
click at [550, 140] on input at bounding box center [610, 141] width 136 height 15
paste input "D_ALL_TARGET_WAGER_MS [PERSON_NAME] 100% do 300 PLN SB PUSH_120925"
click at [569, 160] on div "D_ALL_TARGET_WAGER_MS [PERSON_NAME] 100% do 300 PLN SB PUSH_120925" at bounding box center [610, 167] width 125 height 28
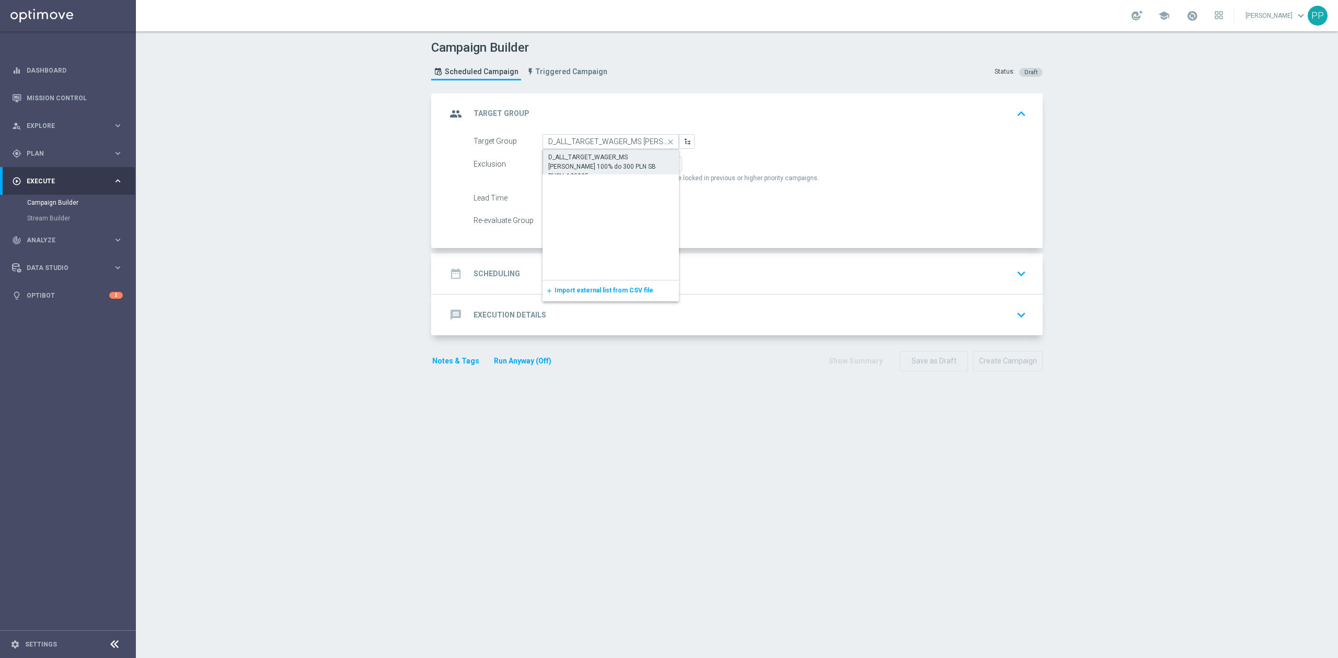
type input "D_ALL_TARGET_WAGER_MS [PERSON_NAME] 100% do 300 PLN SB PUSH_120925"
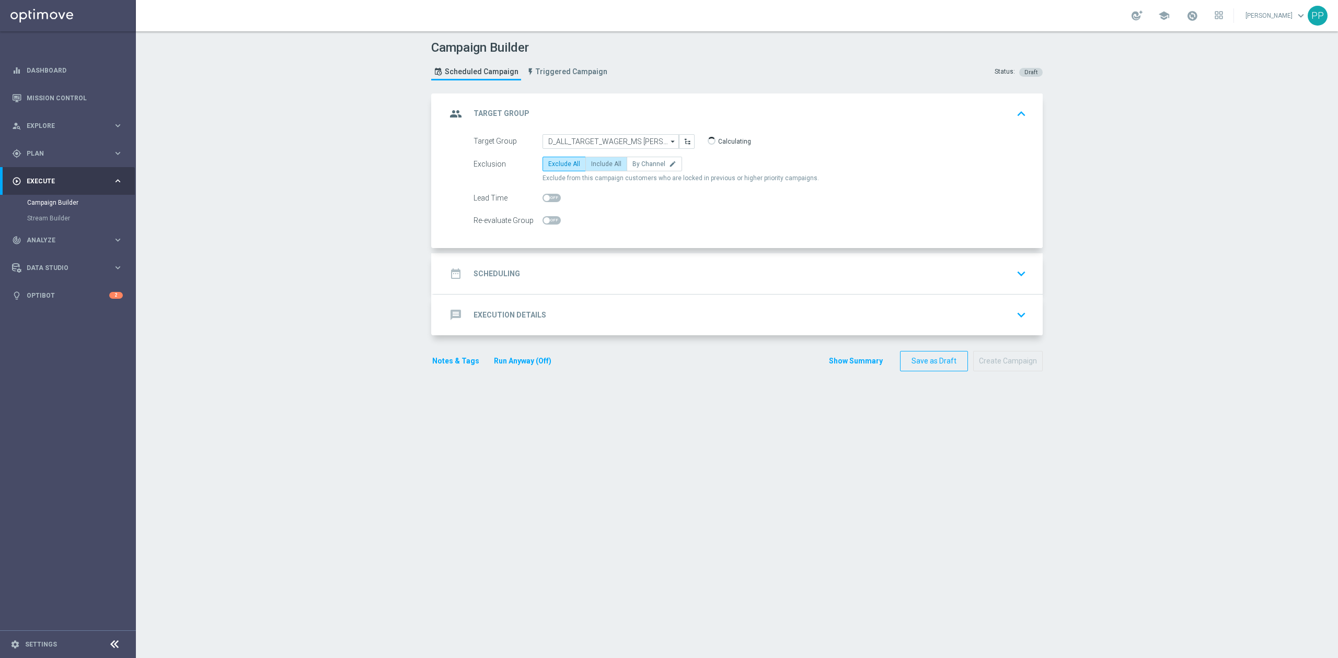
click at [612, 165] on span "Include All" at bounding box center [606, 163] width 30 height 7
click at [598, 165] on input "Include All" at bounding box center [594, 166] width 7 height 7
radio input "true"
click at [547, 220] on span at bounding box center [551, 220] width 18 height 8
click at [547, 220] on input "checkbox" at bounding box center [551, 220] width 18 height 8
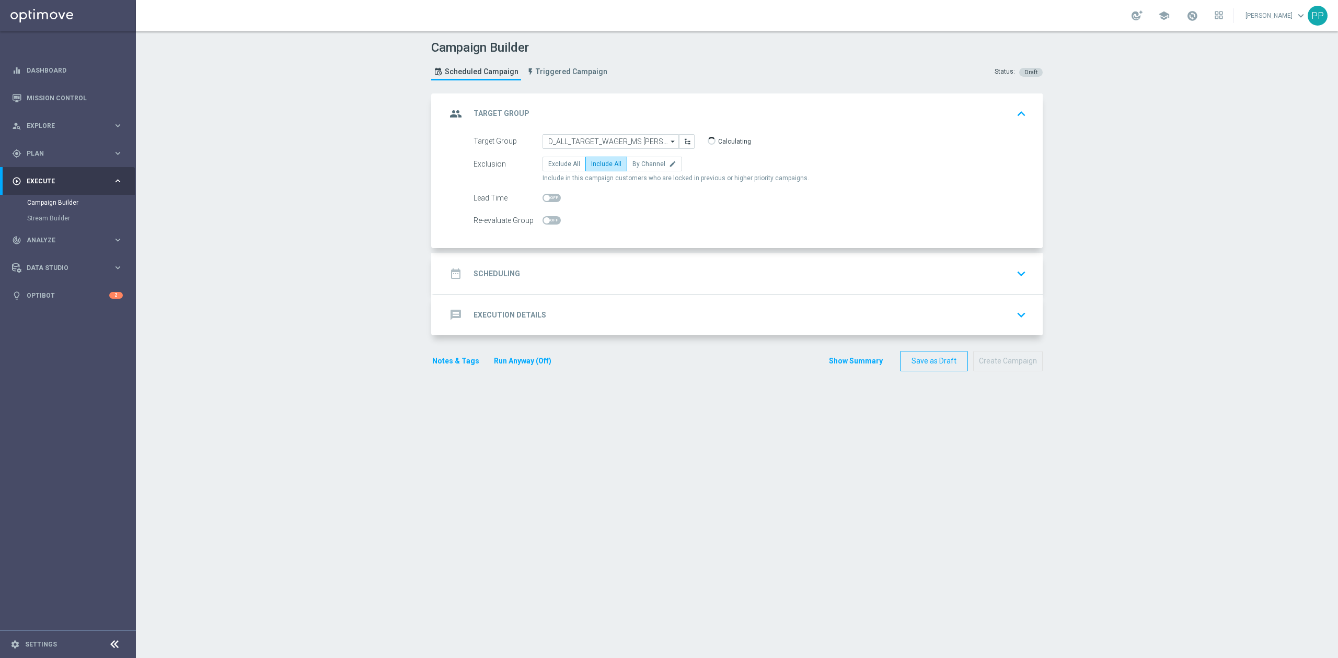
checkbox input "true"
click at [540, 275] on div "date_range Scheduling keyboard_arrow_down" at bounding box center [738, 274] width 584 height 20
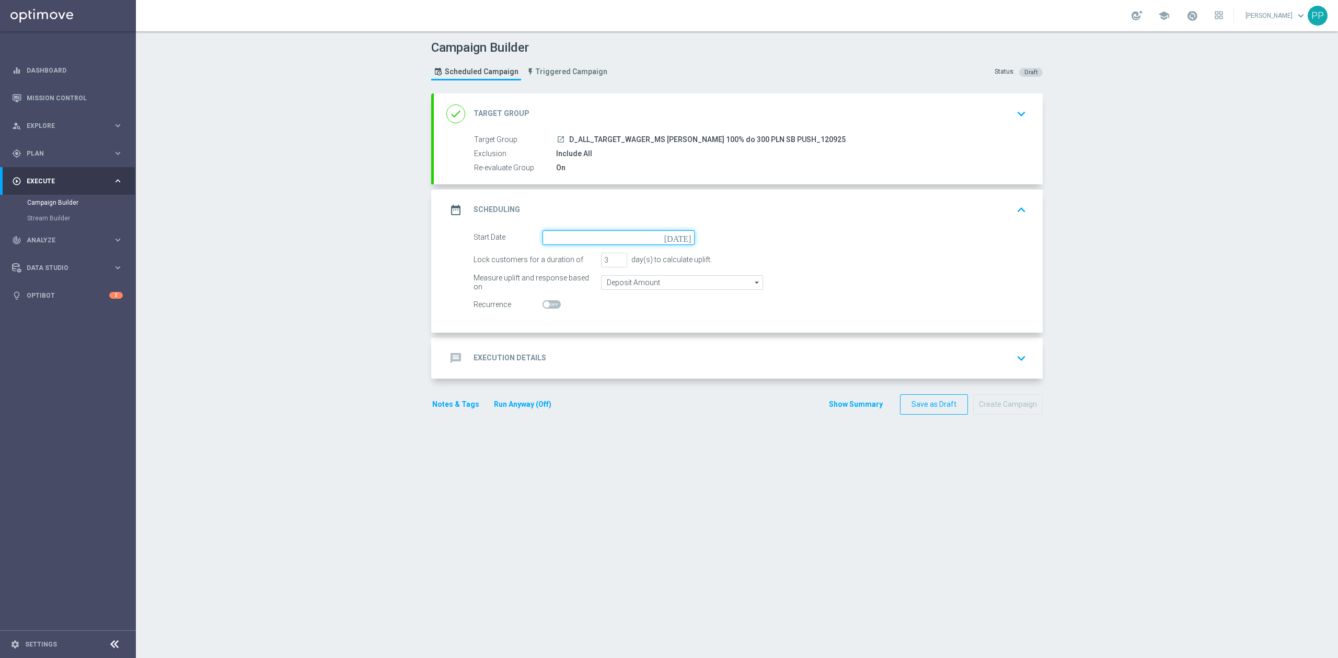
click at [546, 237] on input at bounding box center [618, 237] width 152 height 15
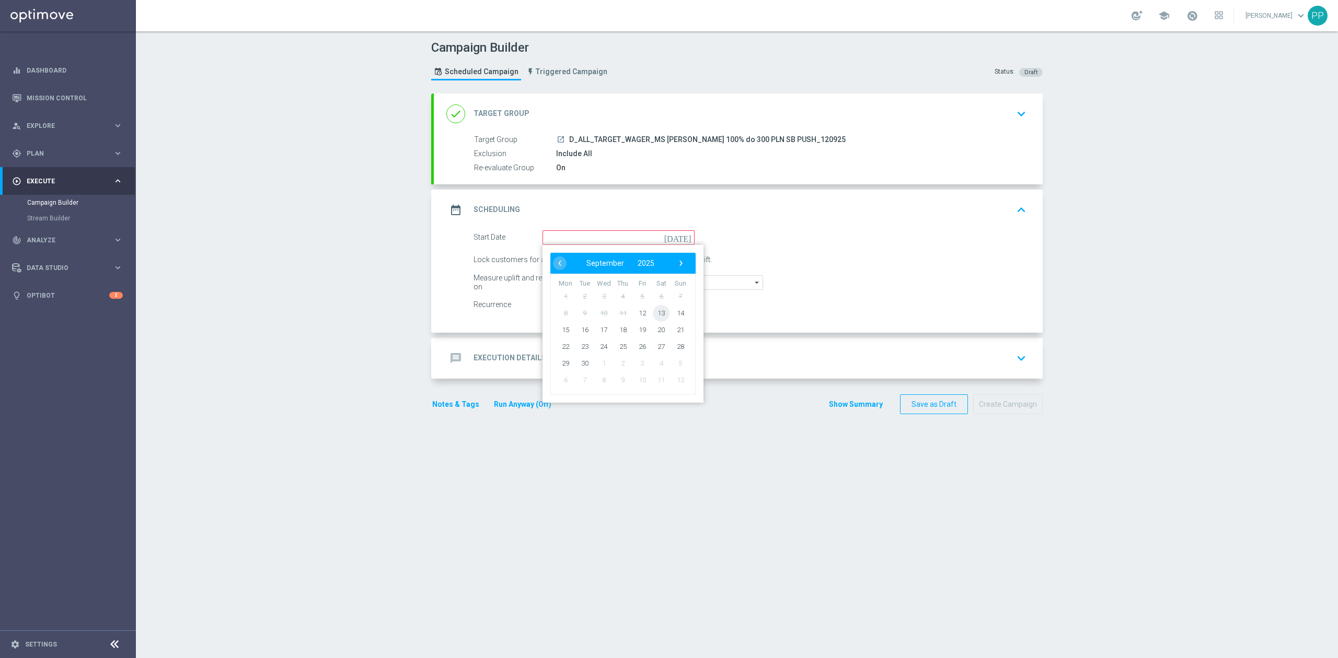
click at [657, 316] on span "13" at bounding box center [661, 313] width 17 height 17
type input "[DATE]"
drag, startPoint x: 605, startPoint y: 264, endPoint x: 590, endPoint y: 262, distance: 14.7
click at [590, 262] on div "Lock customers for a duration of 3 day(s) to calculate uplift." at bounding box center [750, 260] width 569 height 15
type input "1"
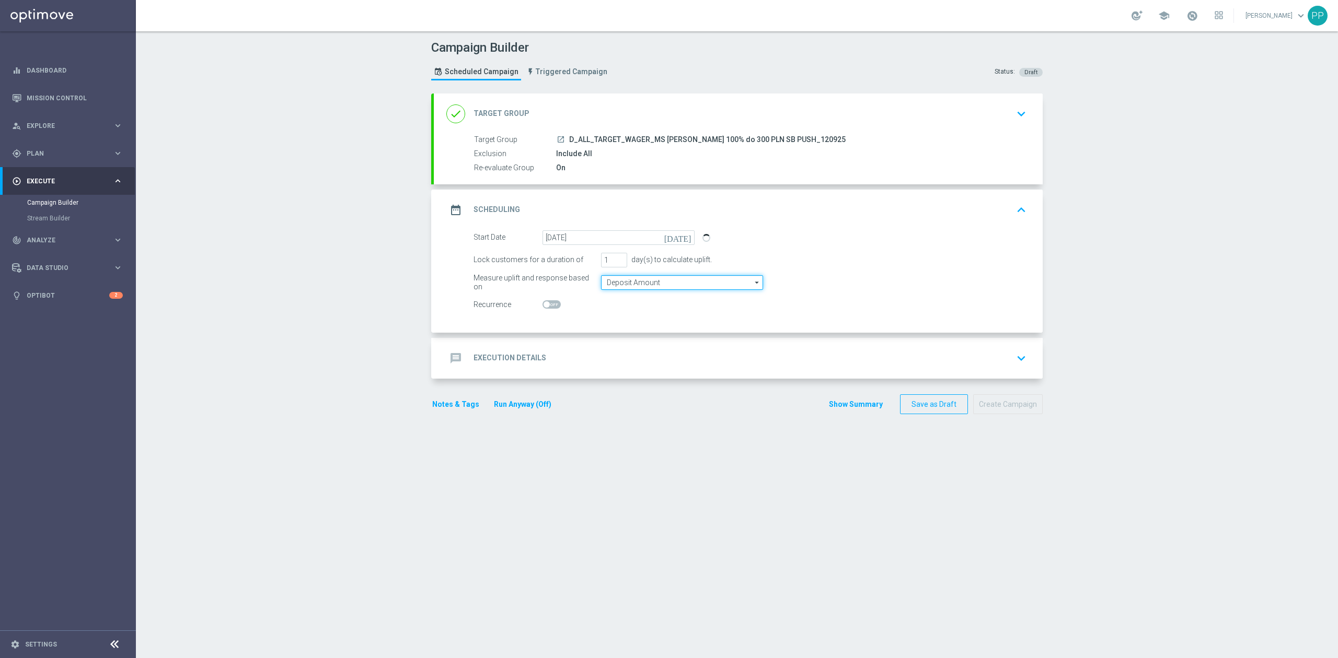
click at [607, 284] on input "Deposit Amount" at bounding box center [682, 282] width 162 height 15
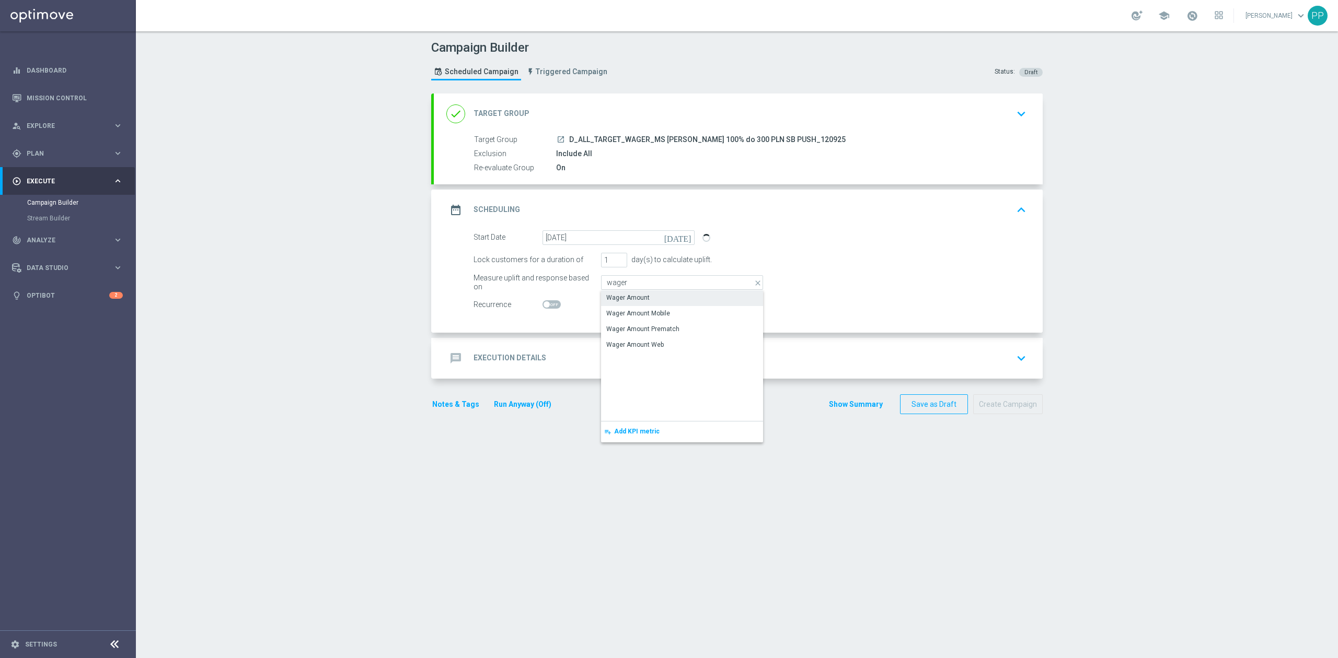
click at [613, 295] on div "Wager Amount" at bounding box center [627, 297] width 43 height 9
type input "Wager Amount"
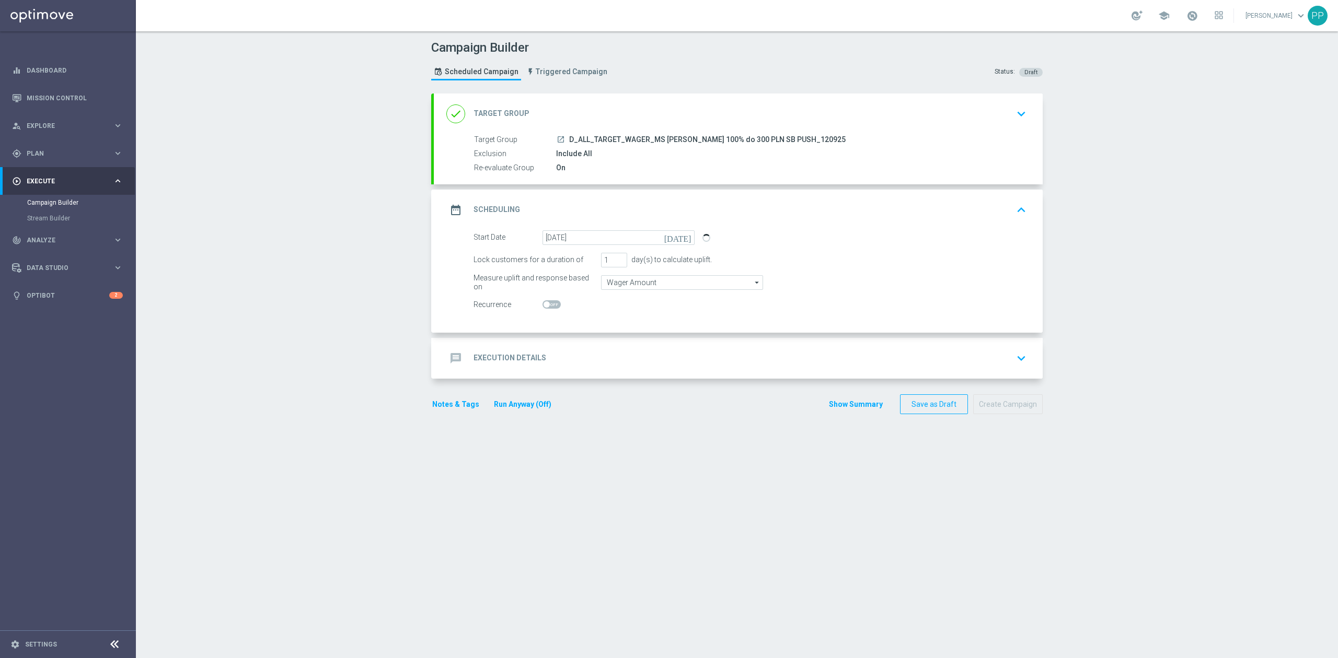
click at [561, 358] on div "message Execution Details keyboard_arrow_down" at bounding box center [738, 359] width 584 height 20
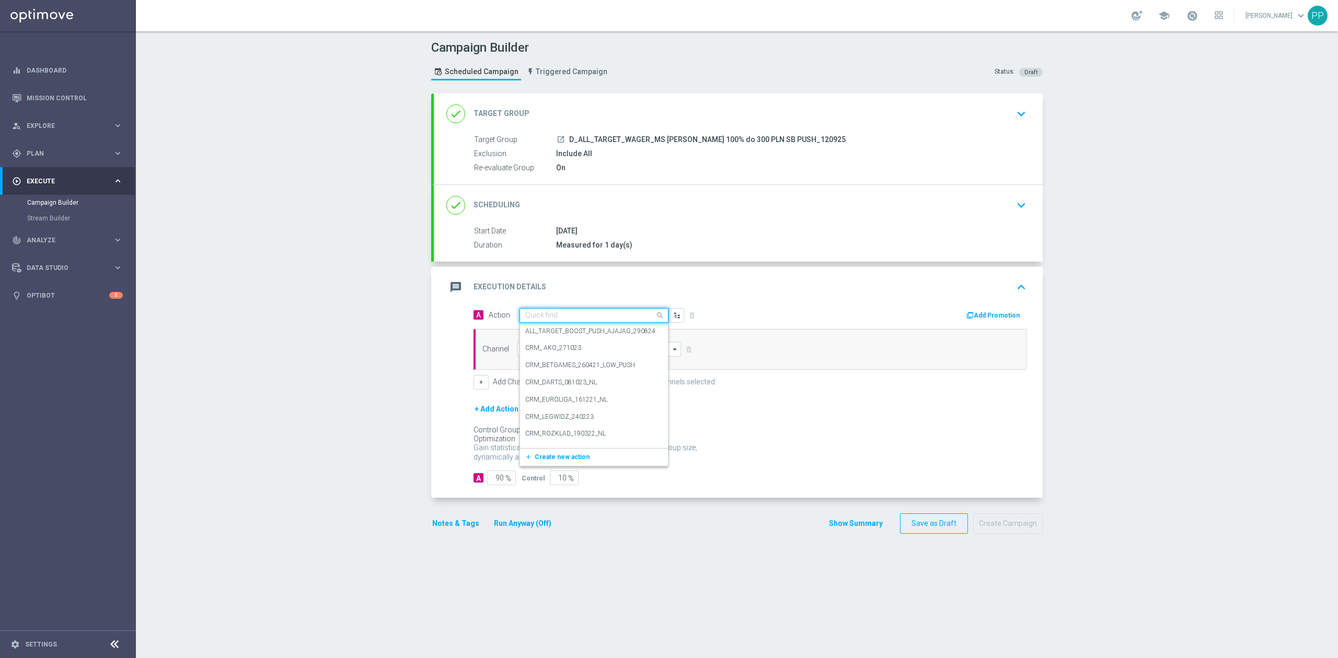
click at [557, 316] on input "text" at bounding box center [583, 315] width 117 height 9
click at [558, 454] on span "Create new action" at bounding box center [562, 457] width 55 height 7
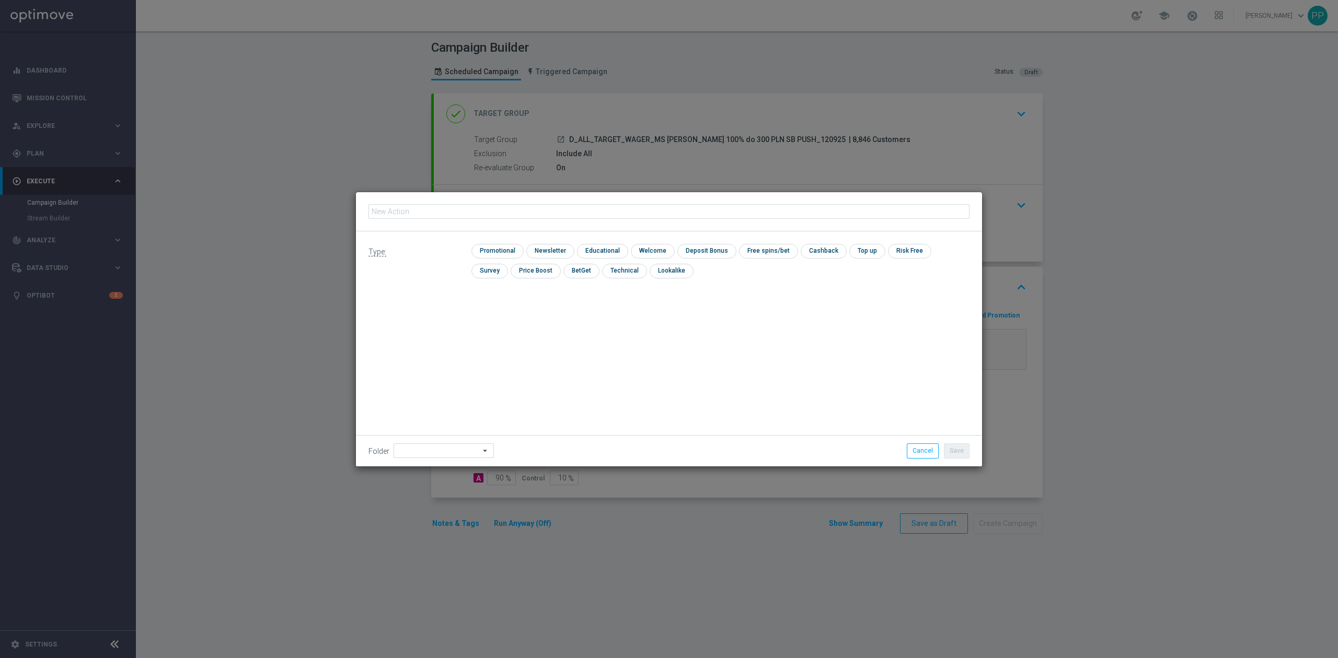
type input "D_ALL_TARGET_WAGER_MS [PERSON_NAME] 100% do 300 PLN SB PUSH_120925"
click at [506, 249] on input "checkbox" at bounding box center [496, 251] width 50 height 14
checkbox input "true"
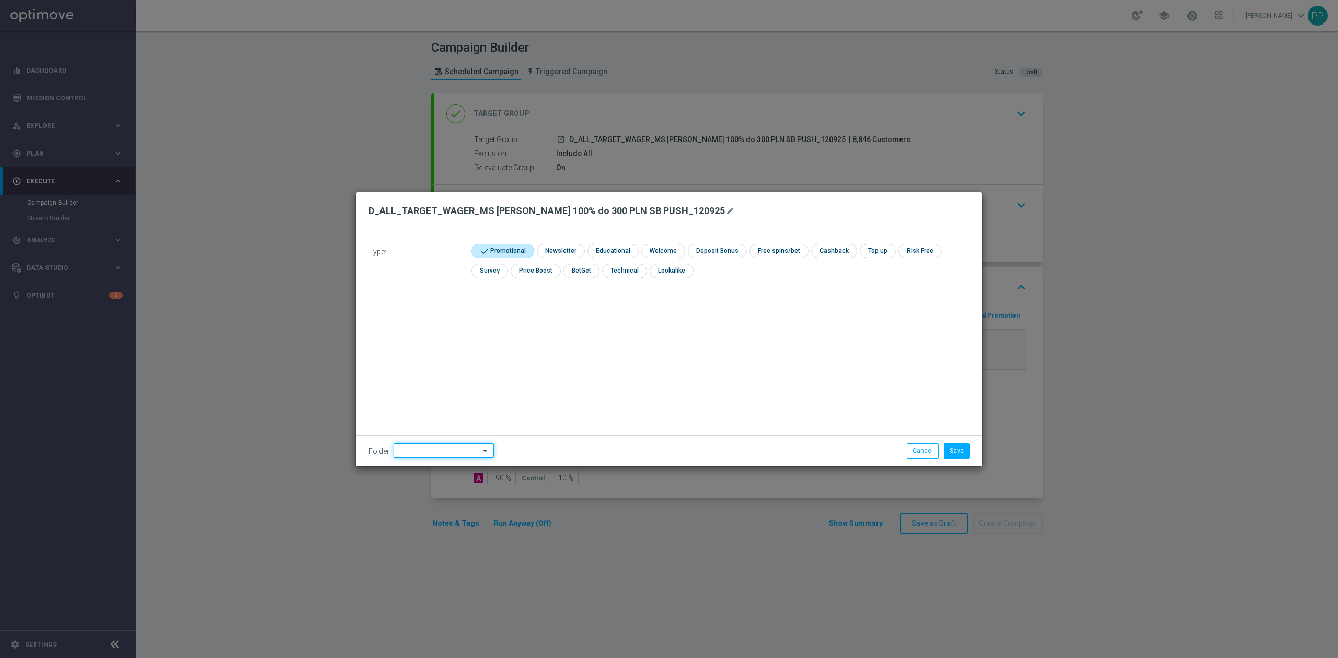
click at [435, 452] on input at bounding box center [444, 451] width 100 height 15
drag, startPoint x: 427, startPoint y: 319, endPoint x: 737, endPoint y: 402, distance: 321.0
click at [427, 319] on div "9. Wrzesień 2025" at bounding box center [424, 320] width 51 height 9
type input "9. Wrzesień 2025"
click at [952, 448] on button "Save" at bounding box center [957, 451] width 26 height 15
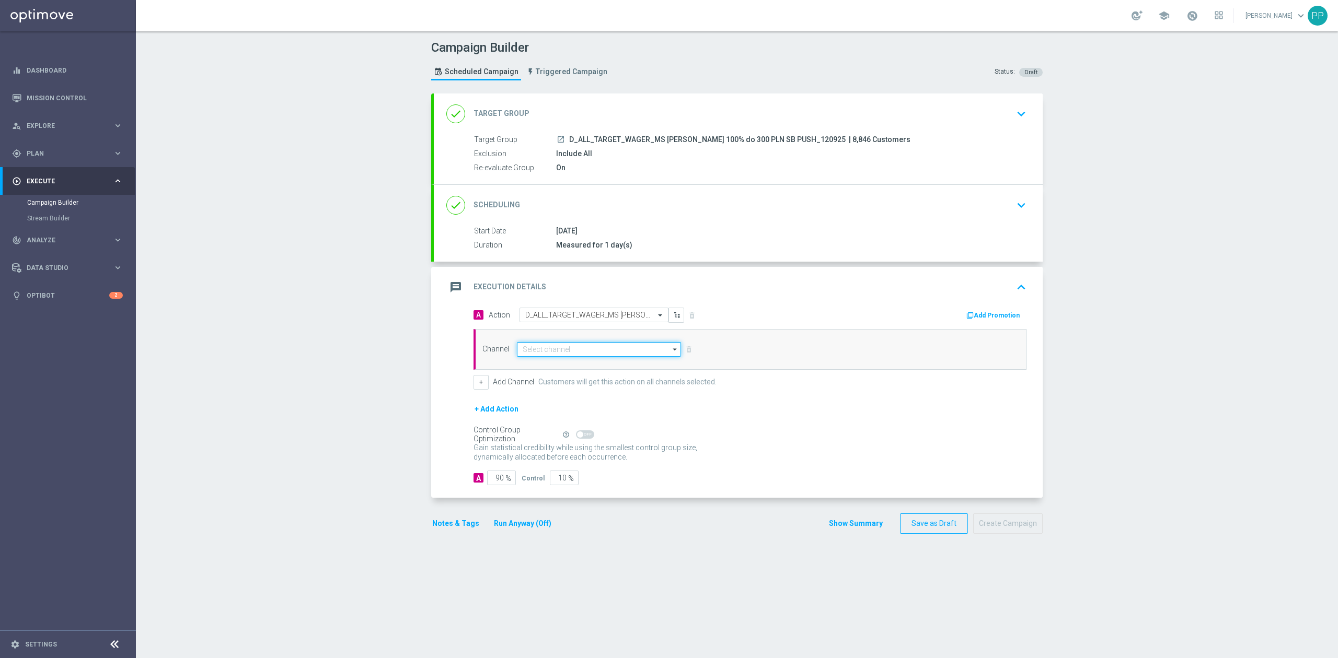
click at [576, 351] on input at bounding box center [599, 349] width 164 height 15
click at [562, 396] on div "XtremePush" at bounding box center [594, 395] width 155 height 16
type input "XtremePush"
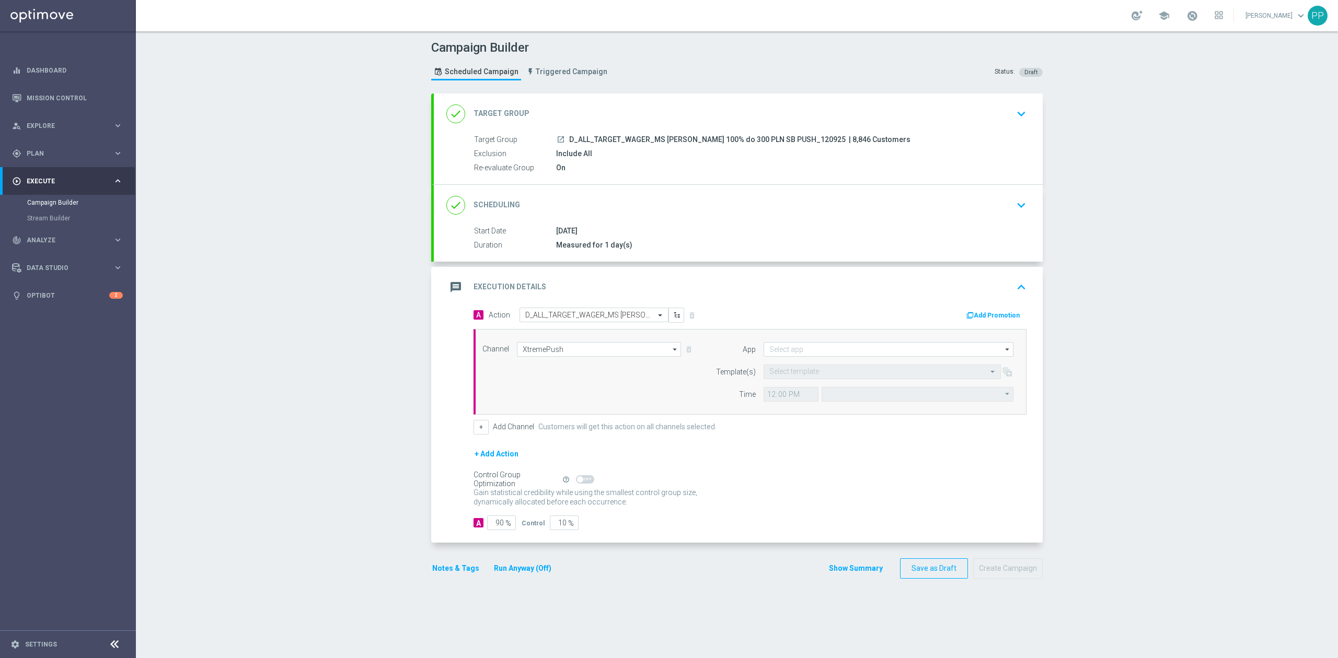
type input "Coordinated Universal Time (UTC 00:00)"
type input "STS_PL"
click at [825, 373] on input "text" at bounding box center [871, 372] width 205 height 9
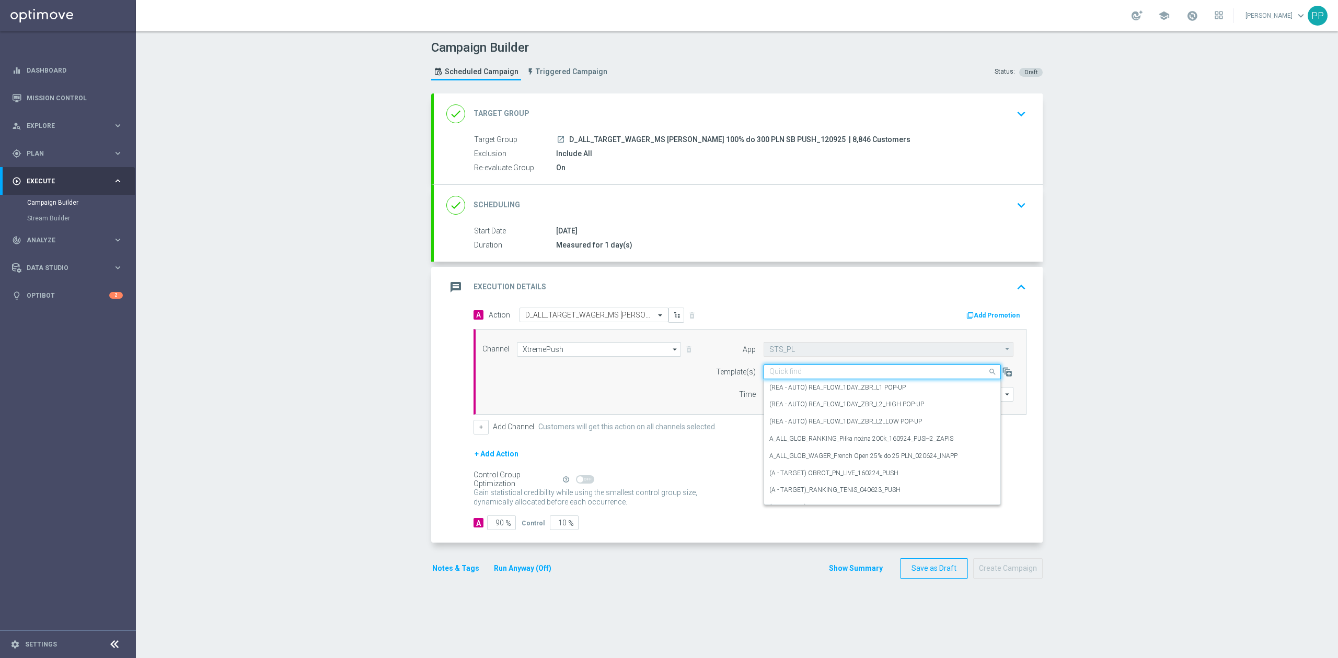
paste input "D_ALL_TARGET_WAGER_MS [PERSON_NAME] 100% do 300 PLN SB PUSH_120925"
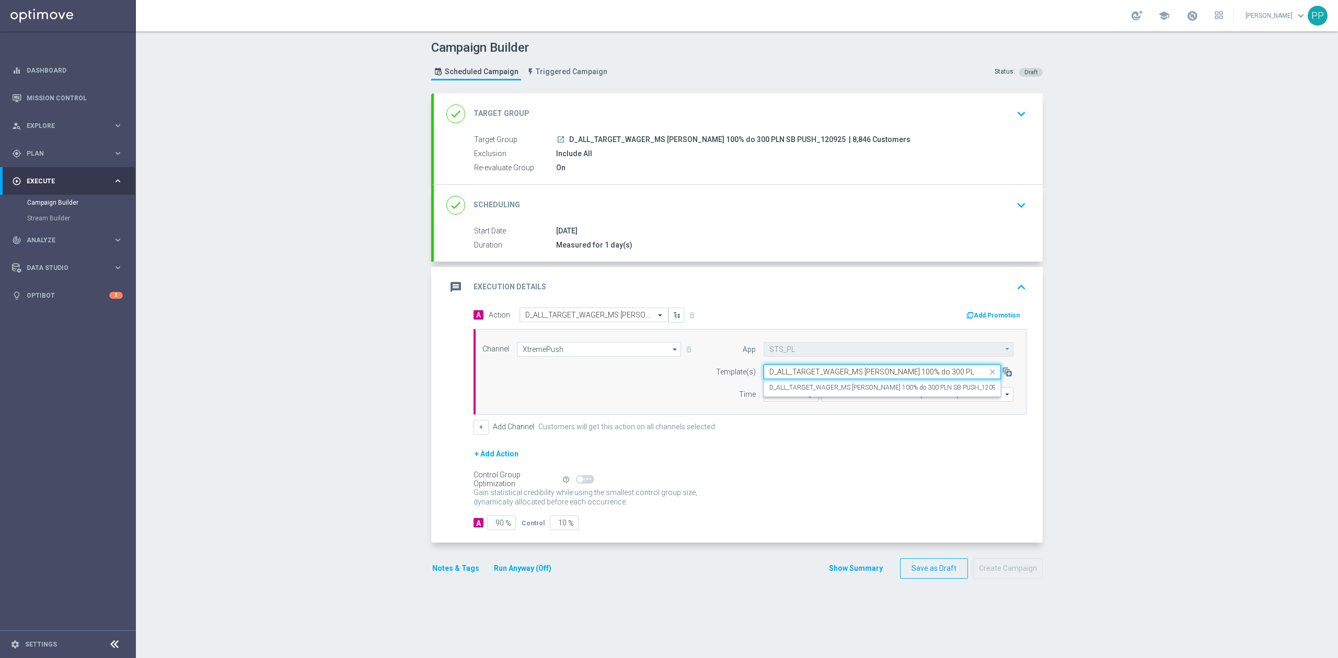
scroll to position [0, 30]
click at [822, 389] on label "D_ALL_TARGET_WAGER_MS [PERSON_NAME] 100% do 300 PLN SB PUSH_120925" at bounding box center [886, 388] width 234 height 9
type input "D_ALL_TARGET_WAGER_MS [PERSON_NAME] 100% do 300 PLN SB PUSH_120925"
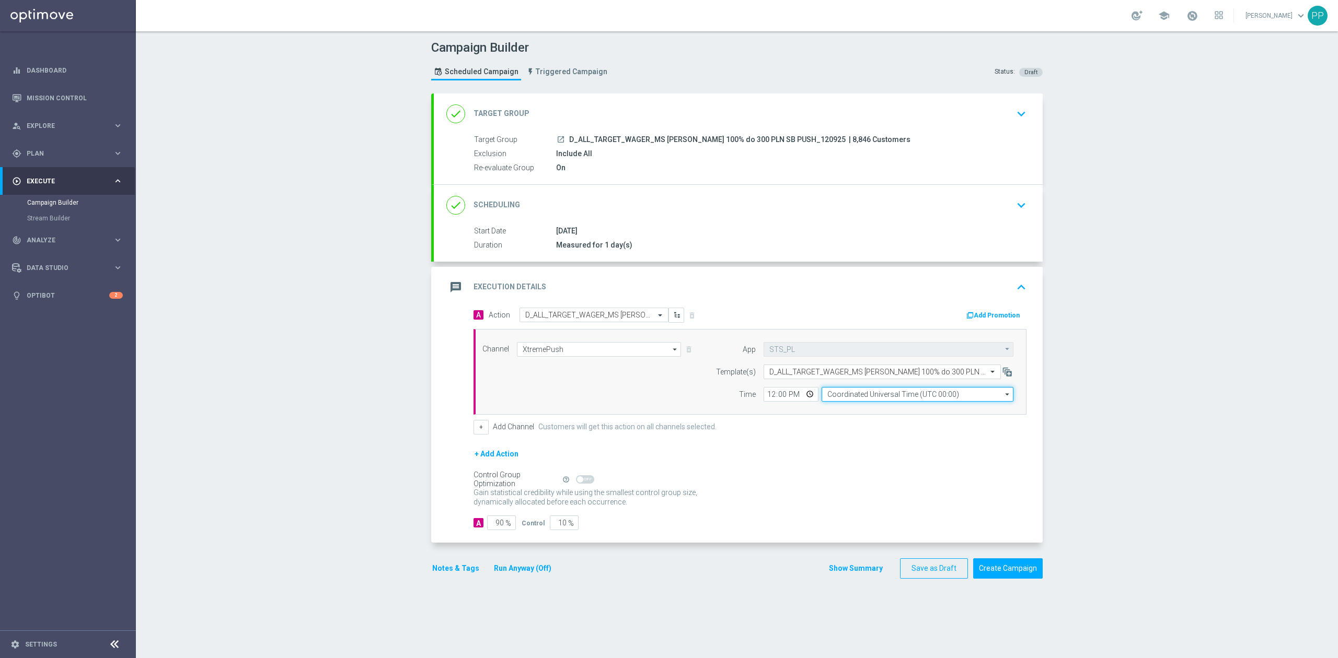
click at [881, 394] on input "Coordinated Universal Time (UTC 00:00)" at bounding box center [918, 394] width 192 height 15
click at [887, 409] on div "Central European Time ([GEOGRAPHIC_DATA]) (UTC +02:00)" at bounding box center [912, 410] width 171 height 9
type input "Central European Time ([GEOGRAPHIC_DATA]) (UTC +02:00)"
click at [765, 396] on input "12:00" at bounding box center [791, 394] width 55 height 15
type input "14:31"
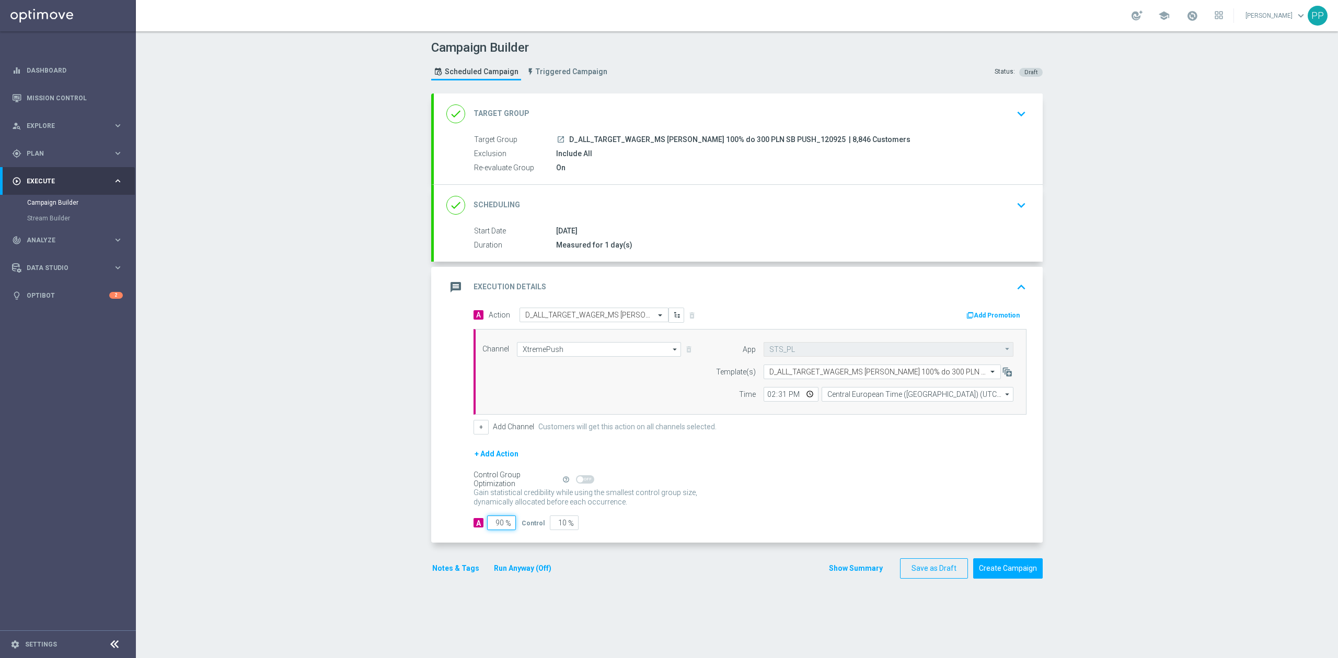
click at [495, 529] on input "90" at bounding box center [501, 523] width 29 height 15
type input "9"
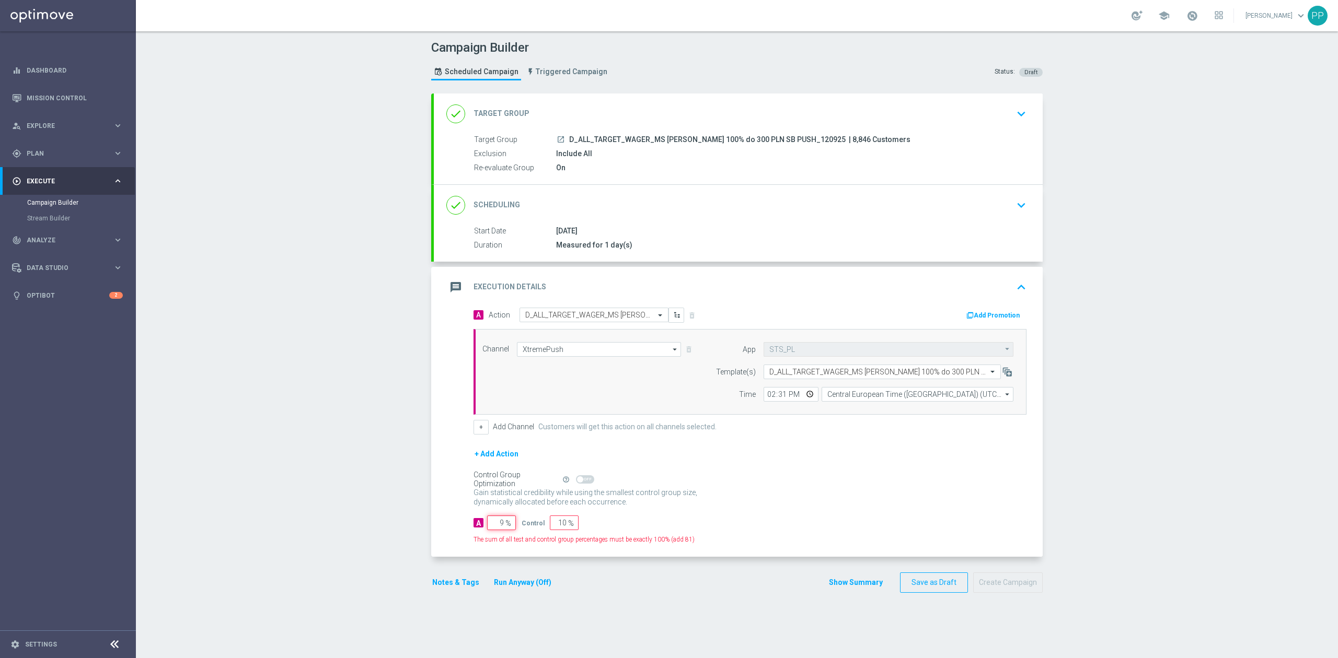
type input "91"
type input "95"
type input "5"
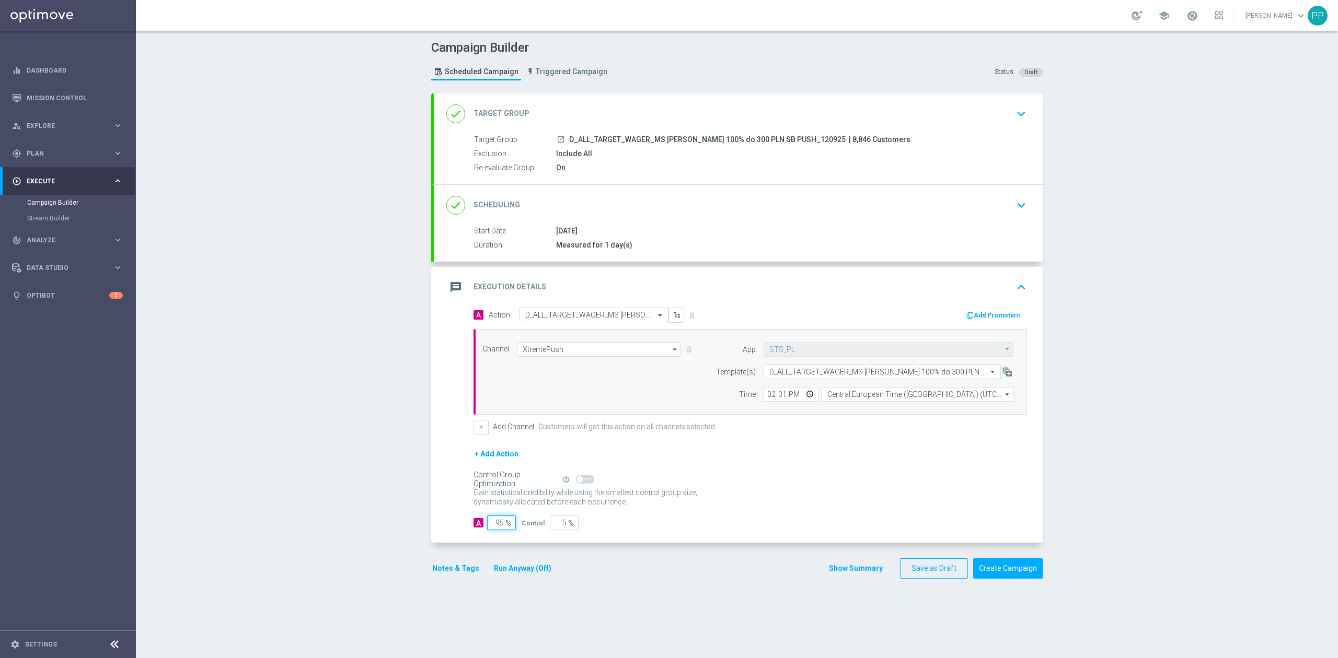
type input "95"
click at [377, 517] on div "Campaign Builder Scheduled Campaign Triggered Campaign Status: Draft done Targe…" at bounding box center [737, 344] width 1202 height 627
click at [456, 575] on button "Notes & Tags" at bounding box center [455, 568] width 49 height 13
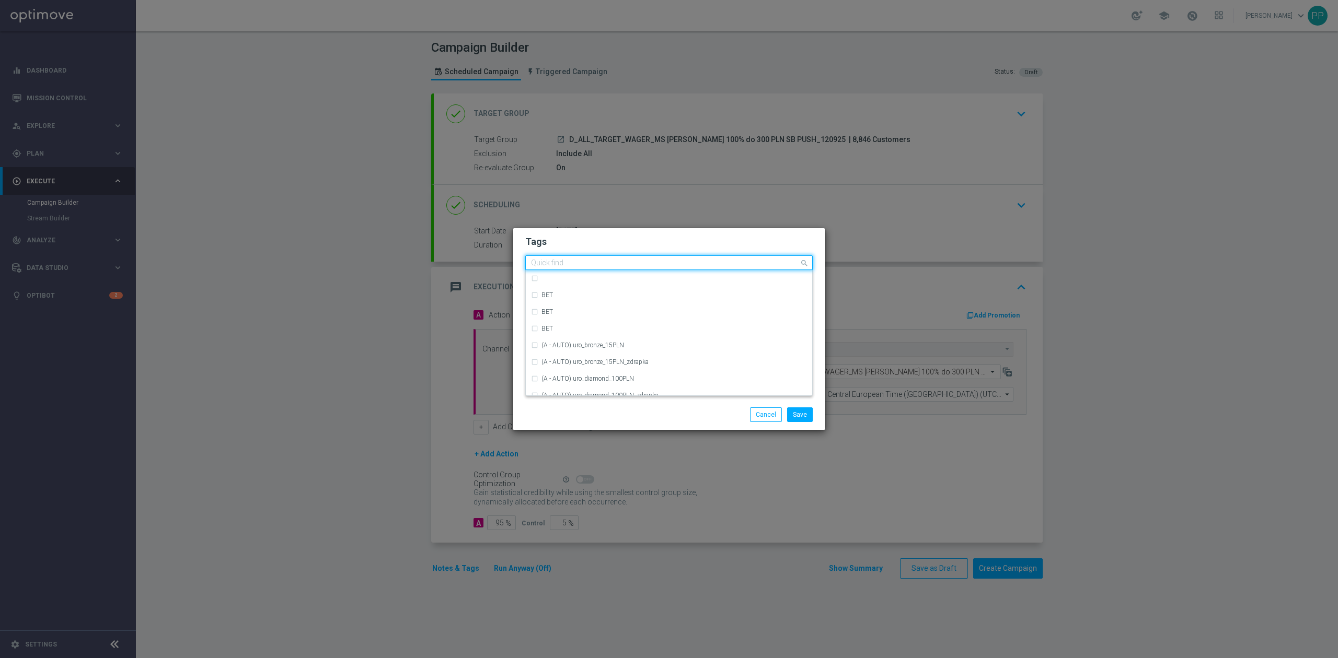
click at [580, 262] on input "text" at bounding box center [665, 263] width 268 height 9
click at [582, 340] on div "D" at bounding box center [673, 337] width 265 height 6
type input "D"
click at [548, 264] on input "D" at bounding box center [665, 263] width 268 height 9
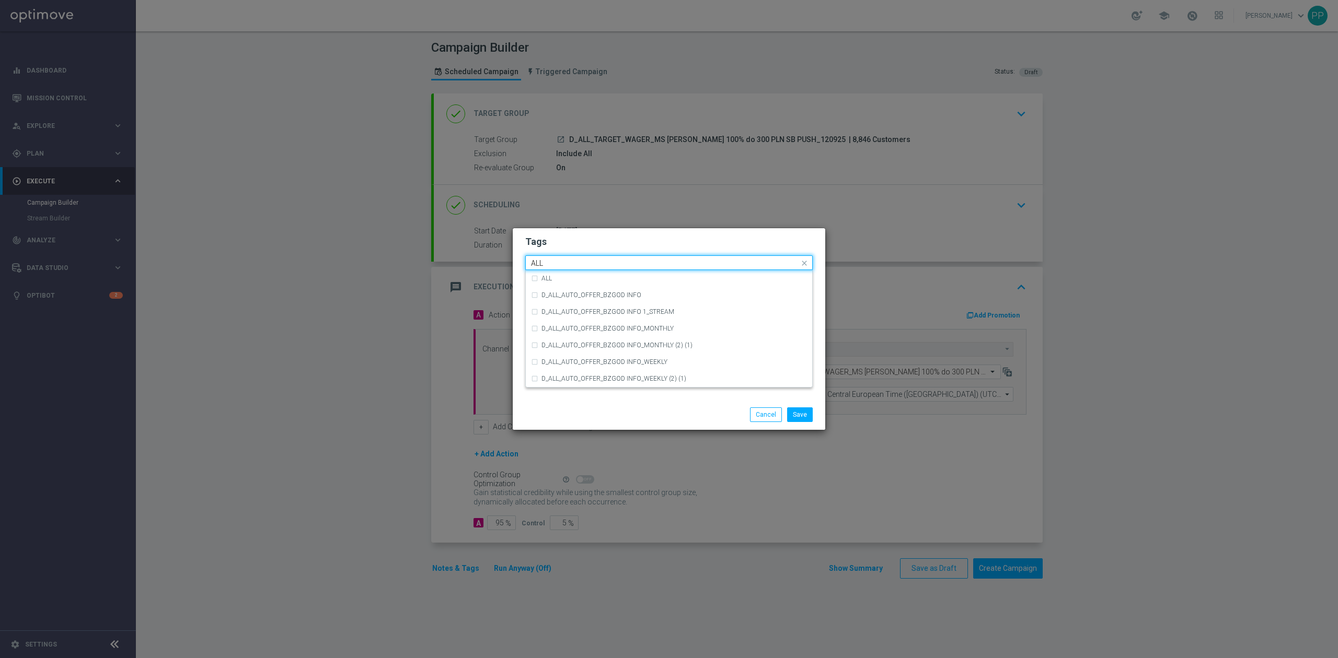
scroll to position [0, 0]
click at [544, 274] on div "ALL" at bounding box center [669, 278] width 276 height 17
click at [551, 260] on input "ALL" at bounding box center [665, 263] width 268 height 9
type input "A"
click at [553, 320] on div "TARGET" at bounding box center [669, 328] width 276 height 17
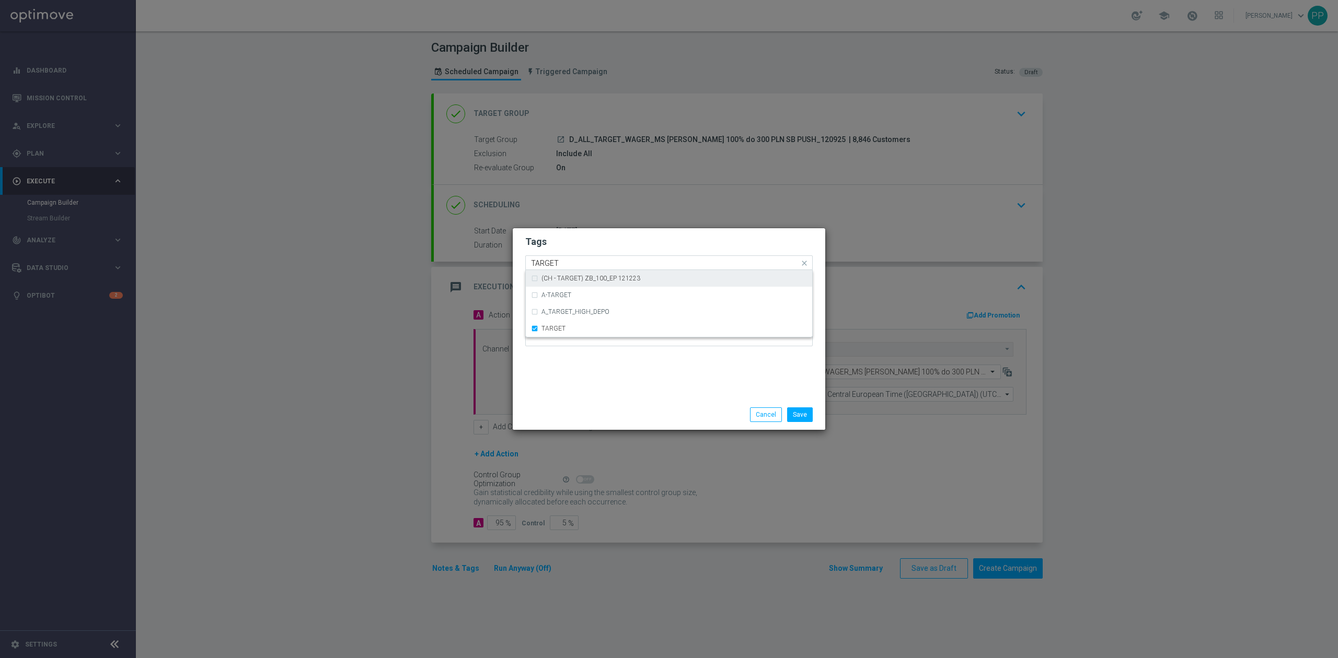
click at [573, 264] on input "TARGET" at bounding box center [665, 263] width 268 height 9
type input "T"
click at [571, 272] on div "WAGER" at bounding box center [669, 278] width 276 height 17
click at [575, 259] on input "WAGER" at bounding box center [665, 263] width 268 height 9
type input "W"
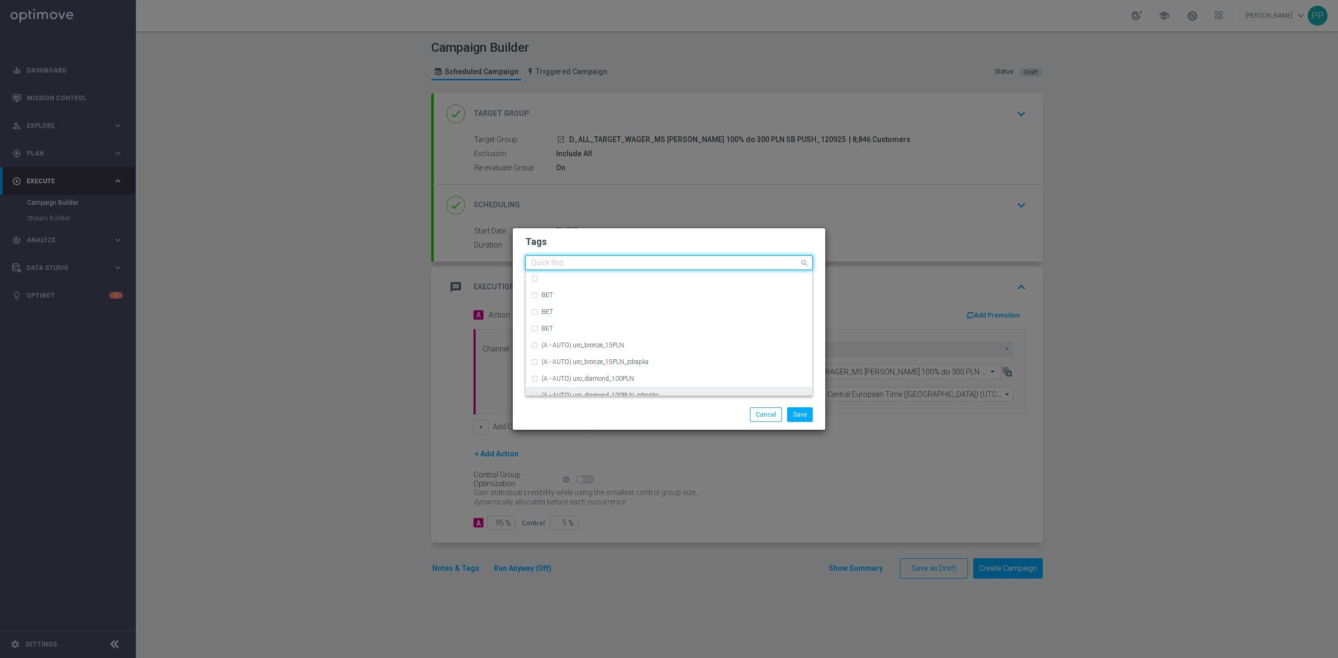
click at [639, 412] on div "Save Cancel" at bounding box center [719, 415] width 202 height 15
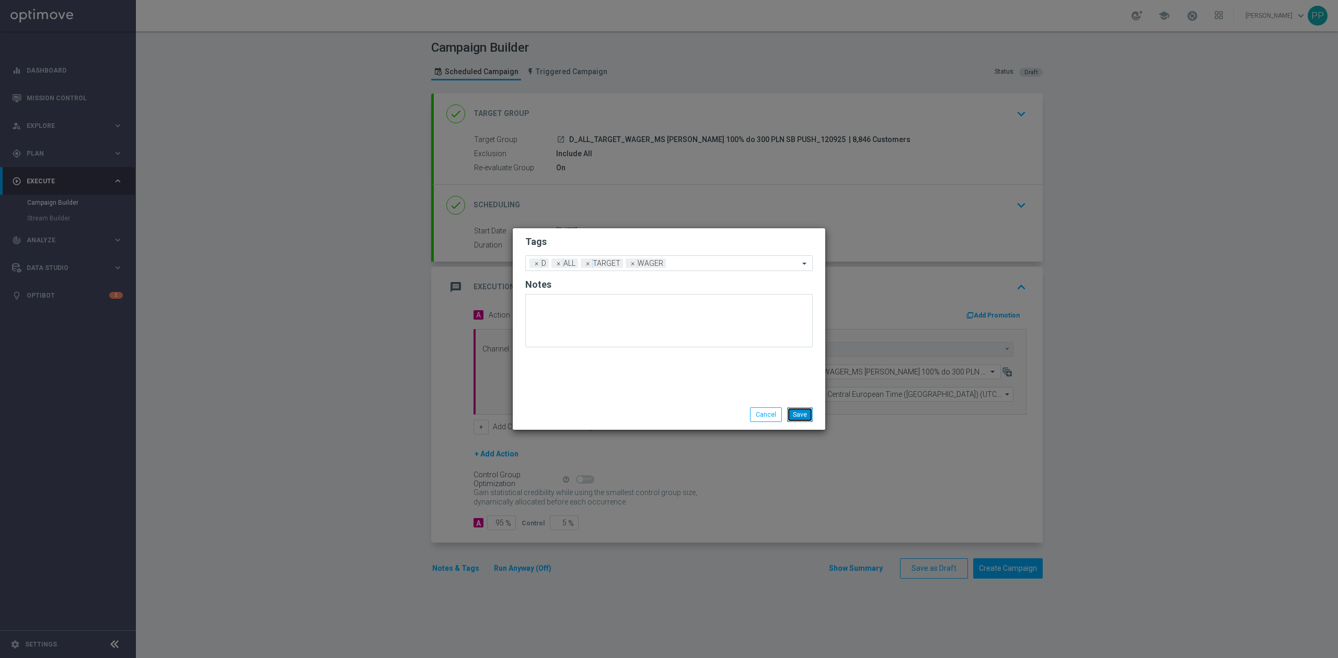
click at [795, 415] on button "Save" at bounding box center [800, 415] width 26 height 15
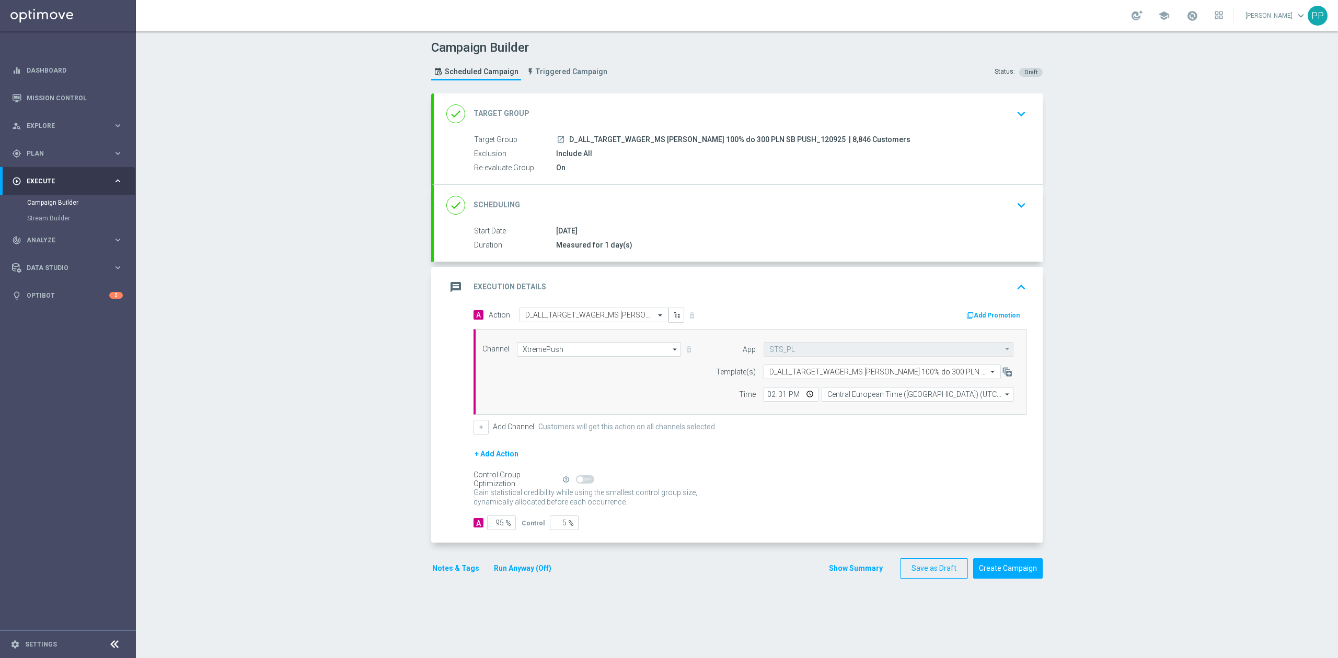
click at [730, 289] on div "message Execution Details keyboard_arrow_up" at bounding box center [738, 287] width 584 height 20
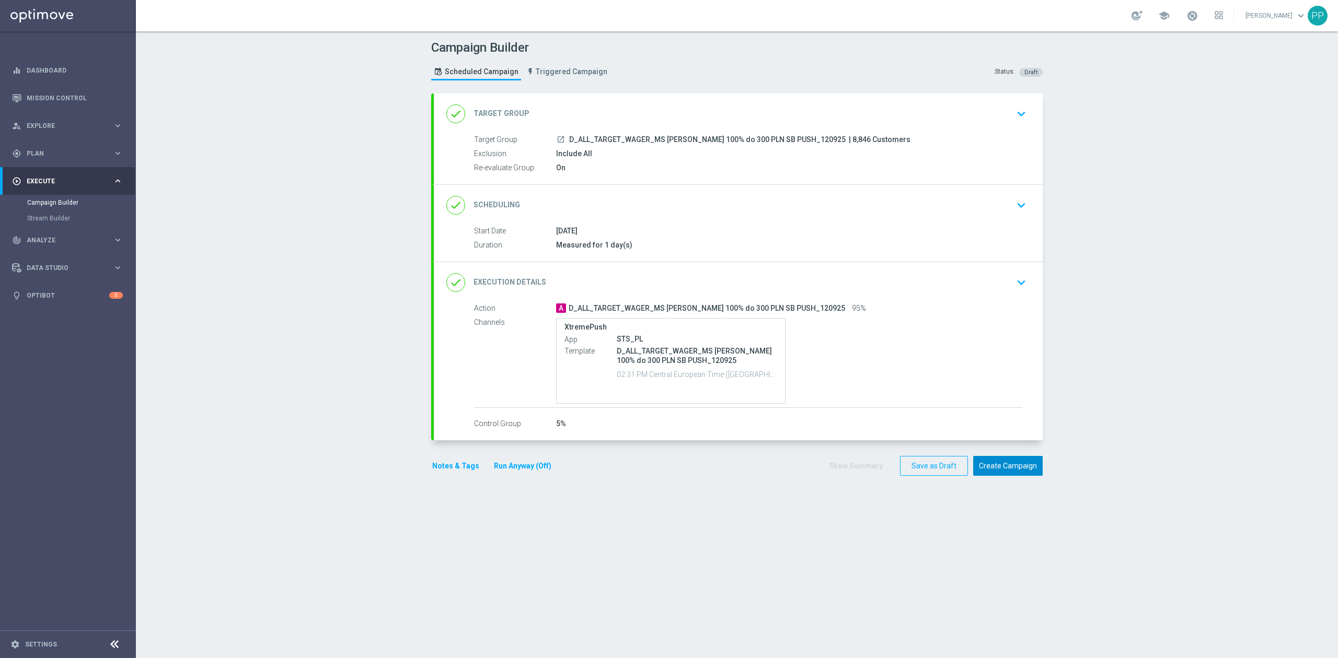
click at [981, 462] on button "Create Campaign" at bounding box center [1008, 466] width 70 height 20
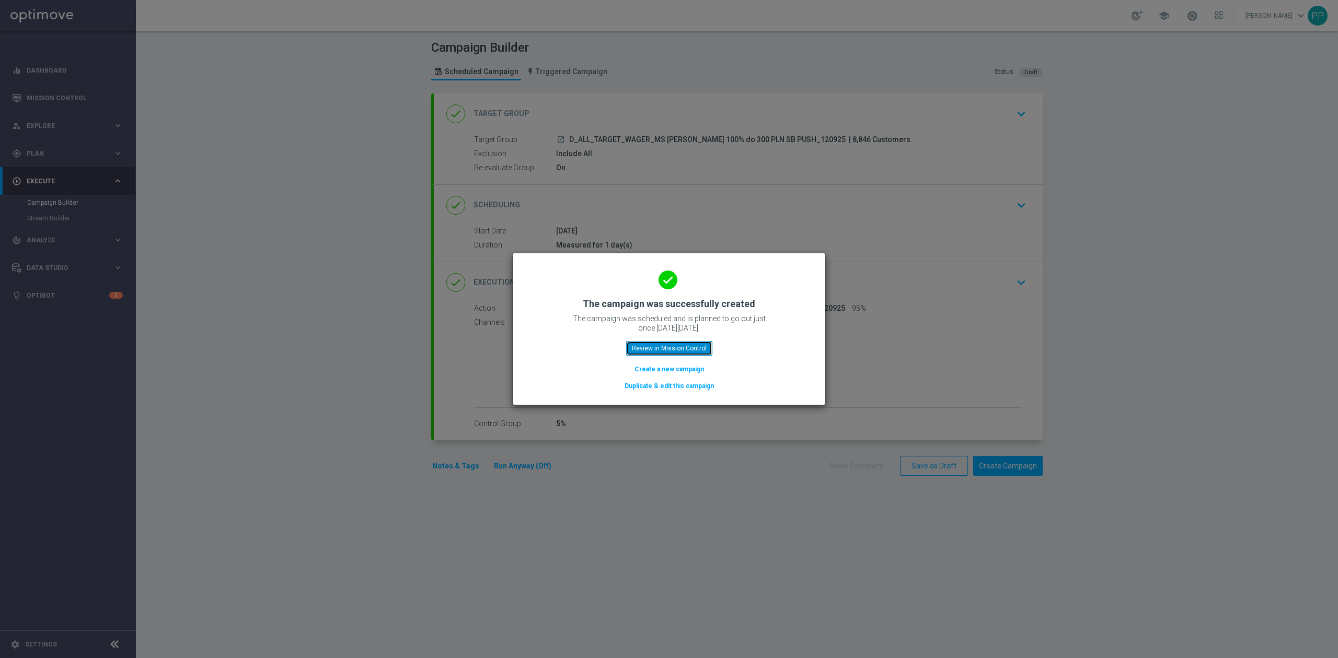
click at [665, 346] on button "Review in Mission Control" at bounding box center [669, 348] width 86 height 15
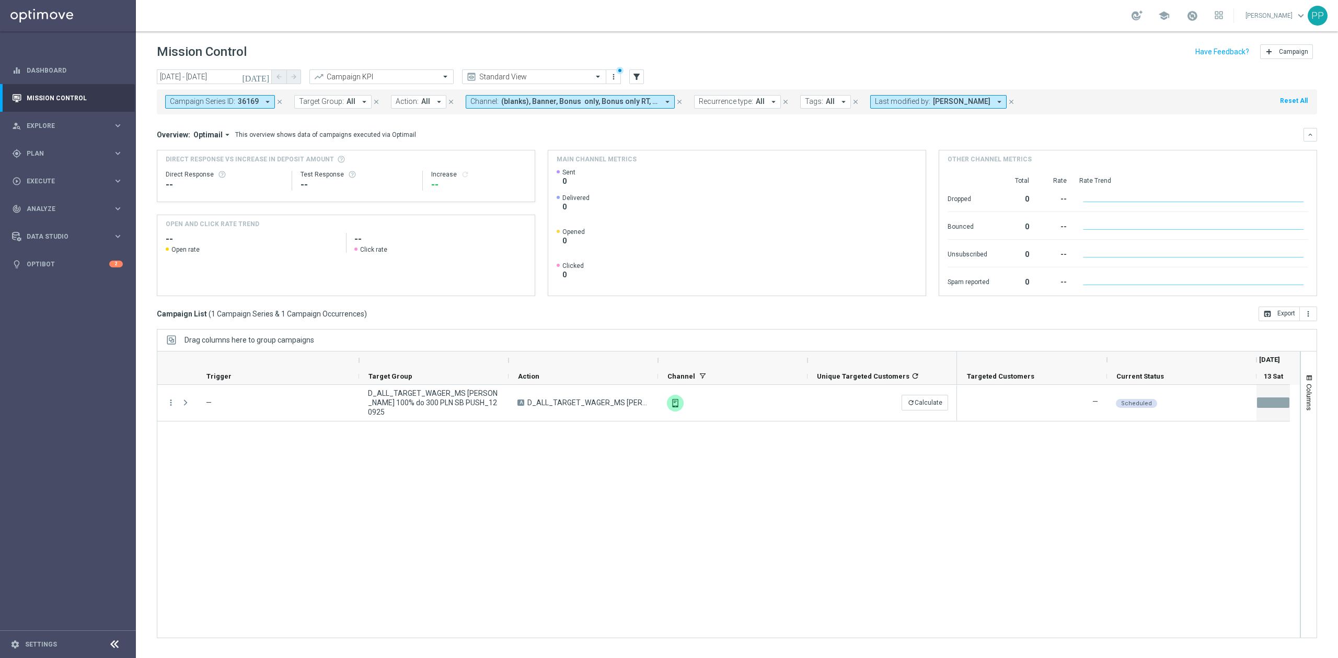
click at [680, 484] on div "more_vert — D_ALL_TARGET_WAGER_MS [PERSON_NAME] 100% do 300 PLN SB PUSH_120925 …" at bounding box center [728, 511] width 1143 height 253
